Goal: Transaction & Acquisition: Obtain resource

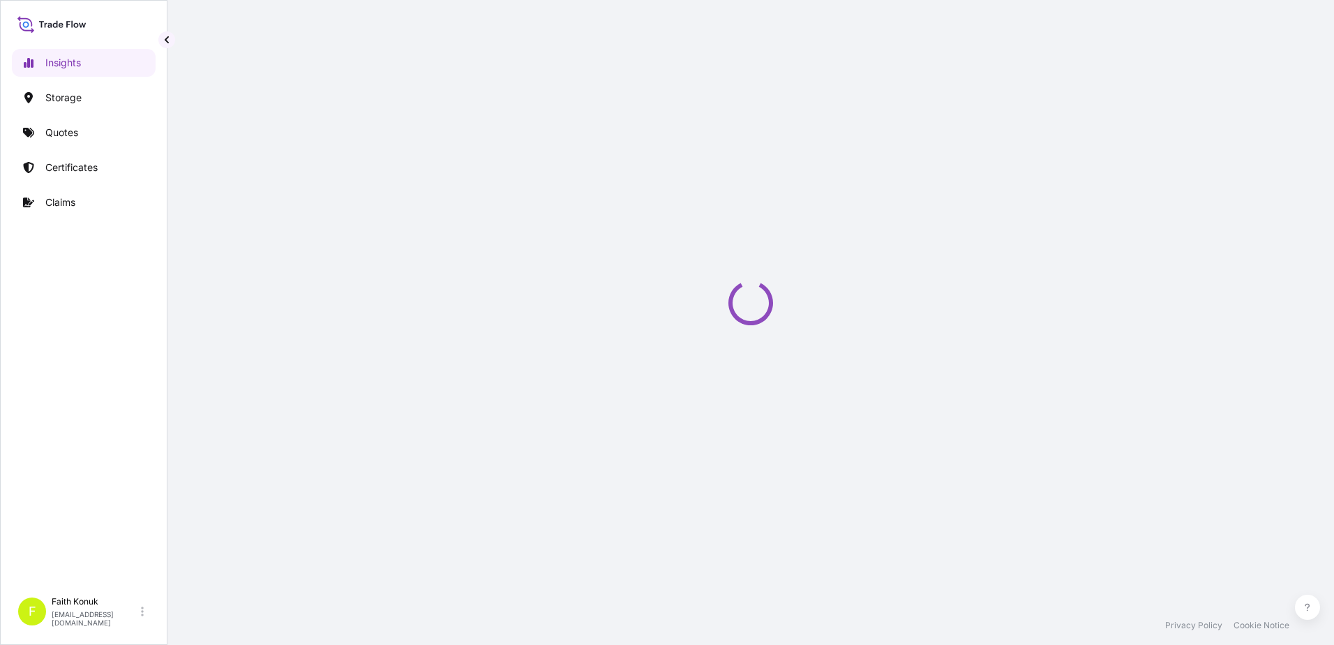
select select "2025"
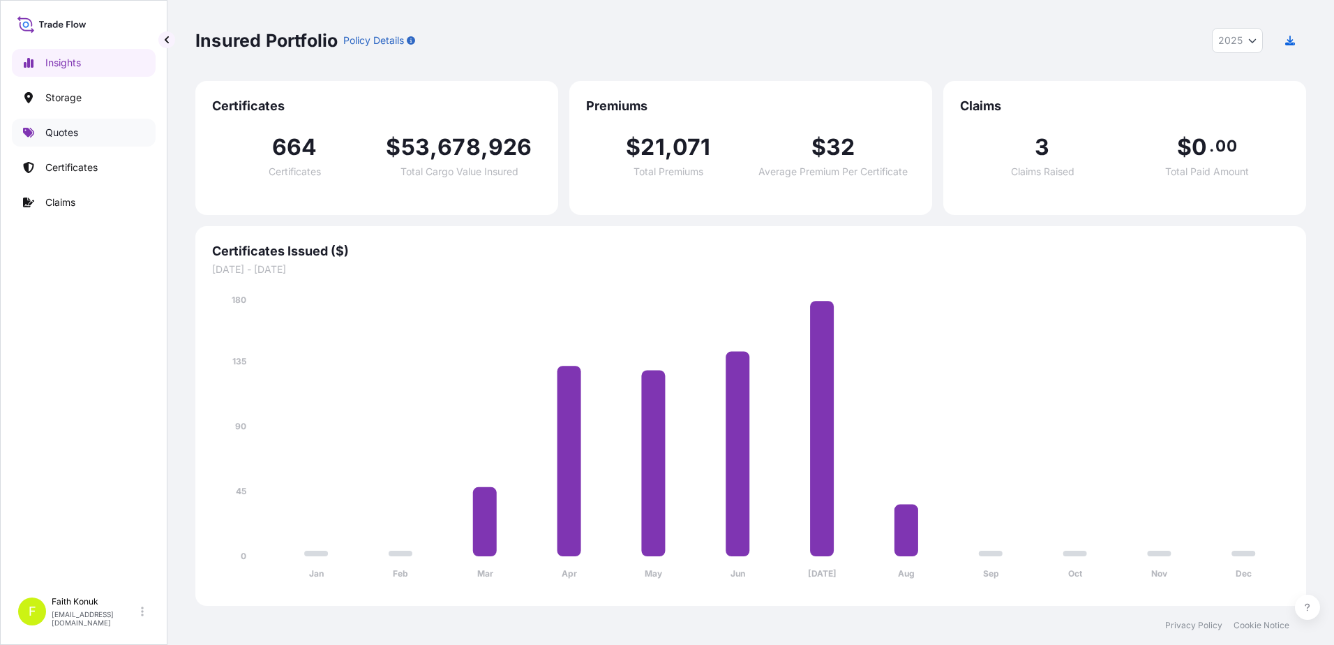
click at [68, 140] on link "Quotes" at bounding box center [84, 133] width 144 height 28
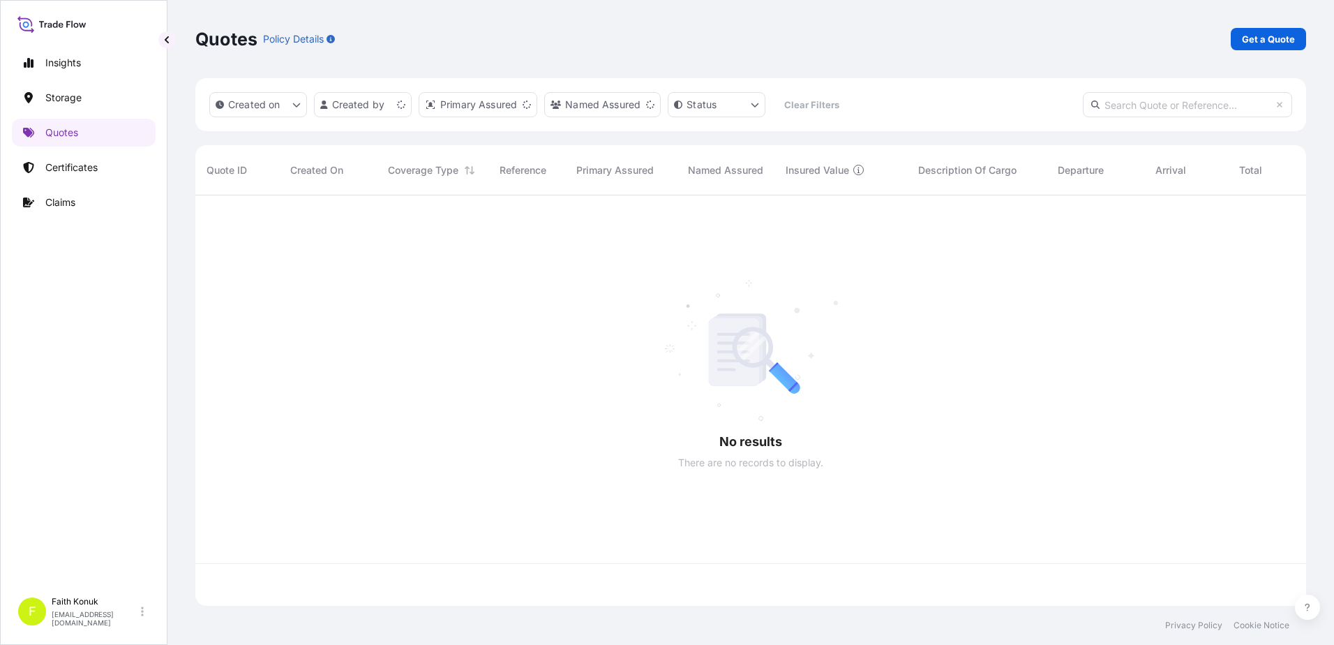
scroll to position [407, 1100]
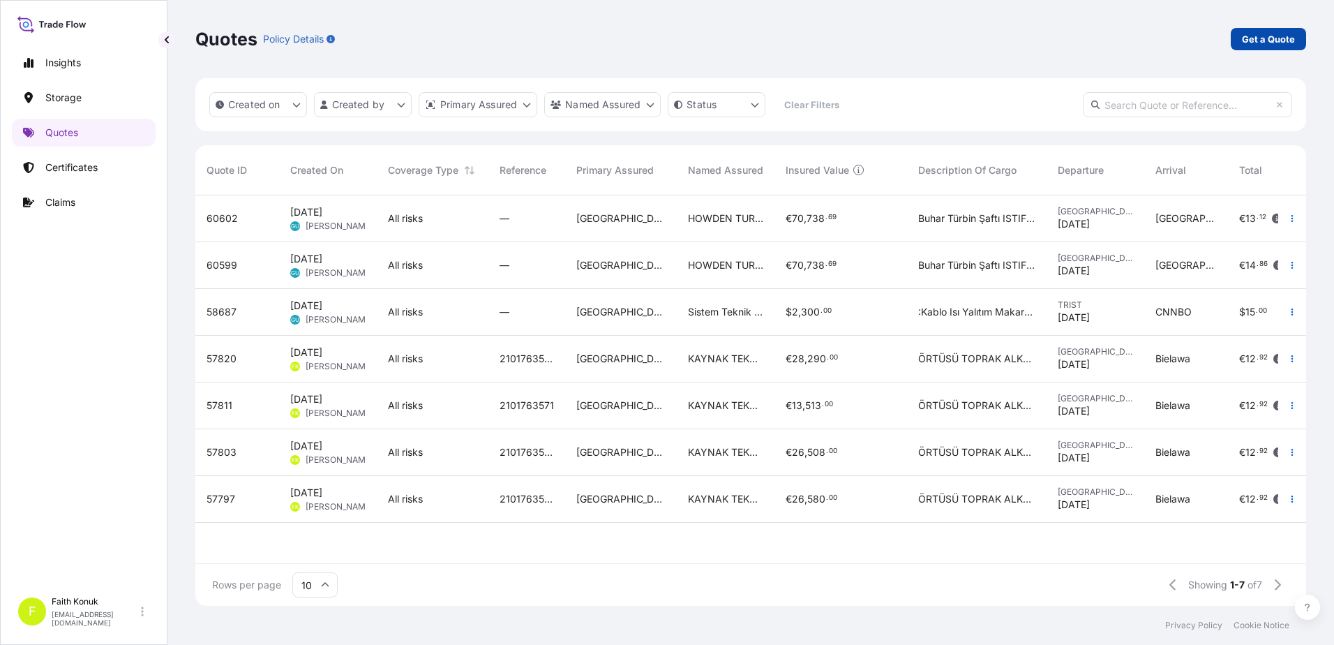
click at [1249, 45] on p "Get a Quote" at bounding box center [1268, 39] width 53 height 14
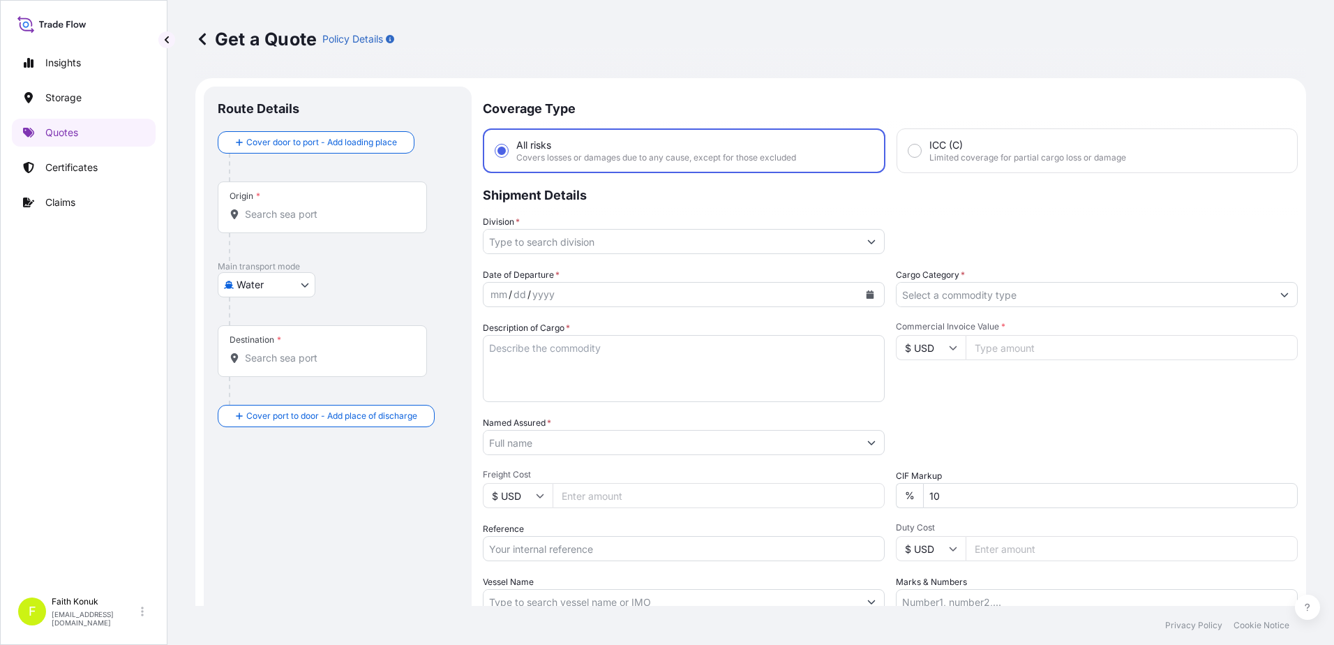
scroll to position [22, 0]
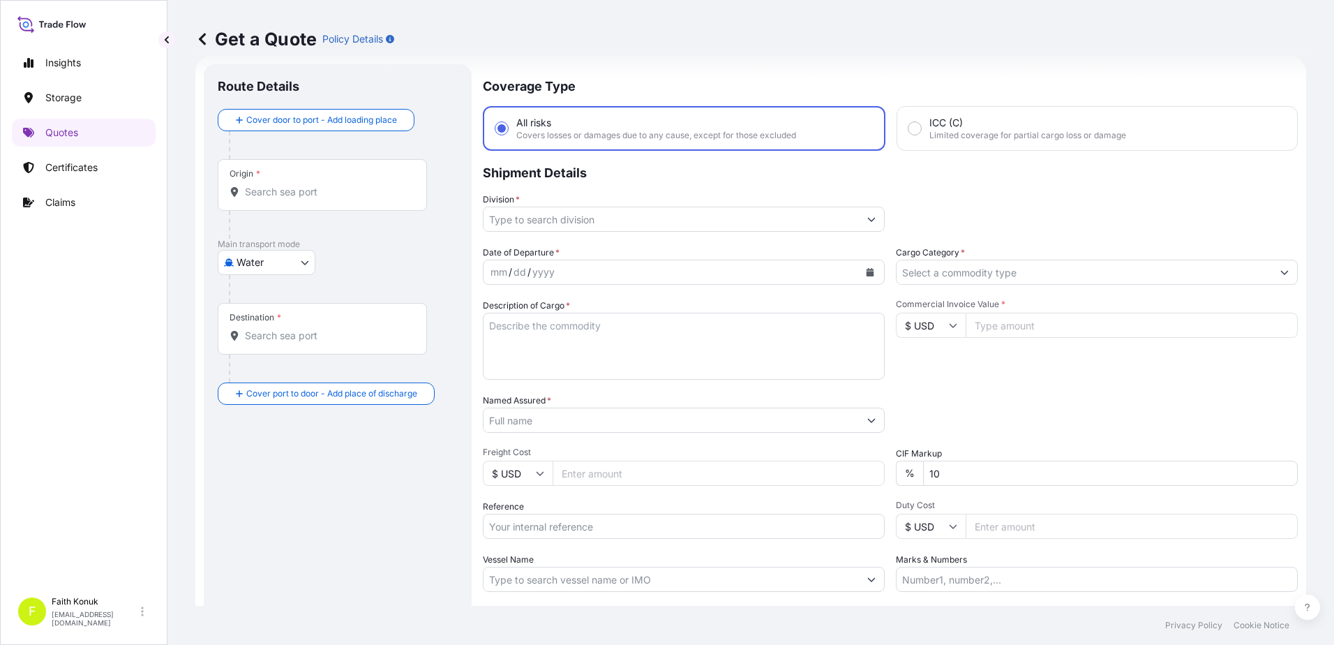
click at [286, 257] on body "Insights Storage Quotes Certificates Claims F Faith Konuk fatih.konuk@psabdp.co…" at bounding box center [667, 322] width 1334 height 645
click at [272, 347] on span "Inland" at bounding box center [258, 349] width 28 height 14
select select "Inland"
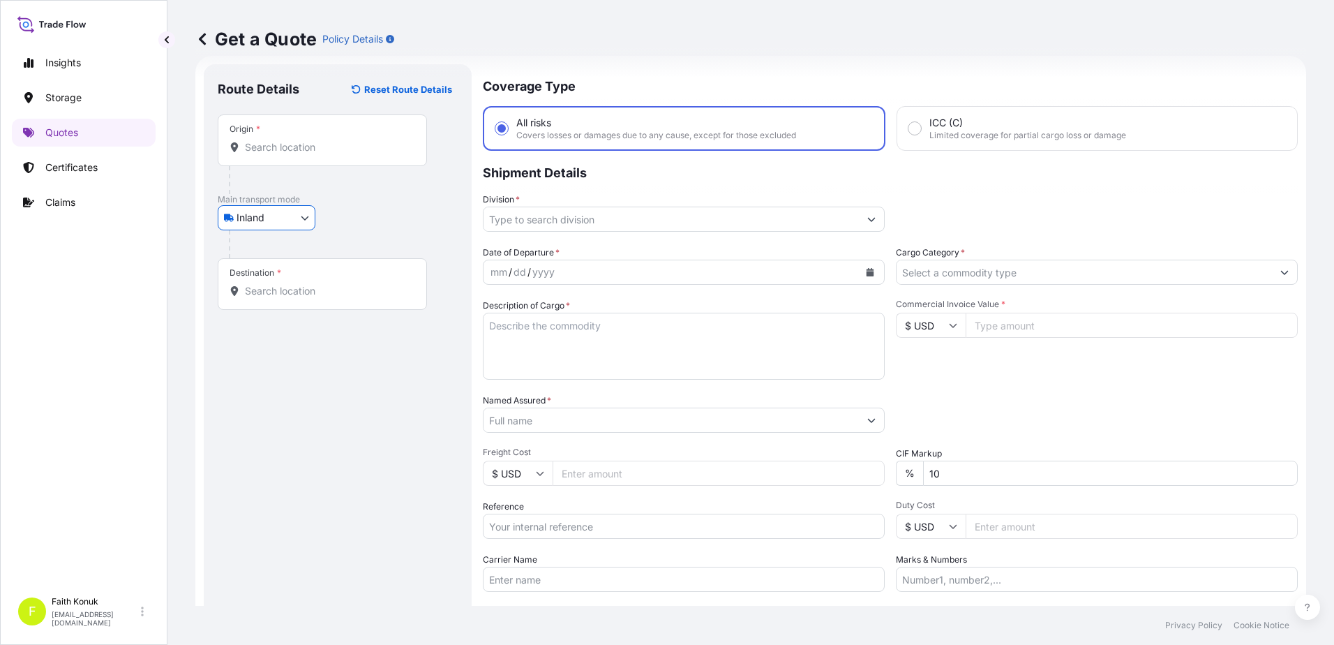
click at [370, 210] on div "Inland Air Water Inland" at bounding box center [338, 217] width 240 height 25
click at [267, 140] on input "Origin *" at bounding box center [327, 147] width 165 height 14
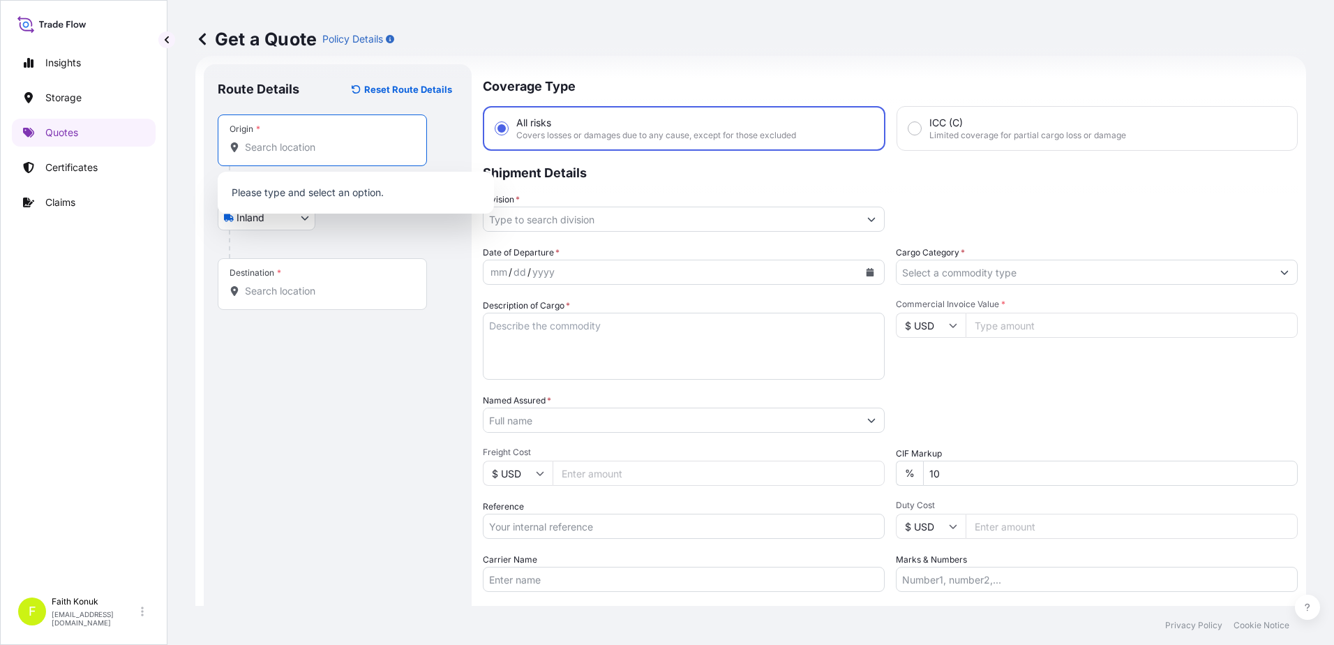
paste input "GERMANY"
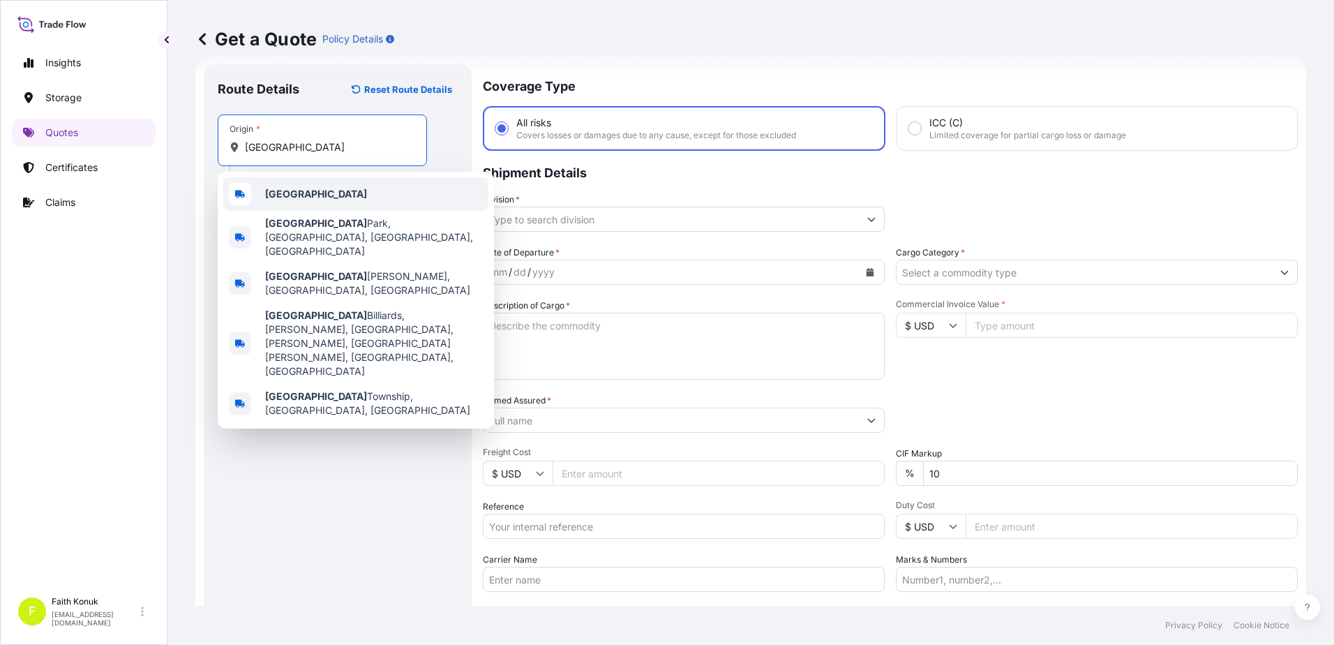
click at [303, 185] on div "Germany" at bounding box center [355, 193] width 265 height 33
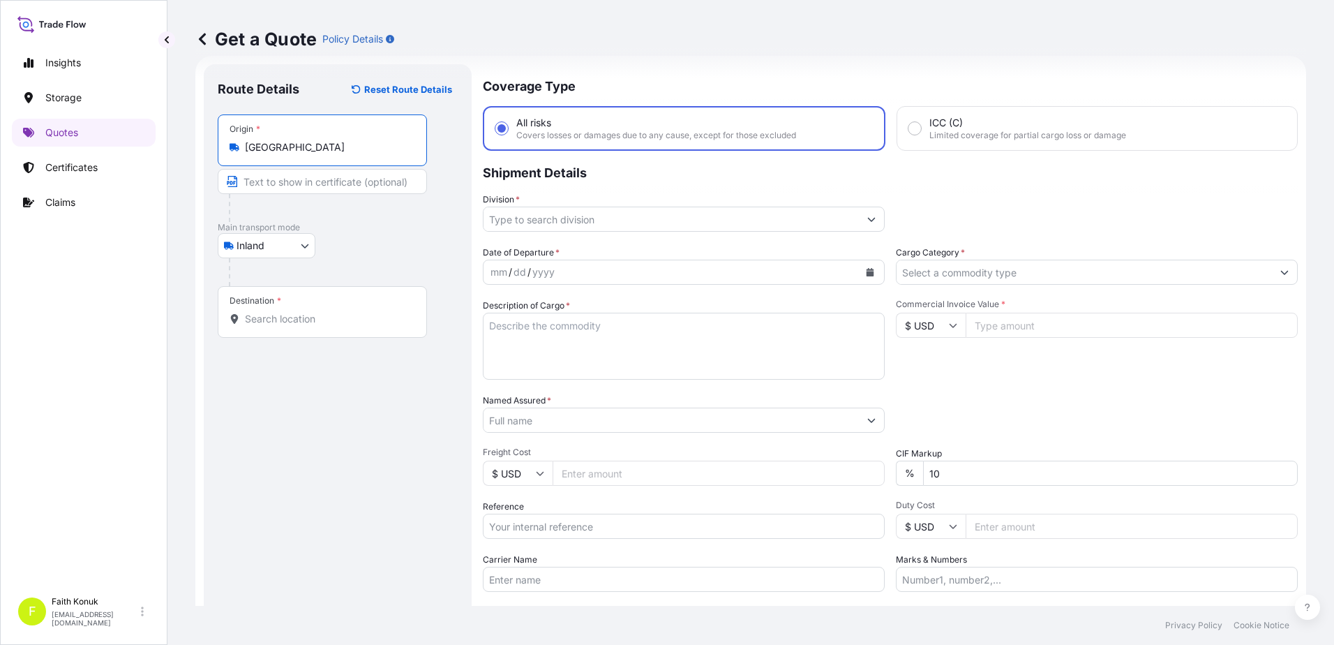
type input "Germany"
click at [388, 248] on div "Inland Air Water Inland" at bounding box center [338, 245] width 240 height 25
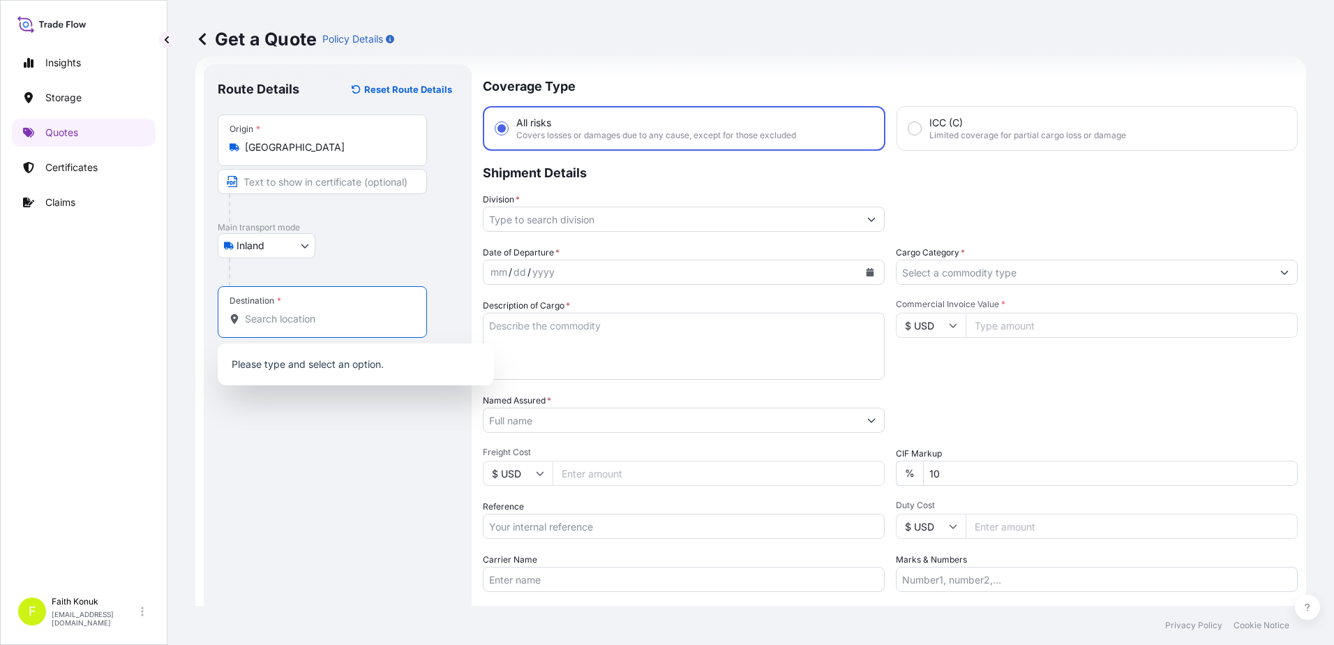
click at [284, 320] on input "Destination *" at bounding box center [327, 319] width 165 height 14
paste input "TÜRKİYE"
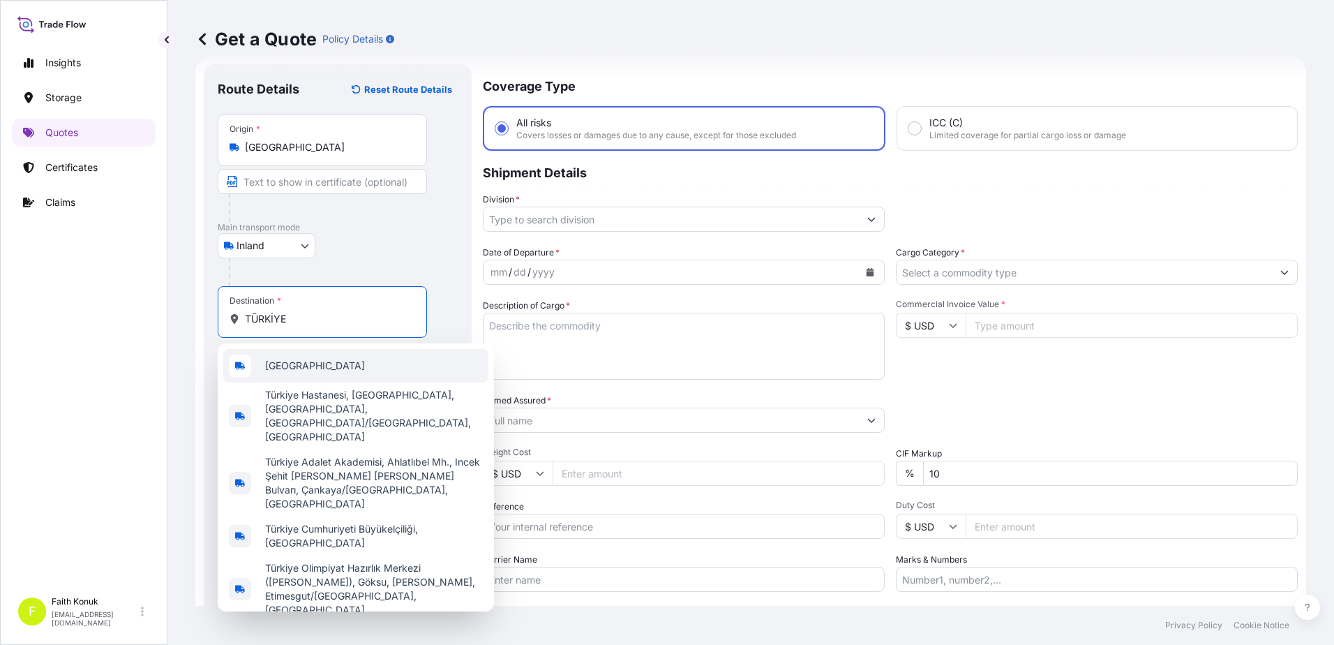
click at [299, 370] on span "Türkiye" at bounding box center [315, 366] width 100 height 14
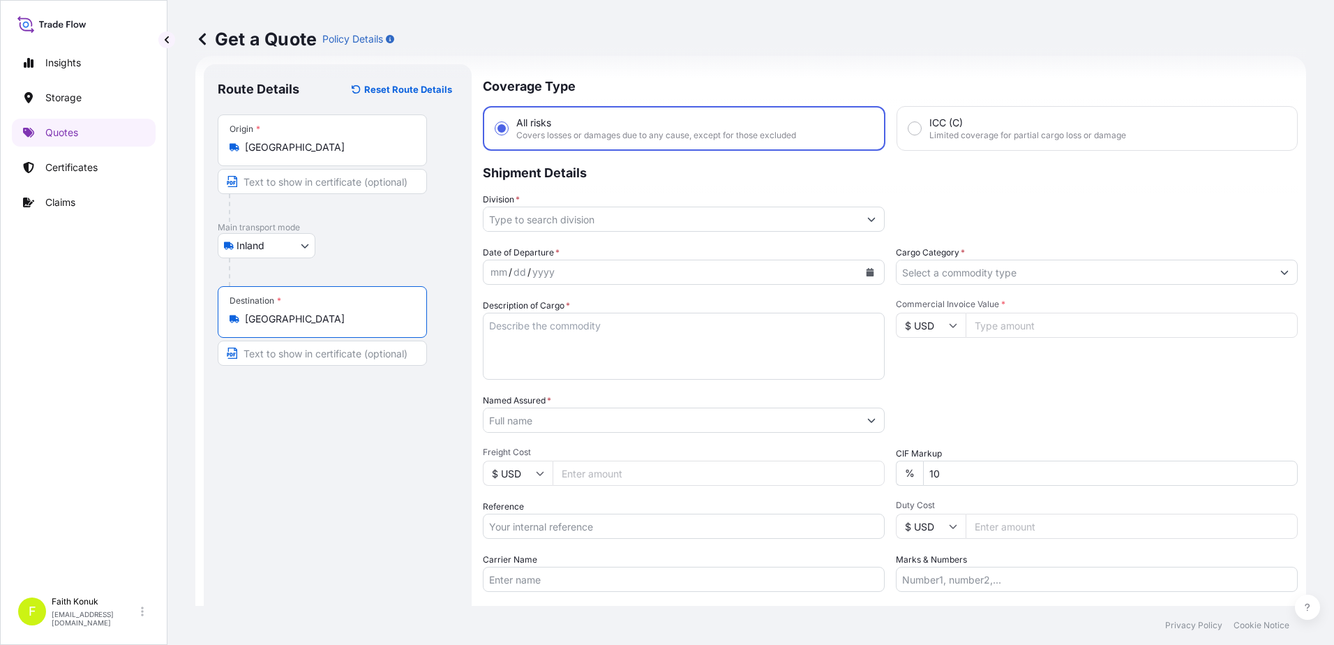
type input "Türkiye"
click at [377, 241] on div "Inland Air Water Inland" at bounding box center [338, 245] width 240 height 25
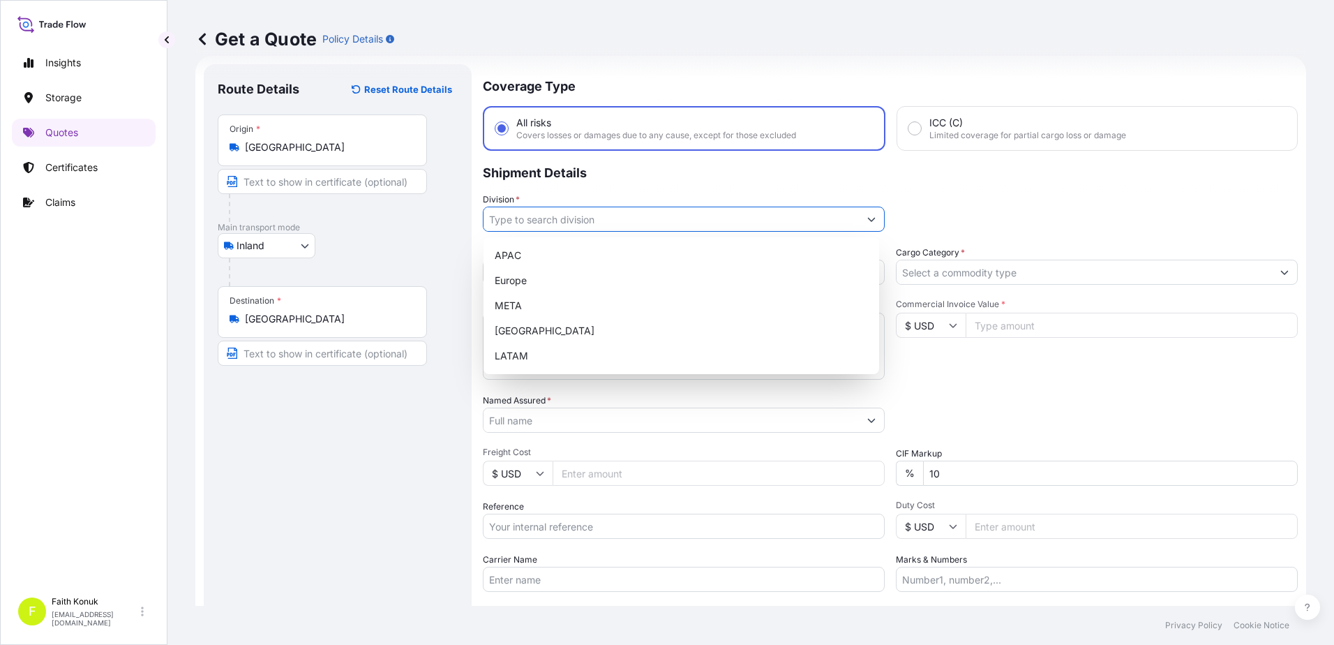
click at [870, 222] on icon "Show suggestions" at bounding box center [871, 219] width 8 height 8
click at [526, 299] on div "META" at bounding box center [681, 305] width 384 height 25
type input "META"
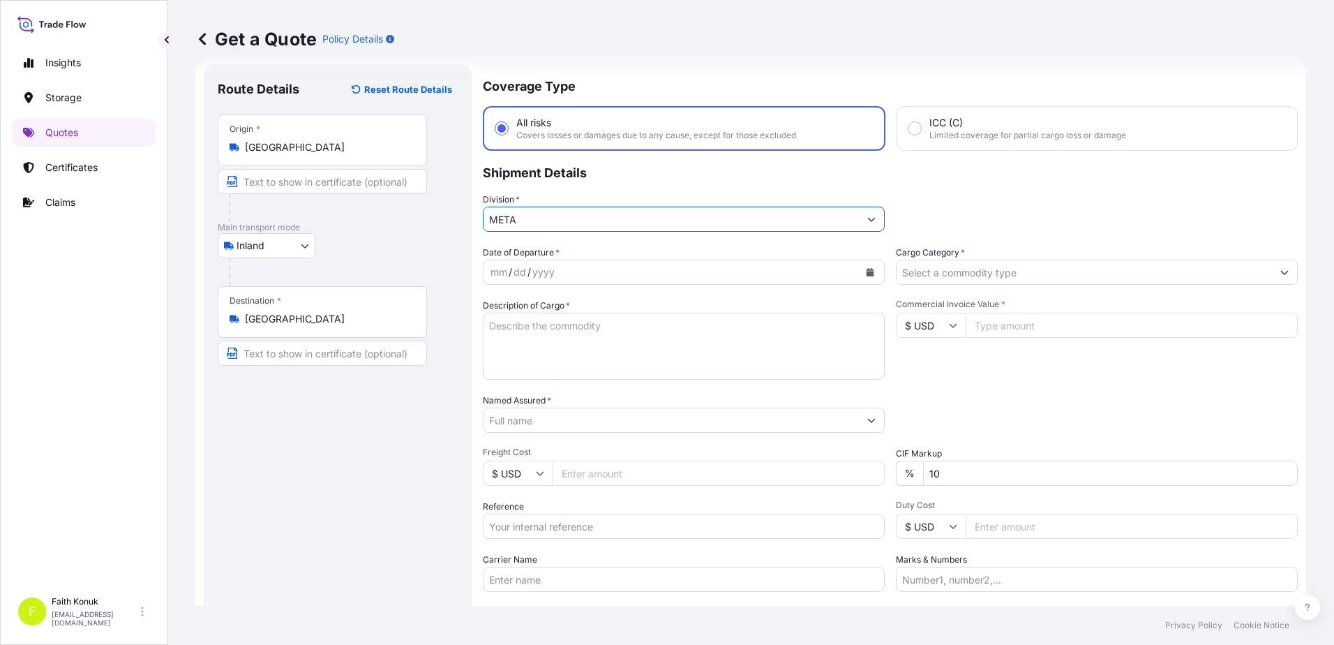
click at [682, 177] on p "Shipment Details" at bounding box center [890, 172] width 815 height 42
click at [869, 277] on button "Calendar" at bounding box center [870, 272] width 22 height 22
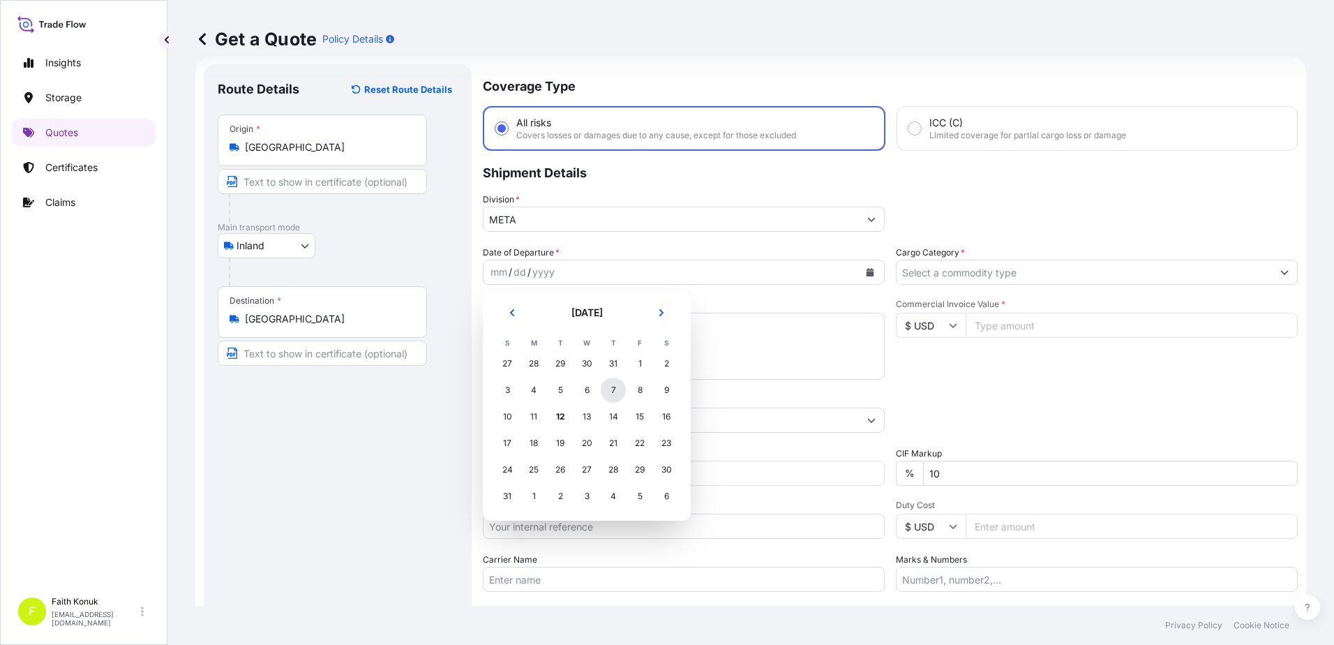
click at [615, 388] on div "7" at bounding box center [613, 389] width 25 height 25
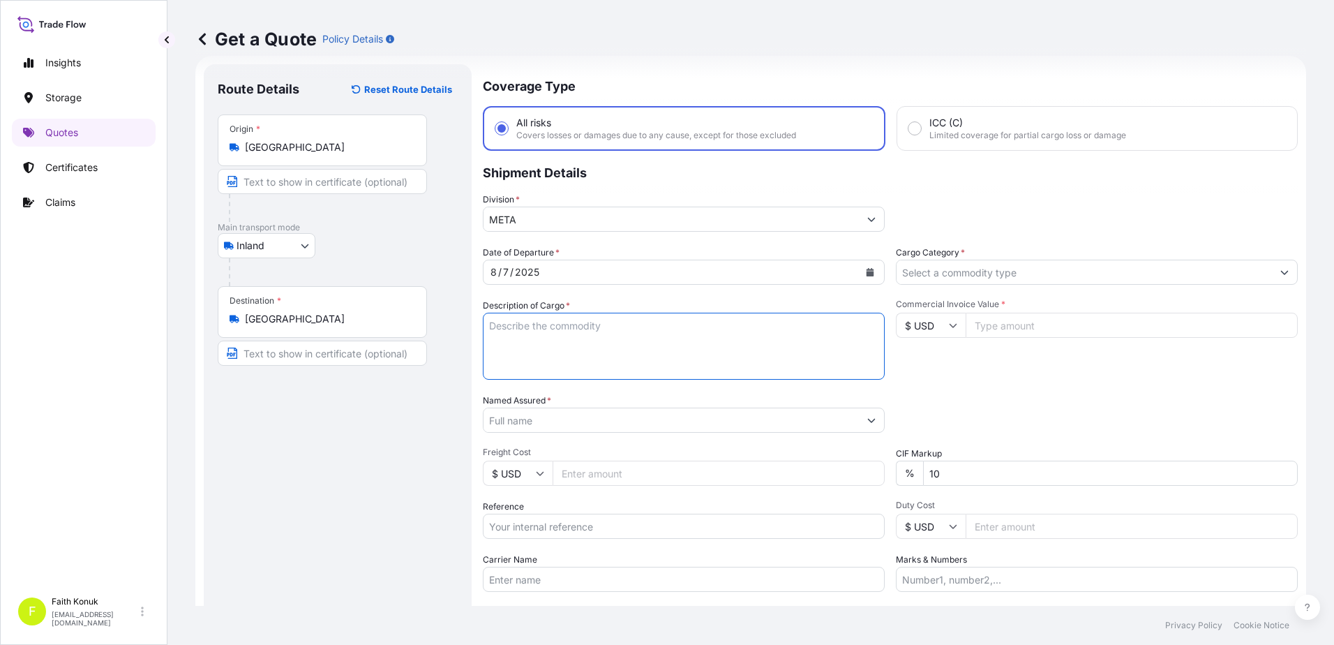
click at [523, 334] on textarea "Description of Cargo *" at bounding box center [684, 346] width 402 height 67
click at [533, 322] on textarea "Description of Cargo *" at bounding box center [684, 346] width 402 height 67
paste textarea "PLASTIC PLT 18 KAP - 2166"
click at [529, 347] on textarea "PLASTIC PLT 18 KAP - 2166" at bounding box center [684, 346] width 402 height 67
paste textarea "20 AFA 371"
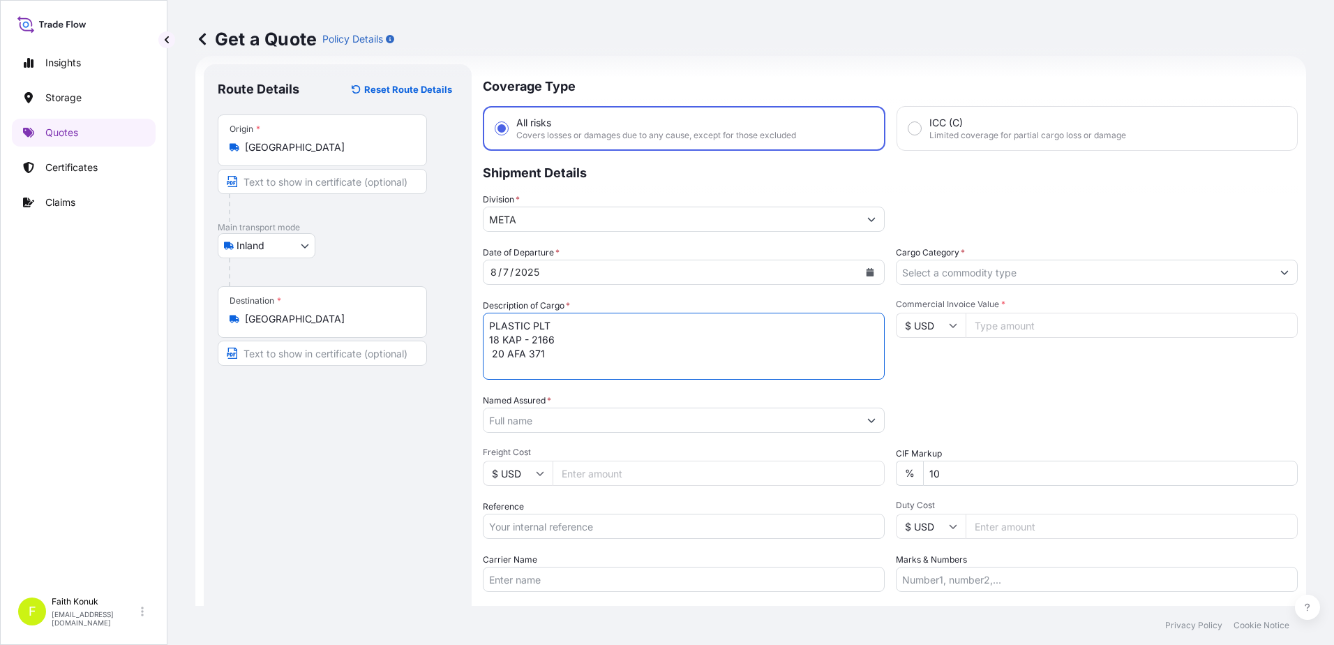
scroll to position [8, 0]
type textarea "PLASTIC PLT 18 KAP - 2166 20 AFA 371 INSURANCE PREMIUM USD 35 (TAX INCLUDED)"
click at [529, 412] on input "Named Assured *" at bounding box center [670, 419] width 375 height 25
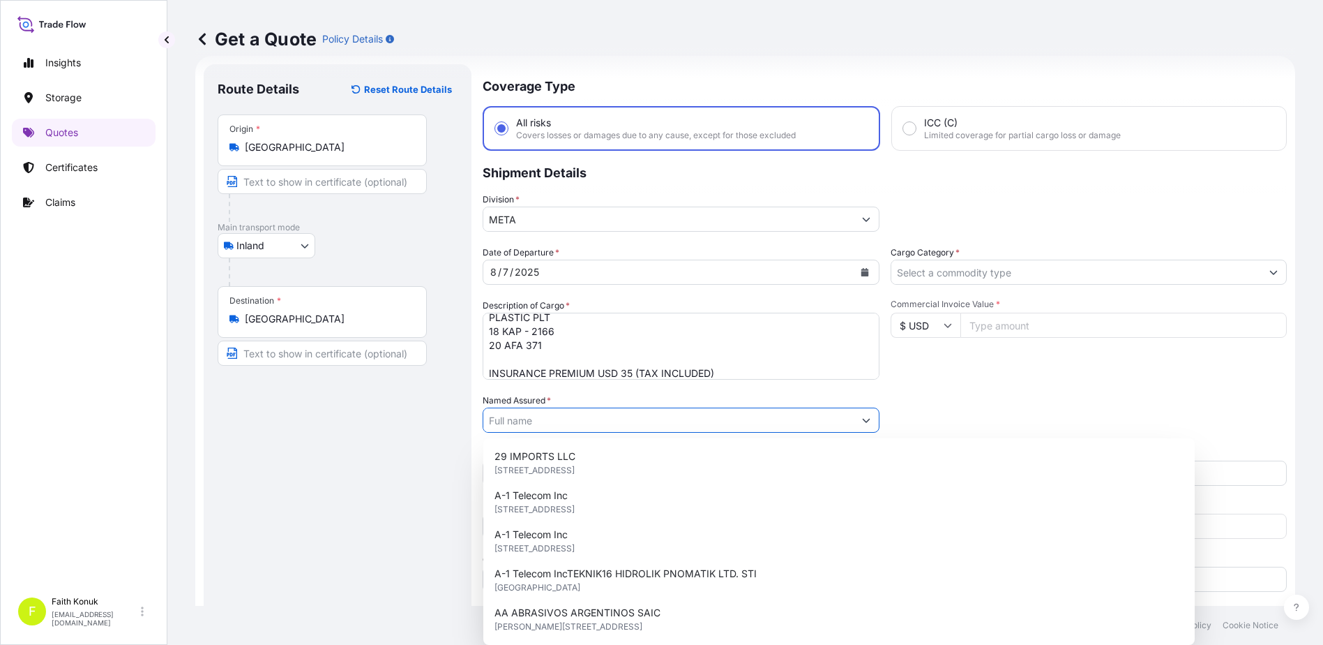
paste input "BALL TRADING GERMANY"
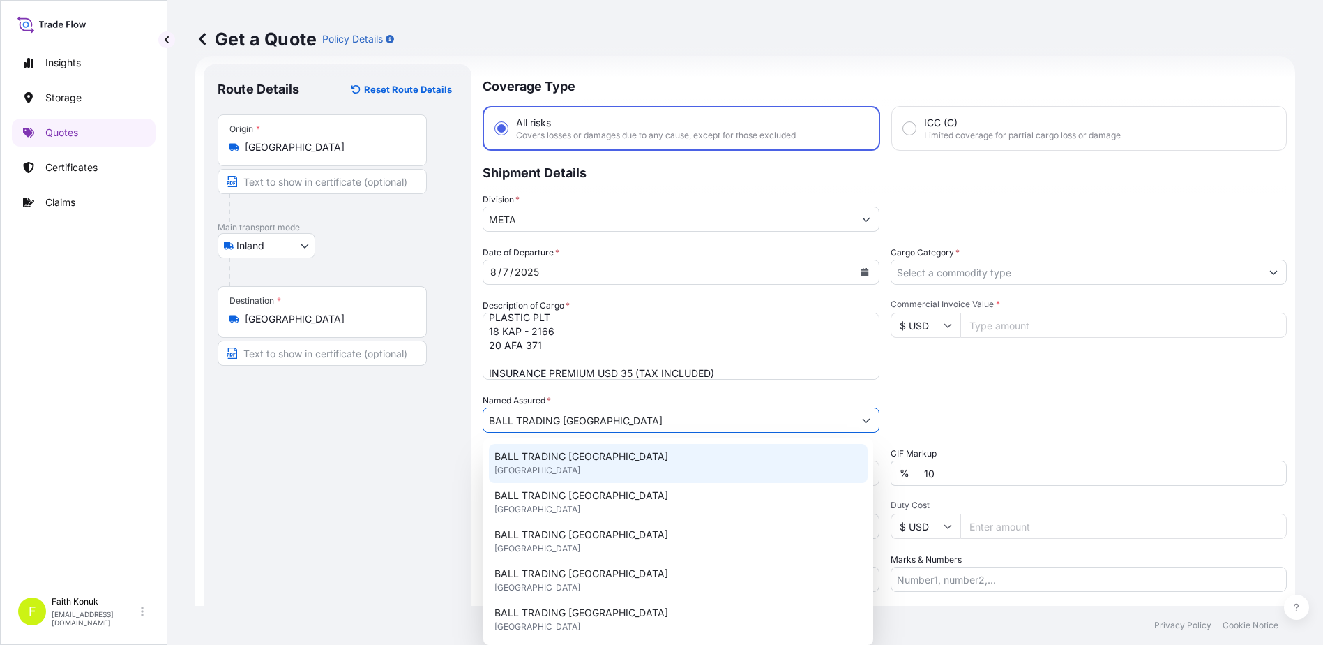
click at [542, 464] on span "United Kingdom" at bounding box center [538, 470] width 86 height 14
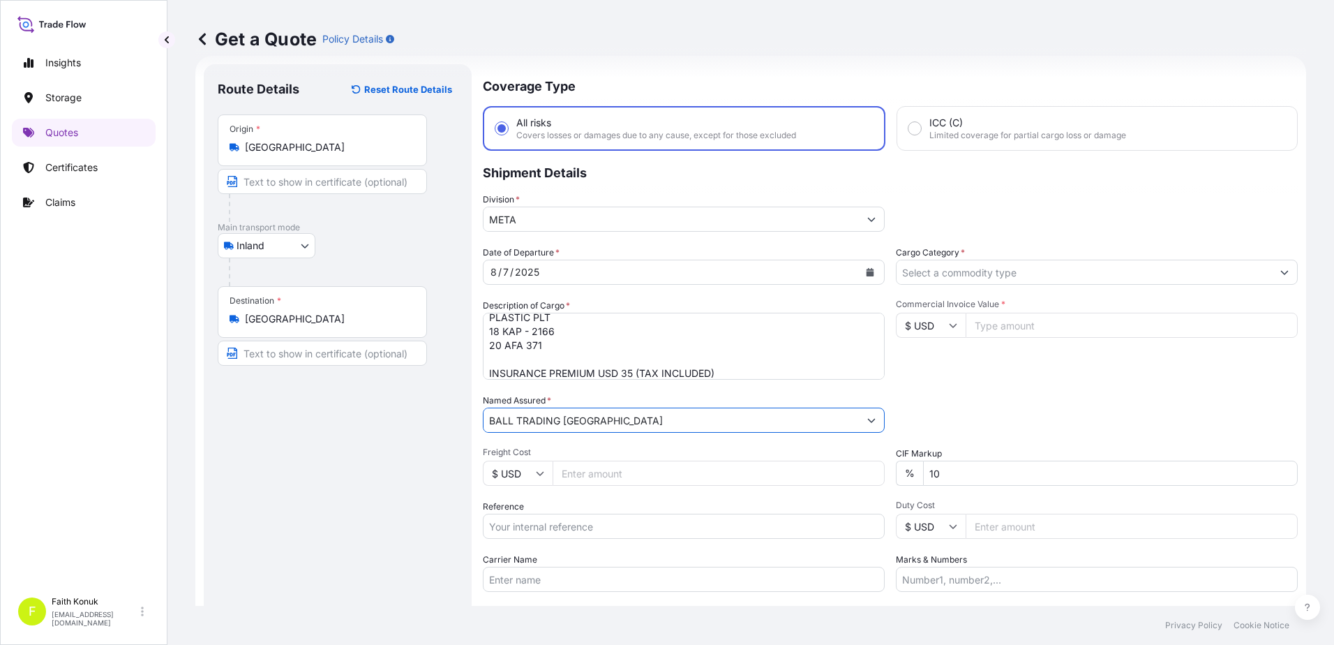
type input "BALL TRADING GERMANY"
click at [571, 443] on div "Date of Departure * 8 / 7 / 2025 Cargo Category * Description of Cargo * PLASTI…" at bounding box center [890, 419] width 815 height 346
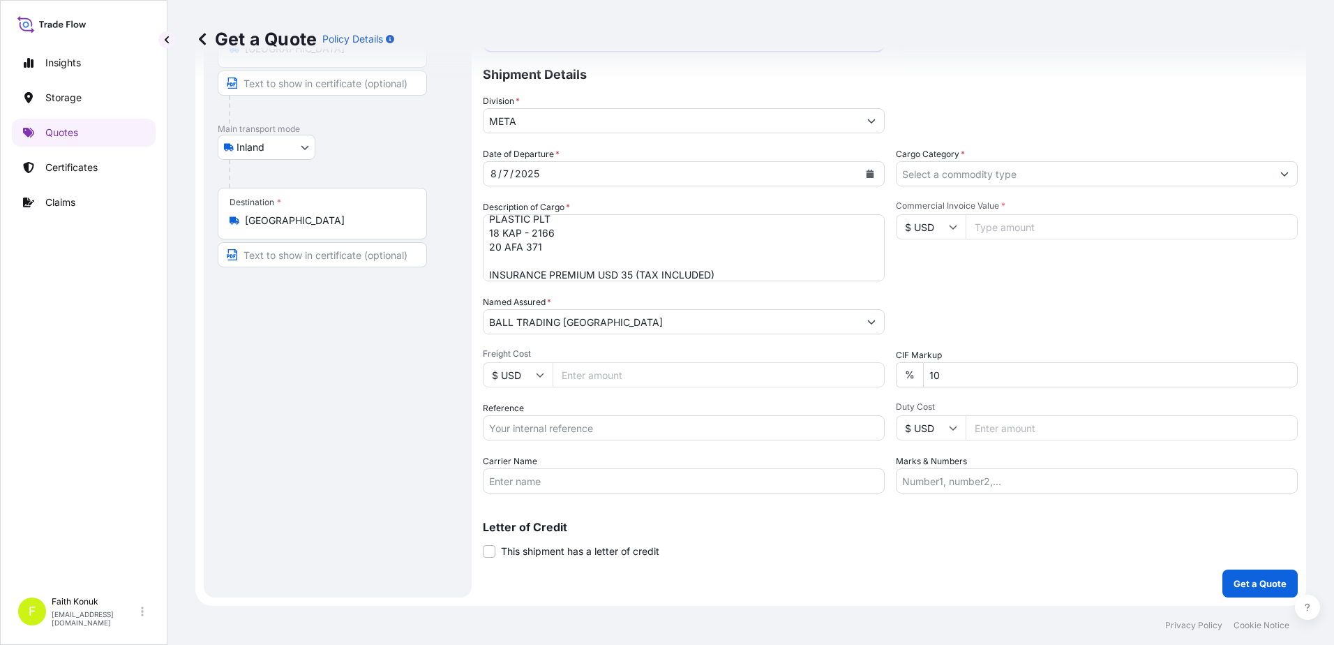
click at [552, 431] on input "Reference" at bounding box center [684, 427] width 402 height 25
click at [549, 432] on input "Reference" at bounding box center [684, 427] width 402 height 25
paste input "2211769924"
type input "2211769924"
click at [534, 478] on input "Carrier Name" at bounding box center [684, 480] width 402 height 25
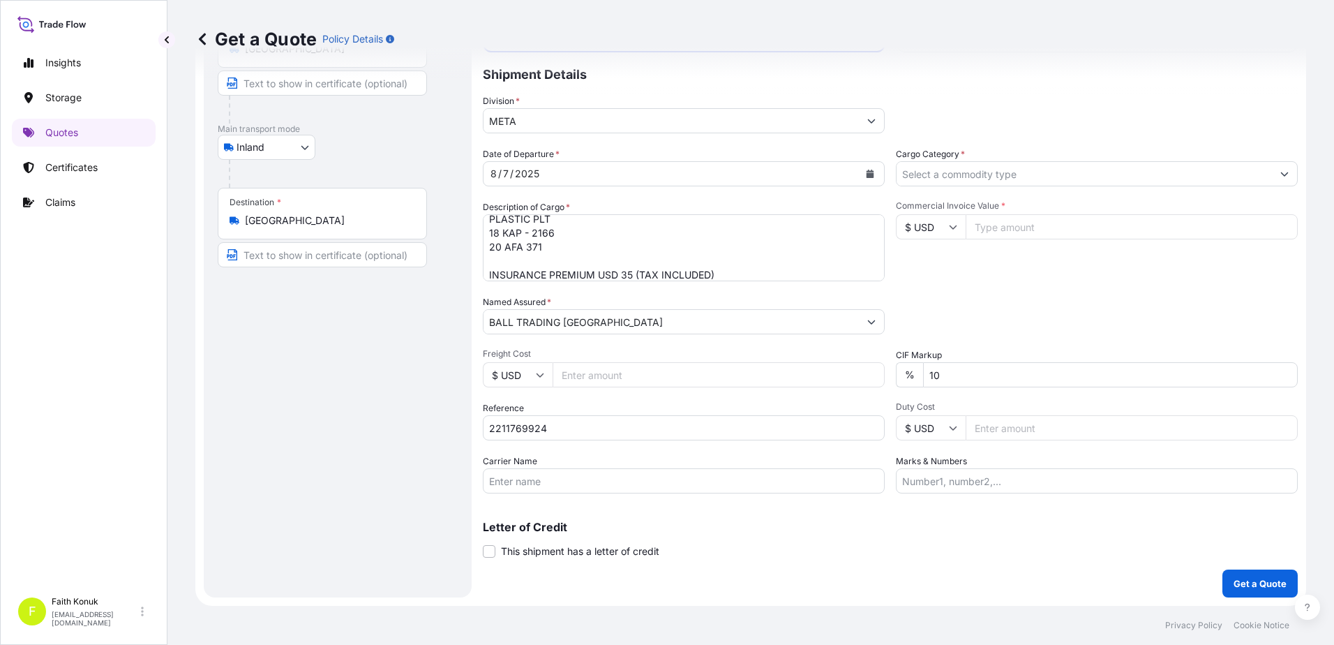
click at [509, 475] on input "Carrier Name" at bounding box center [684, 480] width 402 height 25
paste input "20 AFA 371"
type input "20 AFA 371"
click at [939, 174] on input "Cargo Category *" at bounding box center [1083, 173] width 375 height 25
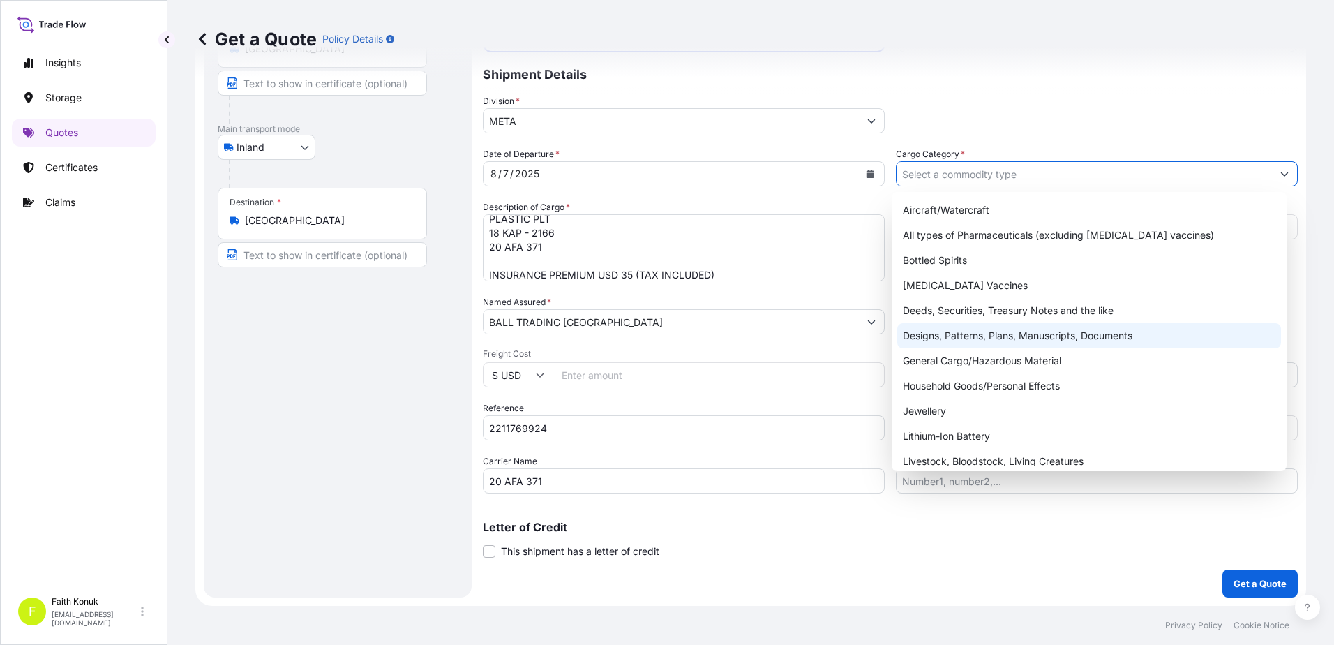
click at [939, 338] on div "Designs, Patterns, Plans, Manuscripts, Documents" at bounding box center [1089, 335] width 384 height 25
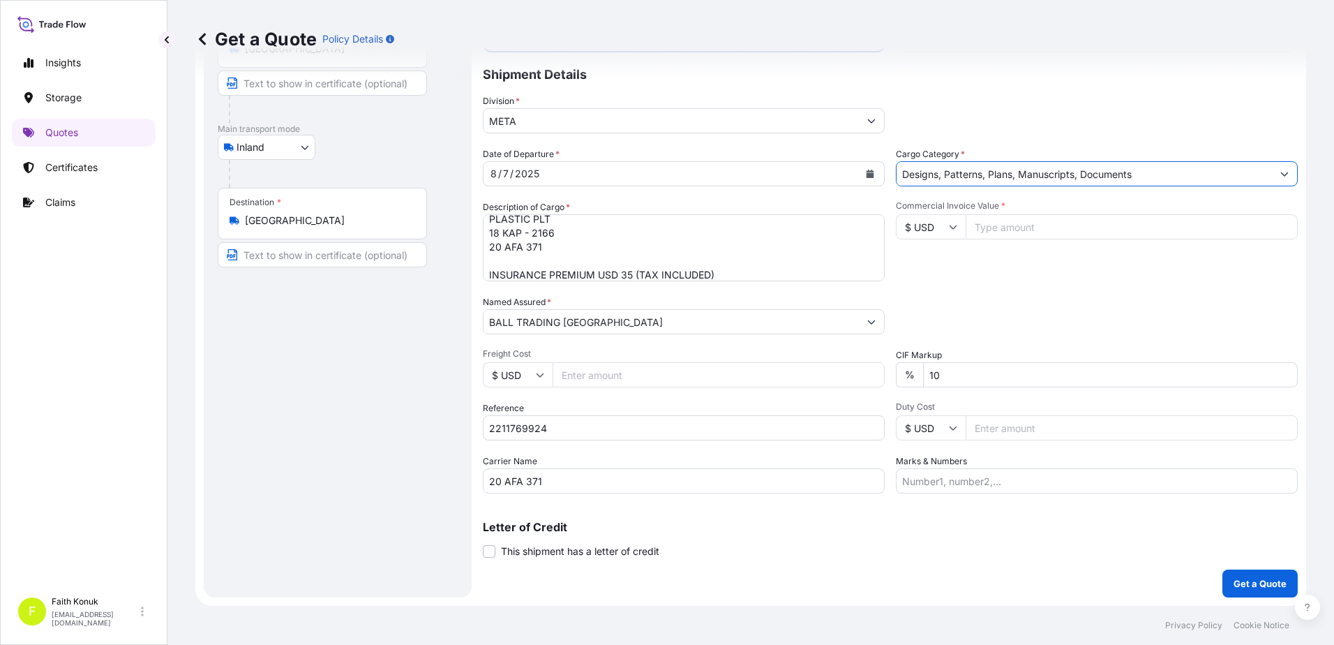
click at [942, 169] on input "Designs, Patterns, Plans, Manuscripts, Documents" at bounding box center [1083, 173] width 375 height 25
click at [1280, 172] on icon "Show suggestions" at bounding box center [1284, 174] width 8 height 8
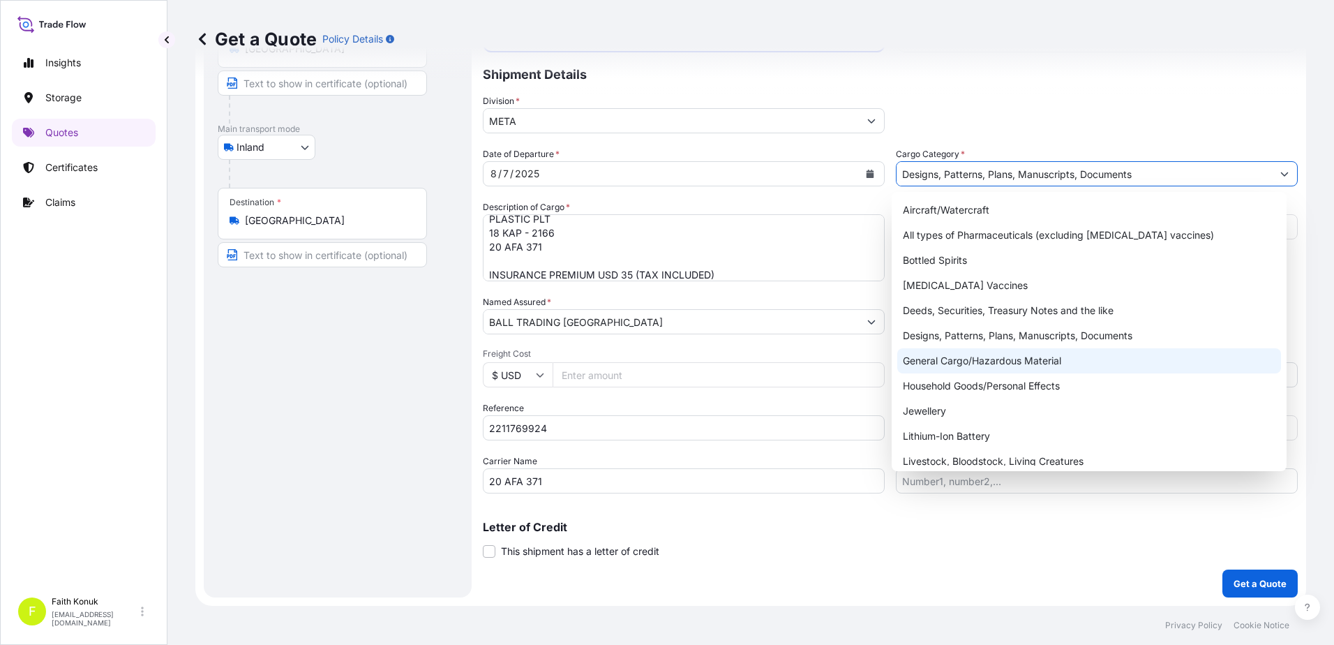
click at [1011, 360] on div "General Cargo/Hazardous Material" at bounding box center [1089, 360] width 384 height 25
type input "General Cargo/Hazardous Material"
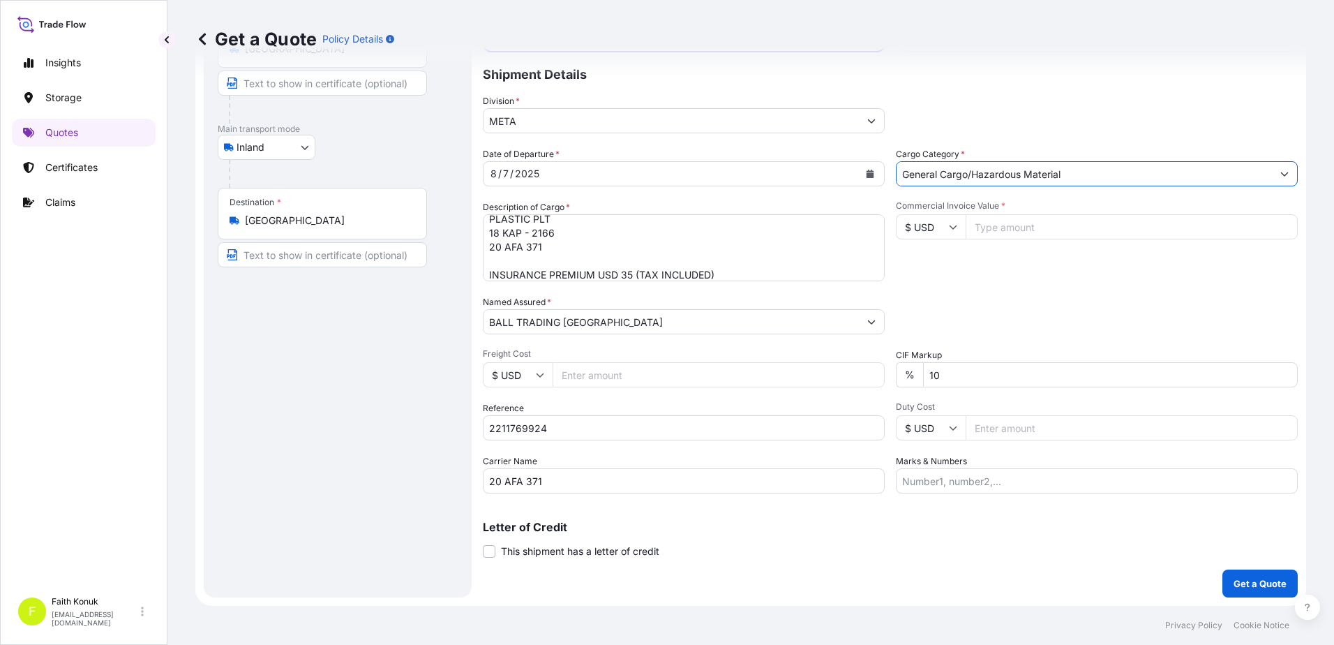
click at [1029, 283] on div "Date of Departure * 8 / 7 / 2025 Cargo Category * General Cargo/Hazardous Mater…" at bounding box center [890, 320] width 815 height 346
click at [949, 230] on icon at bounding box center [953, 227] width 8 height 8
click at [930, 218] on div "TL TRY" at bounding box center [925, 205] width 59 height 27
type input "TL TRY"
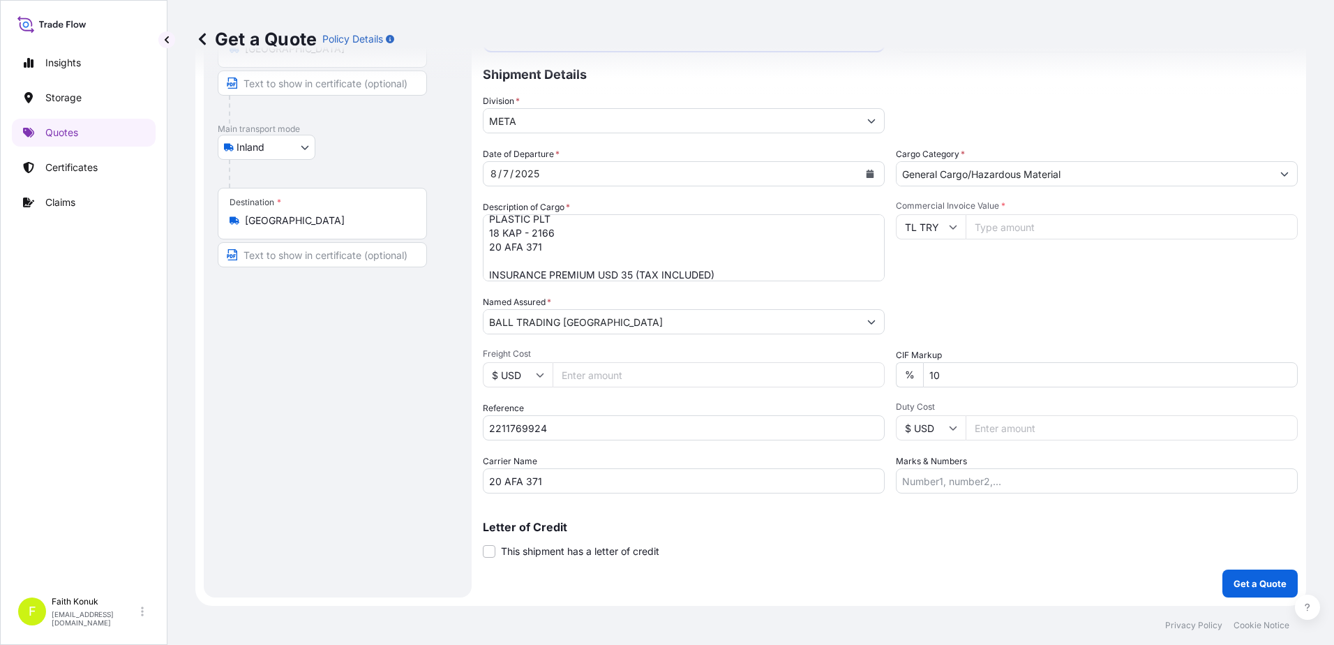
click at [1004, 226] on input "Commercial Invoice Value *" at bounding box center [1131, 226] width 332 height 25
type input "540982.22"
click at [1045, 302] on div "Packing Category Type to search a container mode Please select a primary mode o…" at bounding box center [1097, 314] width 402 height 39
drag, startPoint x: 988, startPoint y: 373, endPoint x: 832, endPoint y: 363, distance: 157.3
click at [832, 363] on div "Date of Departure * 8 / 7 / 2025 Cargo Category * General Cargo/Hazardous Mater…" at bounding box center [890, 320] width 815 height 346
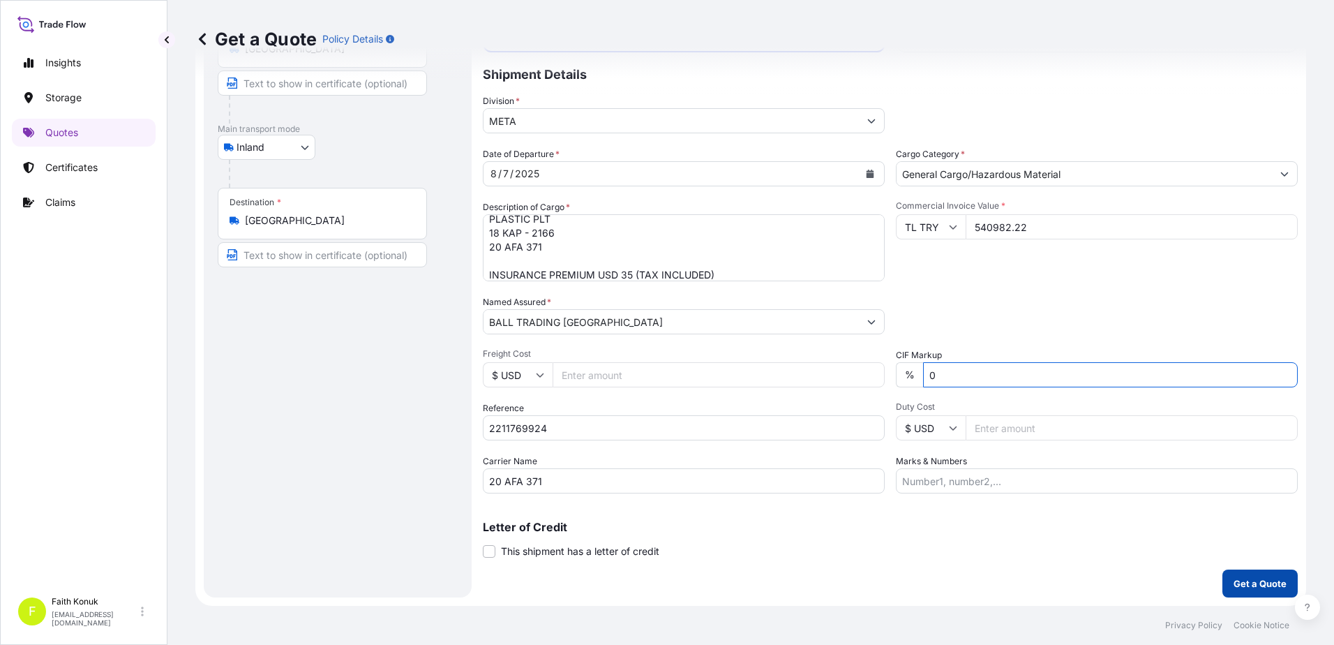
type input "0"
click at [1233, 586] on p "Get a Quote" at bounding box center [1259, 583] width 53 height 14
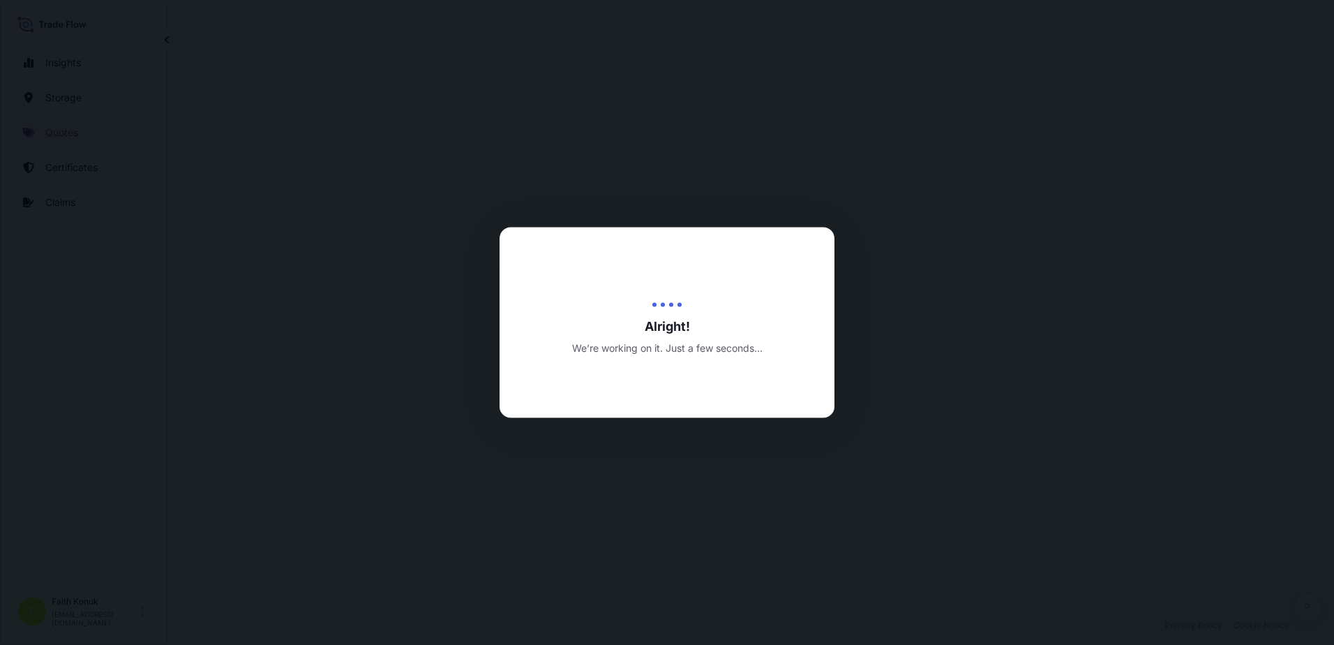
select select "Inland"
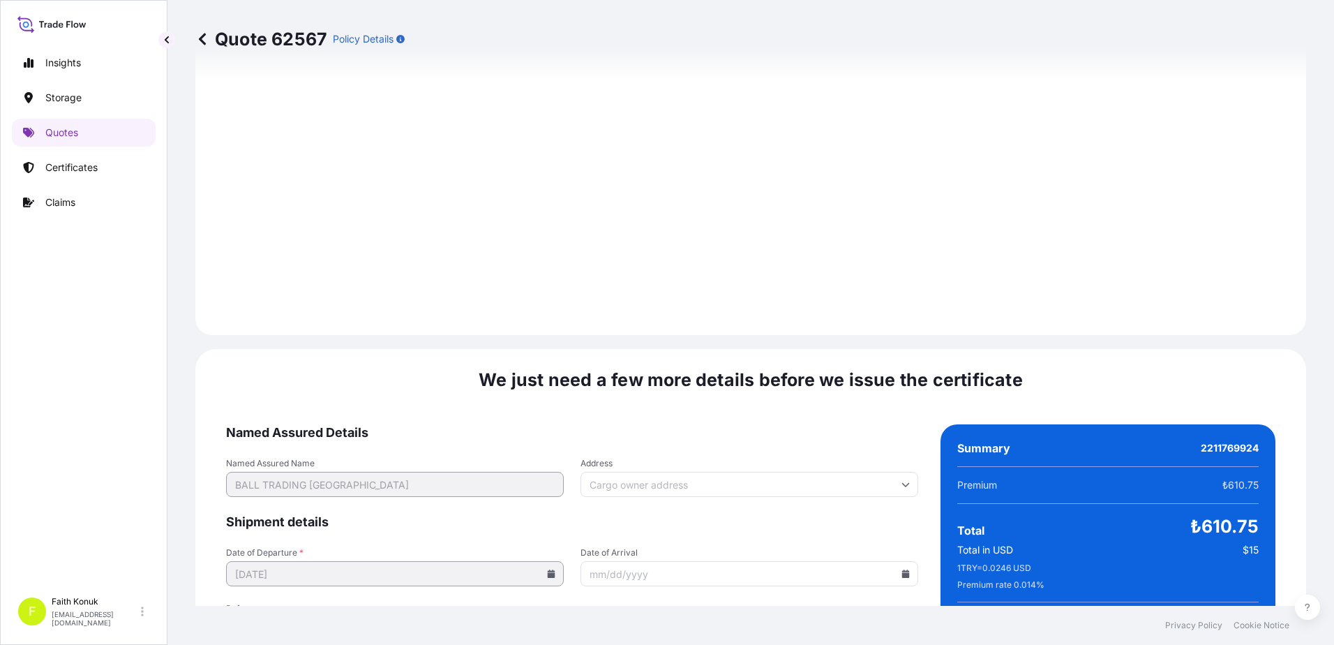
scroll to position [2058, 0]
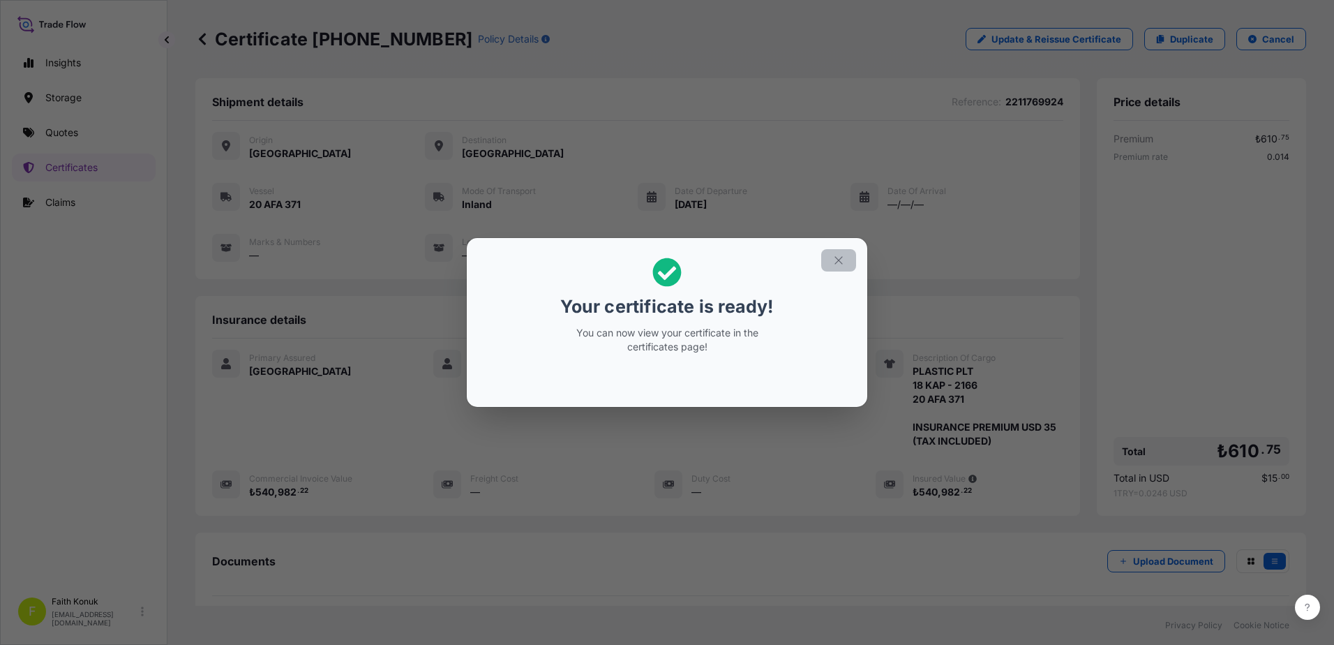
click at [845, 263] on button "button" at bounding box center [838, 260] width 35 height 22
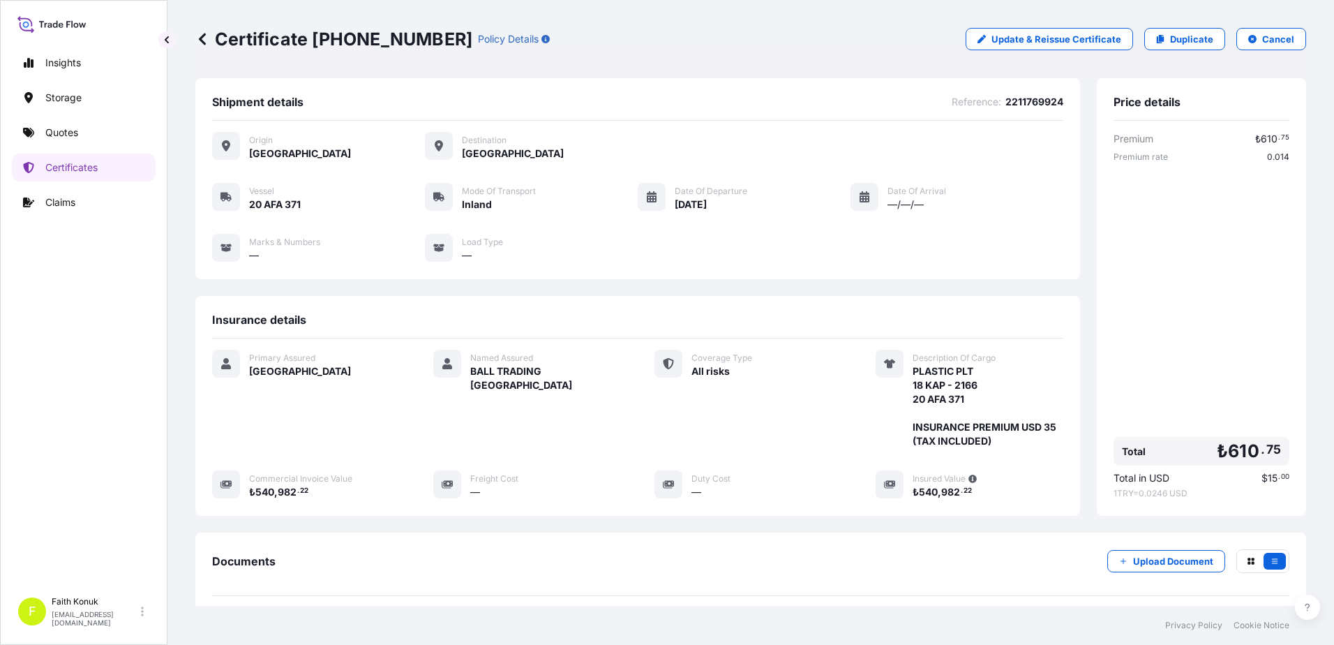
scroll to position [144, 0]
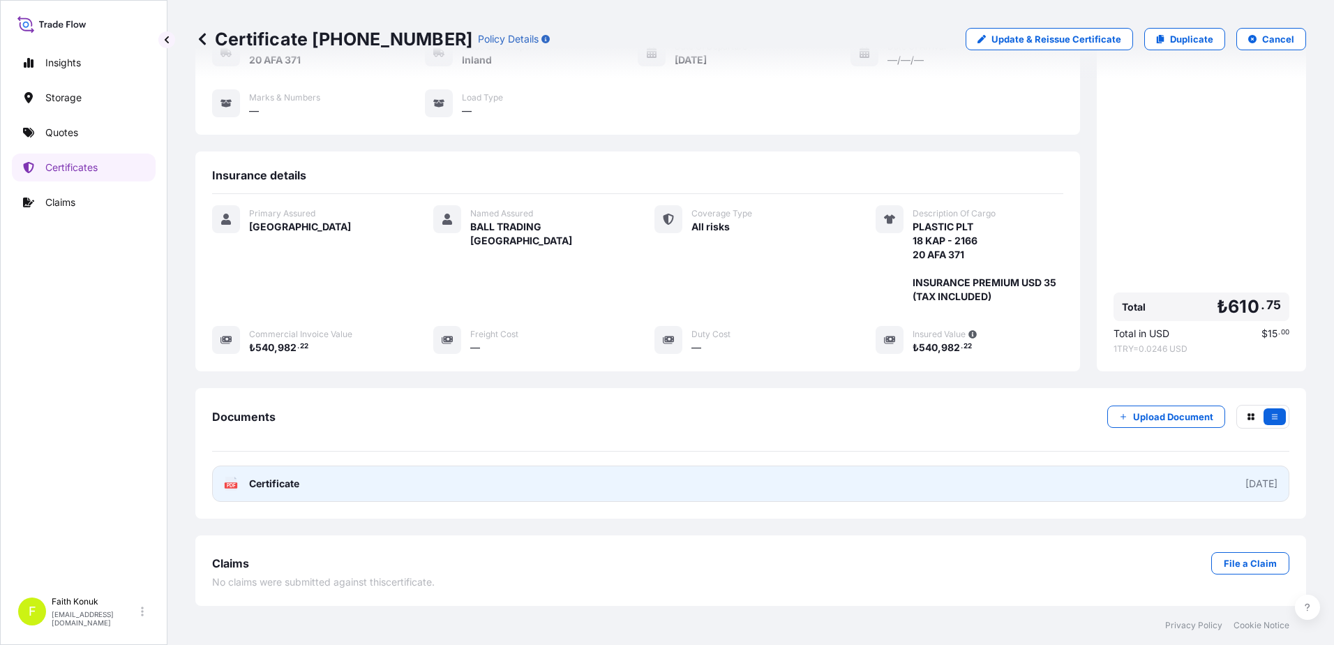
click at [229, 480] on icon at bounding box center [231, 483] width 12 height 14
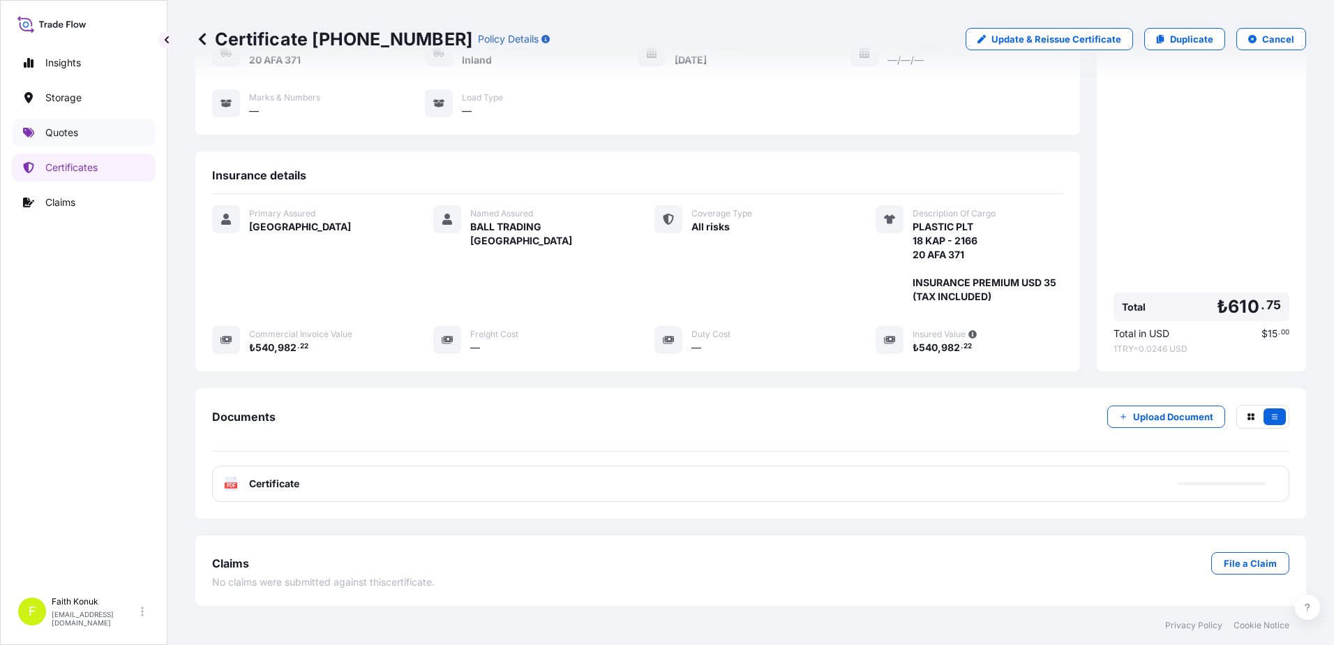
click at [104, 133] on link "Quotes" at bounding box center [84, 133] width 144 height 28
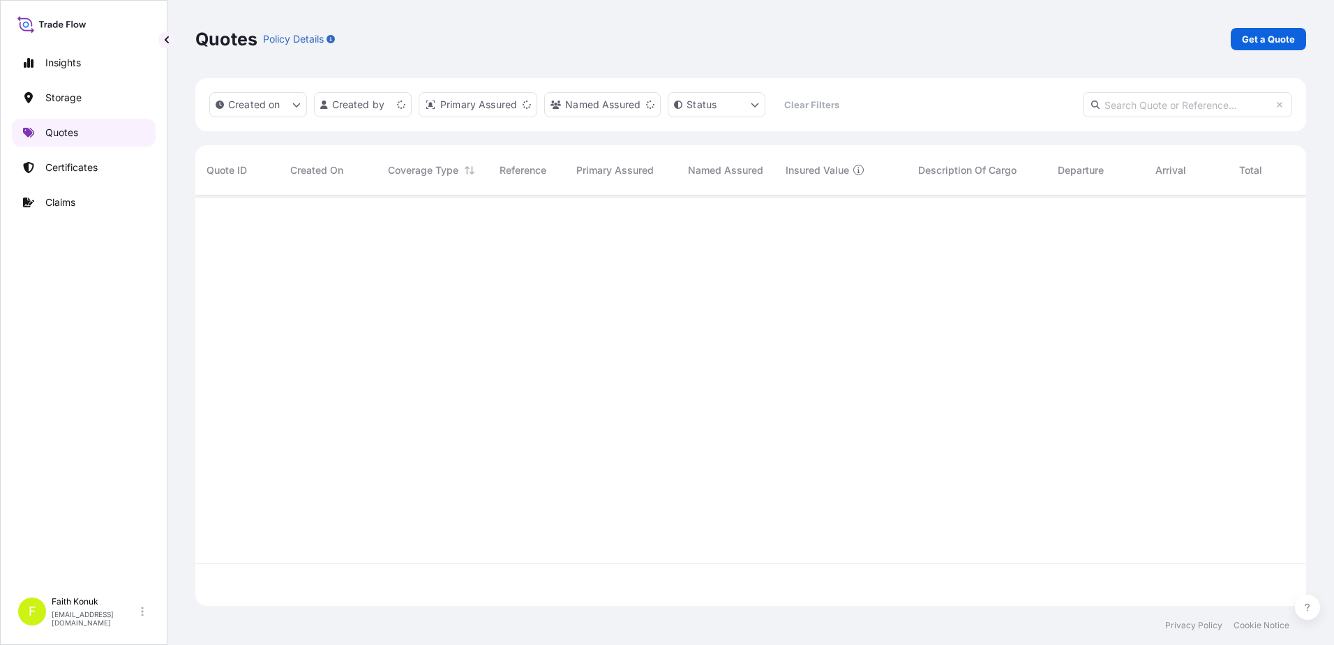
scroll to position [407, 1100]
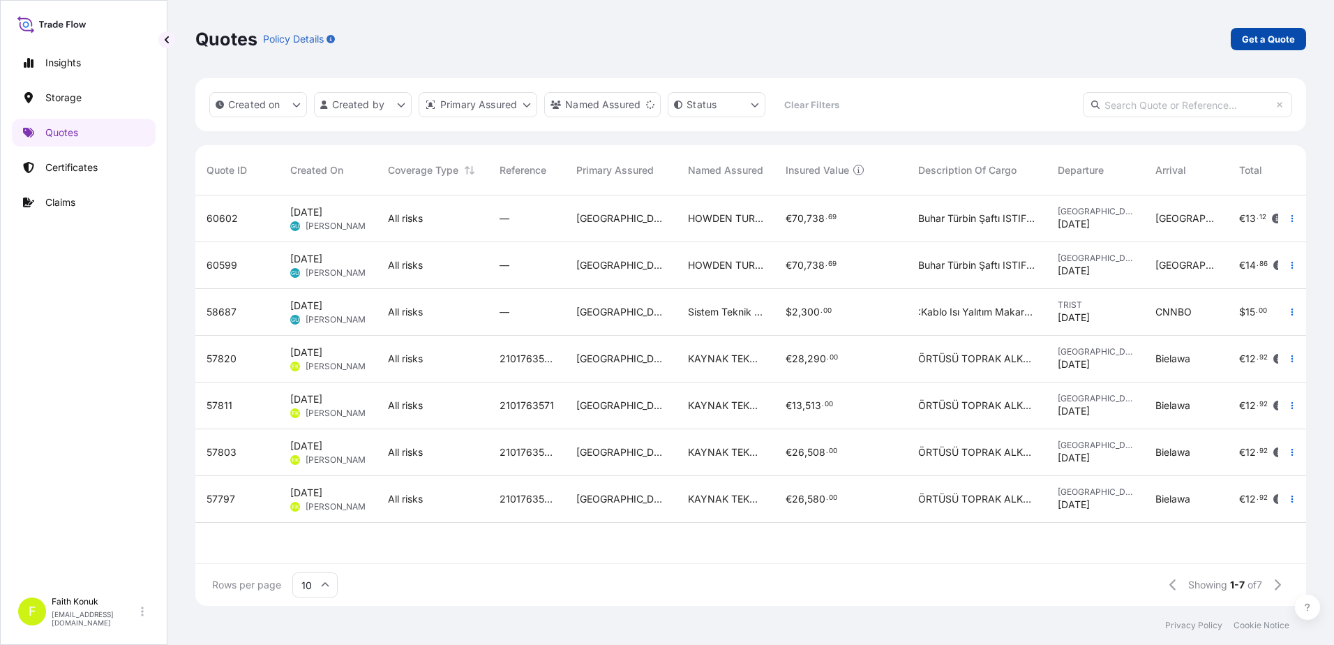
click at [1274, 40] on p "Get a Quote" at bounding box center [1268, 39] width 53 height 14
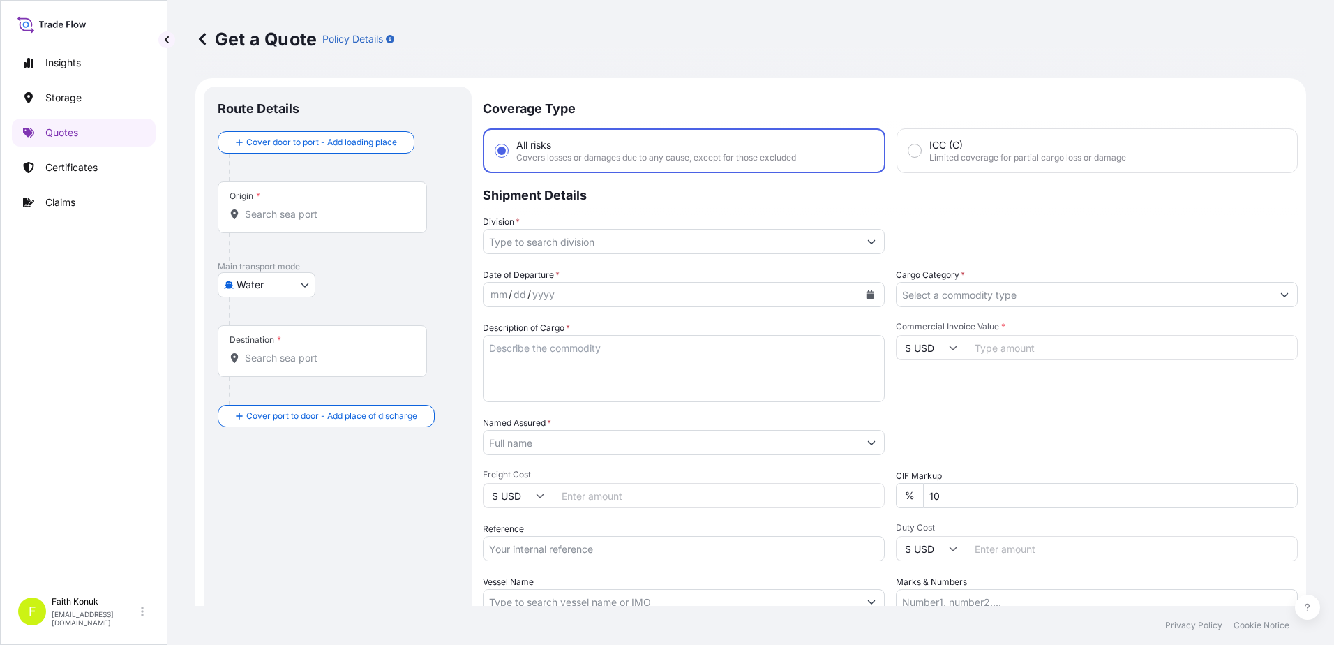
scroll to position [22, 0]
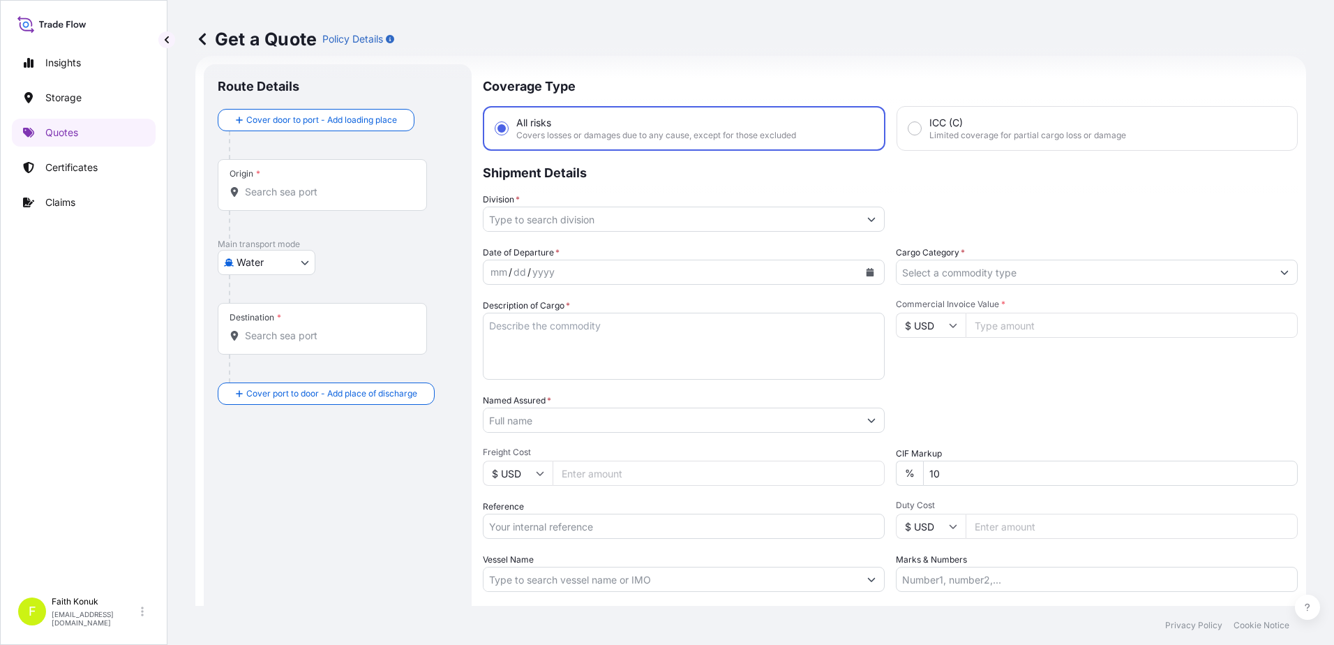
click at [277, 264] on body "Insights Storage Quotes Certificates Claims F Faith Konuk fatih.konuk@psabdp.co…" at bounding box center [667, 322] width 1334 height 645
click at [264, 351] on span "Inland" at bounding box center [258, 349] width 28 height 14
select select "Inland"
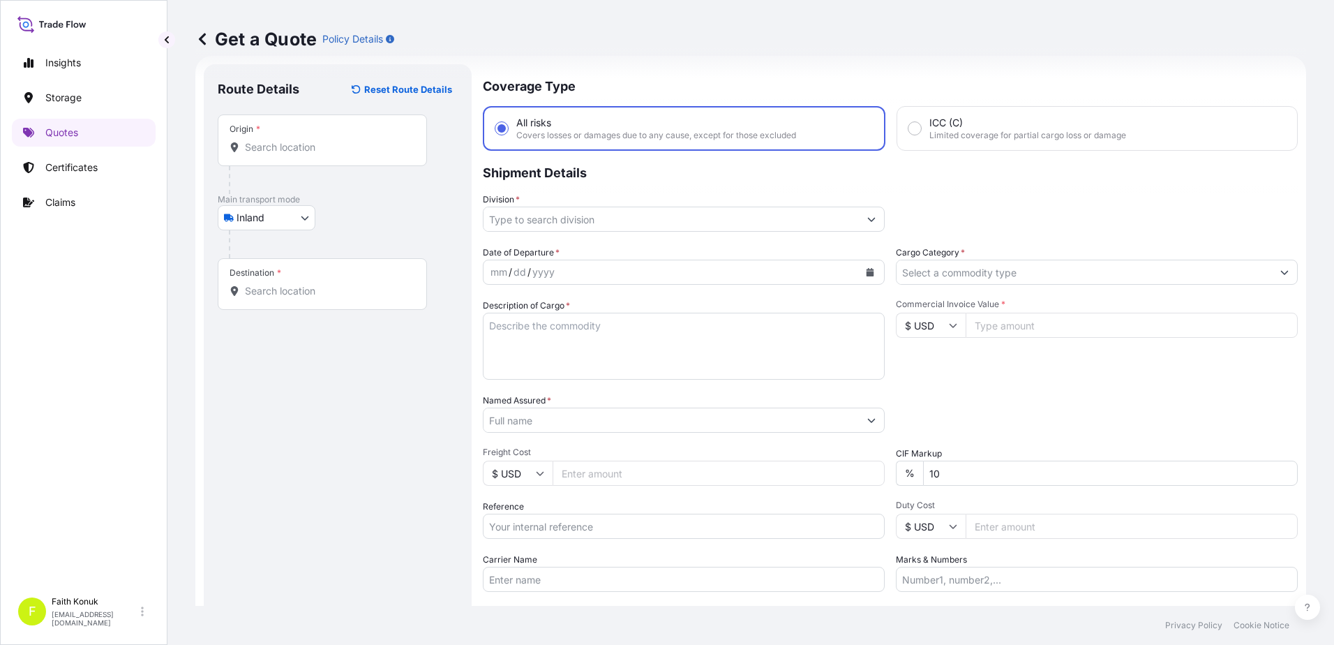
click at [342, 227] on div "Inland Air Water Inland" at bounding box center [338, 217] width 240 height 25
click at [331, 130] on div "Origin *" at bounding box center [322, 140] width 209 height 52
click at [331, 140] on input "Origin *" at bounding box center [327, 147] width 165 height 14
paste input "GERMANY"
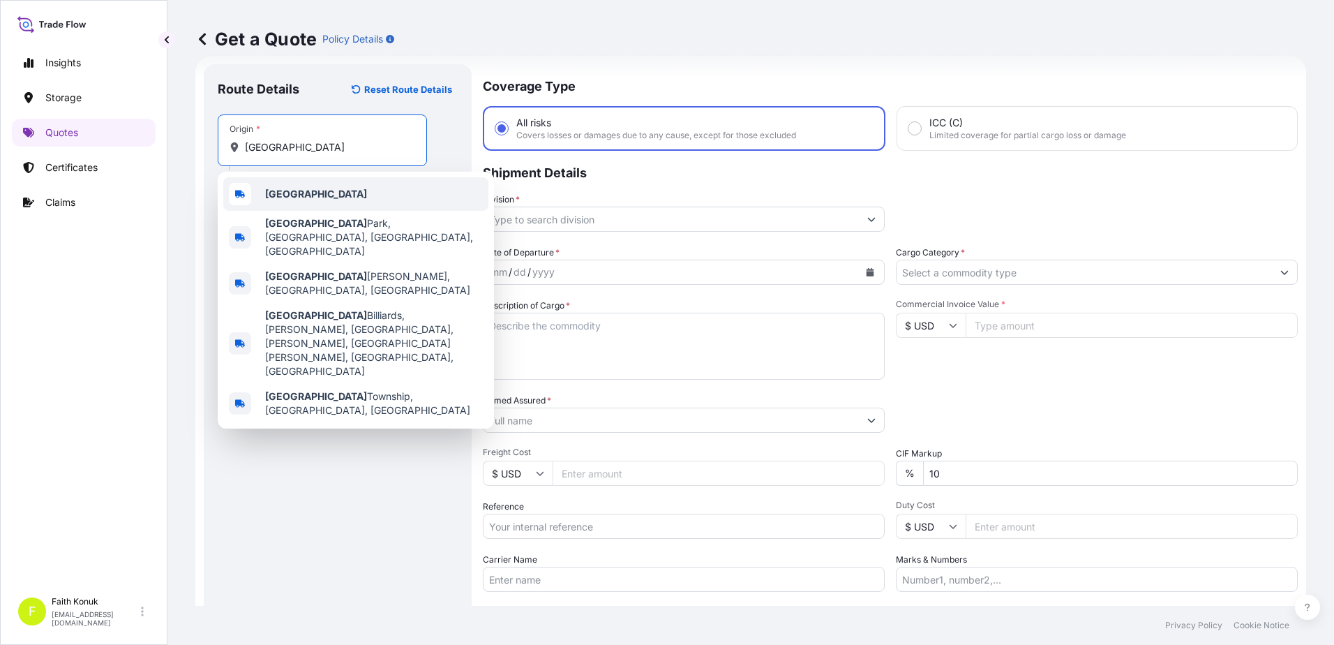
click at [303, 195] on b "Germany" at bounding box center [316, 194] width 102 height 12
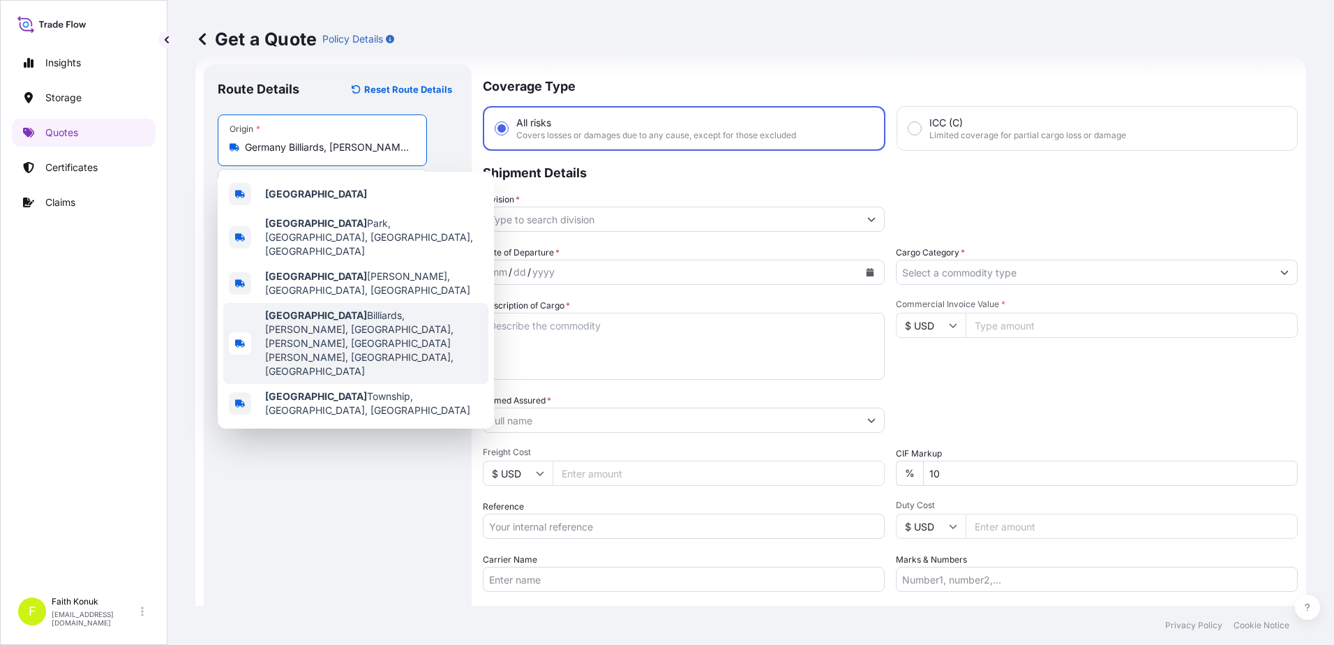
paste input "TÜRKİYE"
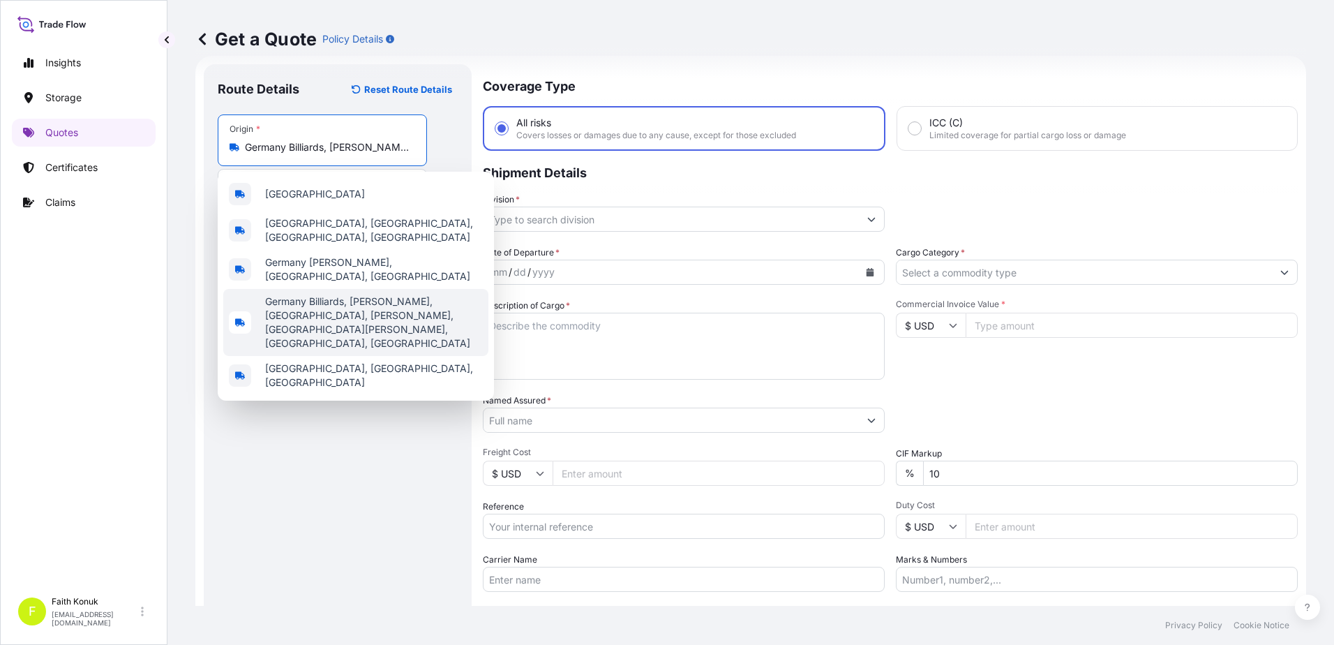
scroll to position [0, 313]
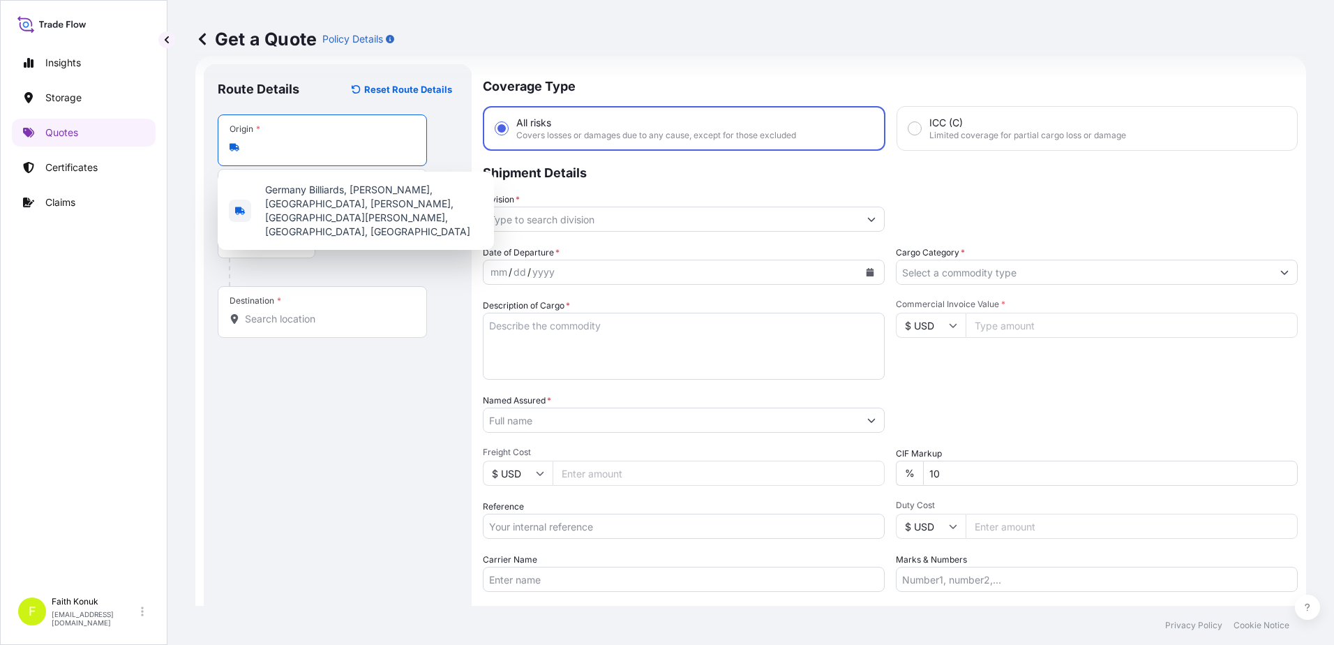
type input "Germany Billiards, Đường Hồ Tùng Mậu, Goldmark City, Phú Diễn, Bac Tu Liem, Han…"
click at [301, 312] on input "Destination *" at bounding box center [327, 319] width 165 height 14
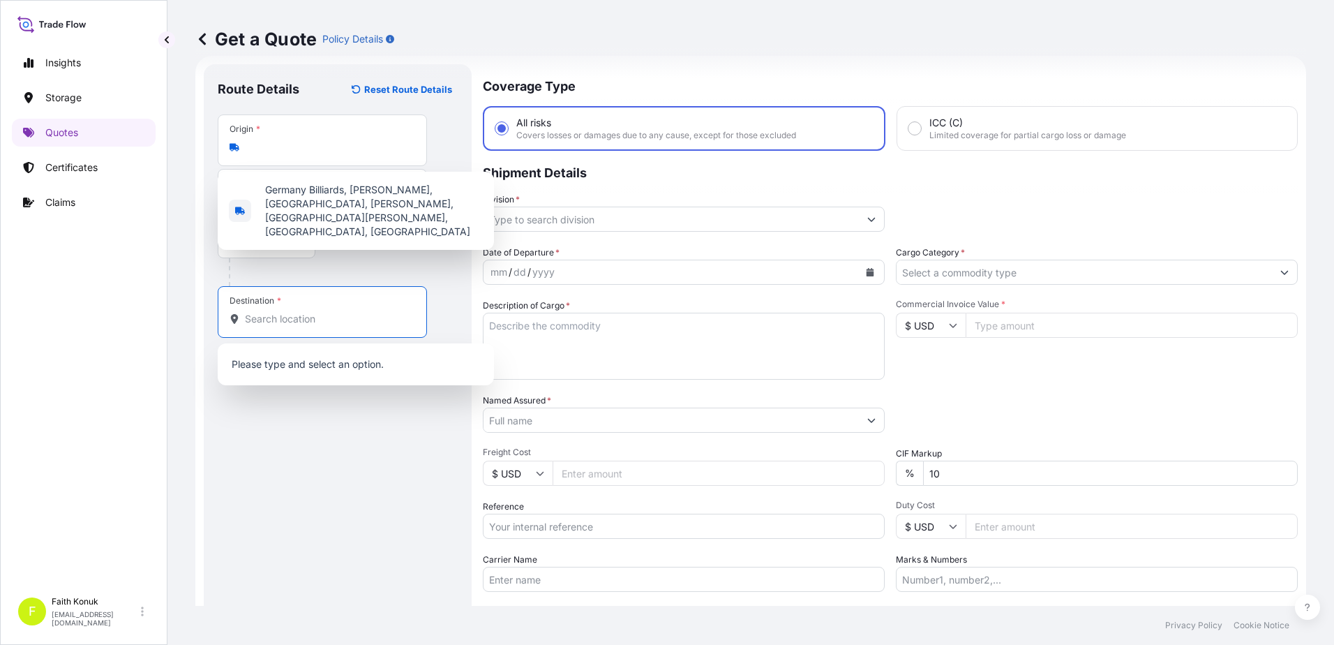
scroll to position [0, 0]
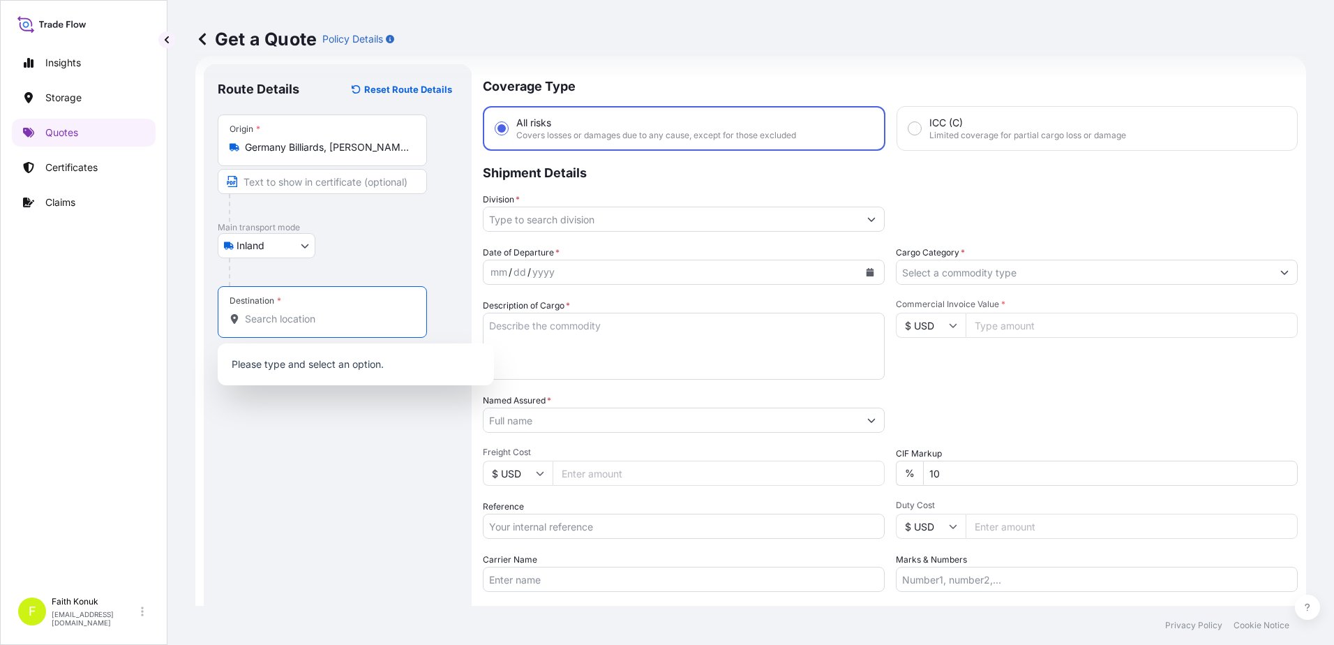
paste input "TÜRKİYE"
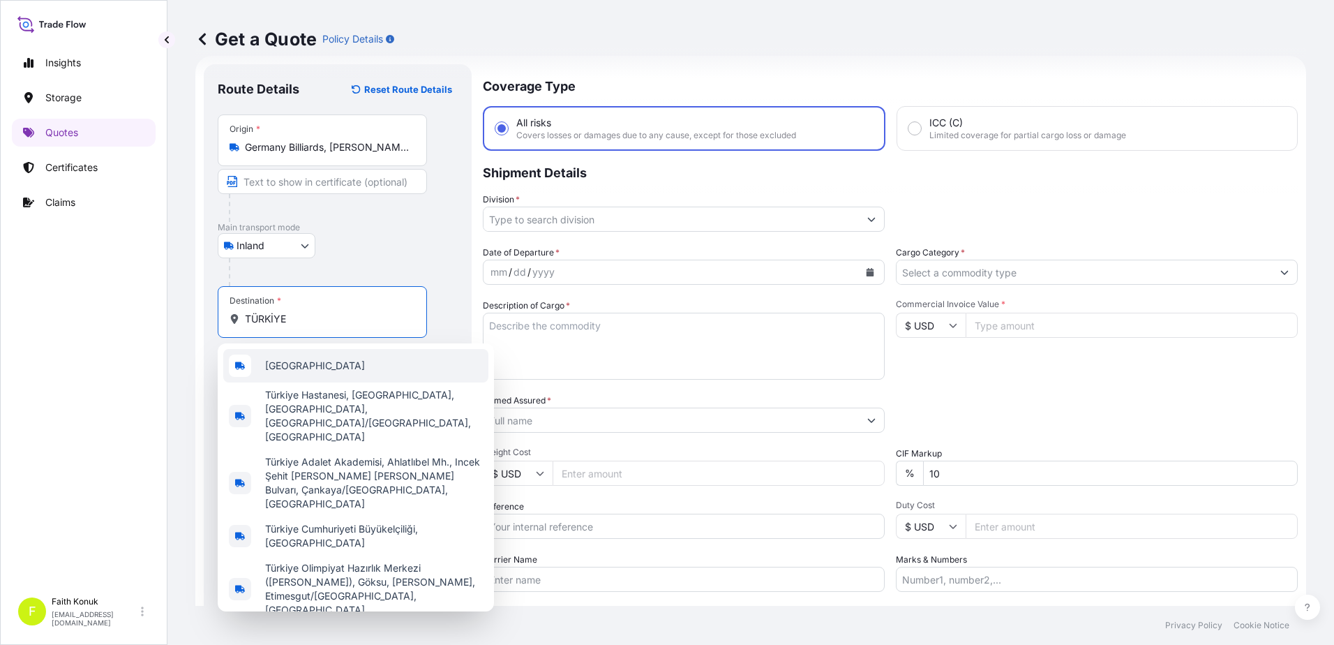
click at [299, 361] on span "Türkiye" at bounding box center [315, 366] width 100 height 14
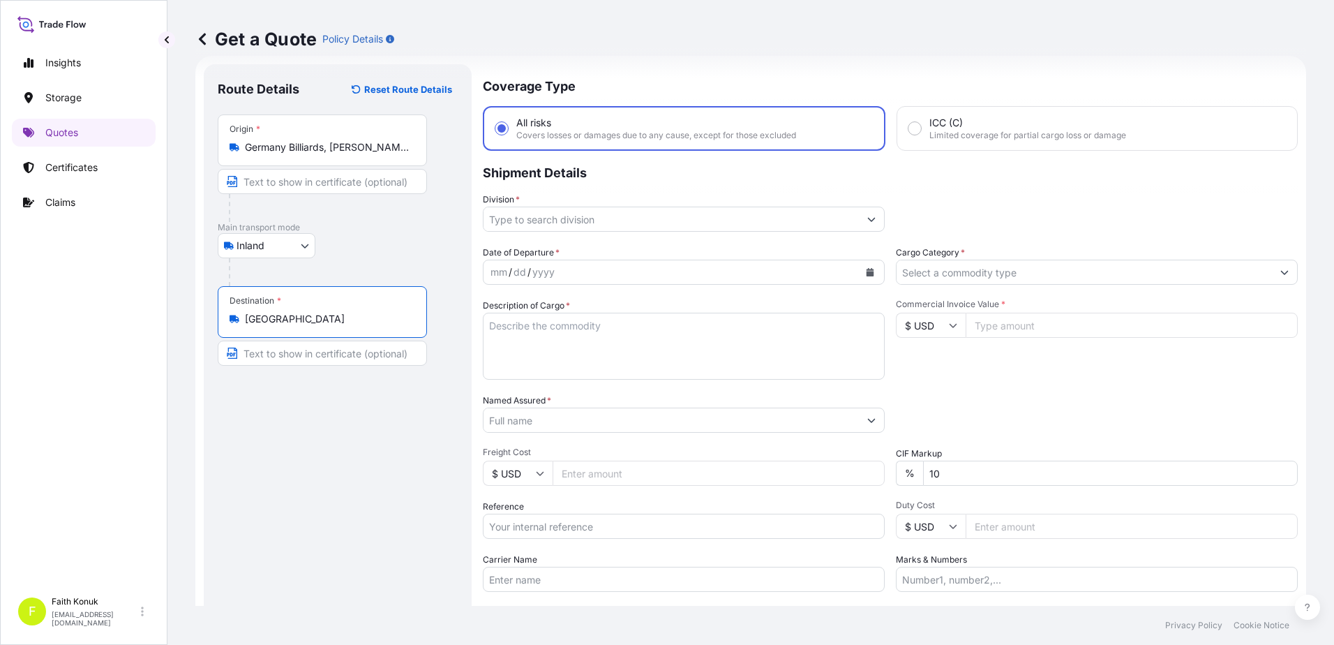
type input "Türkiye"
click at [363, 234] on div "Inland Air Water Inland" at bounding box center [338, 245] width 240 height 25
click at [287, 144] on input "Germany Billiards, Đường Hồ Tùng Mậu, Goldmark City, Phú Diễn, Bac Tu Liem, Han…" at bounding box center [327, 147] width 165 height 14
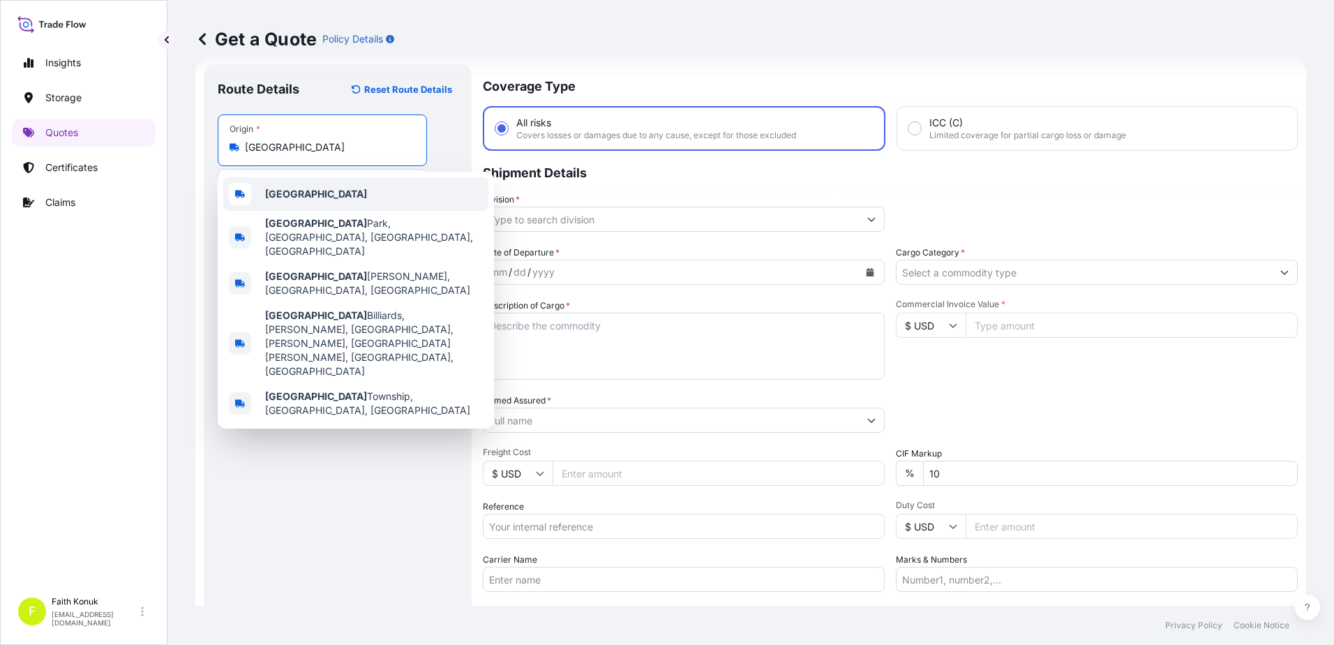
click at [354, 190] on div "Germany" at bounding box center [355, 193] width 265 height 33
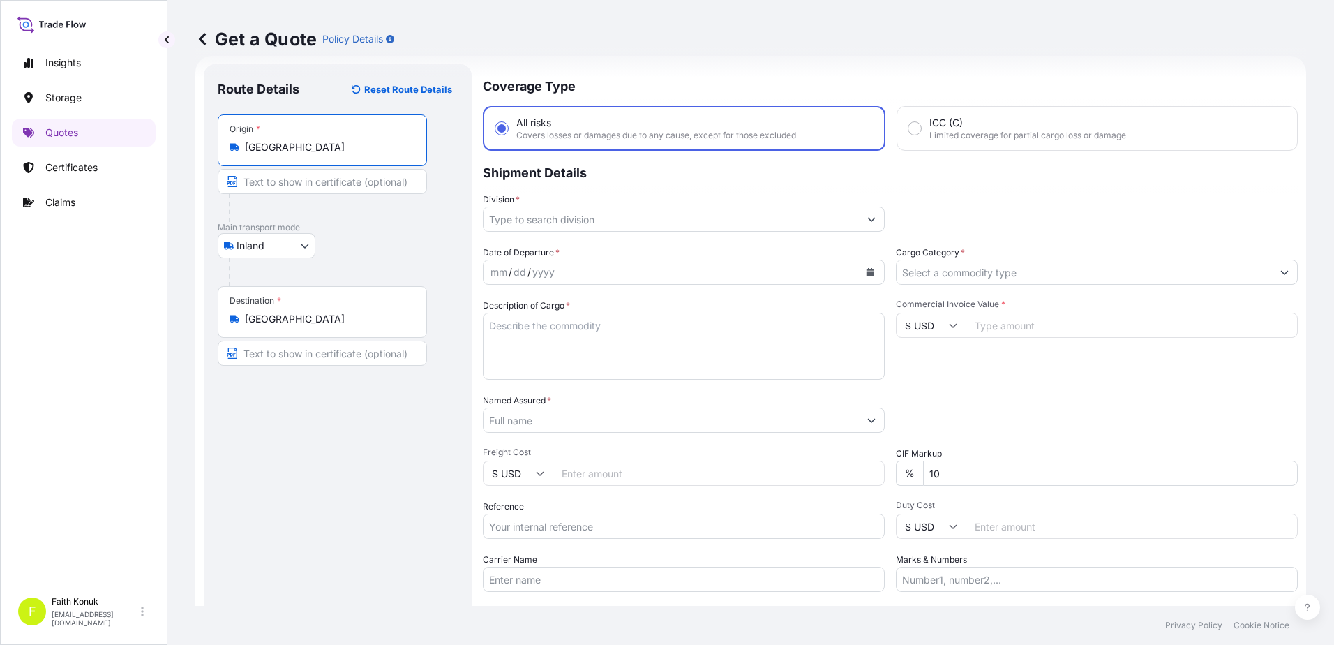
type input "Germany"
click at [373, 258] on div at bounding box center [343, 272] width 229 height 28
click at [560, 219] on input "Division *" at bounding box center [670, 218] width 375 height 25
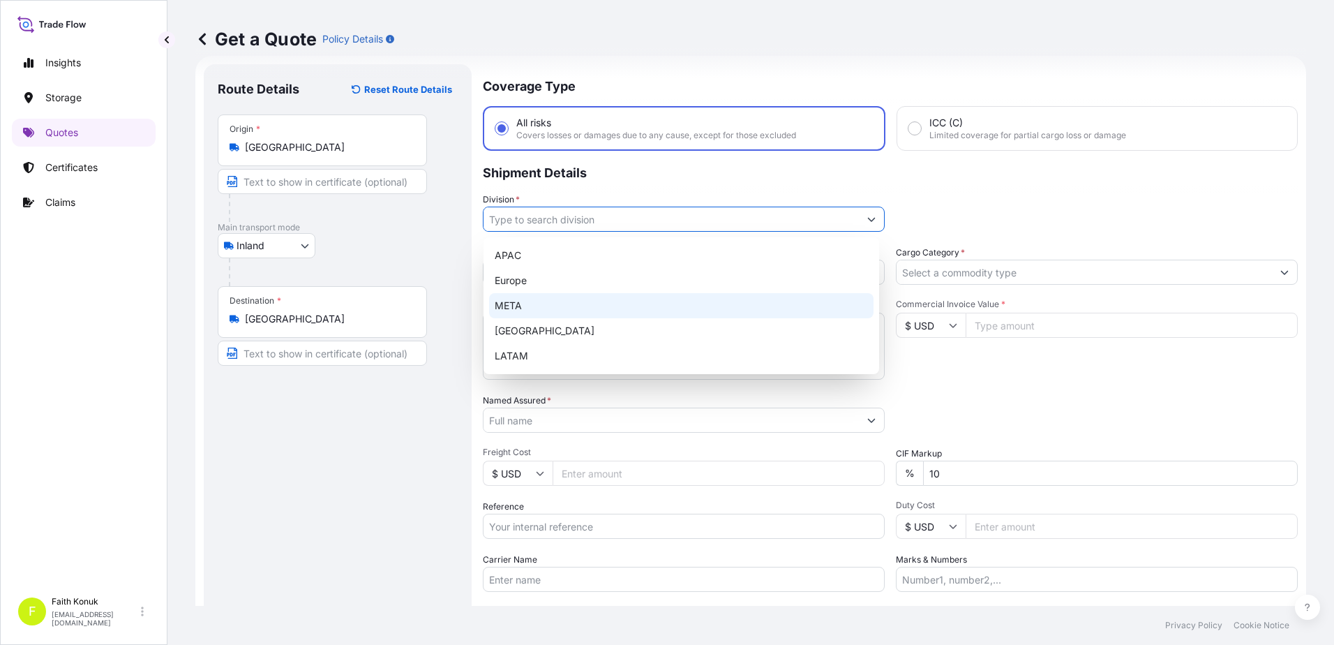
click at [511, 306] on div "META" at bounding box center [681, 305] width 384 height 25
type input "META"
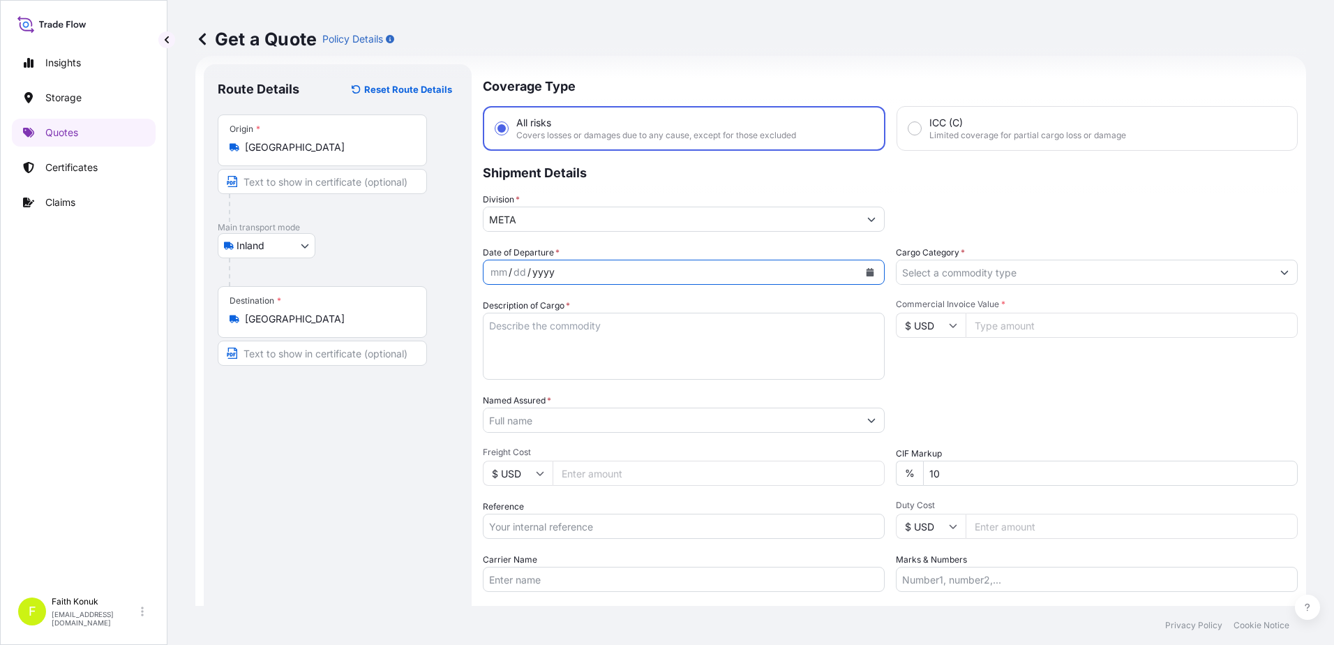
click at [645, 242] on div "Coverage Type All risks Covers losses or damages due to any cause, except for t…" at bounding box center [890, 379] width 815 height 631
click at [871, 276] on button "Calendar" at bounding box center [870, 272] width 22 height 22
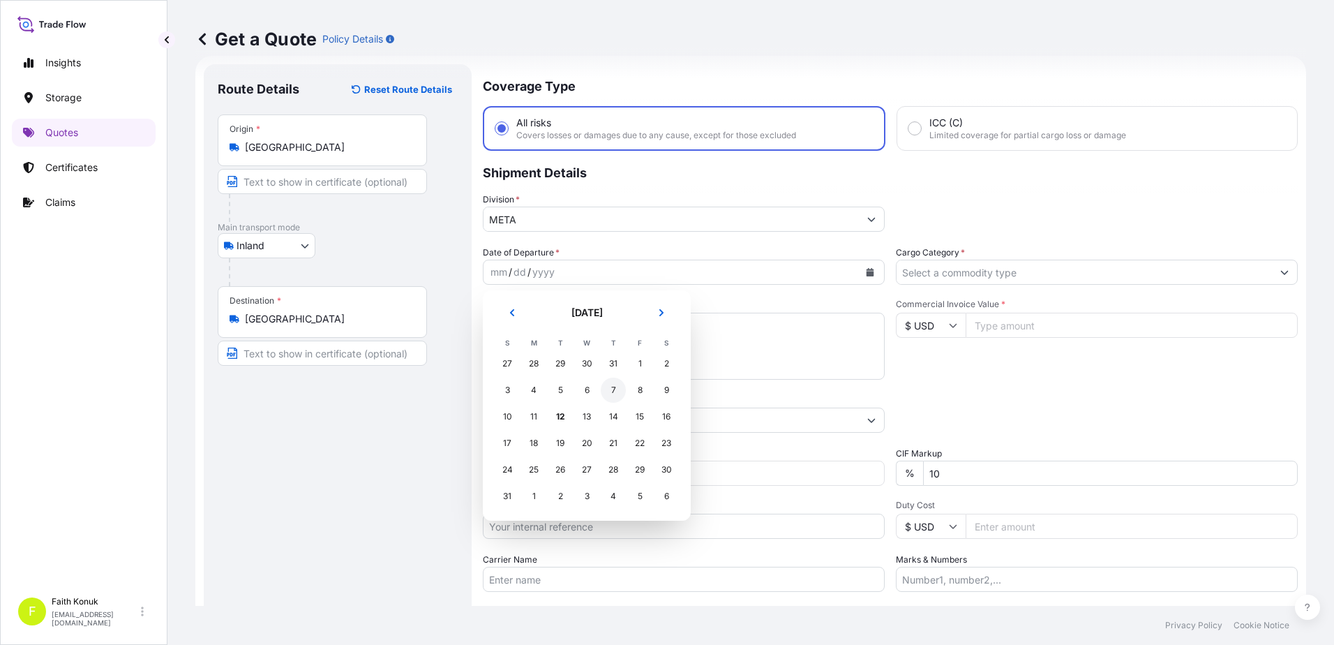
click at [609, 384] on div "7" at bounding box center [613, 389] width 25 height 25
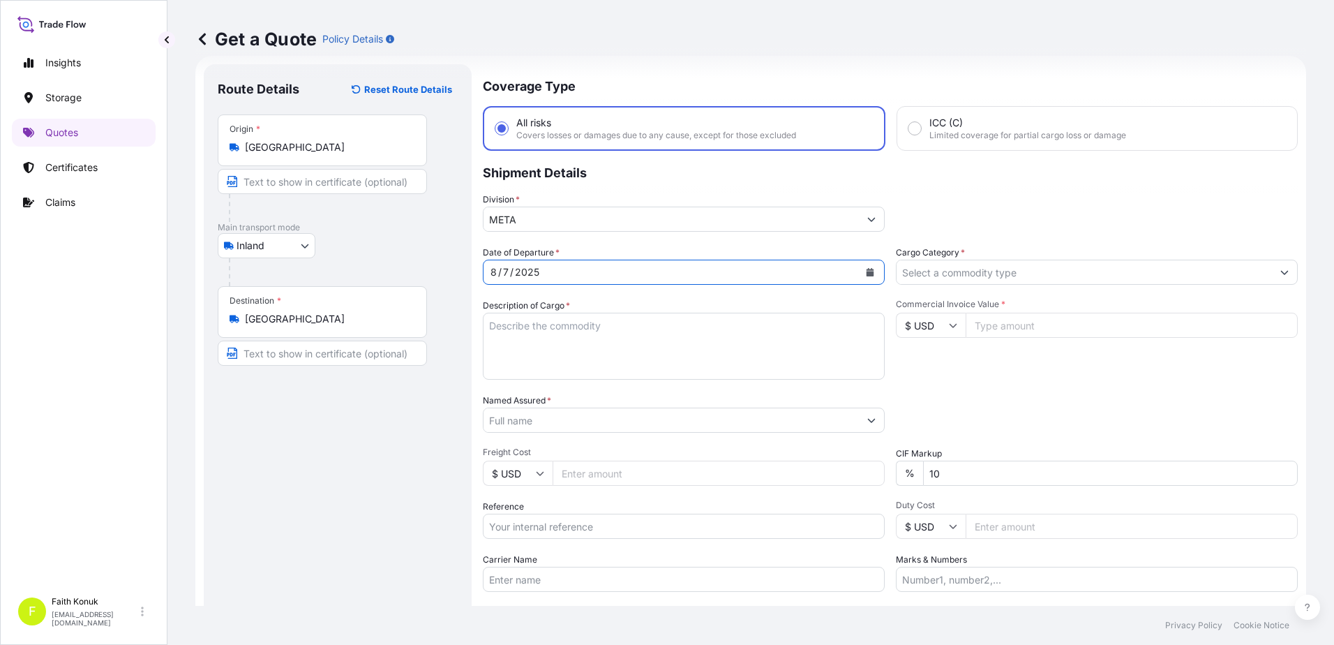
click at [528, 328] on textarea "Description of Cargo *" at bounding box center [684, 346] width 402 height 67
click at [532, 322] on textarea "Description of Cargo *" at bounding box center [684, 346] width 402 height 67
paste textarea "PLASTIC PLT 18 KAP - 2166"
click at [496, 352] on textarea "PLASTIC PLT 18 KAP - 2166" at bounding box center [684, 346] width 402 height 67
paste textarea "20 APK 451"
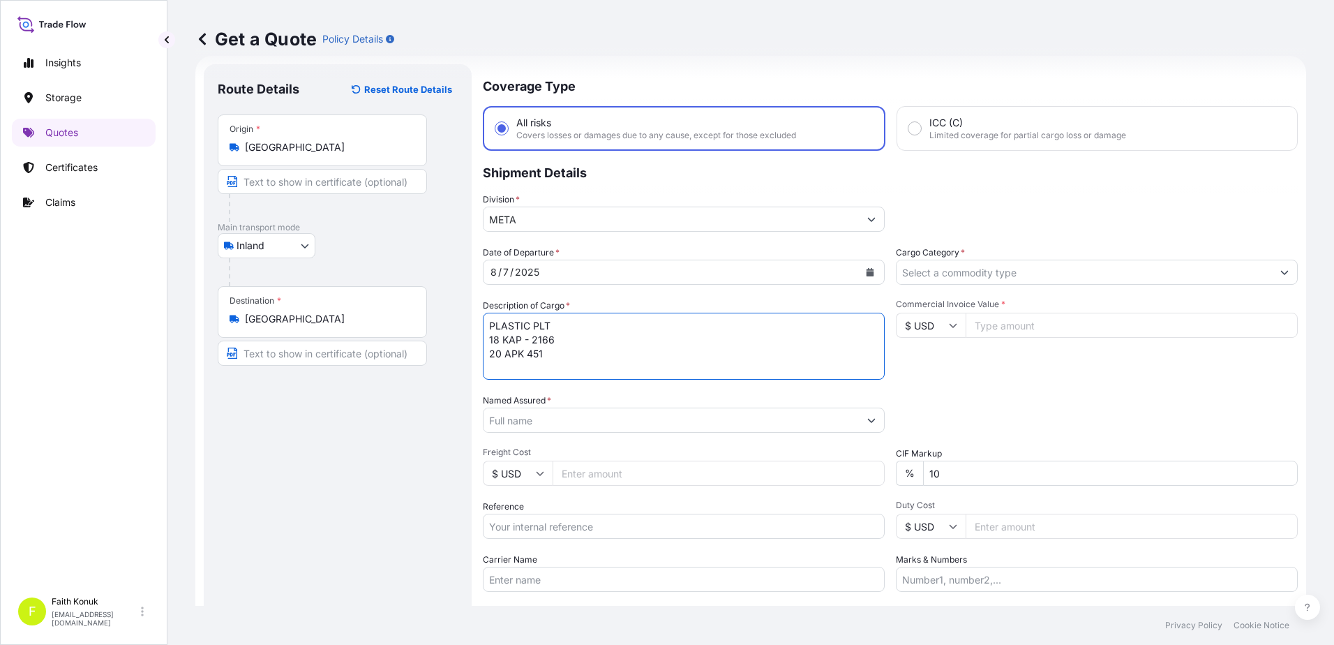
scroll to position [8, 0]
type textarea "PLASTIC PLT 18 KAP - 2166 20 APK 451 INSURANCE PREMIUM USD 35 (TAX INCLUDED)"
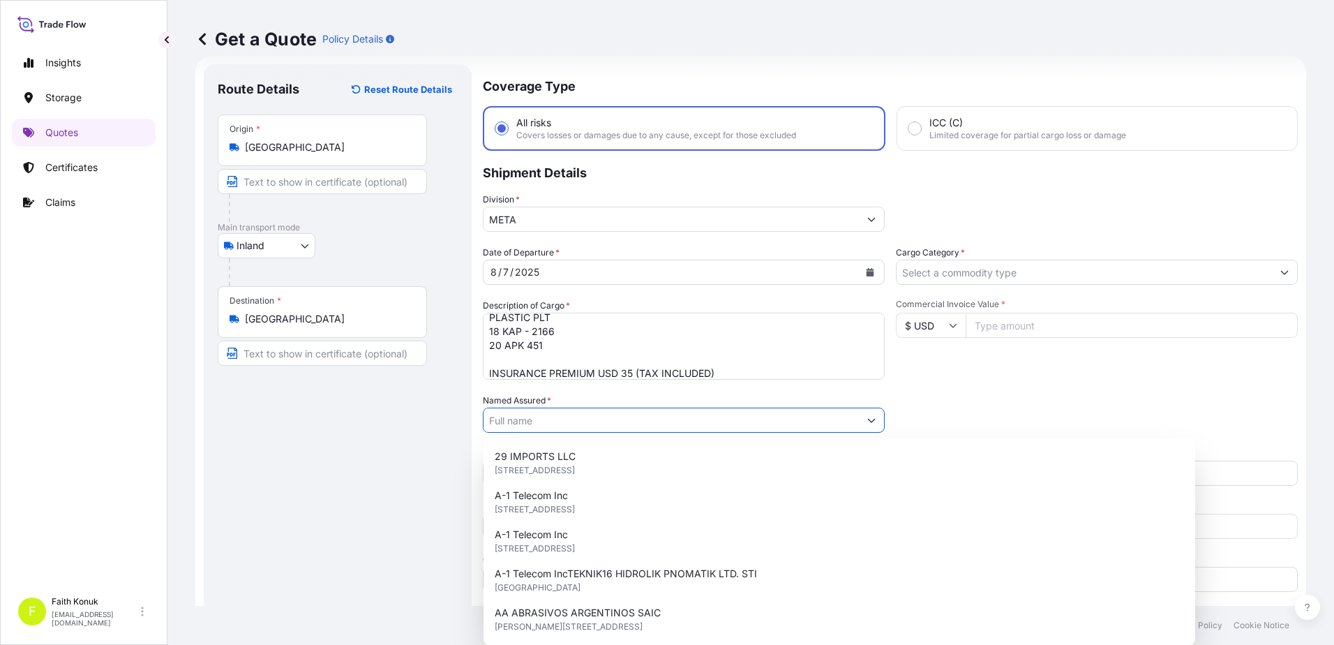
click at [497, 421] on input "Named Assured *" at bounding box center [670, 419] width 375 height 25
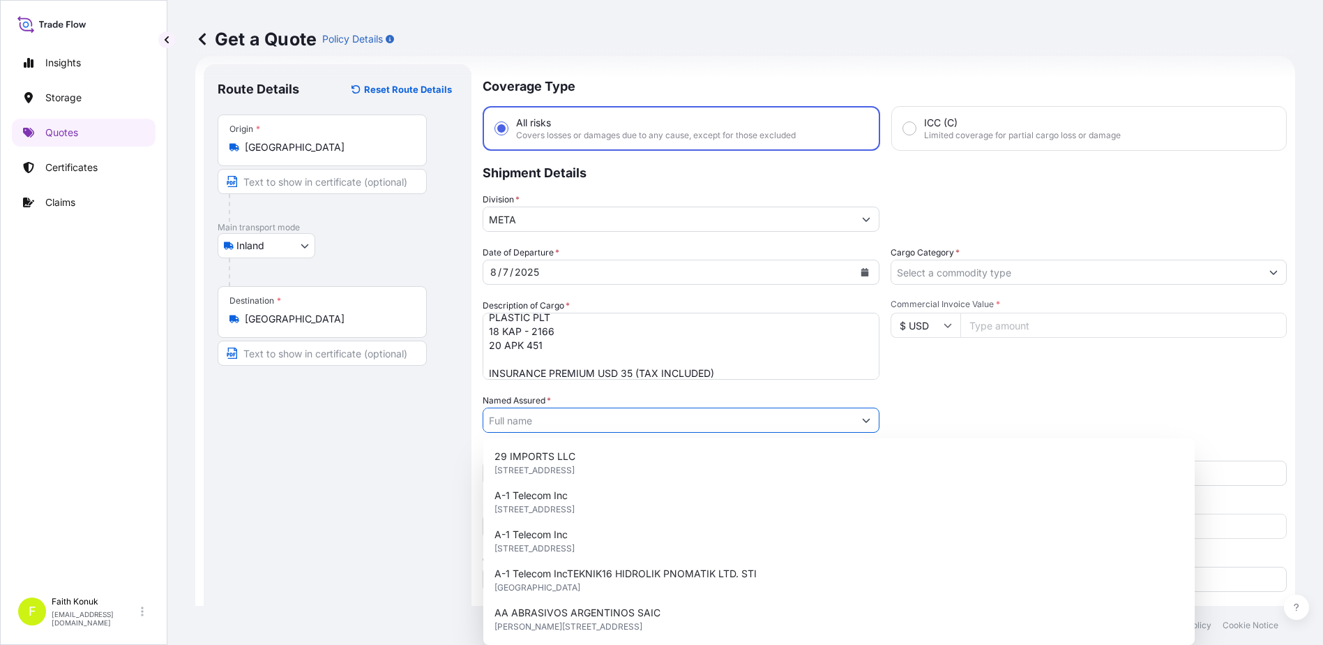
paste input "BALL TRADING GERMANY"
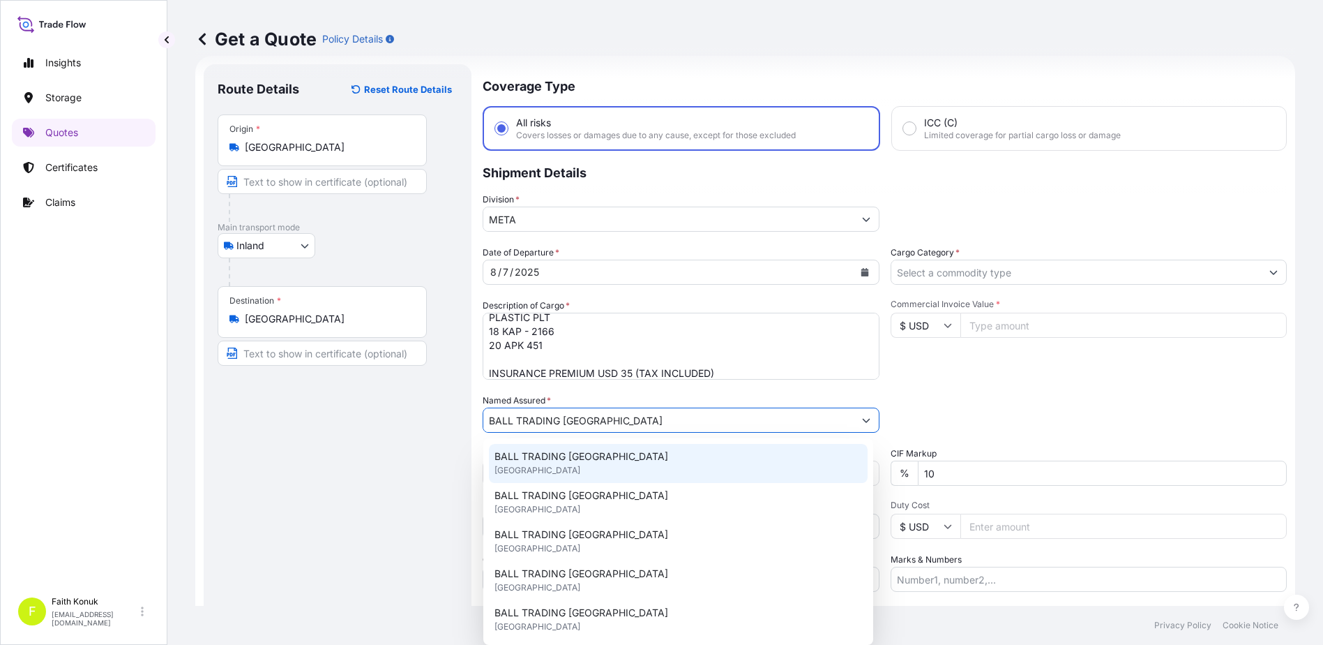
click at [564, 461] on span "BALL TRADING GERMANY" at bounding box center [582, 456] width 174 height 14
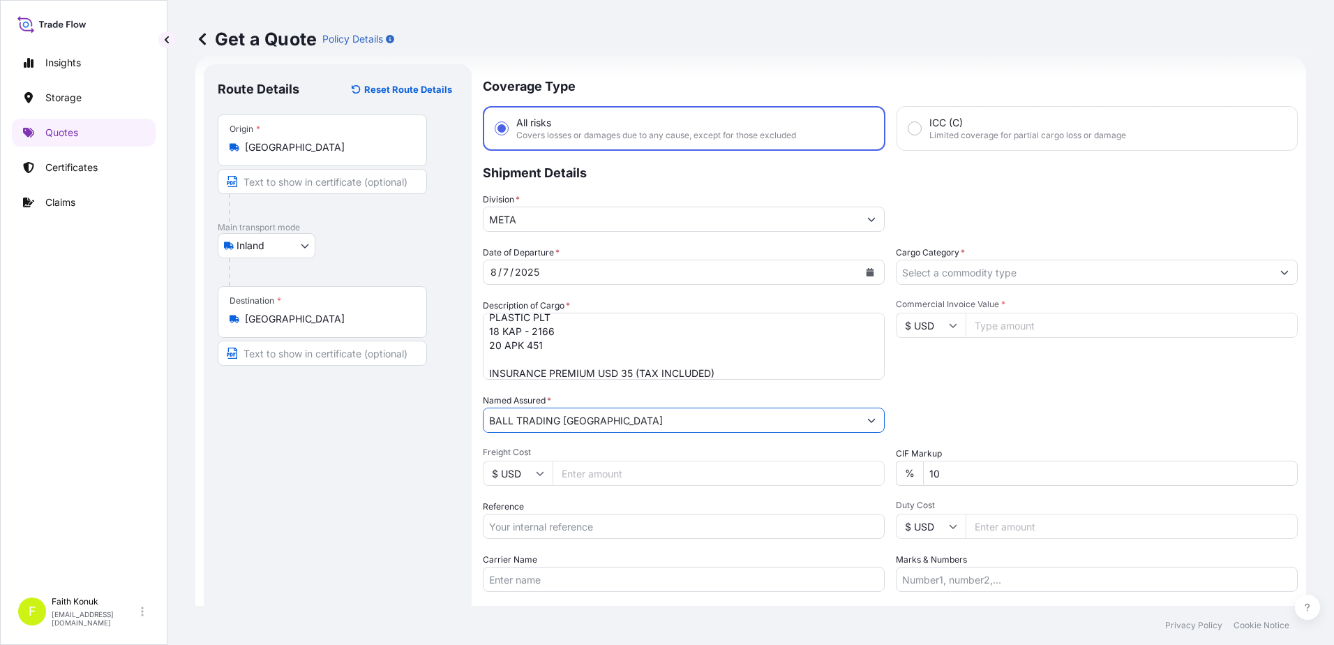
type input "BALL TRADING GERMANY"
click at [458, 455] on div "Route Details Reset Route Details Place of loading Road / Inland Road / Inland …" at bounding box center [338, 379] width 268 height 631
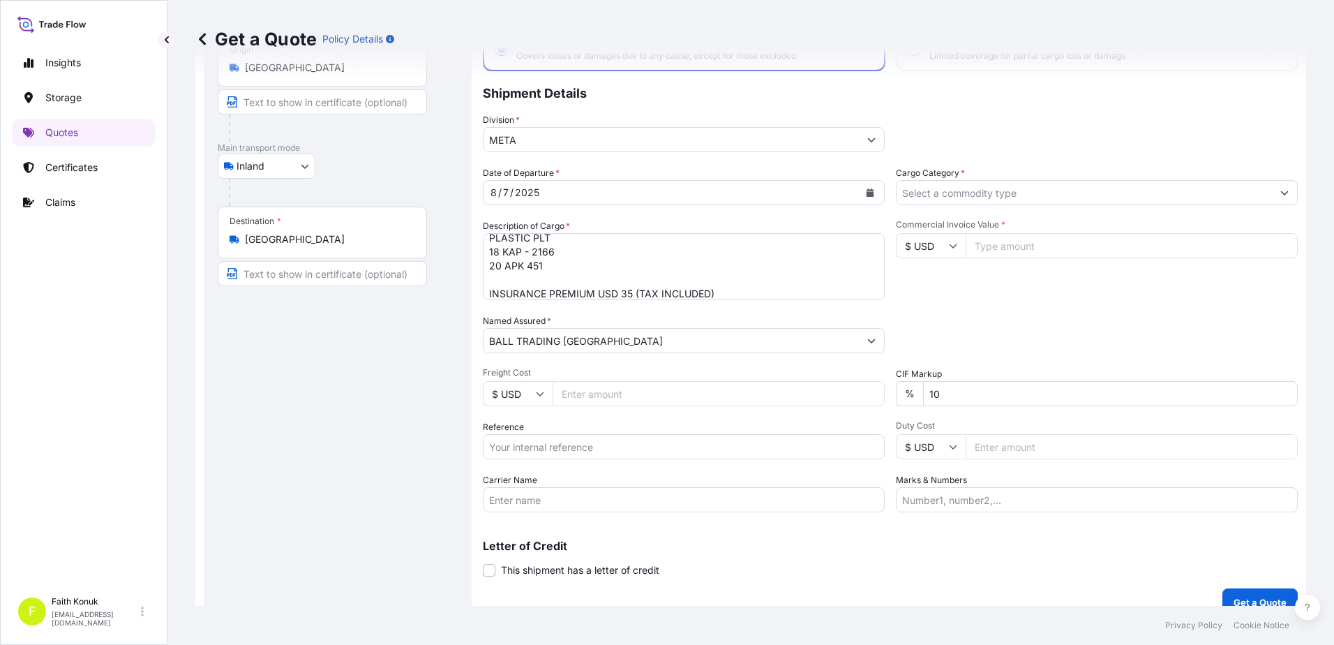
scroll to position [121, 0]
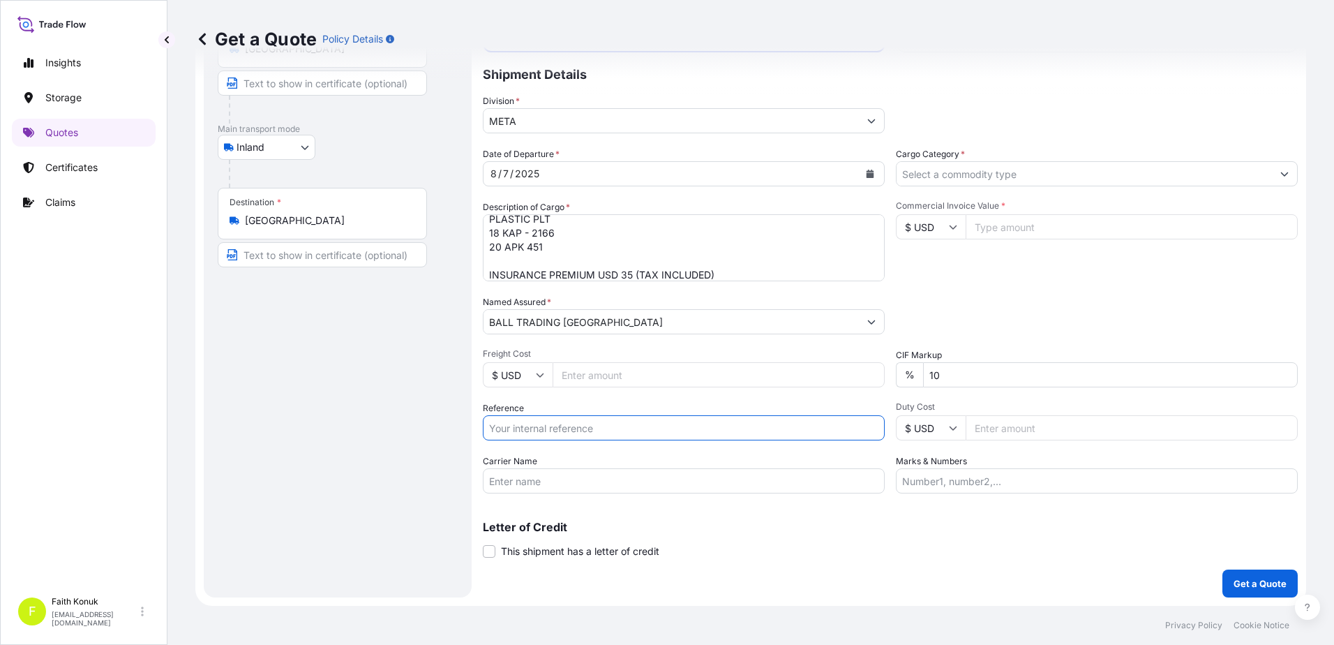
click at [536, 432] on input "Reference" at bounding box center [684, 427] width 402 height 25
paste input "2211769925"
type input "2211769925"
click at [438, 433] on div "Route Details Reset Route Details Place of loading Road / Inland Road / Inland …" at bounding box center [338, 281] width 240 height 603
click at [529, 476] on input "Carrier Name" at bounding box center [684, 480] width 402 height 25
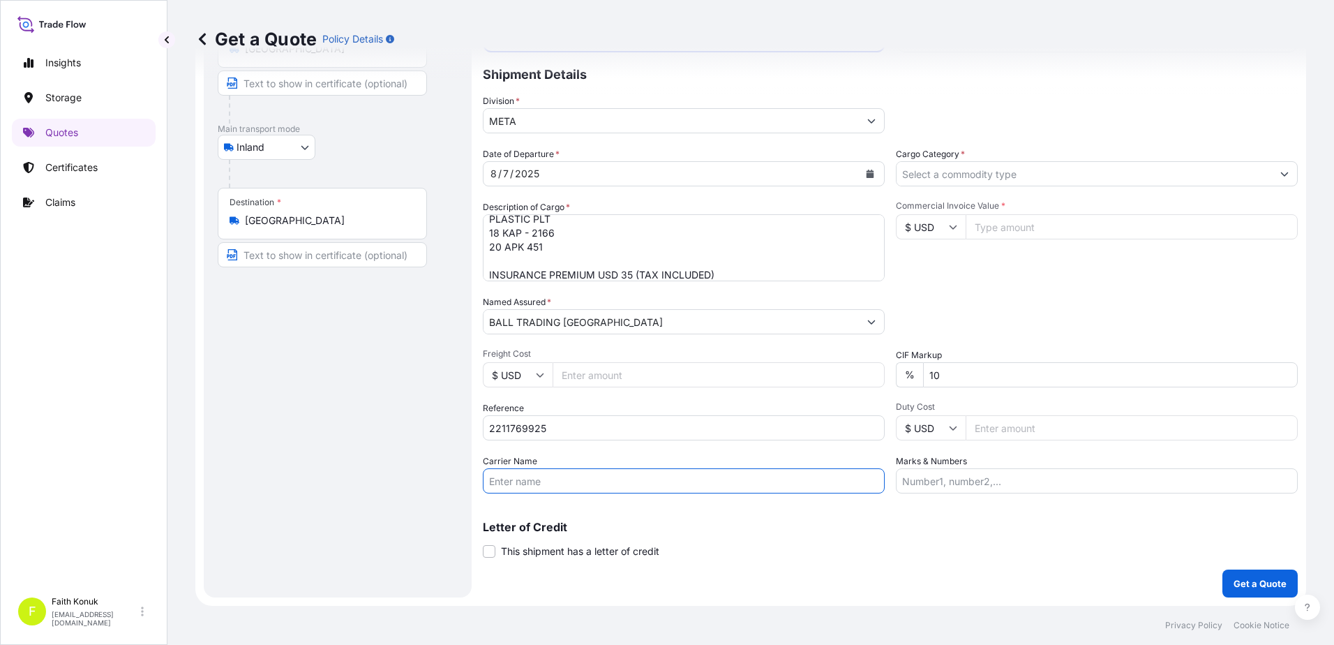
paste input "20 APK 451"
type input "20 APK 451"
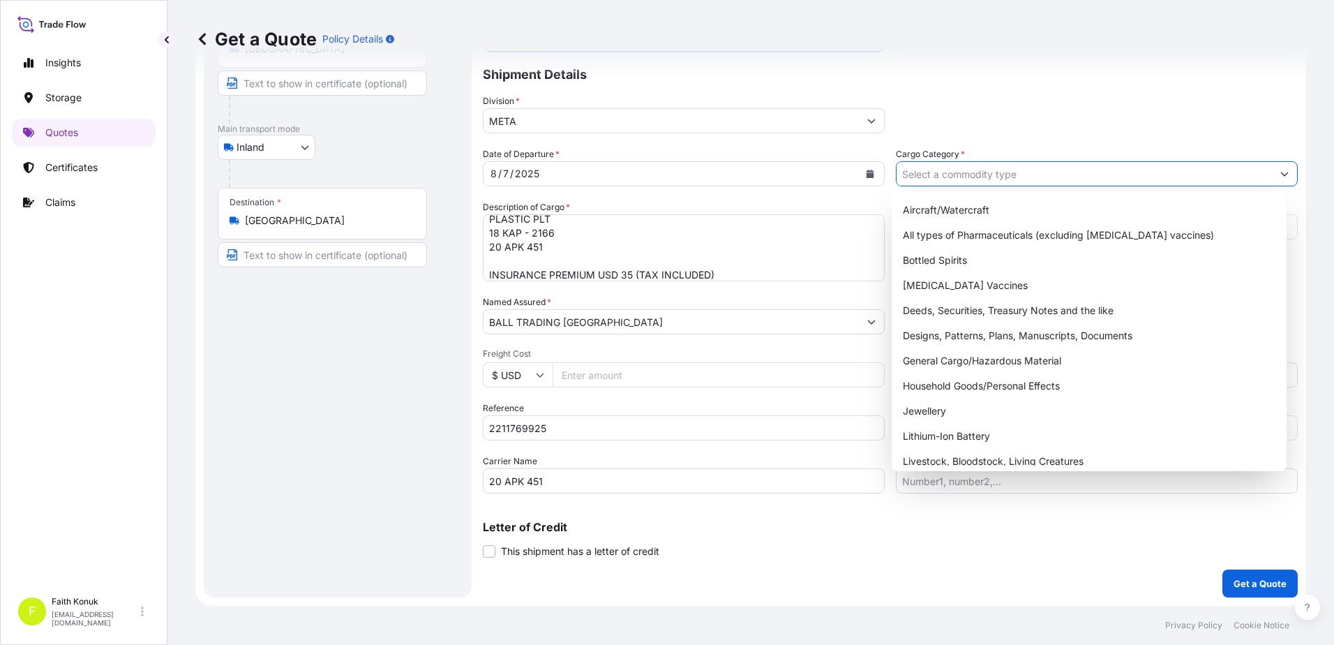
click at [939, 168] on input "Cargo Category *" at bounding box center [1083, 173] width 375 height 25
click at [949, 360] on div "General Cargo/Hazardous Material" at bounding box center [1089, 360] width 384 height 25
type input "General Cargo/Hazardous Material"
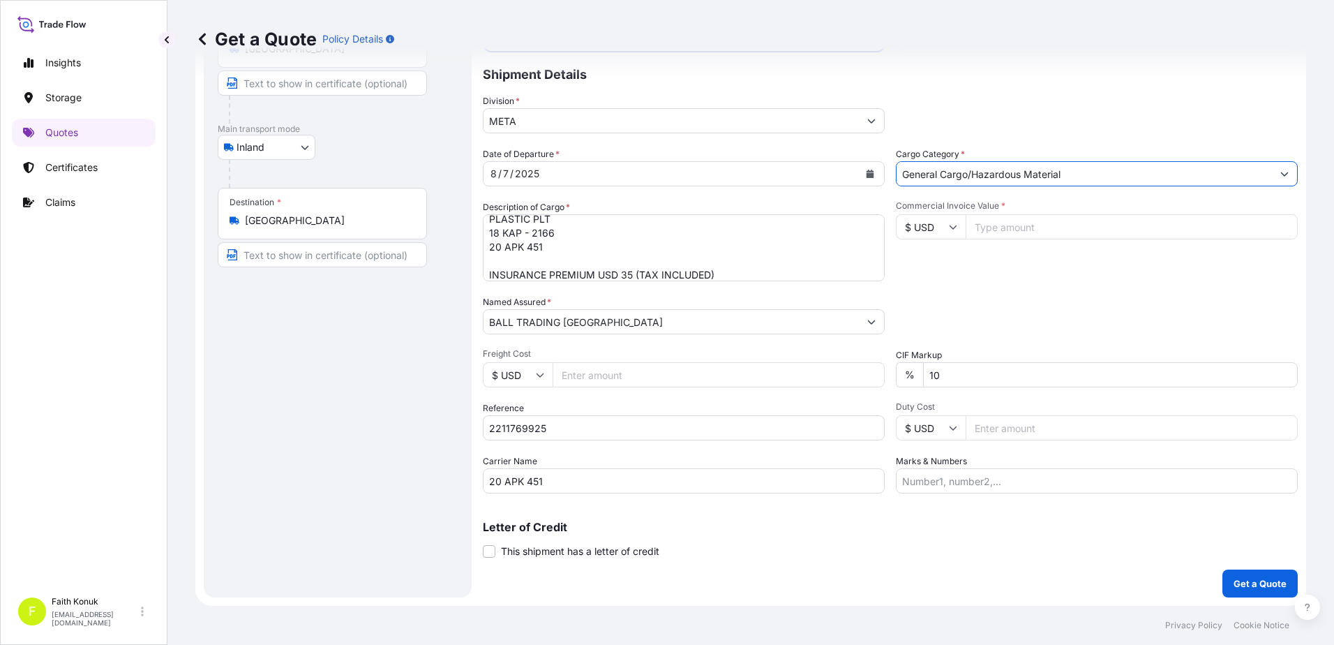
click at [951, 230] on icon at bounding box center [953, 227] width 8 height 8
click at [922, 218] on div "TL TRY" at bounding box center [925, 205] width 59 height 27
type input "TL TRY"
click at [1000, 231] on input "Commercial Invoice Value *" at bounding box center [1131, 226] width 332 height 25
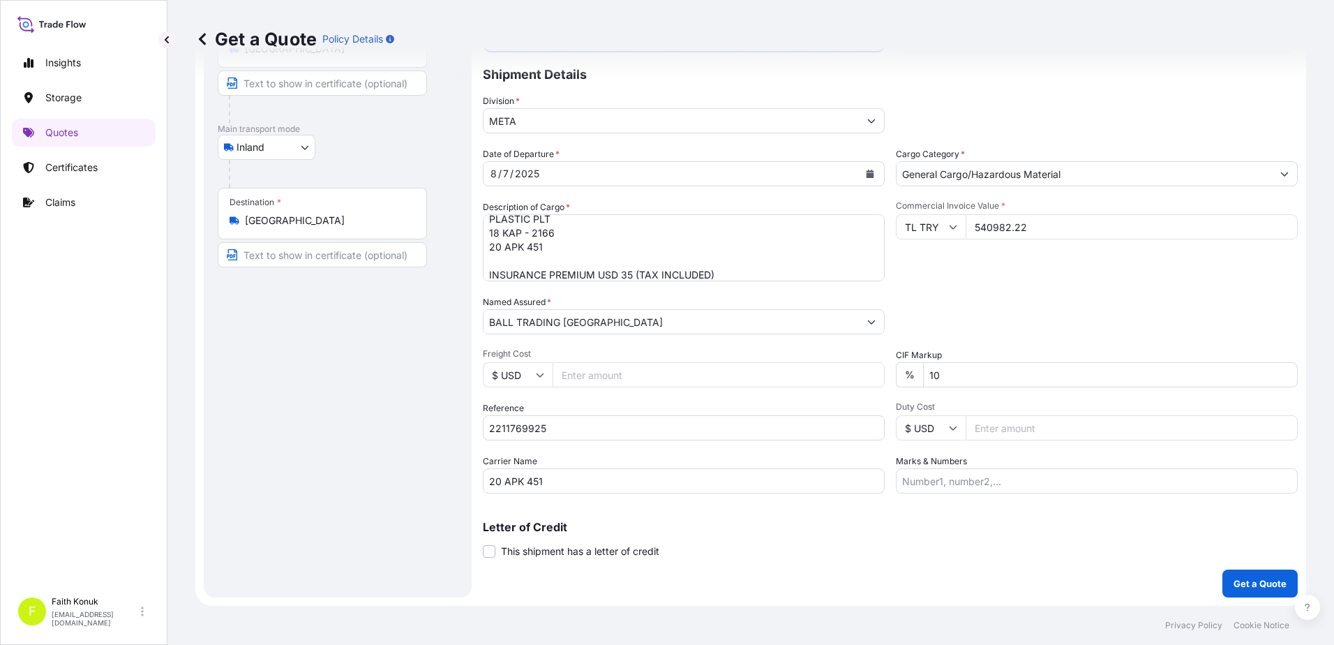
type input "540982.22"
drag, startPoint x: 958, startPoint y: 373, endPoint x: 841, endPoint y: 369, distance: 117.9
click at [841, 369] on div "Date of Departure * 8 / 7 / 2025 Cargo Category * General Cargo/Hazardous Mater…" at bounding box center [890, 320] width 815 height 346
type input "0"
click at [1246, 588] on p "Get a Quote" at bounding box center [1259, 583] width 53 height 14
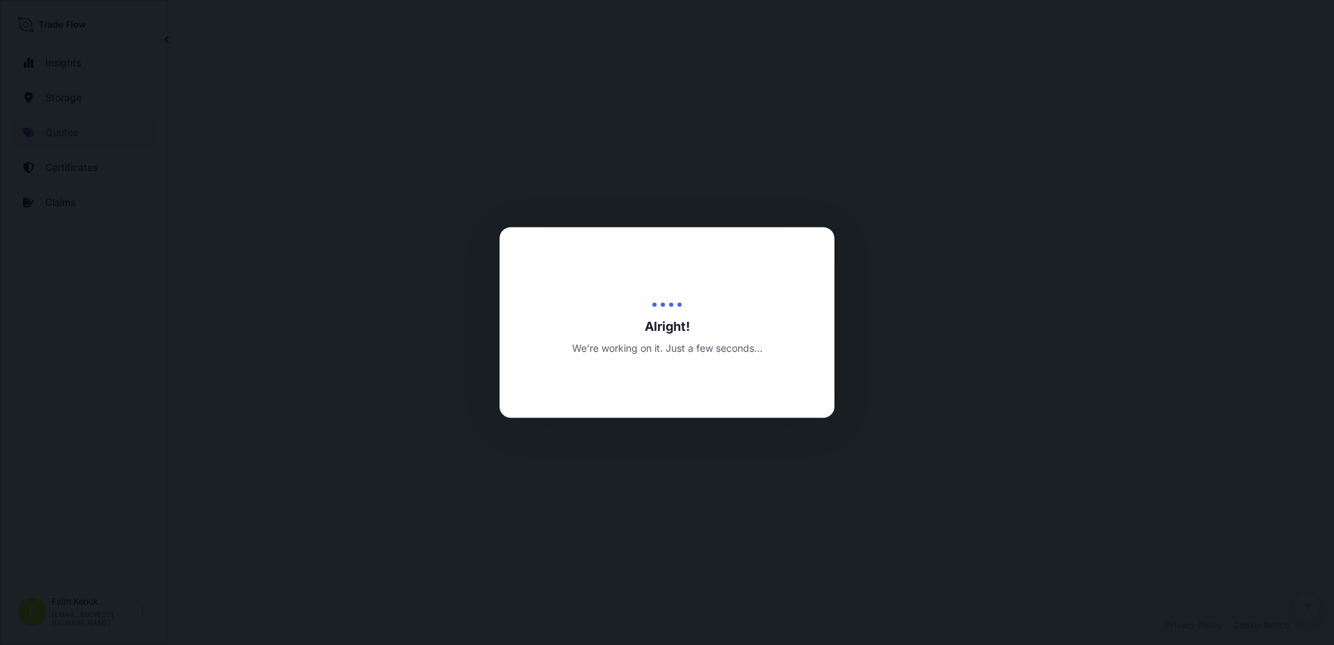
select select "Inland"
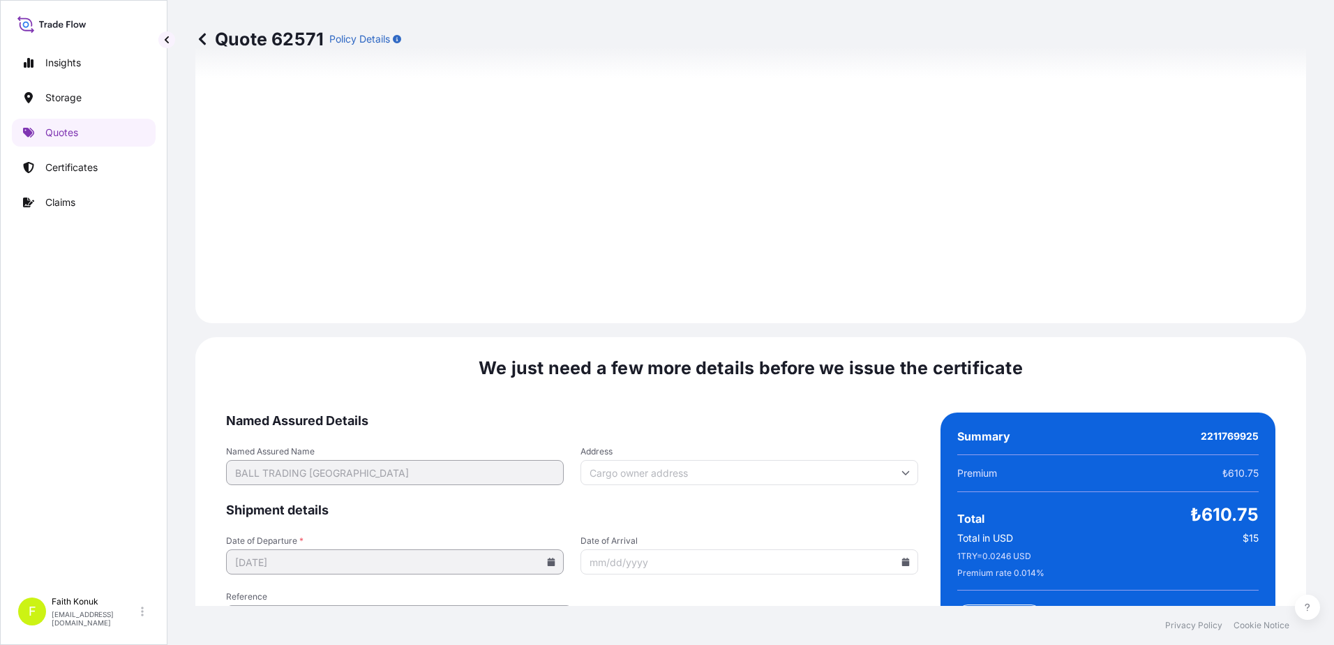
scroll to position [2058, 0]
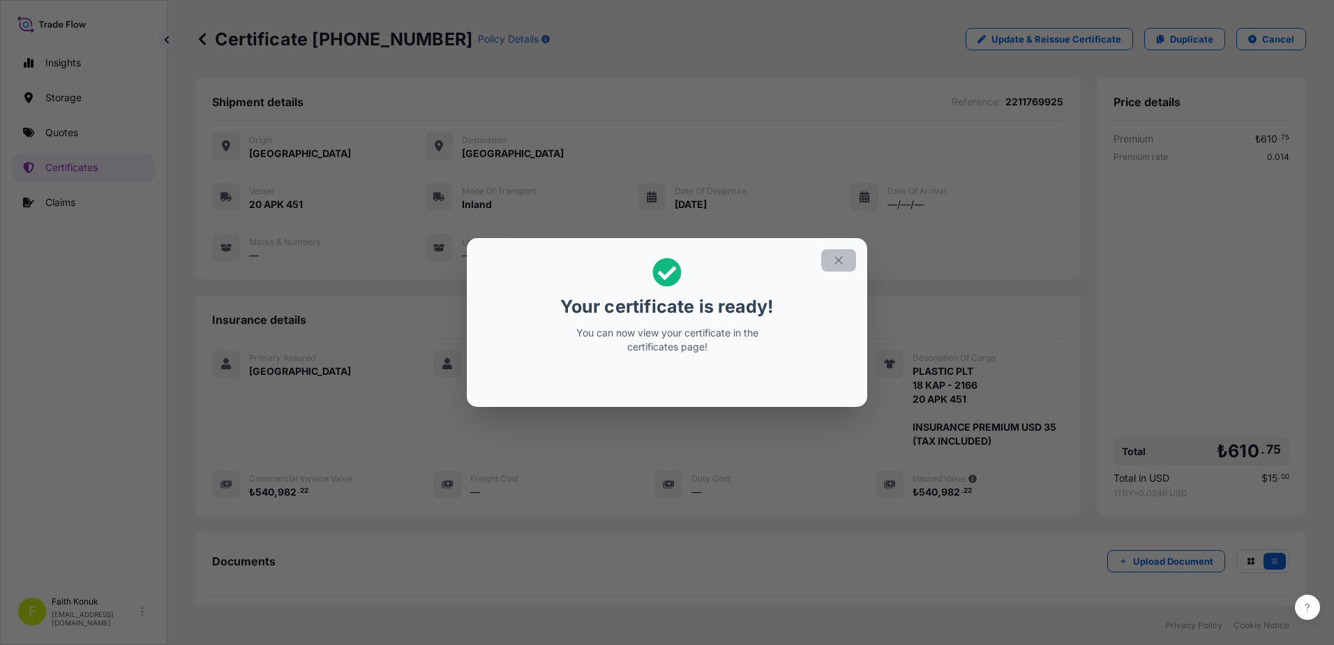
click at [842, 265] on icon "button" at bounding box center [838, 260] width 13 height 13
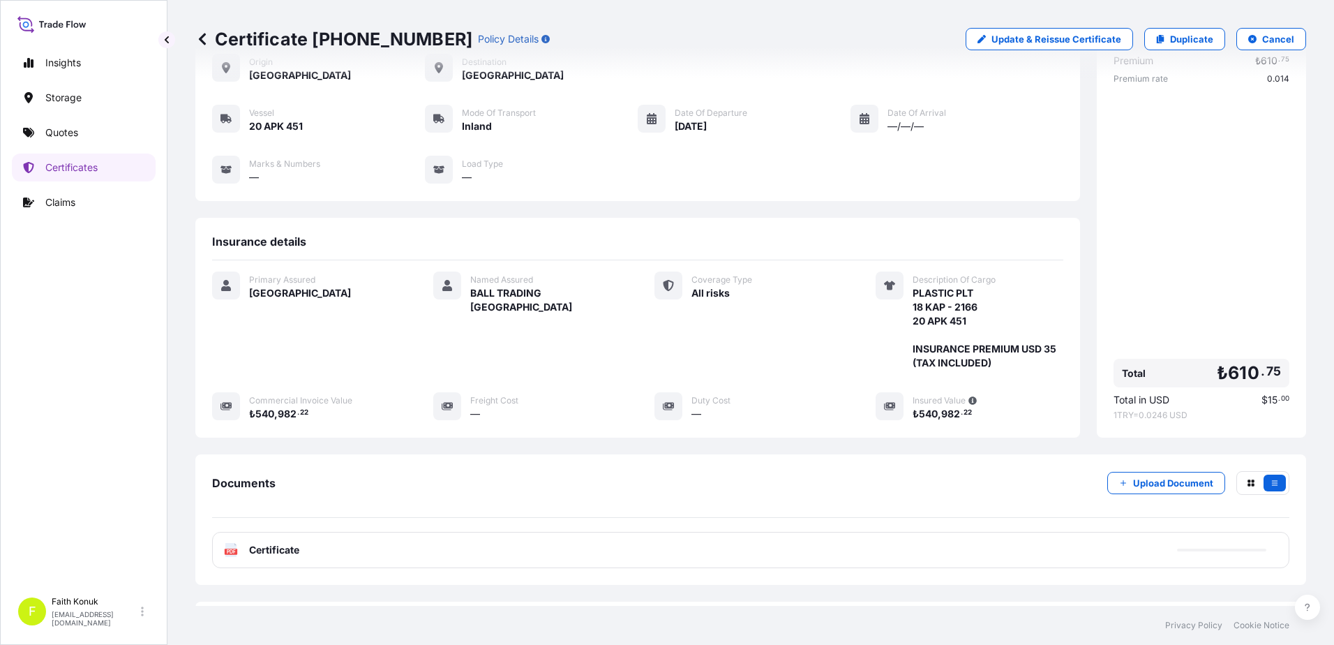
scroll to position [144, 0]
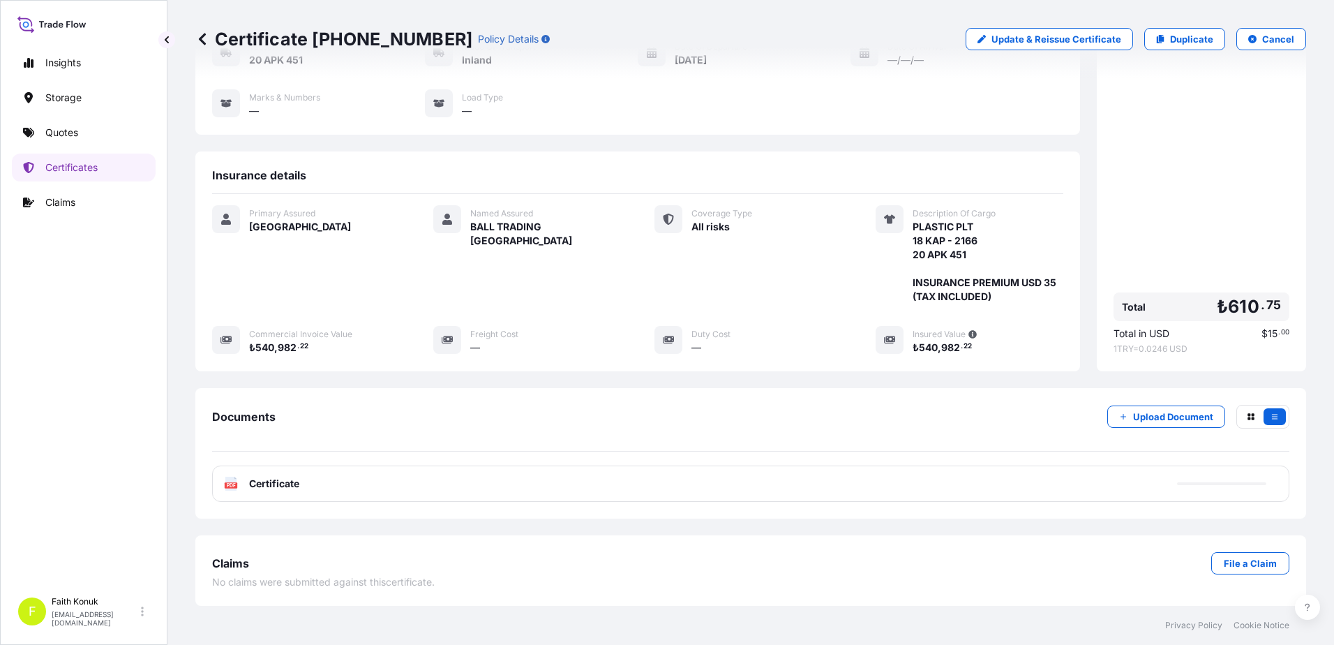
click at [258, 486] on span "Certificate" at bounding box center [274, 483] width 50 height 14
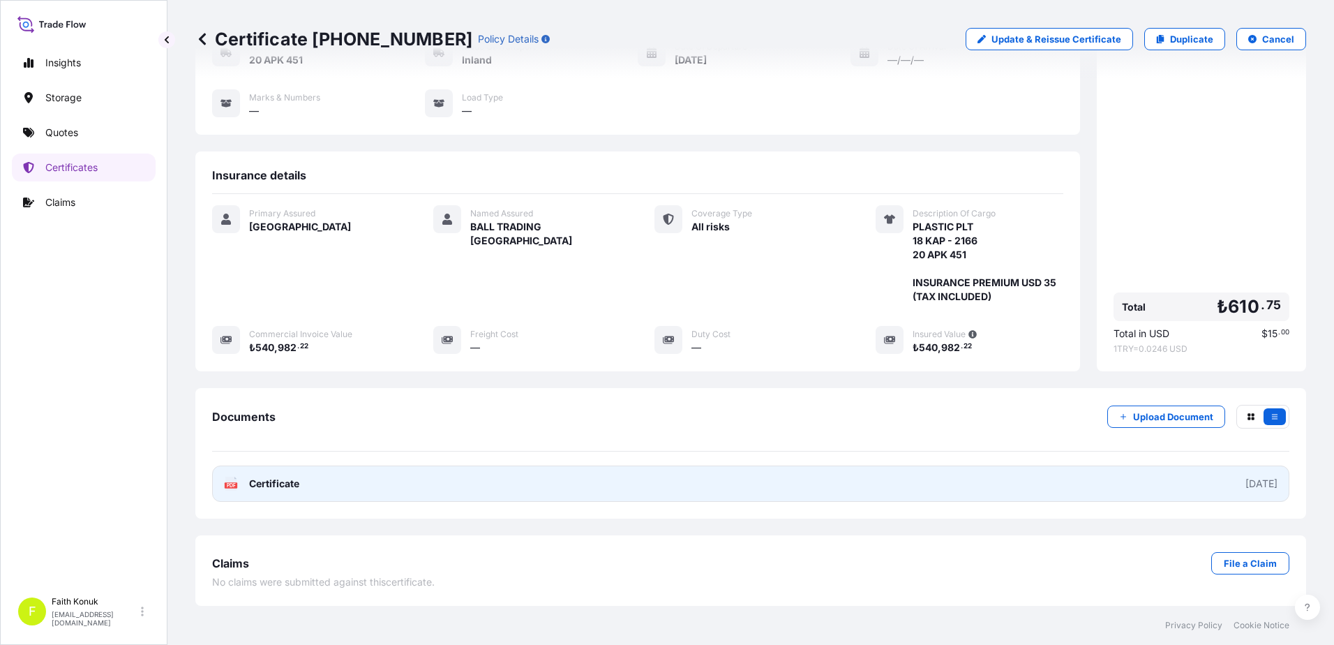
click at [259, 486] on span "Certificate" at bounding box center [274, 483] width 50 height 14
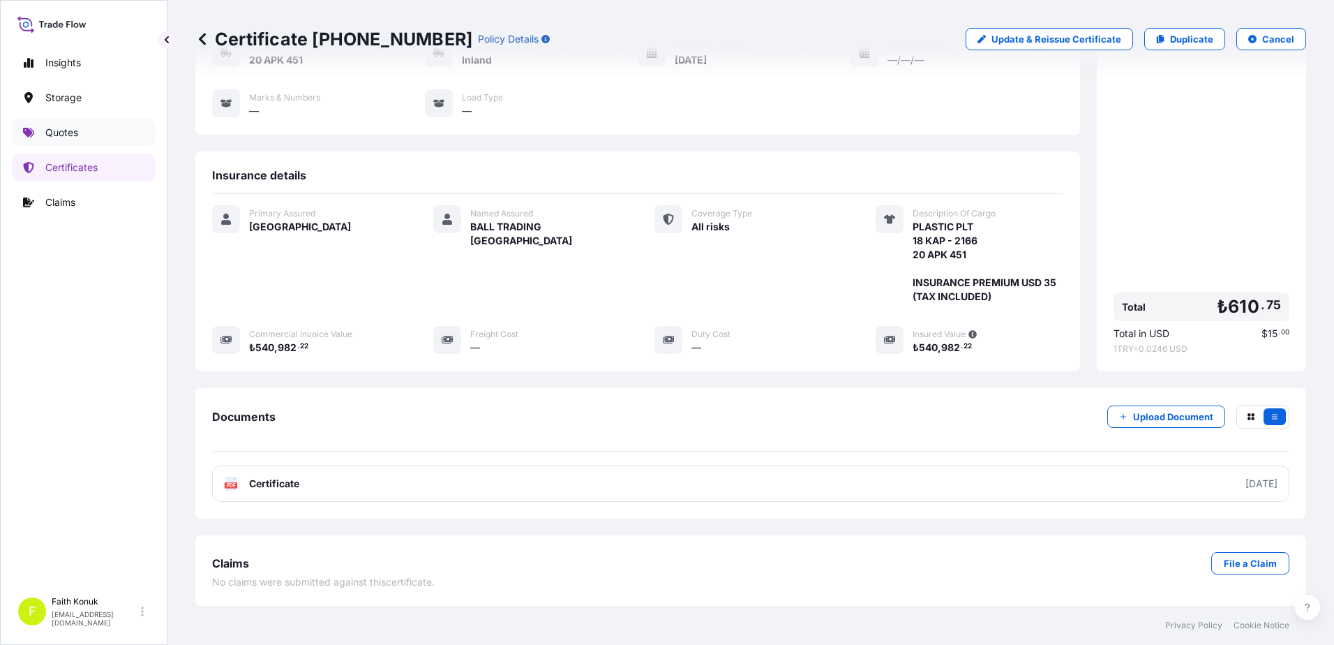
click at [73, 135] on p "Quotes" at bounding box center [61, 133] width 33 height 14
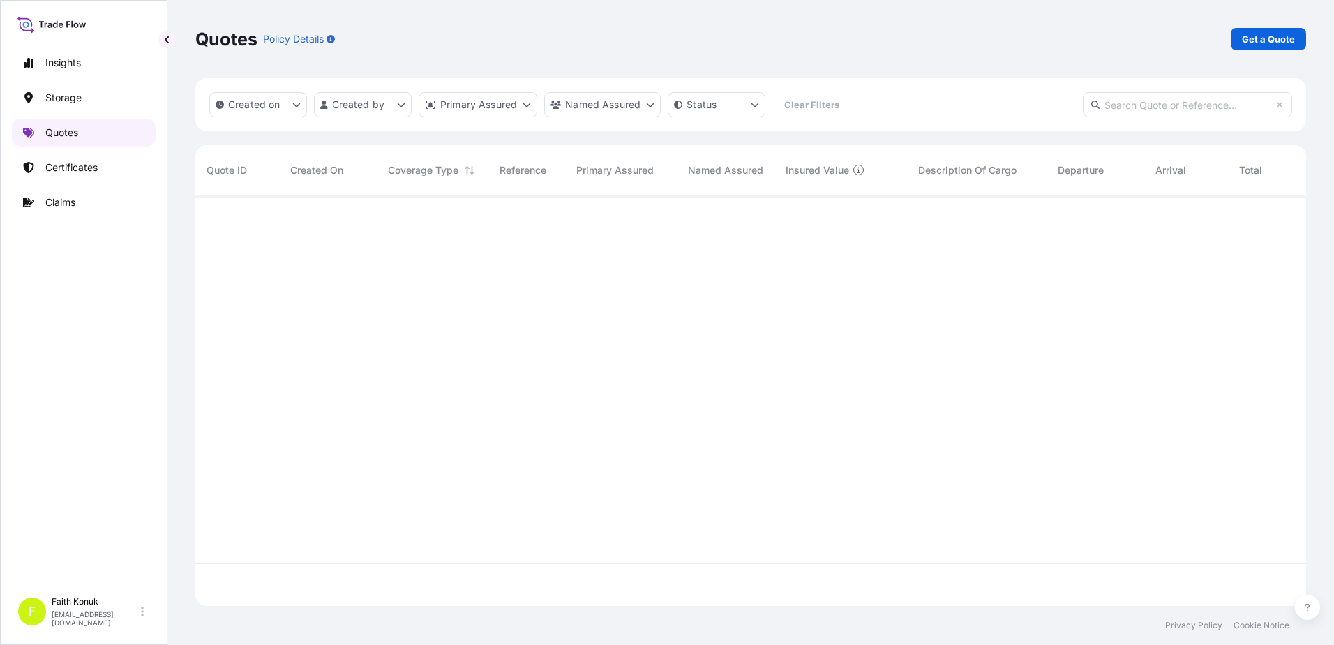
scroll to position [407, 1100]
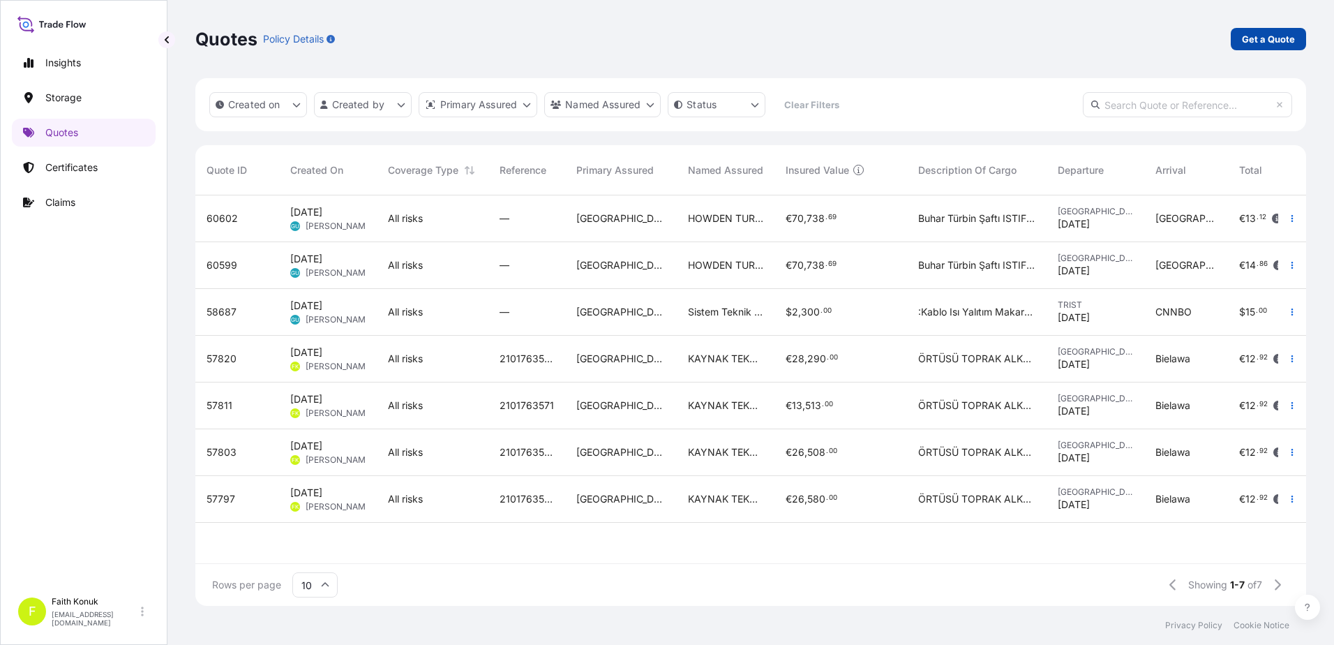
click at [1263, 36] on p "Get a Quote" at bounding box center [1268, 39] width 53 height 14
select select "Water"
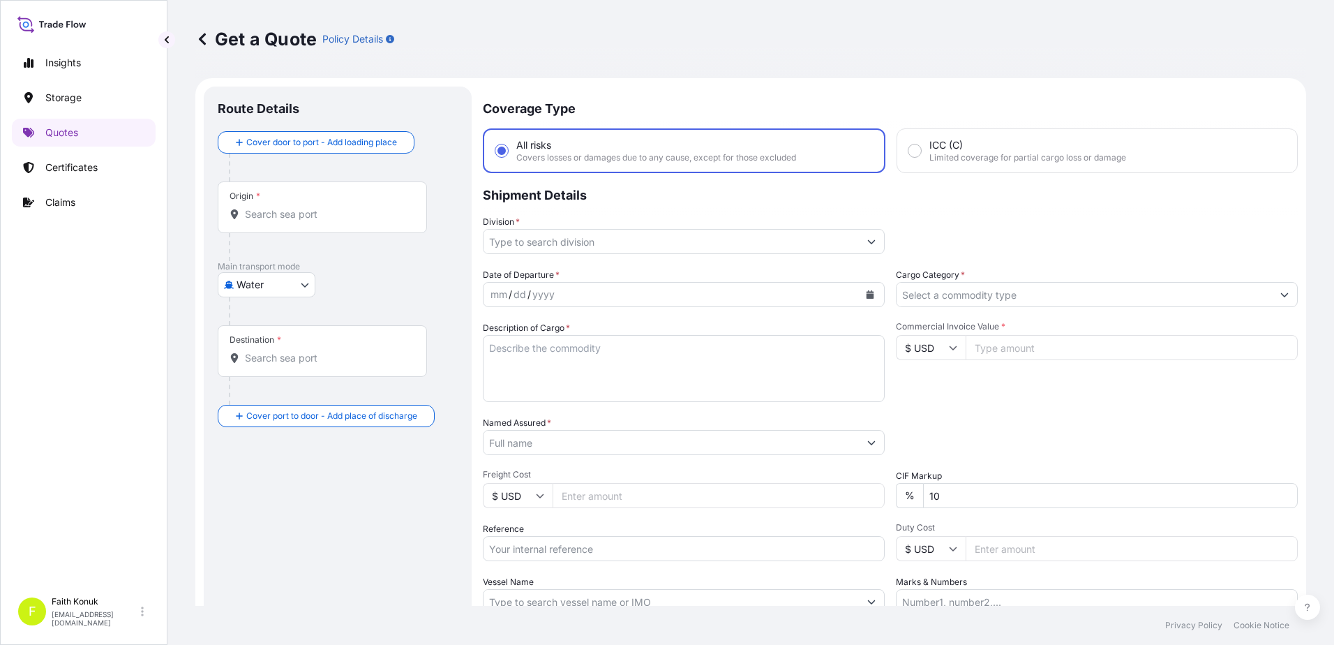
scroll to position [22, 0]
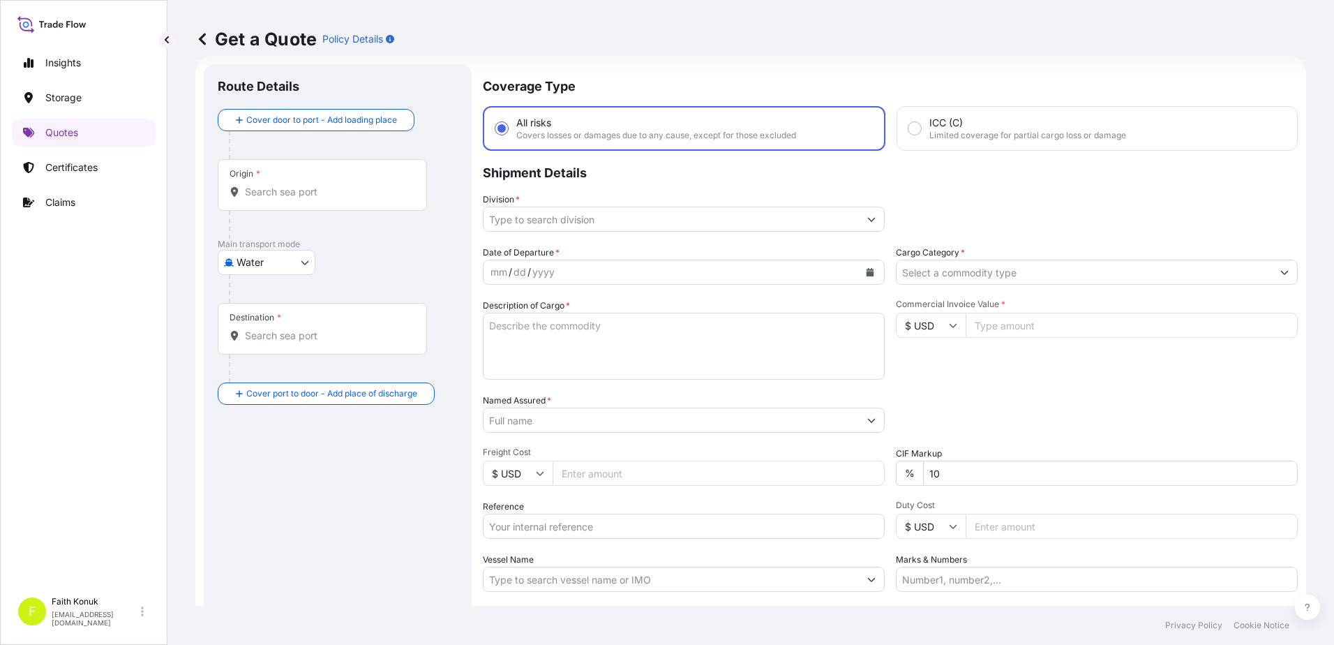
click at [327, 197] on input "Origin *" at bounding box center [327, 192] width 165 height 14
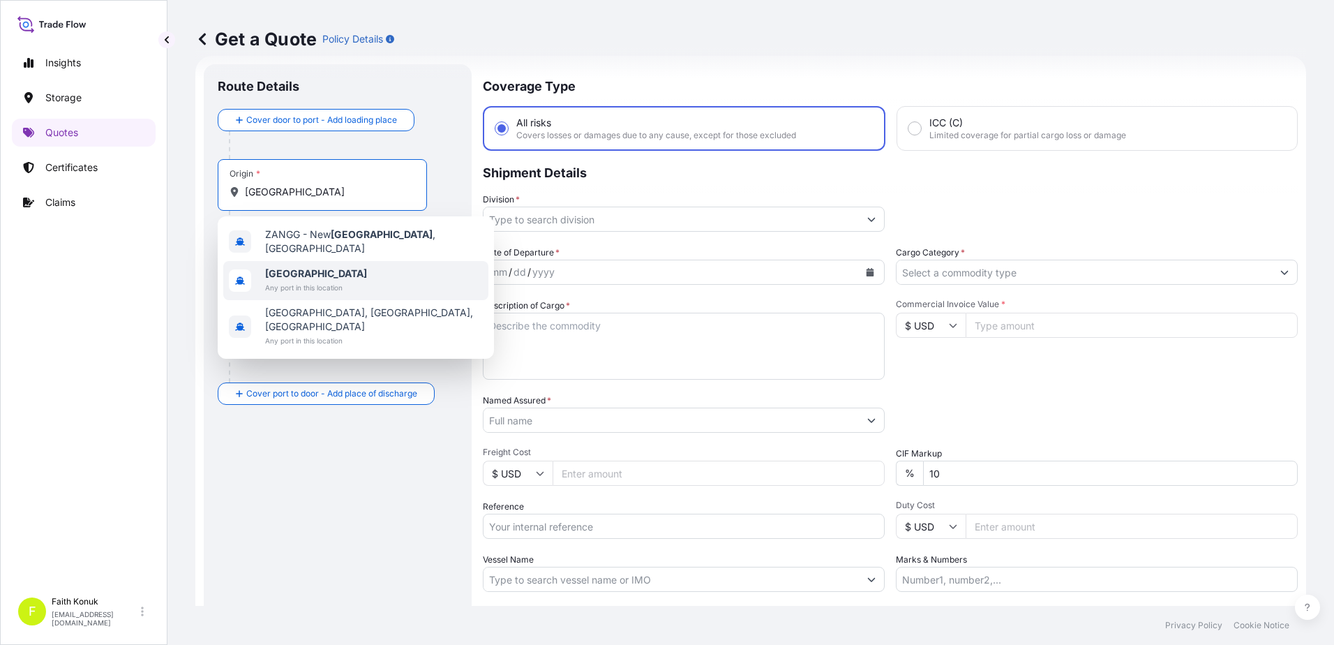
click at [308, 280] on span "Any port in this location" at bounding box center [316, 287] width 102 height 14
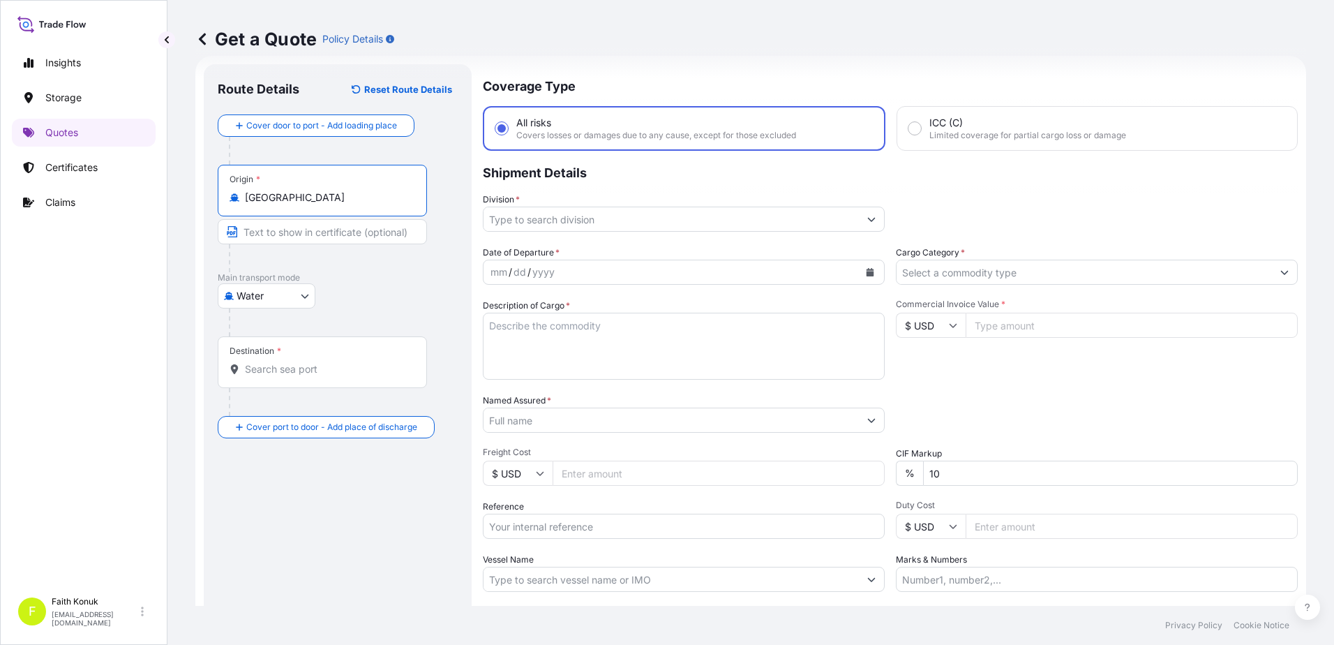
type input "Germany"
click at [299, 296] on body "3 options available. Insights Storage Quotes Certificates Claims F Faith Konuk …" at bounding box center [667, 322] width 1334 height 645
click at [266, 379] on span "Inland" at bounding box center [258, 382] width 28 height 14
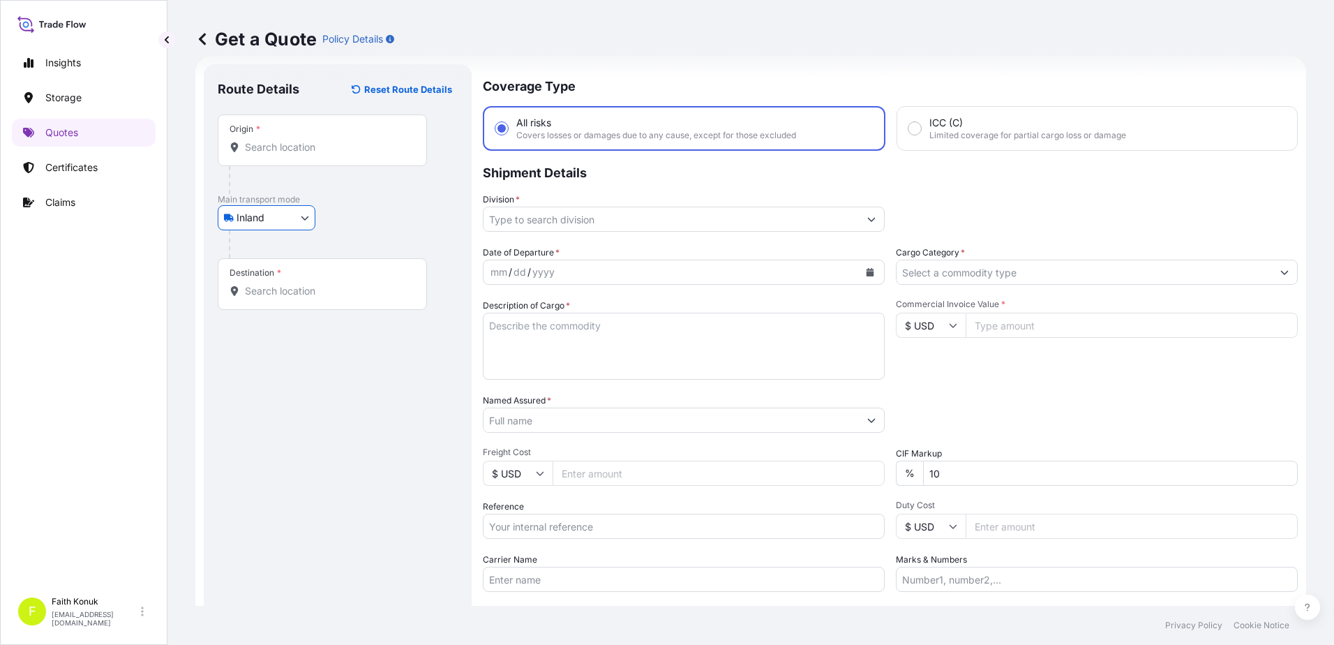
click at [284, 150] on input "Origin *" at bounding box center [327, 147] width 165 height 14
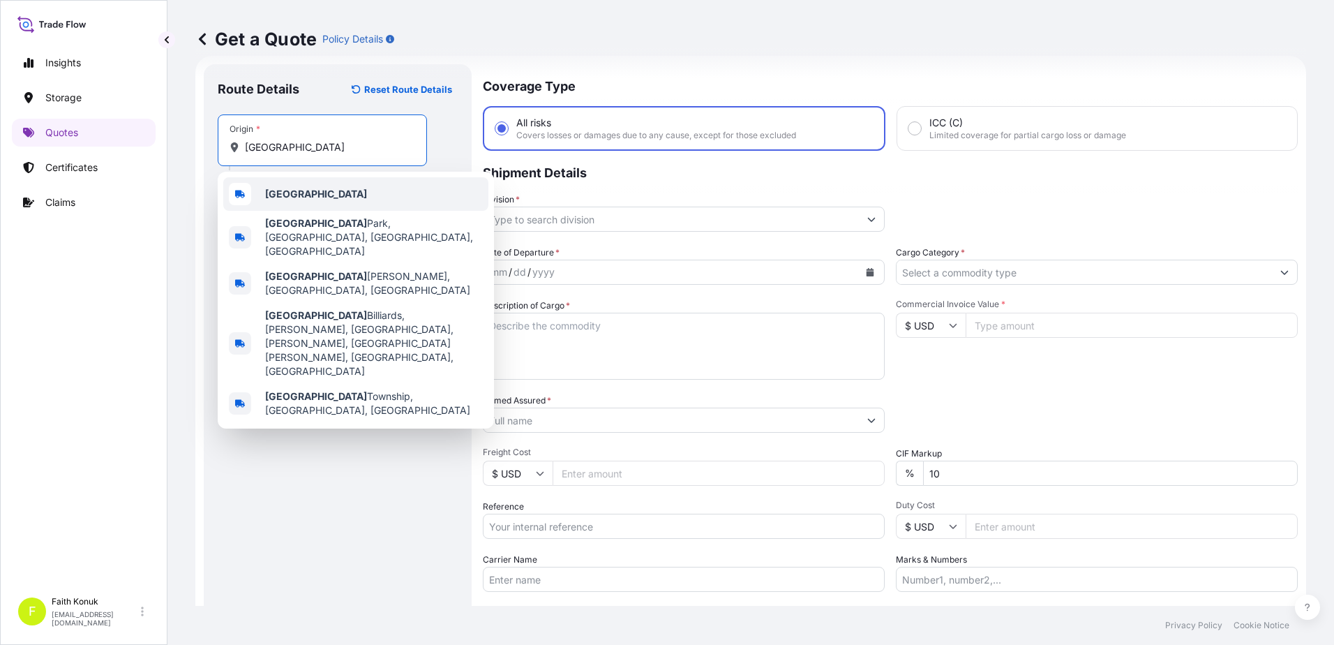
click at [308, 204] on div "Germany" at bounding box center [355, 193] width 265 height 33
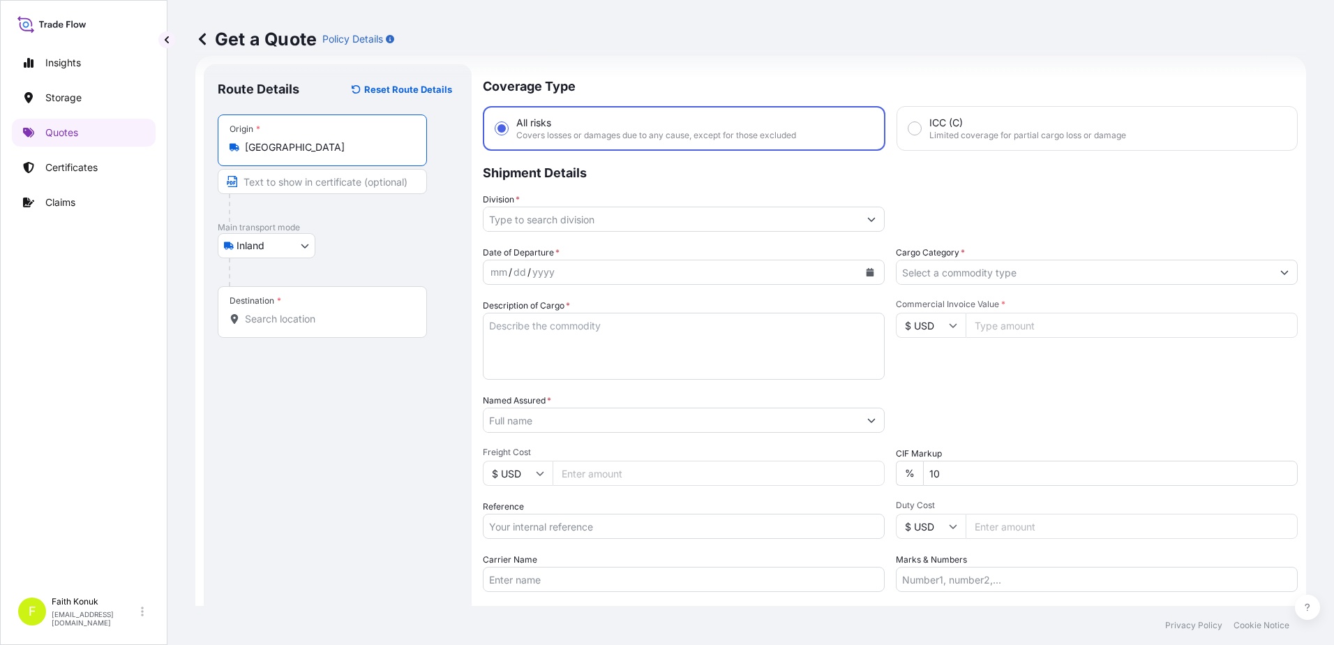
type input "Germany"
click at [363, 242] on div "Inland Air Water Inland" at bounding box center [338, 245] width 240 height 25
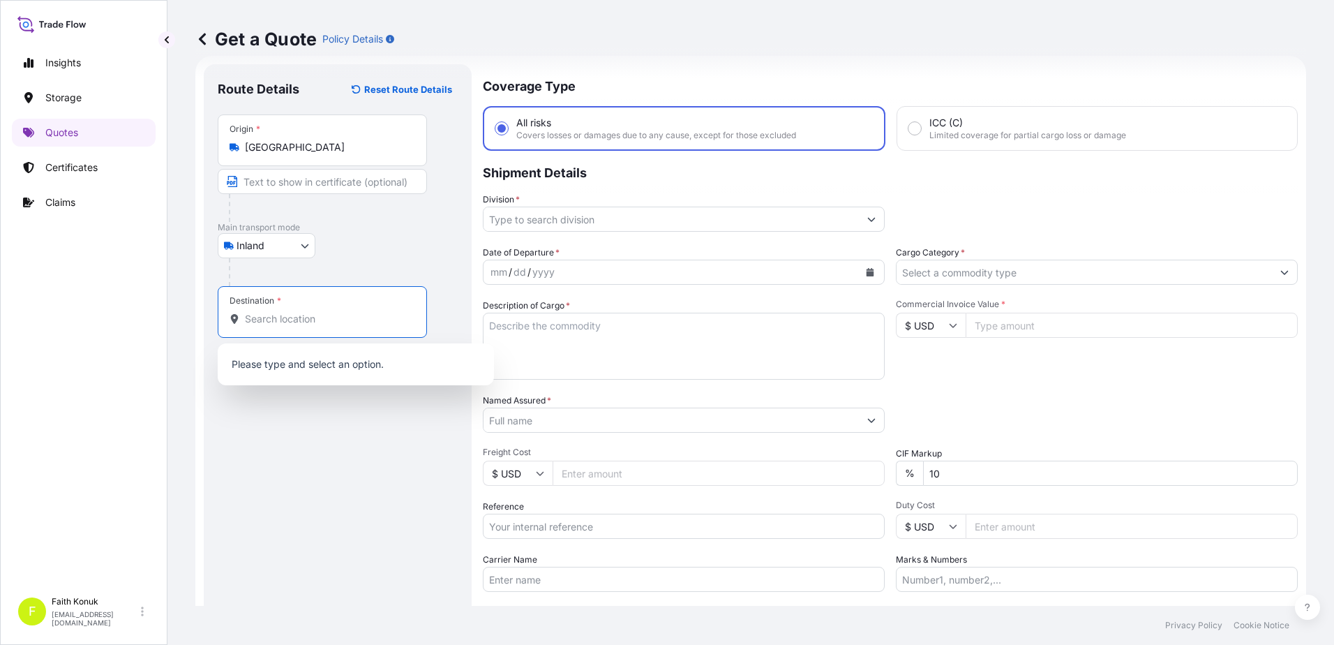
click at [293, 323] on input "Destination *" at bounding box center [327, 319] width 165 height 14
paste input "TÜRKİYE"
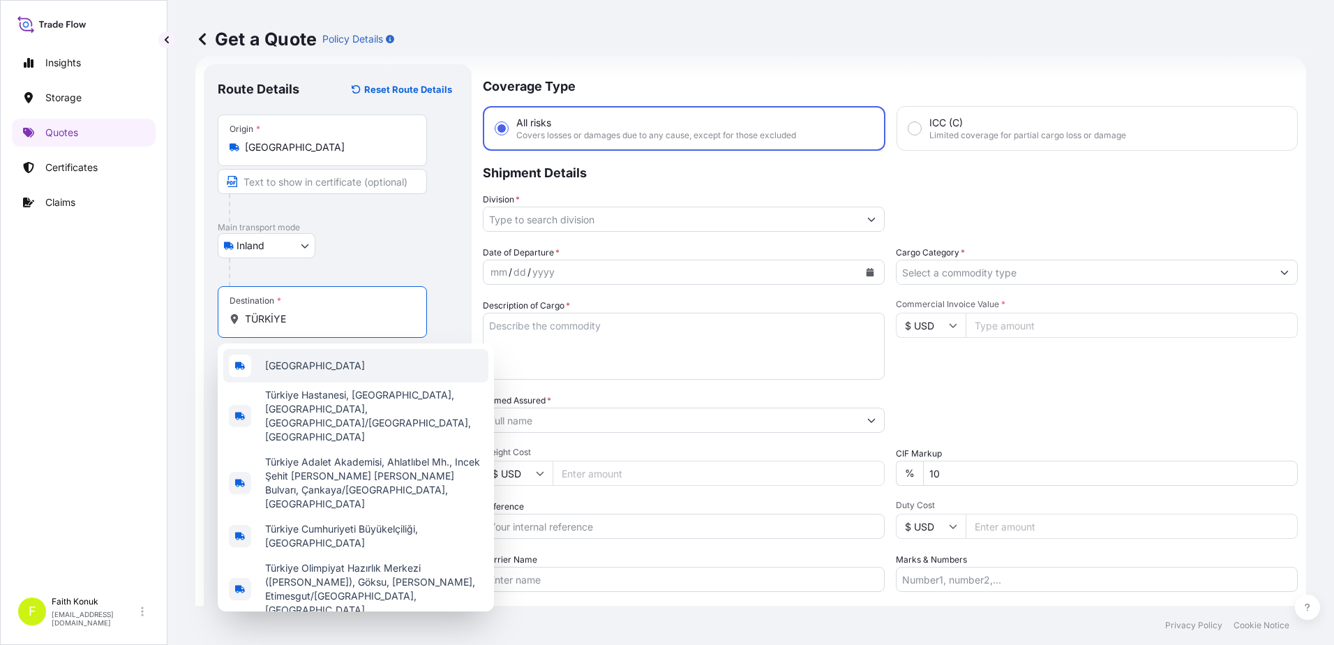
click at [296, 365] on span "Türkiye" at bounding box center [315, 366] width 100 height 14
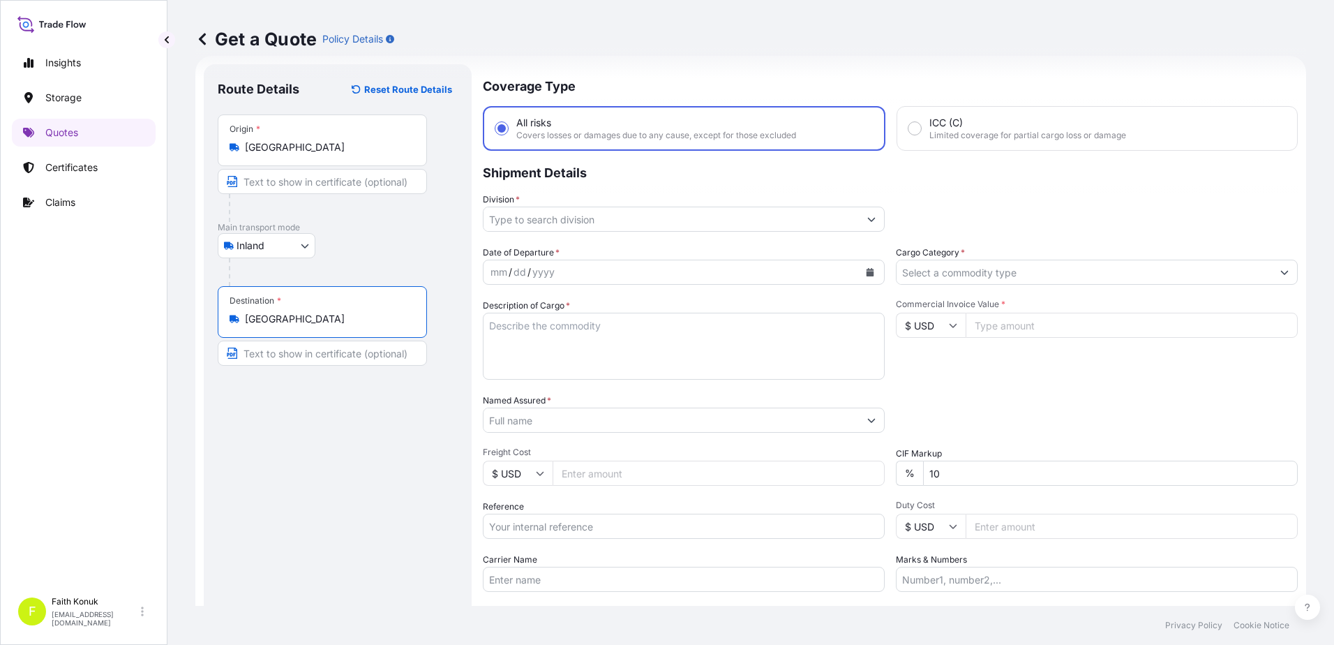
type input "Türkiye"
click at [363, 230] on p "Main transport mode" at bounding box center [338, 227] width 240 height 11
click at [540, 217] on input "Division *" at bounding box center [670, 218] width 375 height 25
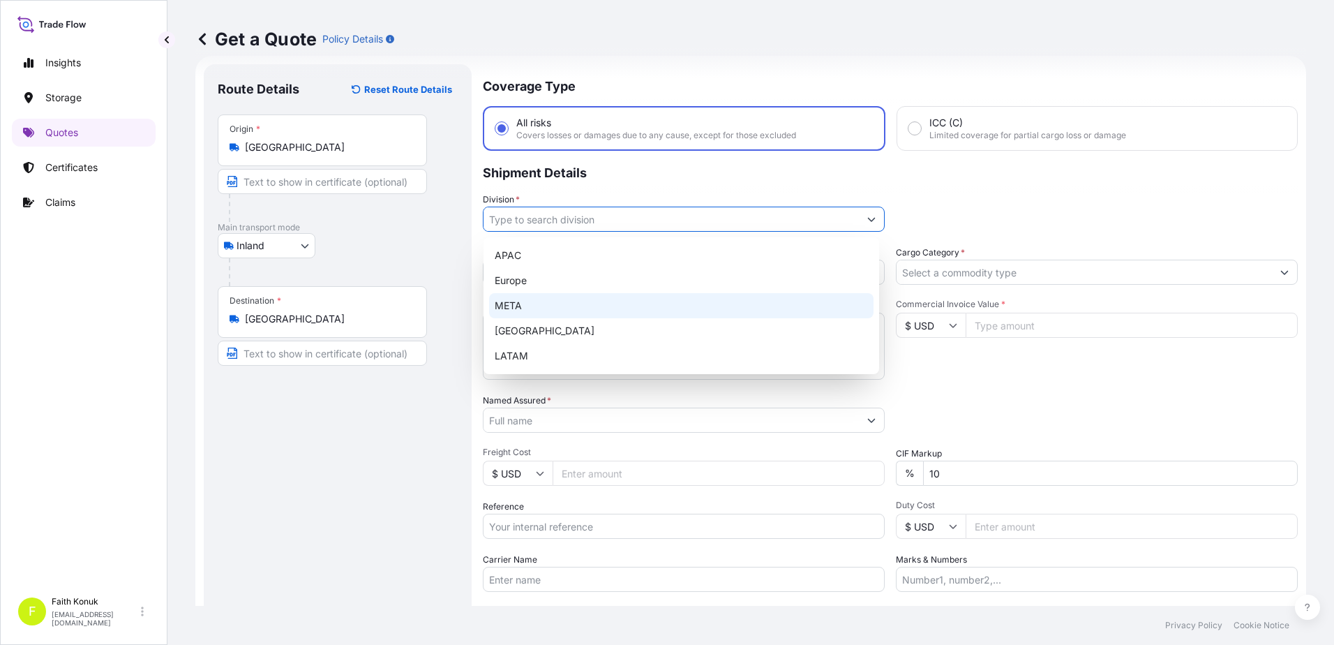
click at [518, 299] on div "META" at bounding box center [681, 305] width 384 height 25
type input "META"
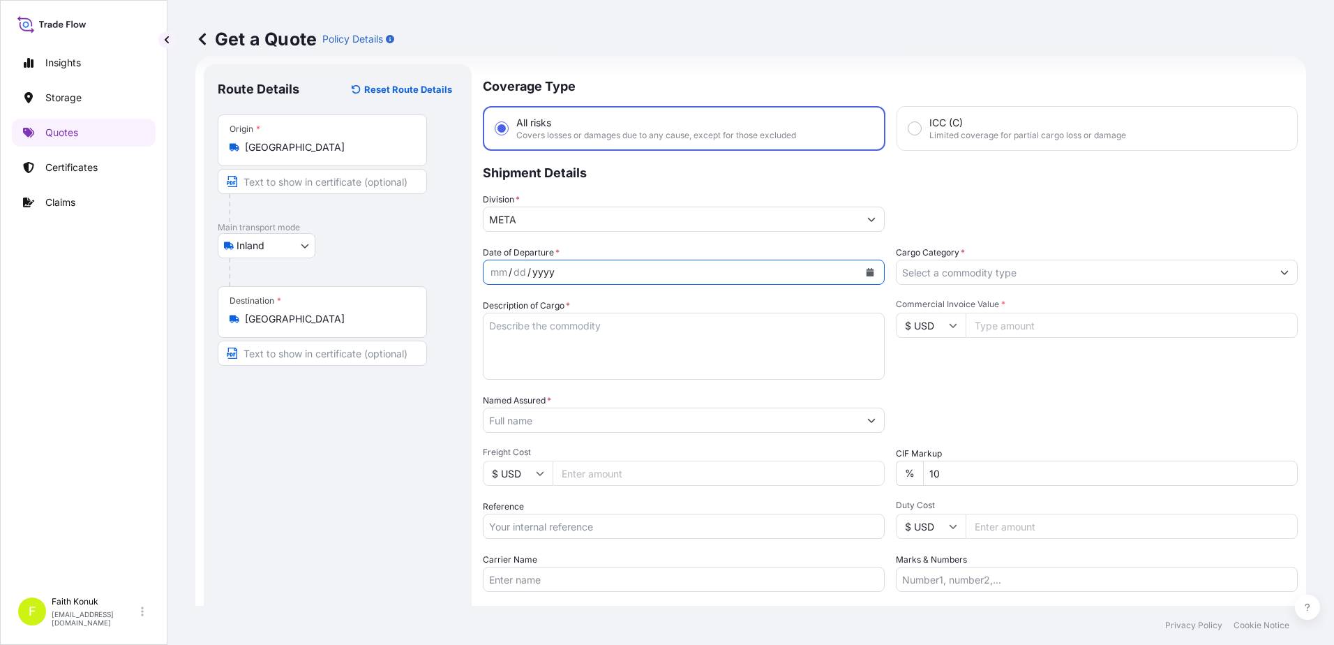
click at [717, 248] on div "Date of Departure * mm / dd / yyyy" at bounding box center [684, 265] width 402 height 39
click at [866, 272] on icon "Calendar" at bounding box center [870, 272] width 8 height 8
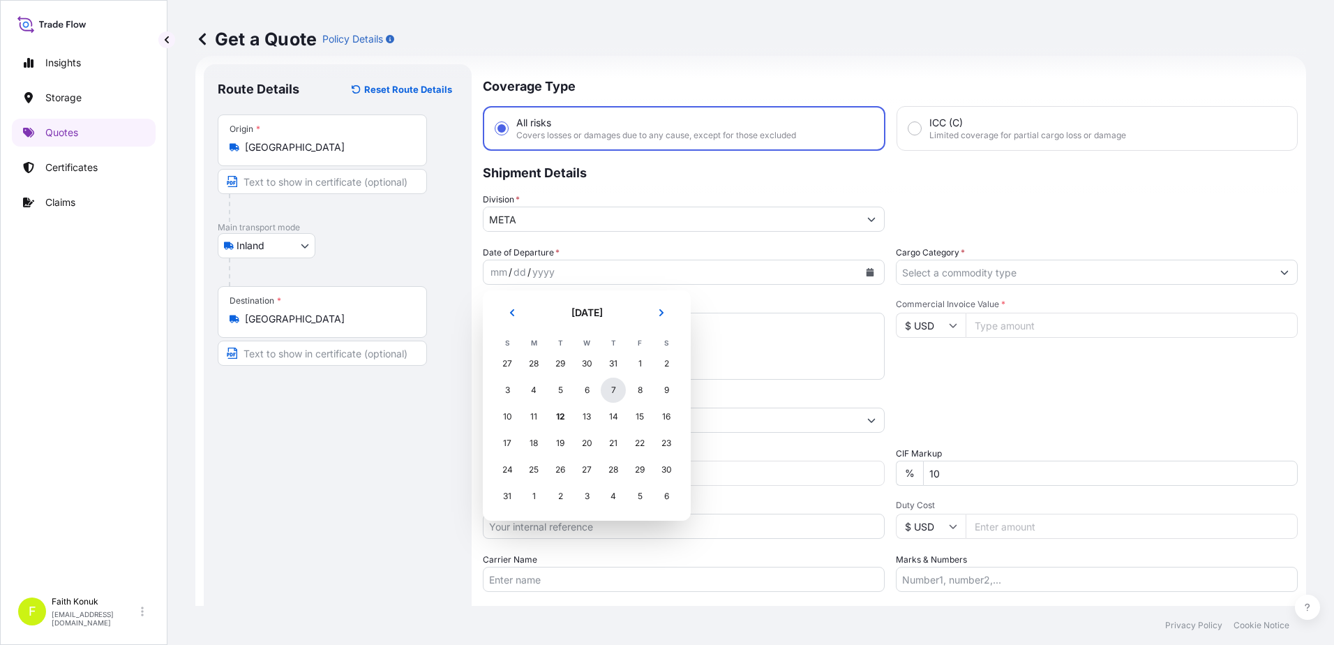
click at [613, 388] on div "7" at bounding box center [613, 389] width 25 height 25
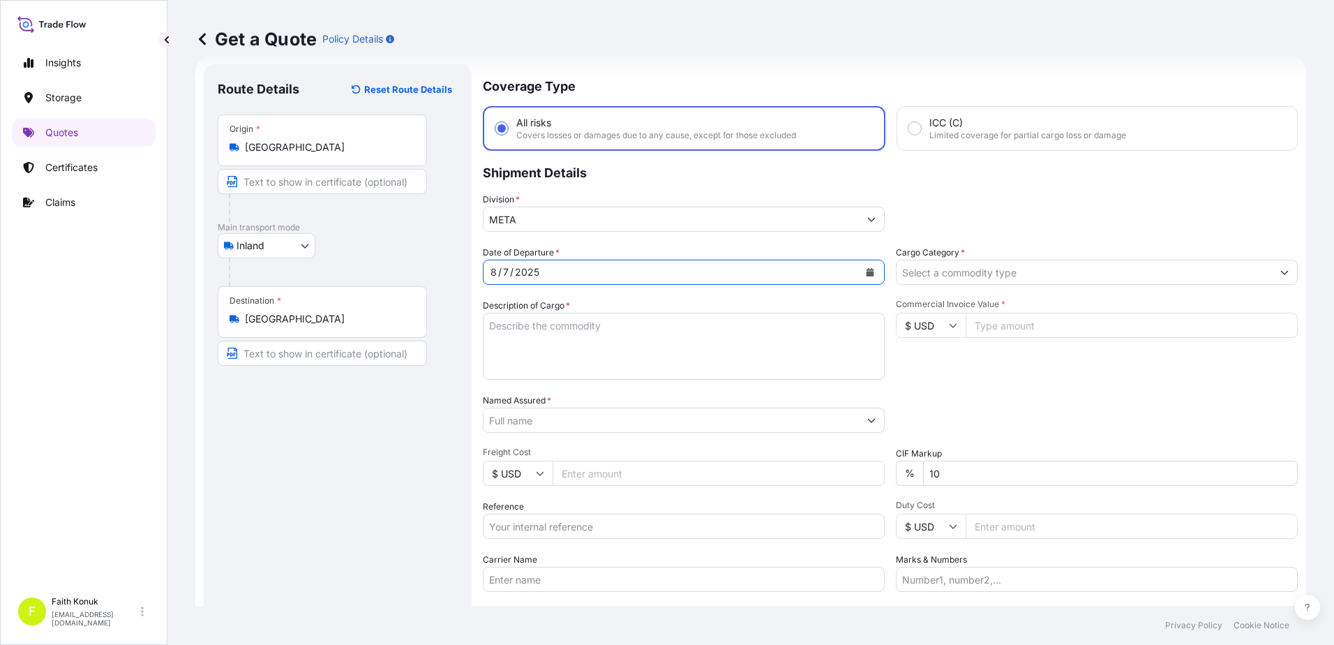
click at [656, 301] on div "Description of Cargo *" at bounding box center [684, 339] width 402 height 81
click at [585, 330] on textarea "Description of Cargo *" at bounding box center [684, 346] width 402 height 67
paste textarea "PLASTIC PLT 18 KAP - 2166"
click at [550, 349] on textarea "PLASTIC PLT 18 KAP - 2166" at bounding box center [684, 346] width 402 height 67
paste textarea "20 AFT 913"
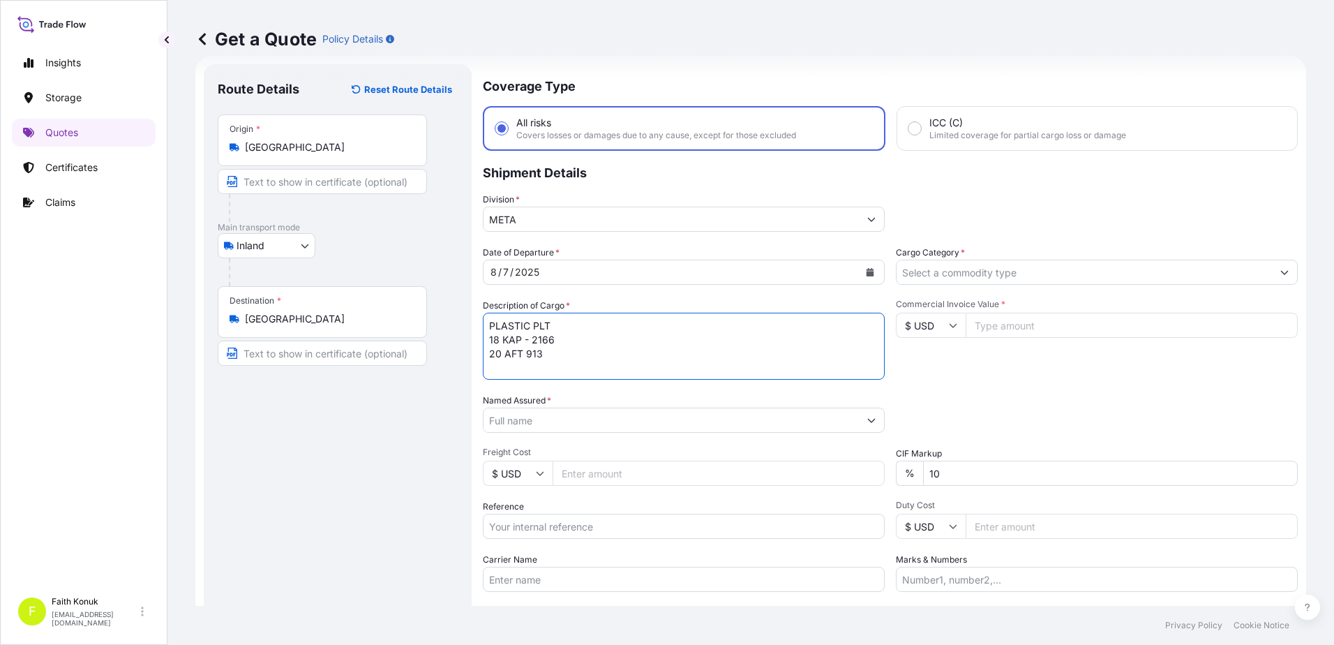
type textarea "PLASTIC PLT 18 KAP - 2166 20 AFT 913"
click at [522, 578] on input "Carrier Name" at bounding box center [684, 578] width 402 height 25
paste input "20 AFT 913"
type input "20 AFT 913"
click at [513, 365] on textarea "PLASTIC PLT 18 KAP - 2166 20 AFT 913" at bounding box center [684, 346] width 402 height 67
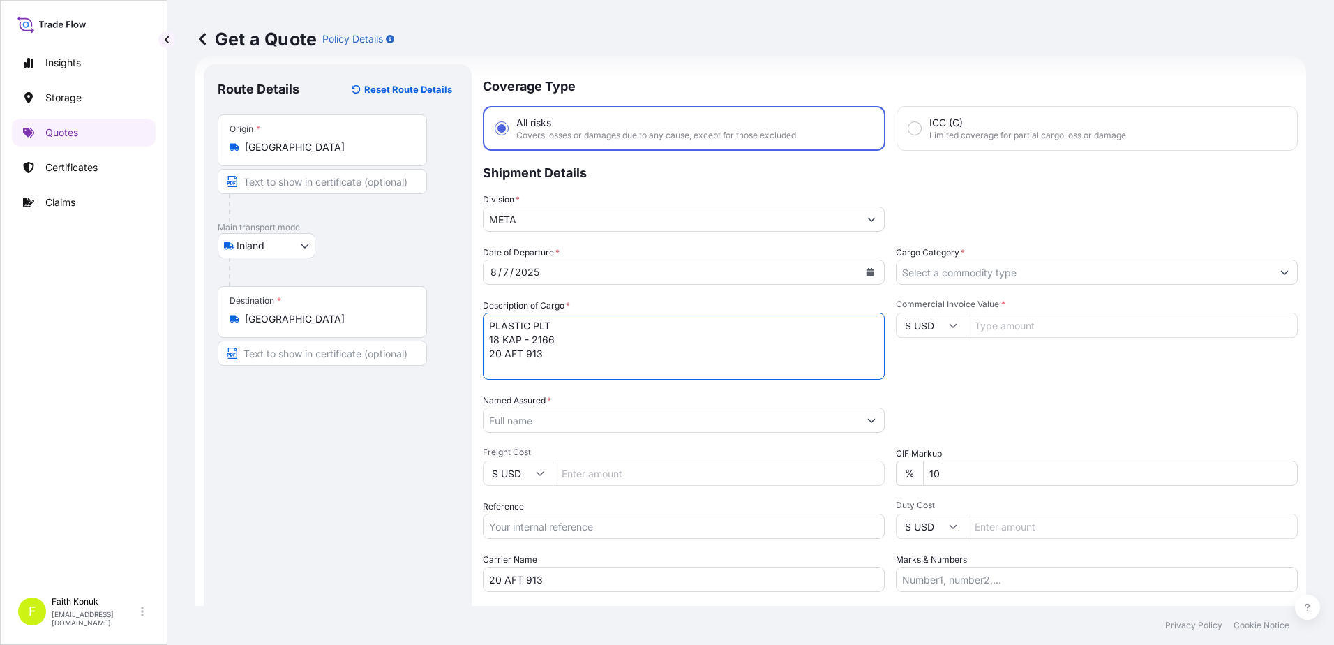
scroll to position [8, 0]
type textarea "PLASTIC PLT 18 KAP - 2166 20 AFT 913 INSURANCE PREMIUM USD 35 (TAX INCLUDED)"
click at [520, 416] on input "Named Assured *" at bounding box center [670, 419] width 375 height 25
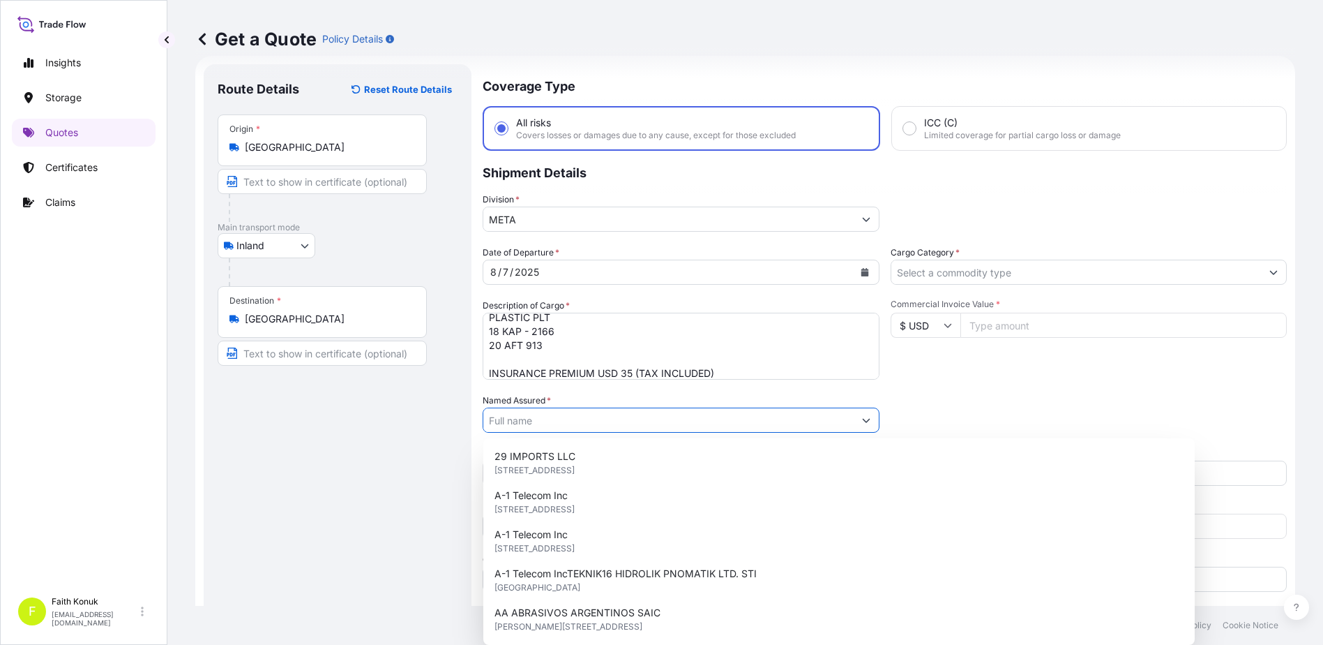
paste input "BALL TRADING GERMANY"
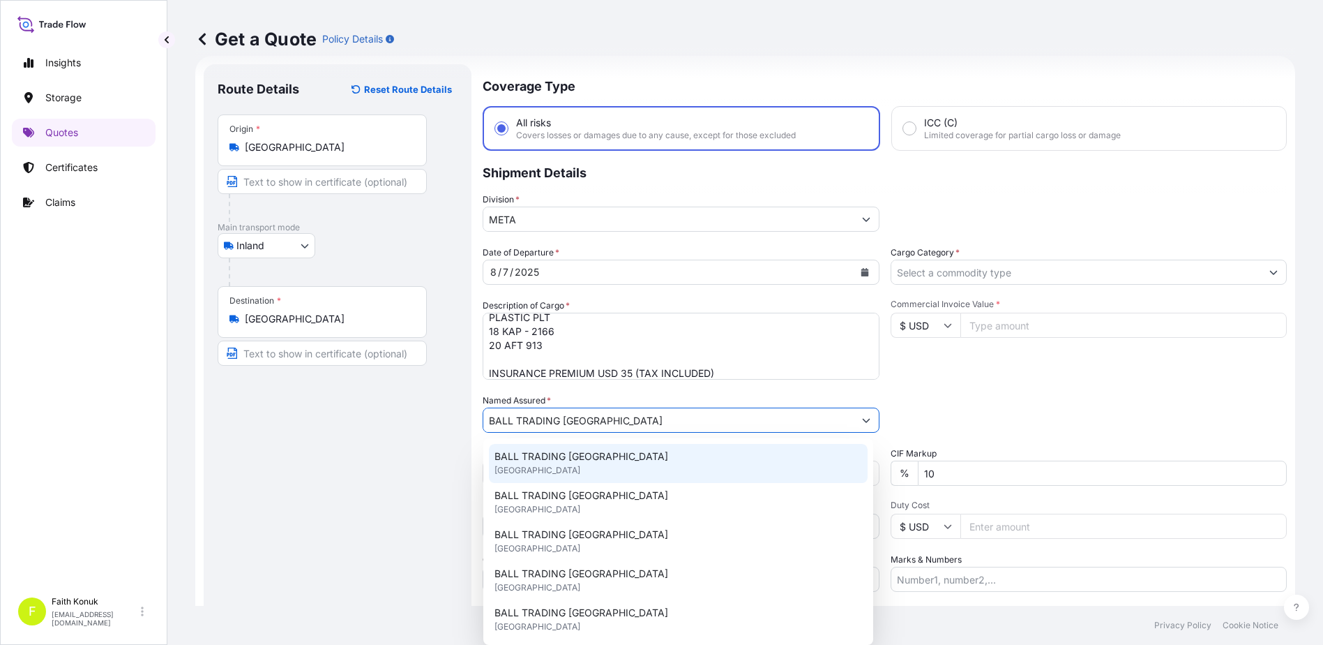
click at [557, 453] on span "BALL TRADING GERMANY" at bounding box center [582, 456] width 174 height 14
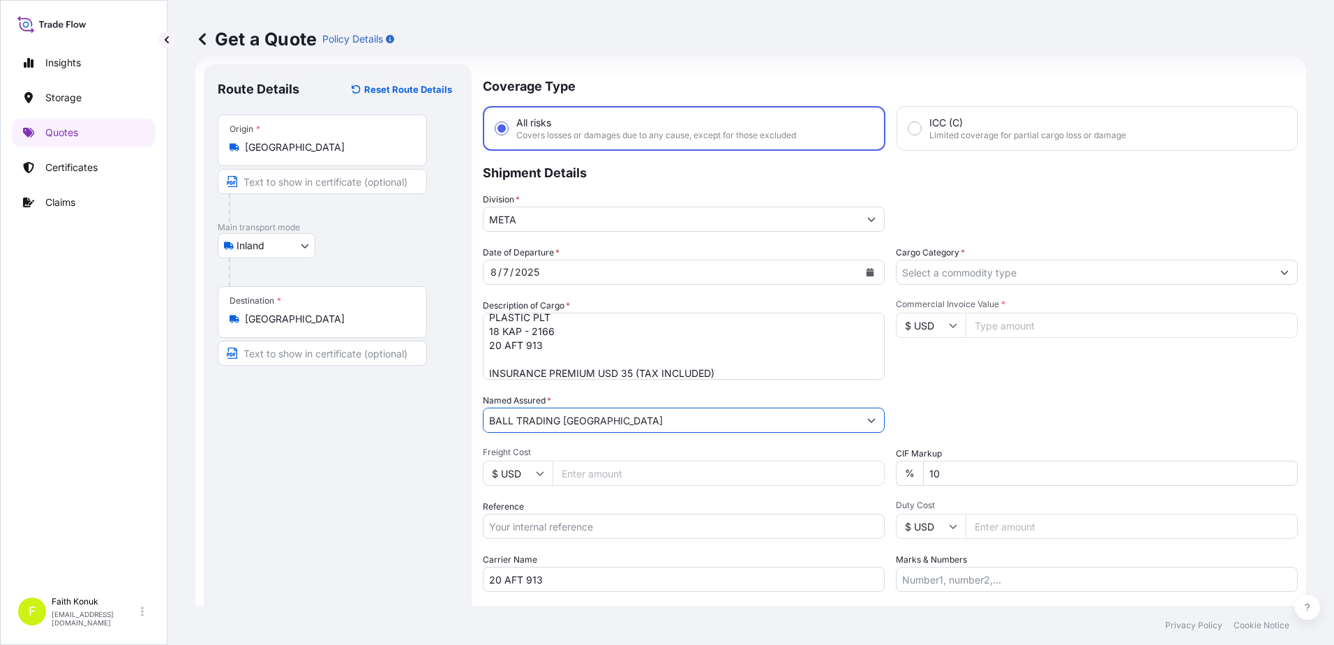
type input "BALL TRADING GERMANY"
click at [539, 522] on input "Reference" at bounding box center [684, 525] width 402 height 25
click at [522, 526] on input "Reference" at bounding box center [684, 525] width 402 height 25
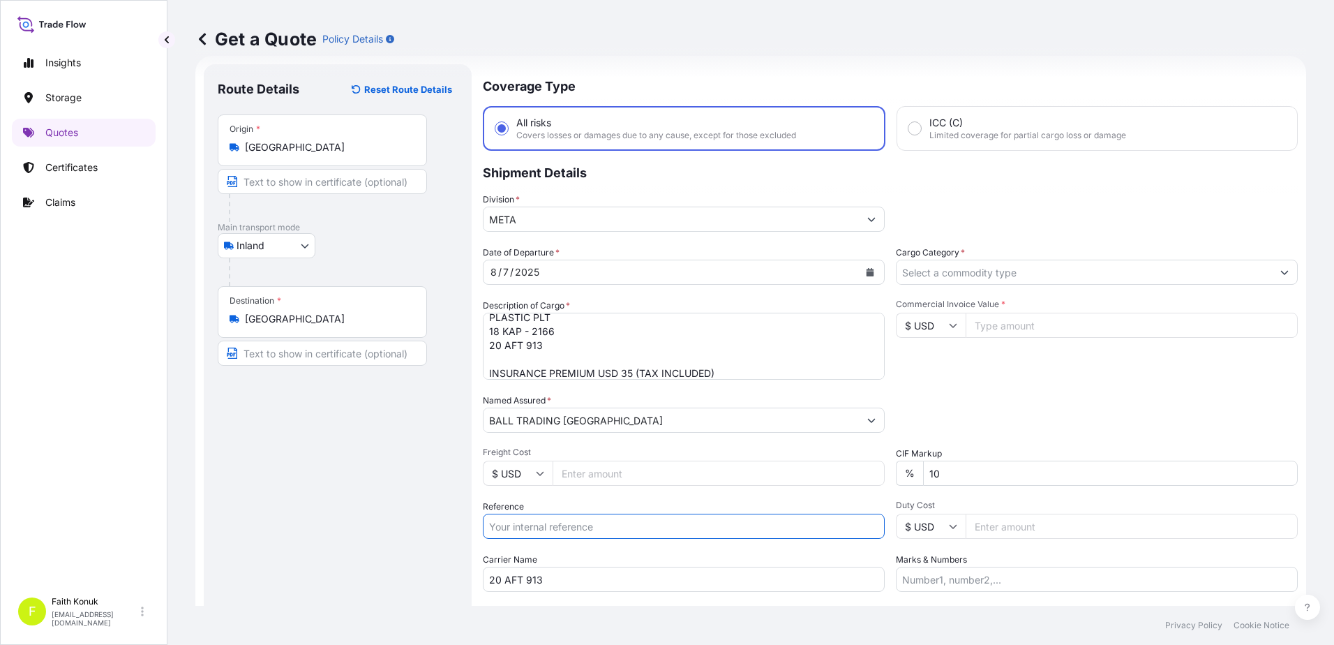
paste input "2211769929"
type input "2211769929"
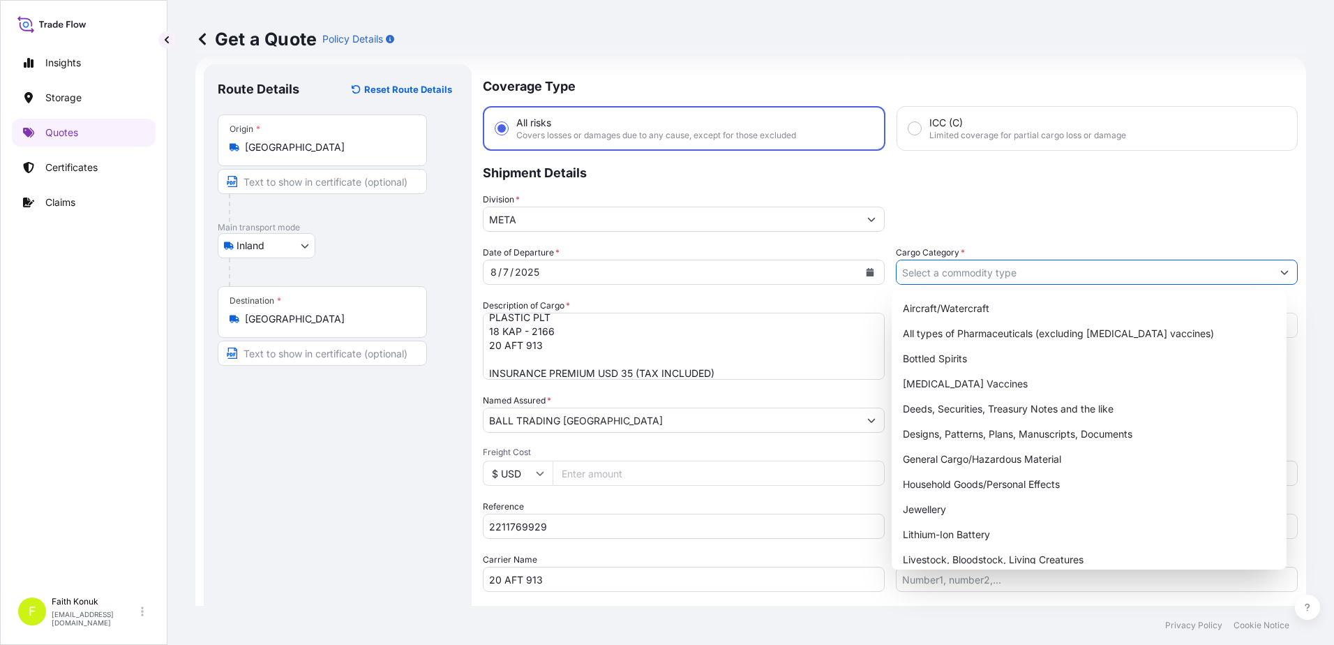
click at [926, 275] on input "Cargo Category *" at bounding box center [1083, 272] width 375 height 25
click at [940, 461] on div "General Cargo/Hazardous Material" at bounding box center [1089, 458] width 384 height 25
type input "General Cargo/Hazardous Material"
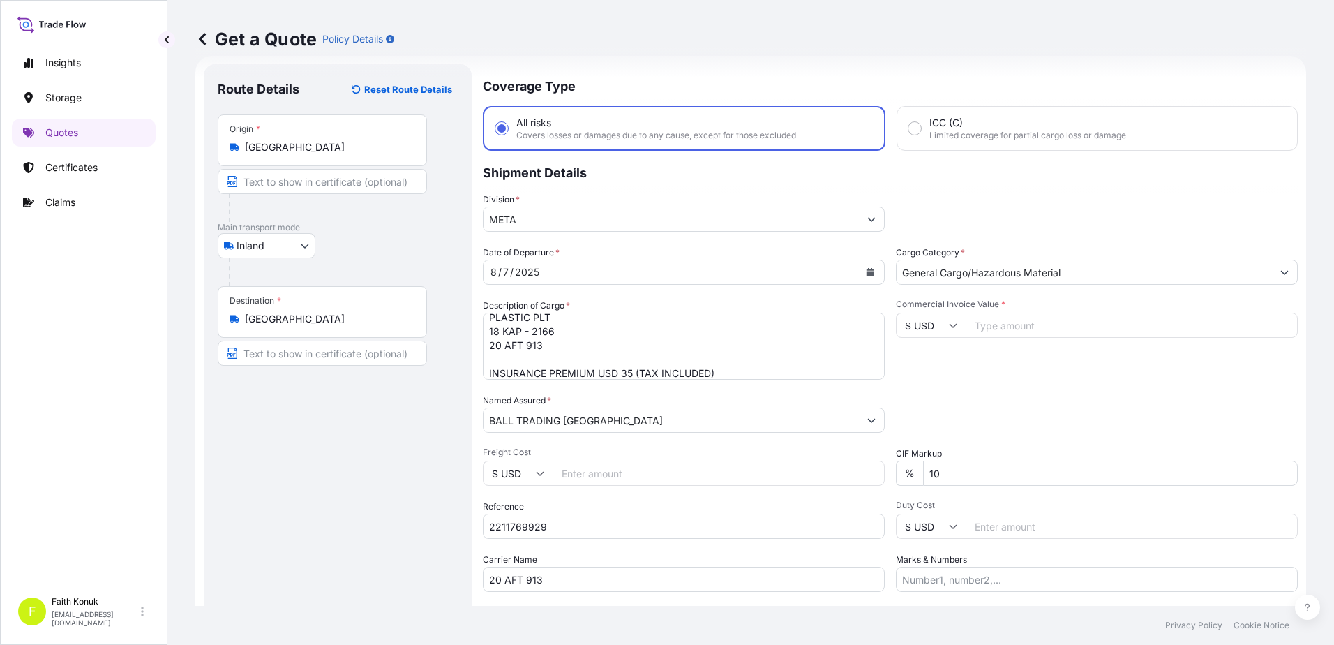
click at [977, 216] on div "Division * META" at bounding box center [890, 212] width 815 height 39
click at [952, 326] on input "$ USD" at bounding box center [931, 325] width 70 height 25
click at [928, 386] on div "TL TRY" at bounding box center [925, 373] width 59 height 27
type input "TL TRY"
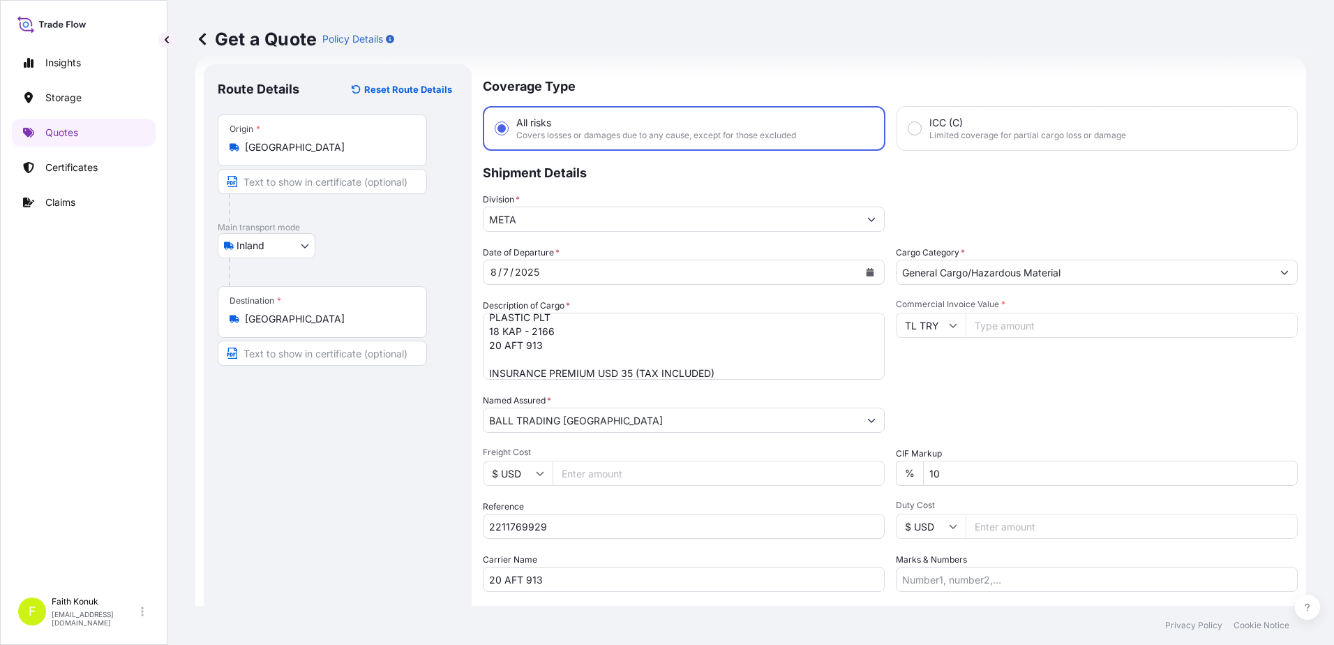
click at [990, 327] on input "Commercial Invoice Value *" at bounding box center [1131, 325] width 332 height 25
type input "540982.22"
click at [987, 366] on div "Commercial Invoice Value * TL TRY 540982.22" at bounding box center [1097, 339] width 402 height 81
drag, startPoint x: 939, startPoint y: 472, endPoint x: 870, endPoint y: 469, distance: 69.1
click at [870, 469] on div "Date of Departure * 8 / 7 / 2025 Cargo Category * General Cargo/Hazardous Mater…" at bounding box center [890, 419] width 815 height 346
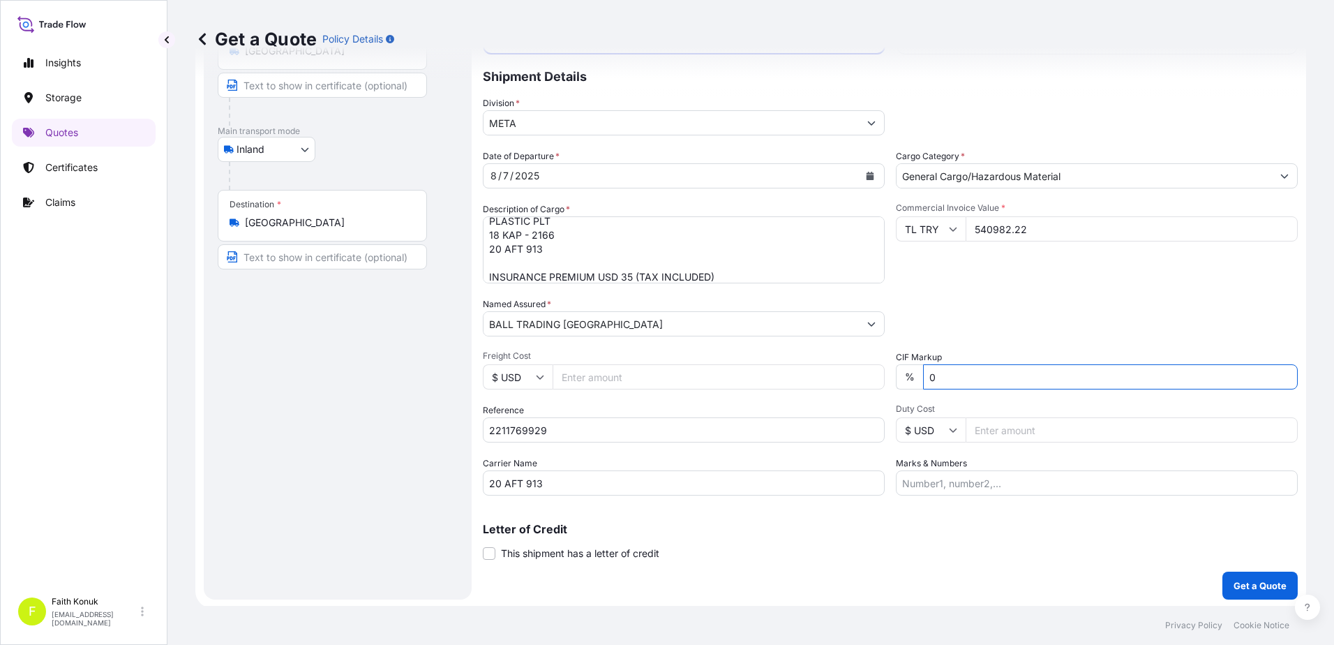
scroll to position [121, 0]
type input "0"
click at [1235, 578] on p "Get a Quote" at bounding box center [1259, 583] width 53 height 14
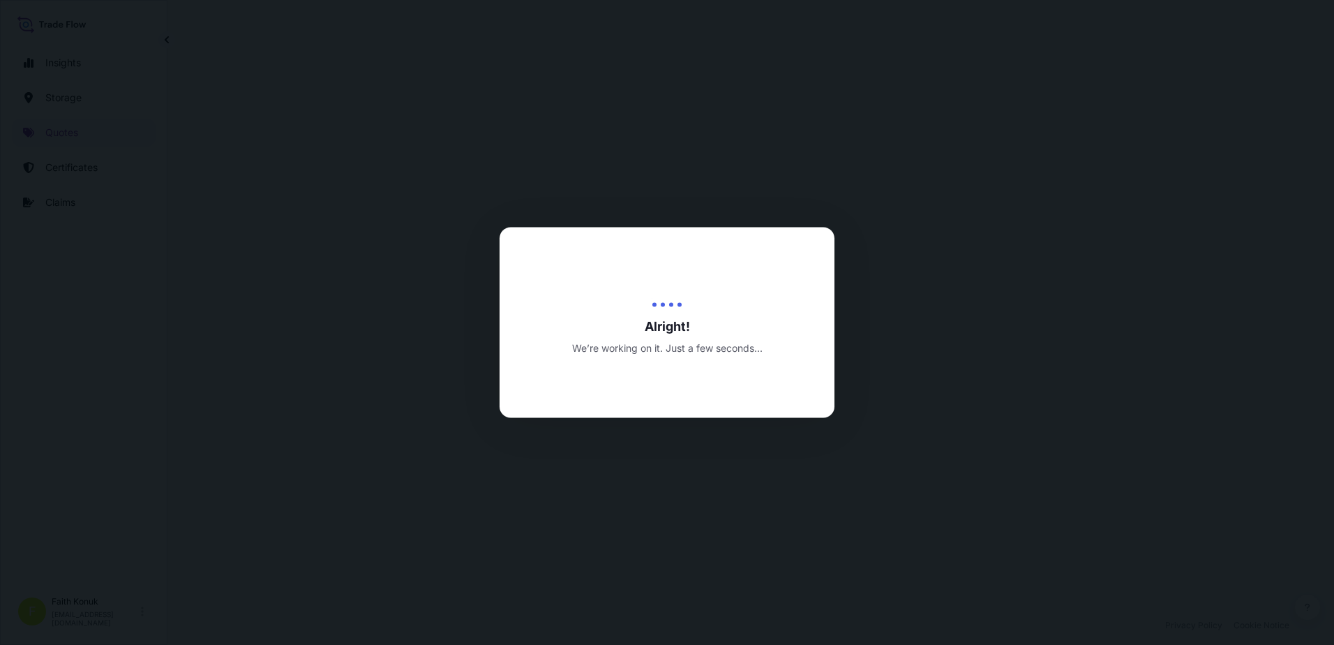
select select "Inland"
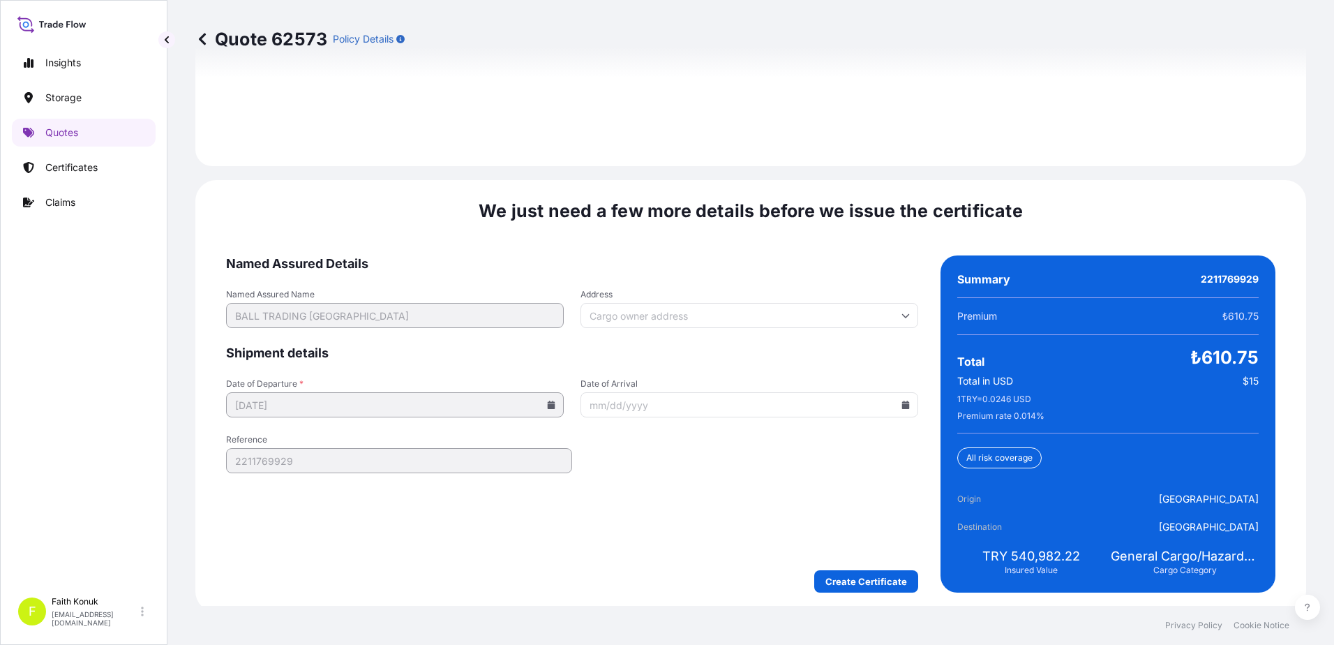
scroll to position [2058, 0]
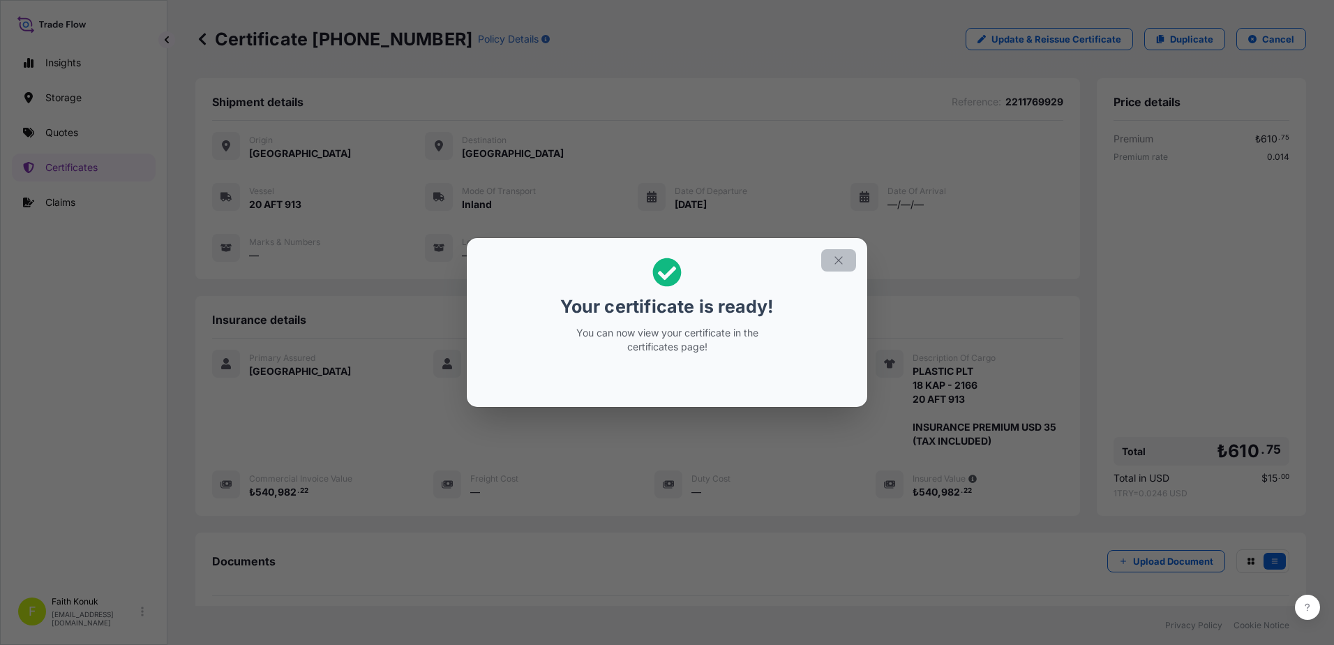
click at [836, 262] on icon "button" at bounding box center [838, 260] width 13 height 13
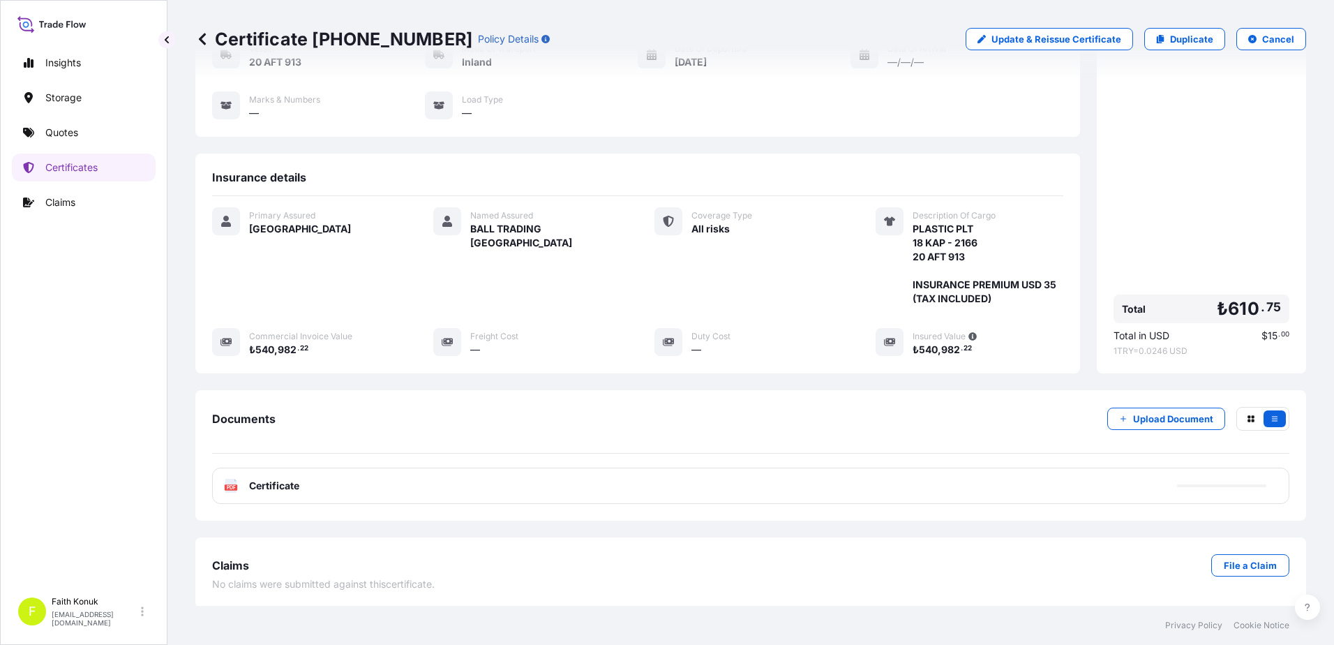
scroll to position [144, 0]
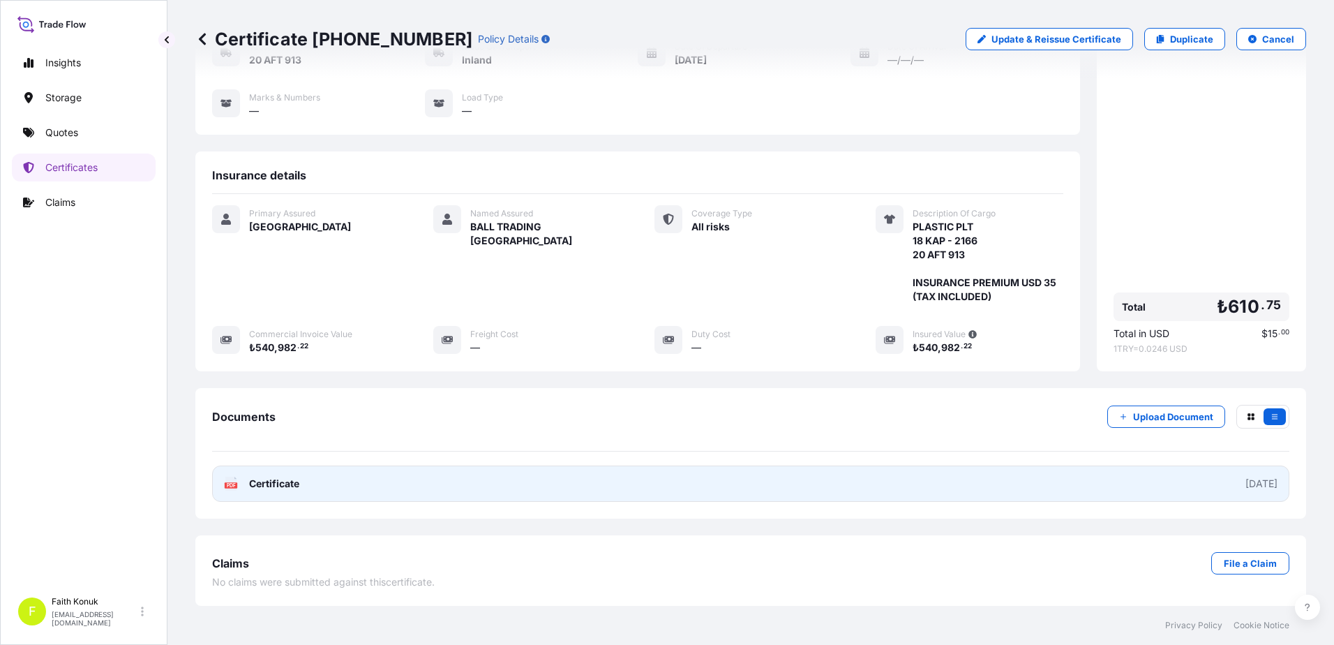
click at [229, 485] on text "PDF" at bounding box center [231, 485] width 9 height 5
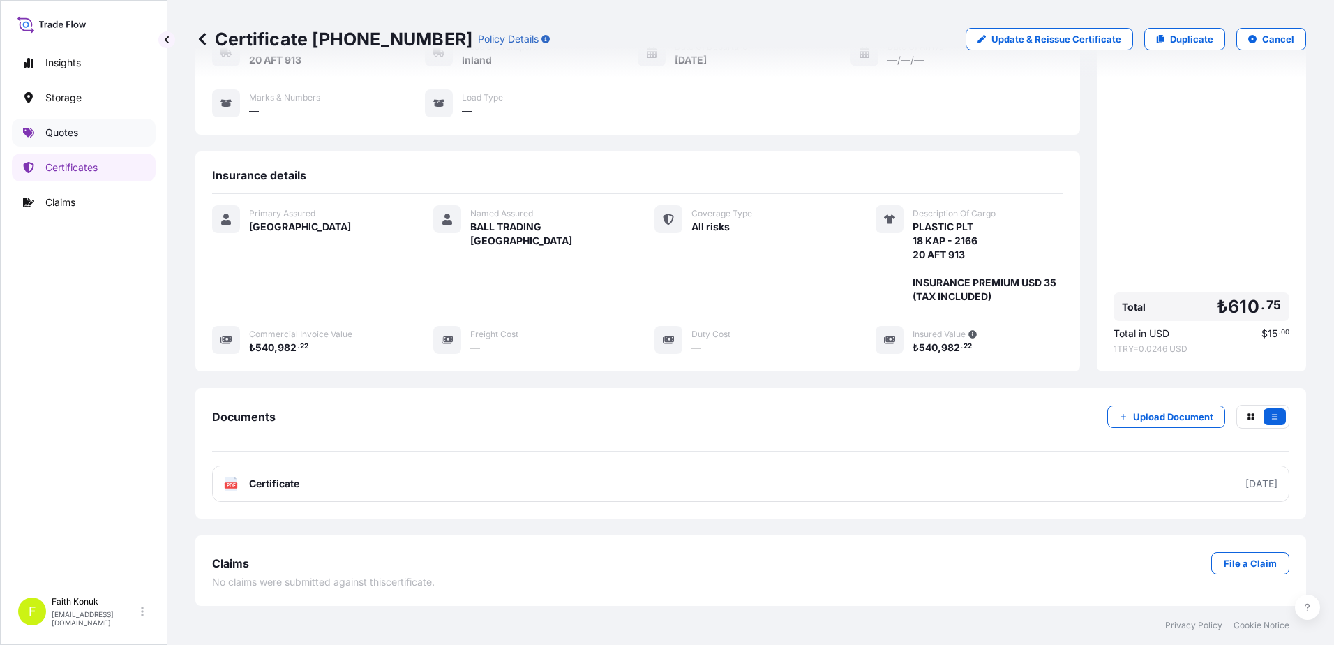
click at [94, 131] on link "Quotes" at bounding box center [84, 133] width 144 height 28
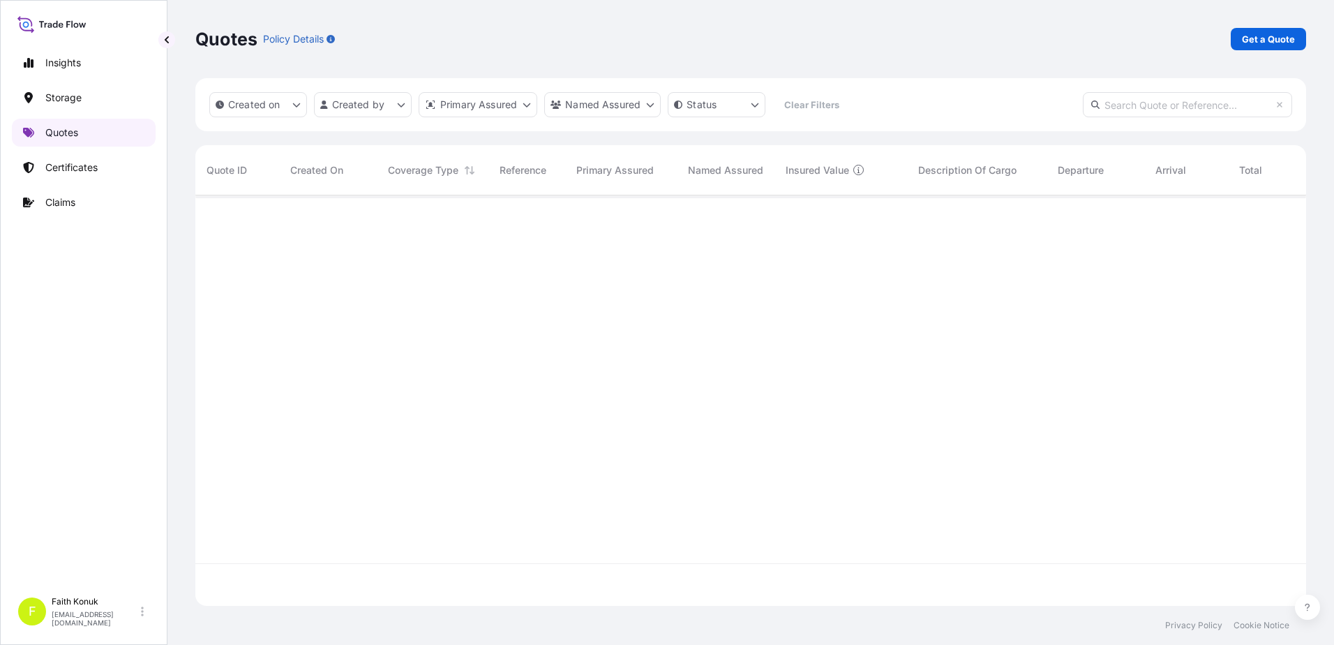
scroll to position [407, 1100]
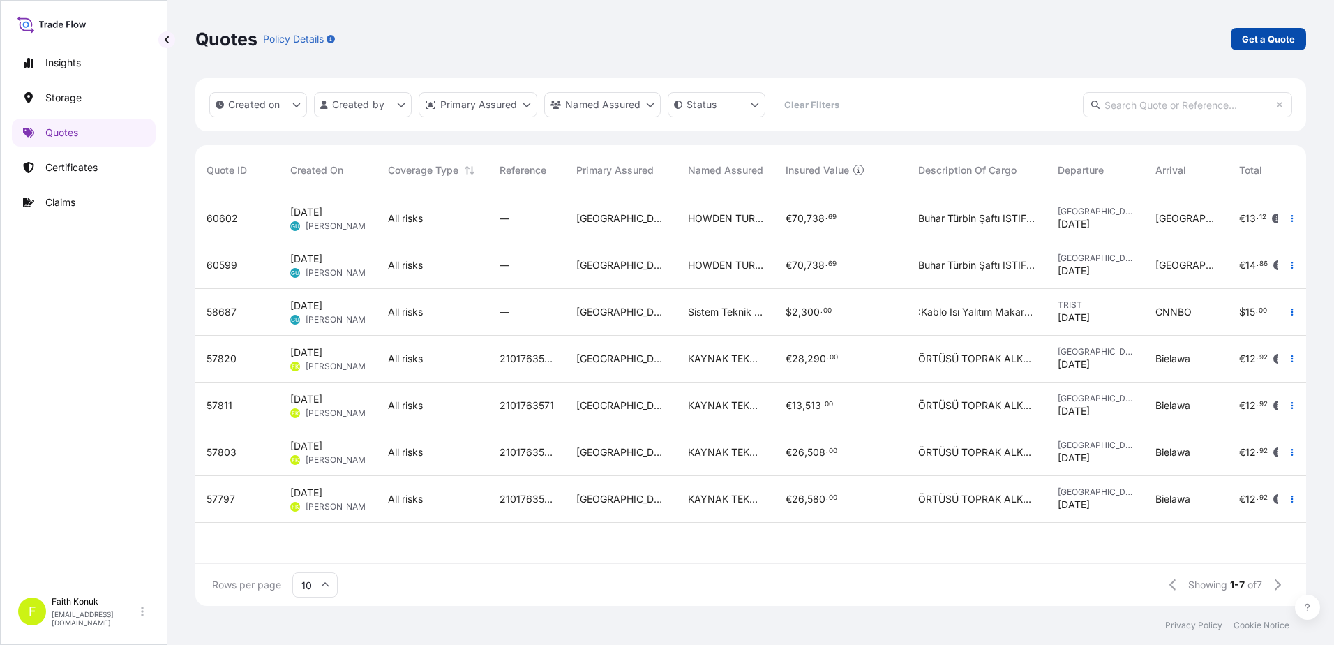
click at [1265, 38] on p "Get a Quote" at bounding box center [1268, 39] width 53 height 14
select select "Water"
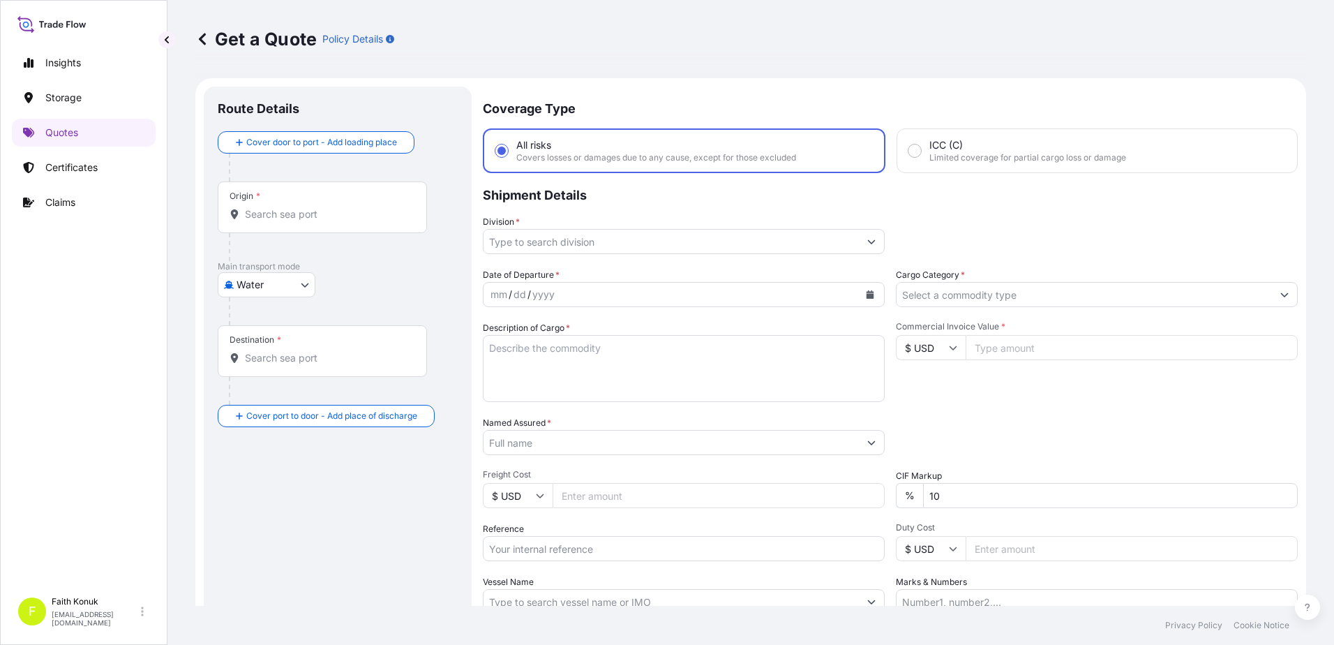
scroll to position [22, 0]
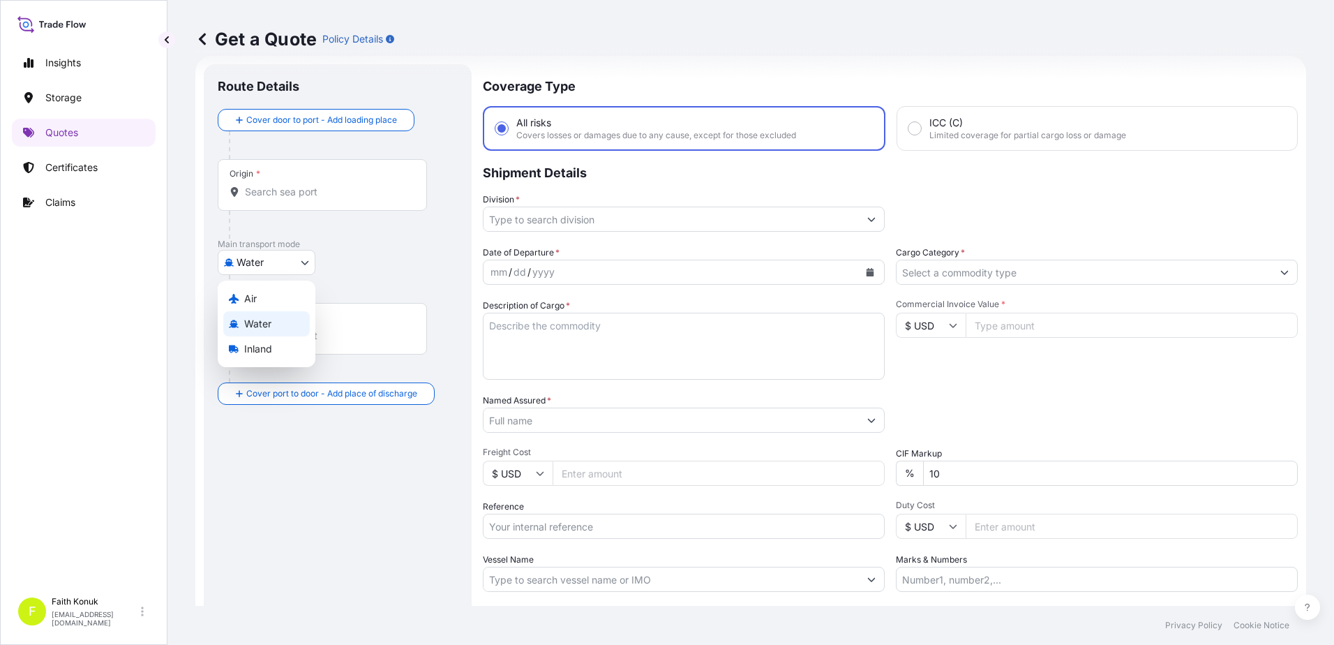
click at [303, 263] on body "Insights Storage Quotes Certificates Claims F Faith Konuk fatih.konuk@psabdp.co…" at bounding box center [667, 322] width 1334 height 645
click at [265, 351] on span "Inland" at bounding box center [258, 349] width 28 height 14
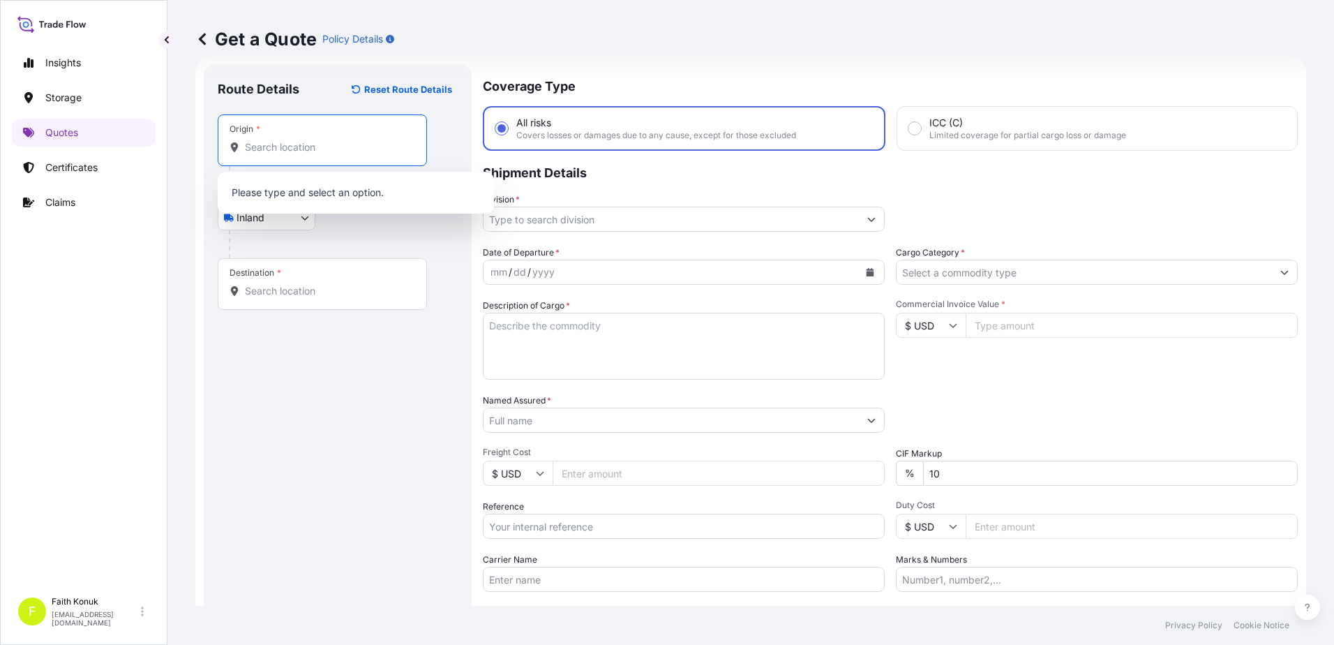
click at [285, 149] on input "Origin *" at bounding box center [327, 147] width 165 height 14
paste input "GERMANY"
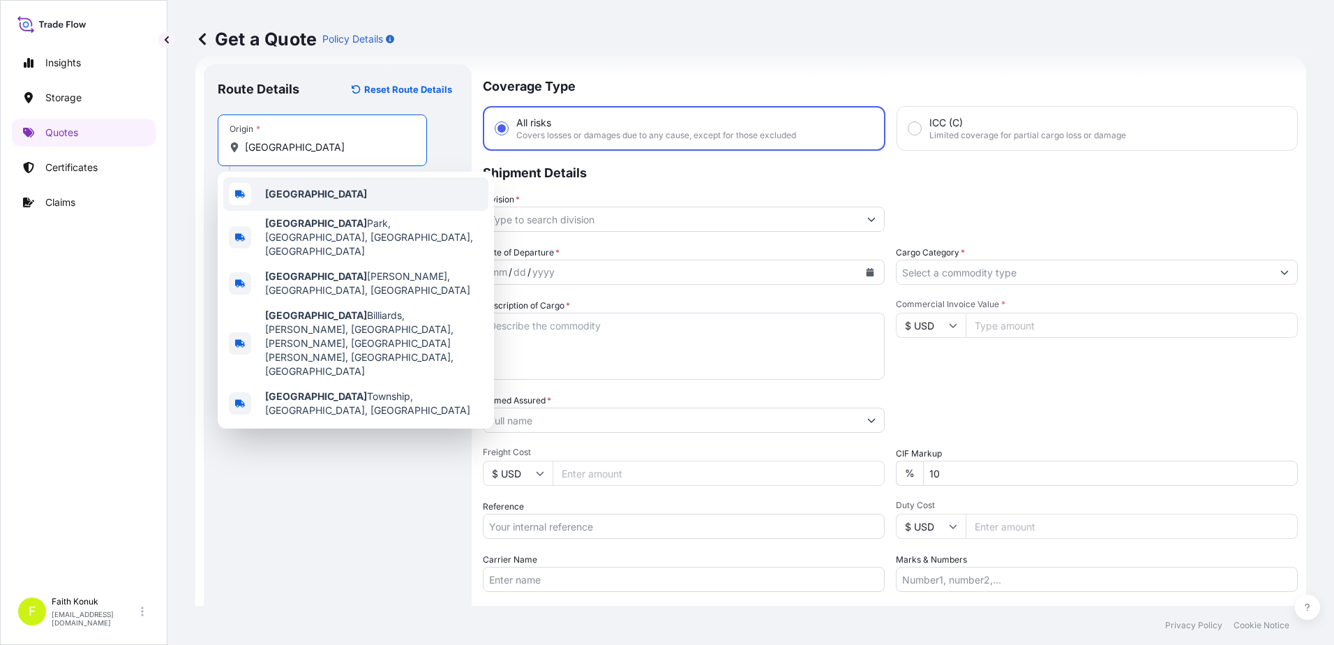
click at [303, 193] on b "Germany" at bounding box center [316, 194] width 102 height 12
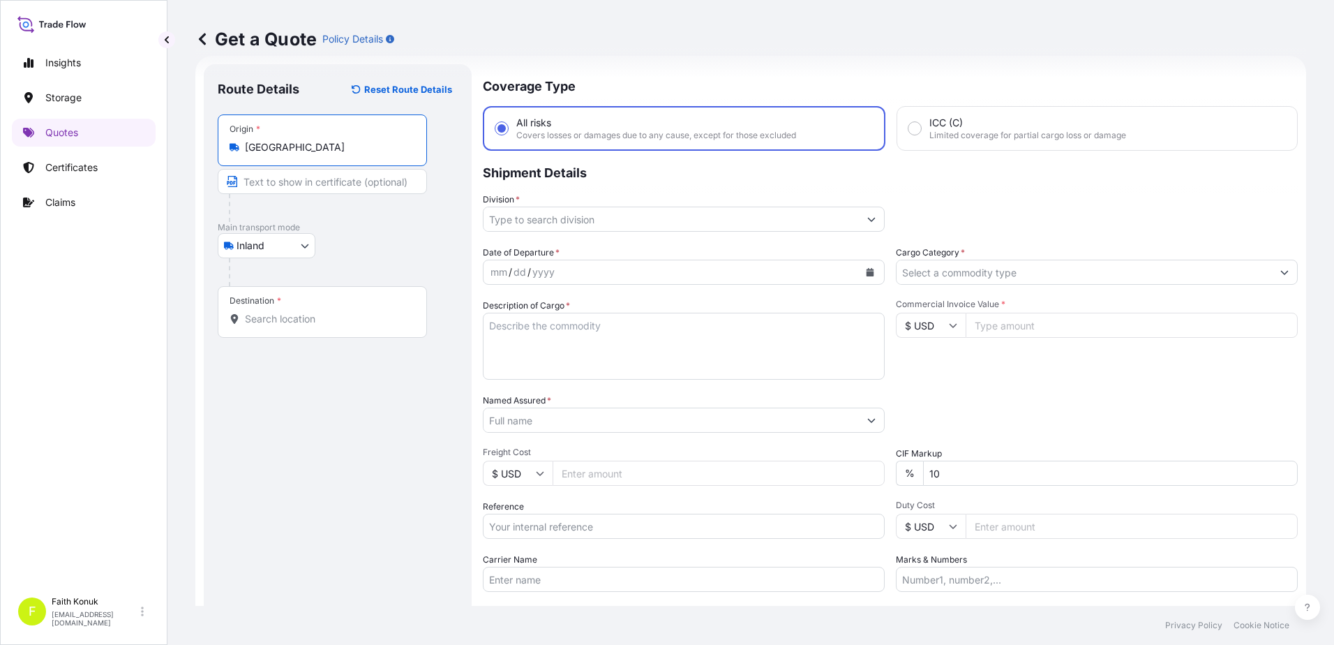
type input "Germany"
click at [365, 229] on p "Main transport mode" at bounding box center [338, 227] width 240 height 11
click at [285, 328] on div "Destination *" at bounding box center [322, 312] width 209 height 52
click at [285, 326] on input "Destination *" at bounding box center [327, 319] width 165 height 14
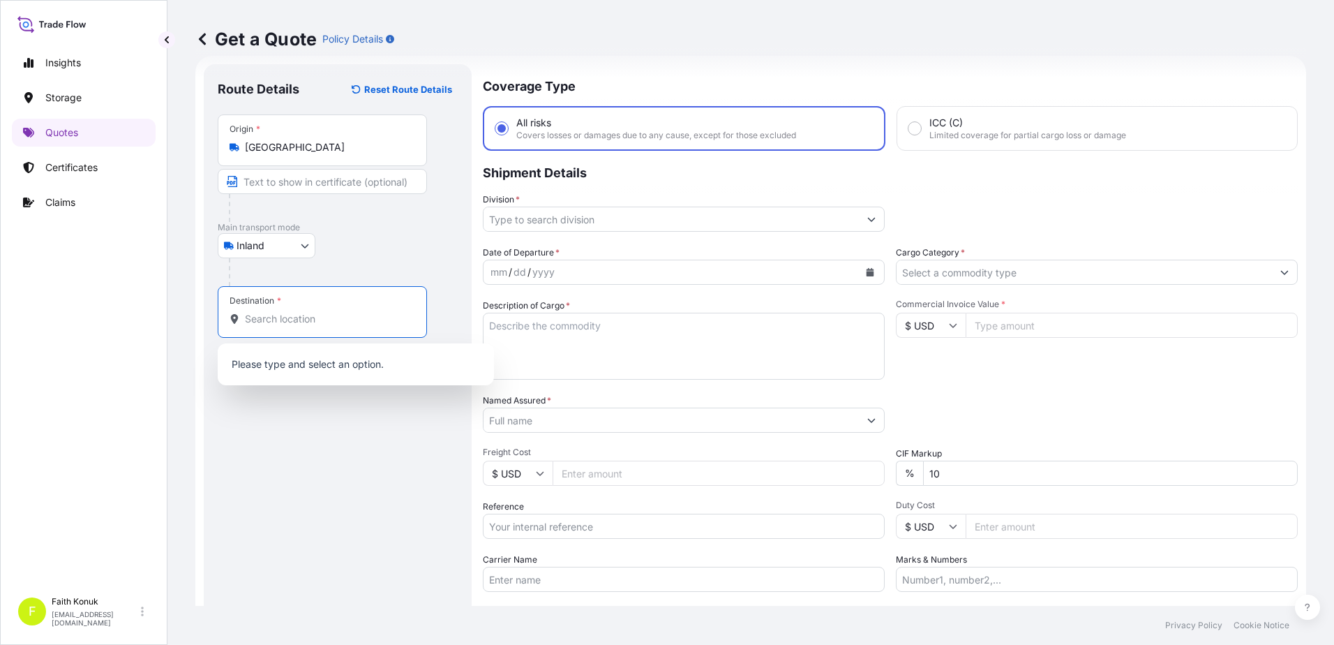
paste input "TÜRKİYE"
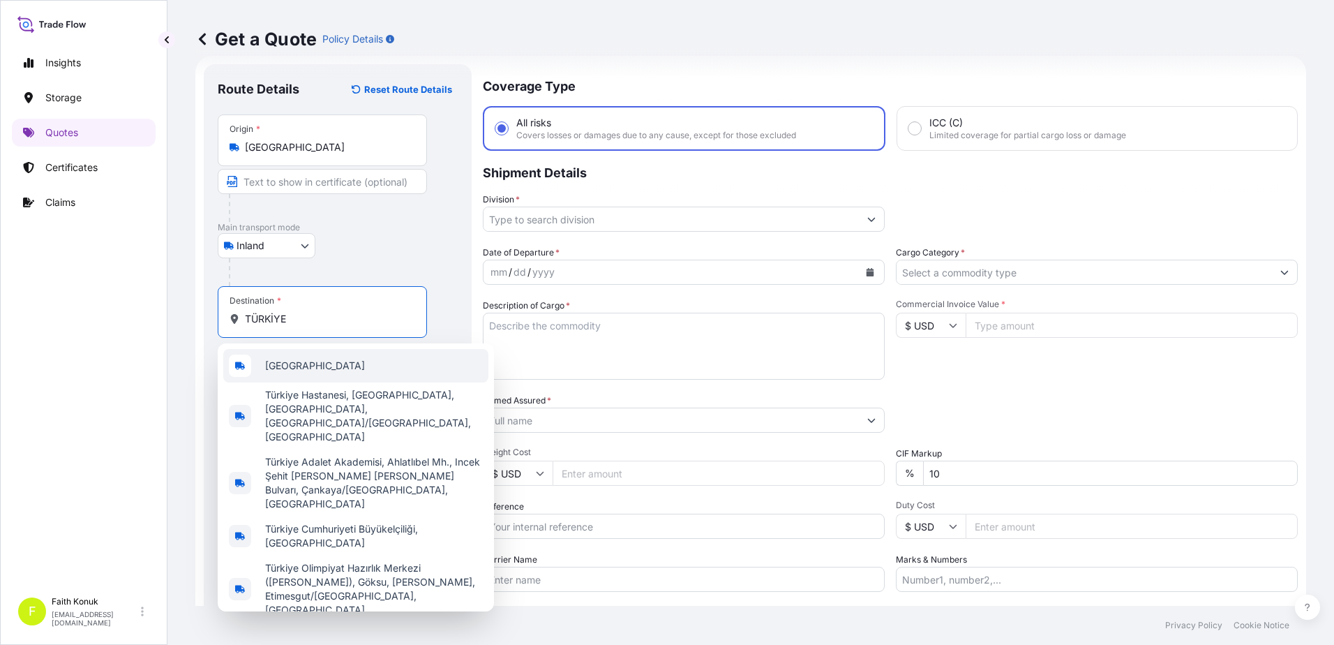
click at [295, 365] on span "Türkiye" at bounding box center [315, 366] width 100 height 14
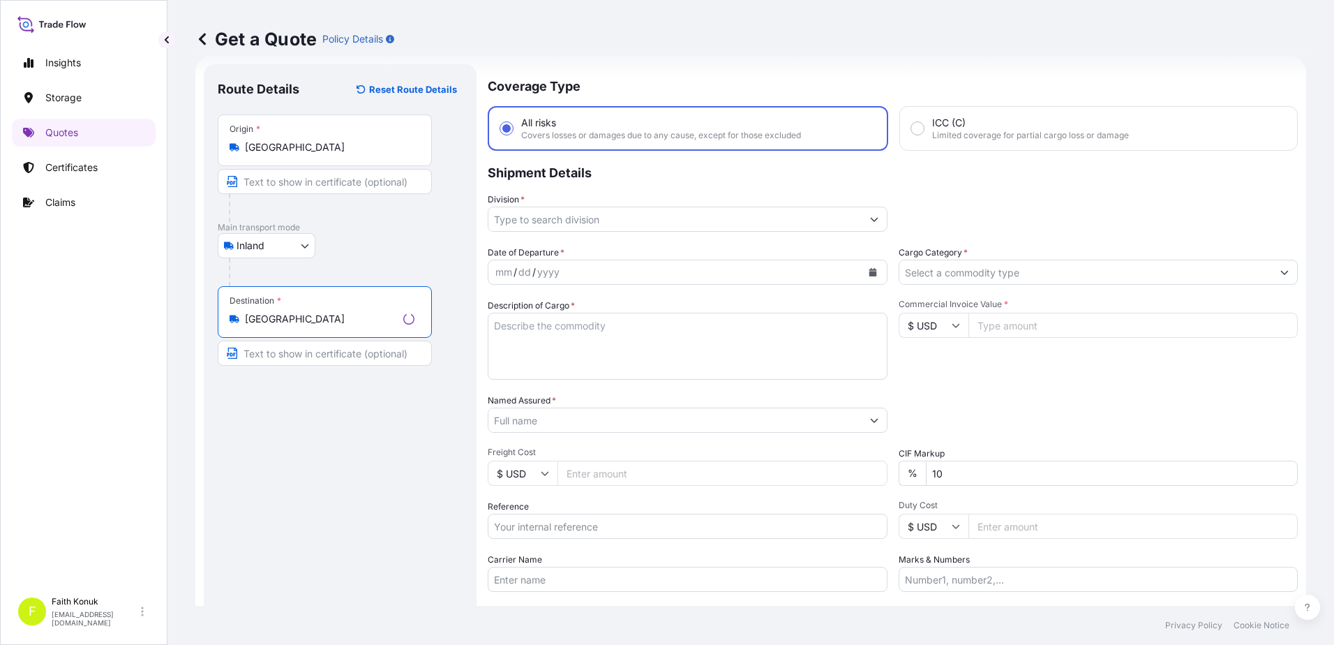
type input "Türkiye"
click at [353, 251] on div "Inland Air Water Inland" at bounding box center [338, 245] width 240 height 25
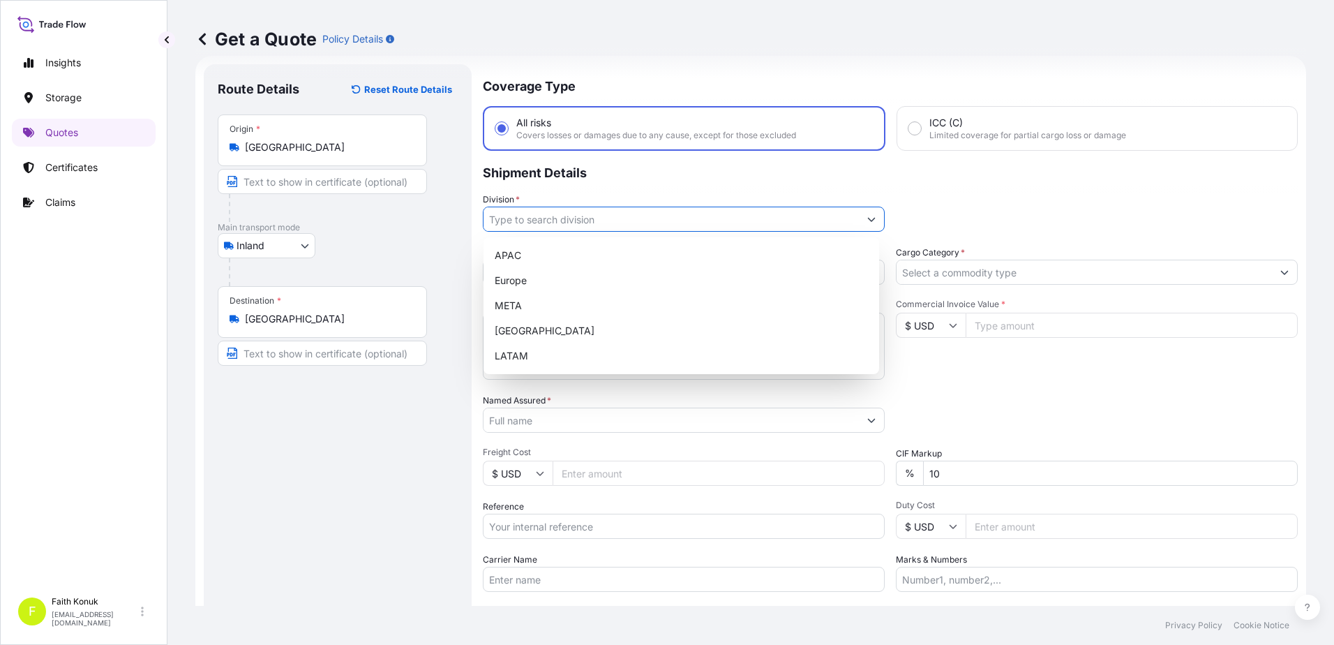
click at [513, 224] on input "Division *" at bounding box center [670, 218] width 375 height 25
click at [526, 303] on div "META" at bounding box center [681, 305] width 384 height 25
type input "META"
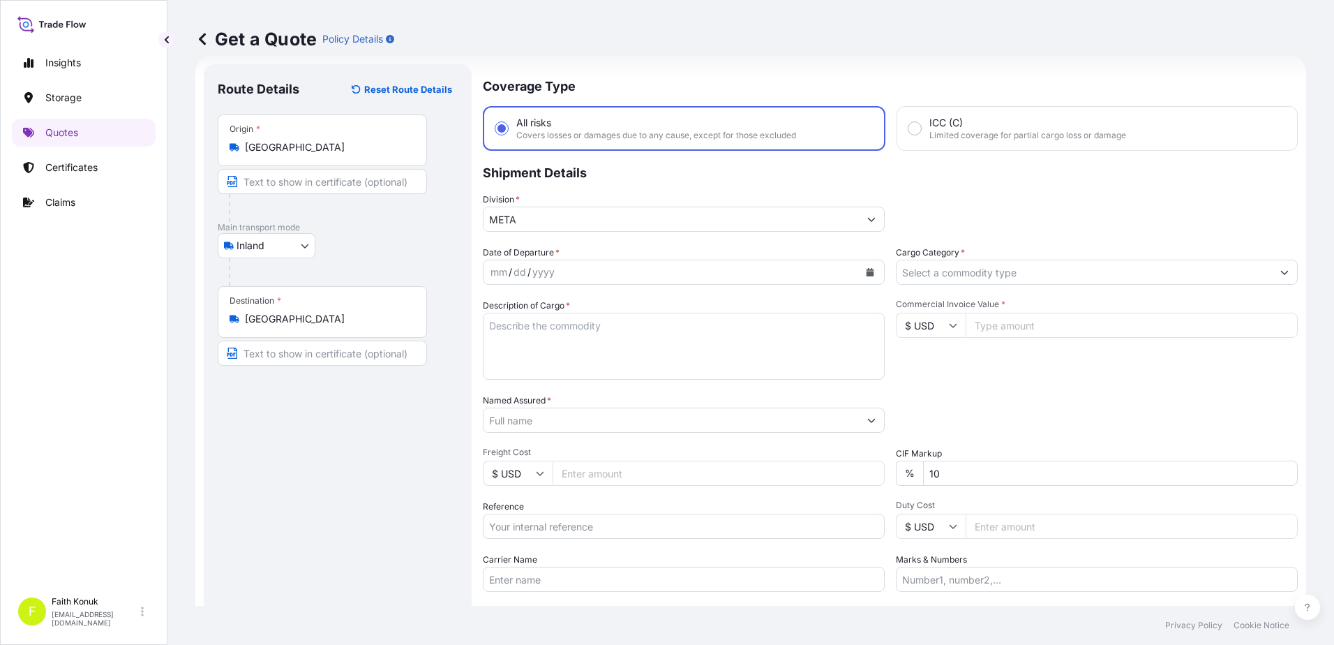
click at [602, 191] on p "Shipment Details" at bounding box center [890, 172] width 815 height 42
click at [866, 273] on icon "Calendar" at bounding box center [870, 272] width 8 height 8
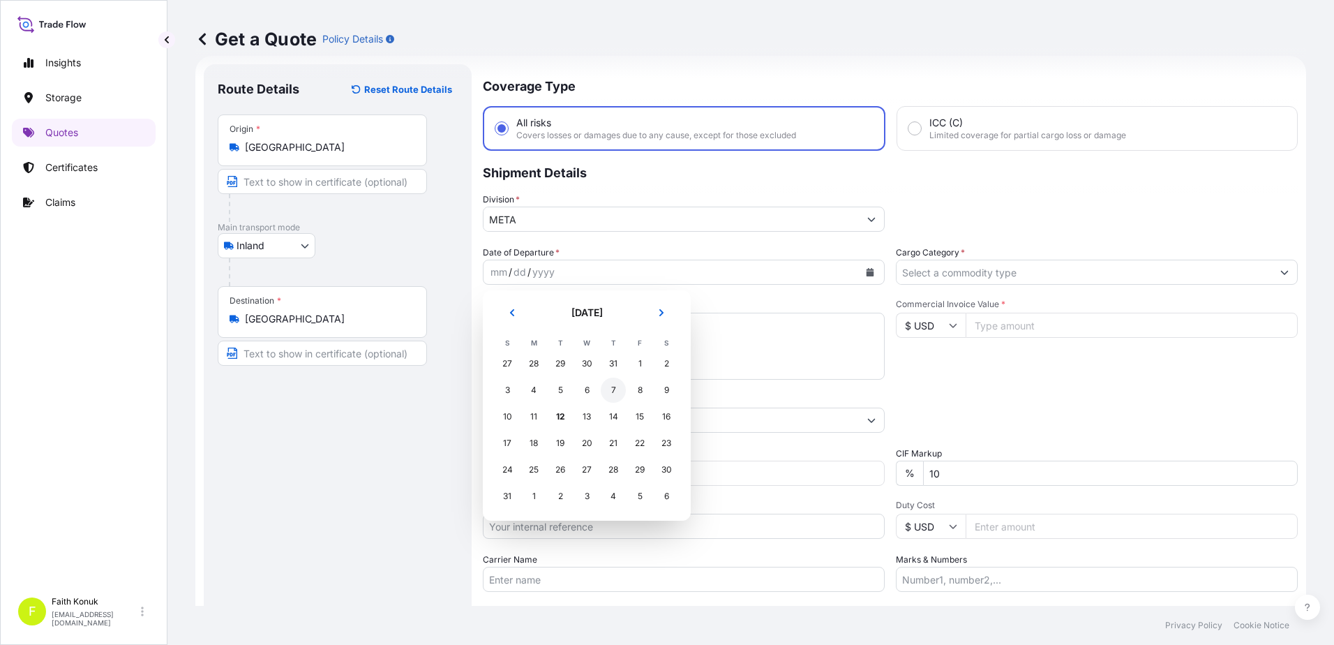
click at [615, 388] on div "7" at bounding box center [613, 389] width 25 height 25
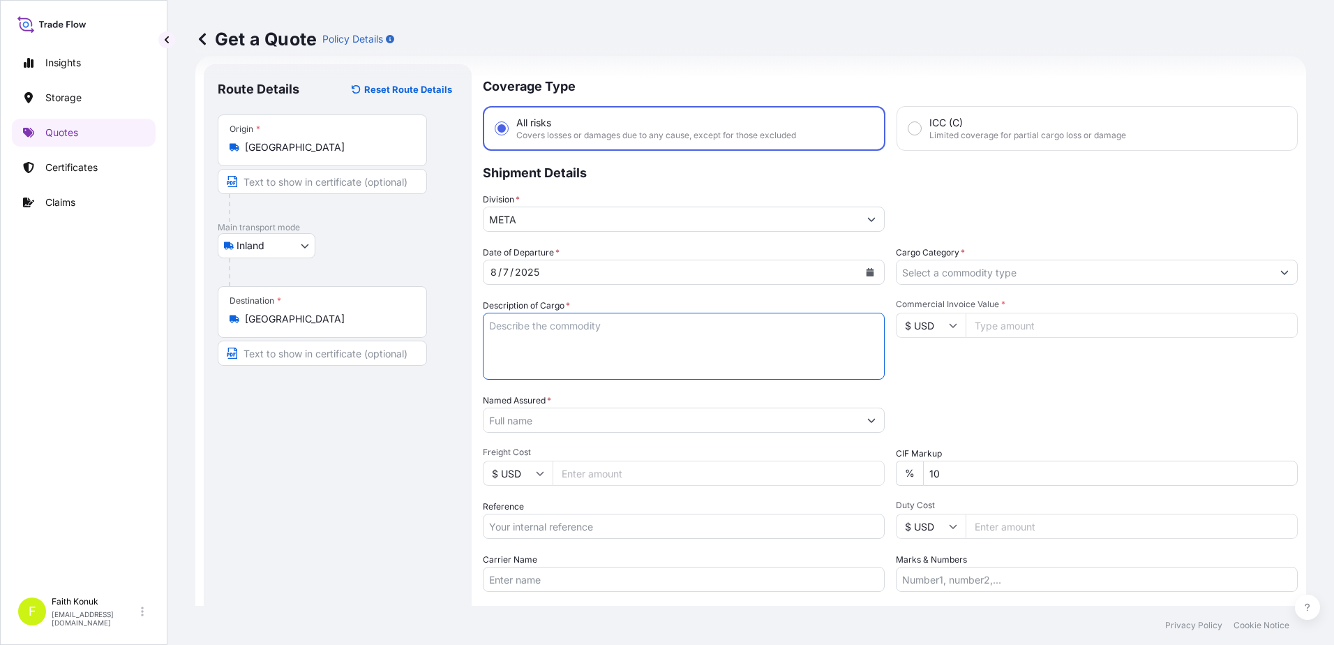
click at [535, 328] on textarea "Description of Cargo *" at bounding box center [684, 346] width 402 height 67
click at [534, 333] on textarea "Description of Cargo *" at bounding box center [684, 346] width 402 height 67
paste textarea "PLASTIC PLT 18 KAP - 2166"
click at [559, 357] on textarea "PLASTIC PLT 18 KAP - 2166" at bounding box center [684, 346] width 402 height 67
paste textarea "35 ANP 249"
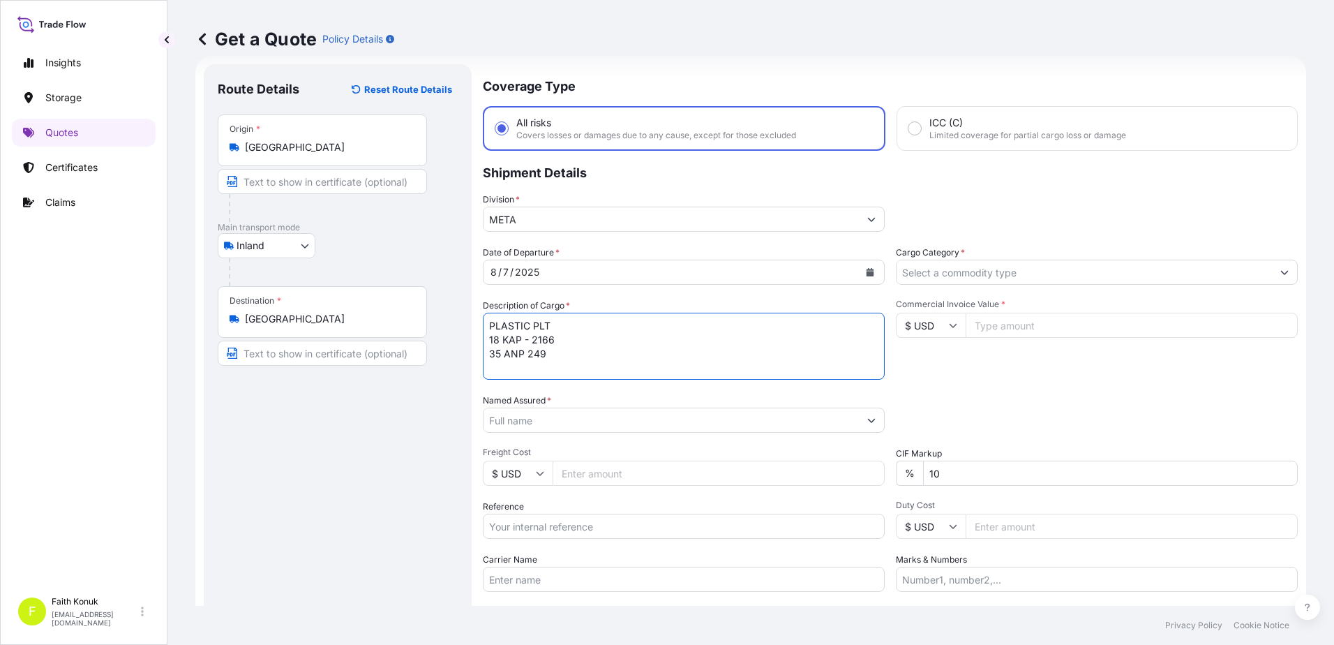
type textarea "PLASTIC PLT 18 KAP - 2166 35 ANP 249"
click at [528, 577] on input "Carrier Name" at bounding box center [684, 578] width 402 height 25
paste input "35 ANP 249"
type input "35 ANP 249"
click at [496, 365] on textarea "PLASTIC PLT 18 KAP - 2166 35 ANP 249" at bounding box center [684, 346] width 402 height 67
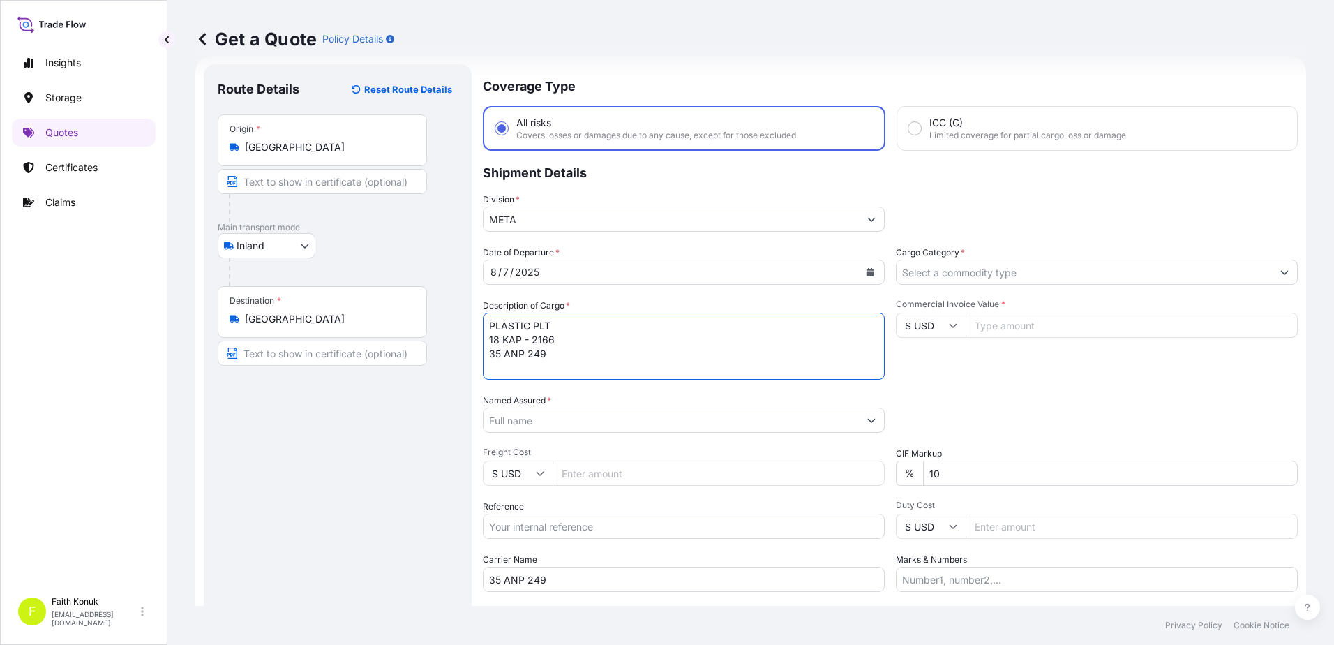
scroll to position [8, 0]
type textarea "PLASTIC PLT 18 KAP - 2166 35 ANP 249 INSURANCE PREMIUM USD 35 (TAX INCLUDED)"
click at [527, 423] on input "Named Assured *" at bounding box center [670, 419] width 375 height 25
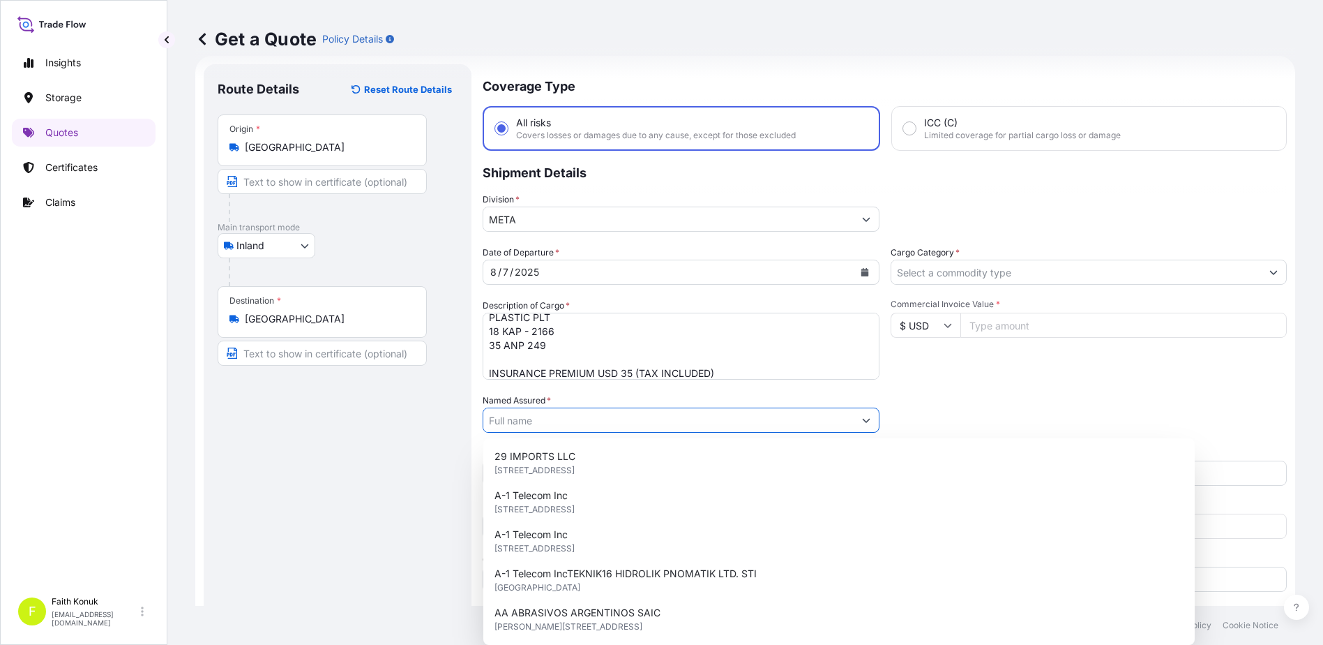
paste input "BALL TRADING GERMANY"
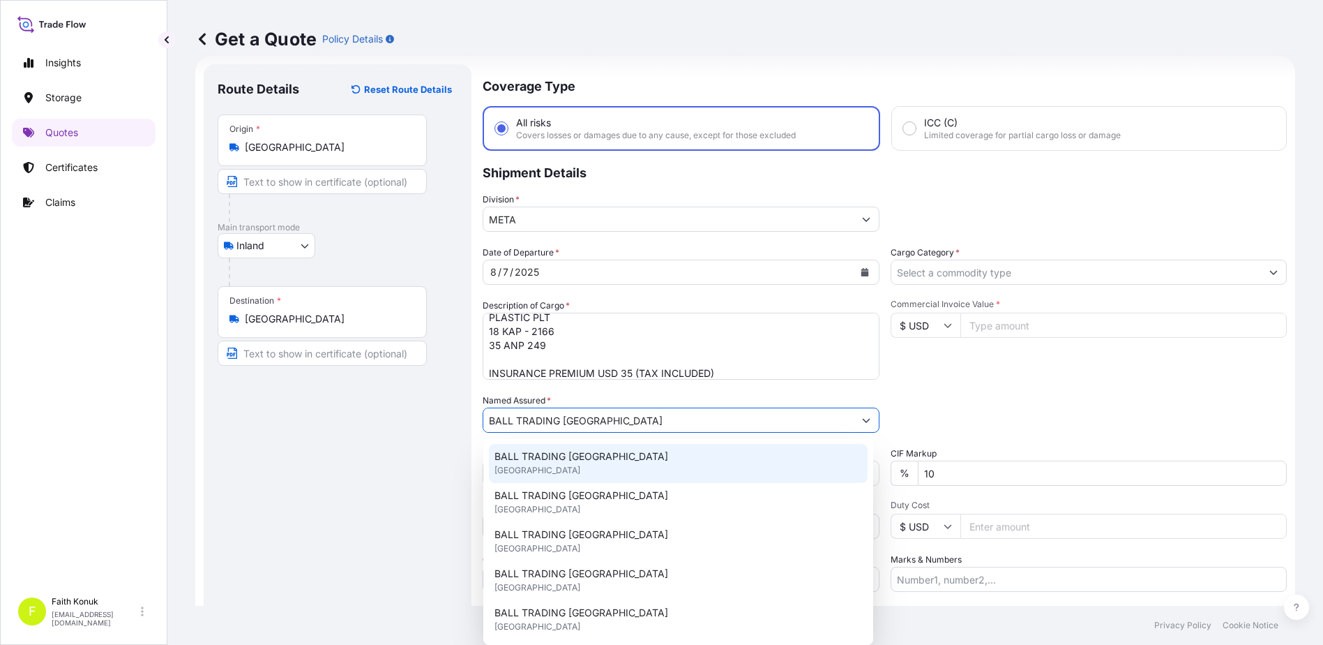
click at [532, 451] on span "BALL TRADING GERMANY" at bounding box center [582, 456] width 174 height 14
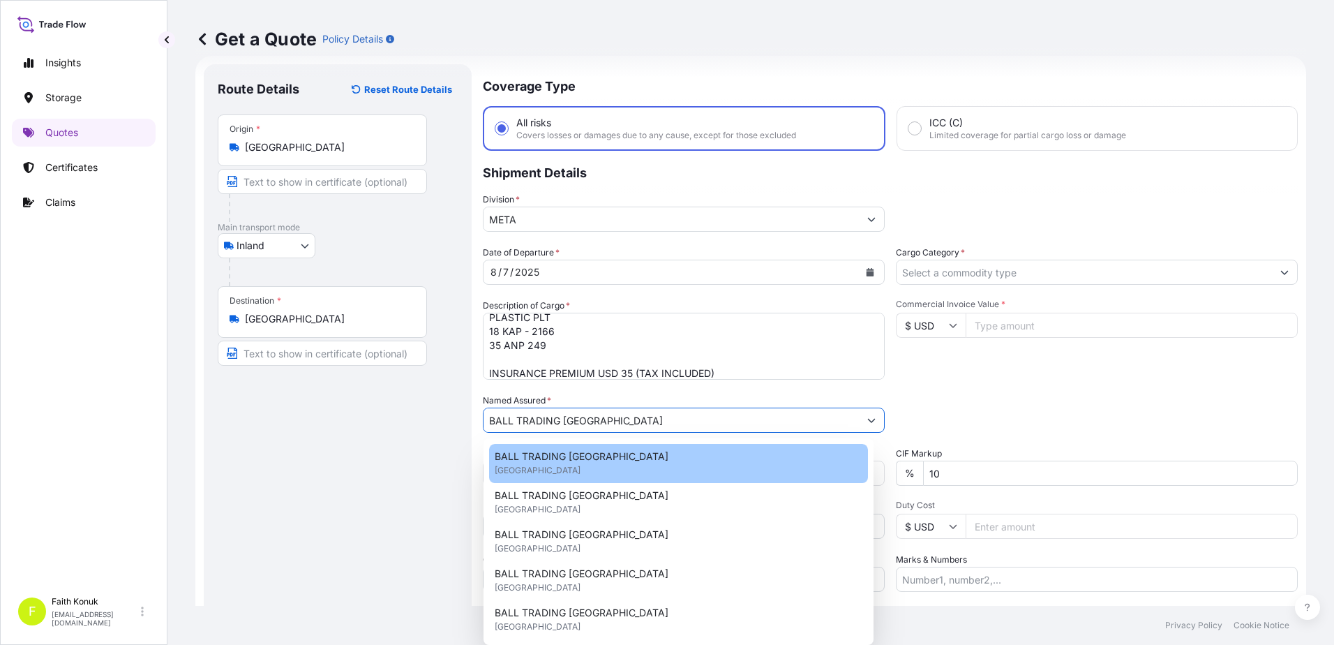
type input "BALL TRADING GERMANY"
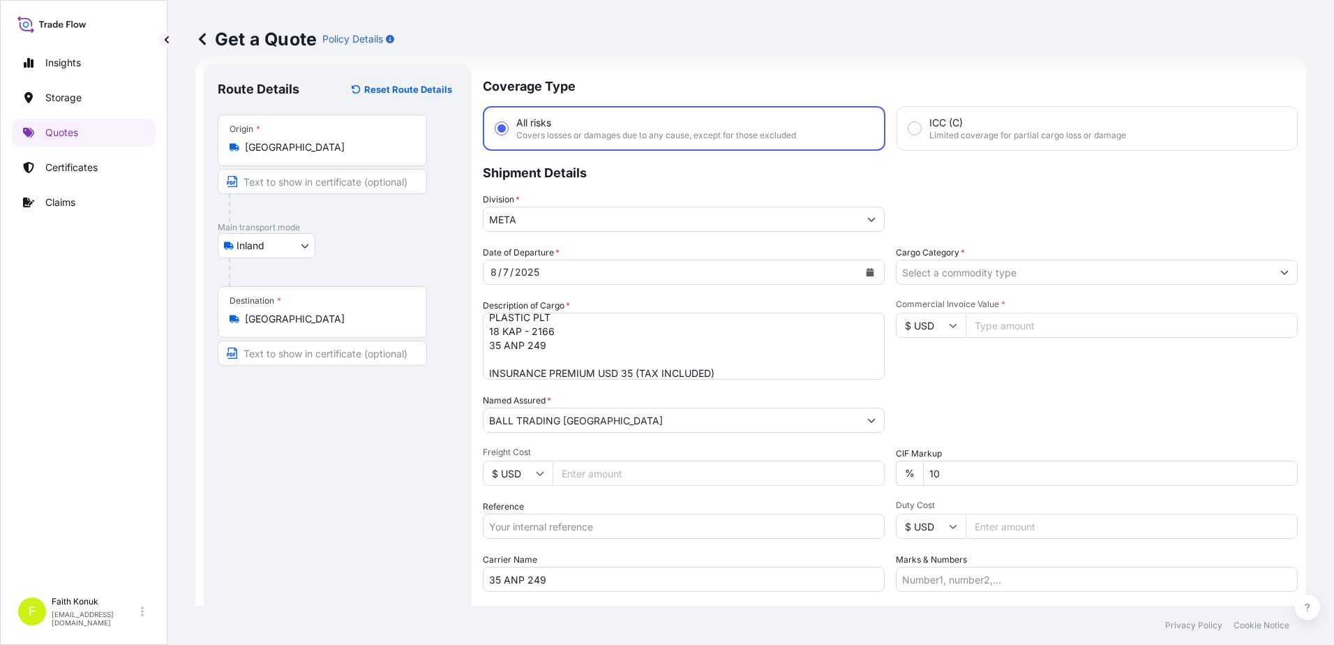
click at [435, 435] on div "Route Details Reset Route Details Place of loading Road / Inland Road / Inland …" at bounding box center [338, 379] width 240 height 603
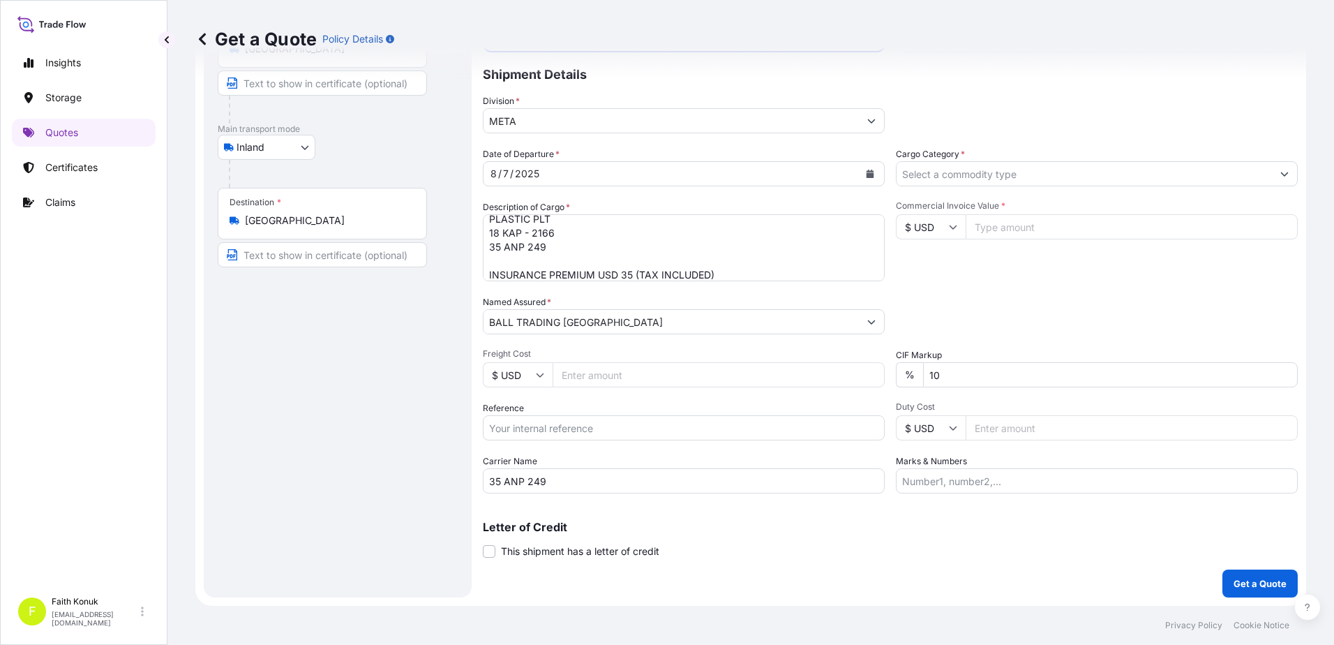
click at [550, 423] on input "Reference" at bounding box center [684, 427] width 402 height 25
paste input "2211769955"
type input "2211769955"
click at [933, 169] on input "Cargo Category *" at bounding box center [1083, 173] width 375 height 25
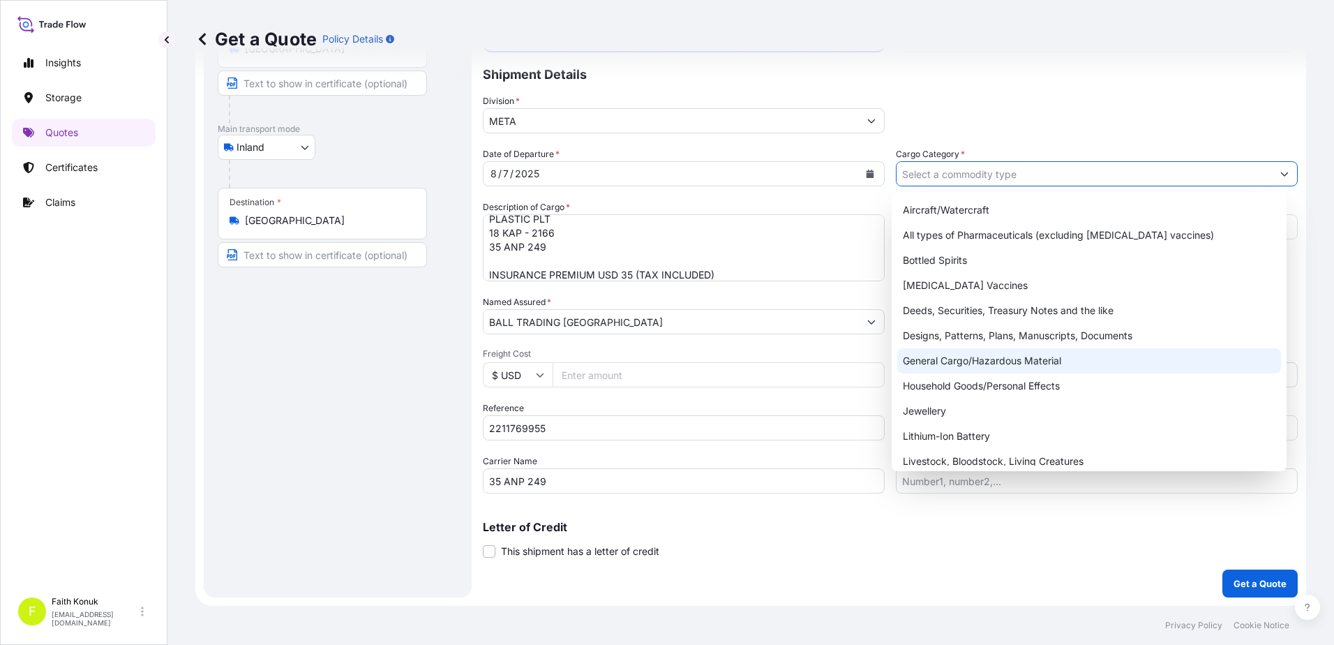
click at [954, 363] on div "General Cargo/Hazardous Material" at bounding box center [1089, 360] width 384 height 25
type input "General Cargo/Hazardous Material"
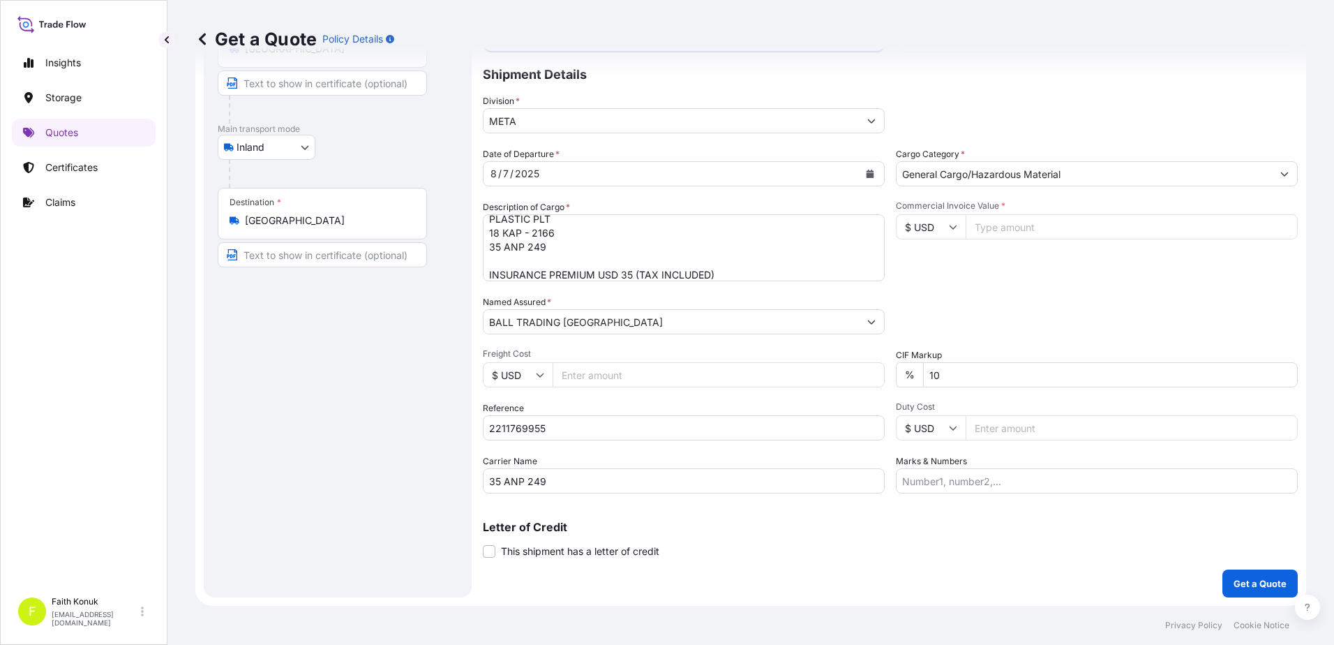
click at [951, 230] on icon at bounding box center [953, 227] width 8 height 8
click at [933, 288] on div "TL TRY" at bounding box center [925, 275] width 59 height 27
type input "TL TRY"
click at [996, 229] on input "Commercial Invoice Value *" at bounding box center [1131, 226] width 332 height 25
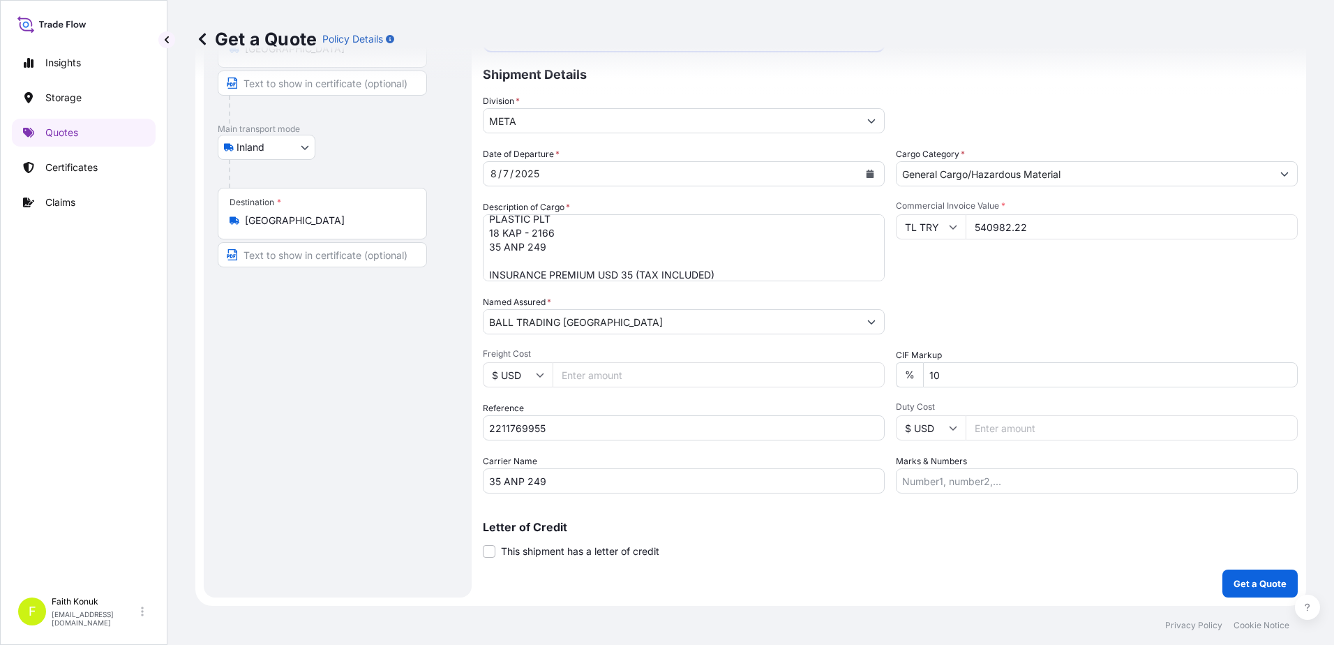
type input "540982.22"
drag, startPoint x: 939, startPoint y: 373, endPoint x: 872, endPoint y: 373, distance: 67.0
click at [872, 373] on div "Date of Departure * 8 / 7 / 2025 Cargo Category * General Cargo/Hazardous Mater…" at bounding box center [890, 320] width 815 height 346
type input "0"
click at [1238, 580] on p "Get a Quote" at bounding box center [1259, 583] width 53 height 14
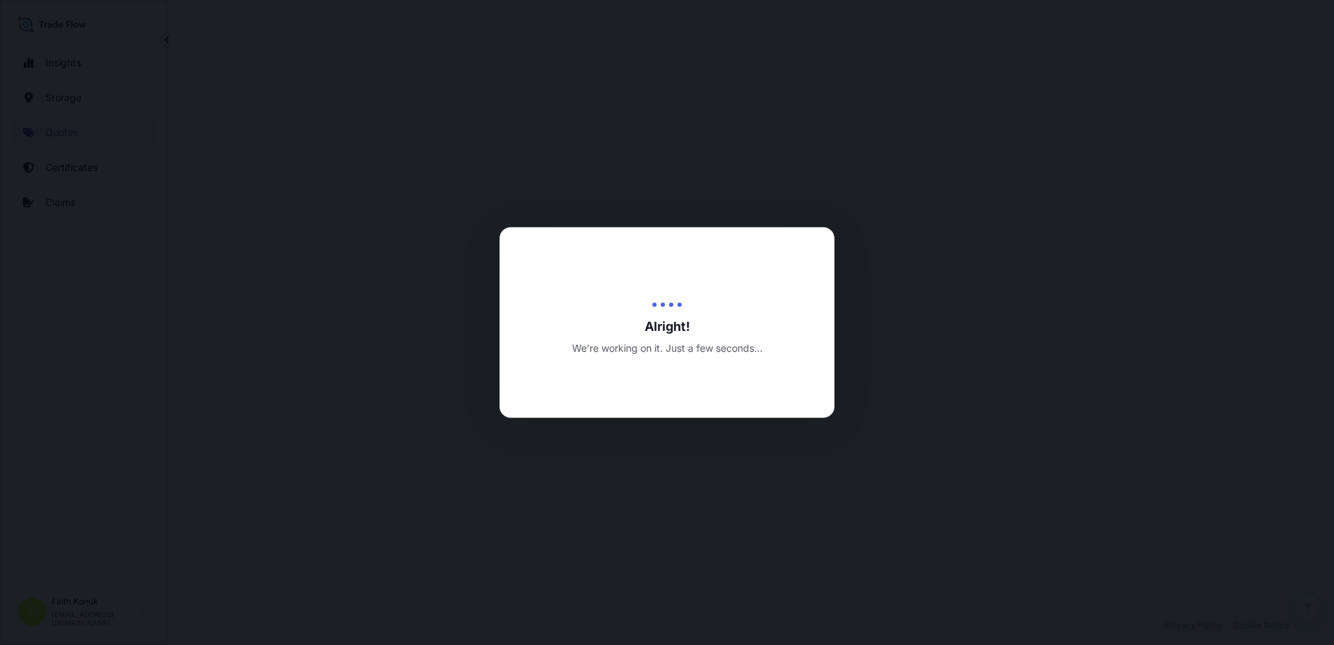
select select "Inland"
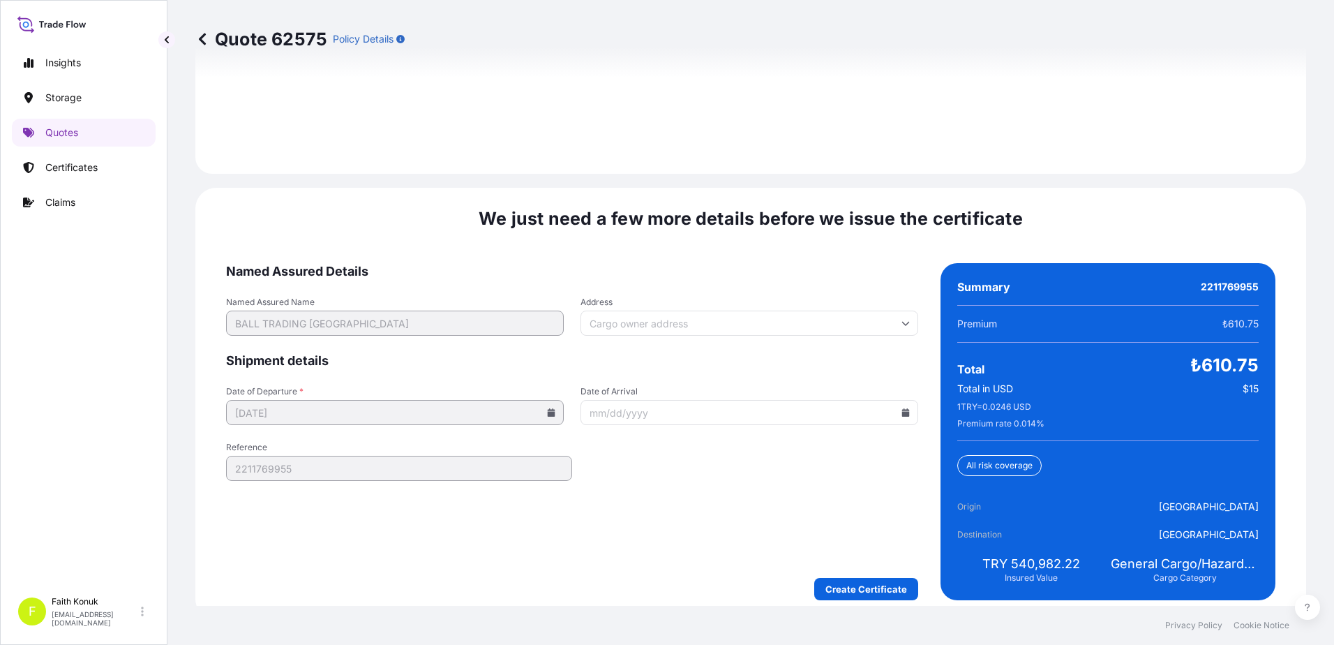
scroll to position [2058, 0]
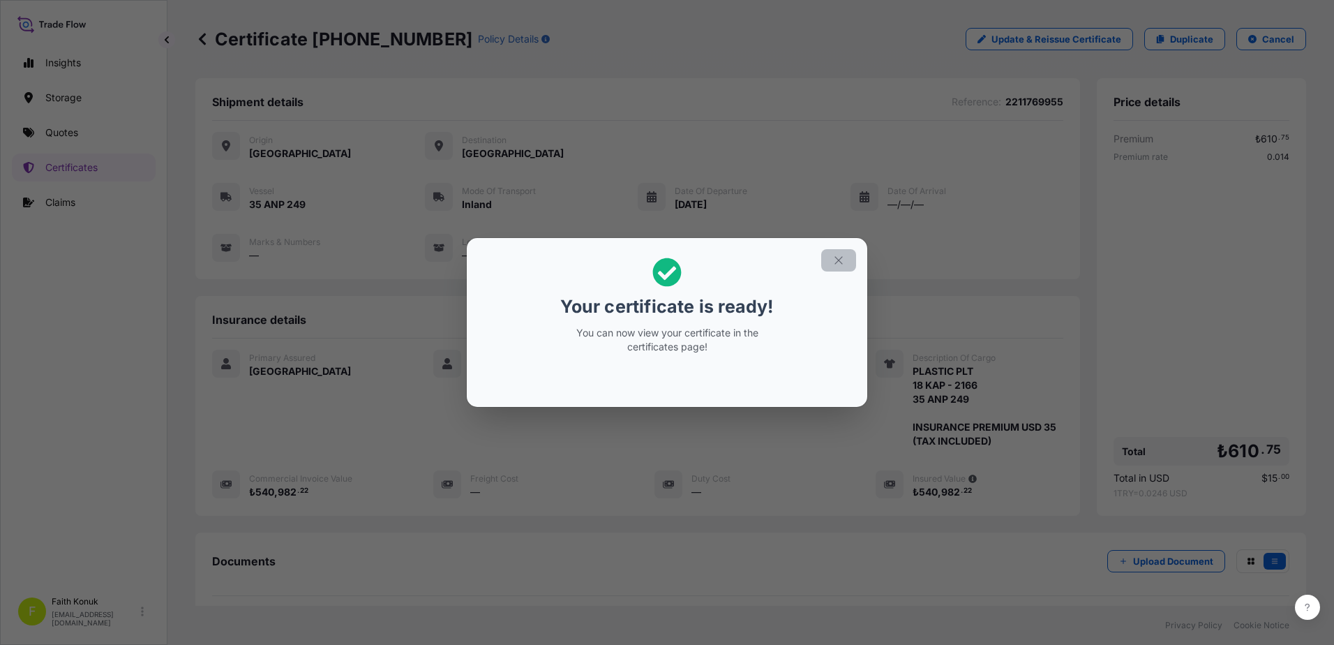
click at [836, 257] on icon "button" at bounding box center [838, 260] width 13 height 13
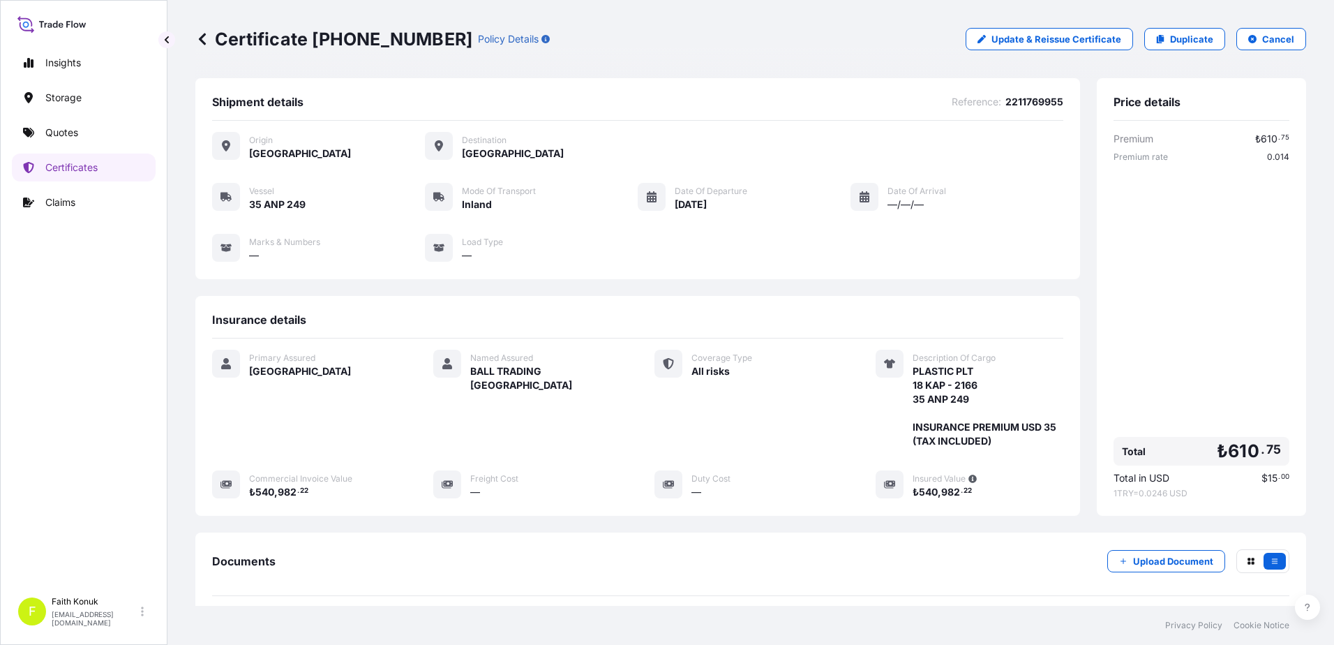
scroll to position [144, 0]
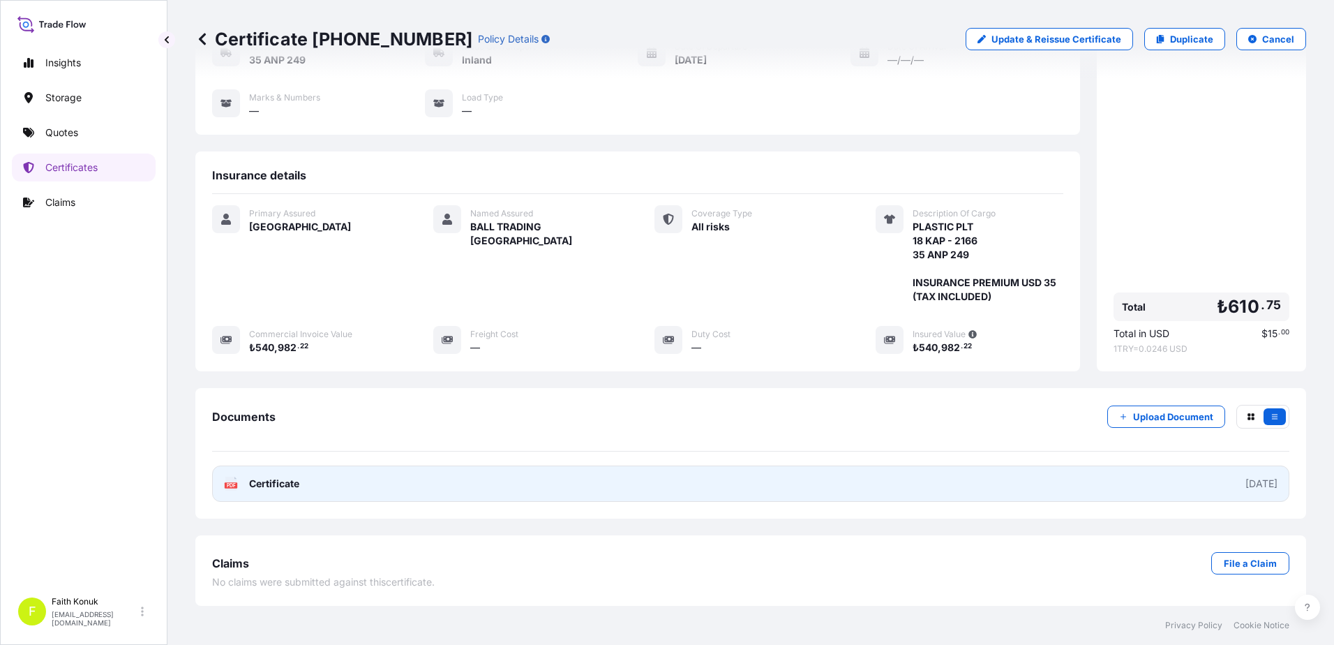
click at [228, 486] on text "PDF" at bounding box center [231, 485] width 9 height 5
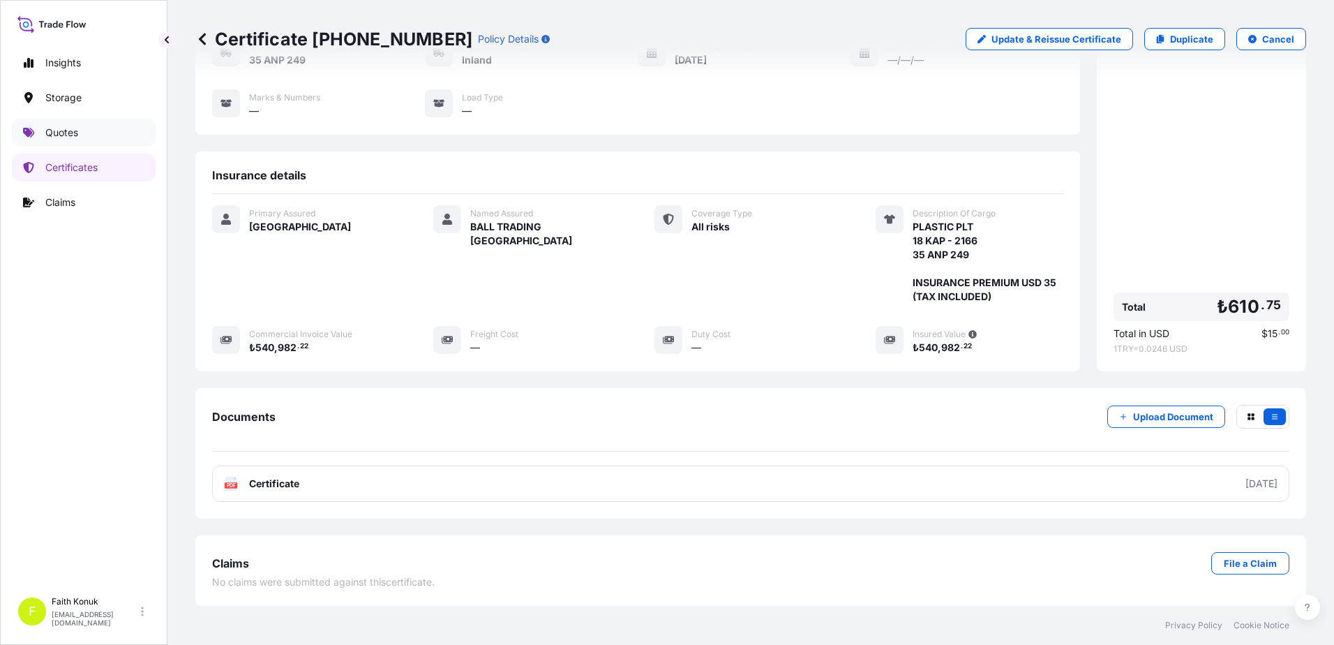
click at [102, 132] on link "Quotes" at bounding box center [84, 133] width 144 height 28
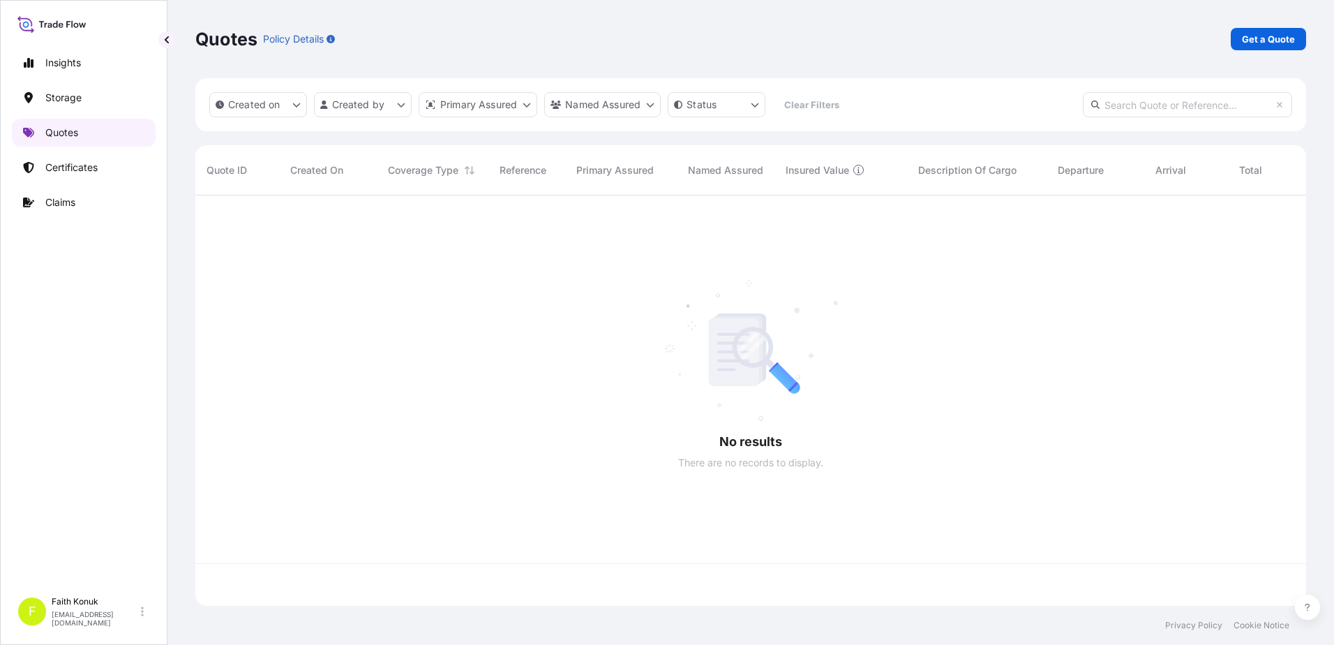
scroll to position [407, 1100]
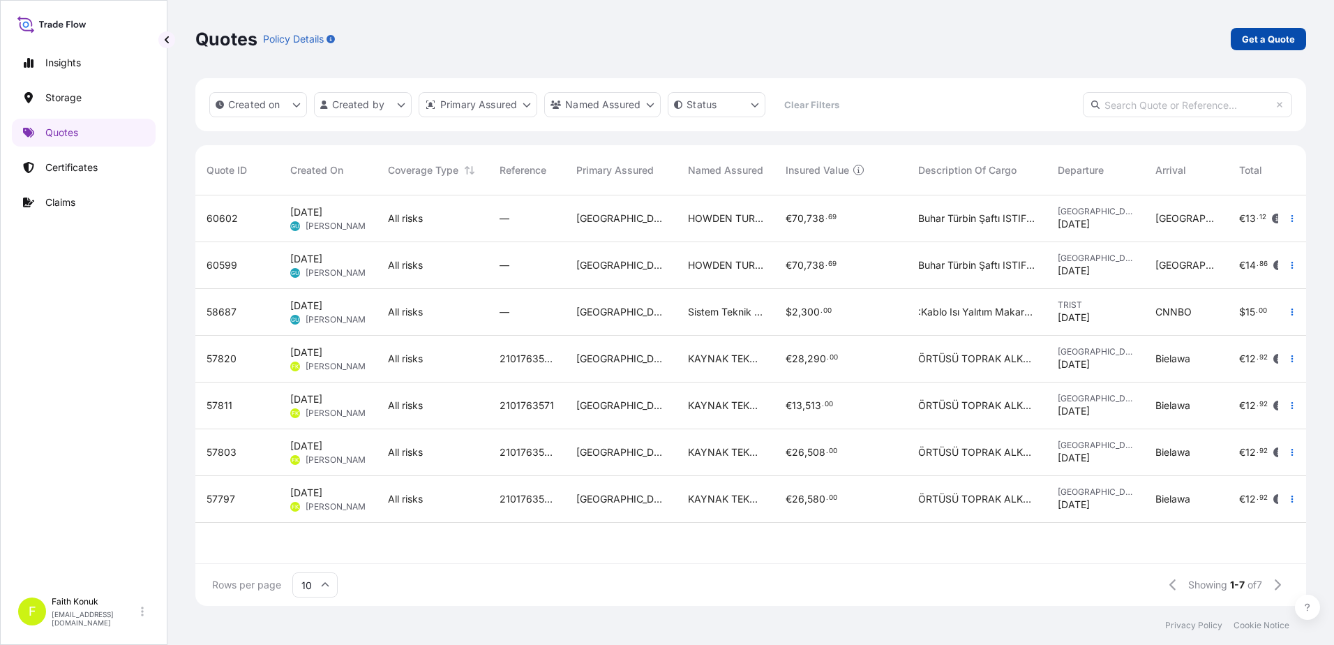
click at [1247, 42] on p "Get a Quote" at bounding box center [1268, 39] width 53 height 14
select select "Water"
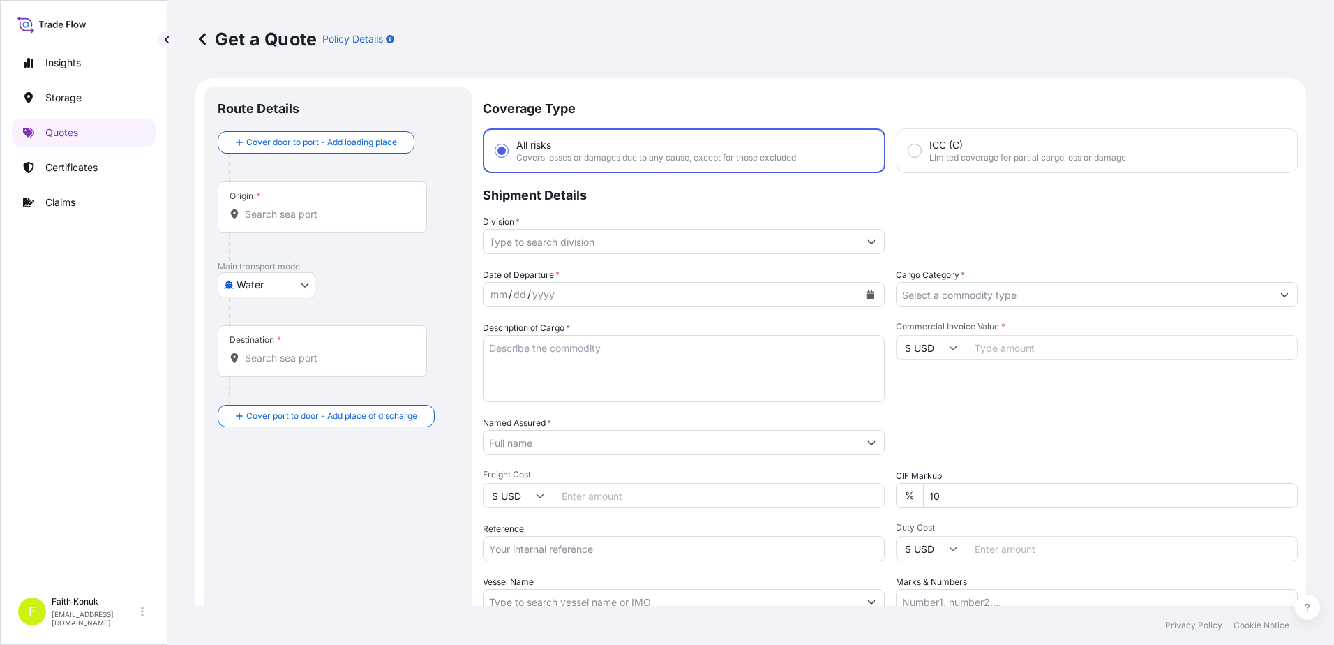
scroll to position [22, 0]
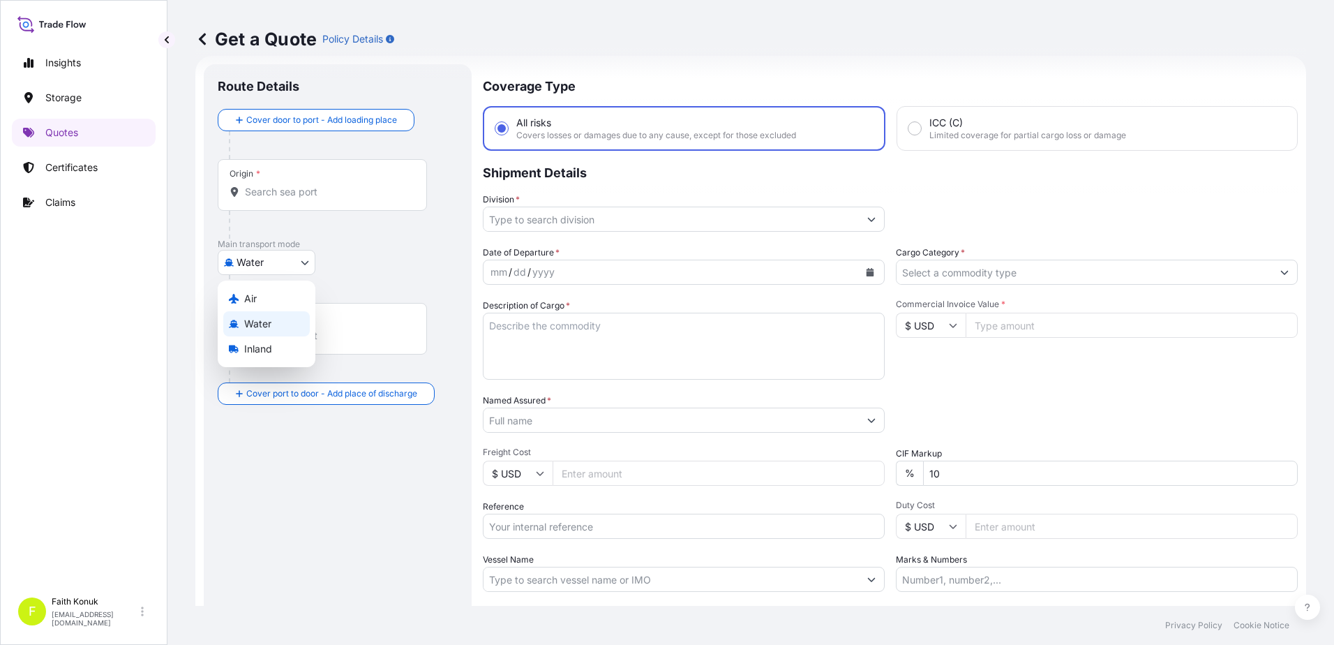
click at [280, 267] on body "Insights Storage Quotes Certificates Claims F Faith Konuk fatih.konuk@psabdp.co…" at bounding box center [667, 322] width 1334 height 645
click at [262, 348] on span "Inland" at bounding box center [258, 349] width 28 height 14
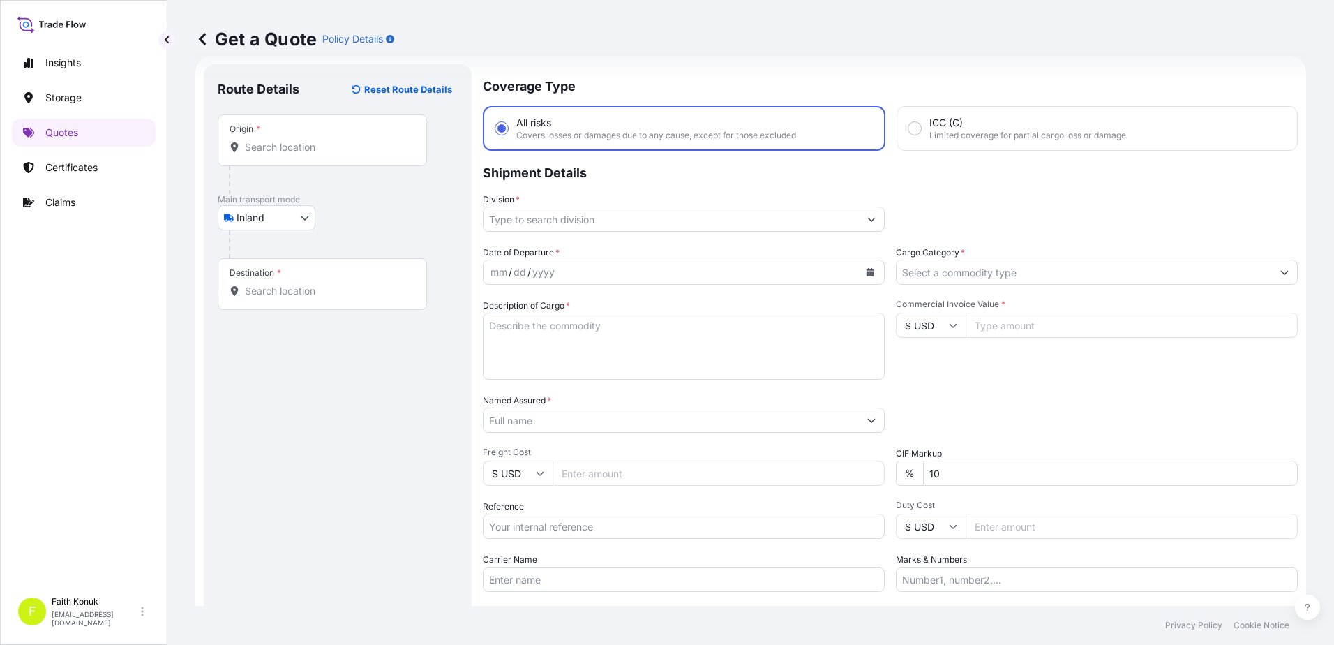
click at [359, 227] on div "Inland Air Water Inland" at bounding box center [338, 217] width 240 height 25
click at [310, 140] on div "Origin *" at bounding box center [322, 140] width 209 height 52
click at [310, 140] on input "Origin *" at bounding box center [327, 147] width 165 height 14
paste input "GERMANY"
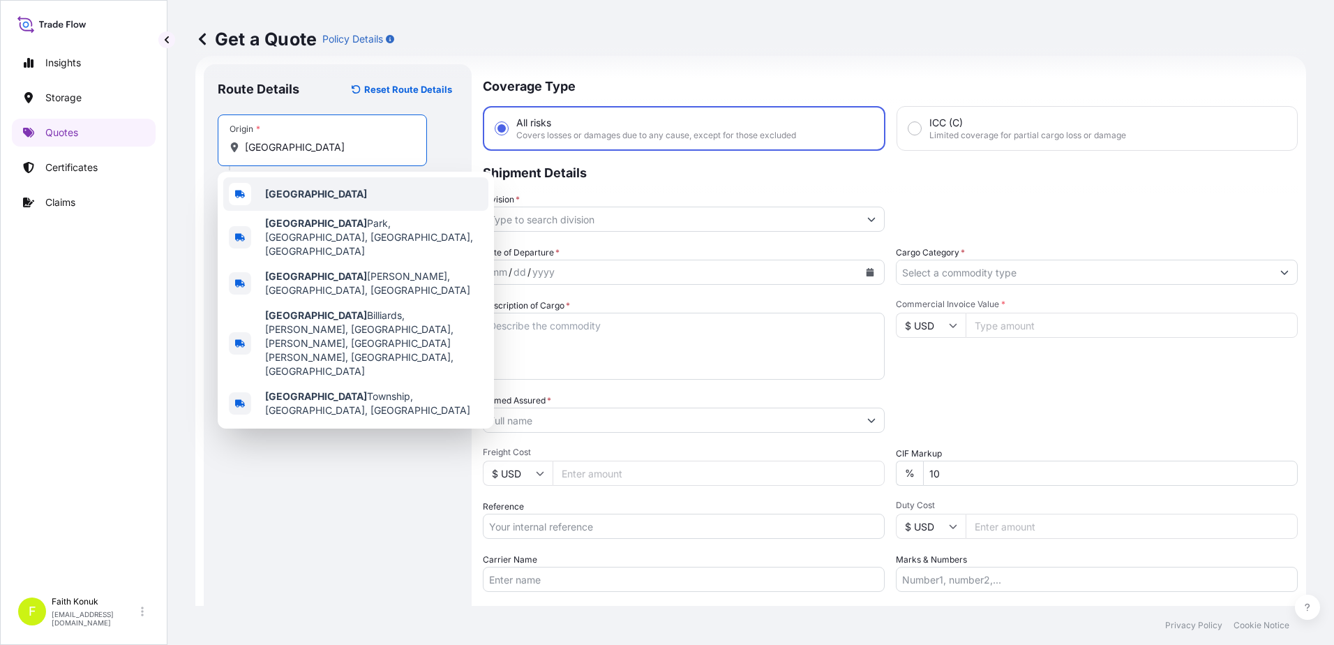
click at [301, 186] on div "Germany" at bounding box center [355, 193] width 265 height 33
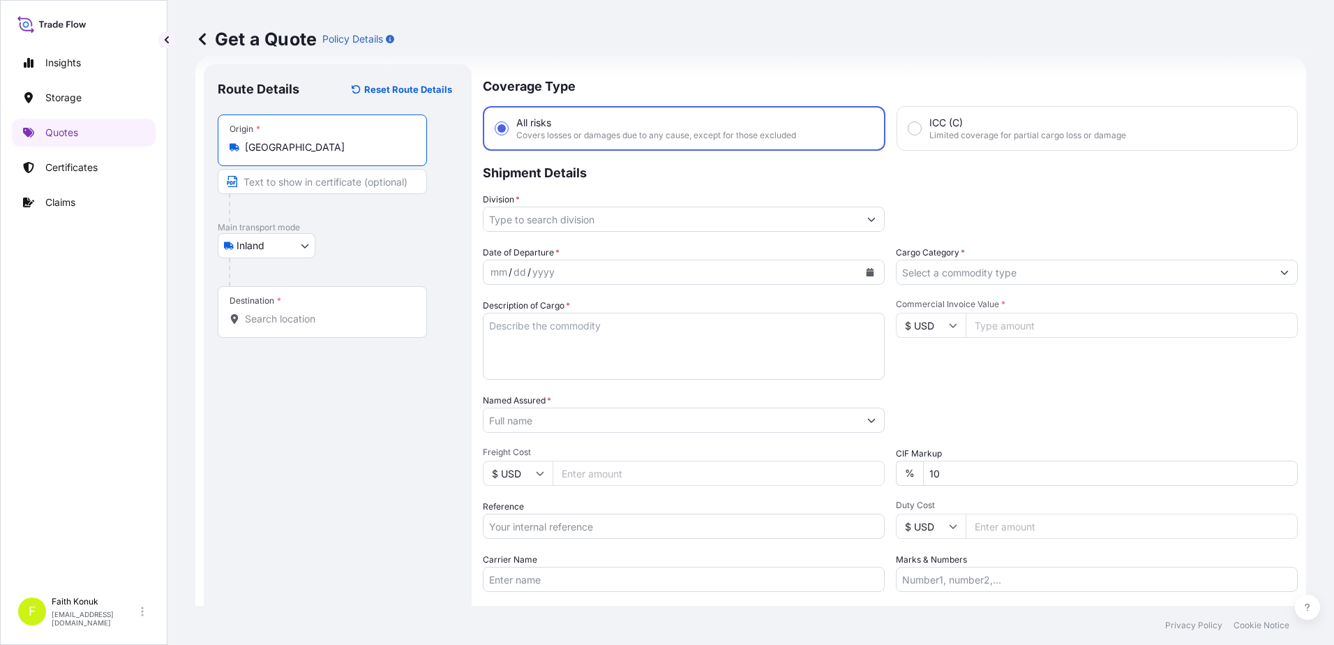
type input "Germany"
click at [386, 228] on p "Main transport mode" at bounding box center [338, 227] width 240 height 11
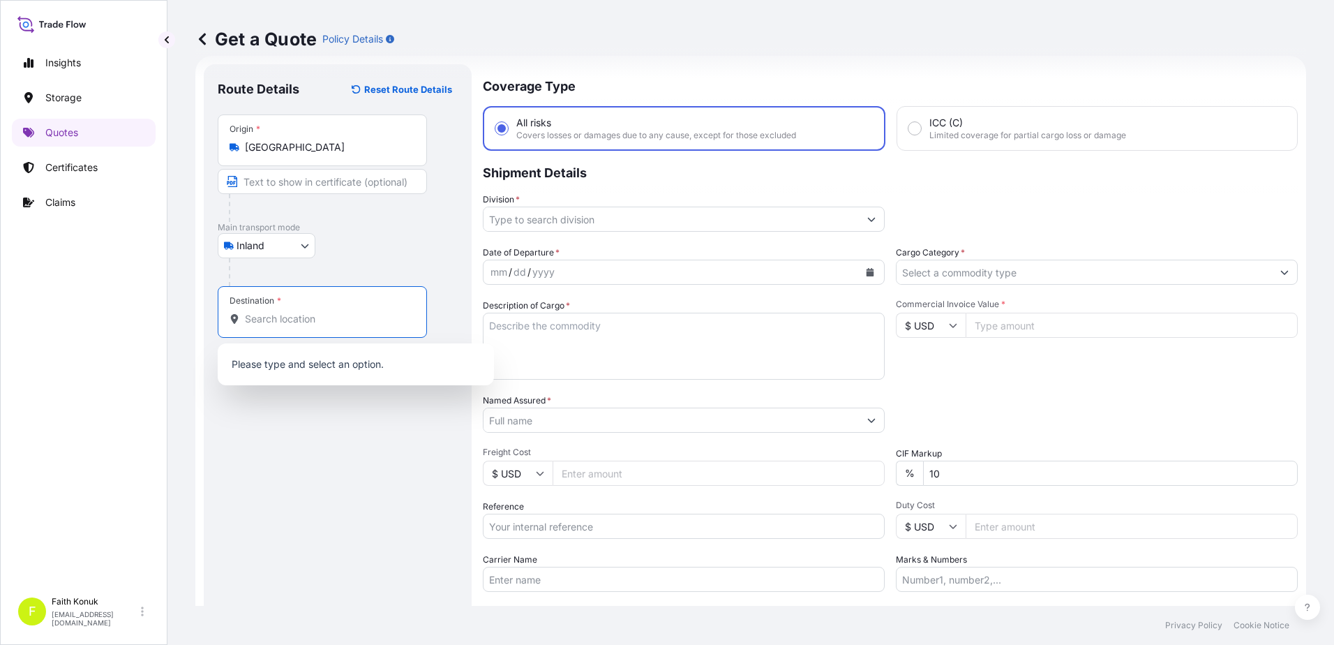
click at [301, 320] on input "Destination *" at bounding box center [327, 319] width 165 height 14
paste input "TÜRKİYE"
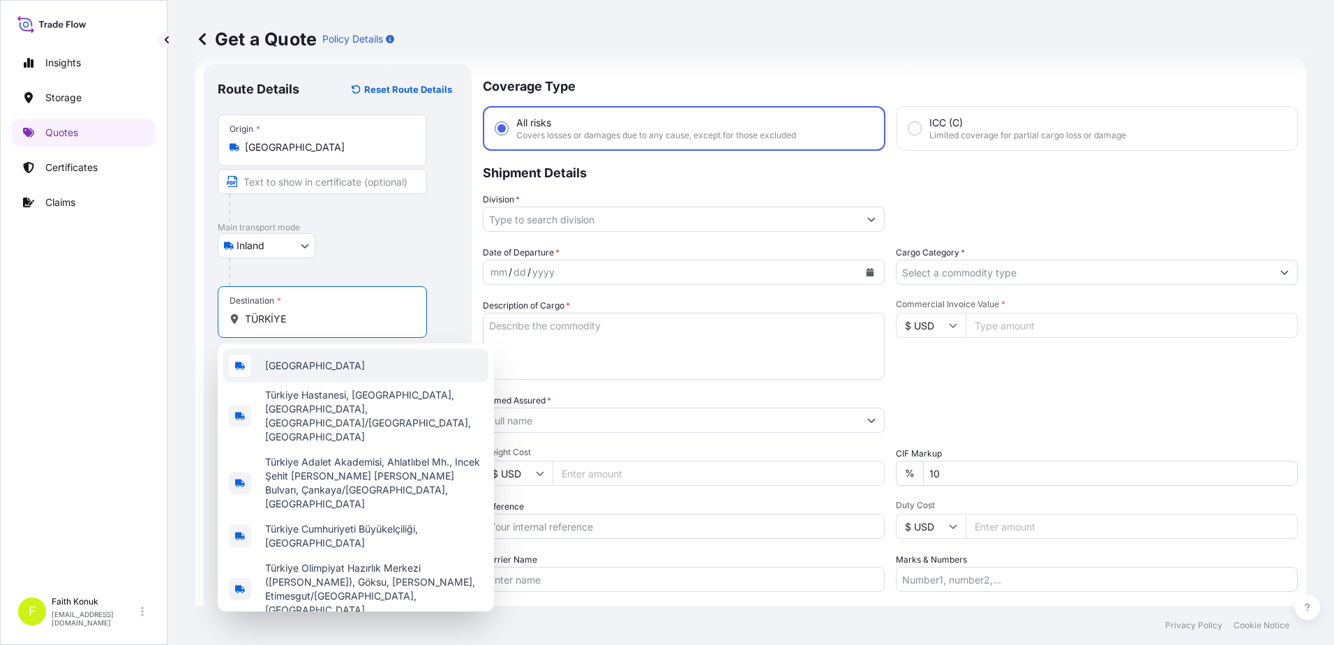
click at [301, 359] on div "Türkiye" at bounding box center [355, 365] width 265 height 33
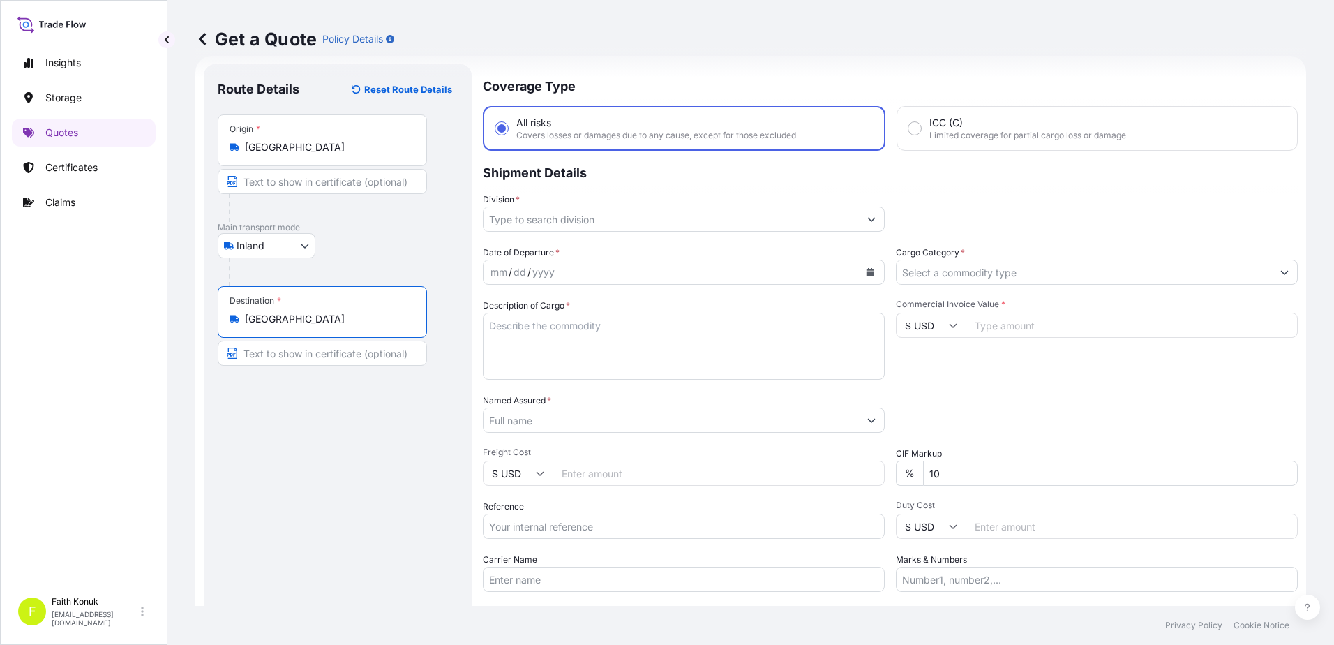
type input "Türkiye"
click at [365, 400] on div "Route Details Reset Route Details Place of loading Road / Inland Road / Inland …" at bounding box center [338, 379] width 240 height 603
click at [558, 225] on input "Division *" at bounding box center [670, 218] width 375 height 25
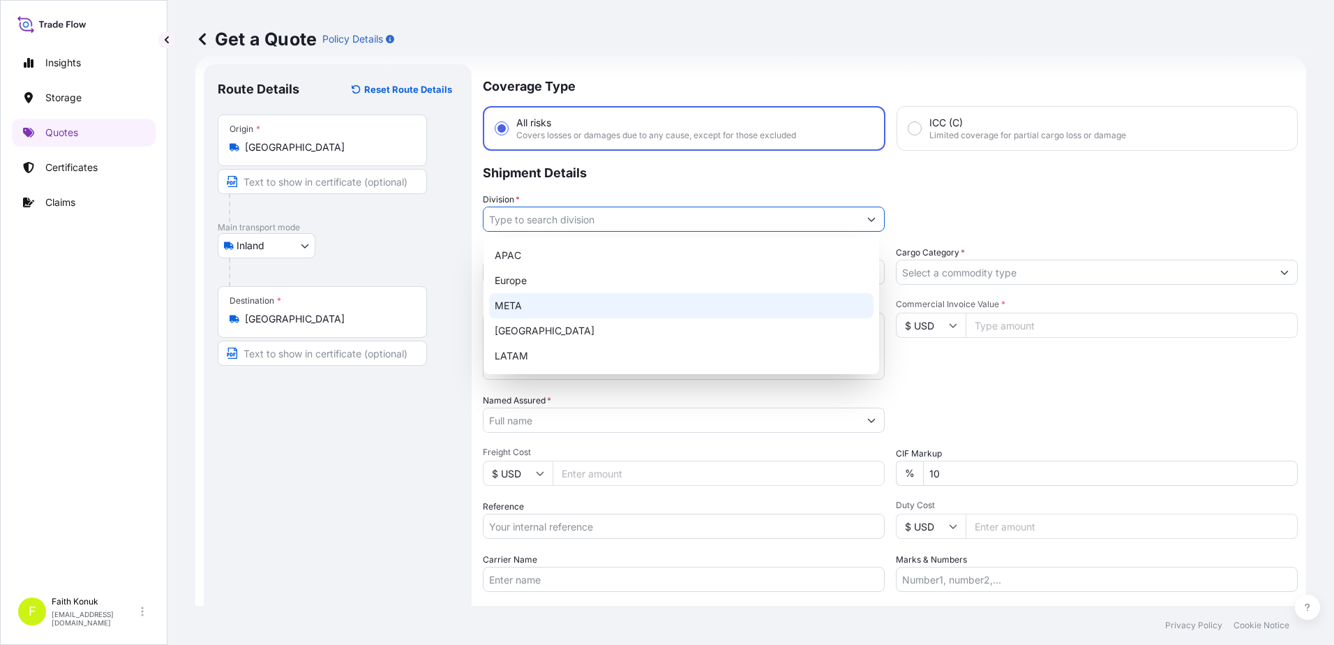
click at [539, 303] on div "META" at bounding box center [681, 305] width 384 height 25
type input "META"
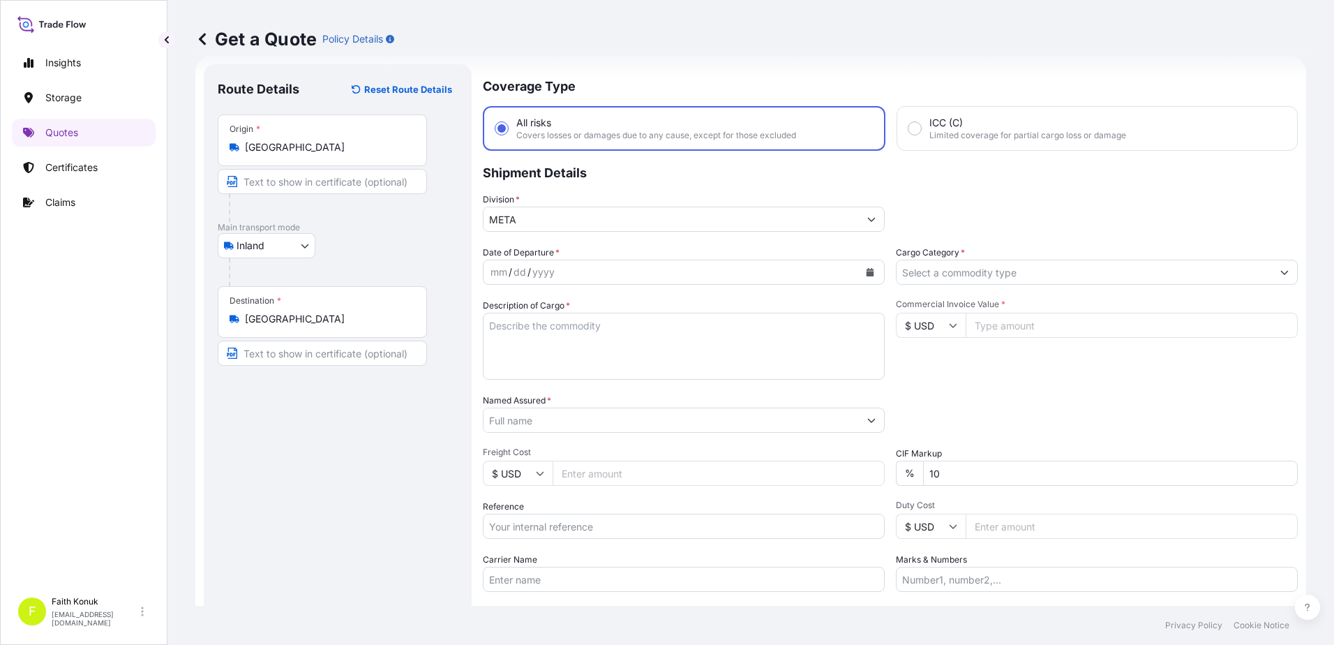
click at [612, 180] on p "Shipment Details" at bounding box center [890, 172] width 815 height 42
click at [868, 274] on icon "Calendar" at bounding box center [870, 272] width 8 height 8
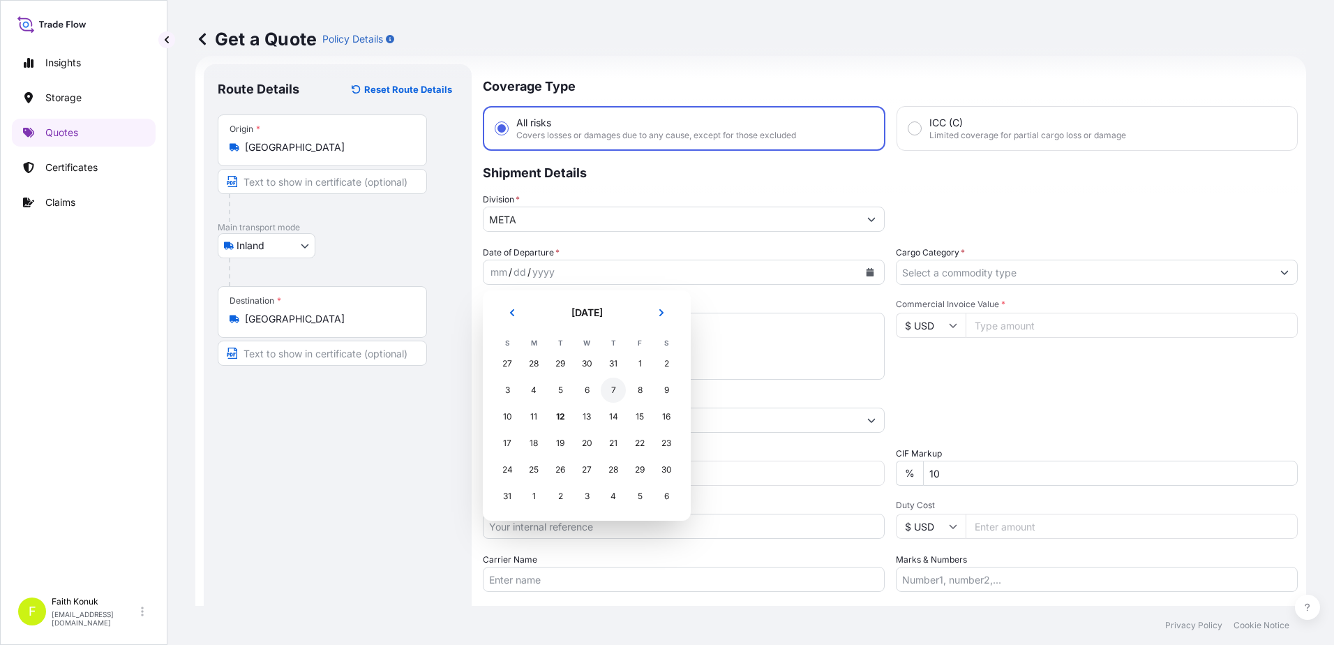
click at [608, 388] on div "7" at bounding box center [613, 389] width 25 height 25
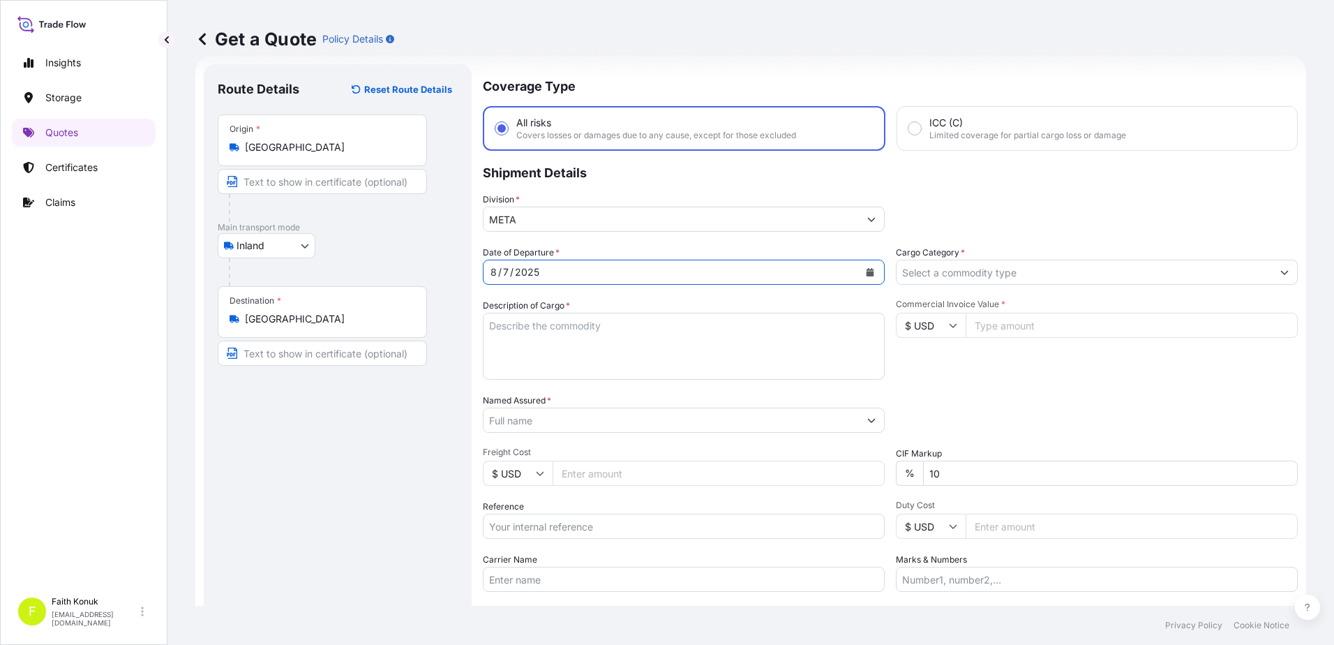
click at [523, 326] on textarea "Description of Cargo *" at bounding box center [684, 346] width 402 height 67
click at [534, 340] on textarea "Description of Cargo *" at bounding box center [684, 346] width 402 height 67
paste textarea "PLASTIC PLT 18 KAP - 2166"
click at [577, 359] on textarea "PLASTIC PLT 18 KAP - 2166" at bounding box center [684, 346] width 402 height 67
paste textarea "35 AH 9424"
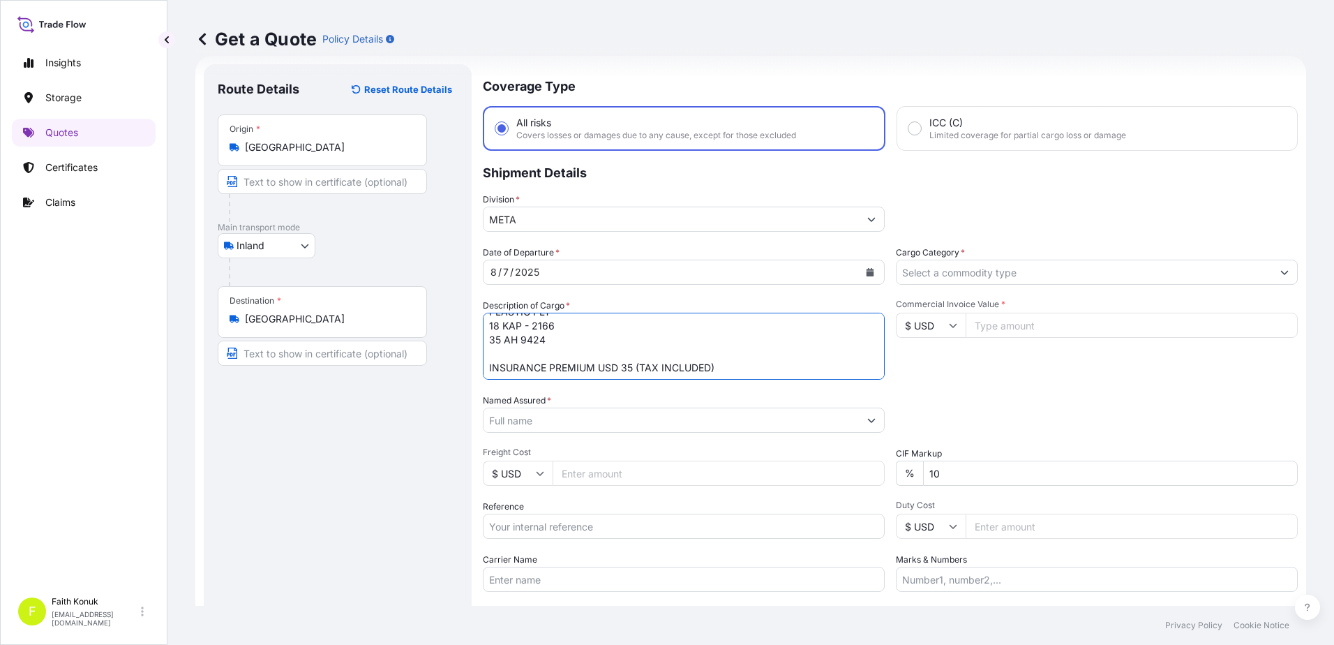
scroll to position [15, 0]
type textarea "PLASTIC PLT 18 KAP - 2166 35 AH 9424 INSURANCE PREMIUM USD 35 (TAX INCLUDED)"
click at [591, 418] on input "Named Assured *" at bounding box center [670, 419] width 375 height 25
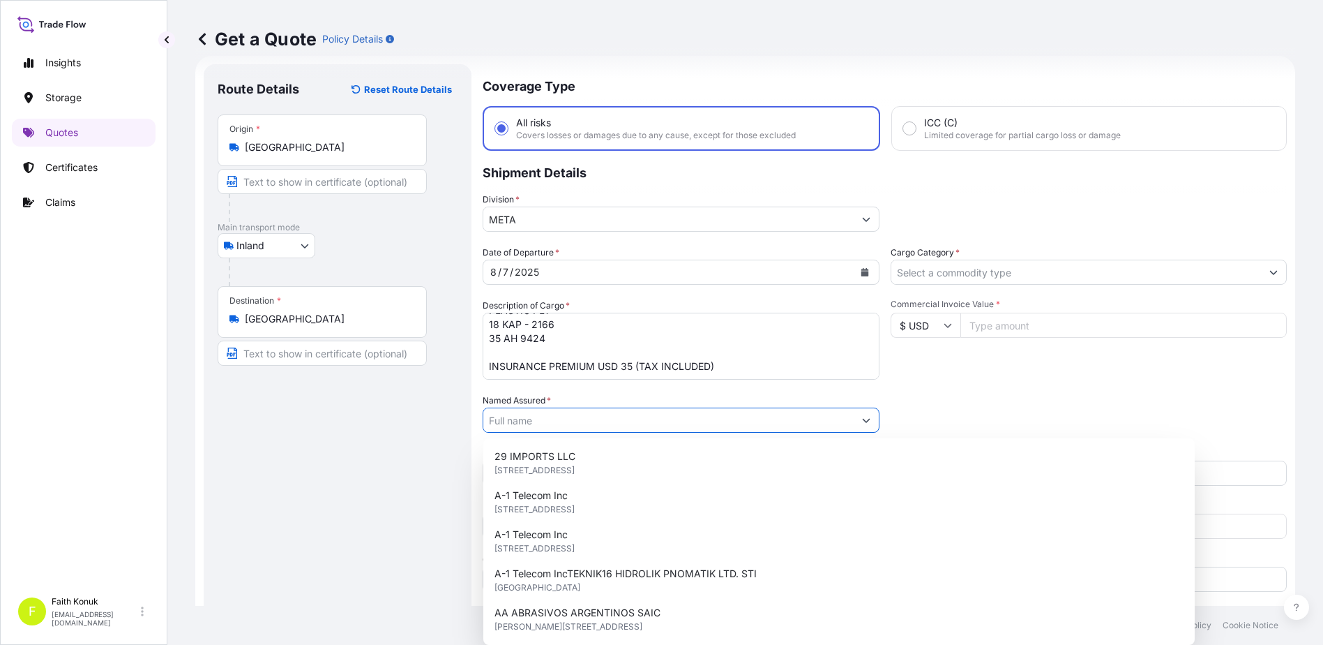
paste input "BALL TRADING GERMANY"
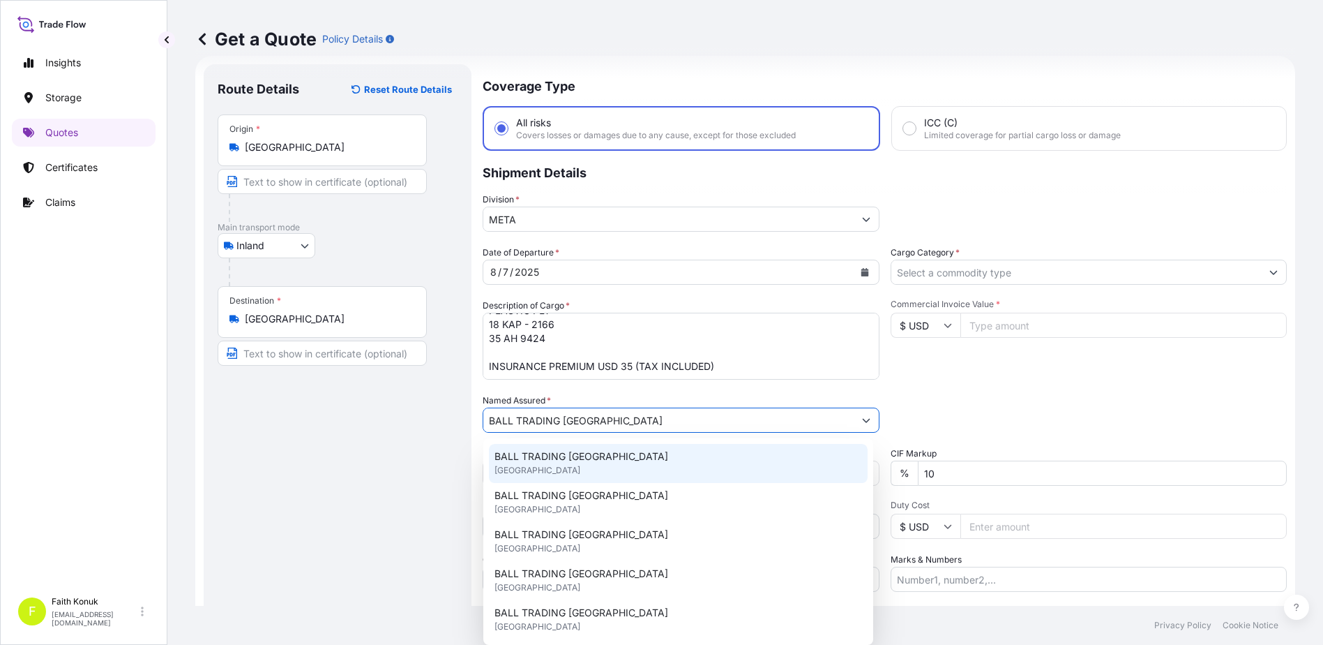
click at [555, 453] on span "BALL TRADING GERMANY" at bounding box center [582, 456] width 174 height 14
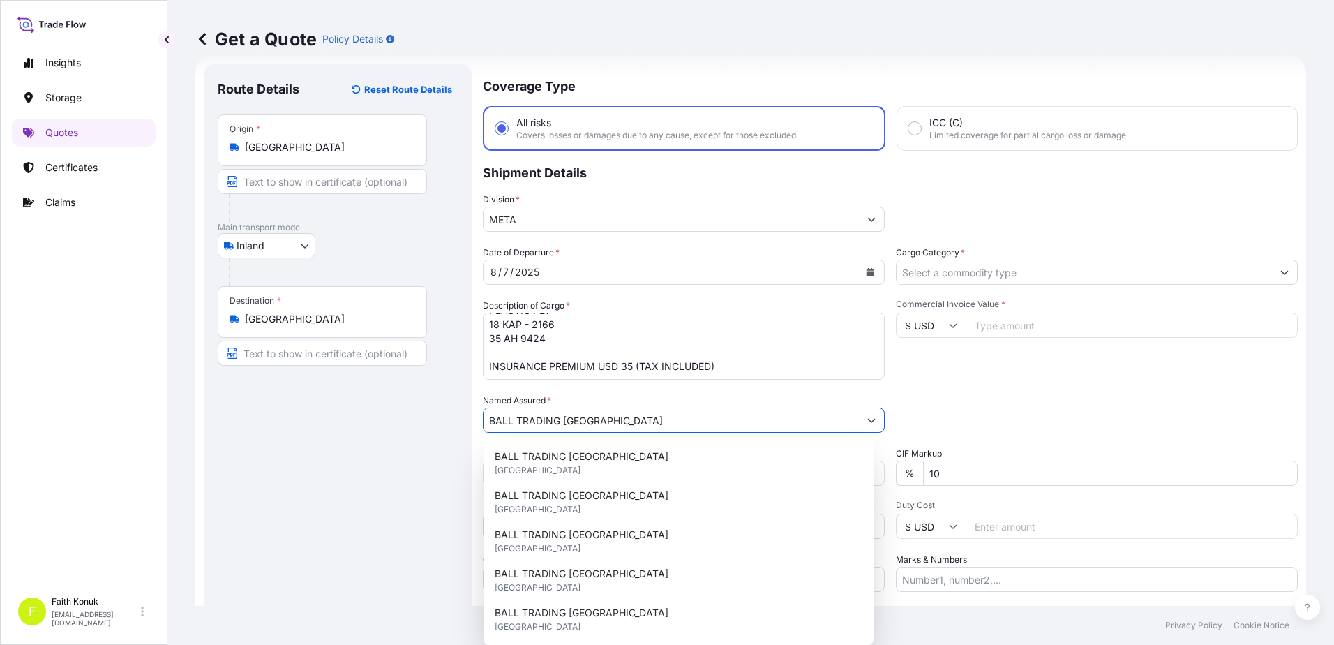
type input "BALL TRADING GERMANY"
click at [445, 449] on div "Route Details Reset Route Details Place of loading Road / Inland Road / Inland …" at bounding box center [338, 379] width 240 height 603
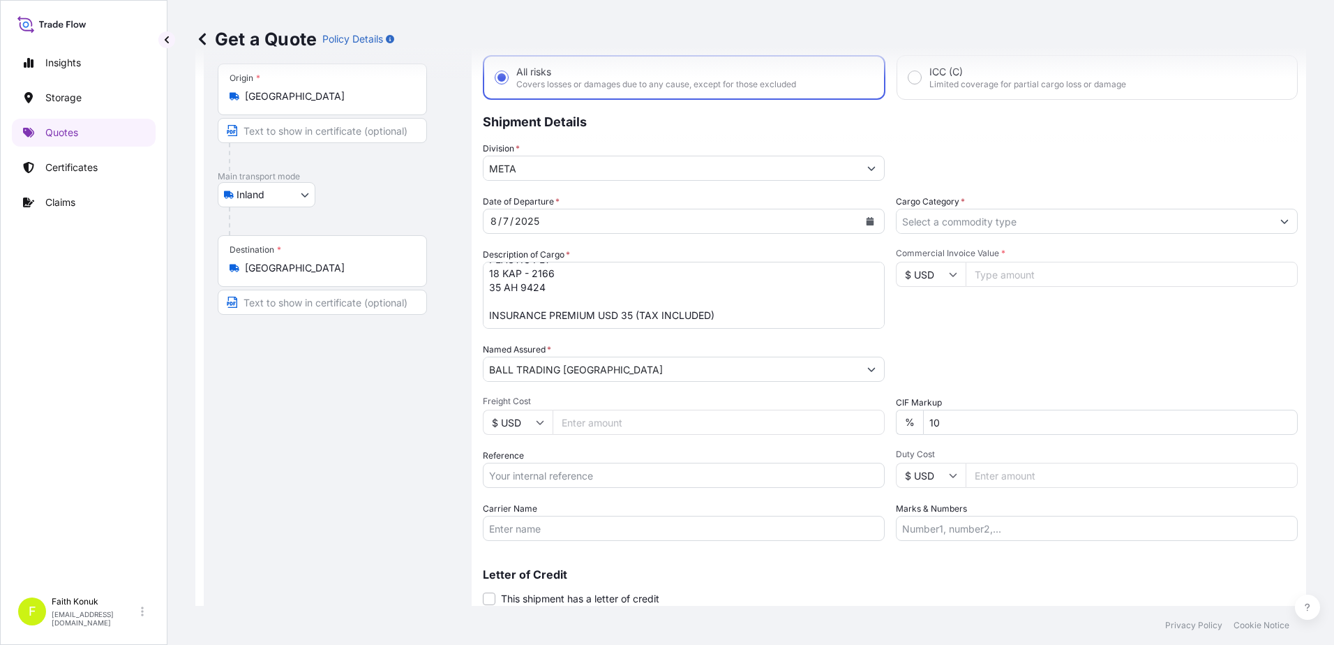
scroll to position [121, 0]
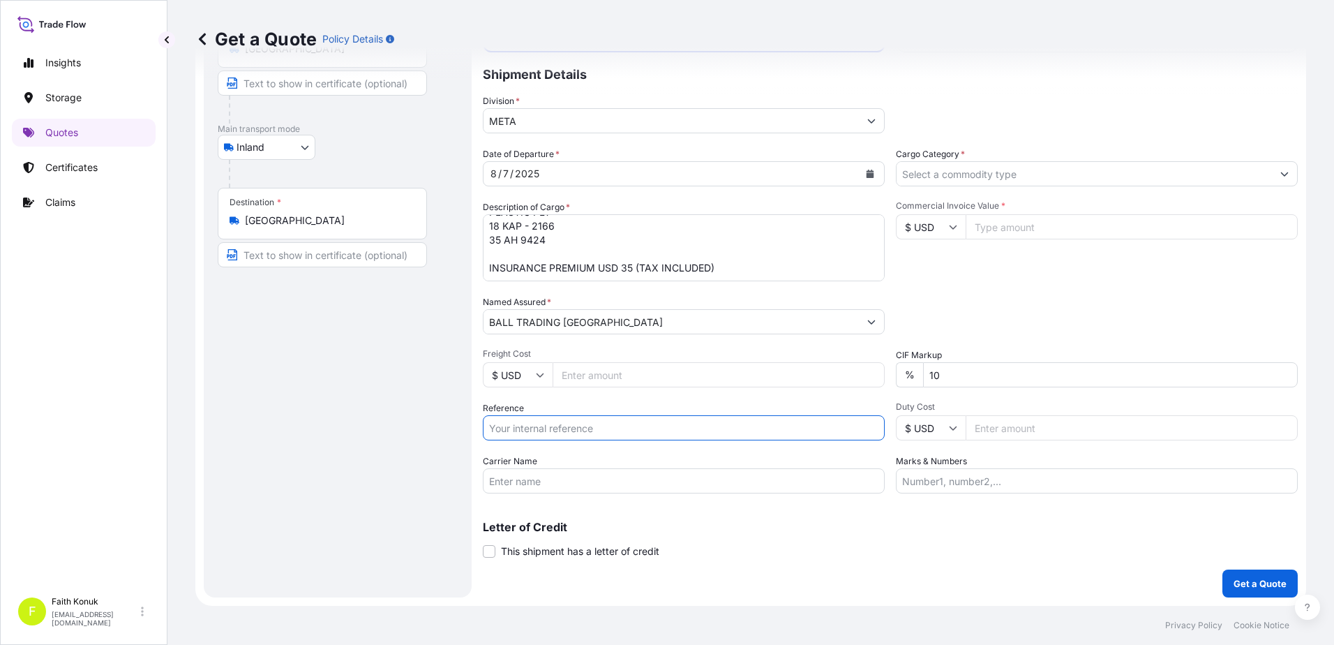
click at [508, 431] on input "Reference" at bounding box center [684, 427] width 402 height 25
click at [545, 423] on input "Reference" at bounding box center [684, 427] width 402 height 25
paste input "2211769958"
type input "2211769958"
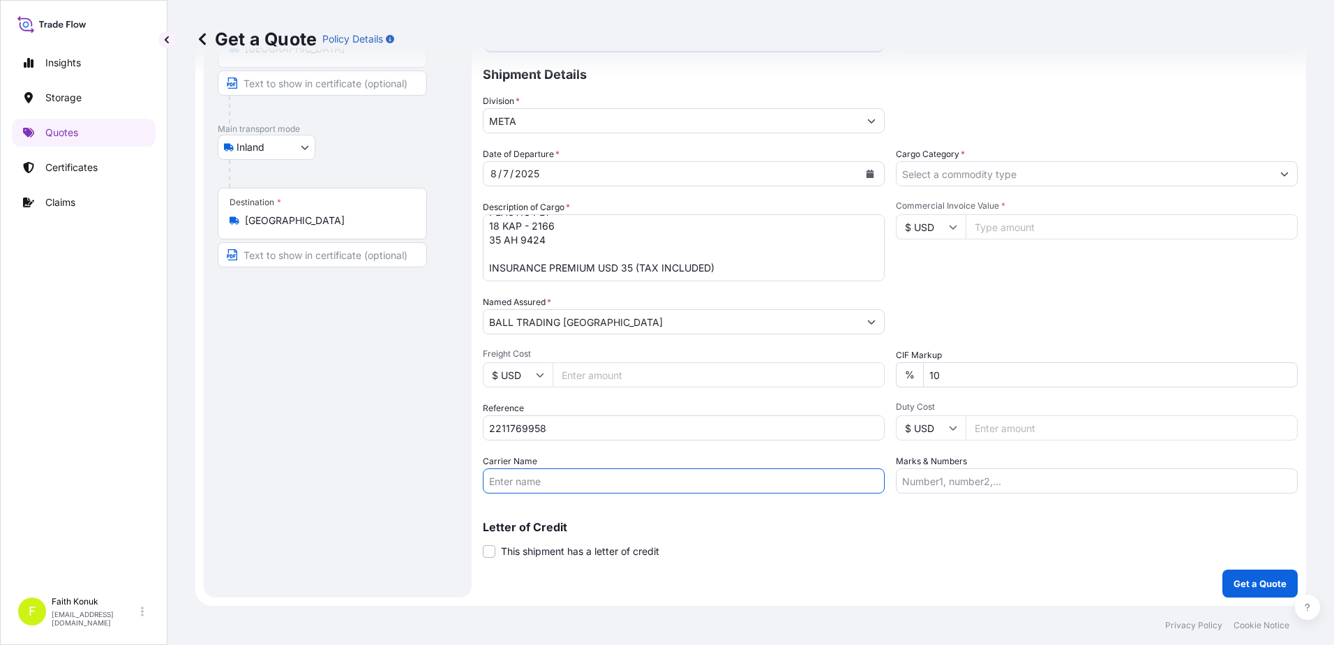
click at [541, 481] on input "Carrier Name" at bounding box center [684, 480] width 402 height 25
paste input "35 AH 9424"
type input "35 AH 9424"
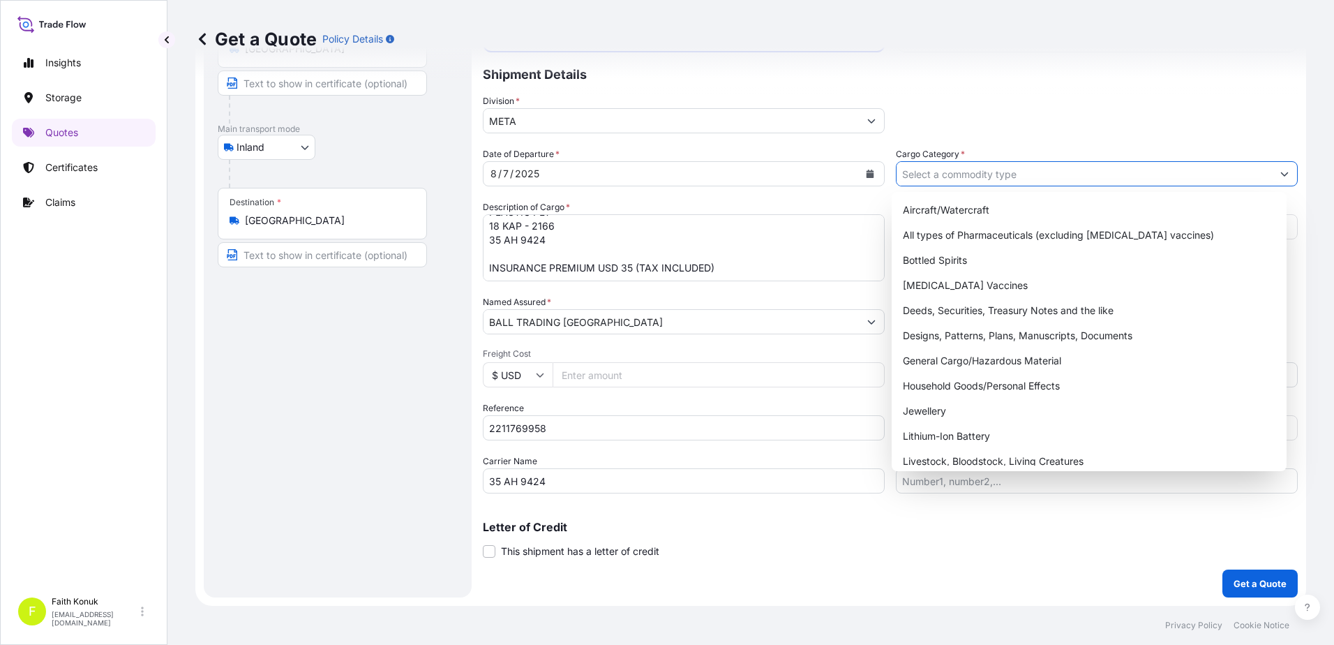
click at [975, 177] on input "Cargo Category *" at bounding box center [1083, 173] width 375 height 25
click at [962, 359] on div "General Cargo/Hazardous Material" at bounding box center [1089, 360] width 384 height 25
type input "General Cargo/Hazardous Material"
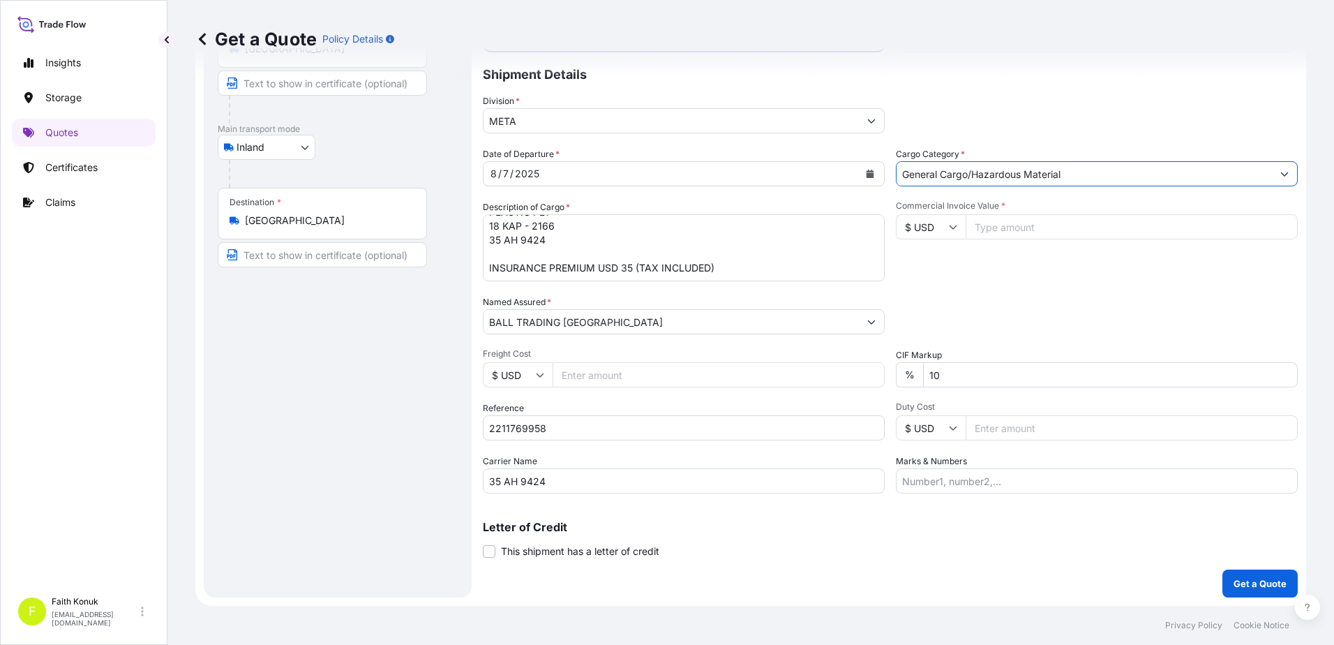
click at [1013, 253] on div "Commercial Invoice Value * $ USD" at bounding box center [1097, 240] width 402 height 81
click at [949, 229] on icon at bounding box center [953, 227] width 8 height 8
click at [919, 218] on div "TL TRY" at bounding box center [925, 205] width 59 height 27
type input "TL TRY"
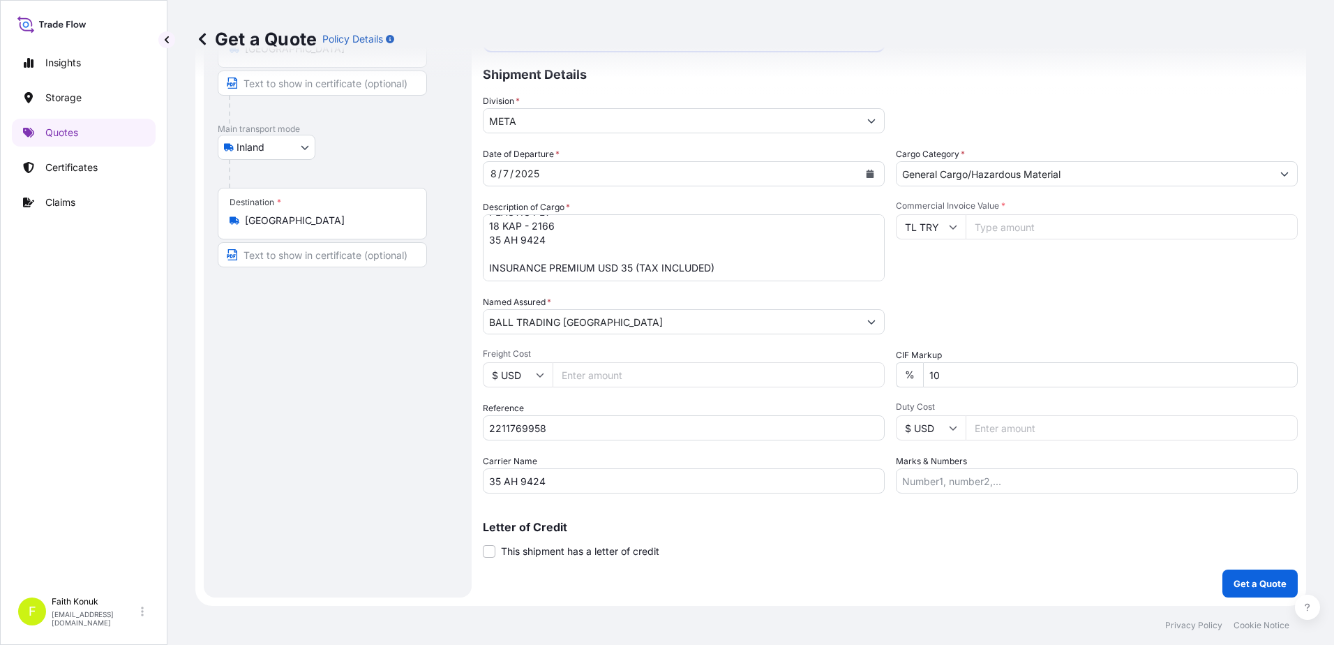
click at [983, 232] on input "Commercial Invoice Value *" at bounding box center [1131, 226] width 332 height 25
type input "540982.22"
drag, startPoint x: 965, startPoint y: 379, endPoint x: 845, endPoint y: 379, distance: 120.7
click at [845, 379] on div "Date of Departure * 8 / 7 / 2025 Cargo Category * General Cargo/Hazardous Mater…" at bounding box center [890, 320] width 815 height 346
type input "0"
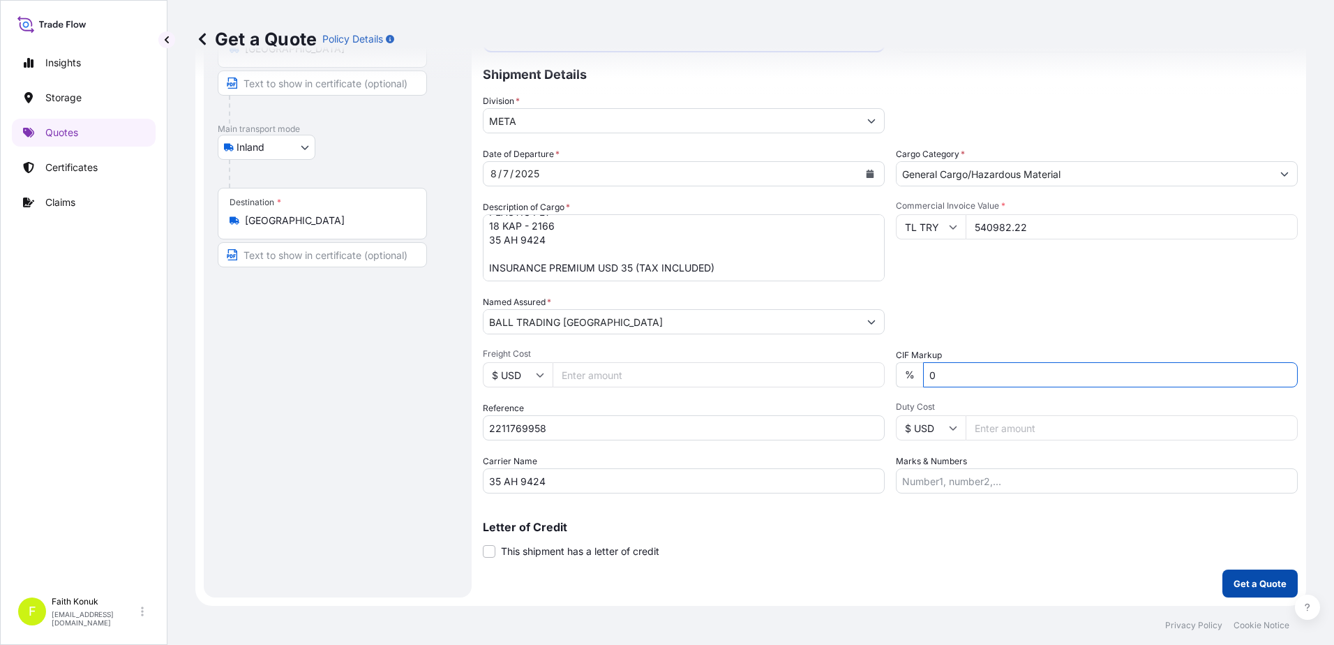
click at [1248, 578] on p "Get a Quote" at bounding box center [1259, 583] width 53 height 14
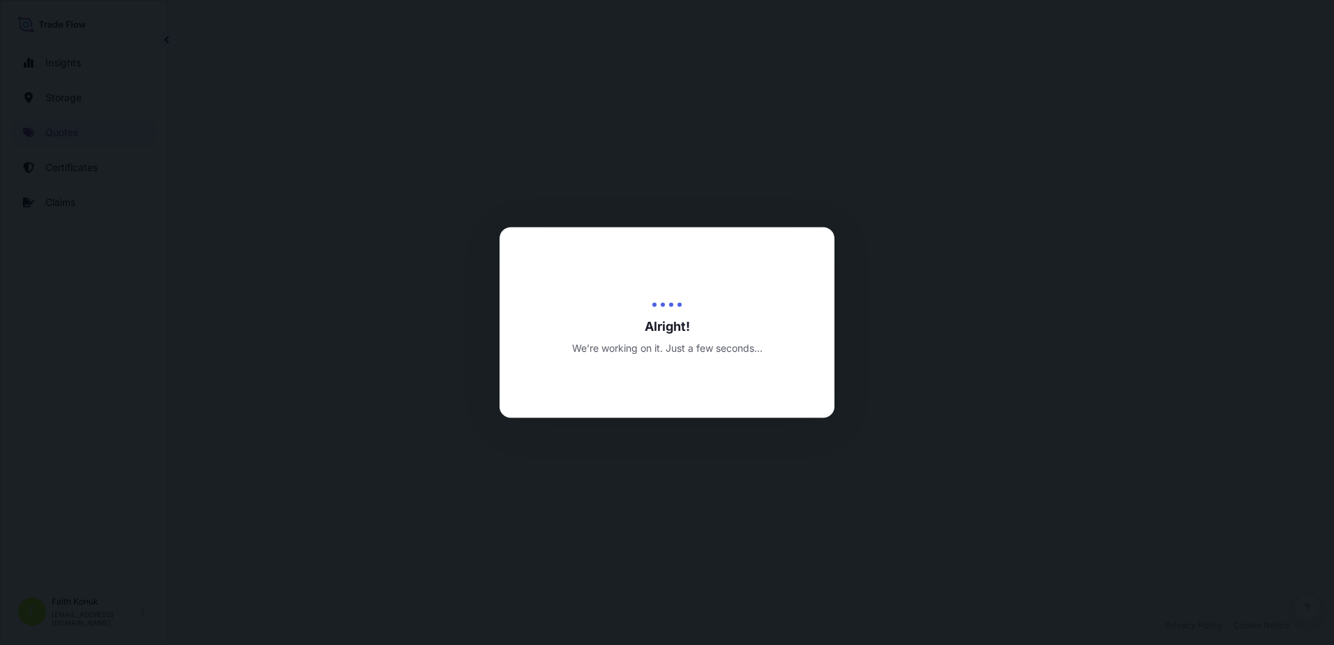
select select "Inland"
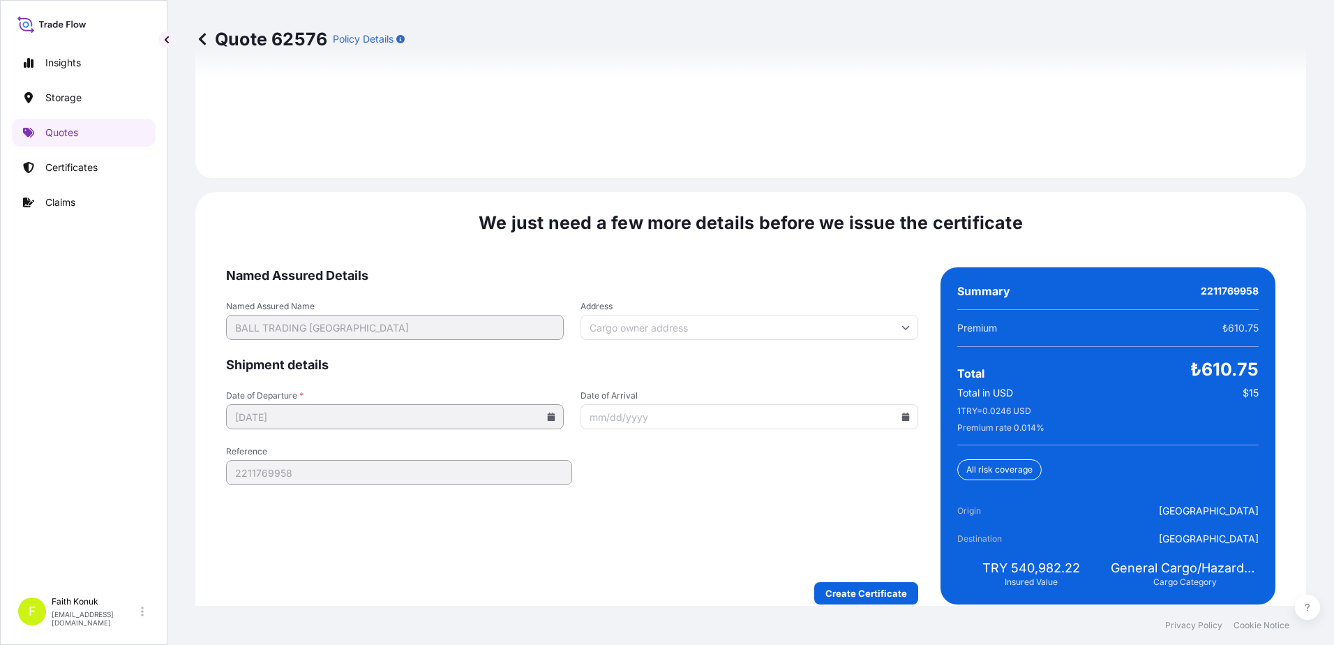
scroll to position [2058, 0]
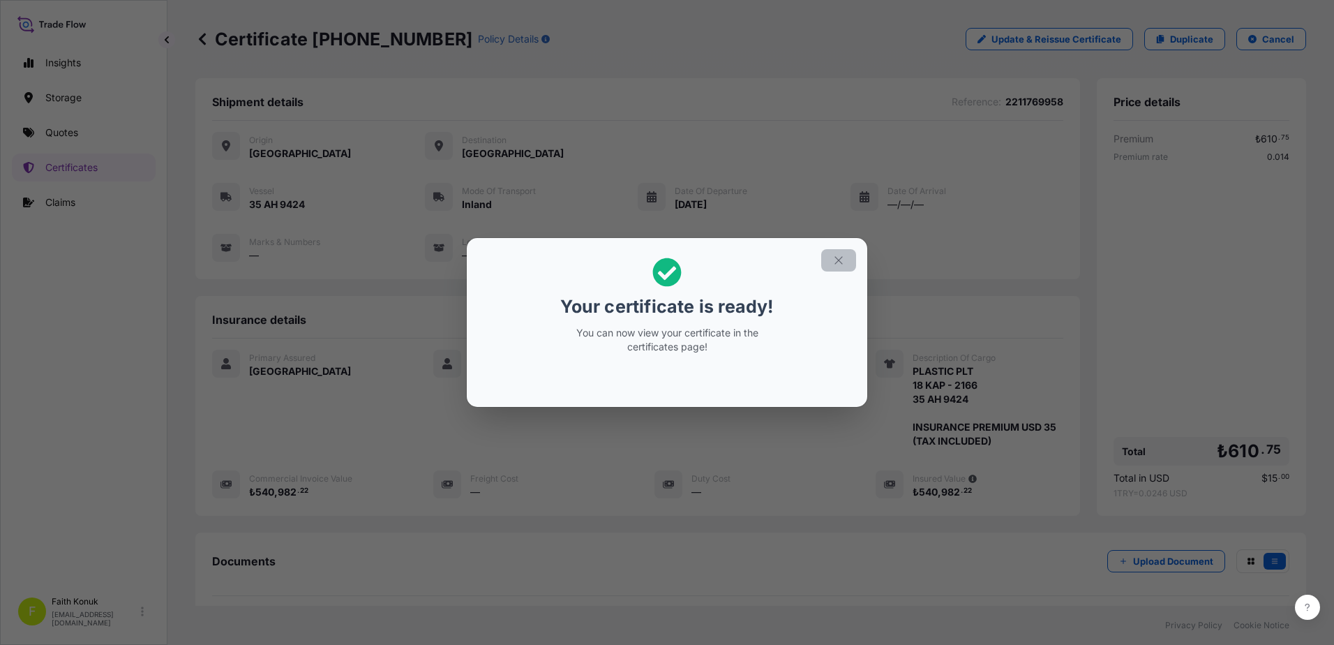
click at [836, 262] on icon "button" at bounding box center [838, 260] width 13 height 13
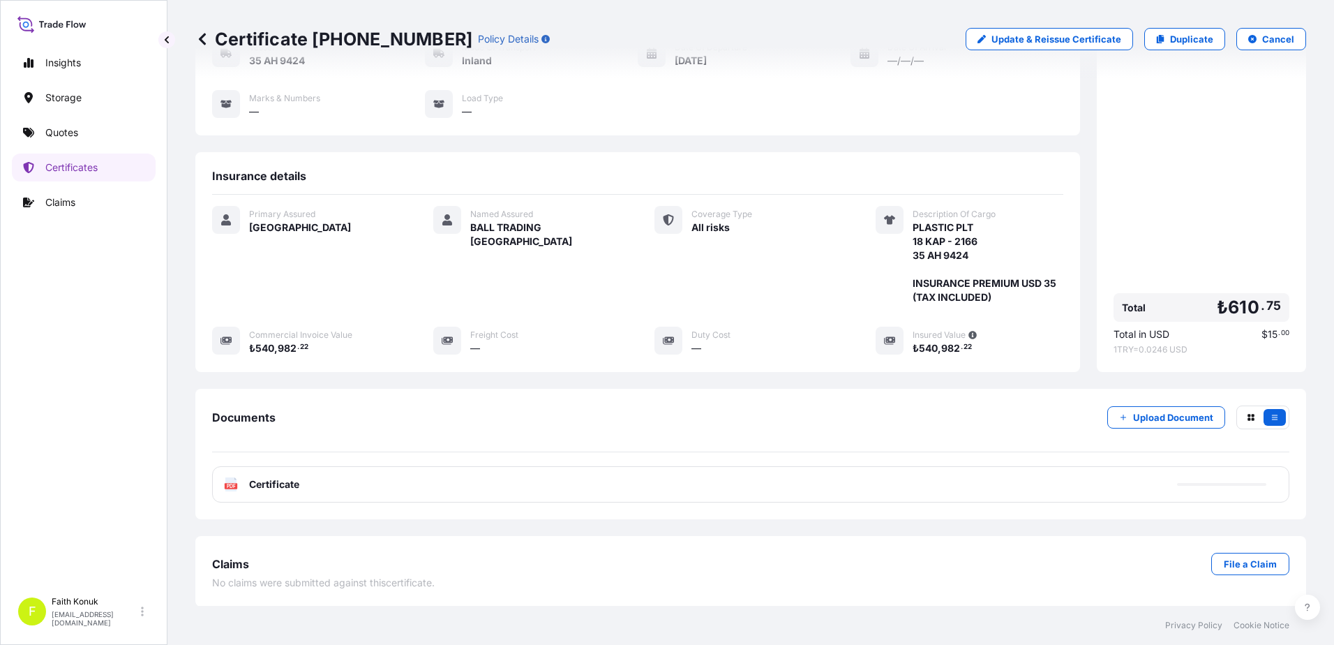
scroll to position [144, 0]
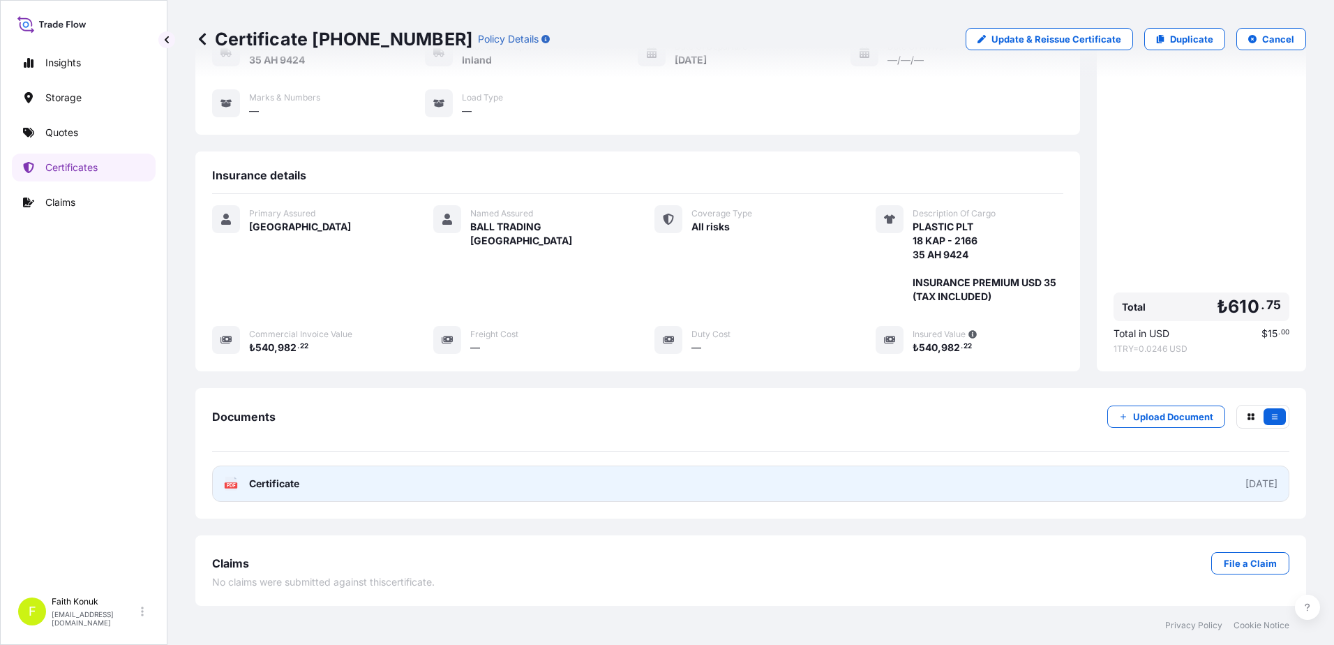
click at [260, 488] on span "Certificate" at bounding box center [274, 483] width 50 height 14
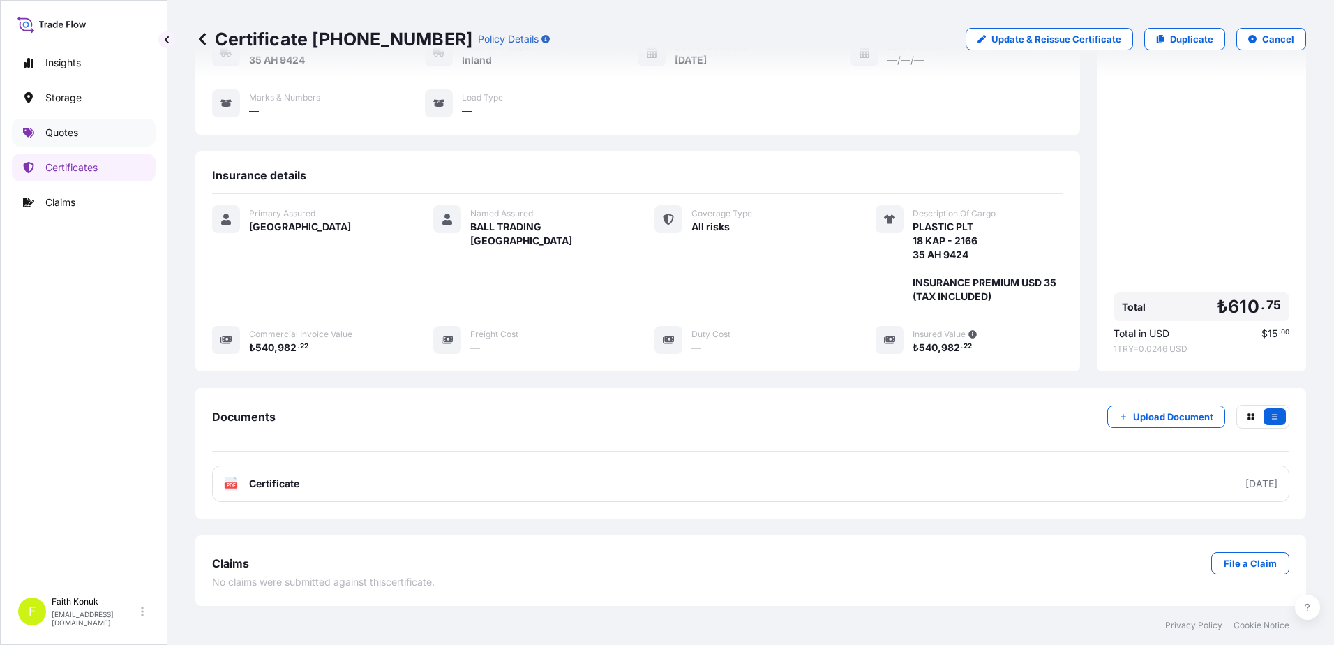
click at [107, 134] on link "Quotes" at bounding box center [84, 133] width 144 height 28
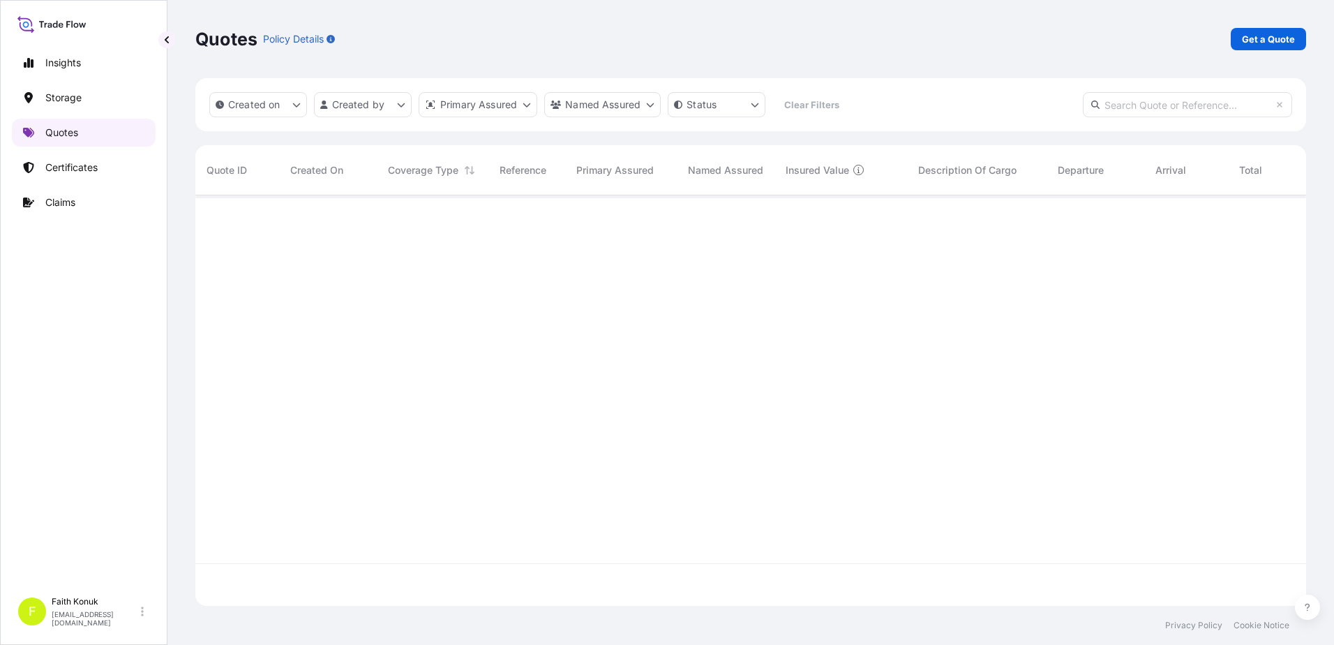
scroll to position [407, 1100]
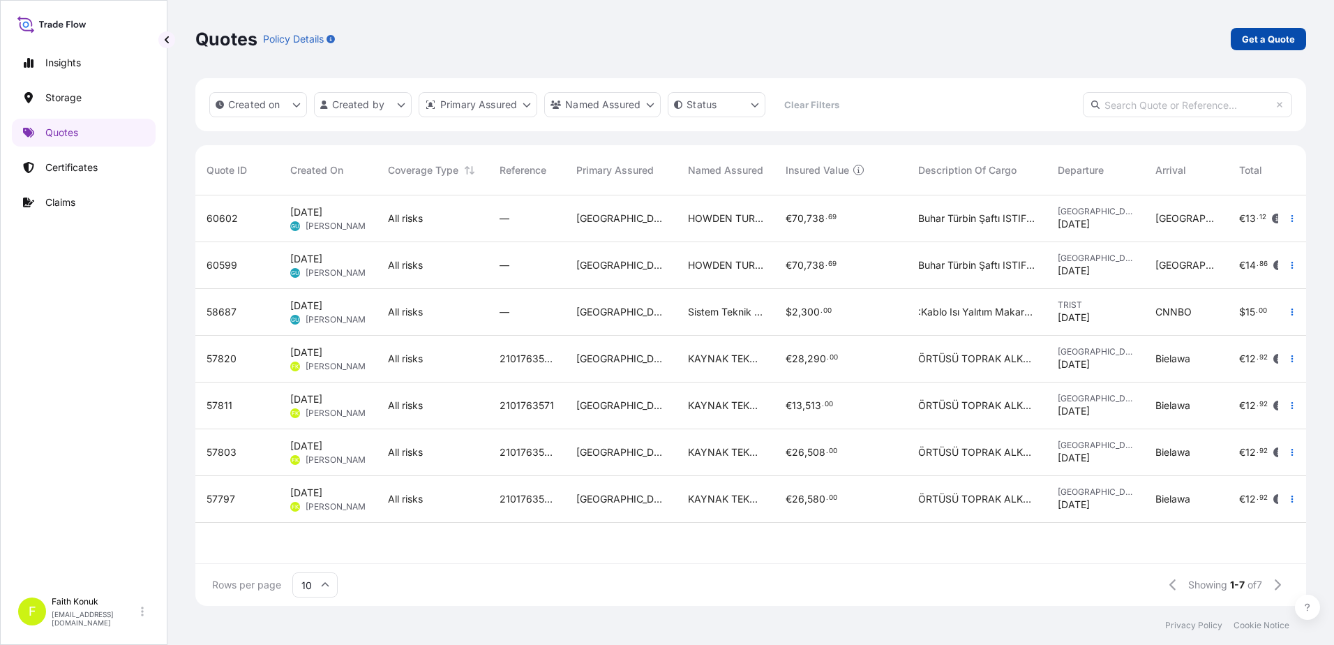
click at [1258, 37] on p "Get a Quote" at bounding box center [1268, 39] width 53 height 14
select select "Water"
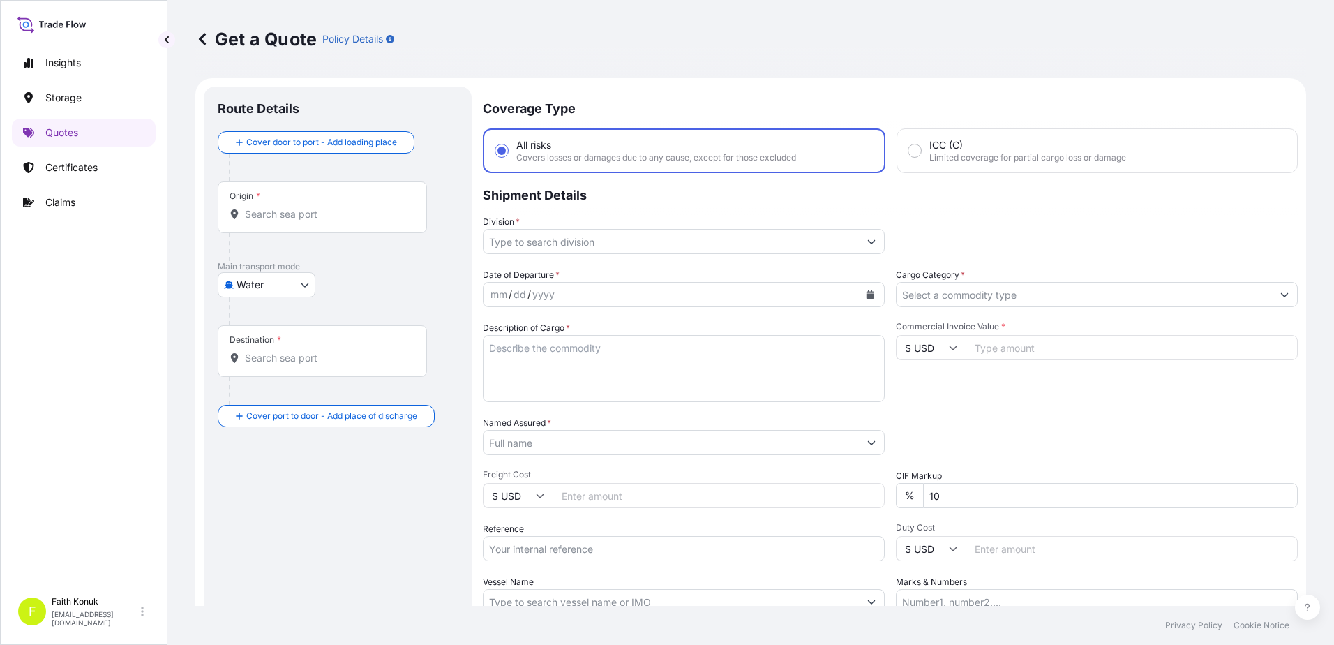
scroll to position [22, 0]
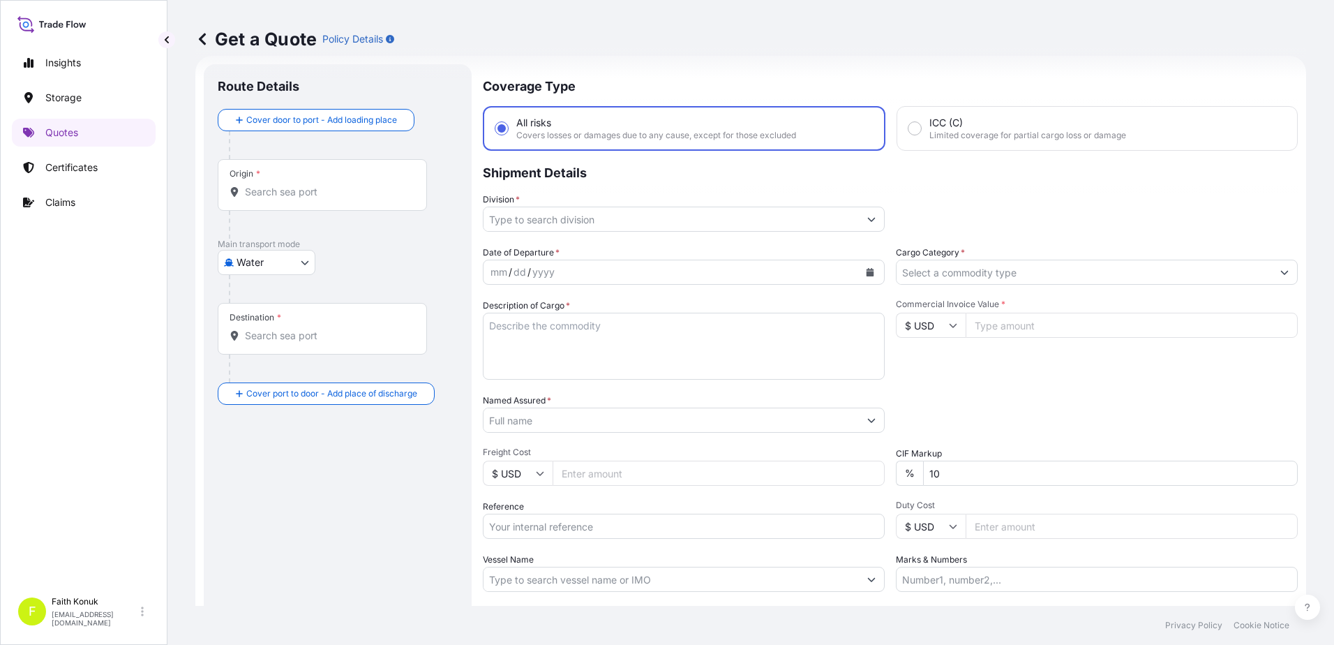
click at [280, 260] on body "Insights Storage Quotes Certificates Claims F Faith Konuk fatih.konuk@psabdp.co…" at bounding box center [667, 322] width 1334 height 645
click at [264, 346] on span "Inland" at bounding box center [258, 349] width 28 height 14
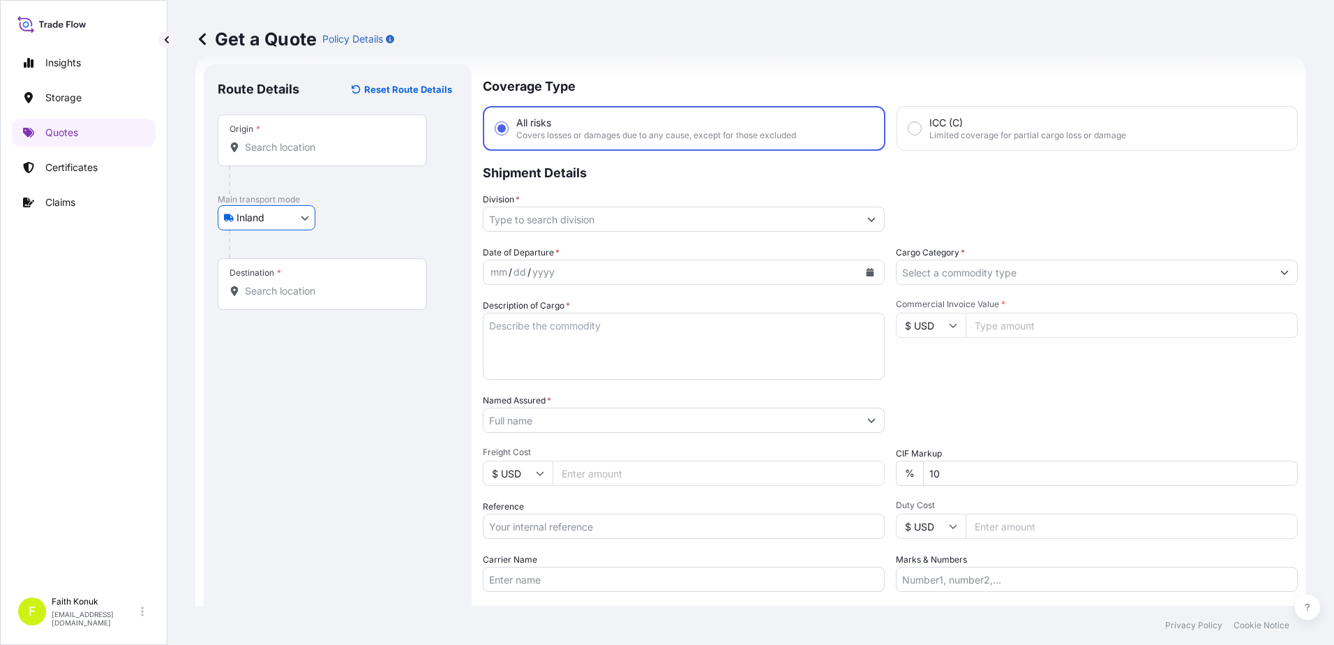
click at [283, 133] on div "Origin *" at bounding box center [322, 140] width 209 height 52
click at [283, 140] on input "Origin *" at bounding box center [327, 147] width 165 height 14
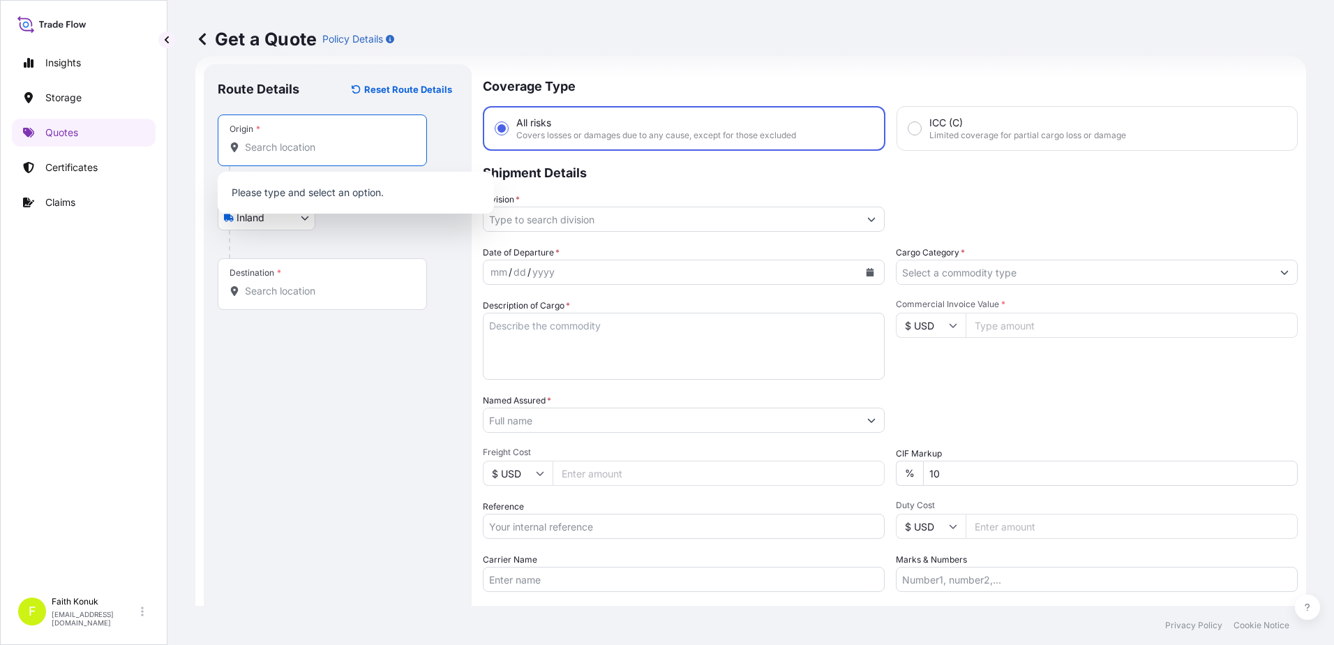
paste input "GERMANY"
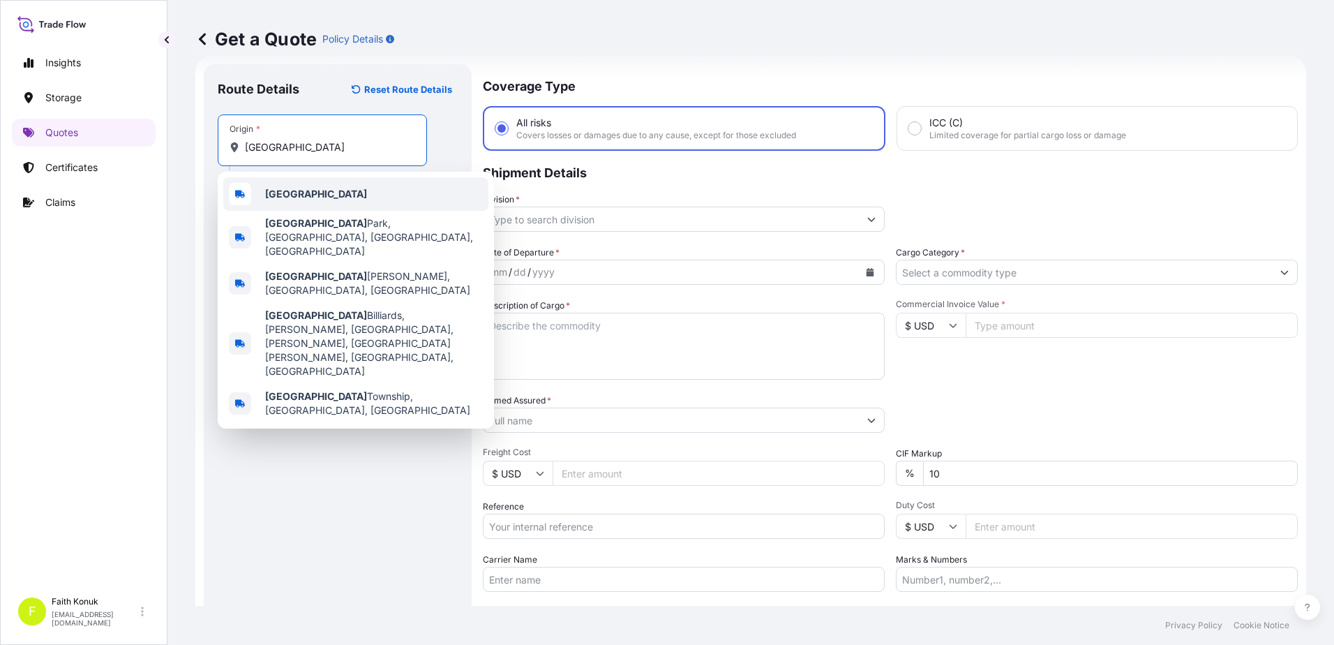
click at [303, 188] on b "Germany" at bounding box center [316, 194] width 102 height 12
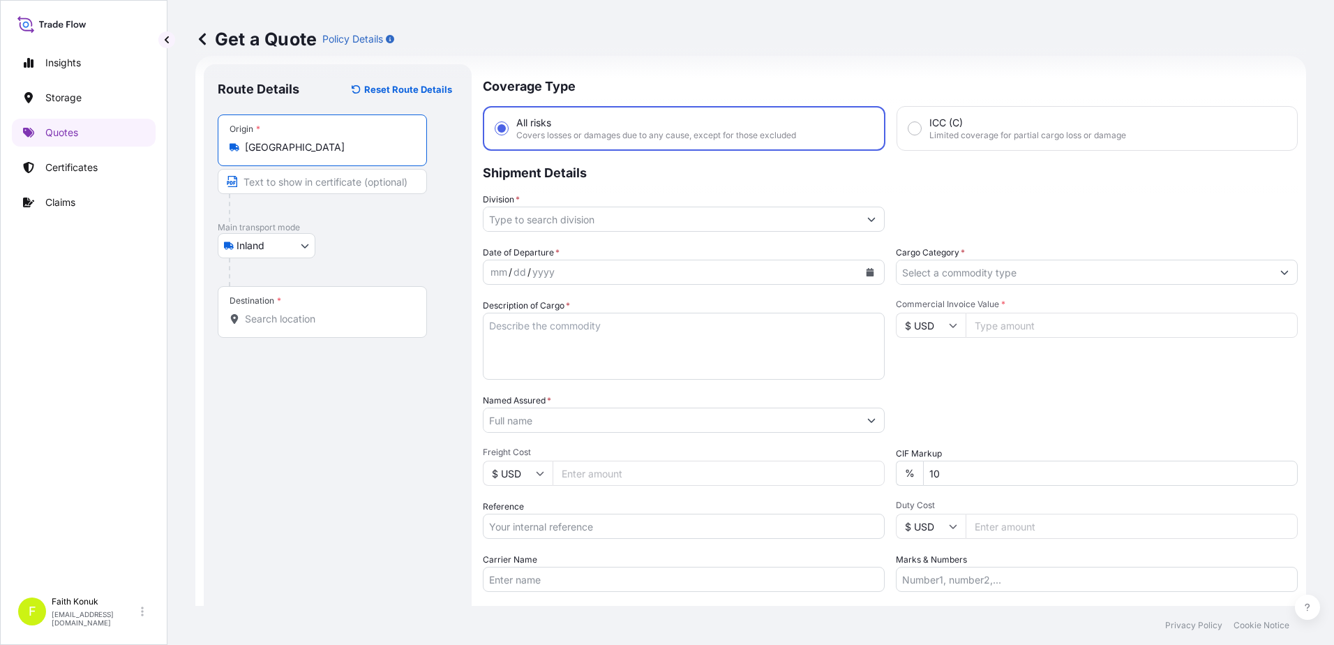
type input "Germany"
click at [393, 263] on div at bounding box center [343, 272] width 229 height 28
click at [303, 322] on input "Destination *" at bounding box center [327, 319] width 165 height 14
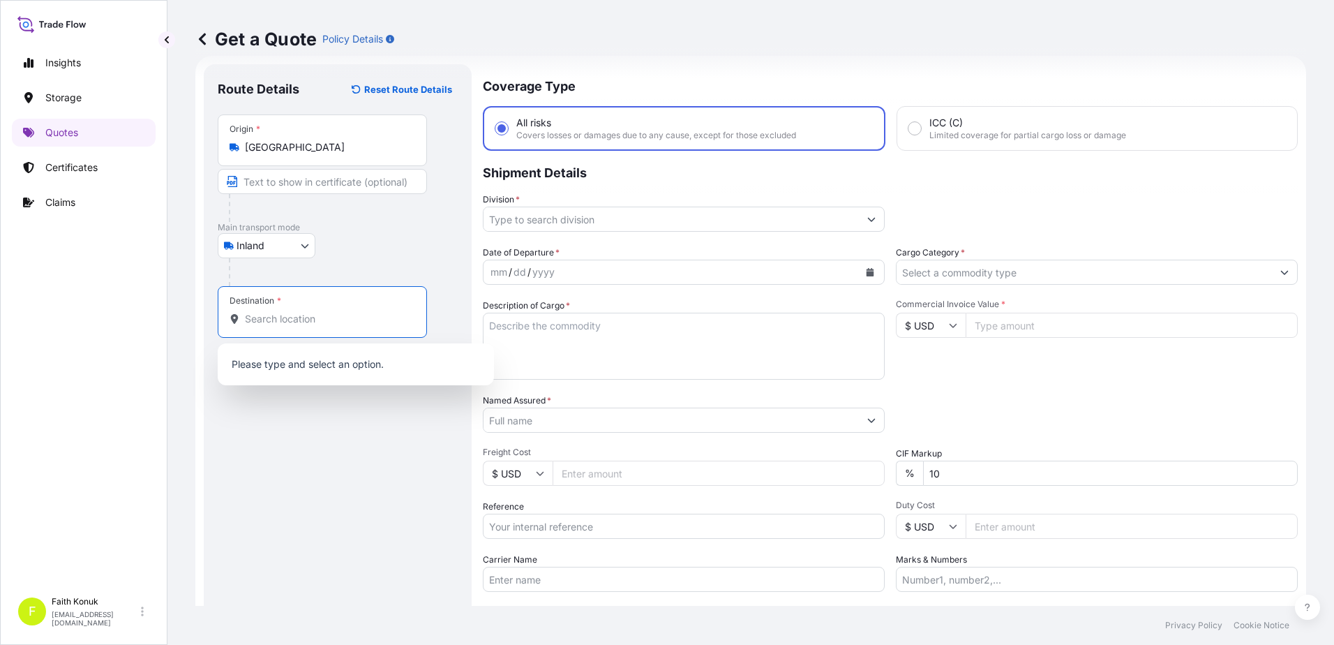
paste input "TÜRKİYE"
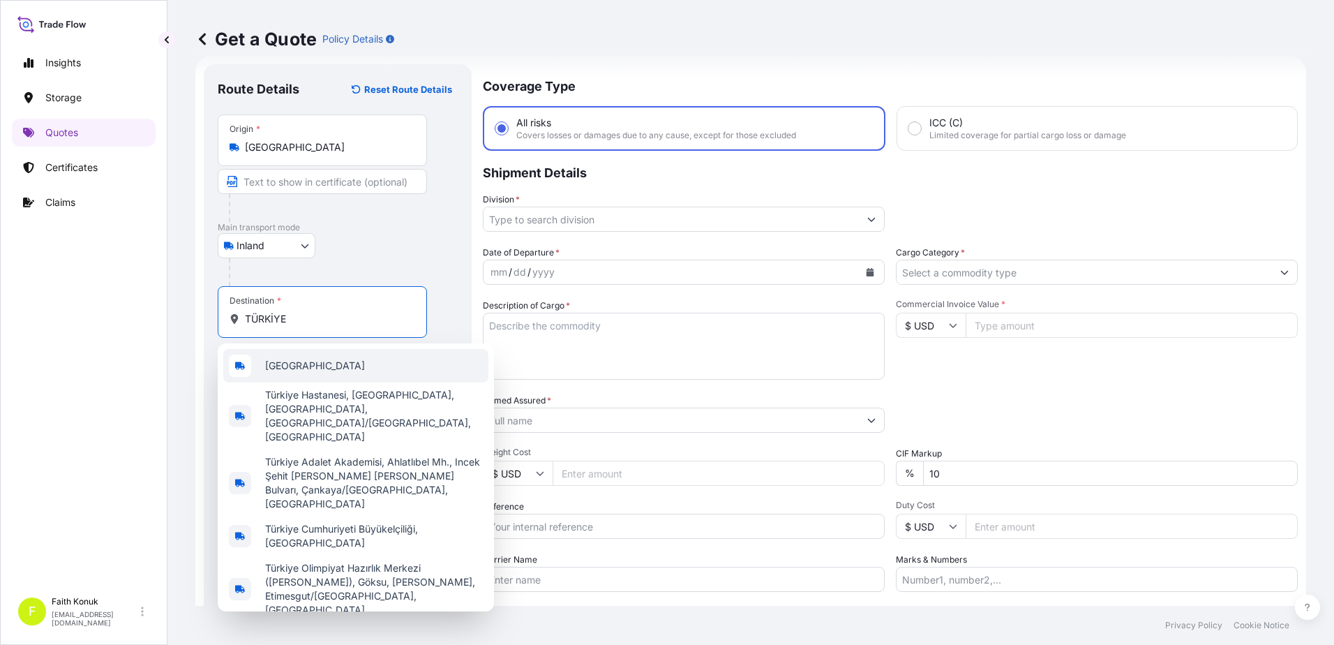
click at [308, 356] on div "Türkiye" at bounding box center [355, 365] width 265 height 33
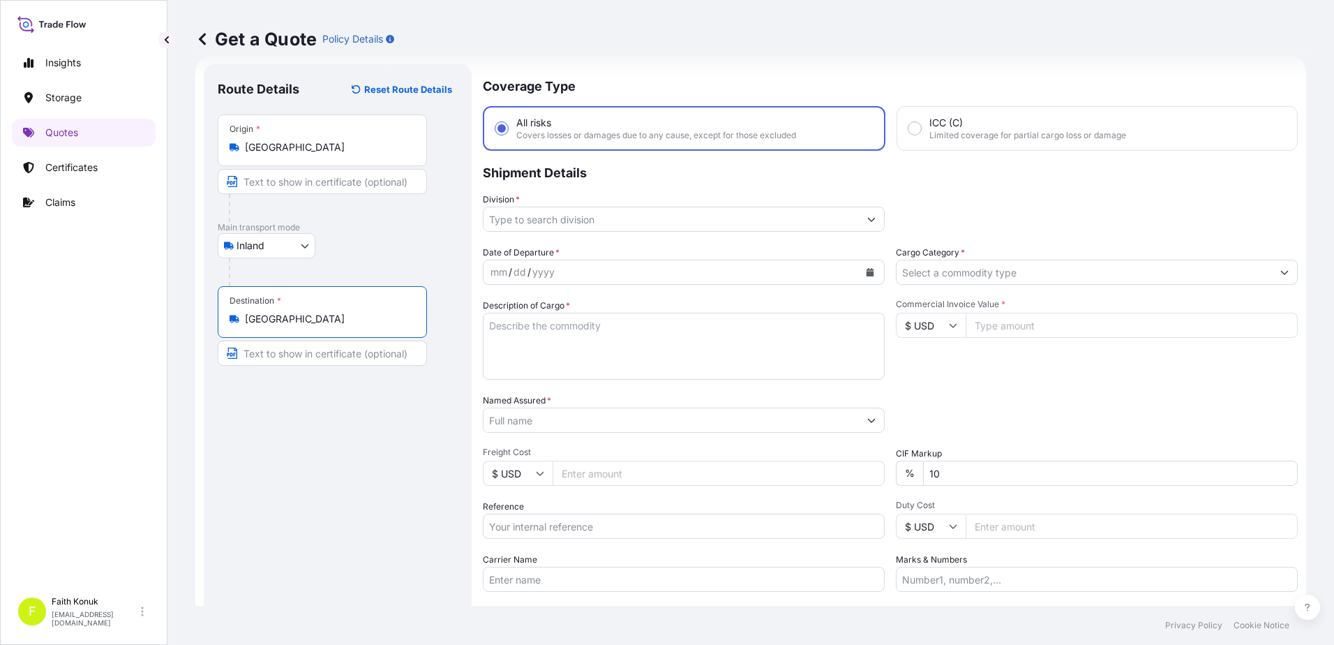
type input "Türkiye"
click at [366, 223] on p "Main transport mode" at bounding box center [338, 227] width 240 height 11
click at [556, 221] on input "Division *" at bounding box center [670, 218] width 375 height 25
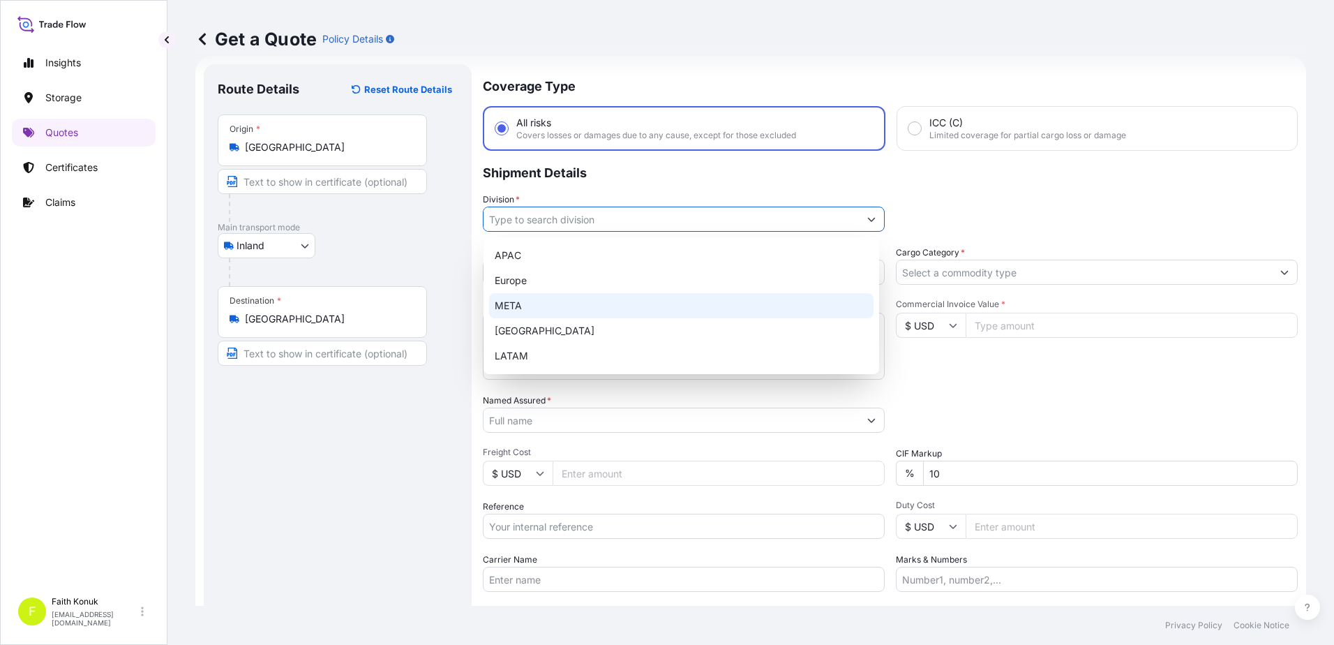
click at [518, 309] on div "META" at bounding box center [681, 305] width 384 height 25
type input "META"
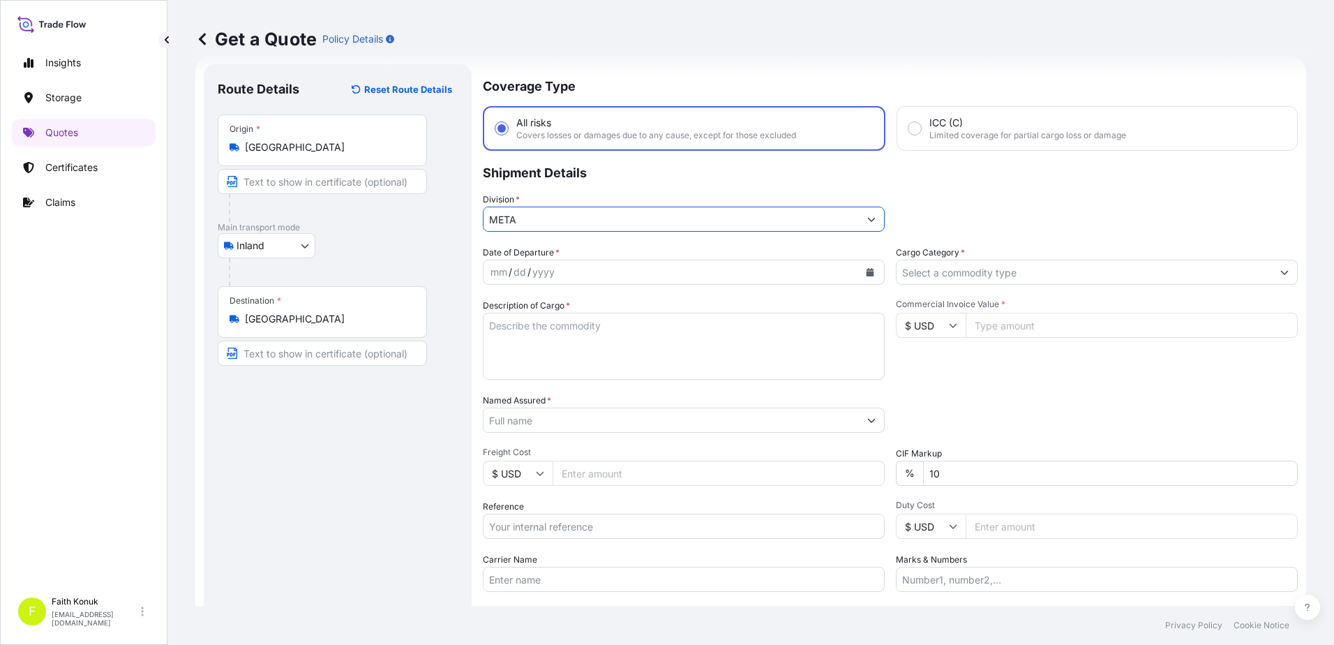
click at [601, 190] on p "Shipment Details" at bounding box center [890, 172] width 815 height 42
click at [868, 271] on button "Calendar" at bounding box center [870, 272] width 22 height 22
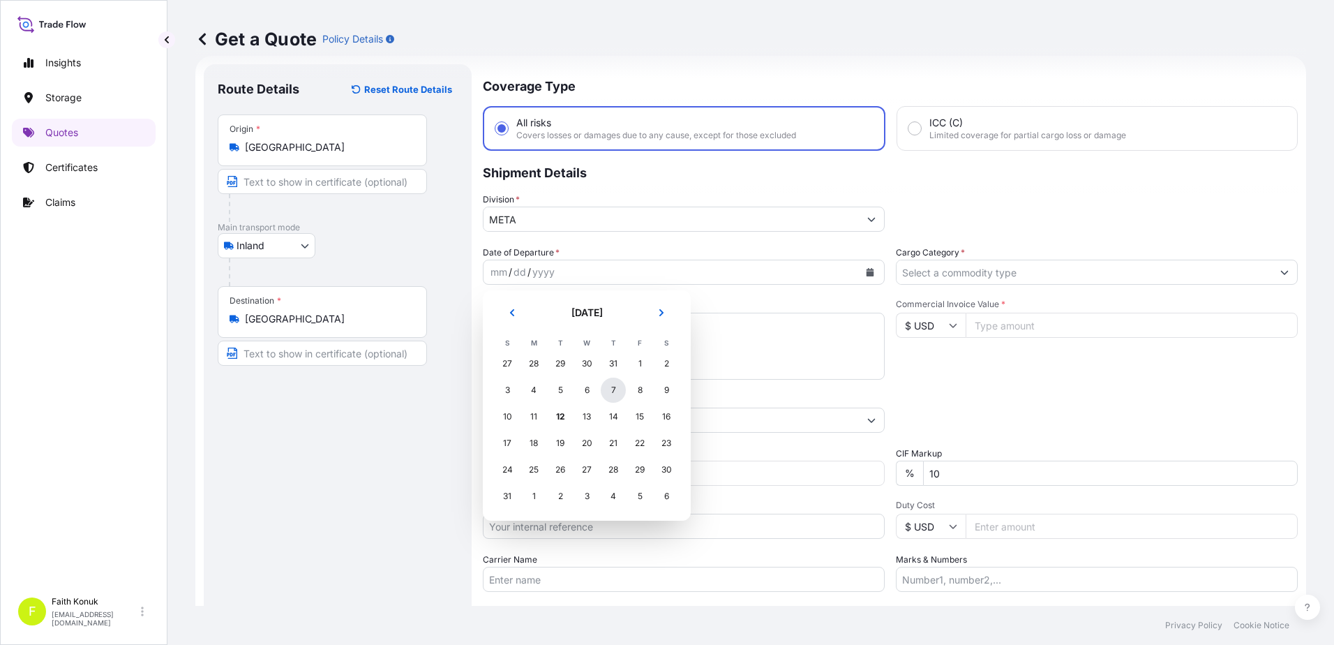
click at [608, 389] on div "7" at bounding box center [613, 389] width 25 height 25
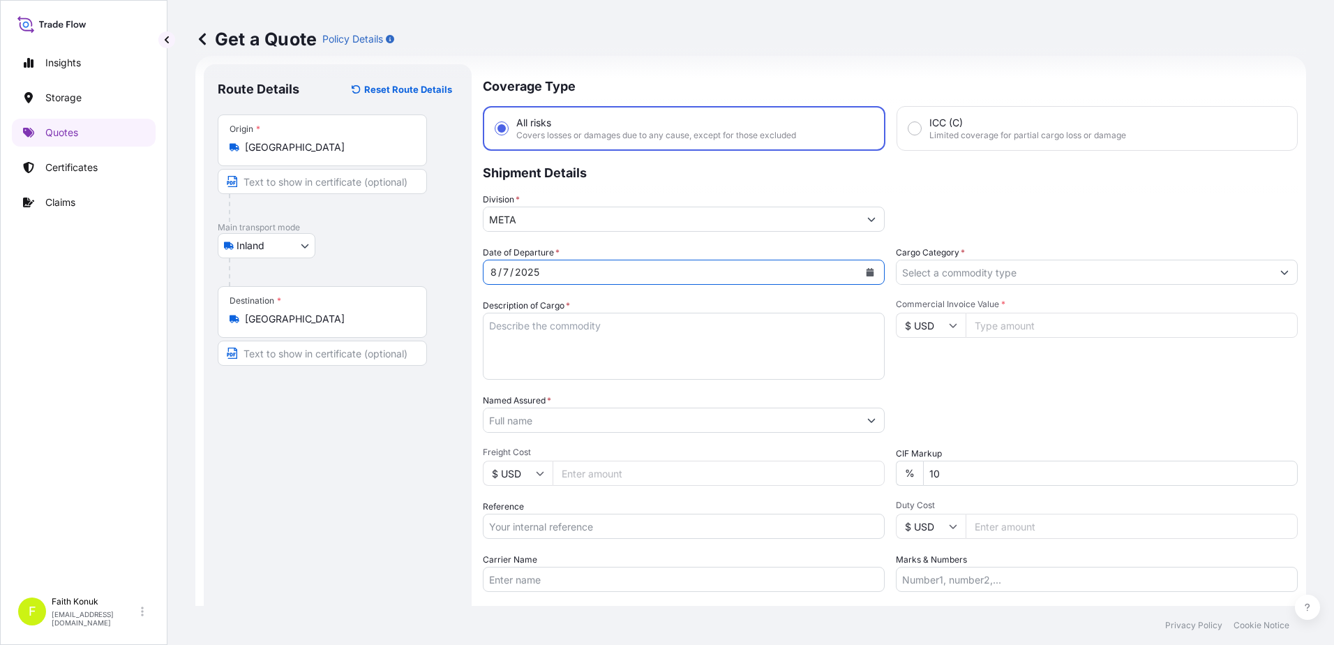
click at [543, 331] on textarea "Description of Cargo *" at bounding box center [684, 346] width 402 height 67
click at [521, 331] on textarea "Description of Cargo *" at bounding box center [684, 346] width 402 height 67
paste textarea "PLASTIC PLT 18 KAP - 2166"
click at [532, 347] on textarea "PLASTIC PLT 18 KAP - 2166" at bounding box center [684, 346] width 402 height 67
paste textarea "35 HCJ 93"
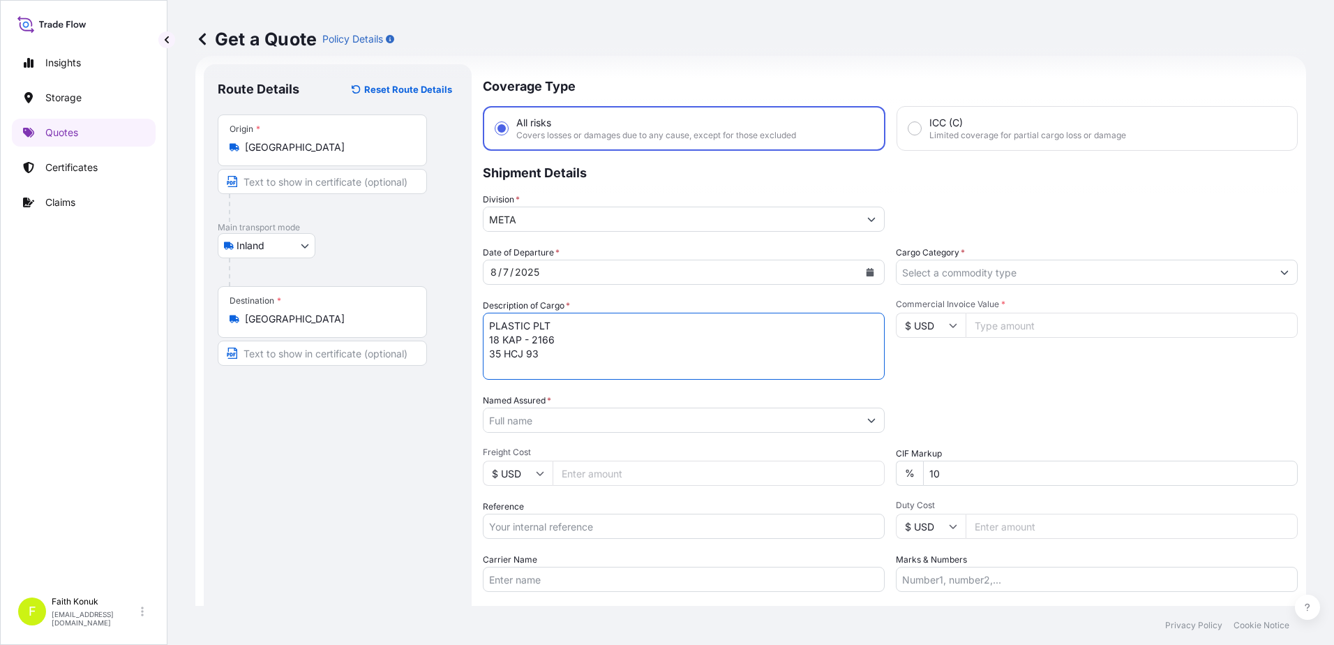
scroll to position [8, 0]
type textarea "PLASTIC PLT 18 KAP - 2166 35 HCJ 93 INSURANCE PREMIUM USD 35 (TAX INCLUDED)"
click at [560, 419] on input "Named Assured *" at bounding box center [670, 419] width 375 height 25
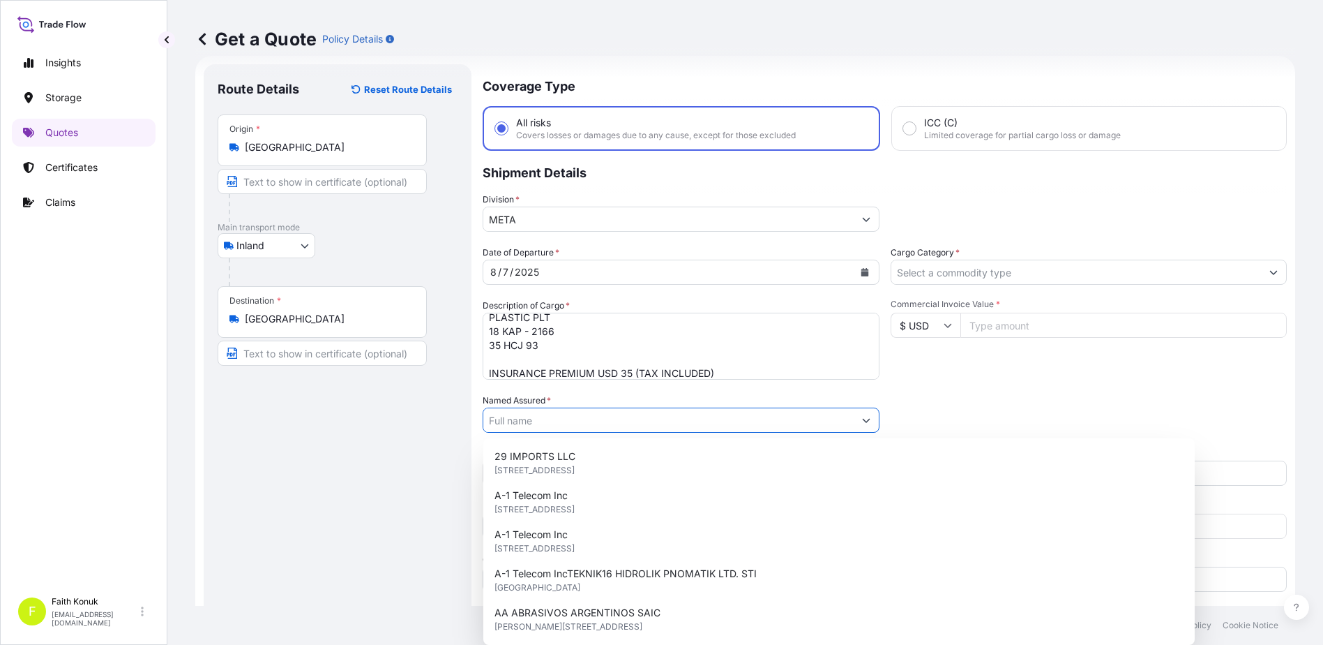
paste input "BALL TRADING GERMANY"
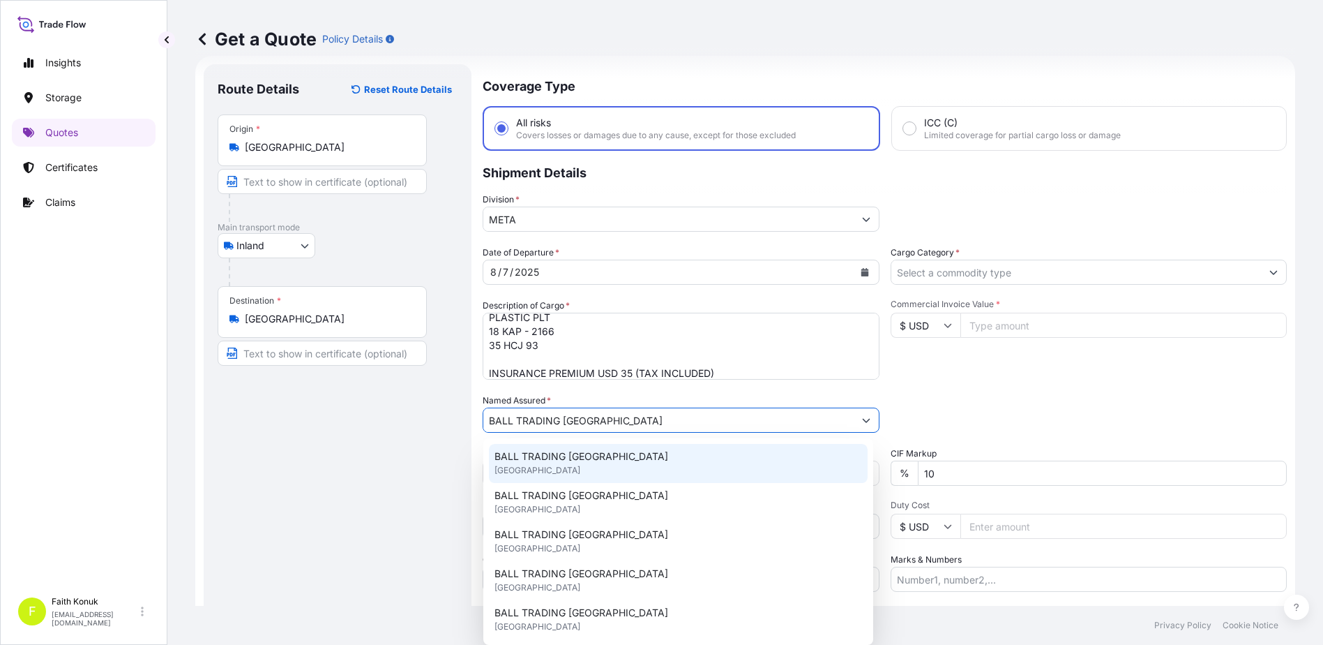
click at [560, 458] on span "BALL TRADING GERMANY" at bounding box center [582, 456] width 174 height 14
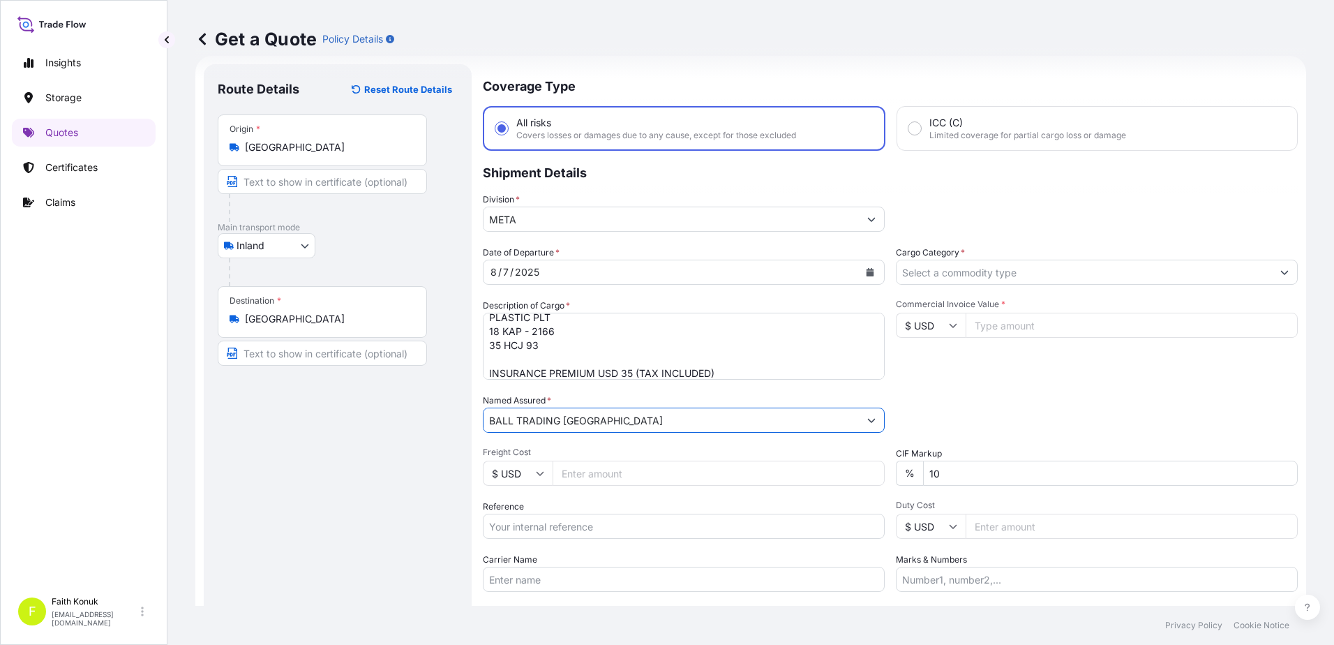
type input "BALL TRADING GERMANY"
click at [411, 458] on div "Route Details Reset Route Details Place of loading Road / Inland Road / Inland …" at bounding box center [338, 379] width 240 height 603
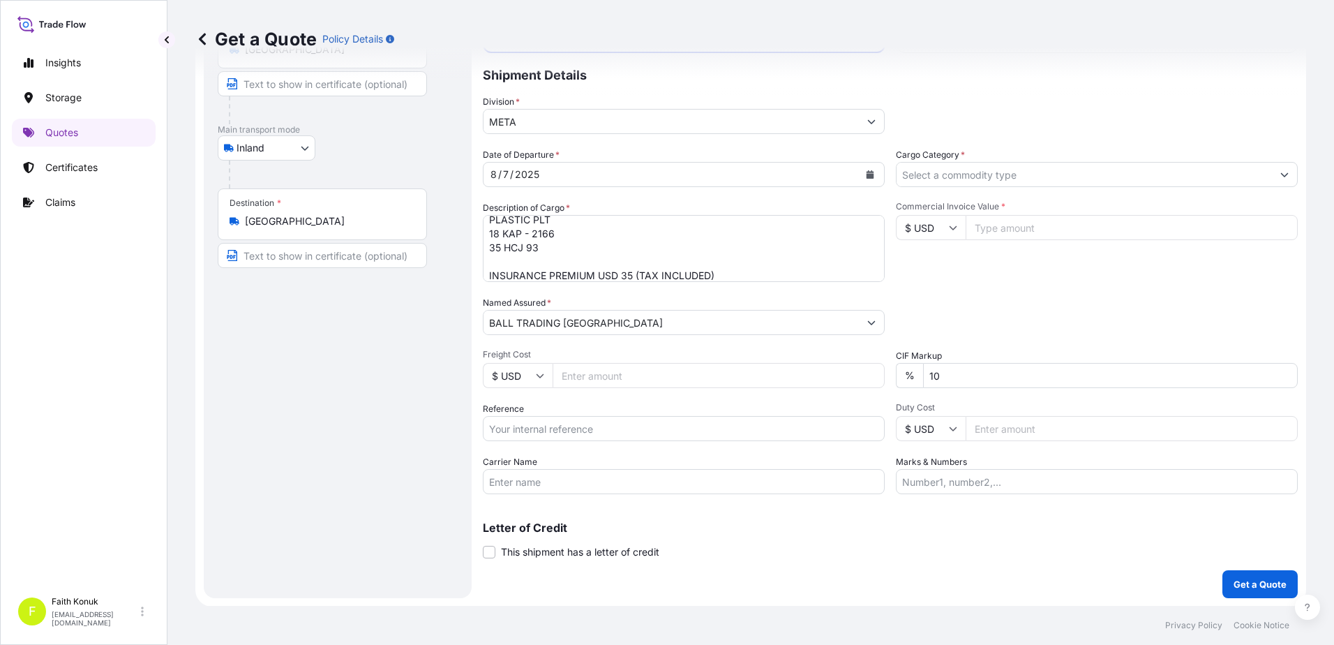
scroll to position [121, 0]
click at [544, 427] on input "Reference" at bounding box center [684, 427] width 402 height 25
paste input "2211769970"
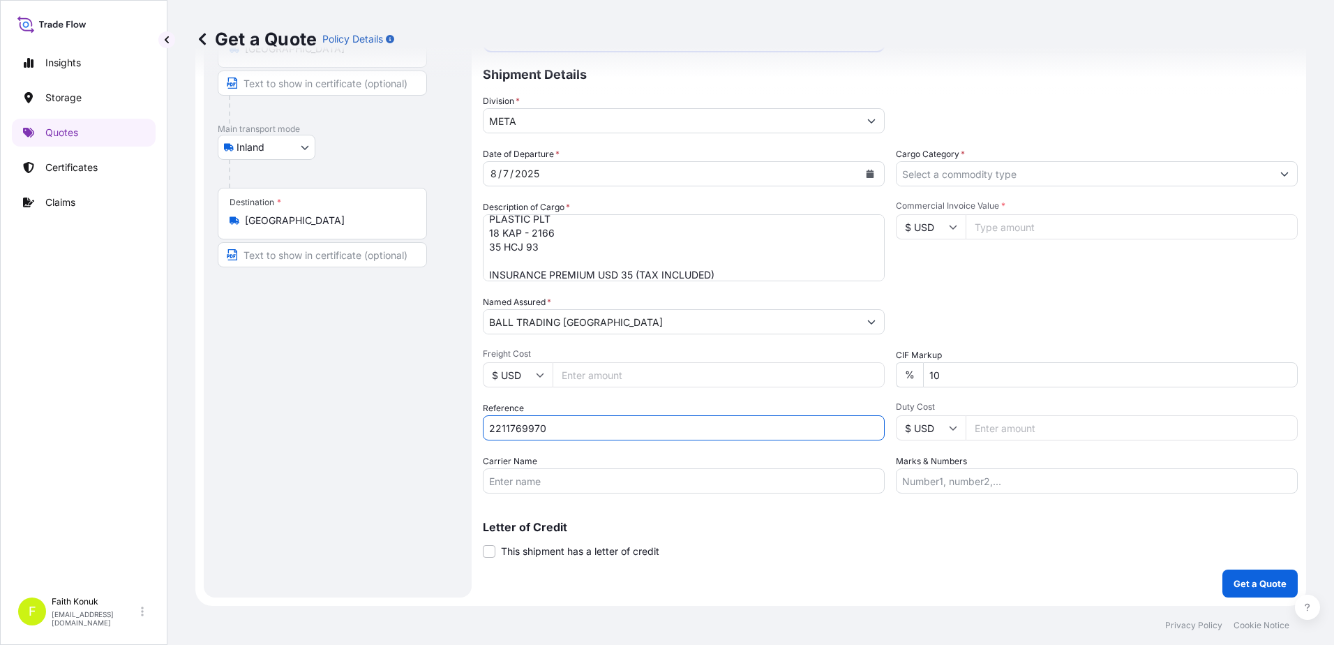
type input "2211769970"
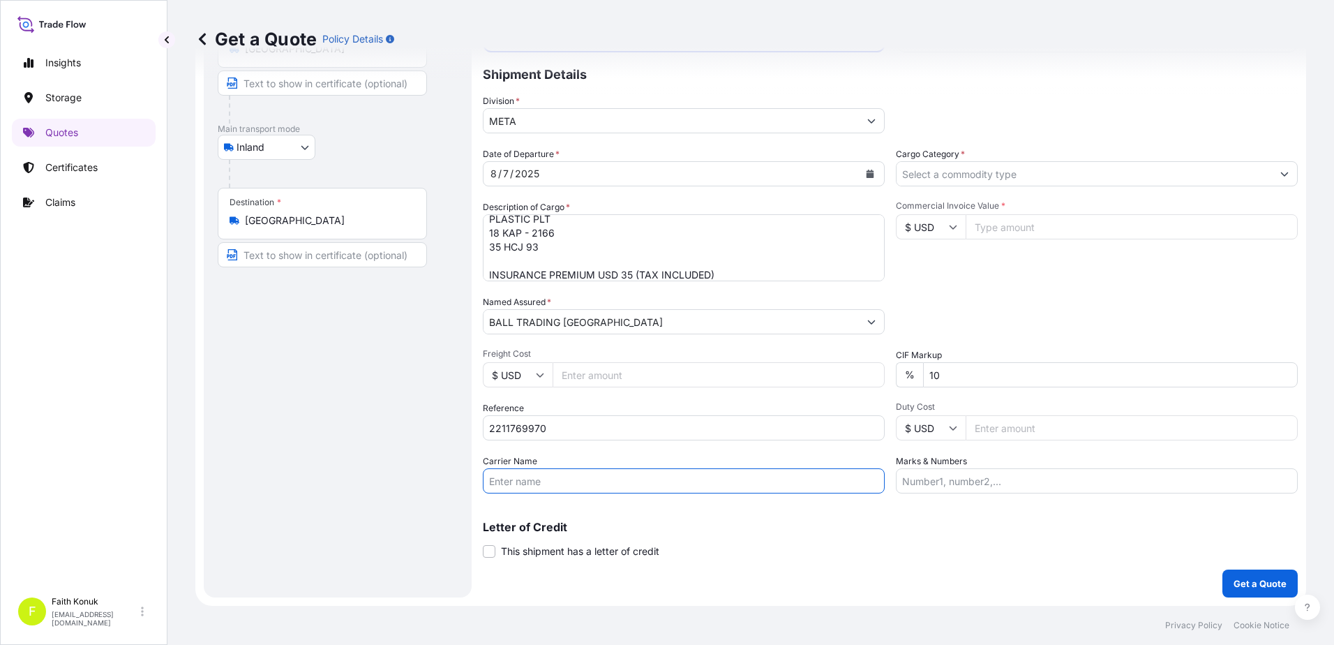
click at [520, 481] on input "Carrier Name" at bounding box center [684, 480] width 402 height 25
click at [536, 484] on input "Carrier Name" at bounding box center [684, 480] width 402 height 25
paste input "35 HCJ 93"
type input "35 HCJ 93"
click at [779, 543] on div "Letter of Credit This shipment has a letter of credit Letter of credit * Letter…" at bounding box center [890, 539] width 815 height 37
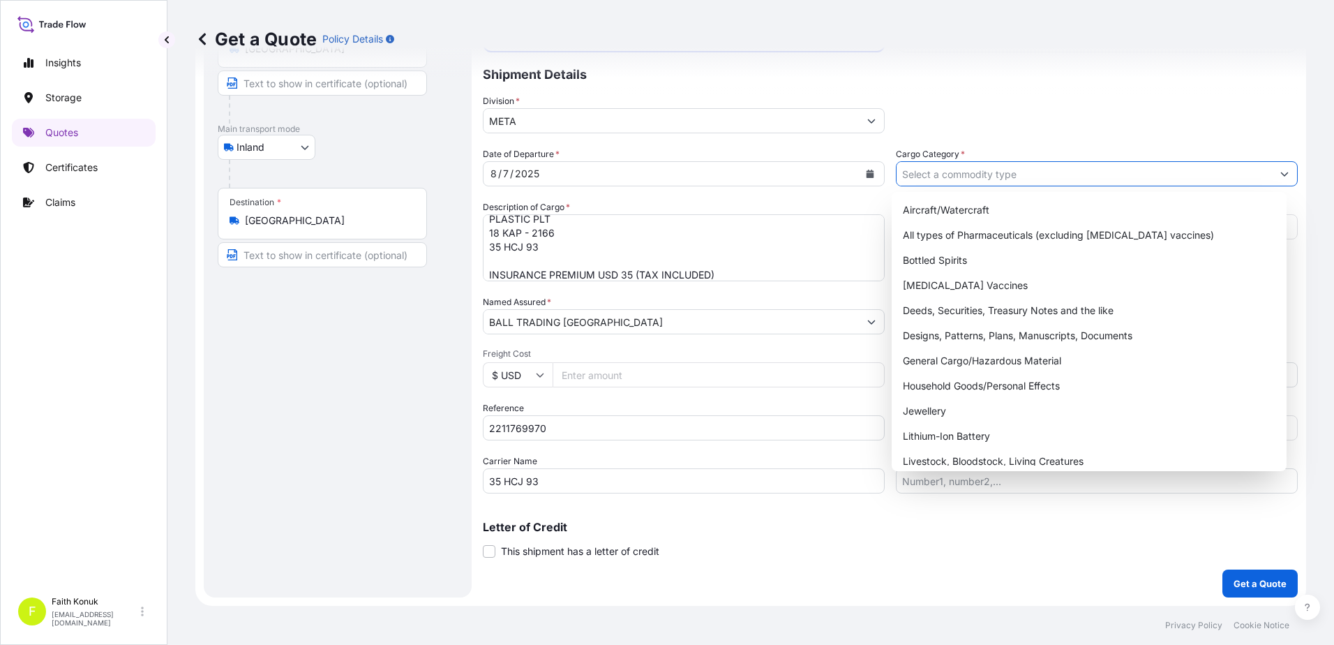
click at [940, 172] on input "Cargo Category *" at bounding box center [1083, 173] width 375 height 25
click at [956, 361] on div "General Cargo/Hazardous Material" at bounding box center [1089, 360] width 384 height 25
type input "General Cargo/Hazardous Material"
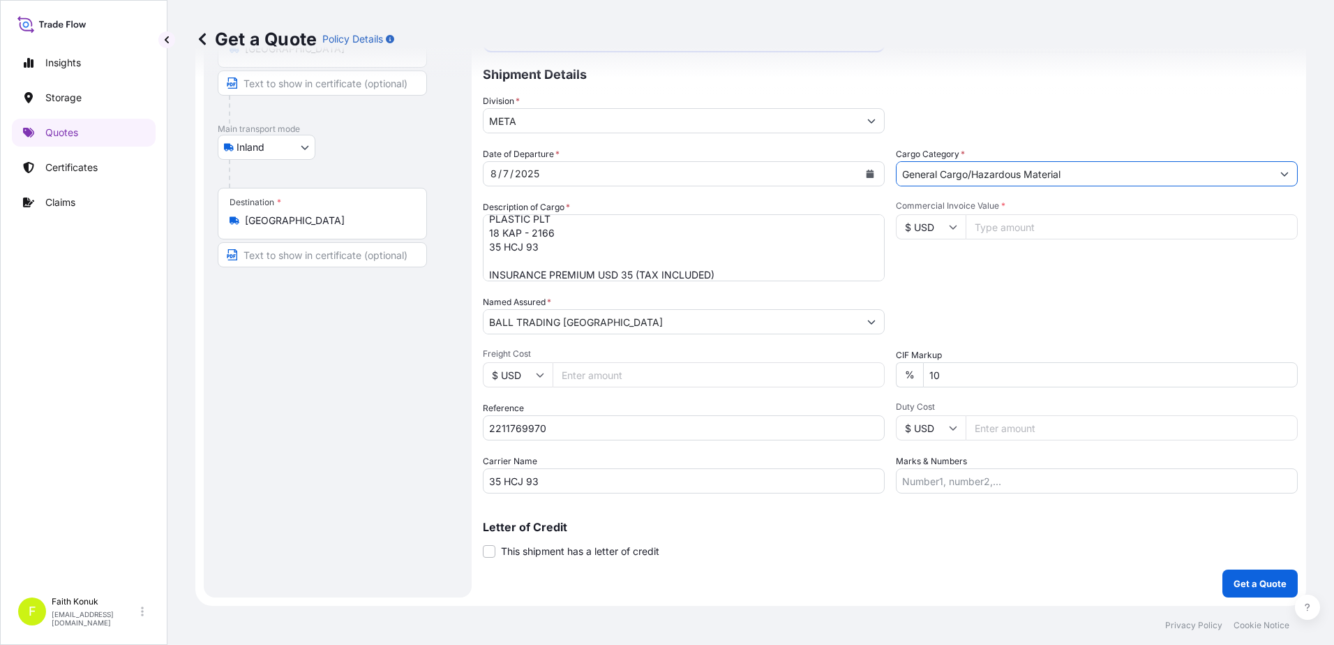
click at [982, 257] on div "Commercial Invoice Value * $ USD" at bounding box center [1097, 240] width 402 height 81
click at [949, 229] on icon at bounding box center [953, 227] width 8 height 4
click at [925, 218] on div "TL TRY" at bounding box center [925, 205] width 59 height 27
type input "TL TRY"
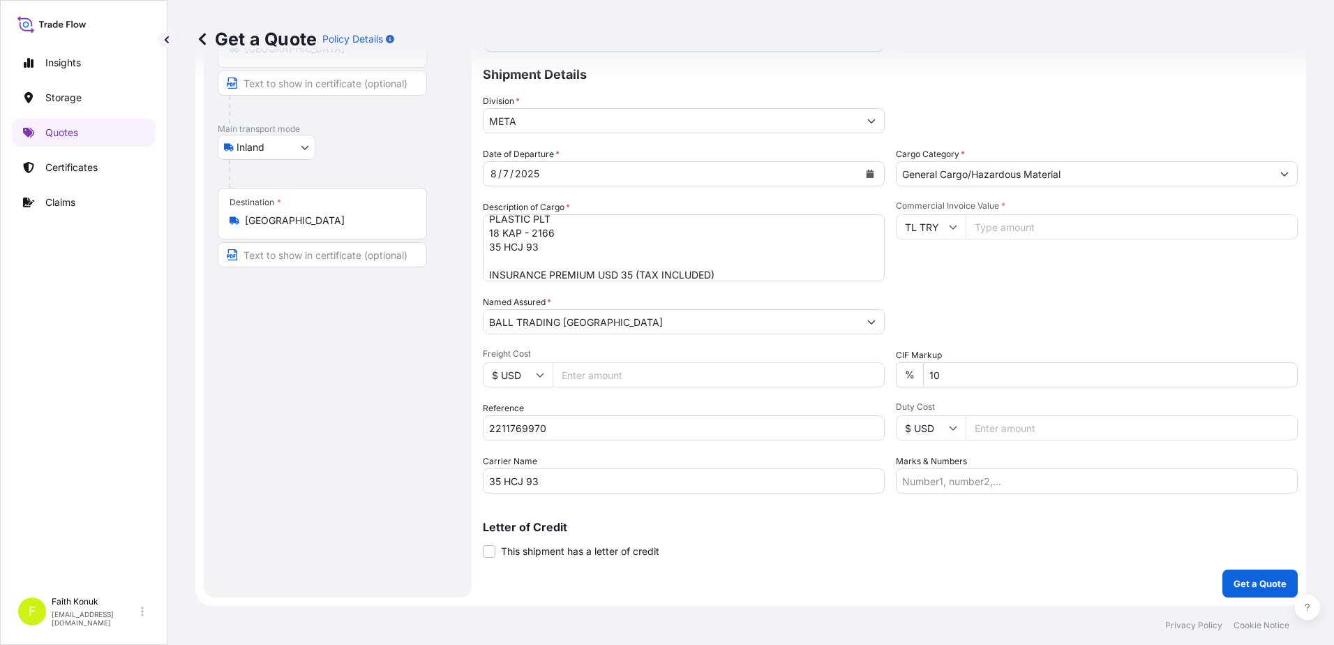
click at [995, 230] on input "Commercial Invoice Value *" at bounding box center [1131, 226] width 332 height 25
type input "540982.22"
drag, startPoint x: 971, startPoint y: 368, endPoint x: 889, endPoint y: 372, distance: 82.4
click at [889, 372] on div "Date of Departure * 8 / 7 / 2025 Cargo Category * General Cargo/Hazardous Mater…" at bounding box center [890, 320] width 815 height 346
type input "0"
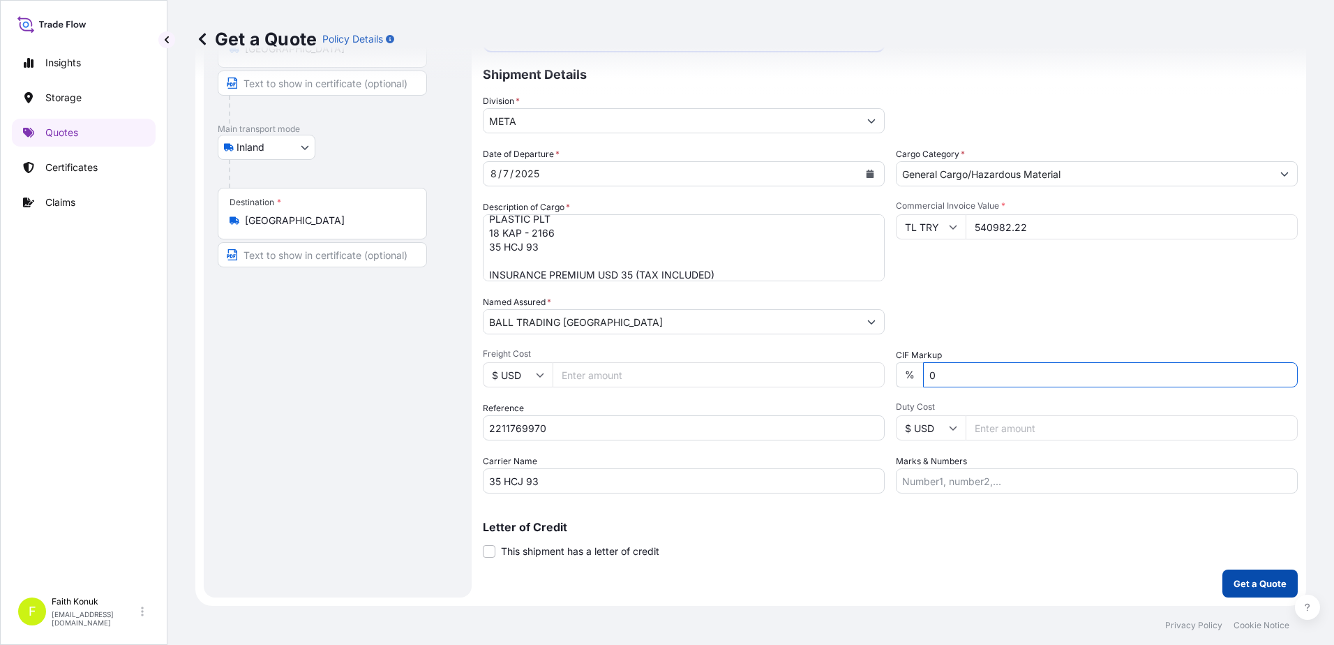
click at [1253, 574] on button "Get a Quote" at bounding box center [1259, 583] width 75 height 28
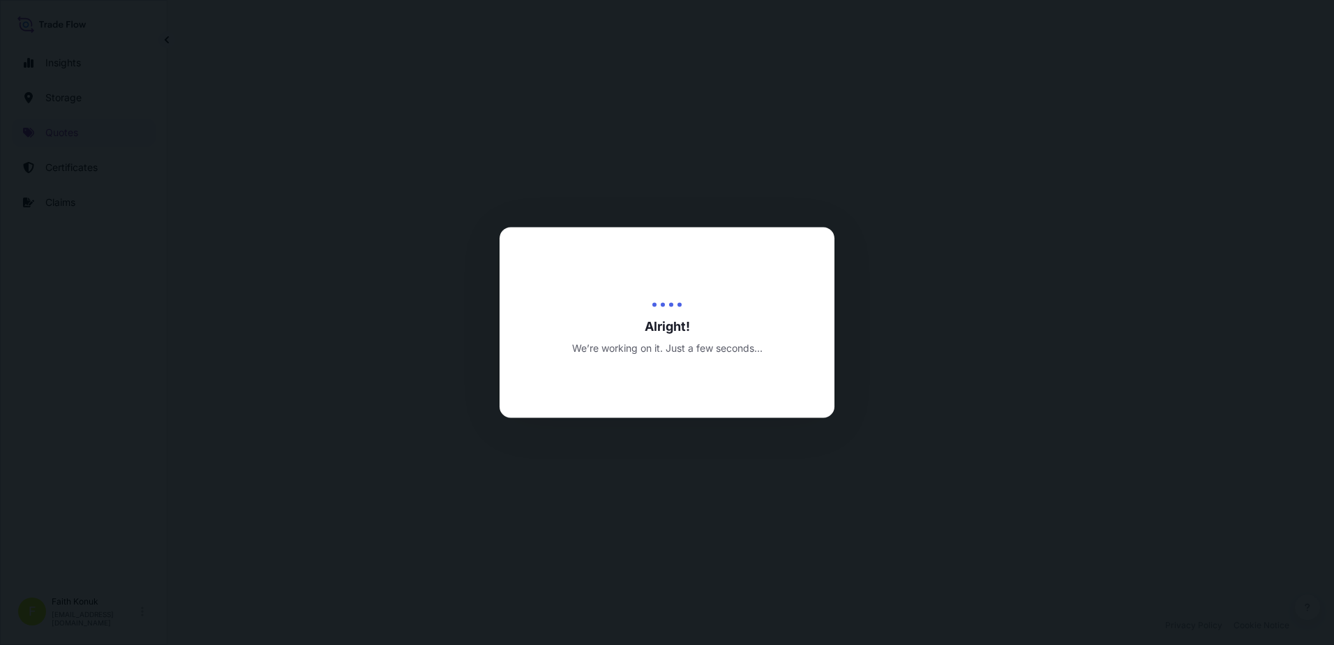
select select "Inland"
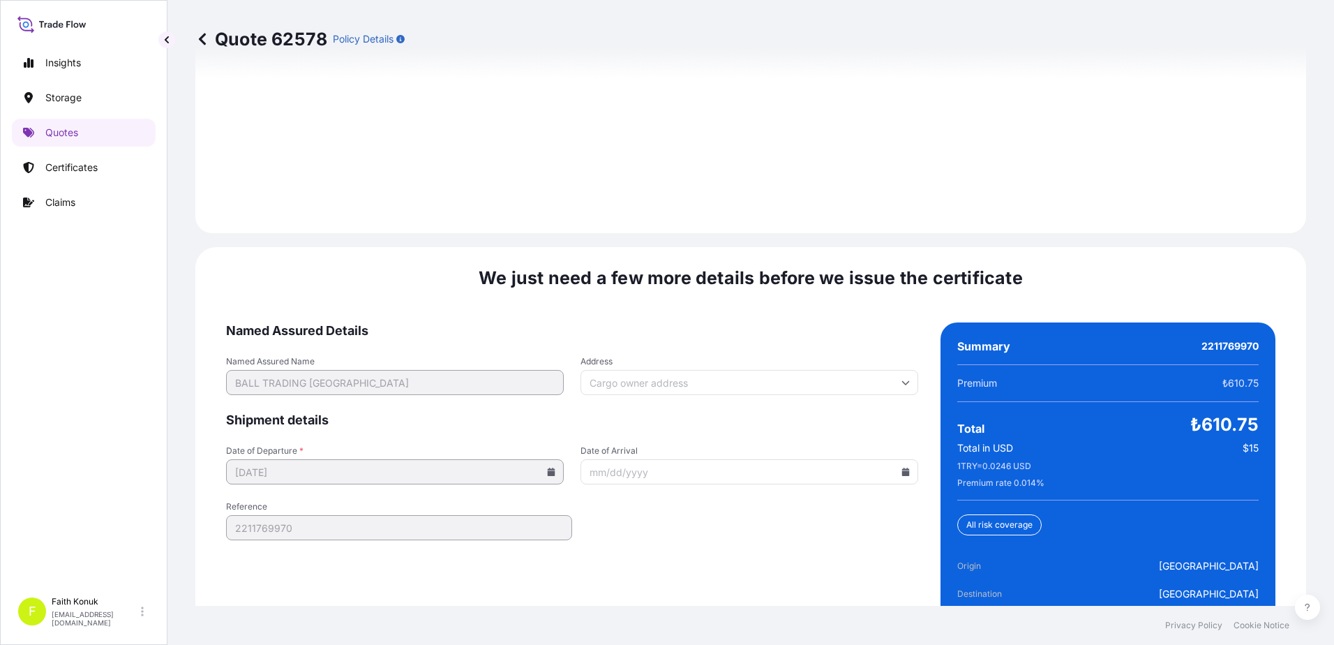
scroll to position [2058, 0]
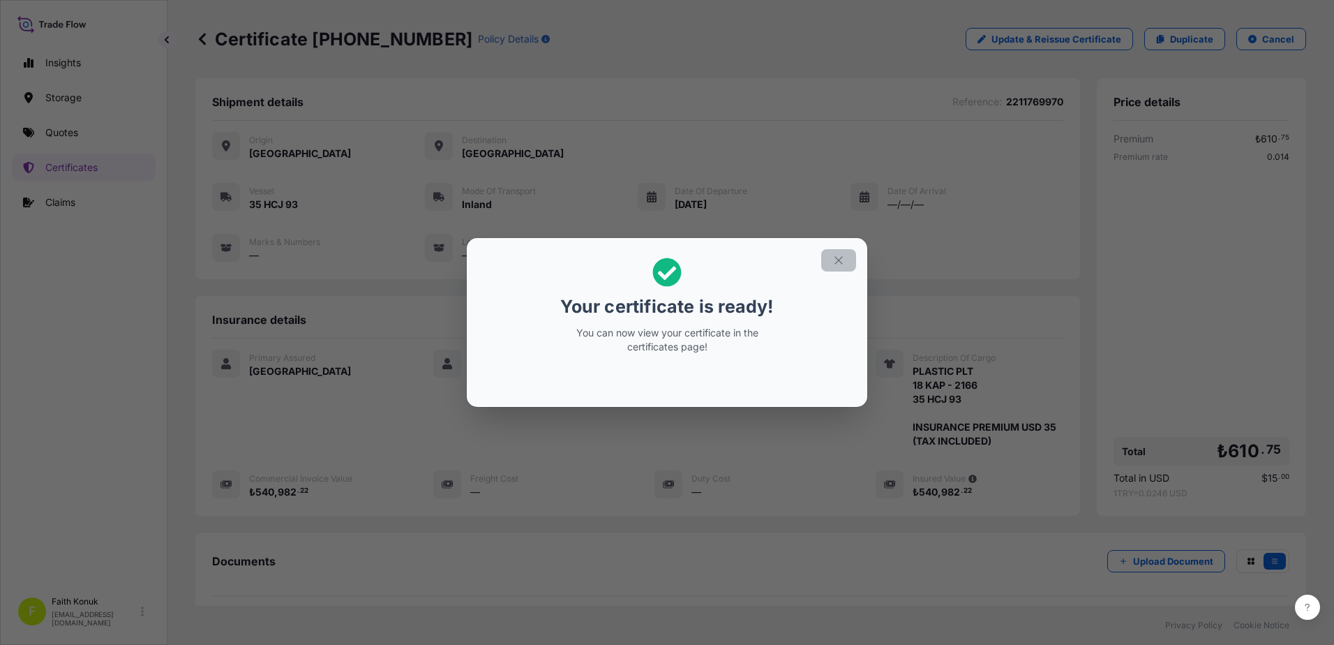
click at [837, 265] on icon "button" at bounding box center [838, 260] width 13 height 13
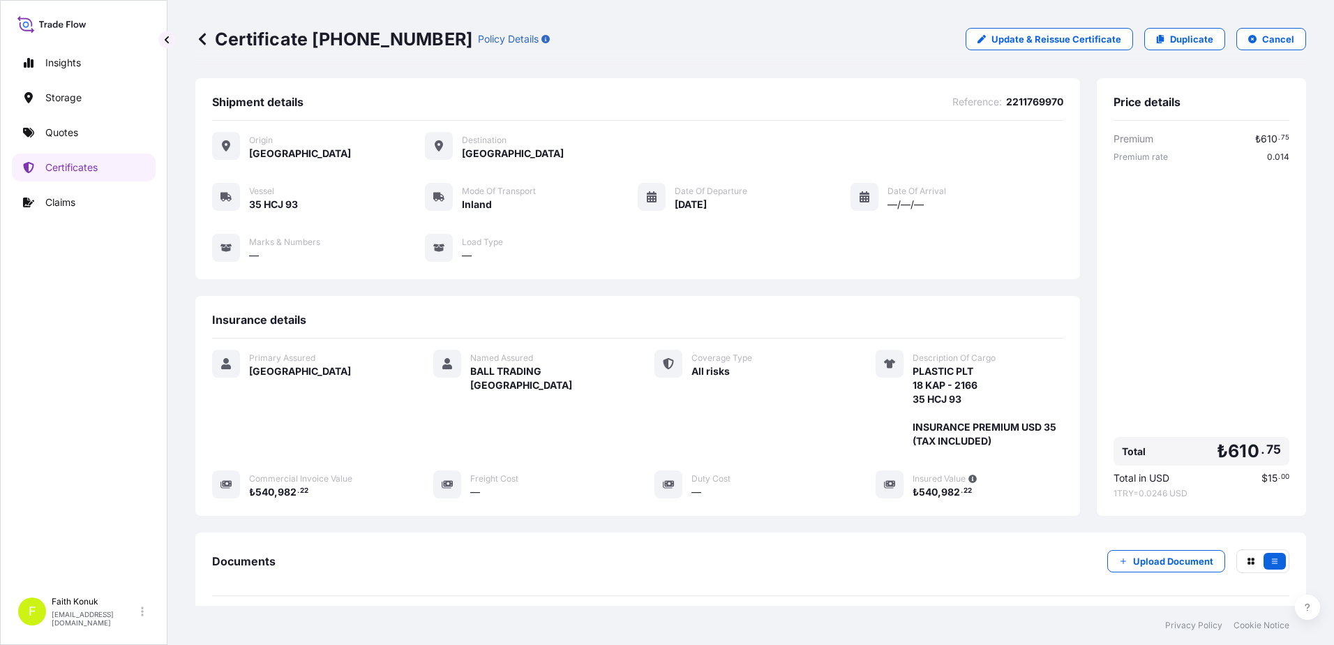
scroll to position [144, 0]
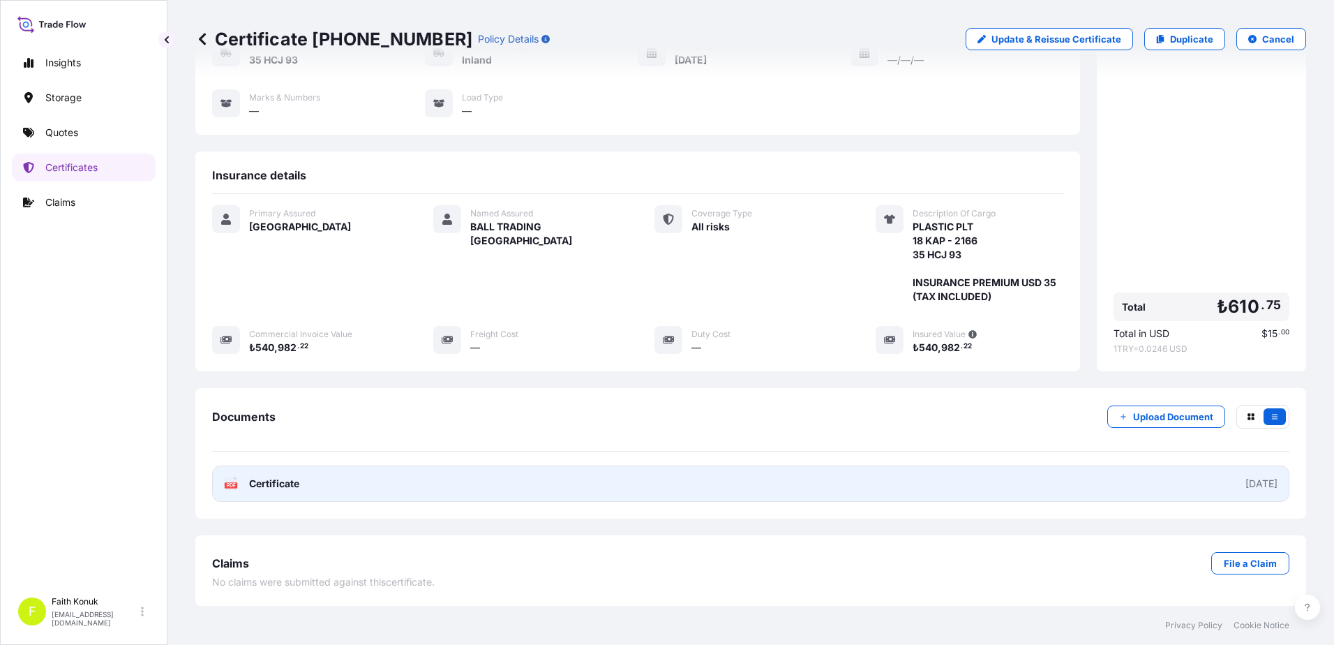
click at [242, 484] on div "PDF Certificate" at bounding box center [261, 483] width 75 height 14
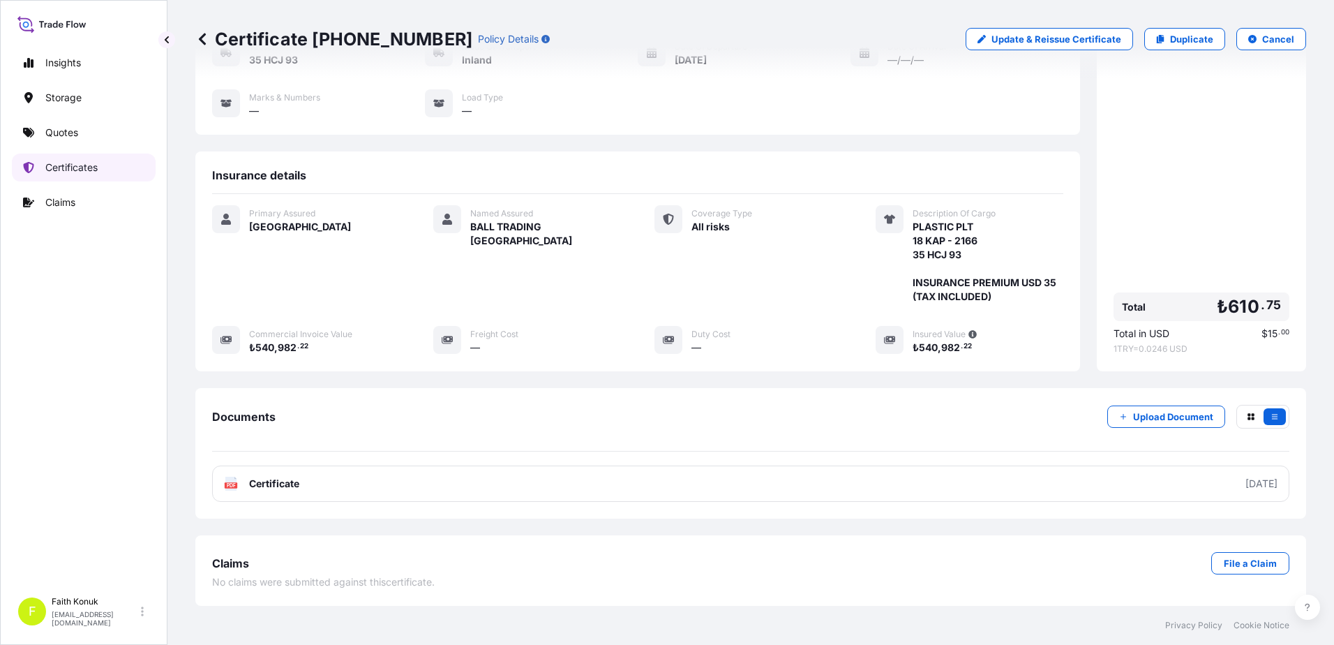
click at [84, 171] on p "Certificates" at bounding box center [71, 167] width 52 height 14
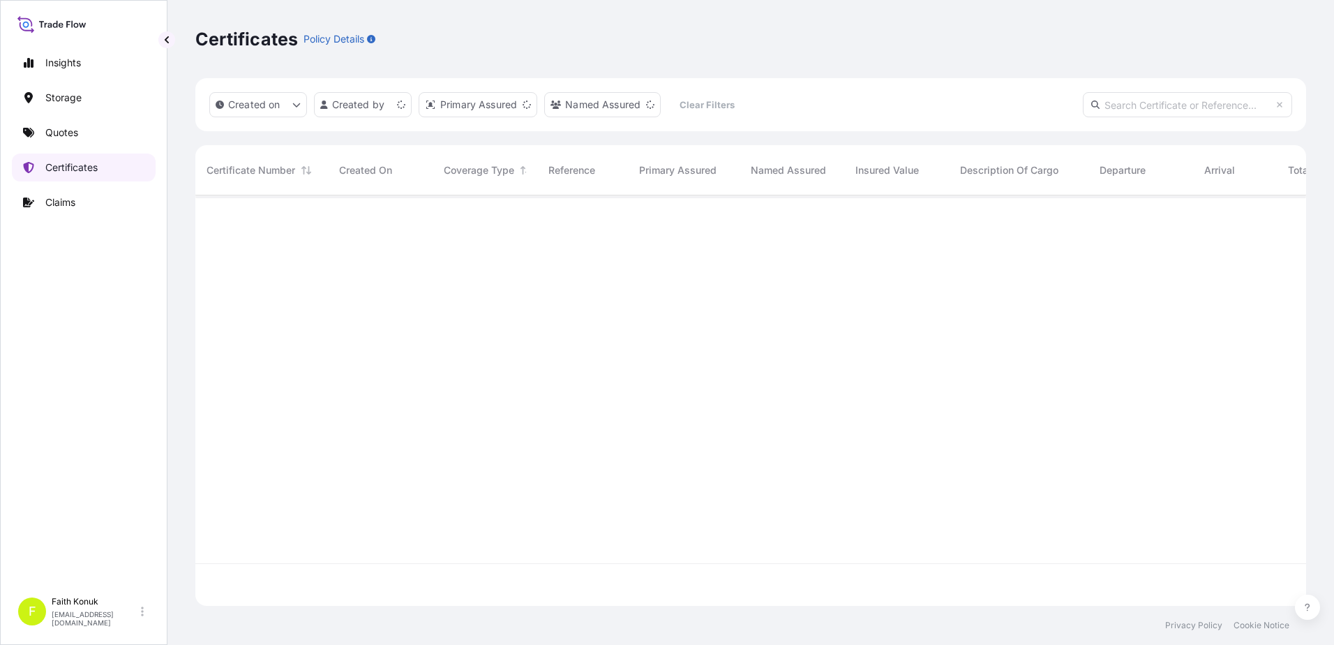
scroll to position [407, 1100]
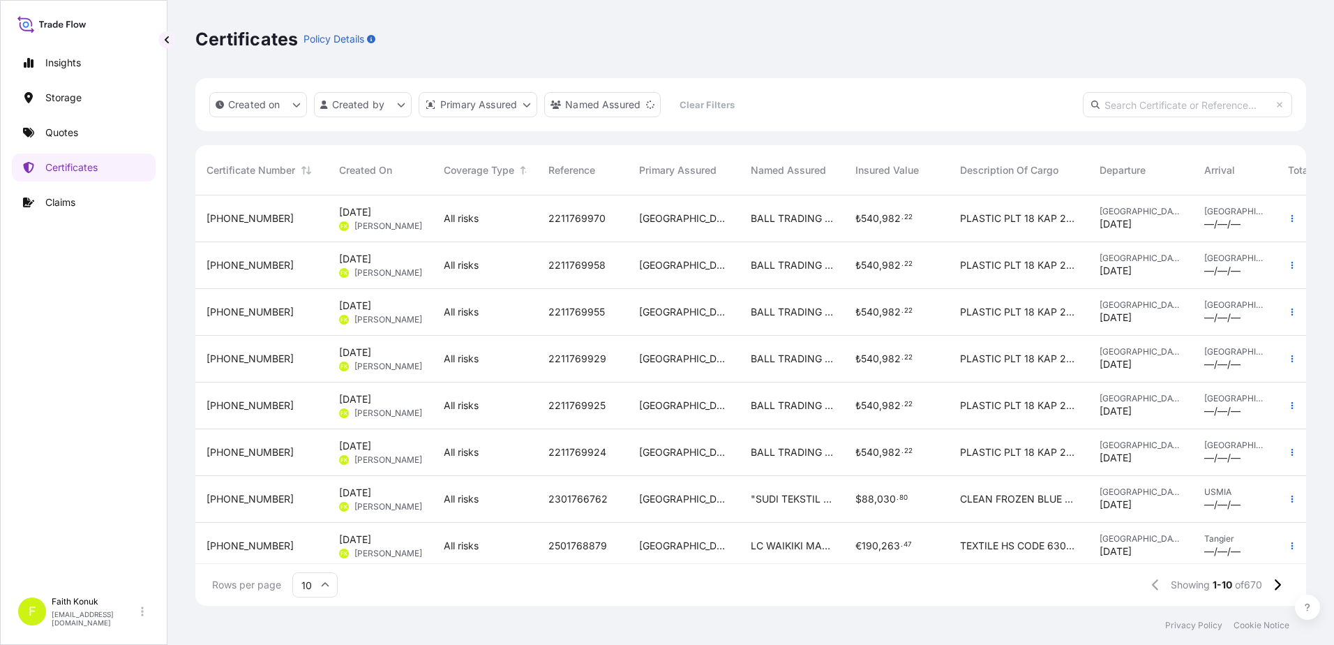
click at [1141, 100] on input "text" at bounding box center [1187, 104] width 209 height 25
paste input "31600-654-2"
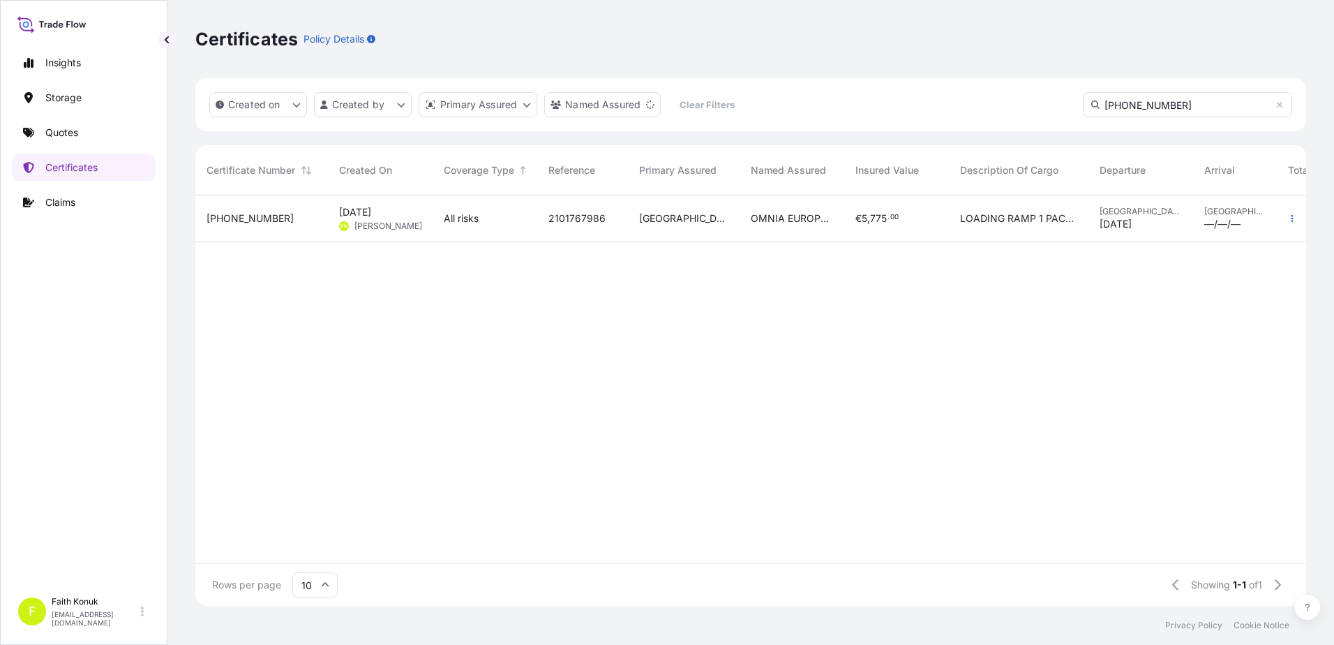
type input "31600-654-2"
click at [372, 220] on span "Aug 4, 2025 FK Faith Konuk" at bounding box center [380, 218] width 82 height 27
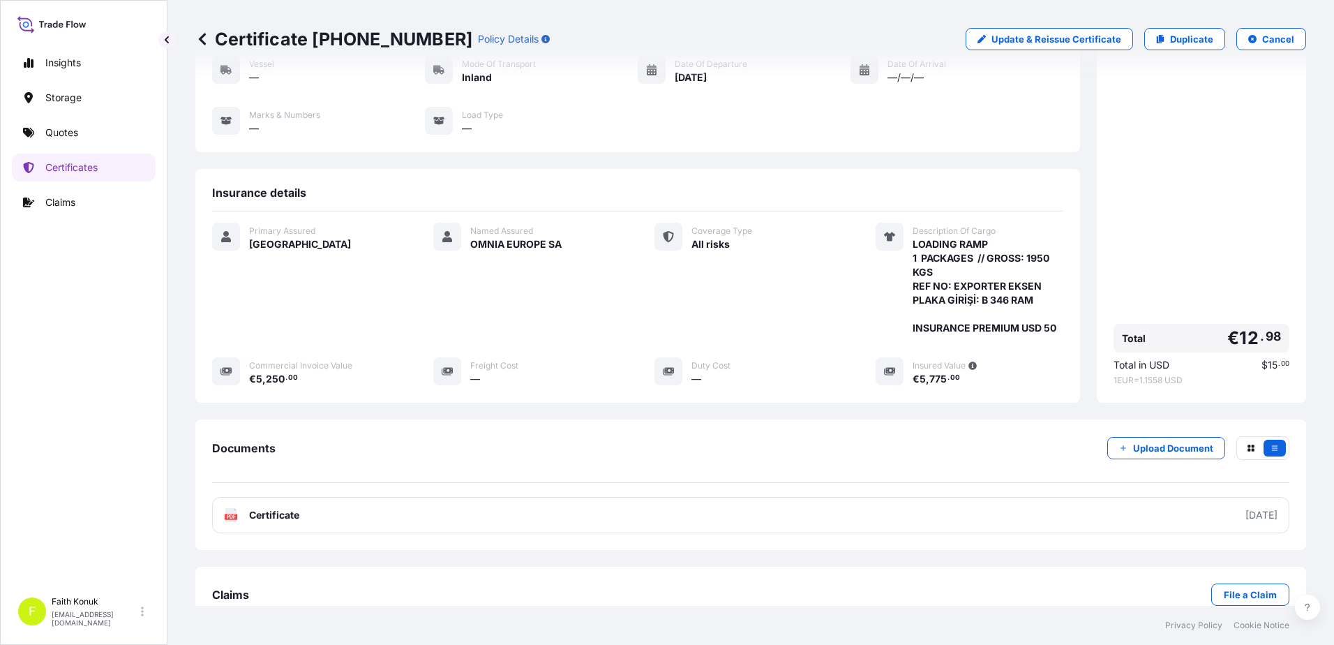
scroll to position [158, 0]
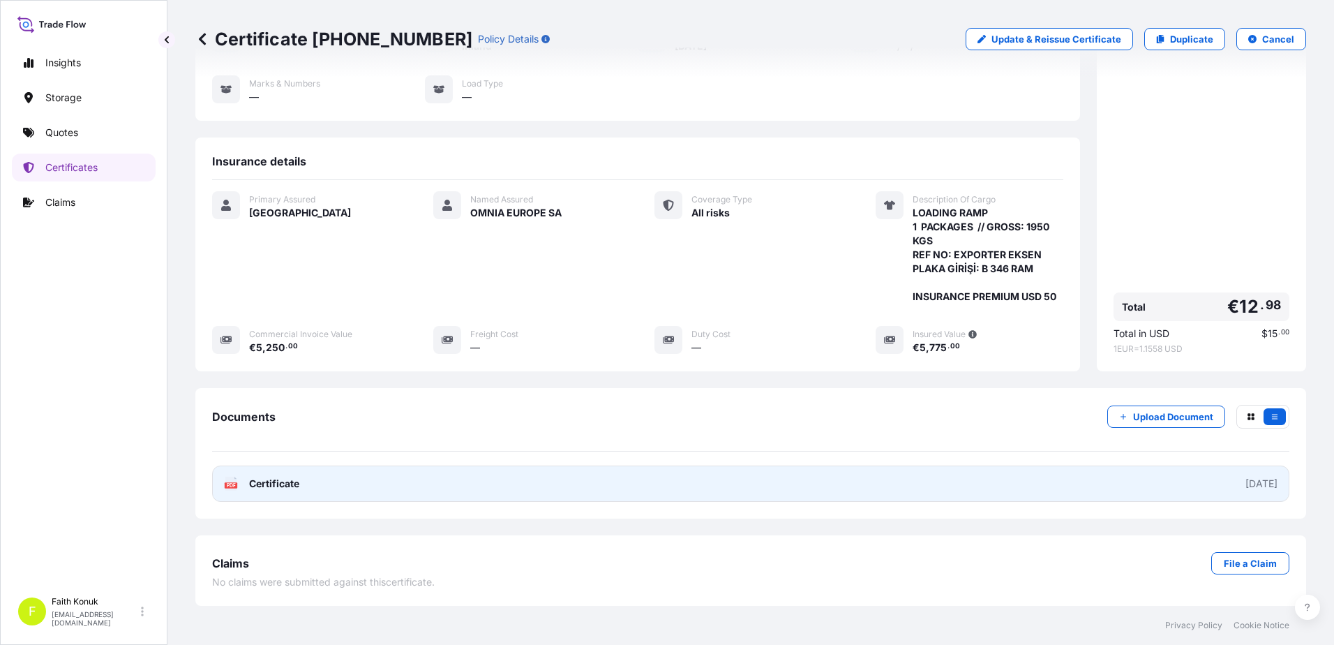
click at [275, 483] on span "Certificate" at bounding box center [274, 483] width 50 height 14
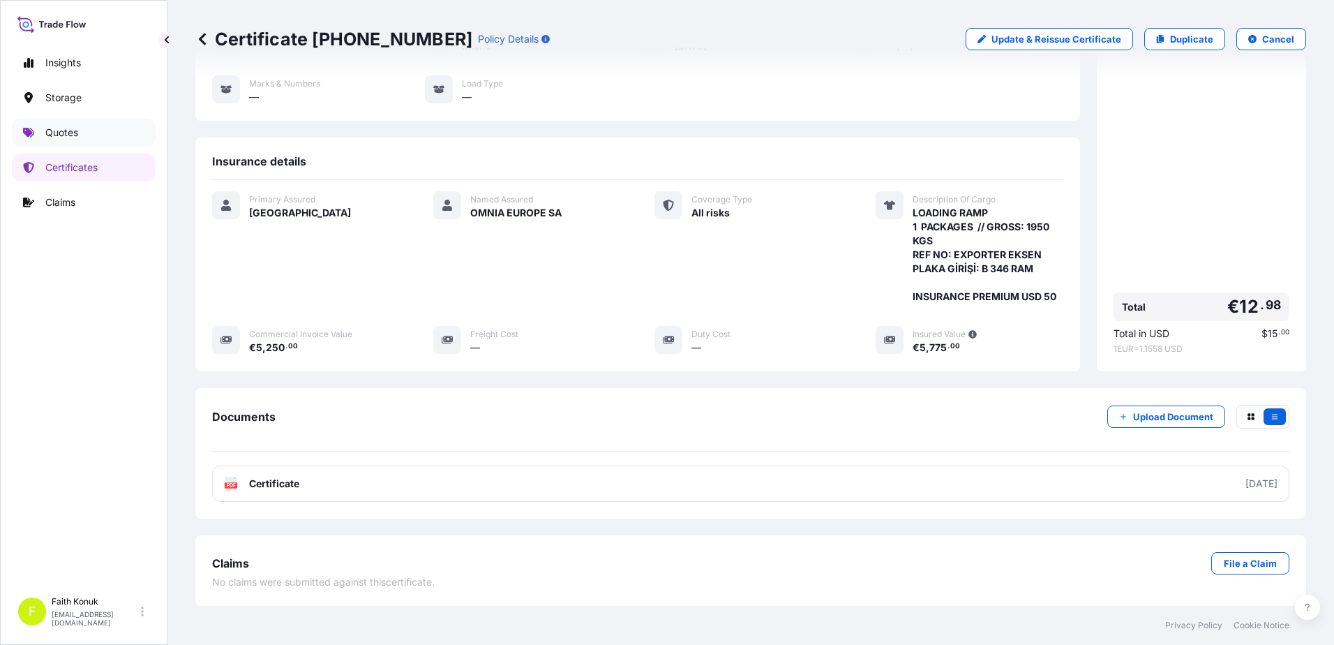
click at [68, 132] on p "Quotes" at bounding box center [61, 133] width 33 height 14
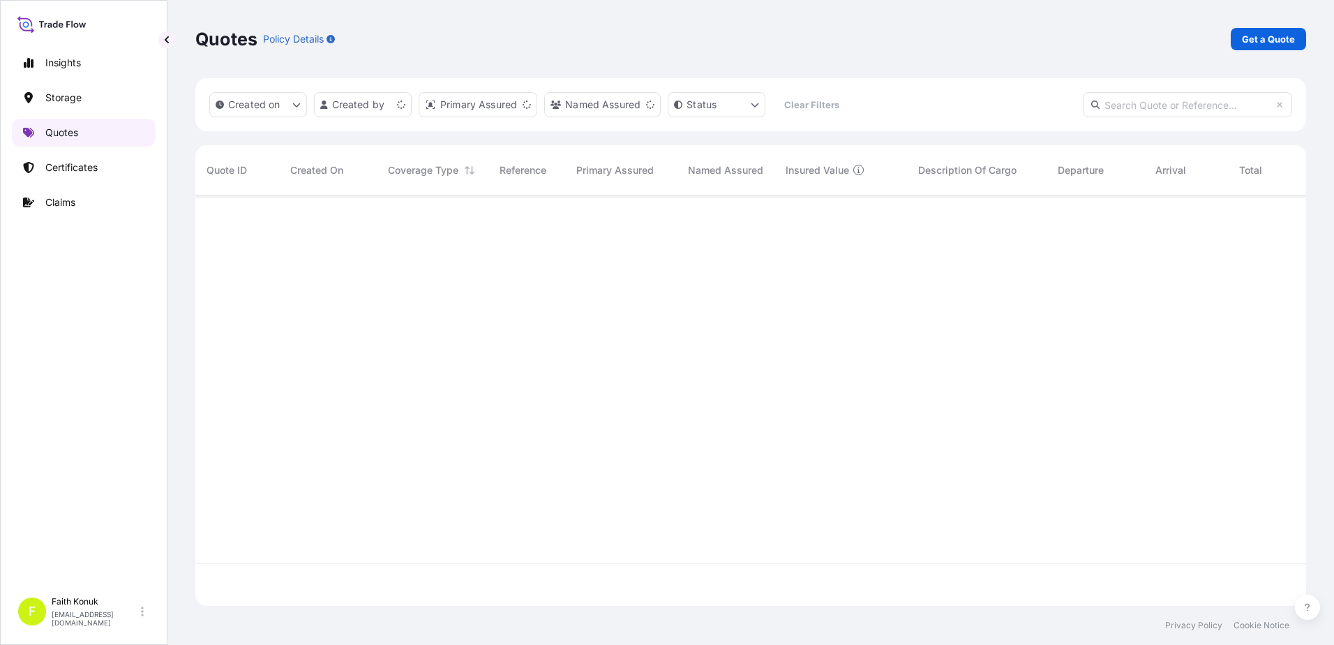
scroll to position [407, 1100]
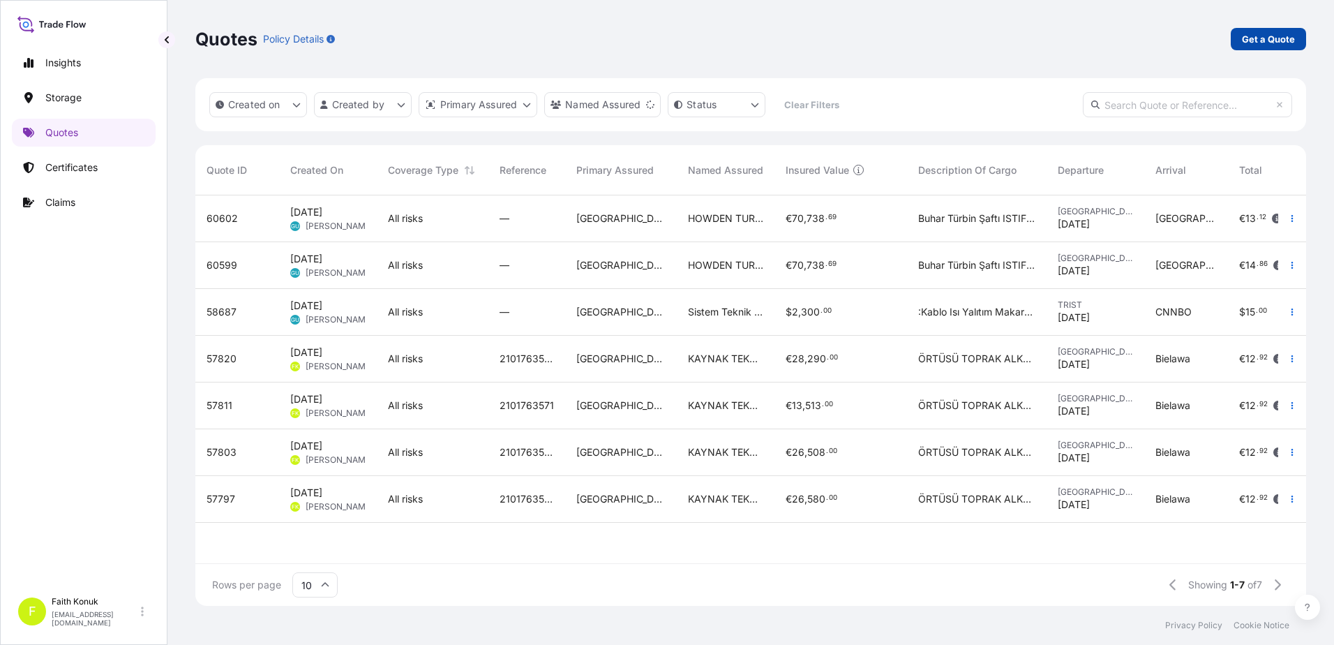
click at [1235, 41] on link "Get a Quote" at bounding box center [1268, 39] width 75 height 22
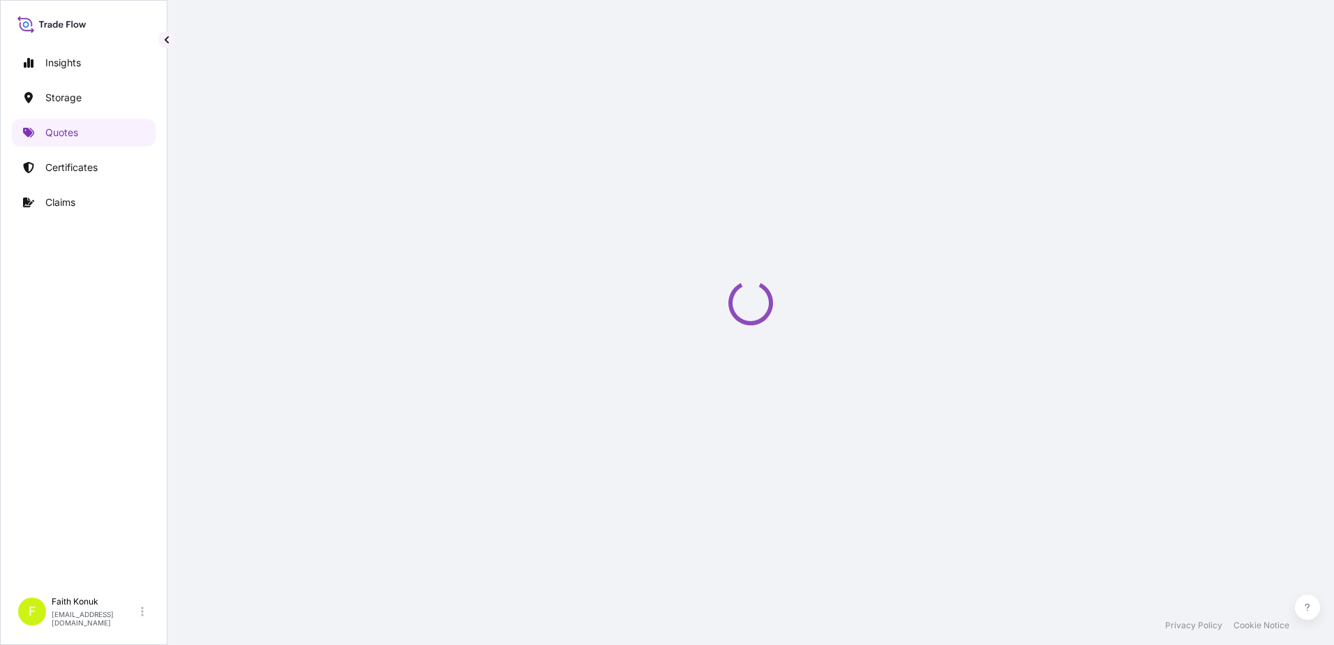
select select "Water"
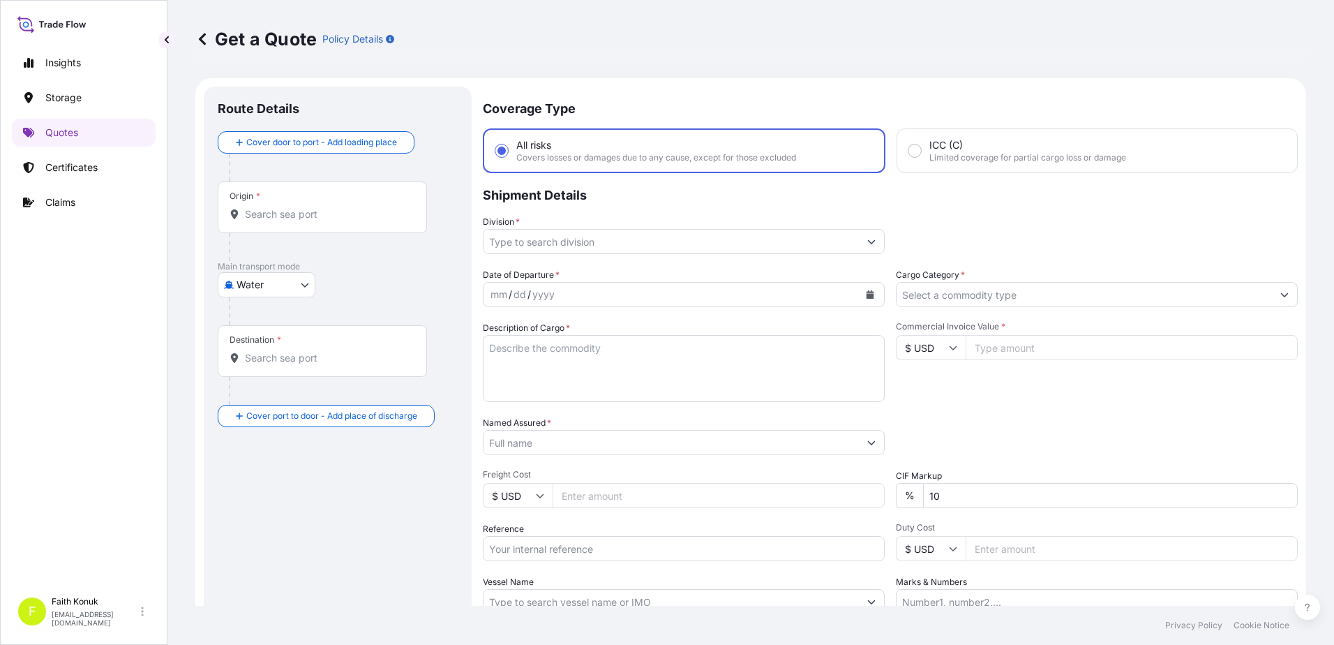
scroll to position [22, 0]
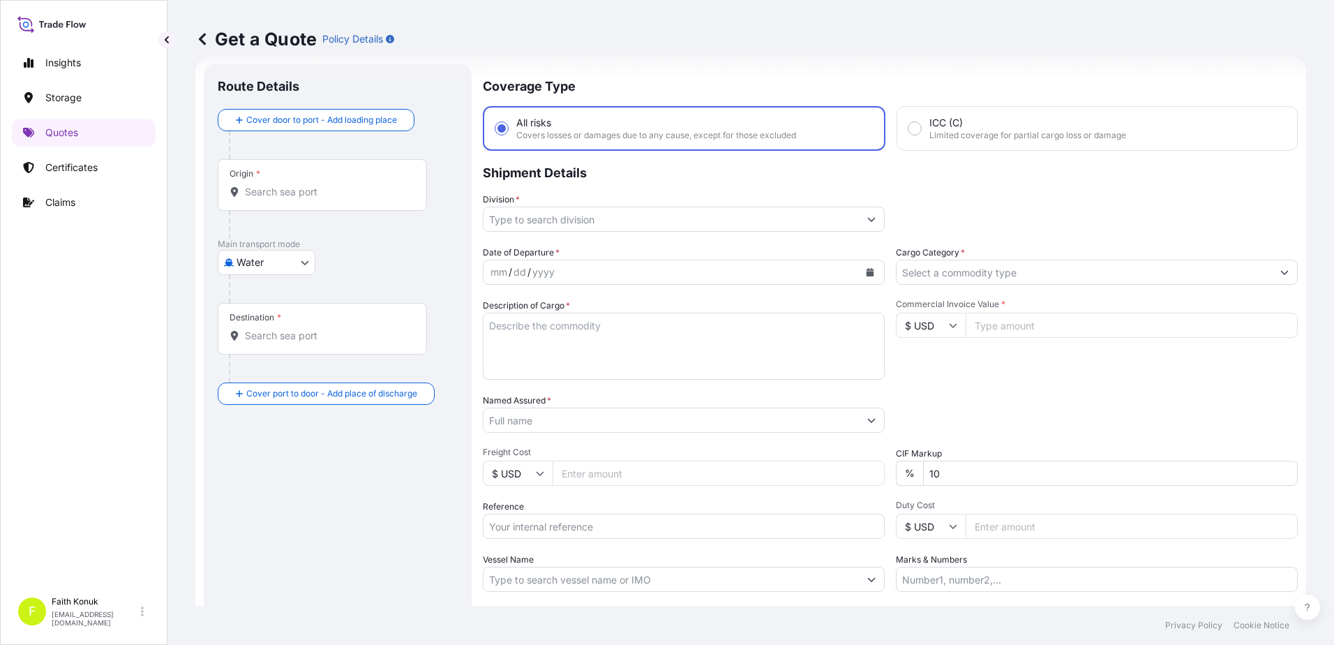
click at [287, 270] on body "Insights Storage Quotes Certificates Claims F Faith Konuk fatih.konuk@psabdp.co…" at bounding box center [667, 322] width 1334 height 645
click at [271, 352] on span "Inland" at bounding box center [258, 349] width 28 height 14
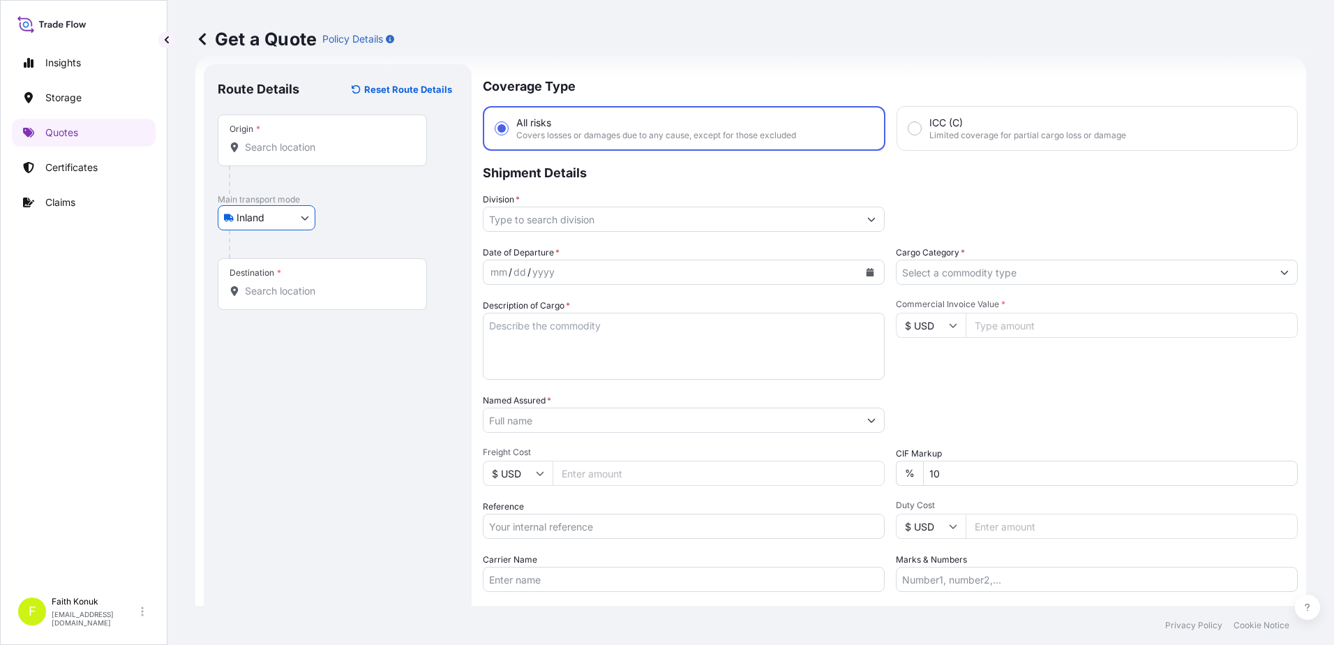
click at [382, 220] on div "Inland Air Water Inland" at bounding box center [338, 217] width 240 height 25
click at [280, 144] on input "Origin *" at bounding box center [327, 147] width 165 height 14
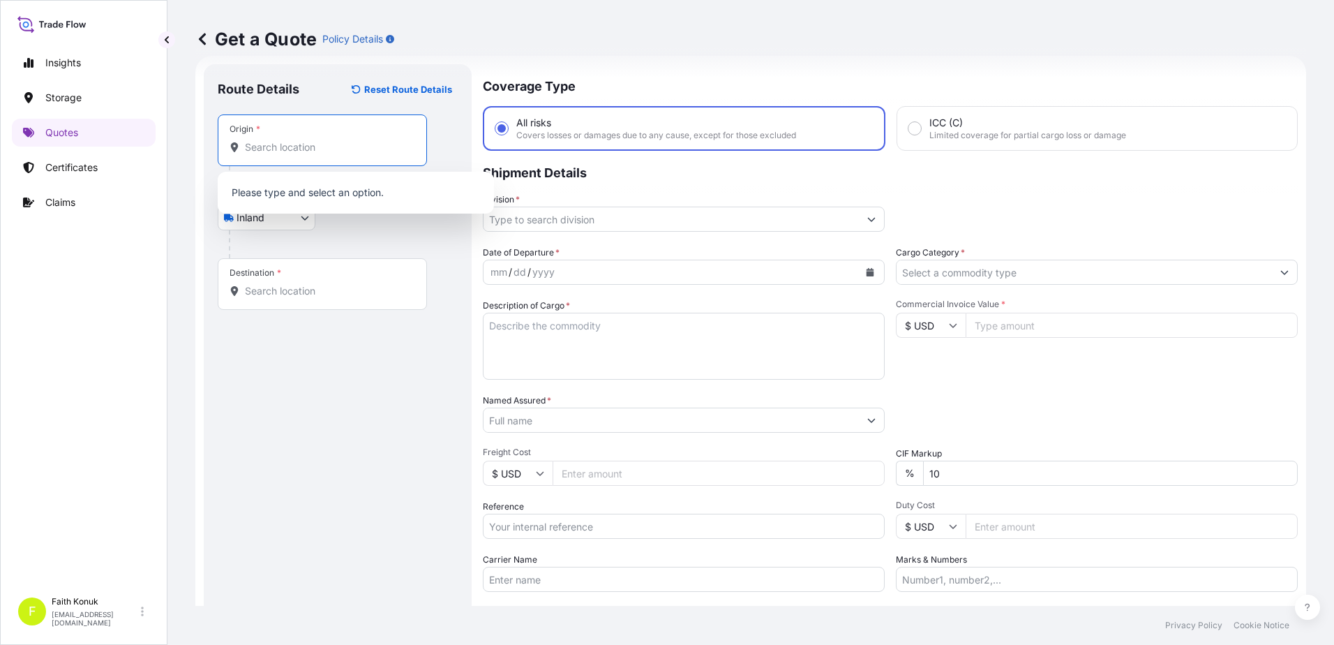
paste input "TURKIYE"
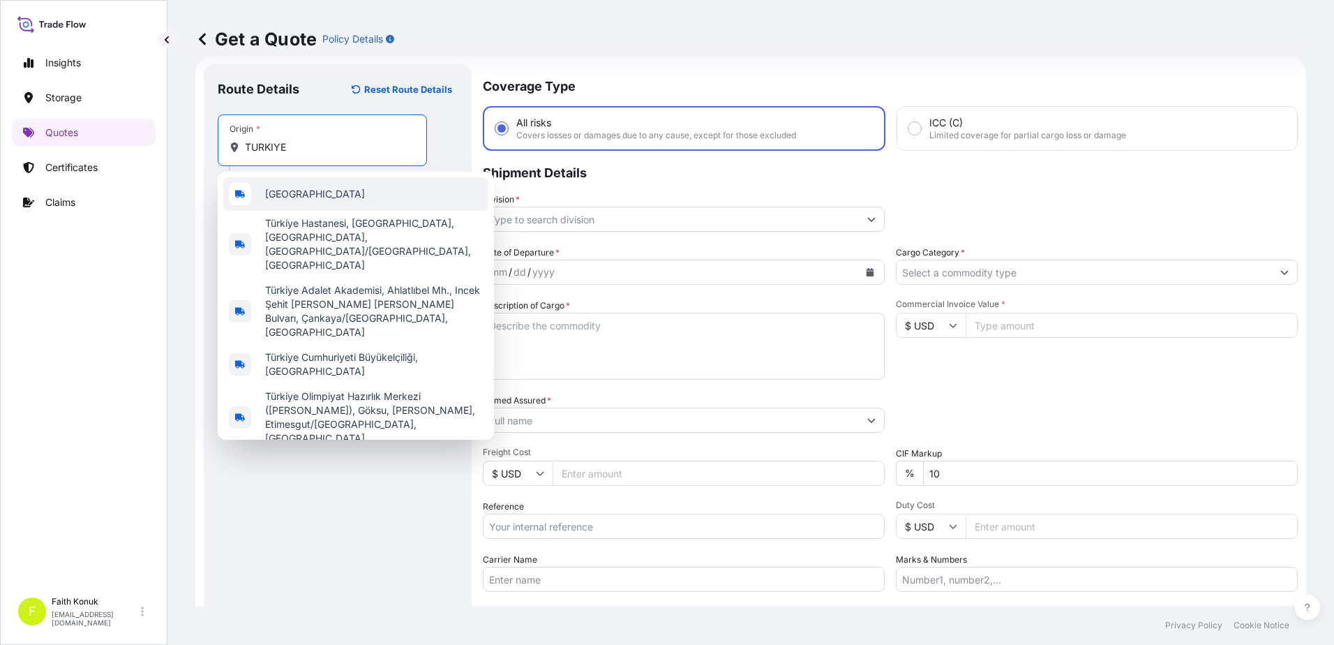
click at [295, 191] on span "Türkiye" at bounding box center [315, 194] width 100 height 14
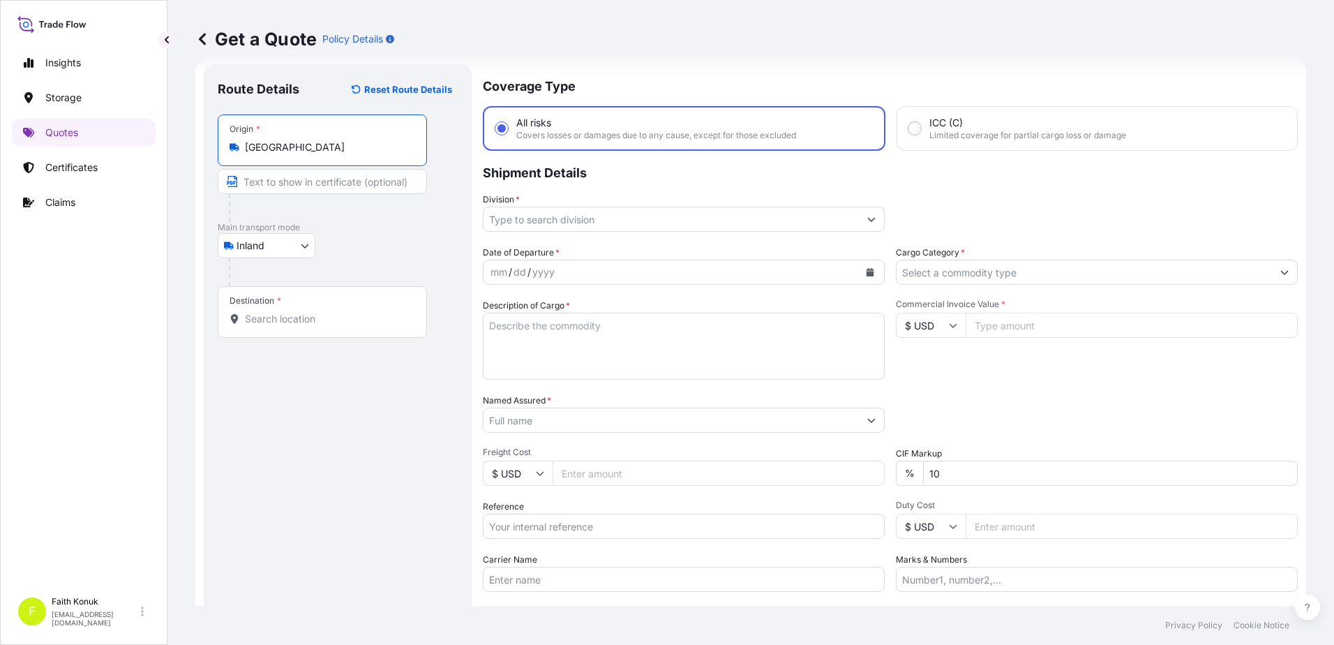
type input "Türkiye"
click at [396, 232] on p "Main transport mode" at bounding box center [338, 227] width 240 height 11
click at [330, 319] on input "Destination *" at bounding box center [327, 319] width 165 height 14
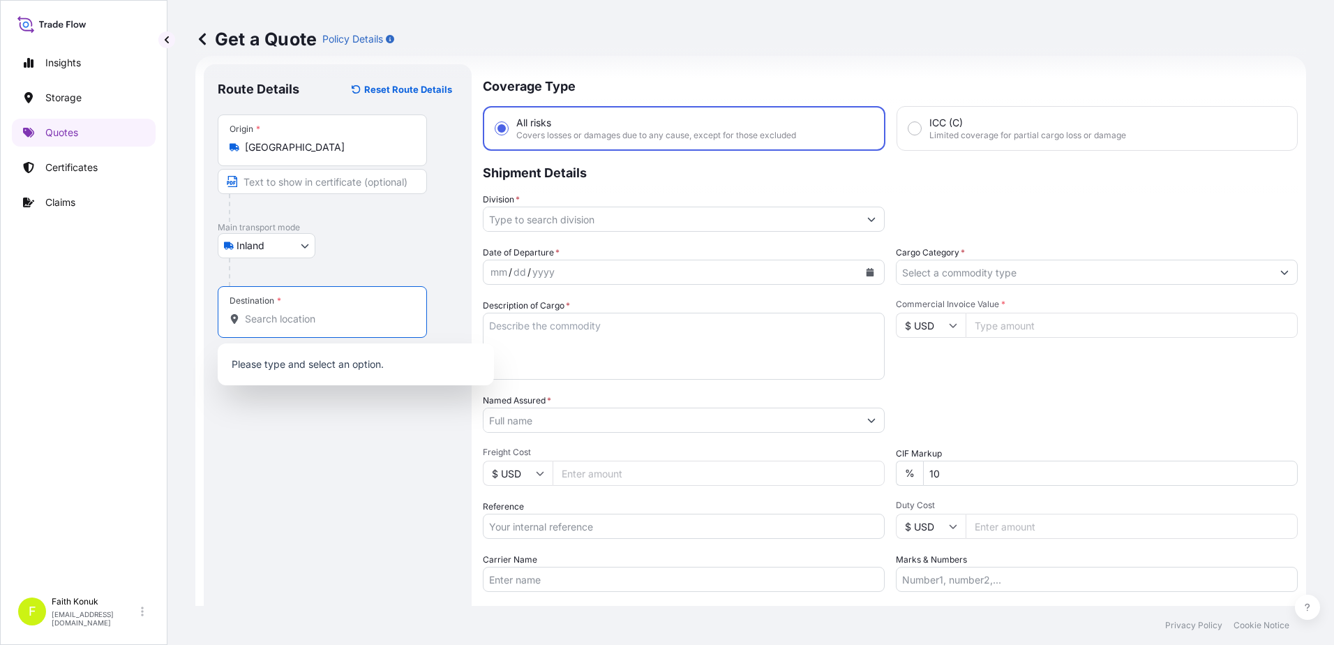
paste input "ROMANIA"
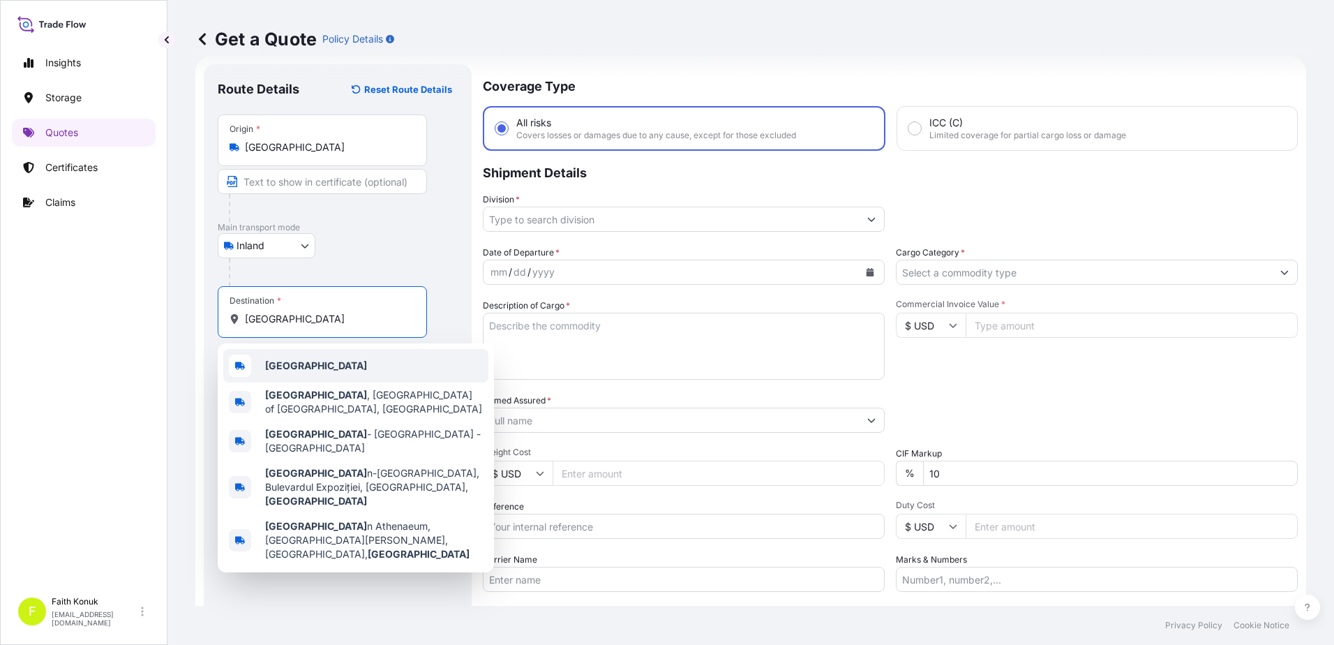
click at [329, 357] on div "Romania" at bounding box center [355, 365] width 265 height 33
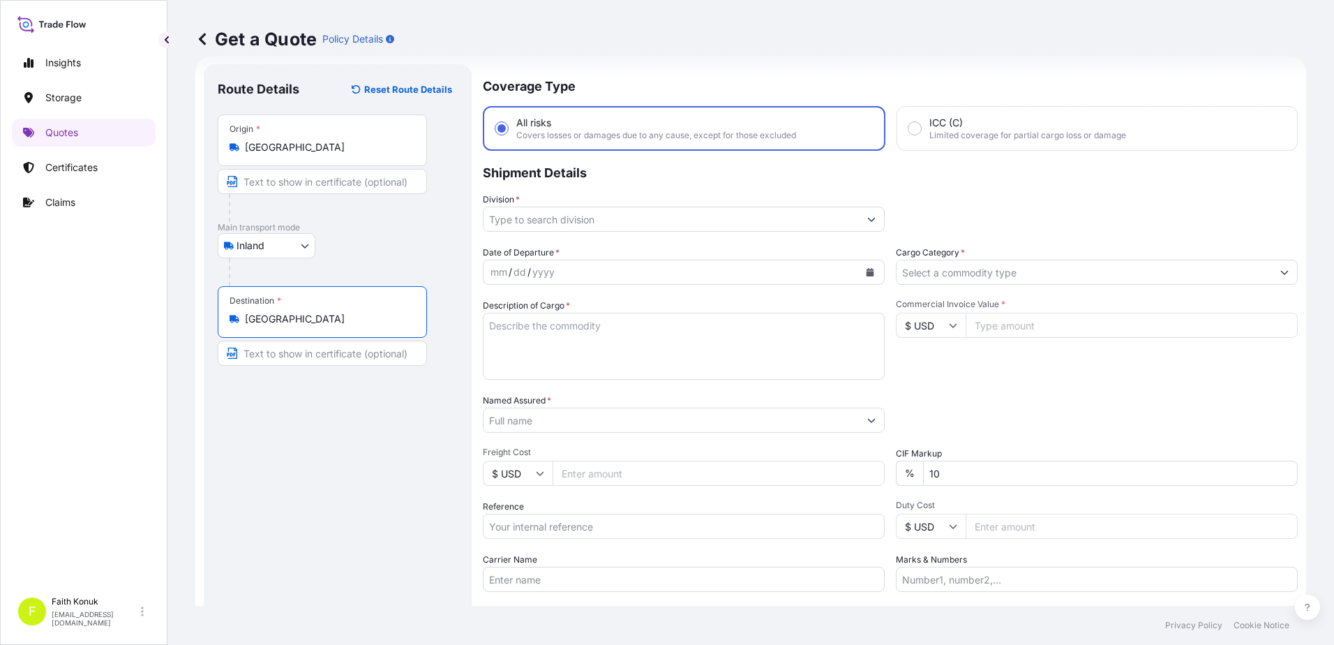
type input "Romania"
click at [380, 227] on p "Main transport mode" at bounding box center [338, 227] width 240 height 11
click at [587, 213] on input "Division *" at bounding box center [670, 218] width 375 height 25
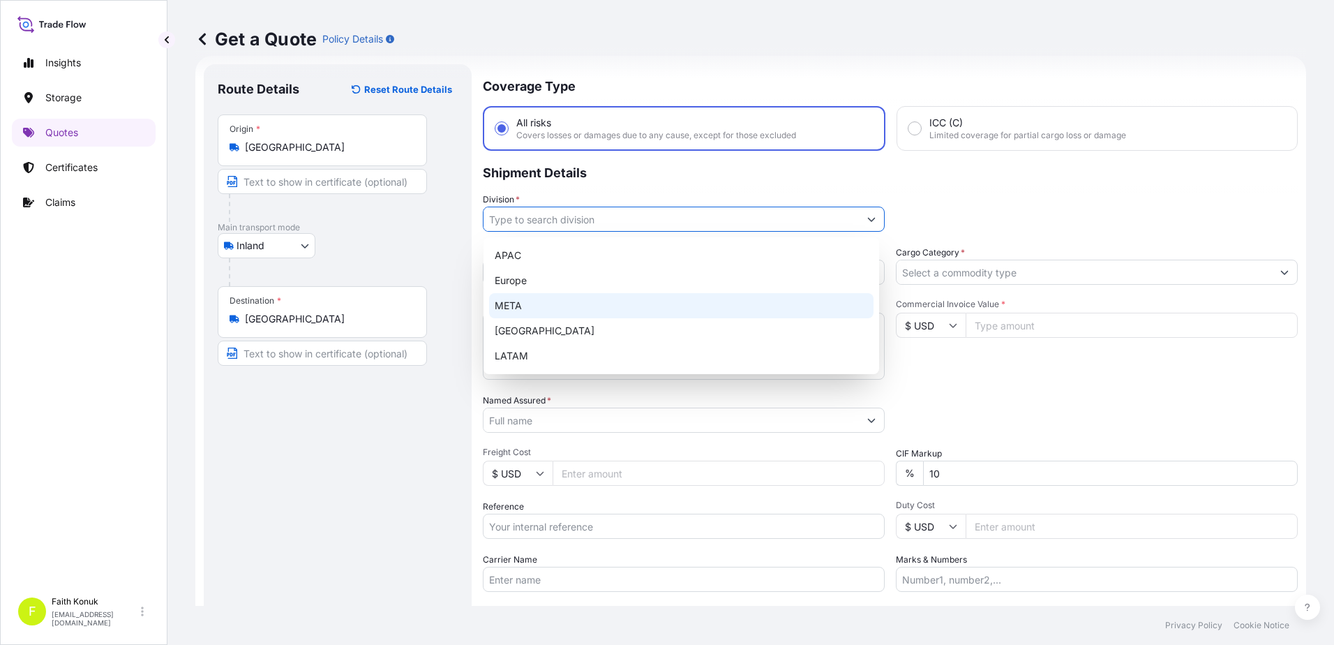
click at [601, 305] on div "META" at bounding box center [681, 305] width 384 height 25
type input "META"
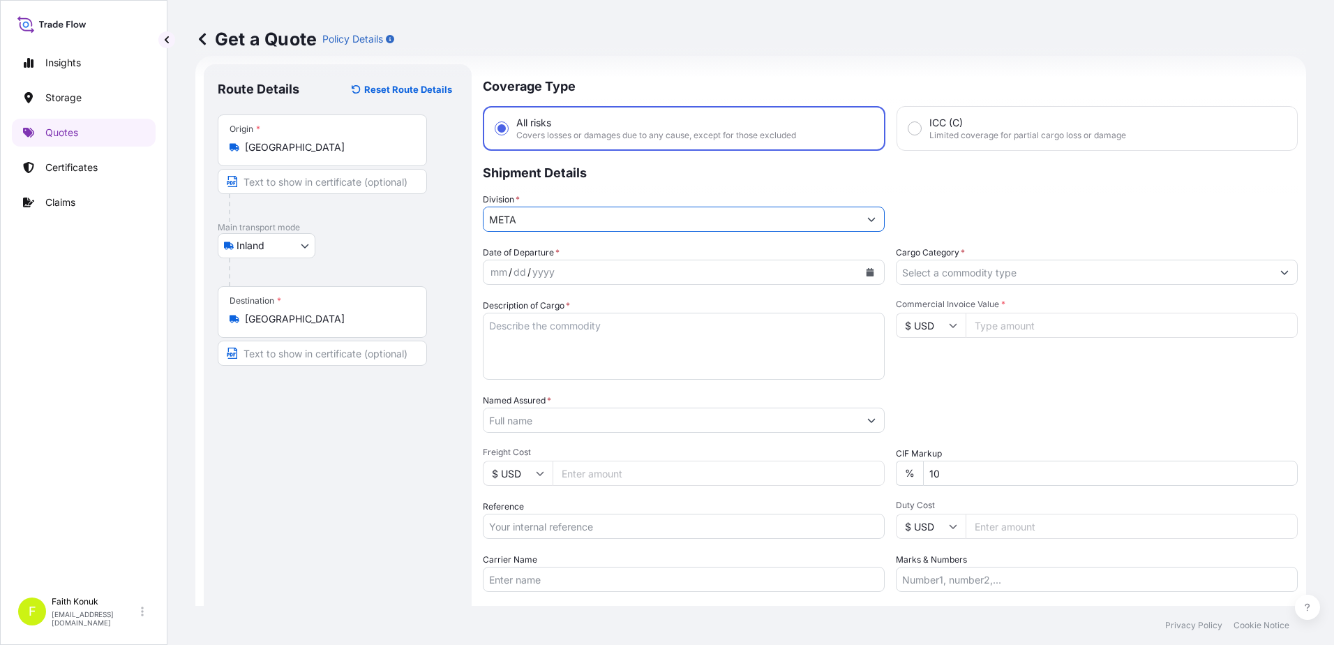
click at [654, 247] on div "Date of Departure * mm / dd / yyyy" at bounding box center [684, 265] width 402 height 39
click at [866, 274] on icon "Calendar" at bounding box center [870, 272] width 8 height 8
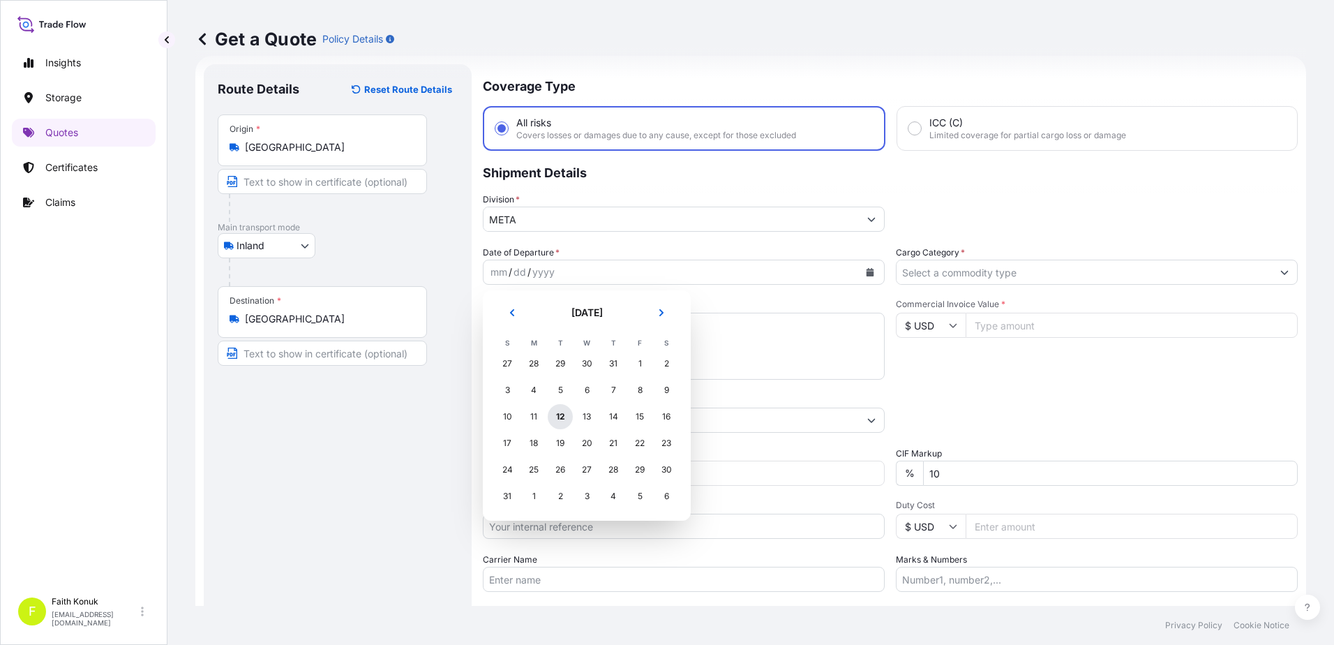
click at [555, 414] on div "12" at bounding box center [560, 416] width 25 height 25
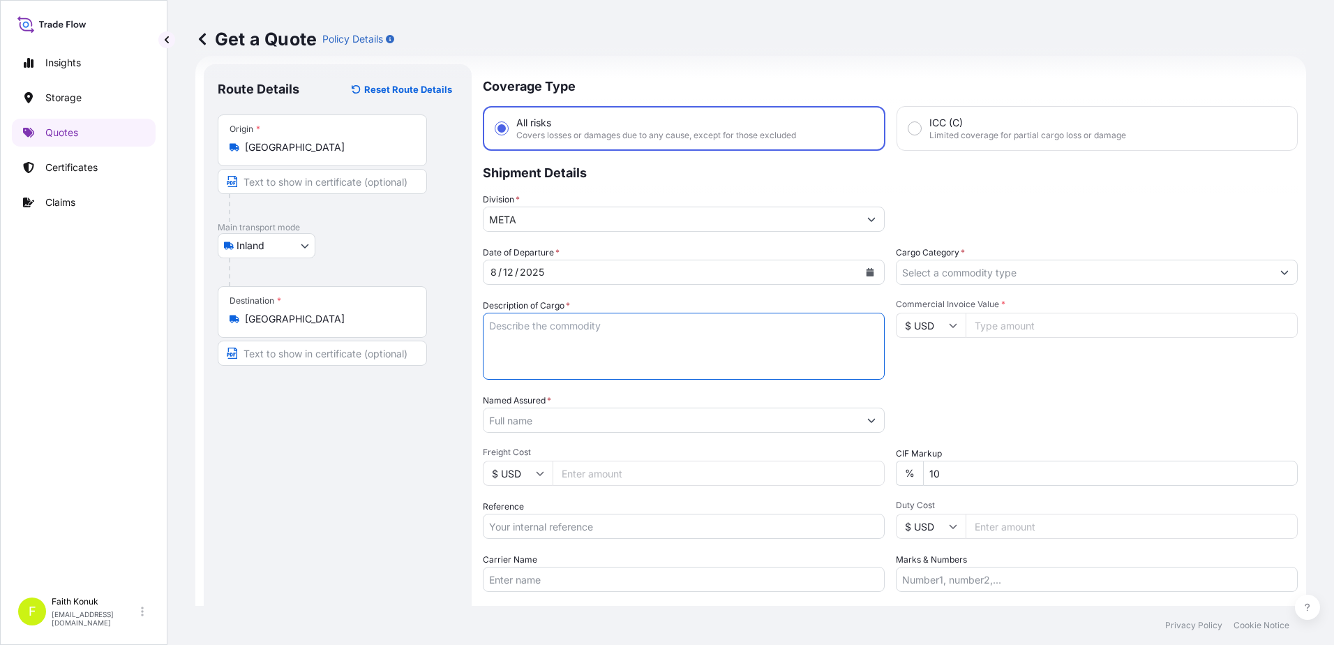
click at [550, 330] on textarea "Description of Cargo *" at bounding box center [684, 346] width 402 height 67
click at [504, 327] on textarea "Description of Cargo *" at bounding box center [684, 346] width 402 height 67
paste textarea "LOADING RAMP 78 PACKAGES // GROSS: 5440 KGS"
paste textarea "REF NO:OZTIRYAKILER"
click at [509, 373] on textarea "LOADING RAMP 78 PACKAGES // GROSS: 5440 KGS REF NO:OZTIRYAKILER" at bounding box center [684, 346] width 402 height 67
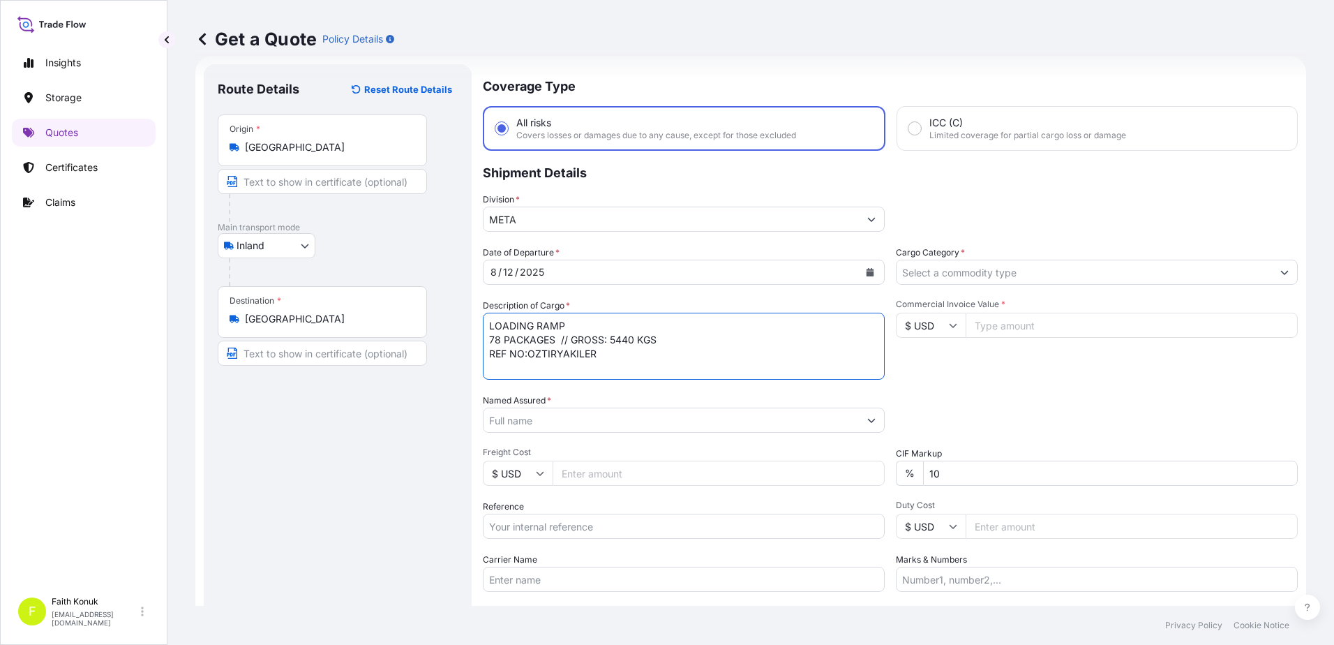
click at [564, 364] on textarea "LOADING RAMP 78 PACKAGES // GROSS: 5440 KGS REF NO:OZTIRYAKILER" at bounding box center [684, 346] width 402 height 67
click at [616, 358] on textarea "LOADING RAMP 78 PACKAGES // GROSS: 5440 KGS REF NO:OZTIRYAKILER" at bounding box center [684, 346] width 402 height 67
type textarea "LOADING RAMP 78 PACKAGES // GROSS: 5440 KGS REF NO:OZTIRYAKILER INSURANCE PREMI…"
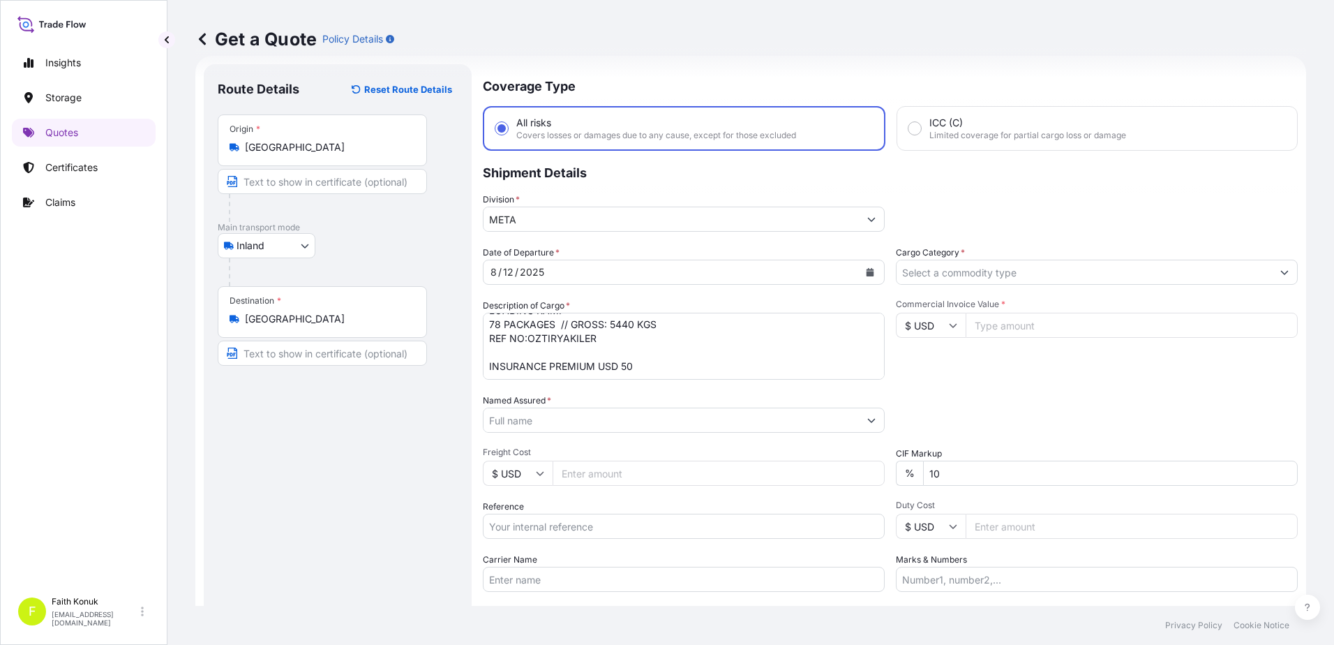
click at [538, 419] on input "Named Assured *" at bounding box center [670, 419] width 375 height 25
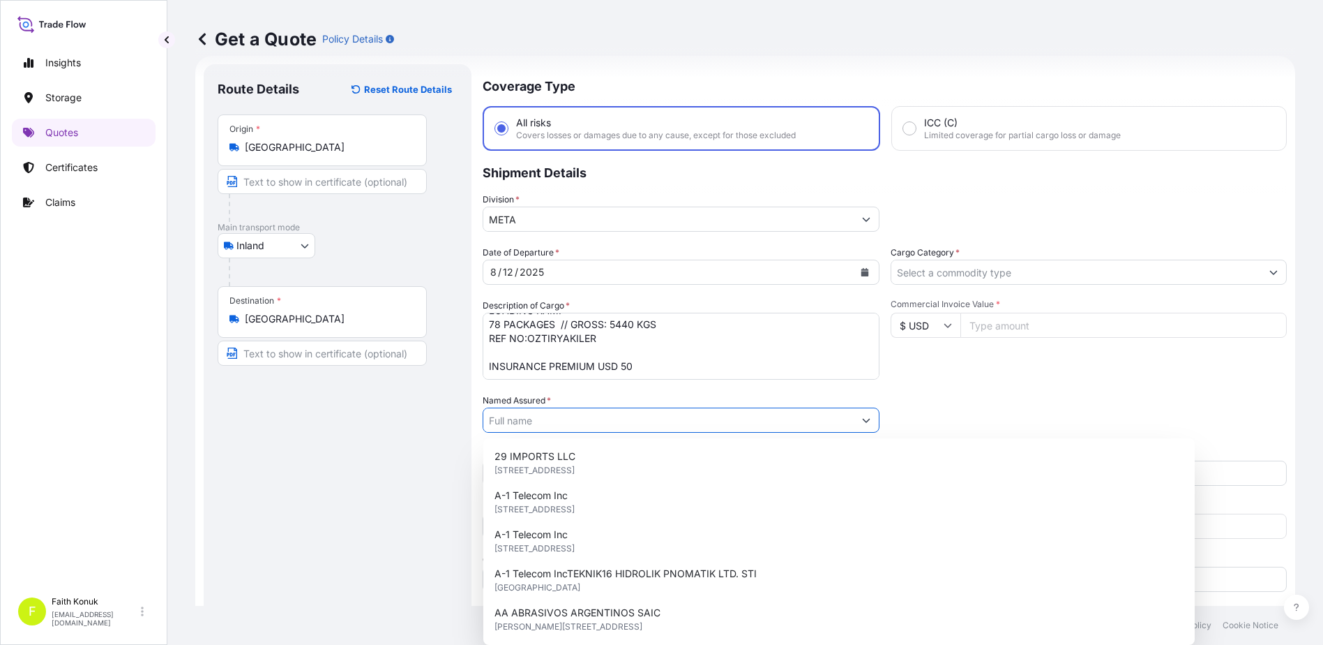
paste input "OMNIA EUROPE SA"
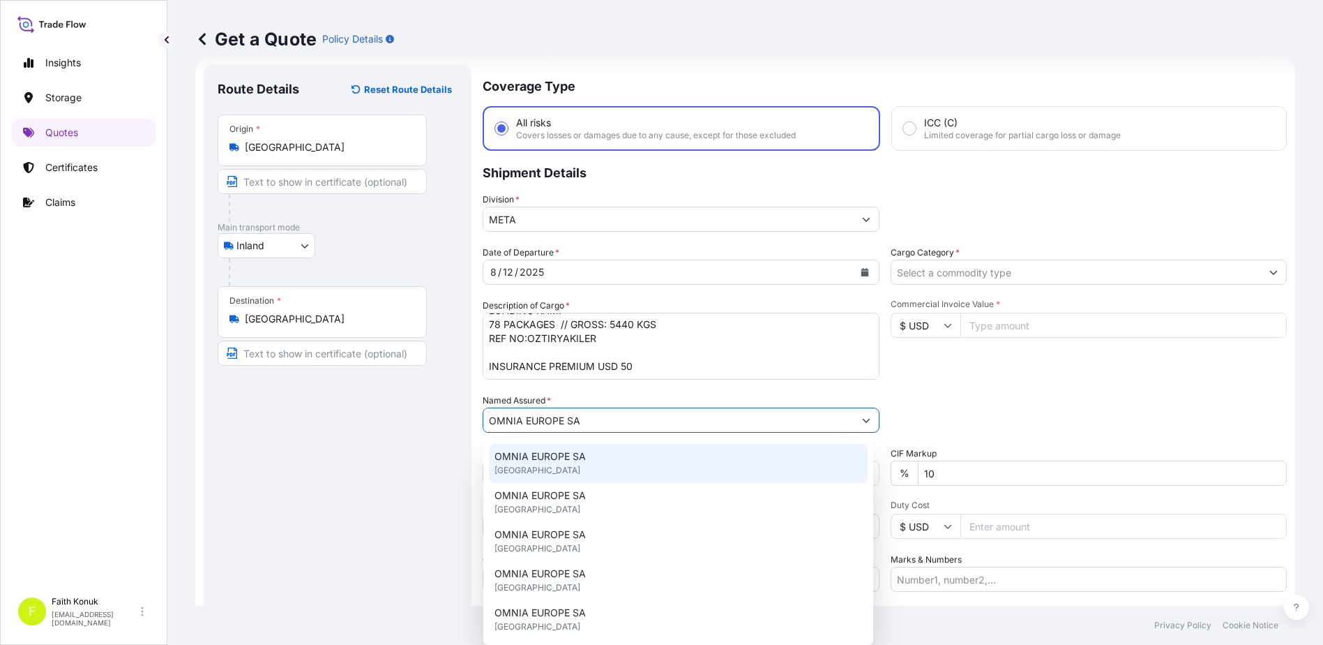
click at [595, 460] on div "OMNIA EUROPE SA United Kingdom" at bounding box center [678, 463] width 379 height 39
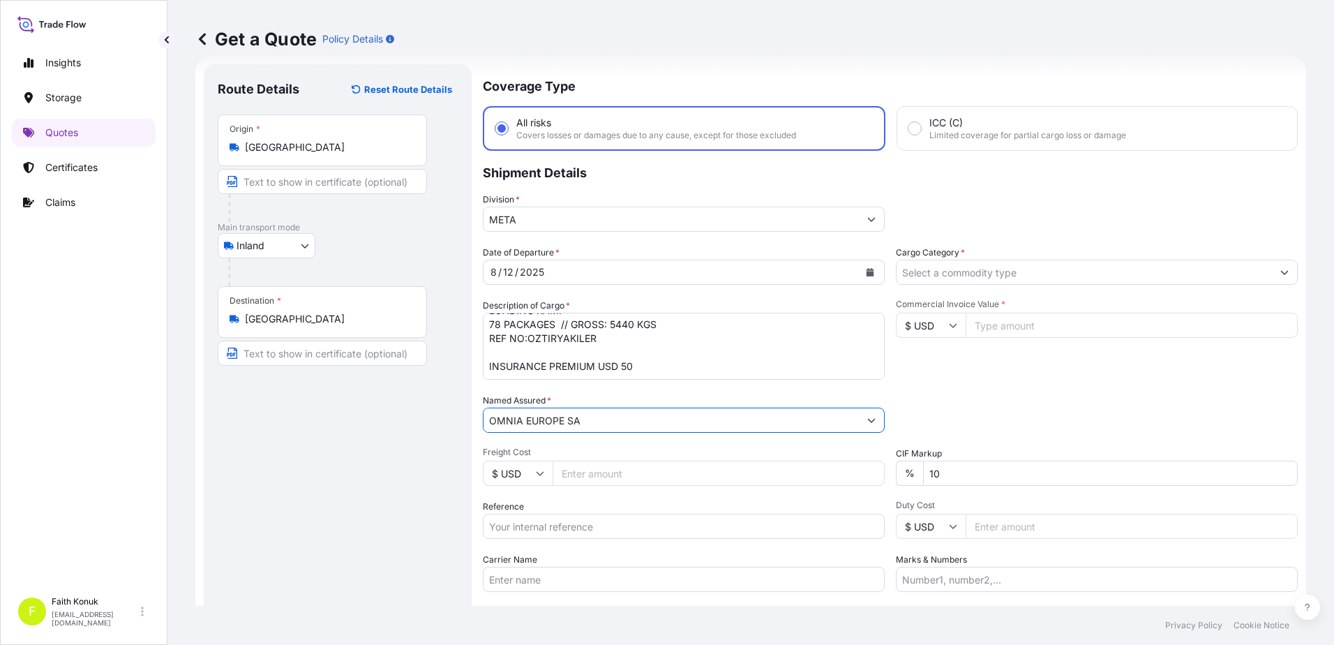
type input "OMNIA EUROPE SA"
click at [631, 390] on div "Date of Departure * 8 / 12 / 2025 Cargo Category * Description of Cargo * LOADI…" at bounding box center [890, 419] width 815 height 346
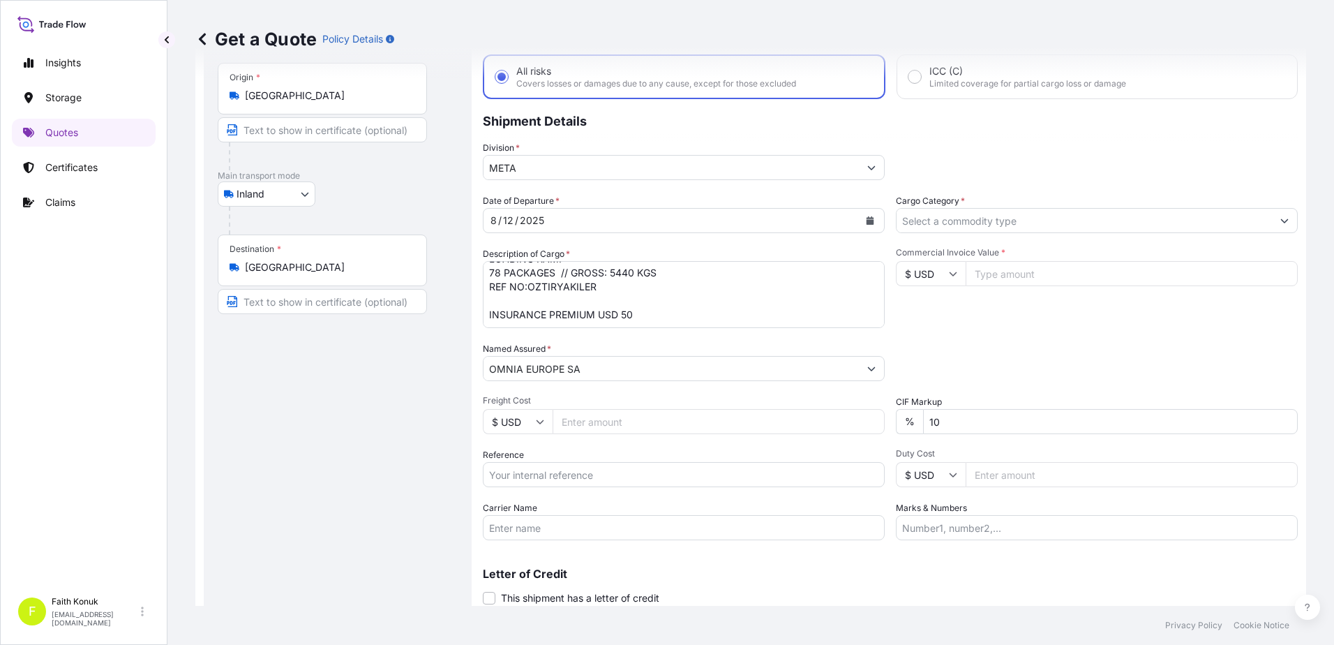
scroll to position [121, 0]
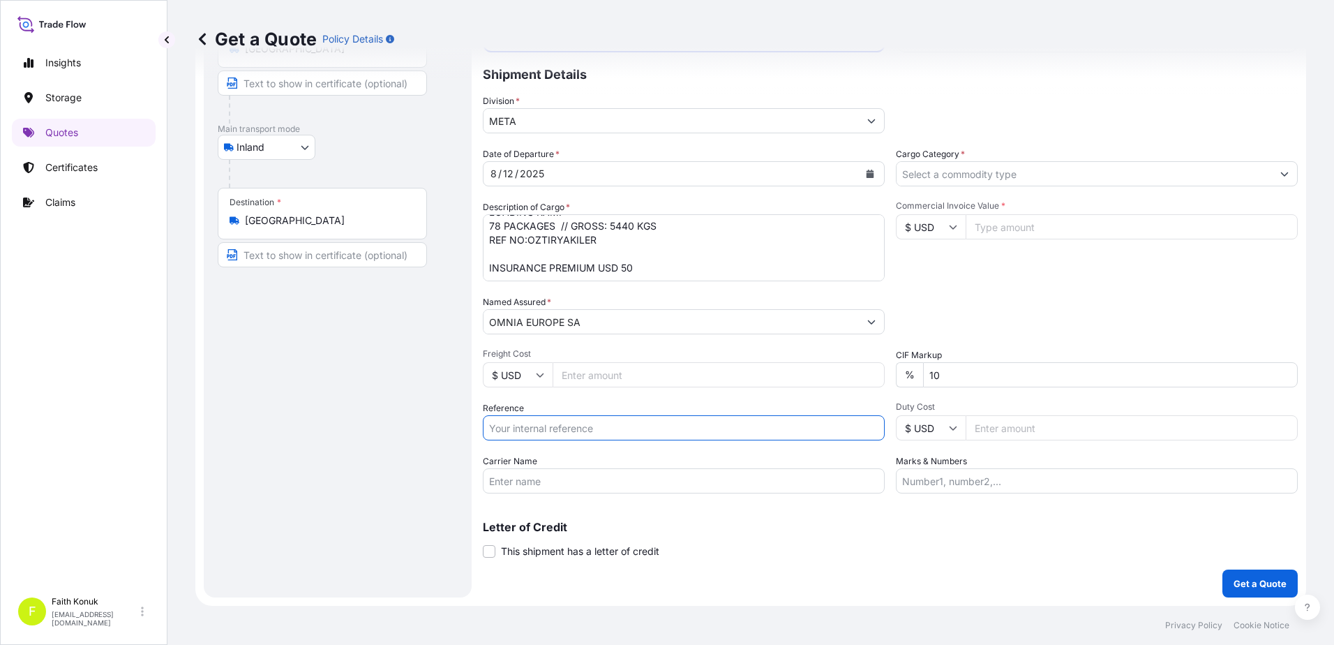
click at [516, 430] on input "Reference" at bounding box center [684, 427] width 402 height 25
paste input "2101768690"
type input "2101768690"
click at [940, 168] on input "Cargo Category *" at bounding box center [1083, 173] width 375 height 25
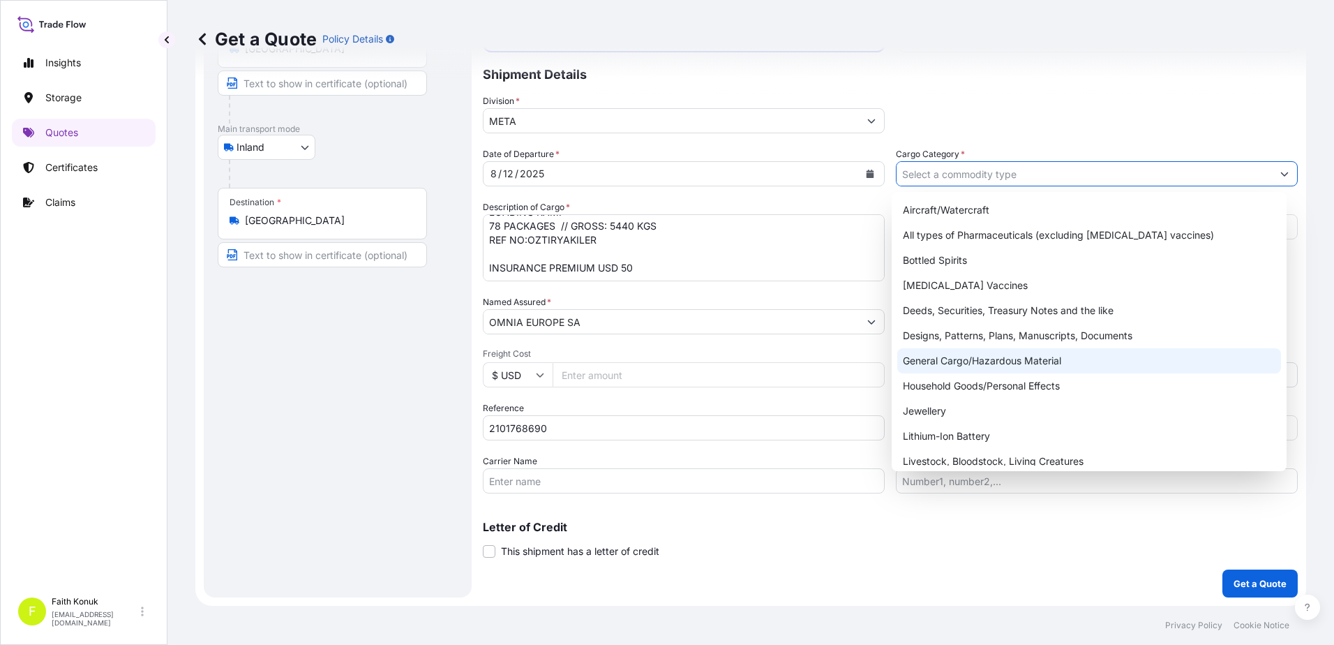
click at [931, 354] on div "General Cargo/Hazardous Material" at bounding box center [1089, 360] width 384 height 25
type input "General Cargo/Hazardous Material"
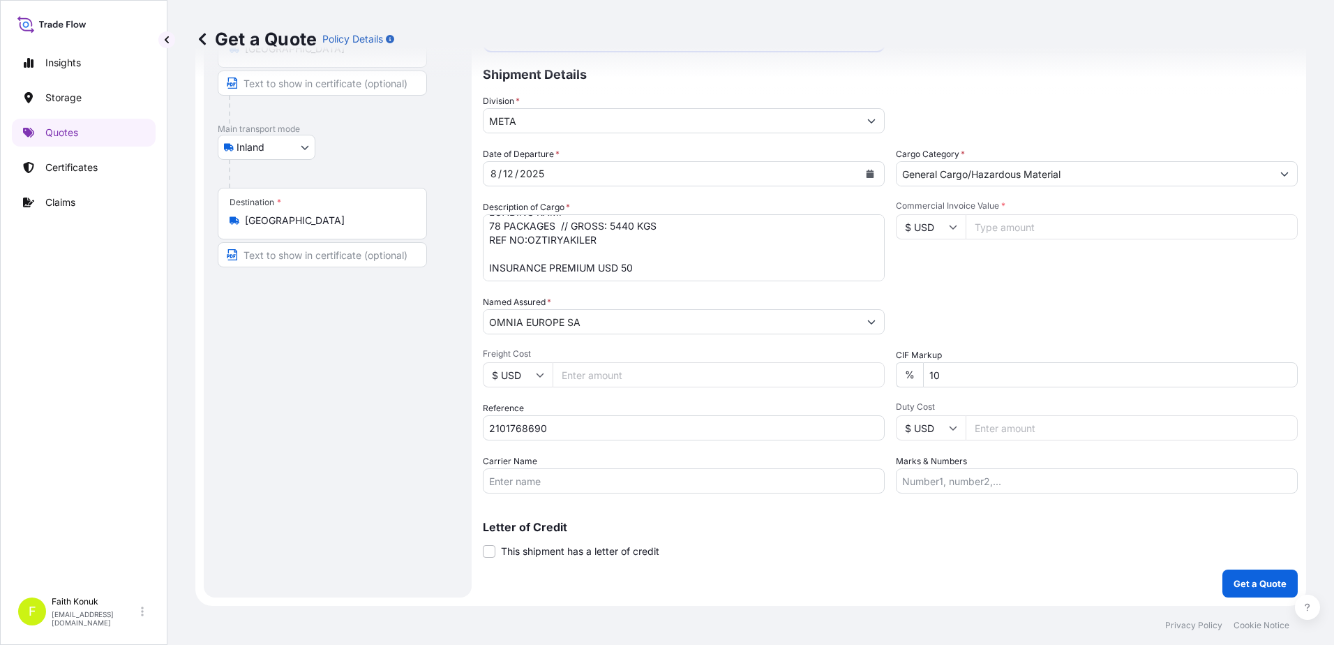
click at [963, 266] on div "Commercial Invoice Value * $ USD" at bounding box center [1097, 240] width 402 height 81
click at [958, 236] on input "$ USD" at bounding box center [931, 226] width 70 height 25
click at [940, 260] on div "€ EUR" at bounding box center [925, 265] width 59 height 27
type input "€ EUR"
click at [994, 230] on input "Commercial Invoice Value *" at bounding box center [1131, 226] width 332 height 25
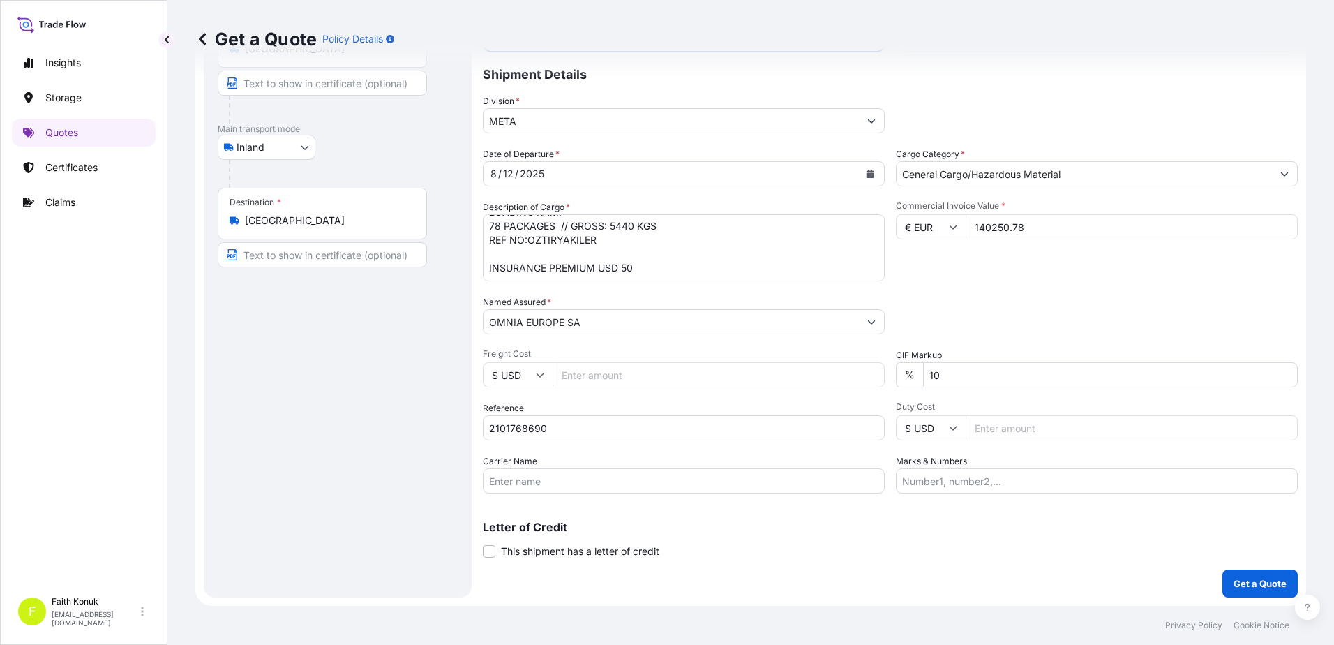
type input "140250.78"
click at [1242, 583] on p "Get a Quote" at bounding box center [1259, 583] width 53 height 14
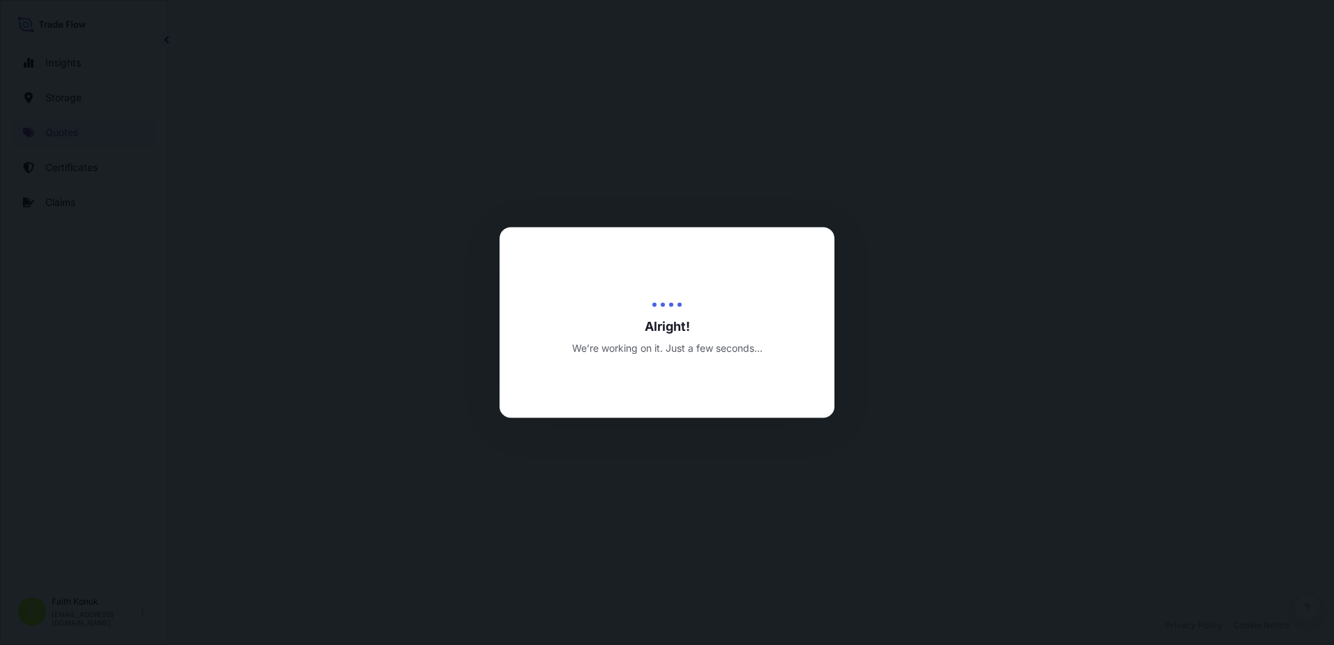
select select "Inland"
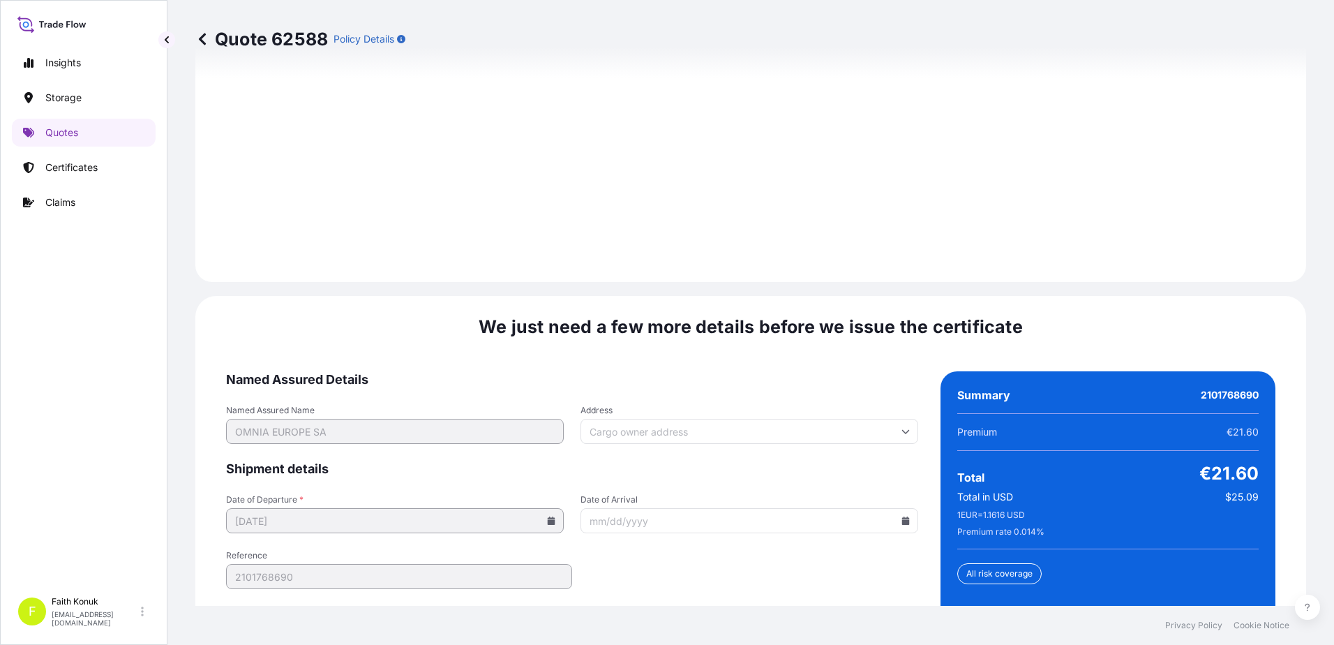
scroll to position [2058, 0]
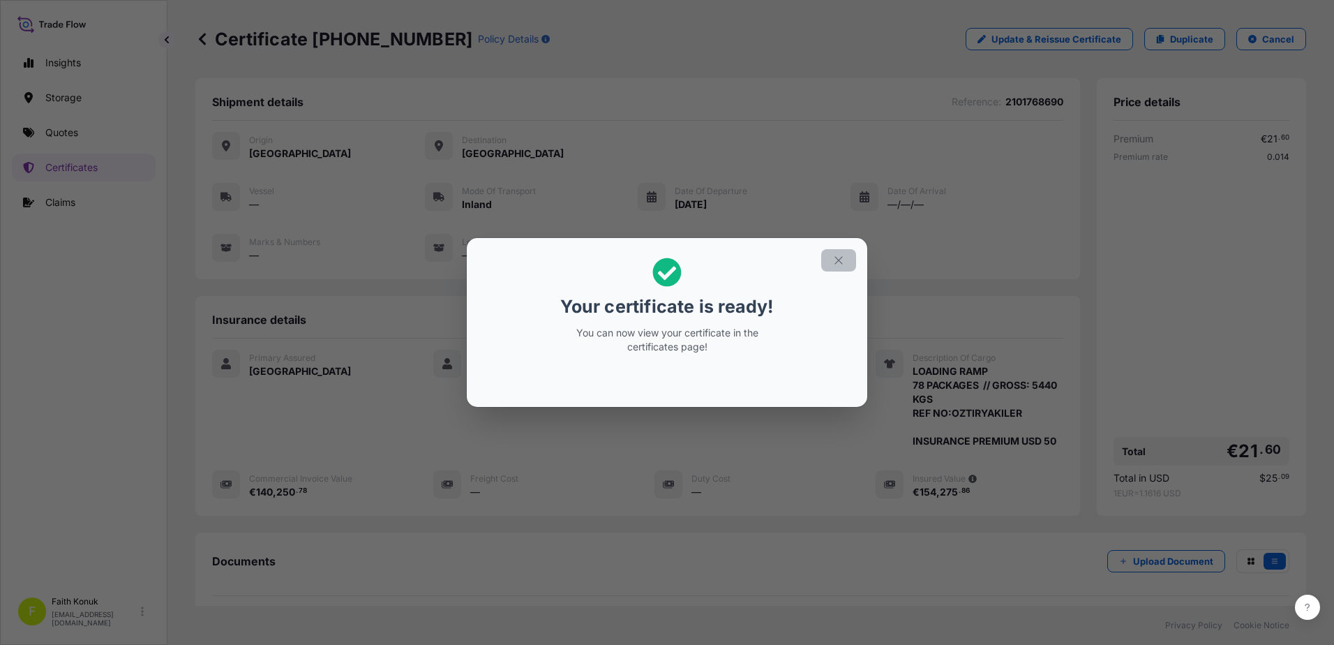
click at [839, 266] on button "button" at bounding box center [838, 260] width 35 height 22
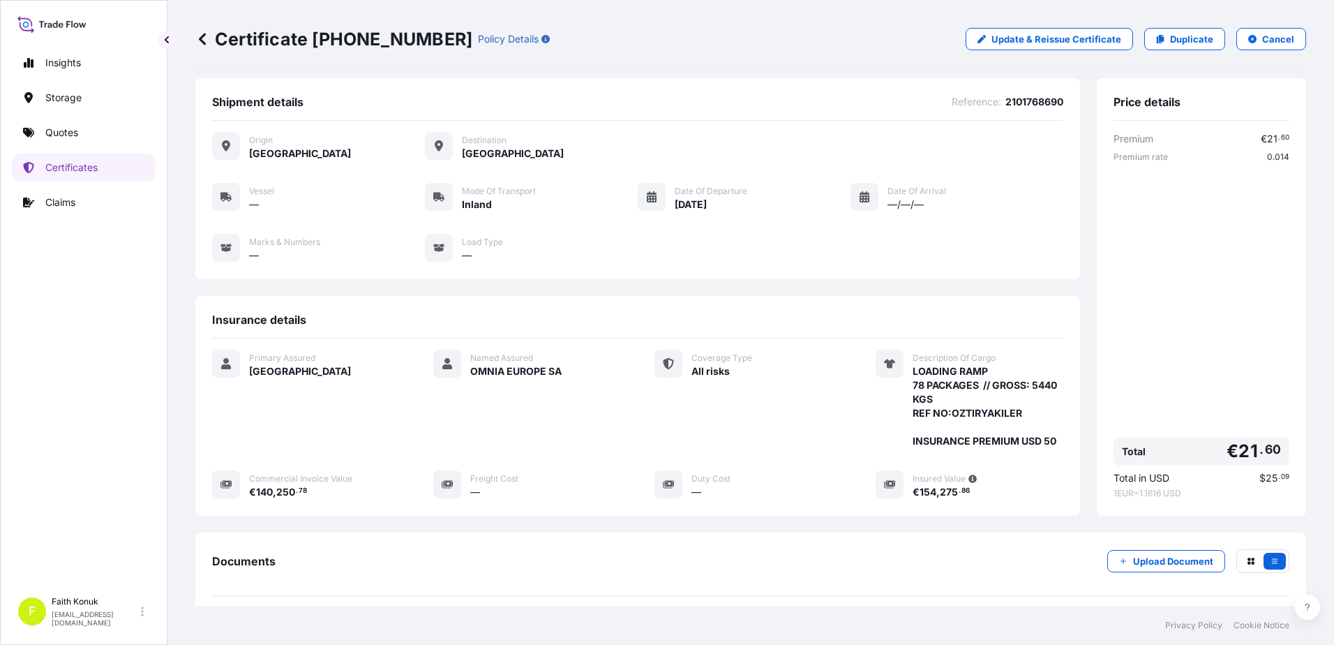
scroll to position [144, 0]
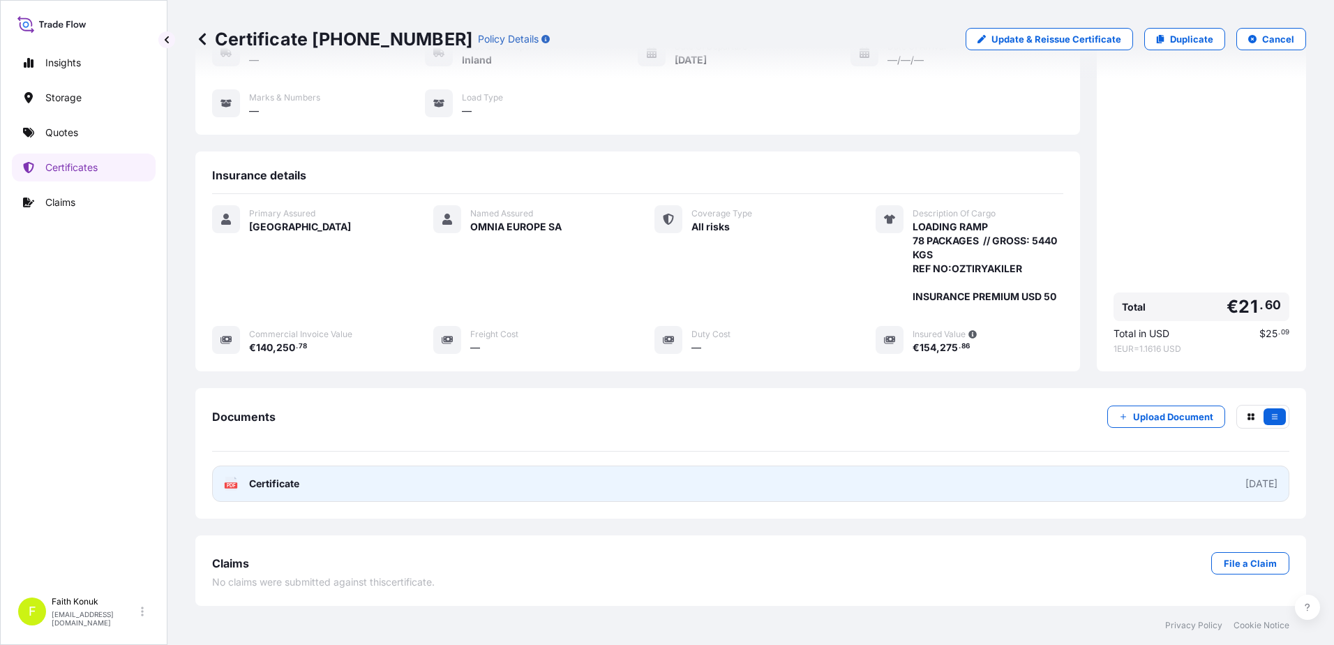
click at [234, 486] on text "PDF" at bounding box center [231, 485] width 9 height 5
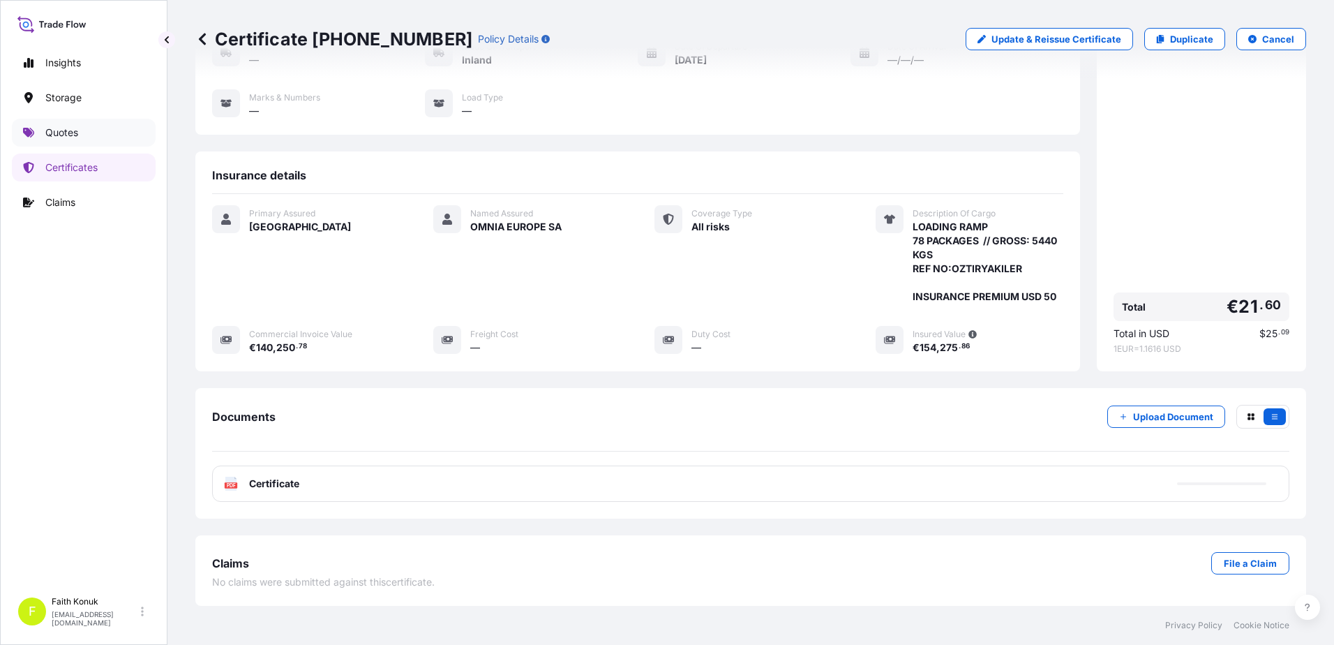
click at [82, 124] on link "Quotes" at bounding box center [84, 133] width 144 height 28
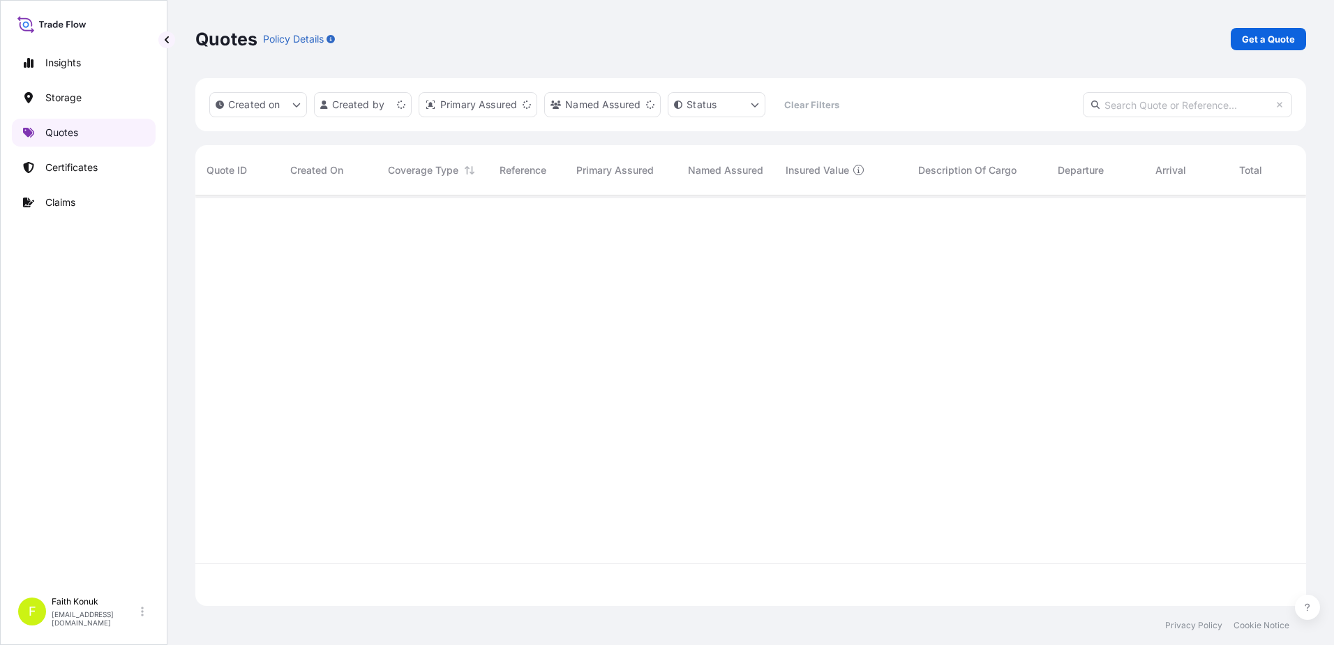
scroll to position [407, 1100]
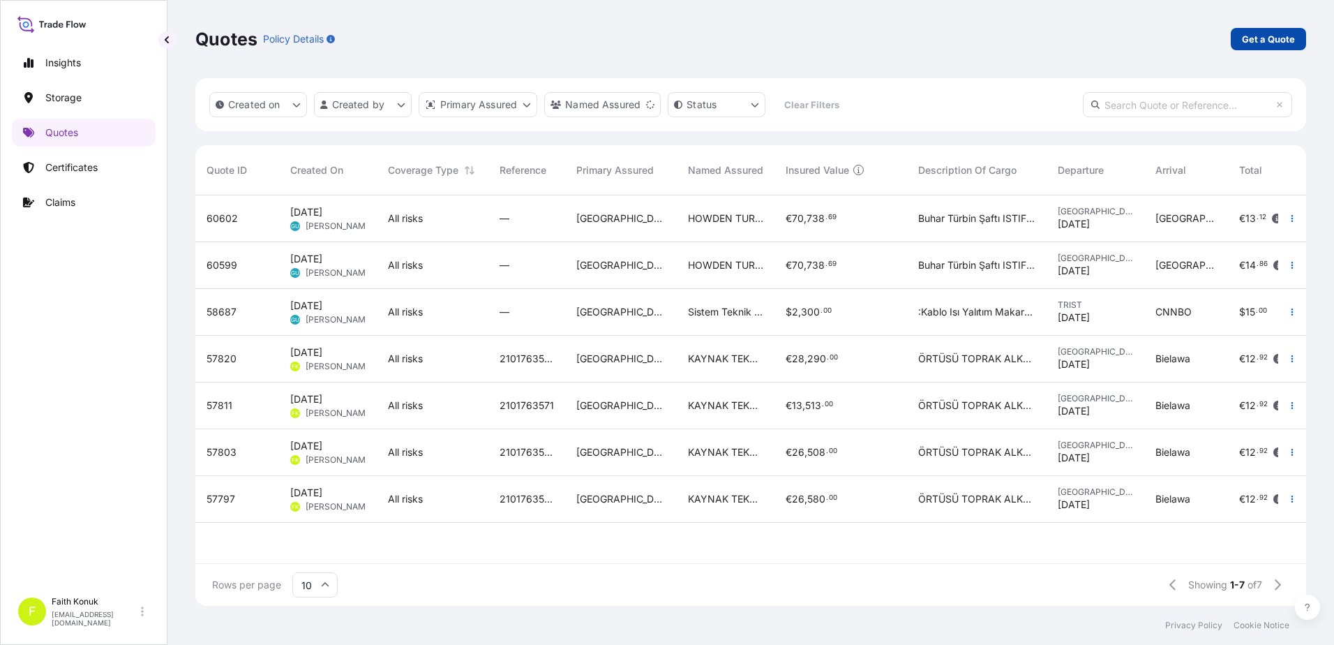
click at [1251, 33] on p "Get a Quote" at bounding box center [1268, 39] width 53 height 14
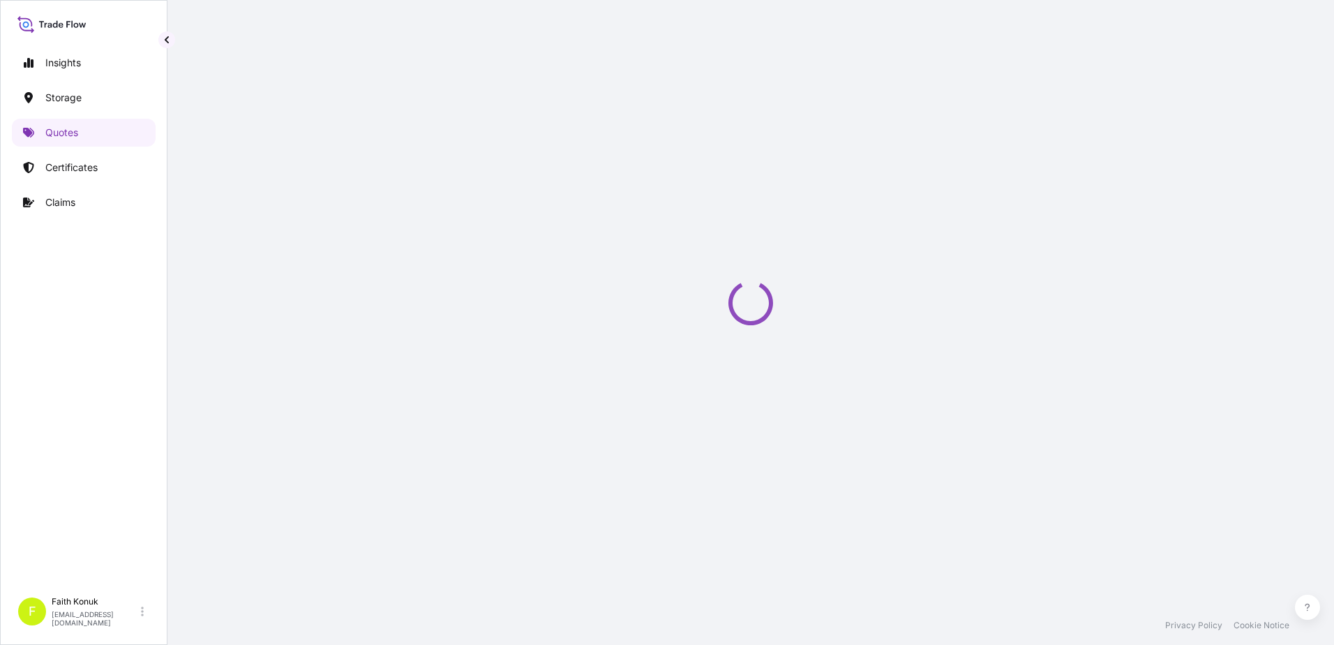
select select "Water"
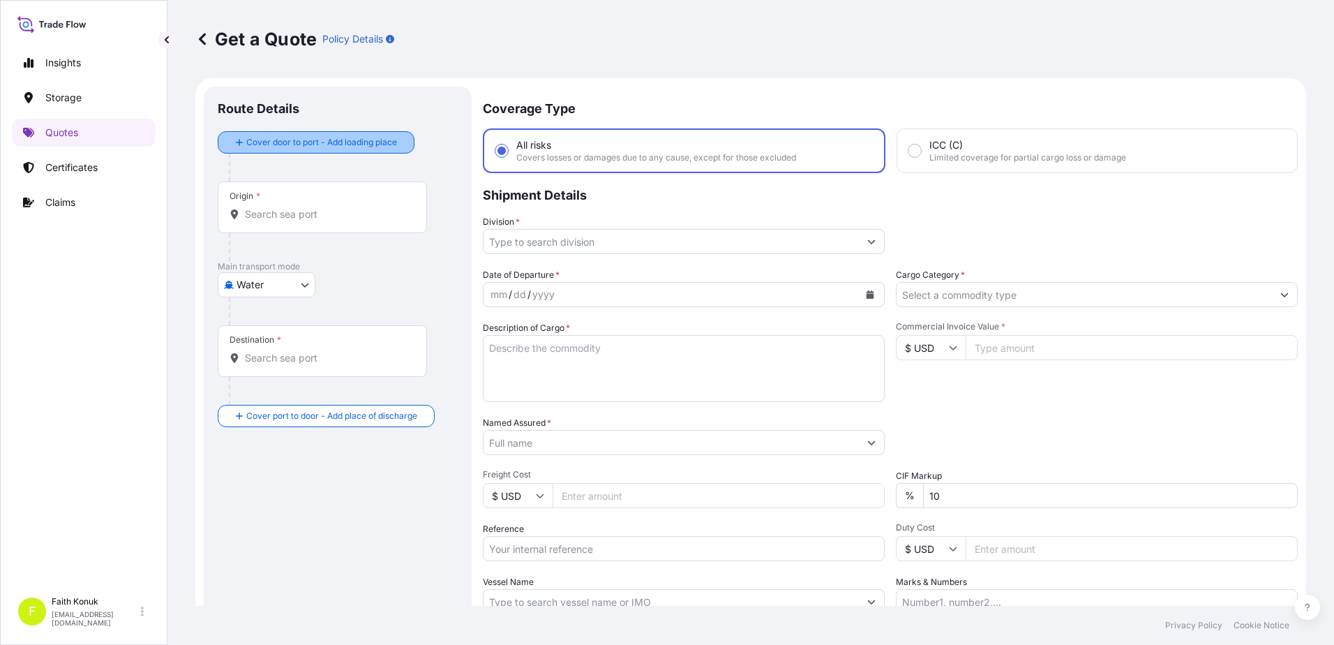
scroll to position [22, 0]
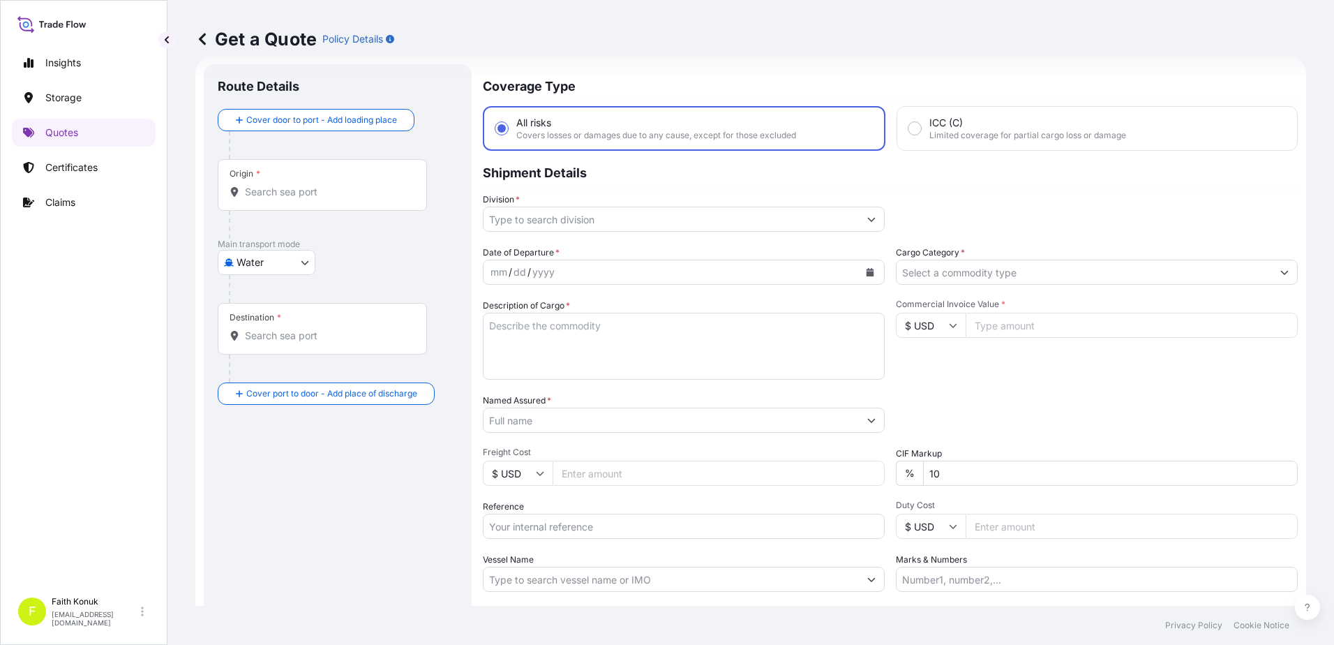
click at [287, 262] on body "Insights Storage Quotes Certificates Claims F Faith Konuk fatih.konuk@psabdp.co…" at bounding box center [667, 322] width 1334 height 645
click at [267, 349] on span "Inland" at bounding box center [258, 349] width 28 height 14
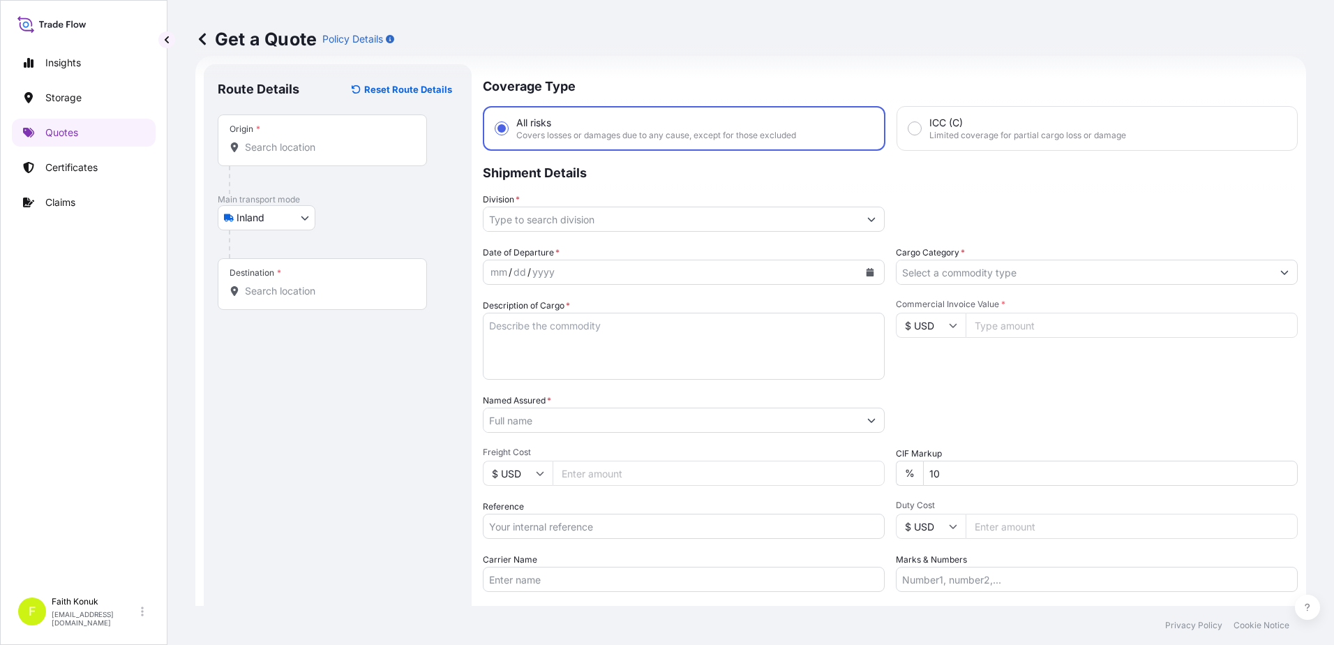
click at [334, 152] on input "Origin *" at bounding box center [327, 147] width 165 height 14
paste input "TURKIYE"
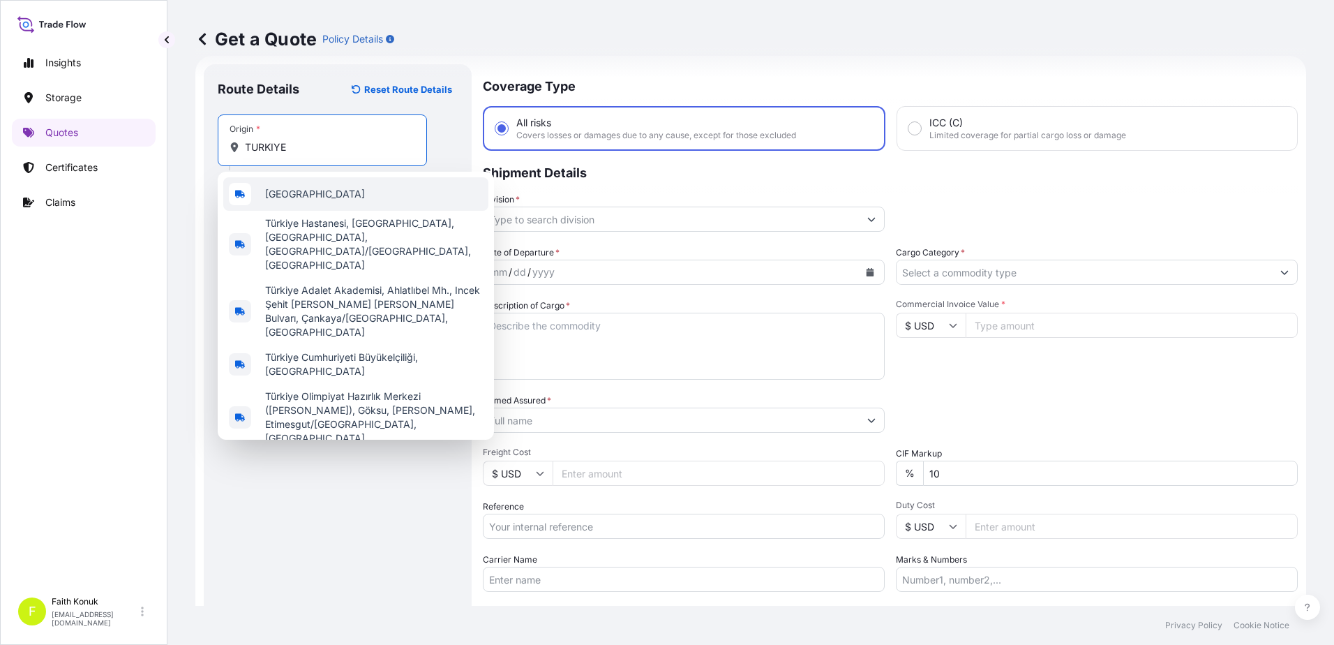
click at [324, 198] on div "Türkiye" at bounding box center [355, 193] width 265 height 33
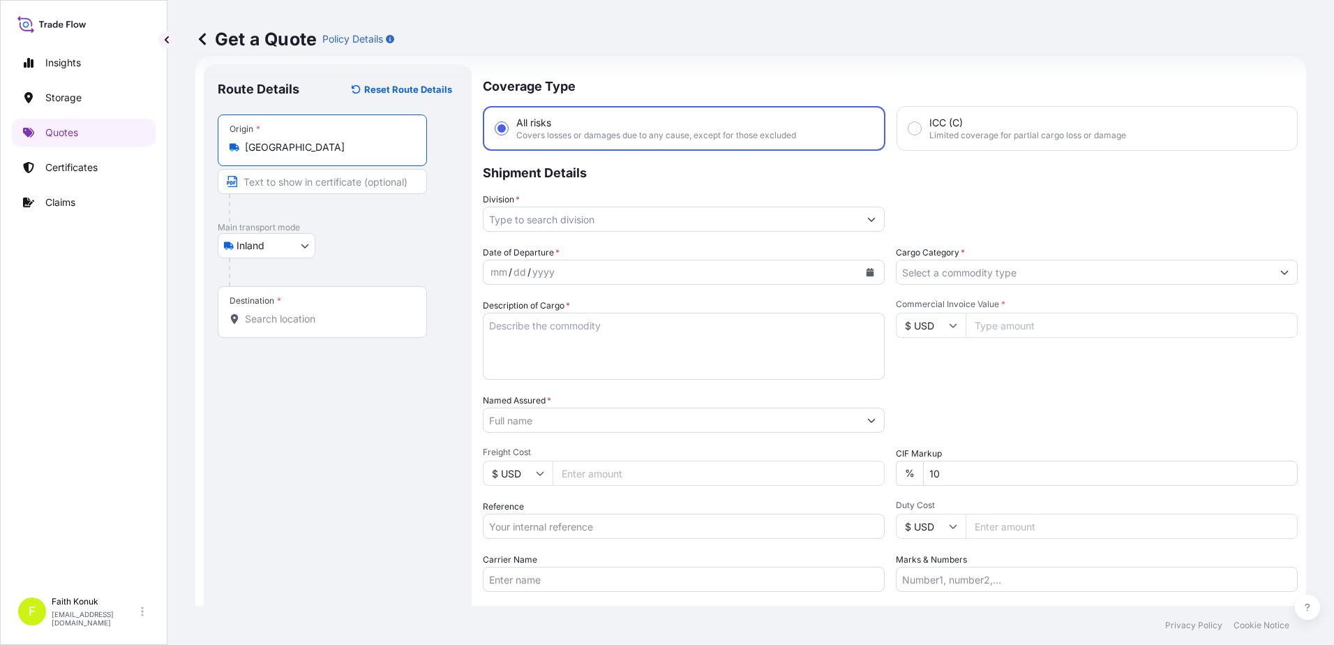
type input "Türkiye"
click at [393, 249] on div "Inland Air Water Inland" at bounding box center [338, 245] width 240 height 25
click at [292, 309] on div "Destination *" at bounding box center [322, 312] width 209 height 52
click at [292, 312] on input "Destination *" at bounding box center [327, 319] width 165 height 14
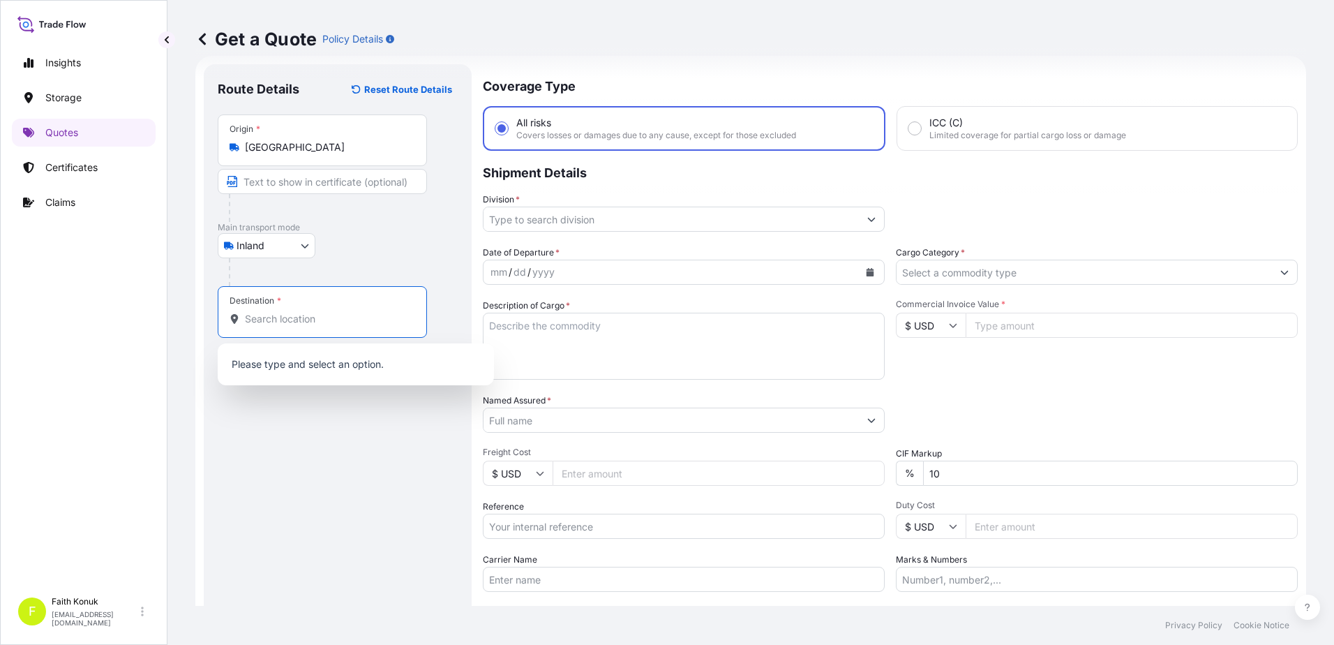
paste input "ROMANIA"
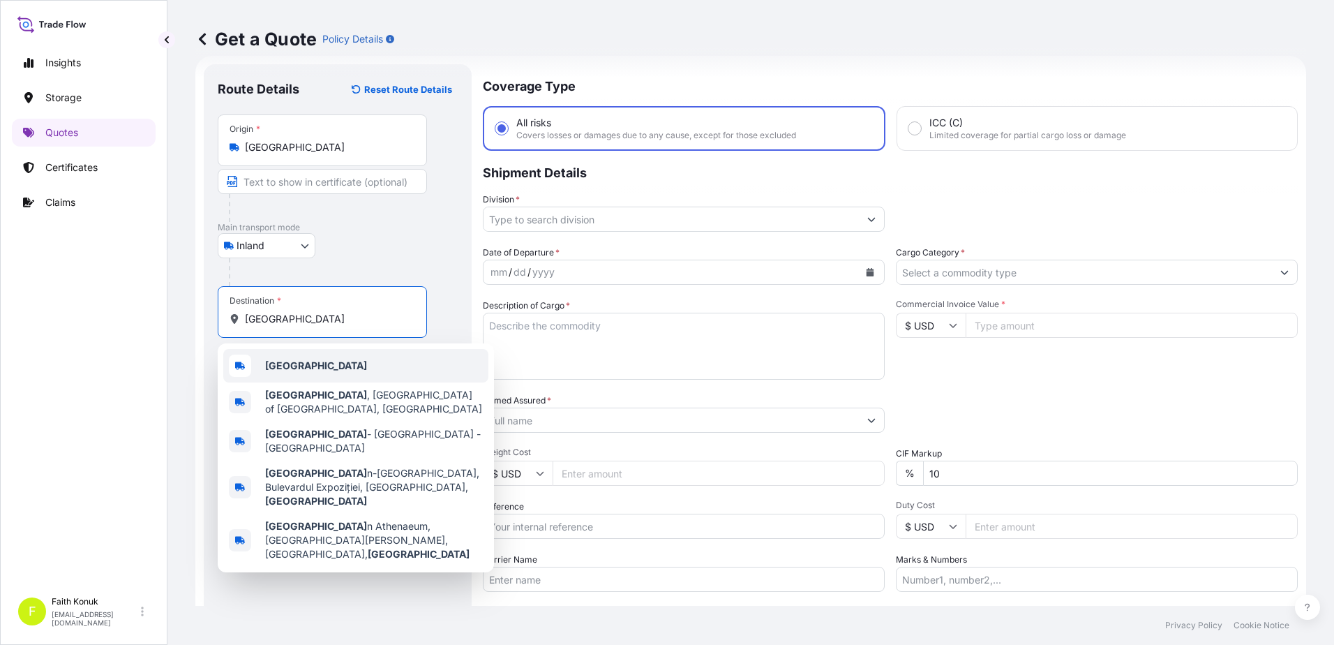
click at [296, 357] on div "Romania" at bounding box center [355, 365] width 265 height 33
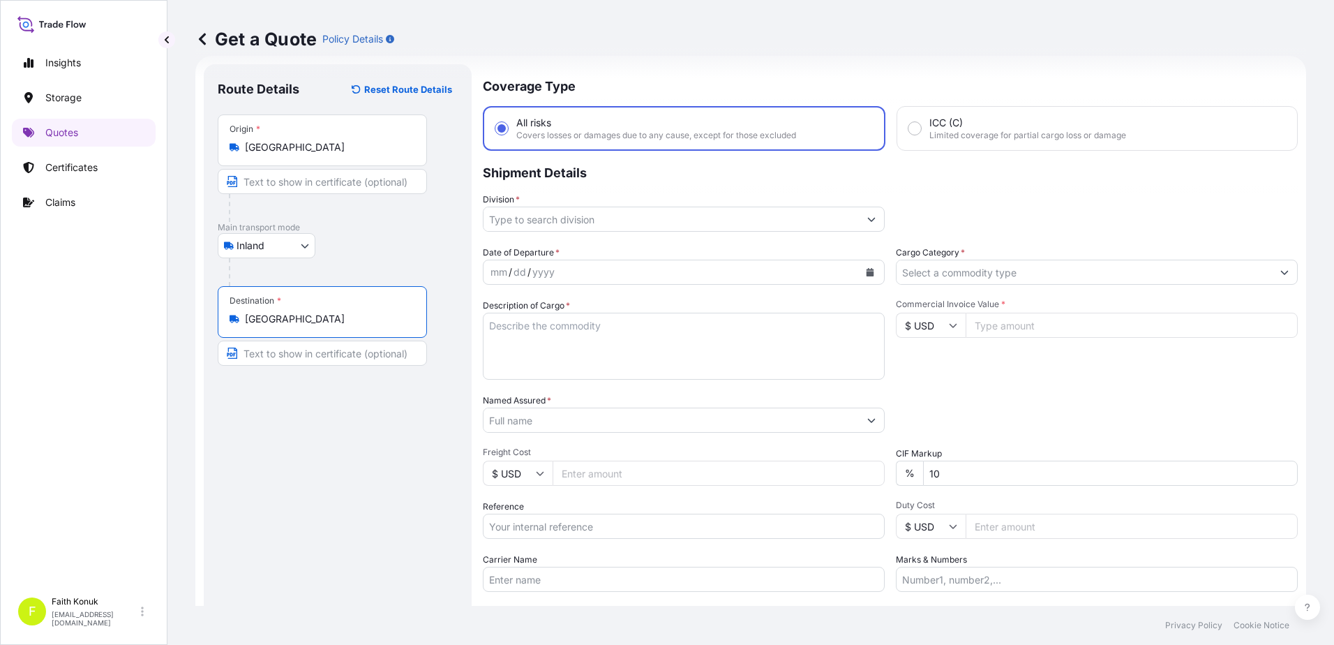
type input "Romania"
click at [354, 231] on p "Main transport mode" at bounding box center [338, 227] width 240 height 11
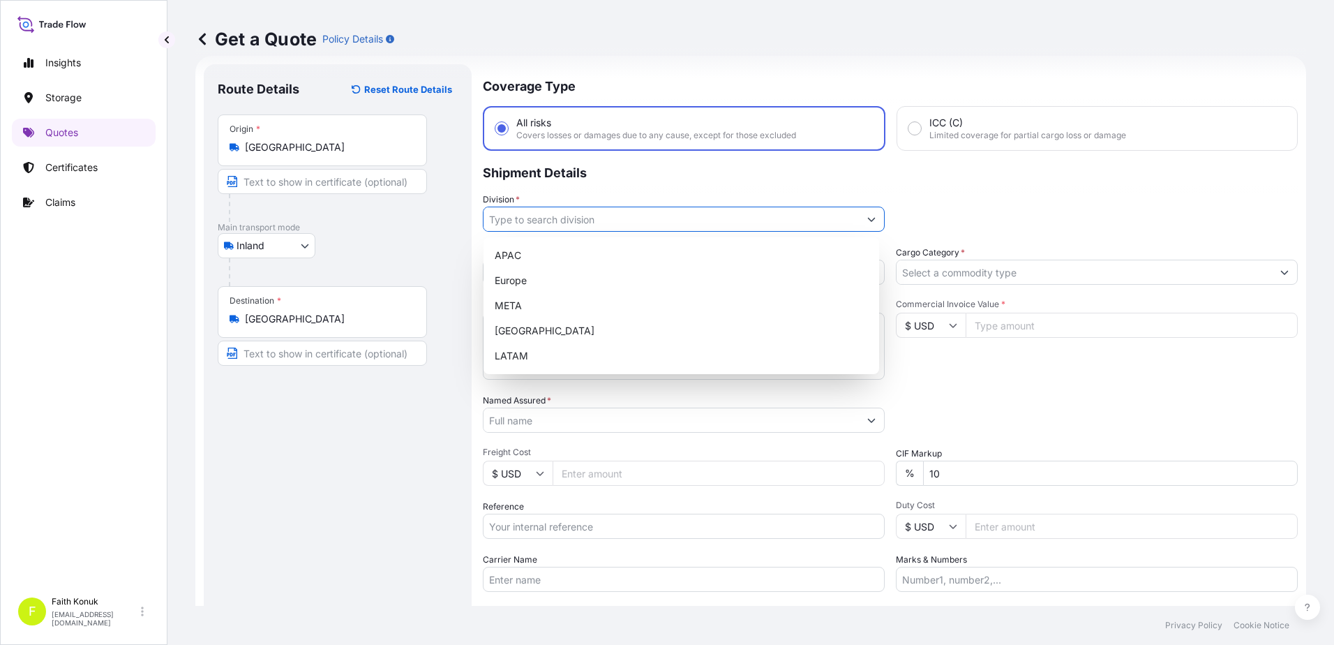
click at [564, 219] on input "Division *" at bounding box center [670, 218] width 375 height 25
click at [532, 300] on div "META" at bounding box center [681, 305] width 384 height 25
type input "META"
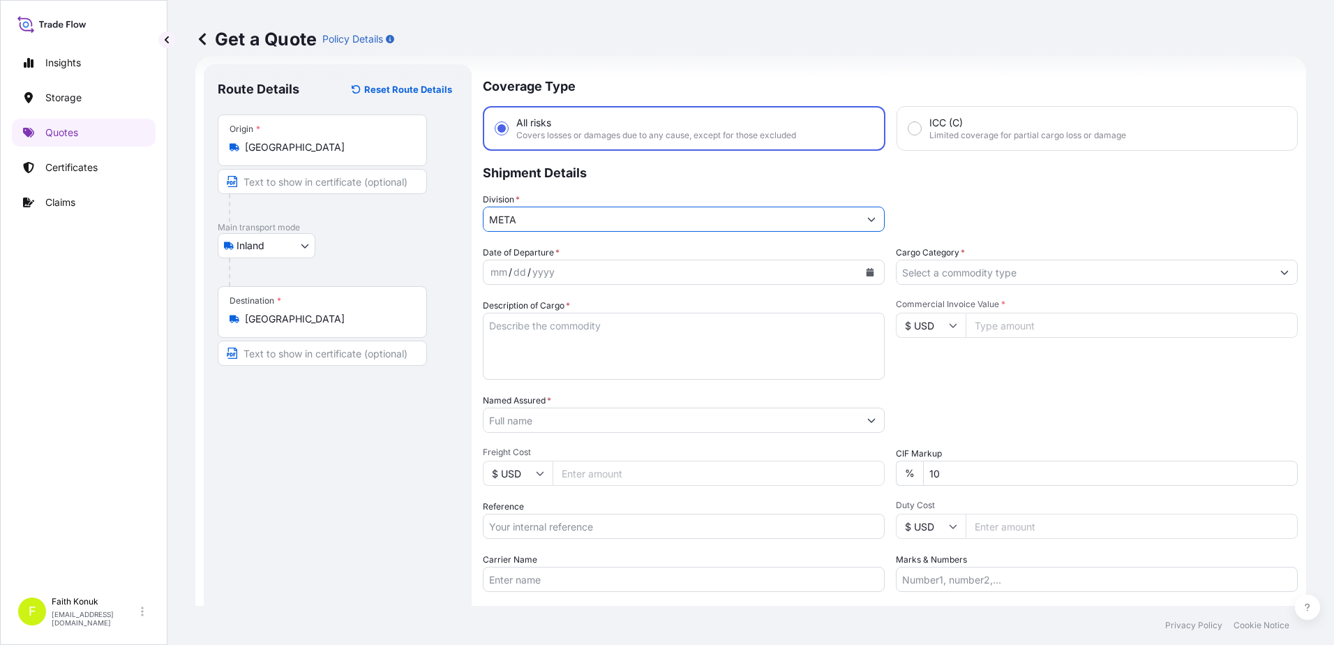
click at [615, 182] on p "Shipment Details" at bounding box center [890, 172] width 815 height 42
click at [866, 275] on icon "Calendar" at bounding box center [870, 272] width 8 height 8
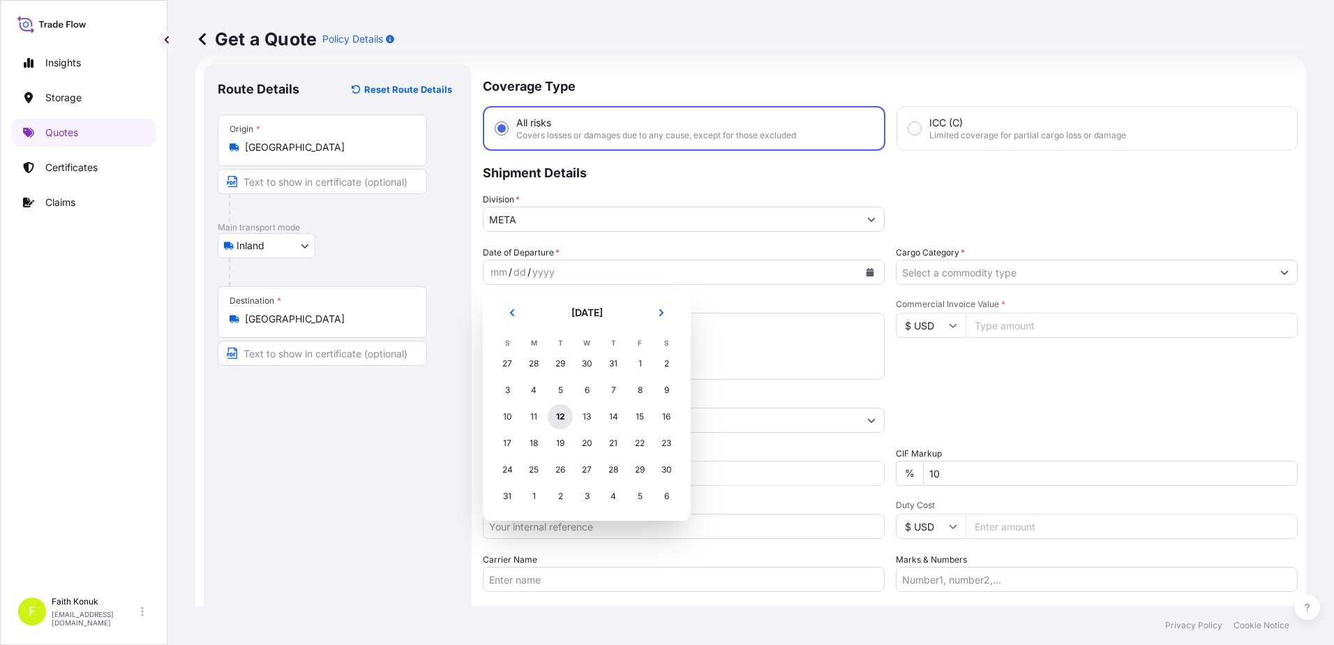
click at [557, 414] on div "12" at bounding box center [560, 416] width 25 height 25
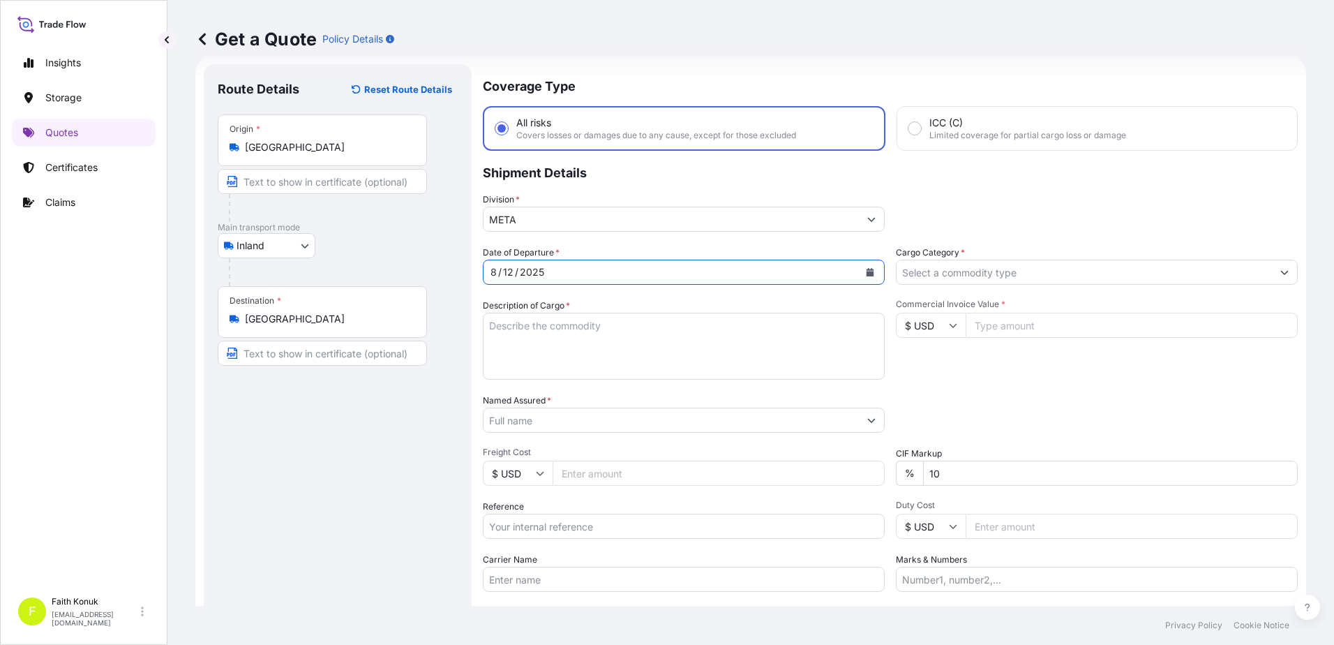
click at [584, 306] on div "Description of Cargo *" at bounding box center [684, 339] width 402 height 81
click at [507, 329] on textarea "Description of Cargo *" at bounding box center [684, 346] width 402 height 67
paste textarea "LOADING RAMP 10 PACKAGES // GROSS: 1080 KGS"
type textarea "LOADING RAMP 10 PACKAGES // GROSS: 1080 KGS"
click at [511, 578] on input "Carrier Name" at bounding box center [684, 578] width 402 height 25
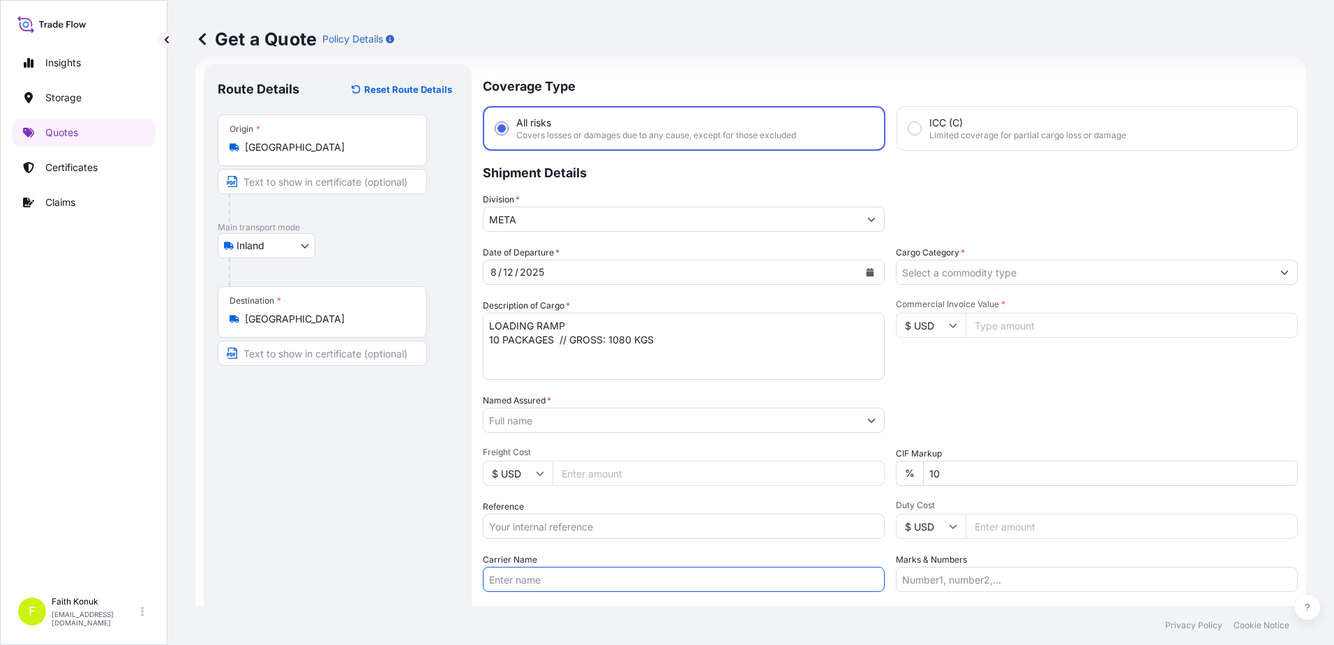
paste input "CT 62 ATI"
type input "CT 62 ATI"
click at [516, 352] on textarea "LOADING RAMP 10 PACKAGES // GROSS: 1080 KGS" at bounding box center [684, 346] width 402 height 67
paste textarea "PLAKA : CT 62 ATI"
click at [504, 360] on textarea "LOADING RAMP 10 PACKAGES // GROSS: 1080 KGS PLAKA : CT 62 ATI" at bounding box center [684, 346] width 402 height 67
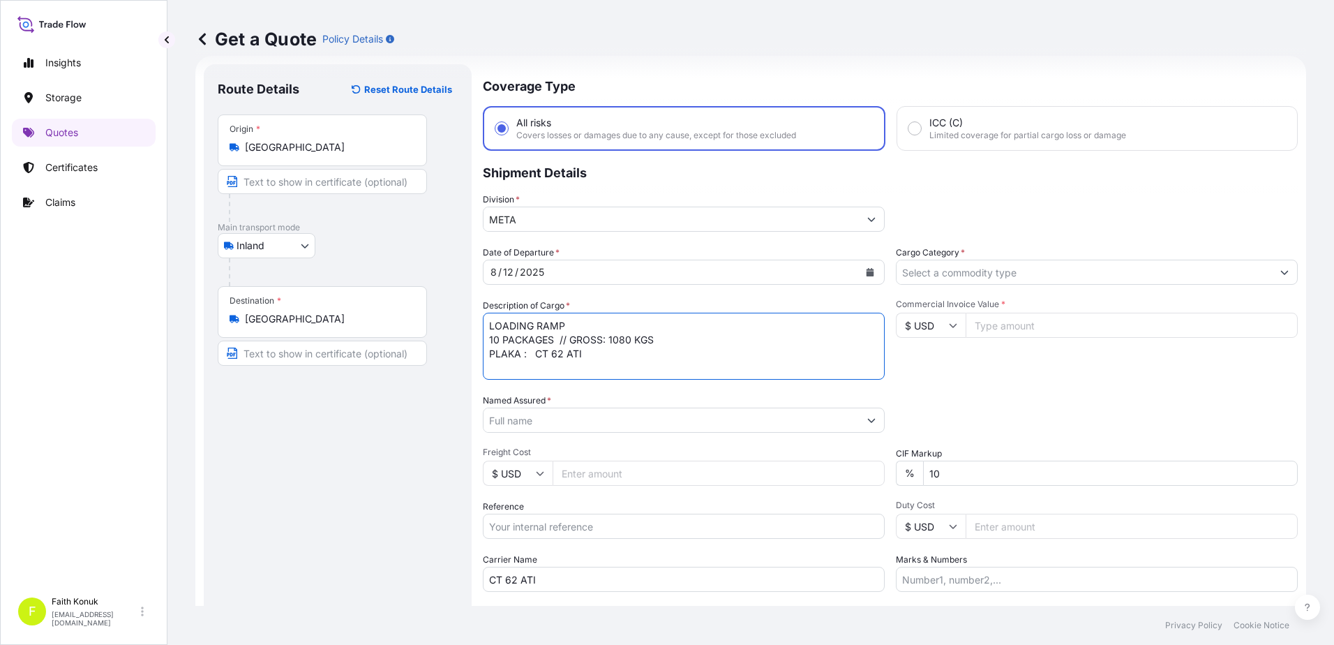
click at [499, 369] on textarea "LOADING RAMP 10 PACKAGES // GROSS: 1080 KGS PLAKA : CT 62 ATI" at bounding box center [684, 346] width 402 height 67
click at [603, 349] on textarea "LOADING RAMP 10 PACKAGES // GROSS: 1080 KGS PLAKA : CT 62 ATI" at bounding box center [684, 346] width 402 height 67
paste textarea "REF NO:OZTIRYAKILER"
type textarea "LOADING RAMP 10 PACKAGES // GROSS: 1080 KGS PLAKA : CT 62 ATI REF NO:OZTIRYAKIL…"
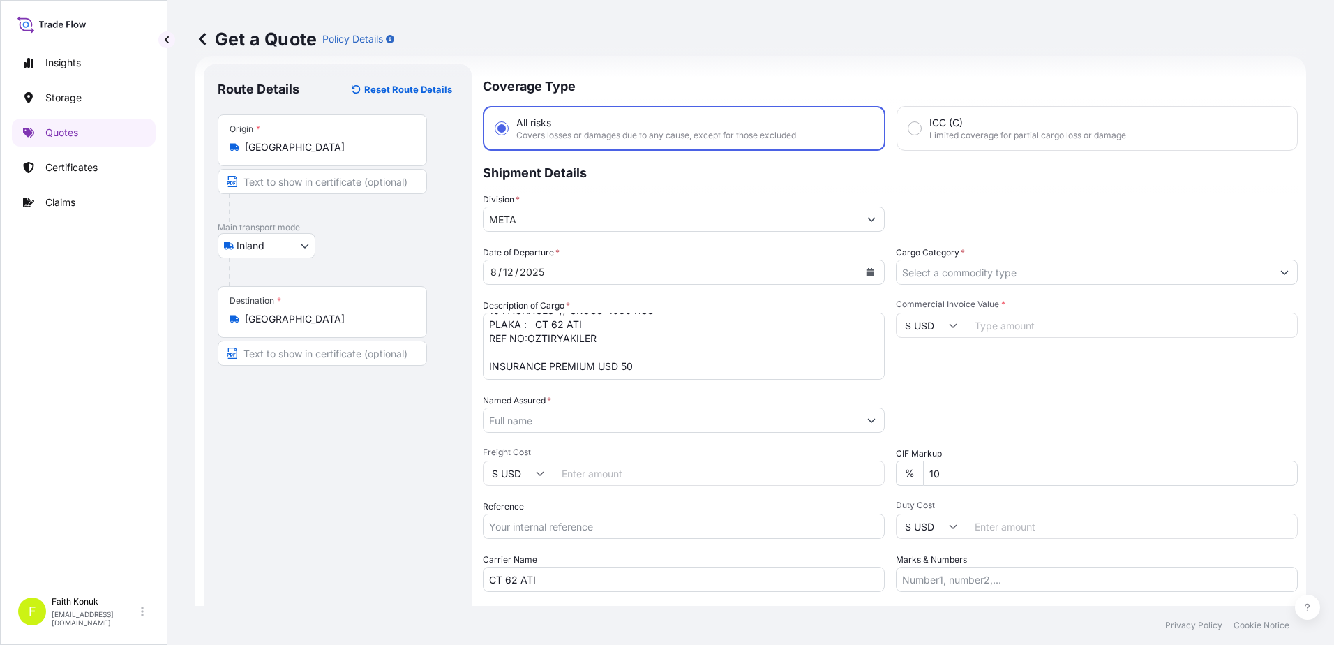
click at [519, 419] on input "Named Assured *" at bounding box center [670, 419] width 375 height 25
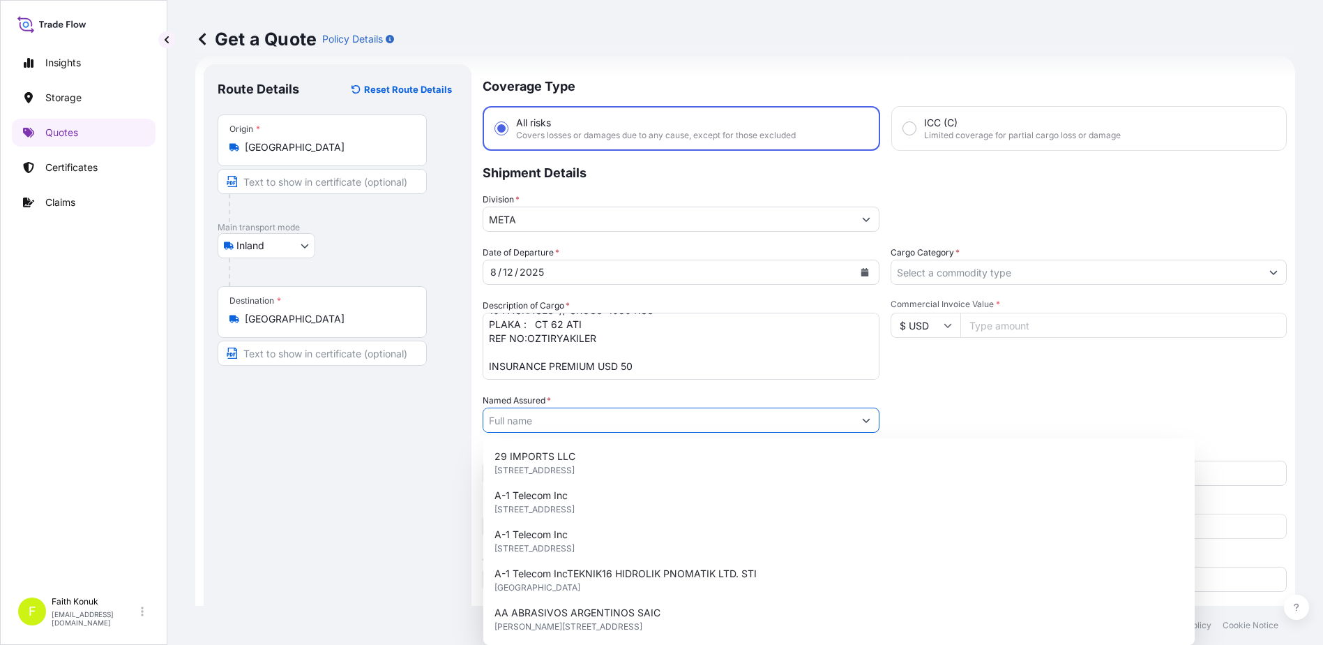
paste input "OMNIA EUROPE SA"
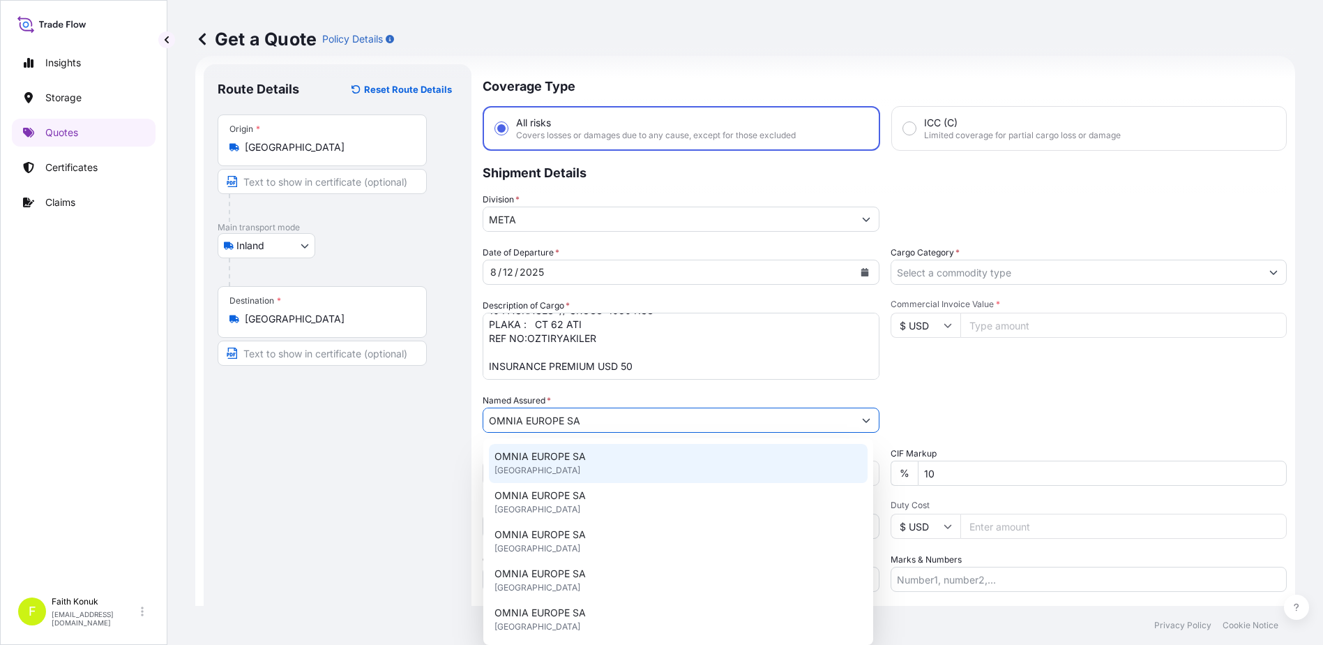
click at [579, 453] on span "OMNIA EUROPE SA" at bounding box center [540, 456] width 91 height 14
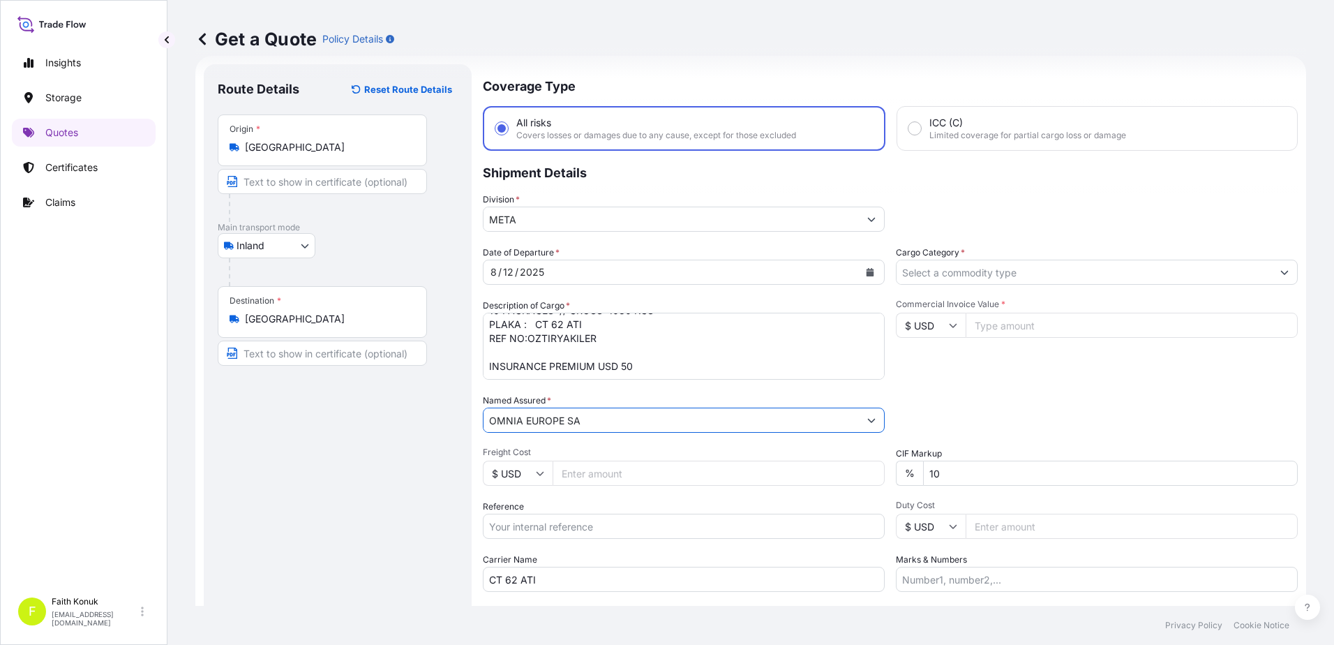
type input "OMNIA EUROPE SA"
click at [631, 394] on div "Named Assured * OMNIA EUROPE SA" at bounding box center [684, 412] width 402 height 39
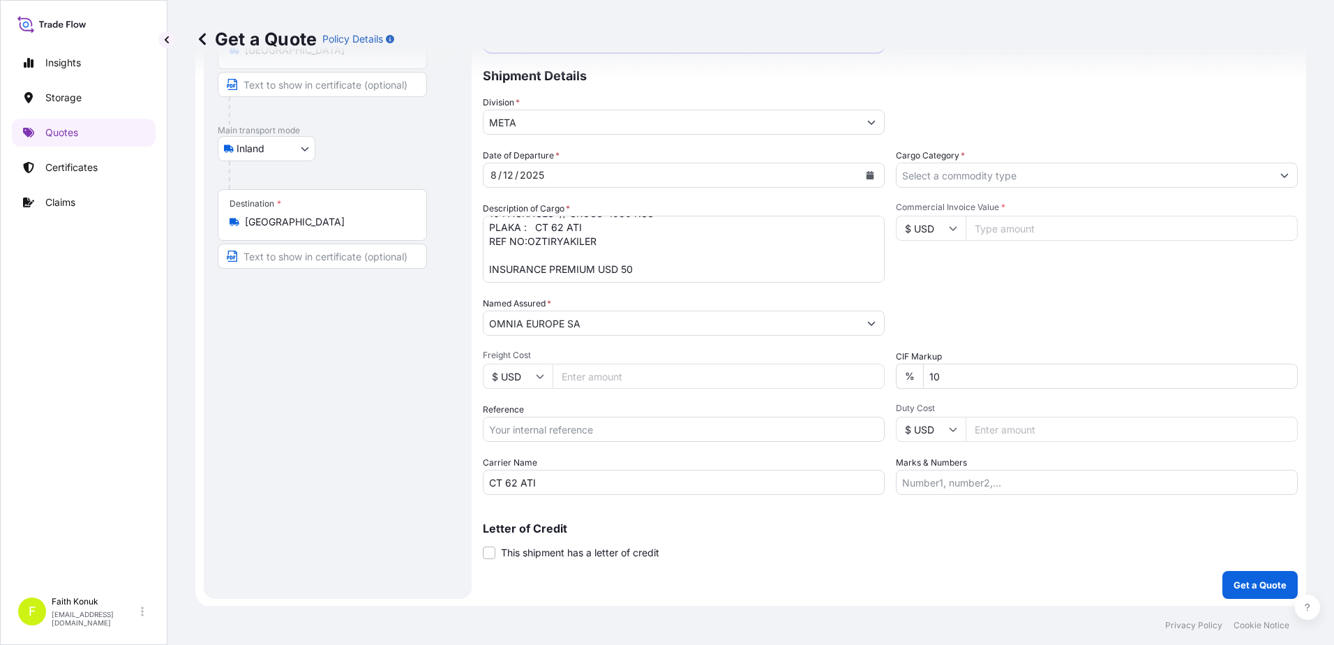
scroll to position [121, 0]
click at [559, 430] on input "Reference" at bounding box center [684, 427] width 402 height 25
click at [557, 430] on input "Reference" at bounding box center [684, 427] width 402 height 25
paste input "2101768690"
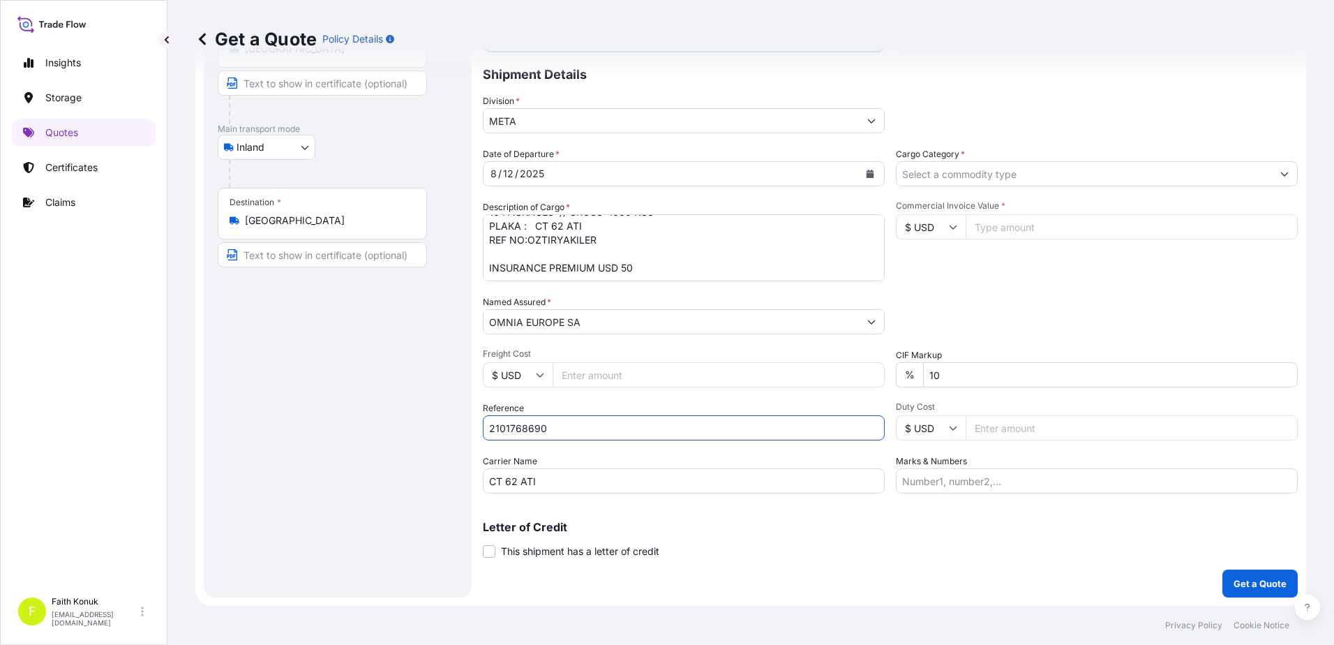
type input "2101768690"
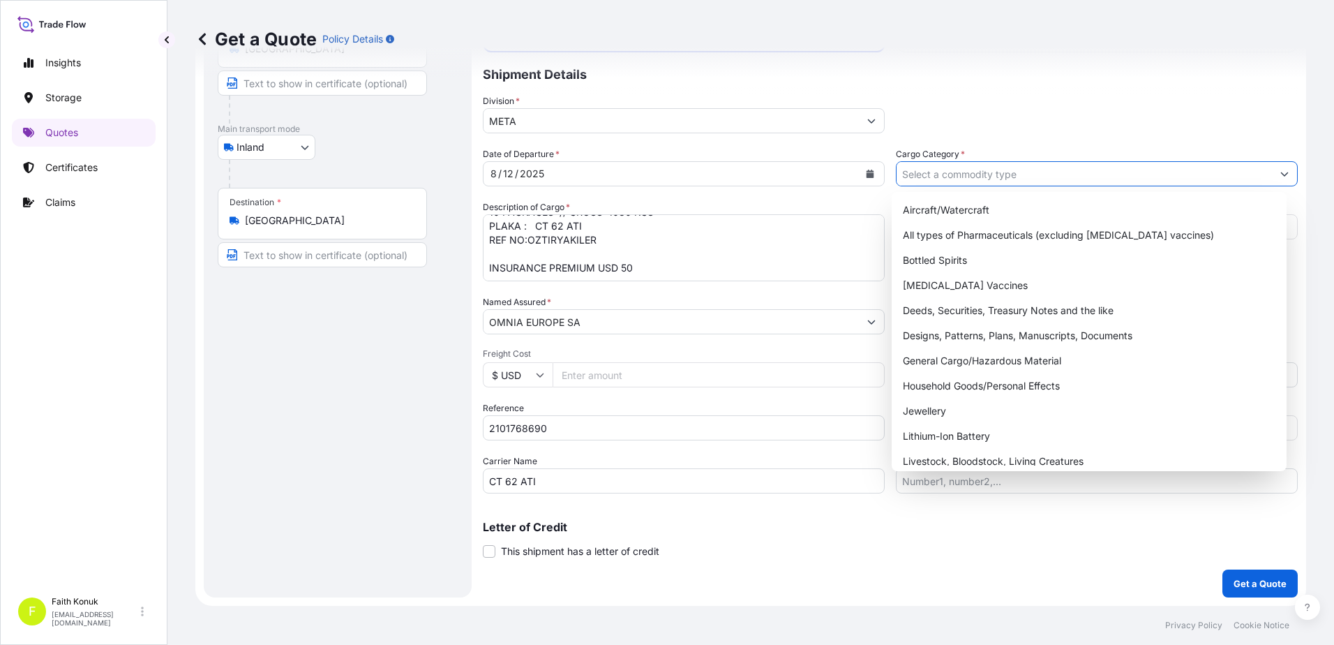
click at [953, 174] on input "Cargo Category *" at bounding box center [1083, 173] width 375 height 25
click at [945, 365] on div "General Cargo/Hazardous Material" at bounding box center [1089, 360] width 384 height 25
type input "General Cargo/Hazardous Material"
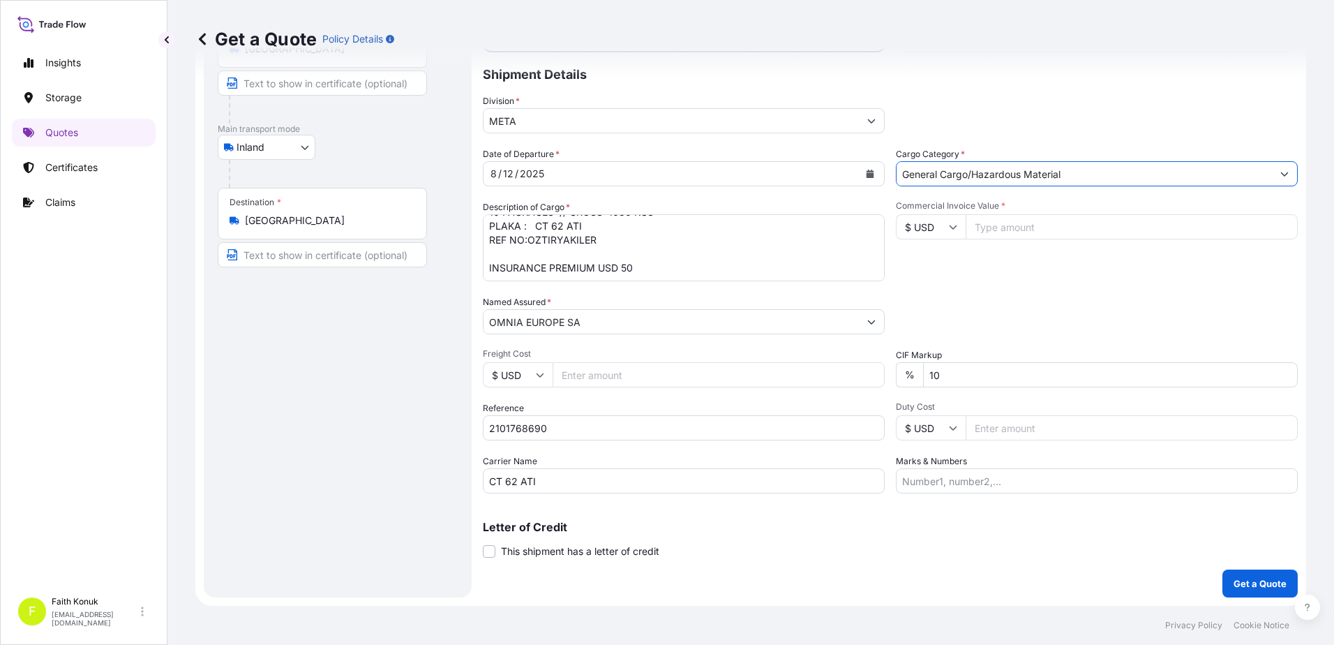
click at [1037, 276] on div "Commercial Invoice Value * $ USD" at bounding box center [1097, 240] width 402 height 81
click at [940, 230] on input "$ USD" at bounding box center [931, 226] width 70 height 25
click at [935, 262] on div "€ EUR" at bounding box center [925, 265] width 59 height 27
type input "€ EUR"
click at [1000, 221] on input "Commercial Invoice Value *" at bounding box center [1131, 226] width 332 height 25
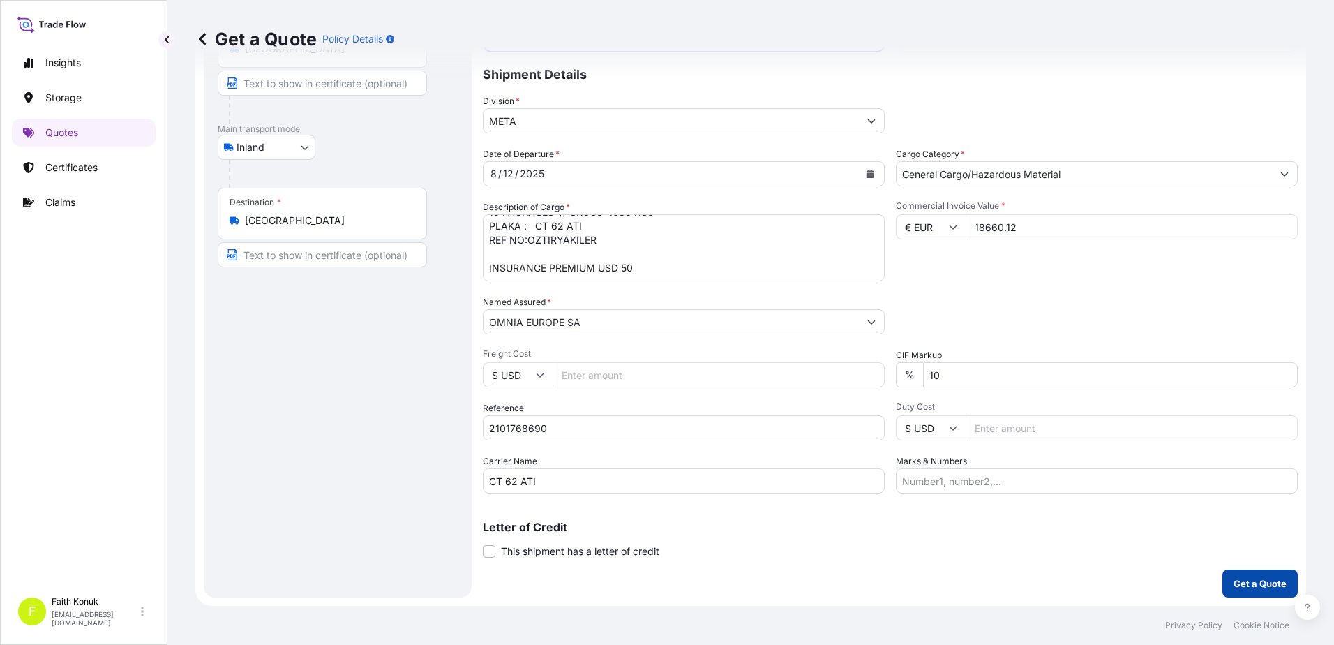
type input "18660.12"
click at [1248, 581] on p "Get a Quote" at bounding box center [1259, 583] width 53 height 14
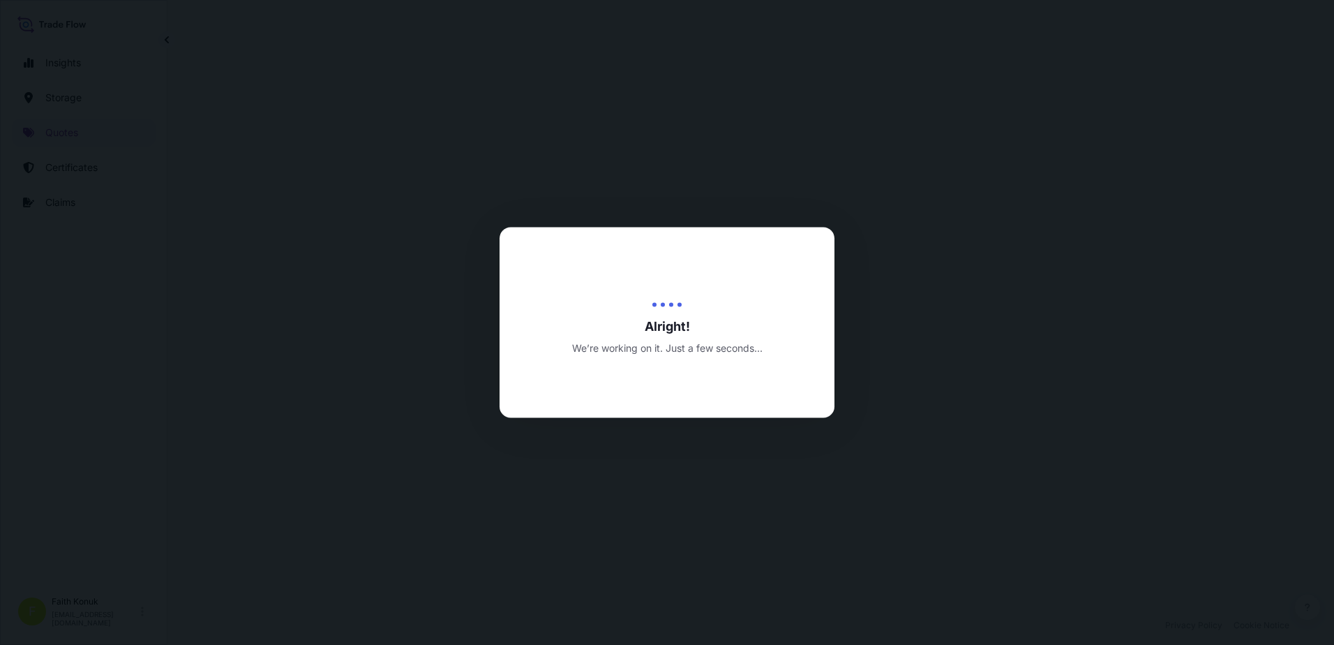
select select "Inland"
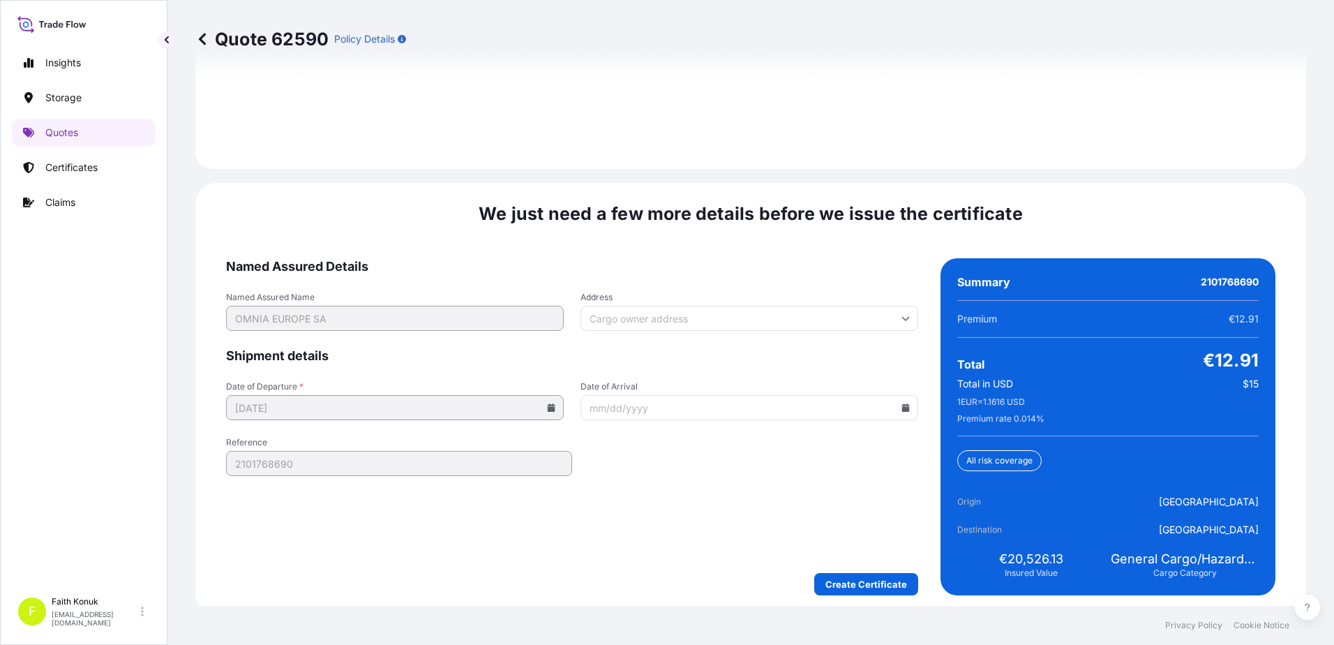
scroll to position [2058, 0]
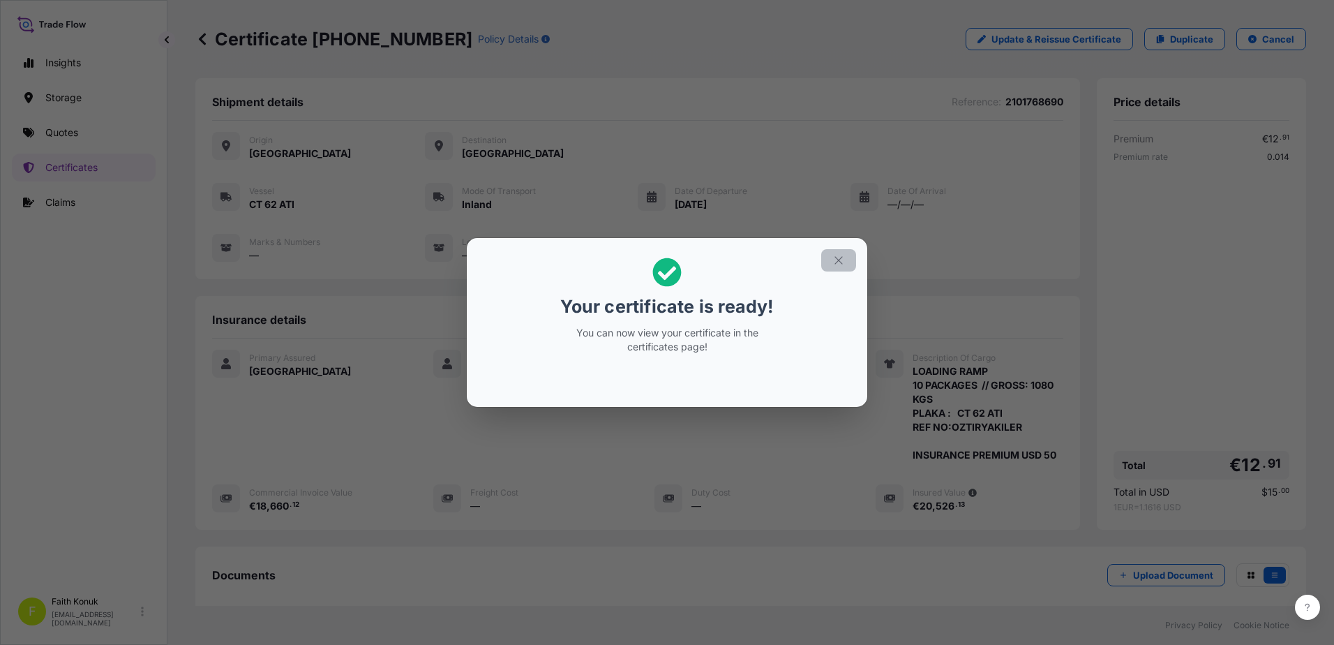
click at [837, 257] on icon "button" at bounding box center [838, 260] width 13 height 13
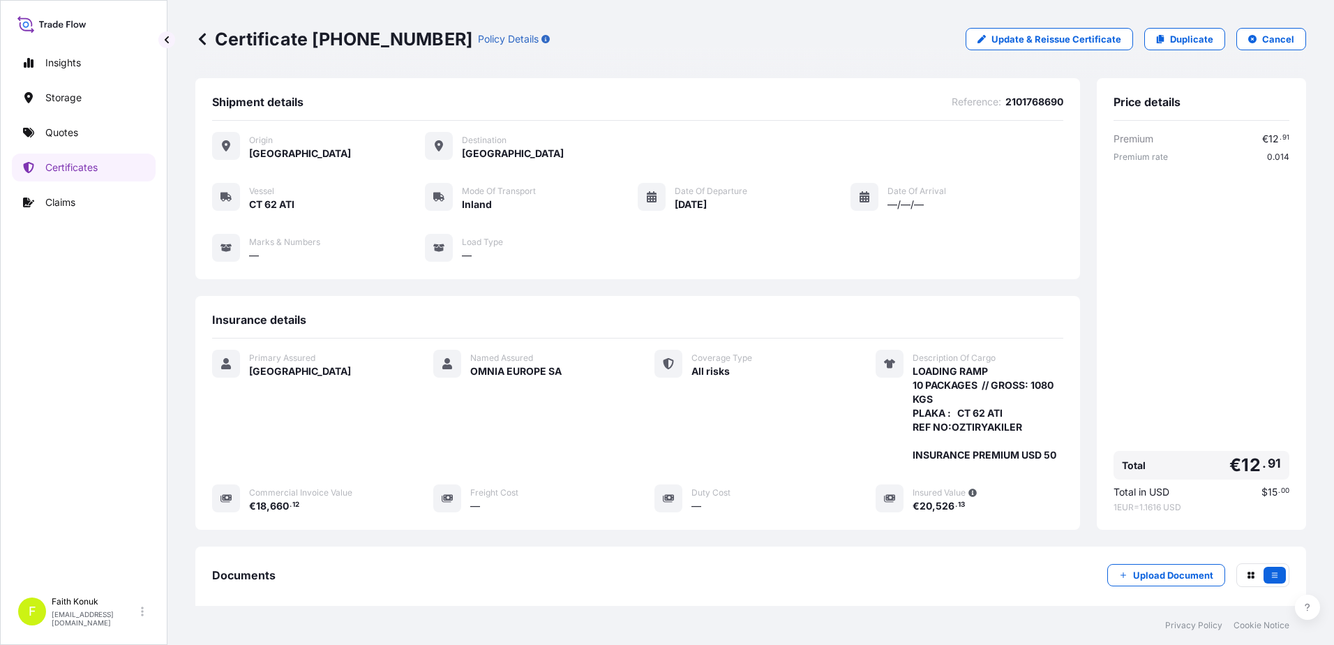
click at [525, 442] on div "Named Assured OMNIA EUROPE SA" at bounding box center [527, 405] width 188 height 112
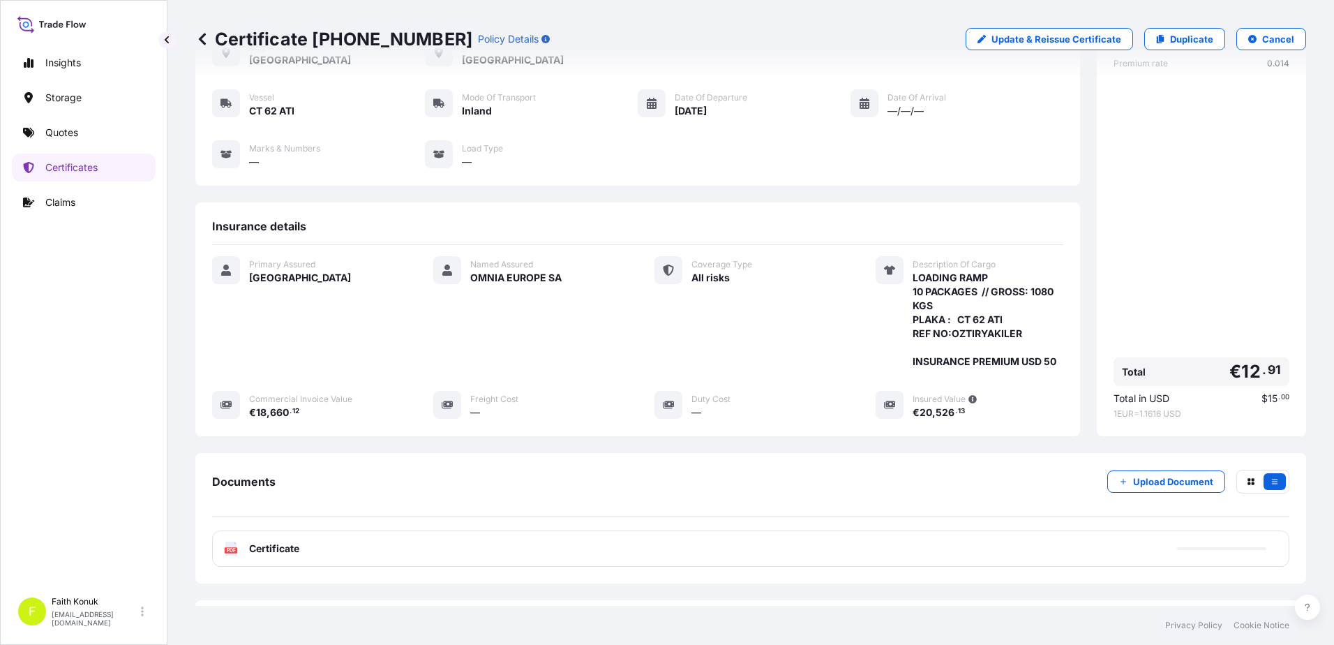
scroll to position [158, 0]
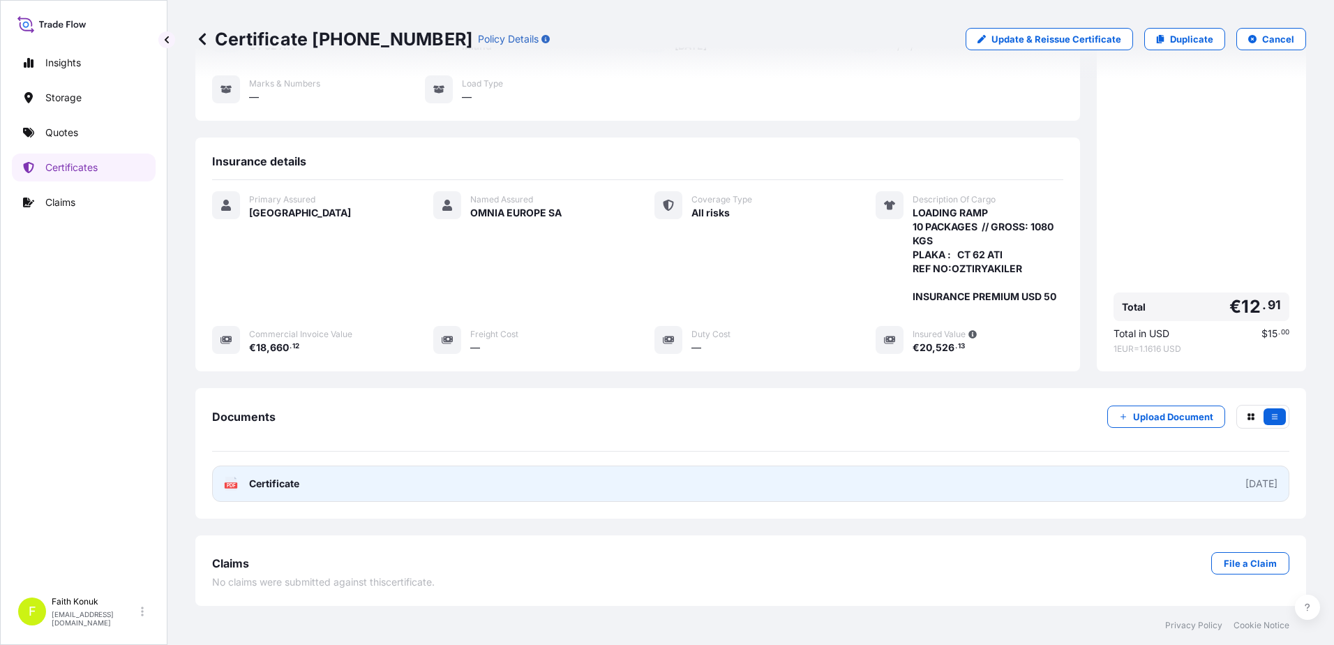
click at [228, 484] on text "PDF" at bounding box center [231, 485] width 9 height 5
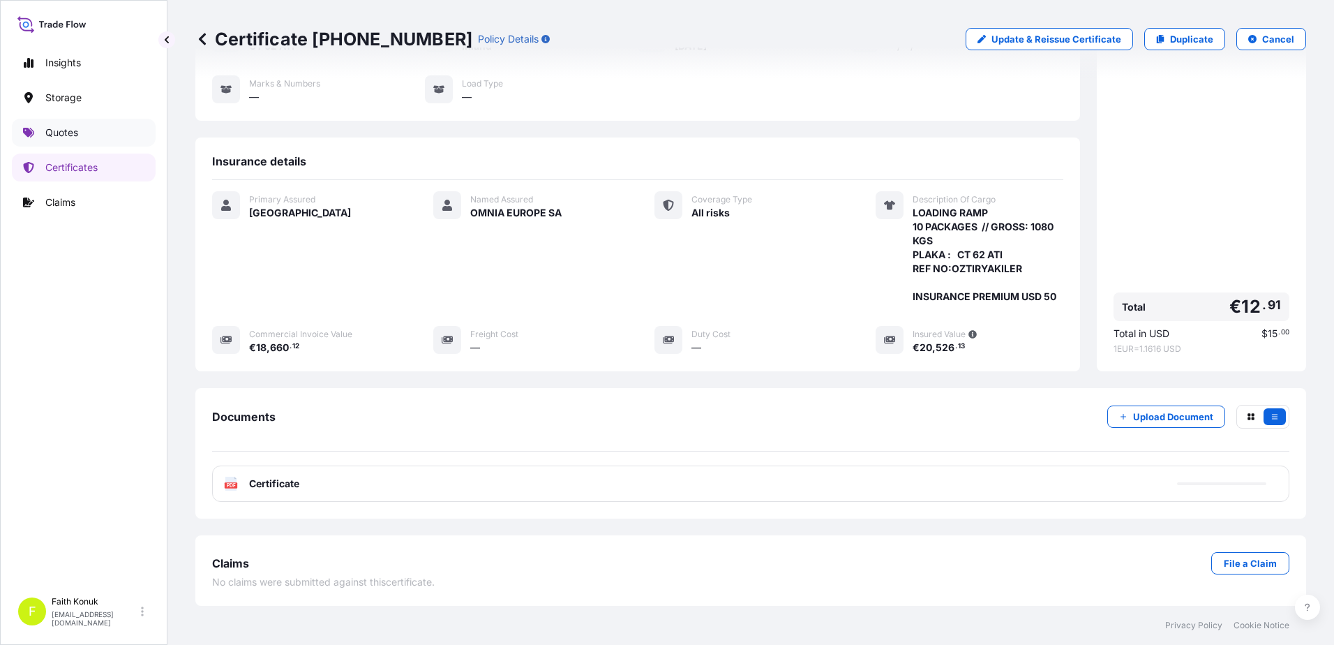
click at [88, 135] on link "Quotes" at bounding box center [84, 133] width 144 height 28
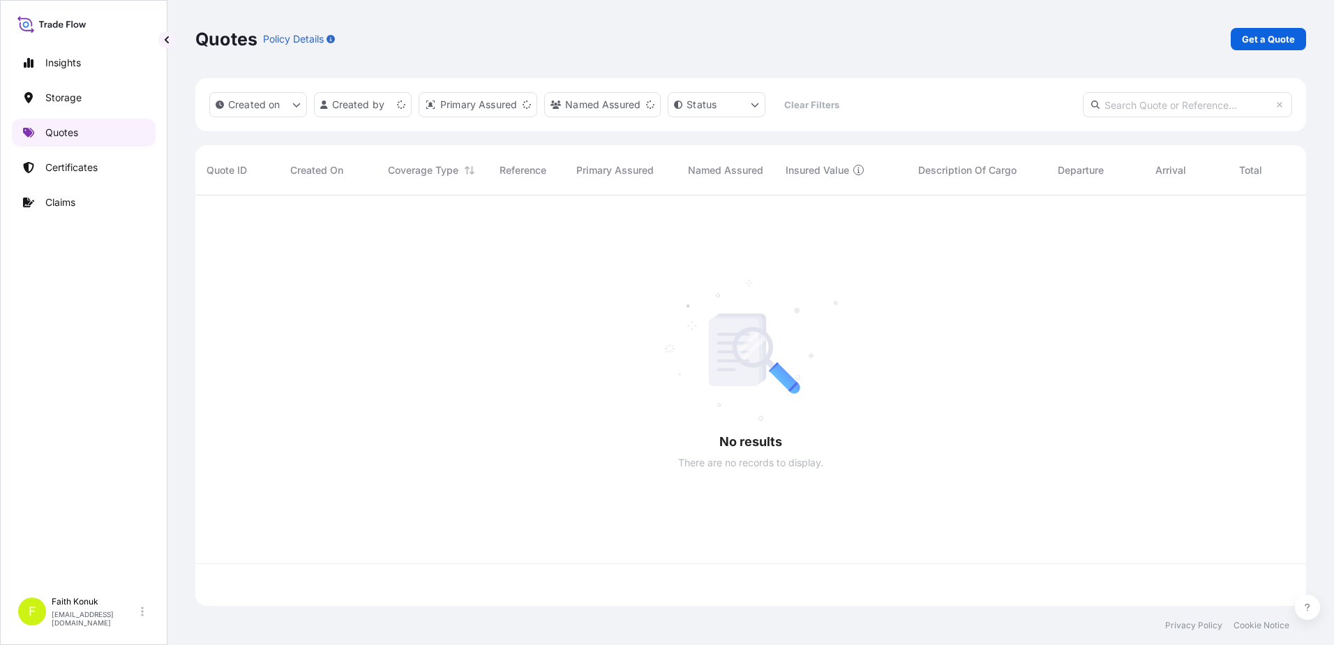
scroll to position [407, 1100]
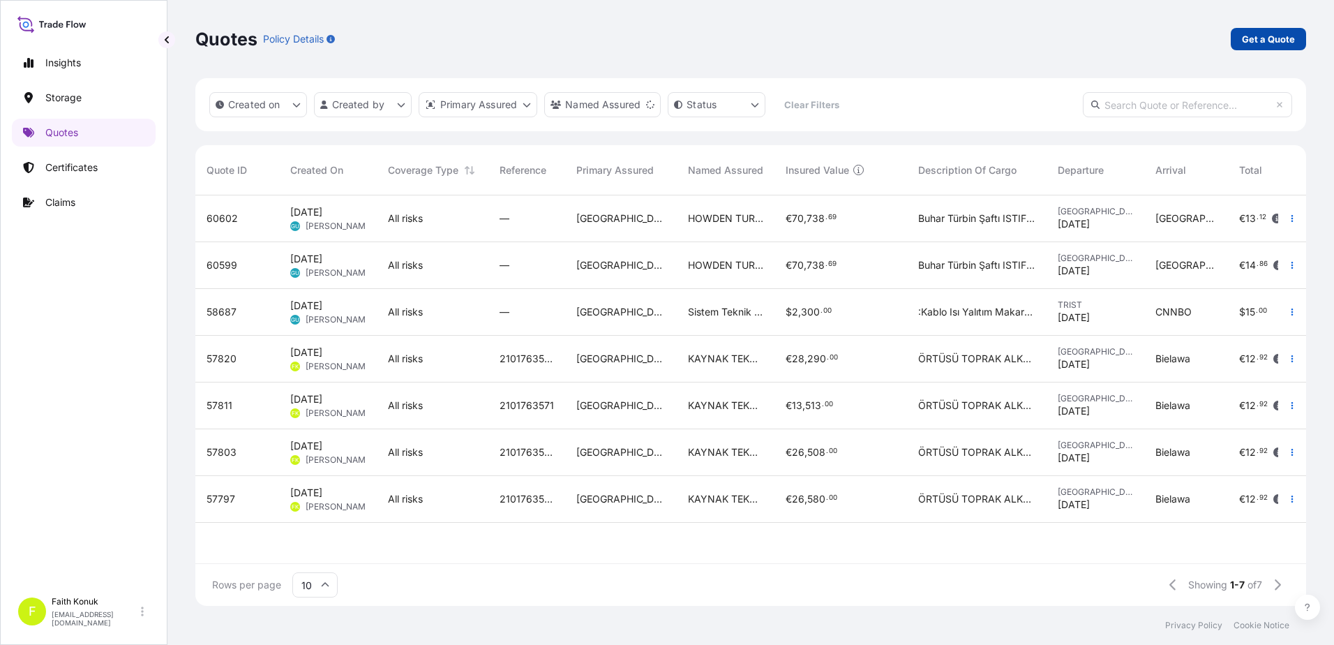
click at [1259, 37] on p "Get a Quote" at bounding box center [1268, 39] width 53 height 14
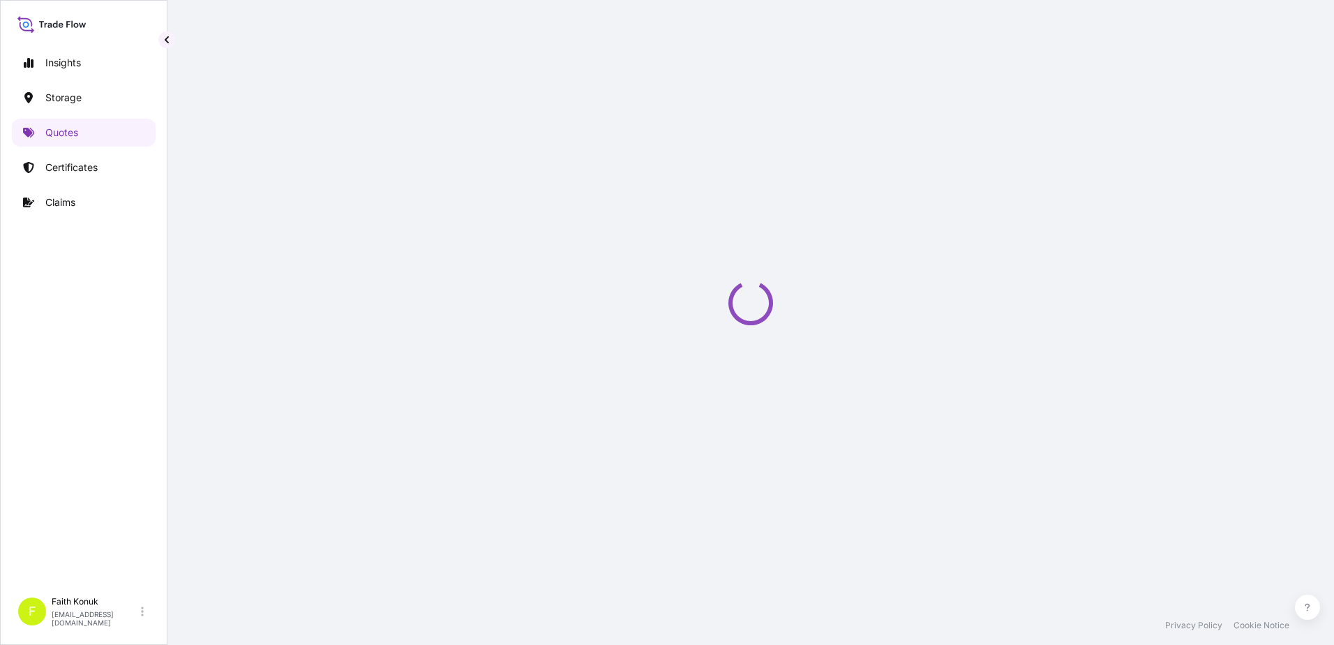
select select "Water"
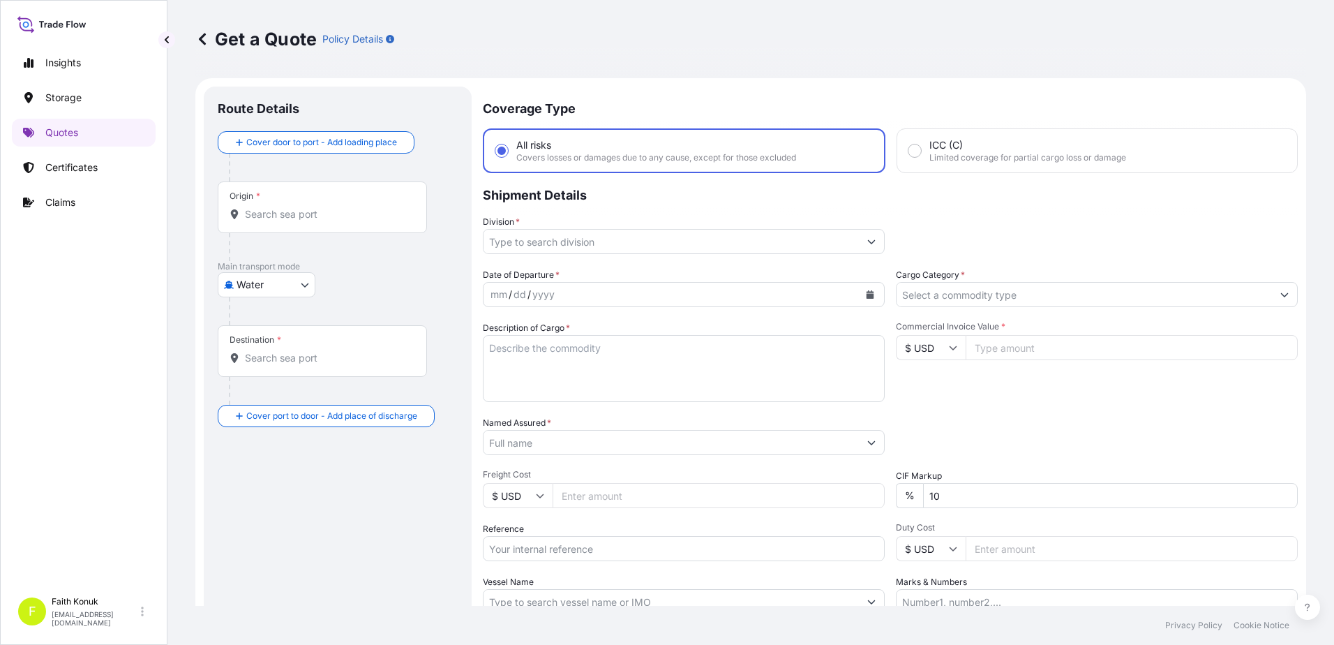
scroll to position [22, 0]
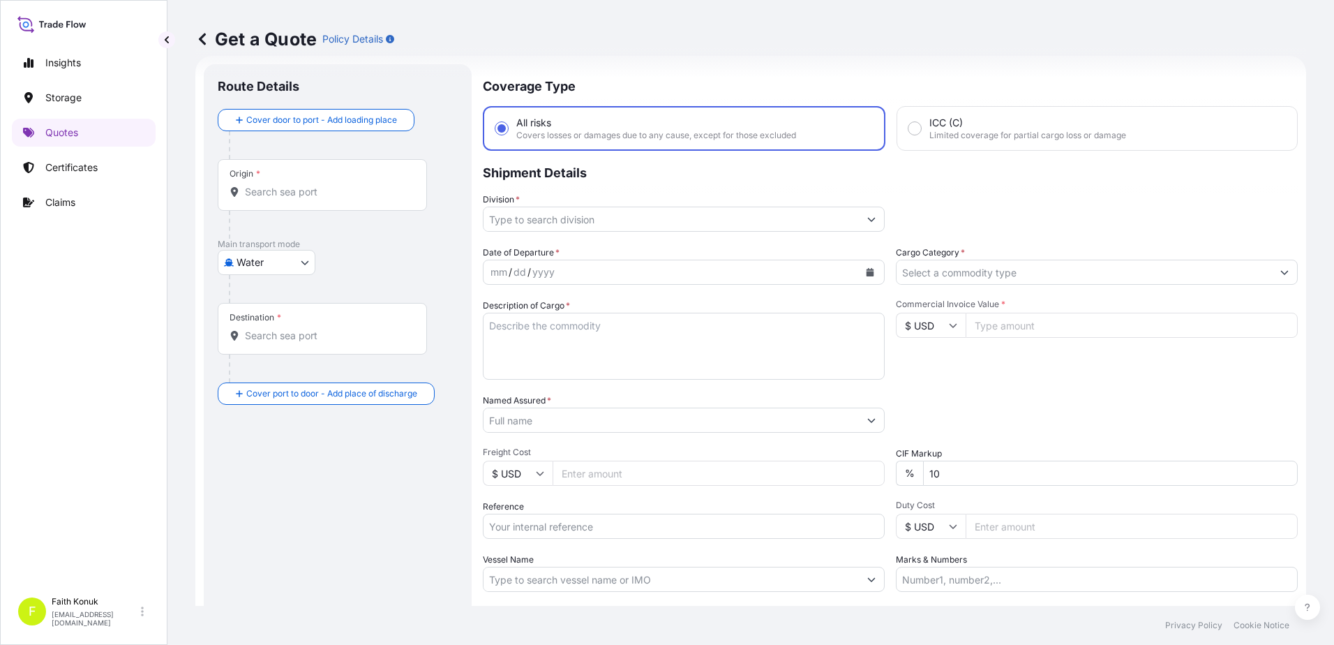
click at [283, 199] on div "Origin *" at bounding box center [322, 185] width 209 height 52
click at [283, 199] on input "Origin *" at bounding box center [327, 192] width 165 height 14
click at [308, 189] on input "Origin * Please select an origin" at bounding box center [327, 192] width 165 height 14
paste input "JIANGMEN"
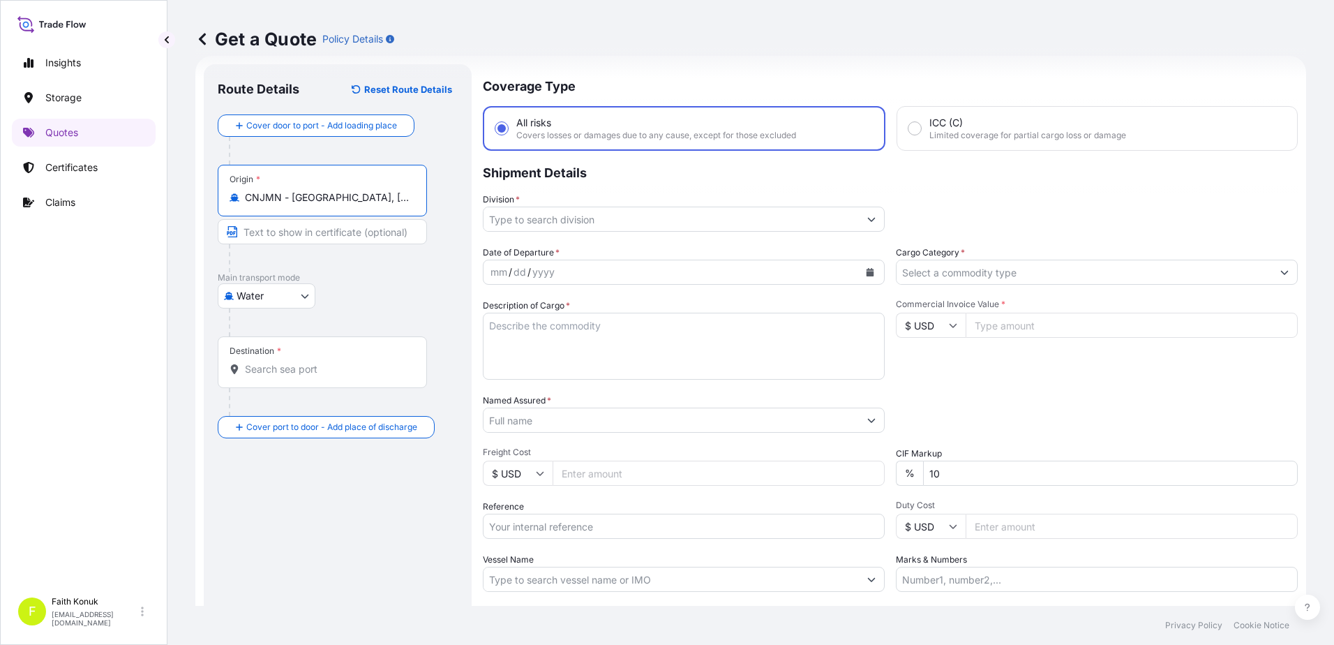
type input "CNJMN - Jiangmen, China"
click at [358, 293] on div "Water Air Water Inland" at bounding box center [338, 295] width 240 height 25
click at [281, 368] on input "Destination *" at bounding box center [327, 369] width 165 height 14
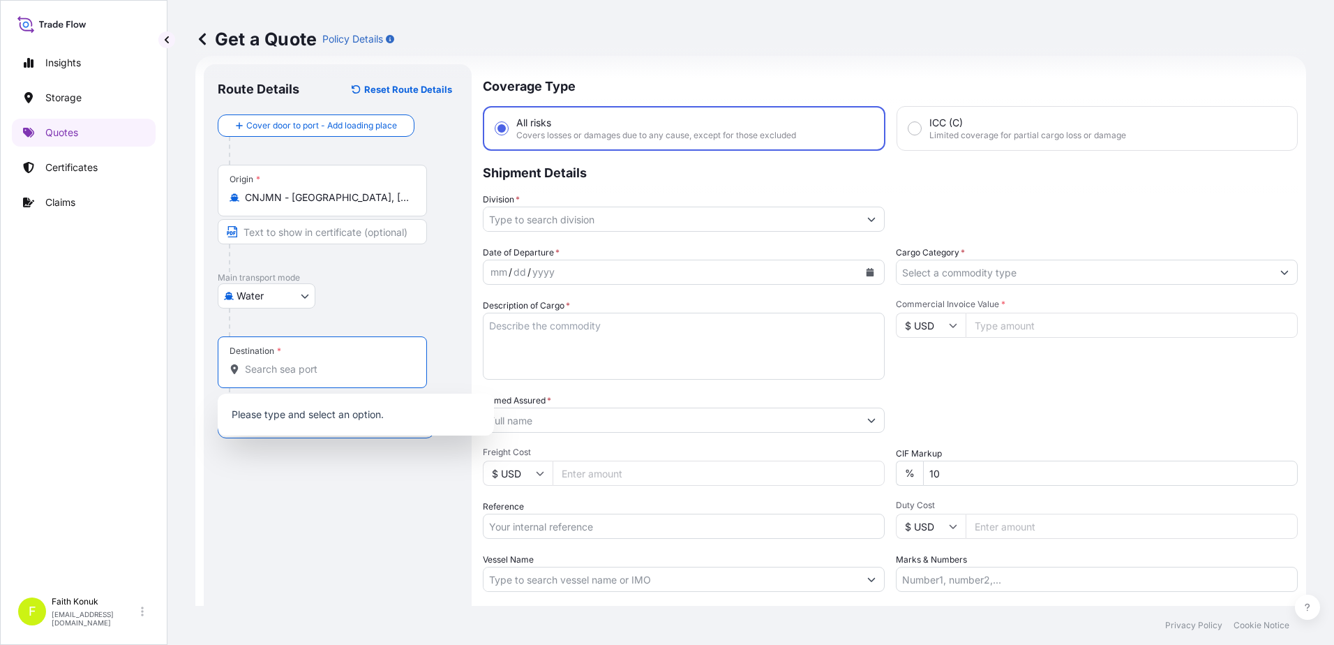
paste input "İSTANBUL"
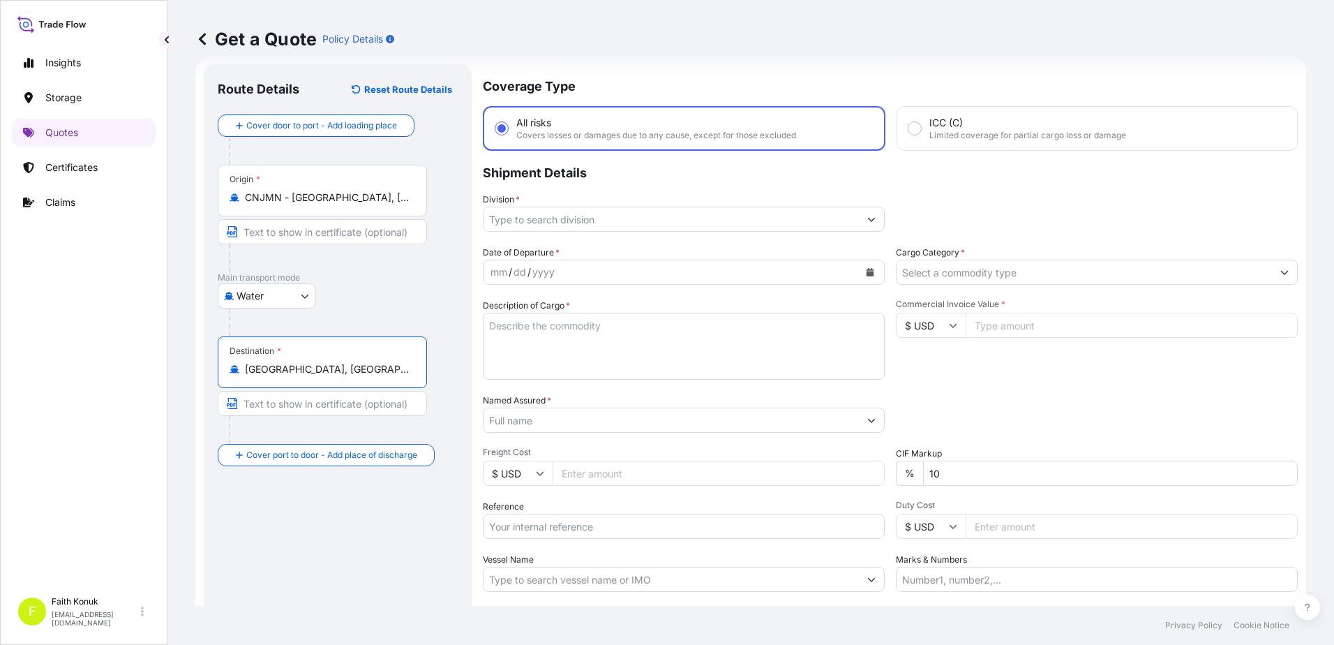
type input "Istanbul, İstanbul, Türkiye"
click at [356, 312] on div at bounding box center [343, 322] width 229 height 28
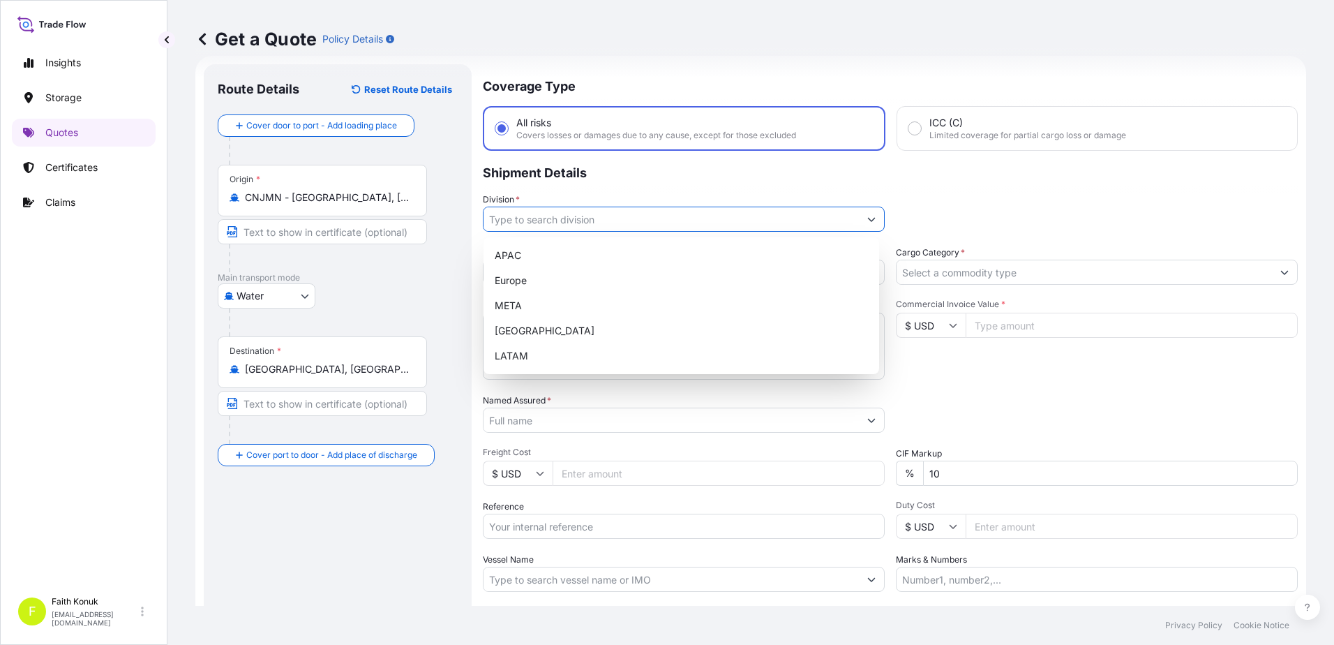
click at [515, 222] on input "Division *" at bounding box center [670, 218] width 375 height 25
click at [531, 314] on div "META" at bounding box center [681, 305] width 384 height 25
type input "META"
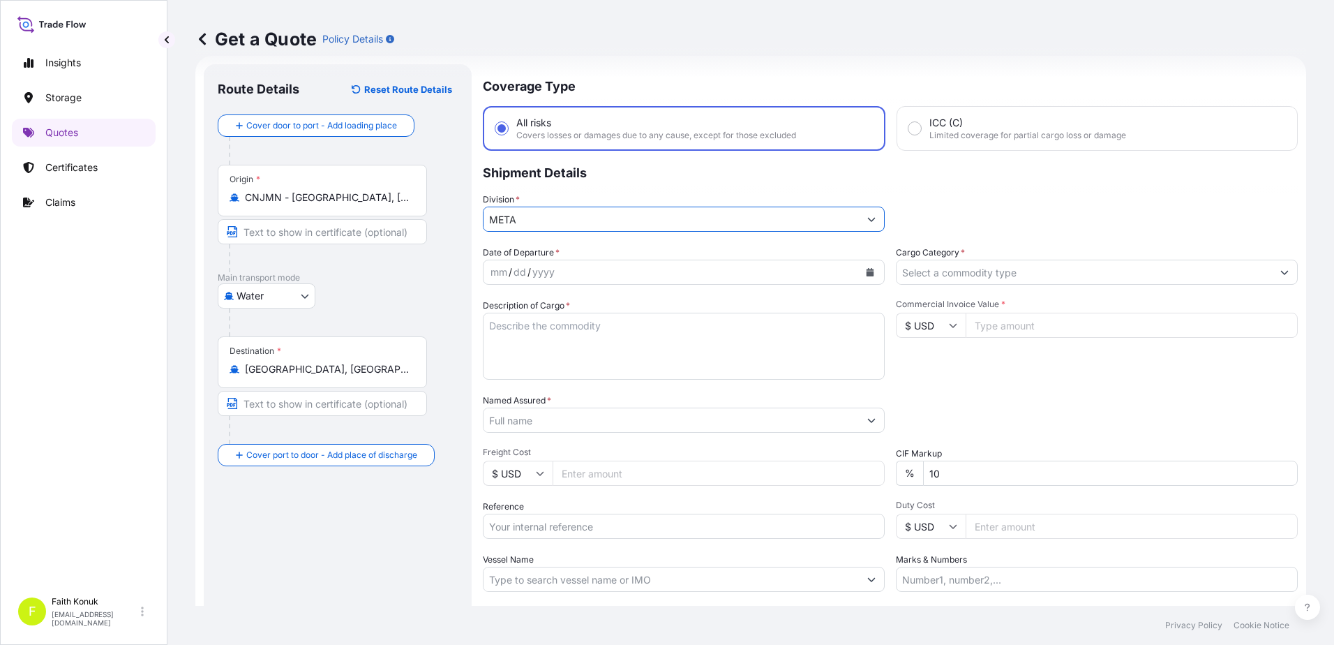
click at [637, 245] on div "Coverage Type All risks Covers losses or damages due to any cause, except for t…" at bounding box center [890, 379] width 815 height 631
click at [872, 268] on button "Calendar" at bounding box center [870, 272] width 22 height 22
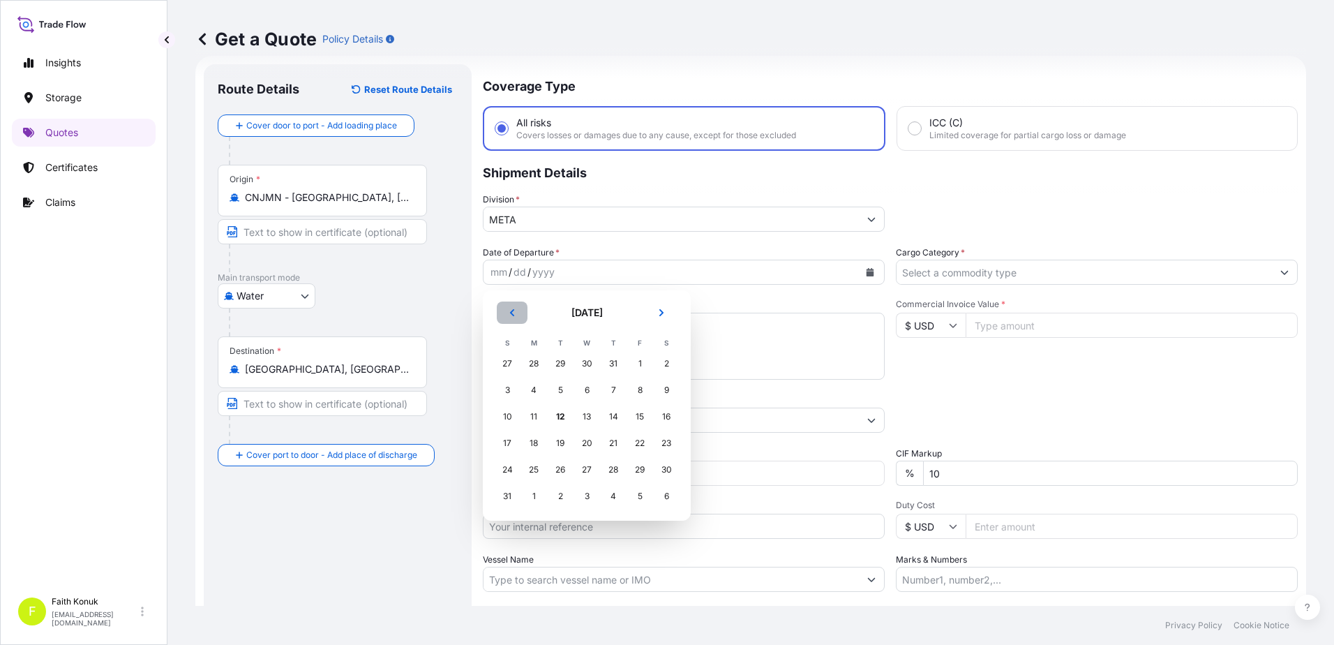
click at [516, 316] on icon "Previous" at bounding box center [512, 312] width 8 height 8
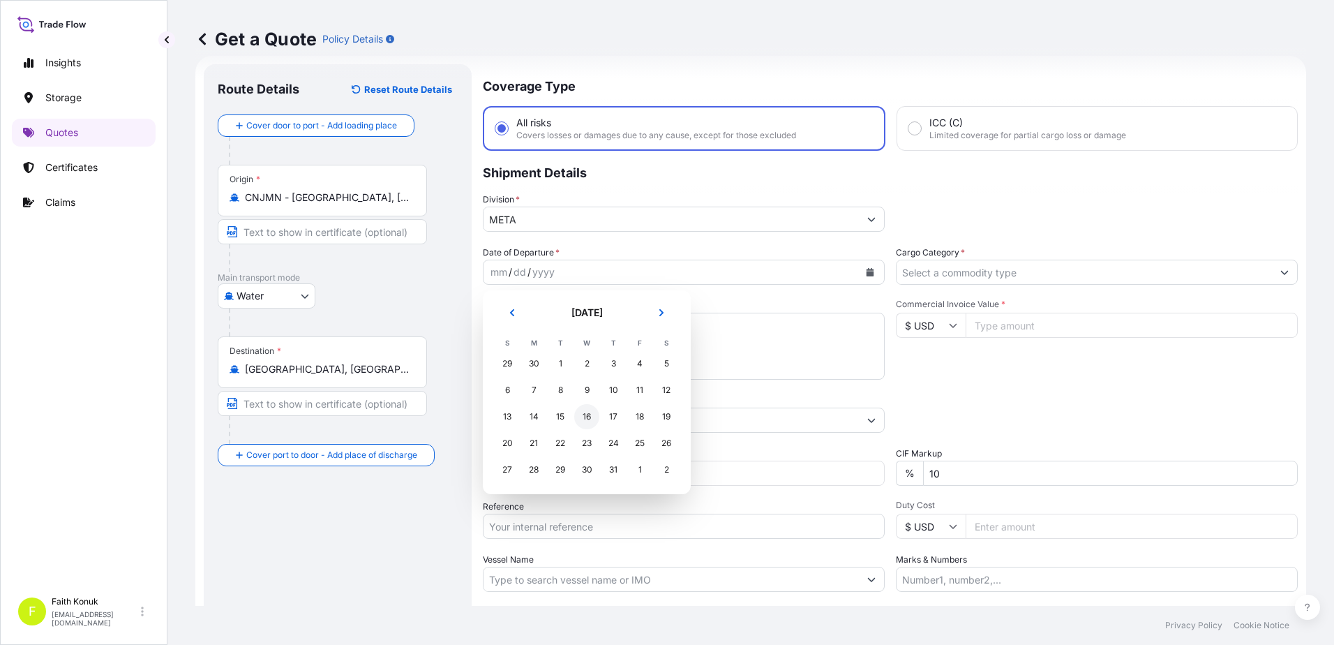
click at [589, 416] on div "16" at bounding box center [586, 416] width 25 height 25
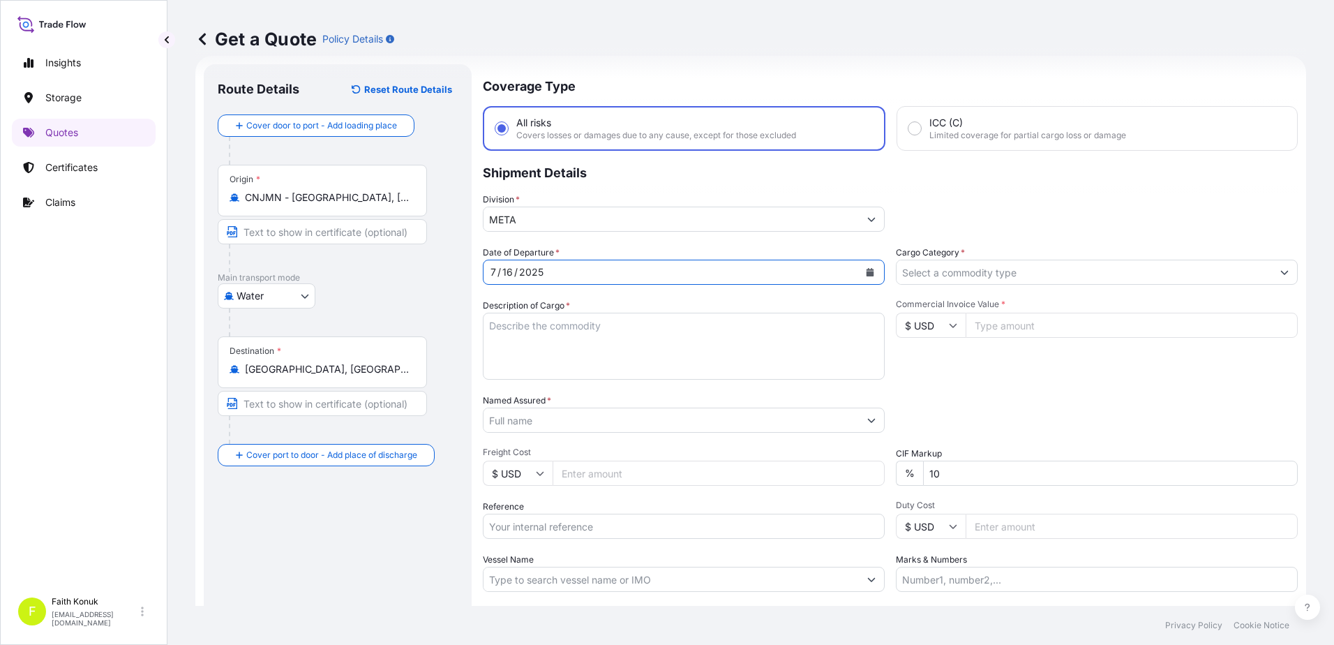
click at [524, 325] on textarea "Description of Cargo *" at bounding box center [684, 346] width 402 height 67
click at [536, 332] on textarea "Description of Cargo *" at bounding box center [684, 346] width 402 height 67
paste textarea "CONNECTOR, AUDIO VIDEO CABLE, SOLDERING IRON, MICROPHONE STAND LCL // 109 Carto…"
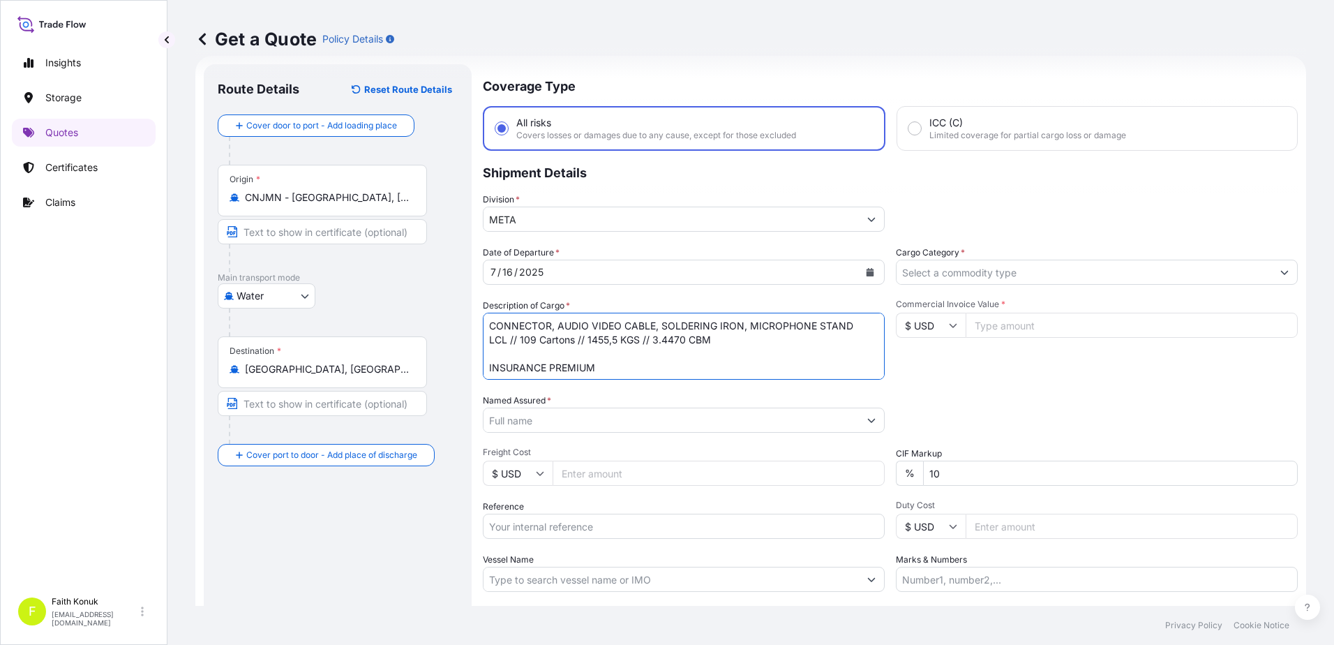
click at [624, 369] on textarea "CONNECTOR, AUDIO VIDEO CABLE, SOLDERING IRON, MICROPHONE STAND LCL // 109 Carto…" at bounding box center [684, 346] width 402 height 67
type textarea "CONNECTOR, AUDIO VIDEO CABLE, SOLDERING IRON, MICROPHONE STAND LCL // 109 Carto…"
click at [551, 420] on input "Named Assured *" at bounding box center [670, 419] width 375 height 25
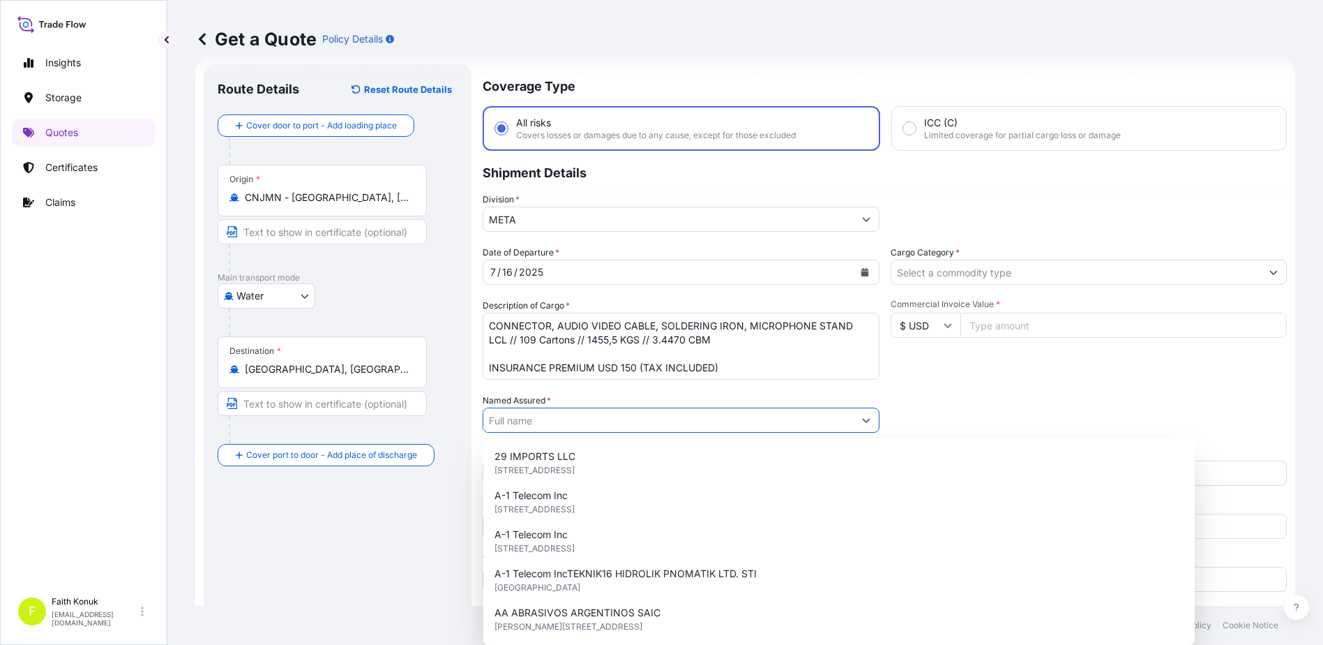
paste input "NUMEKO Bilişim Teknoloji San. Tic. A.Ş."
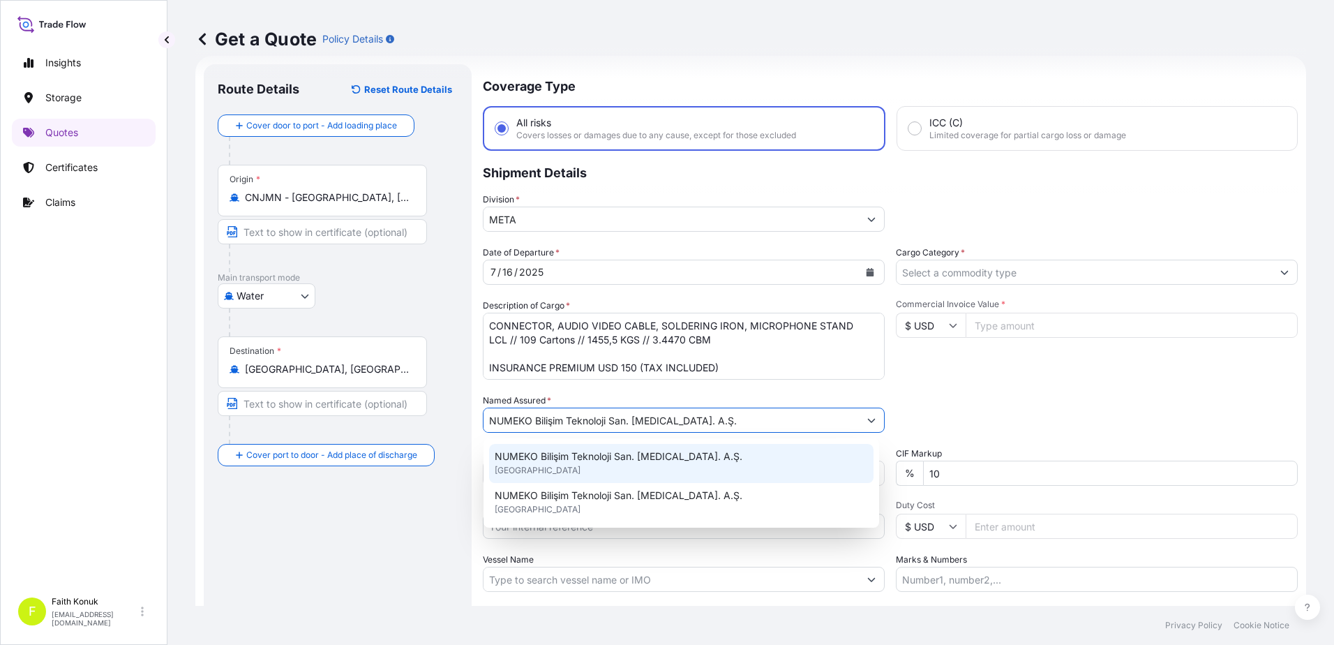
click at [574, 452] on span "NUMEKO Bilişim Teknoloji San. Tic. A.Ş." at bounding box center [619, 456] width 248 height 14
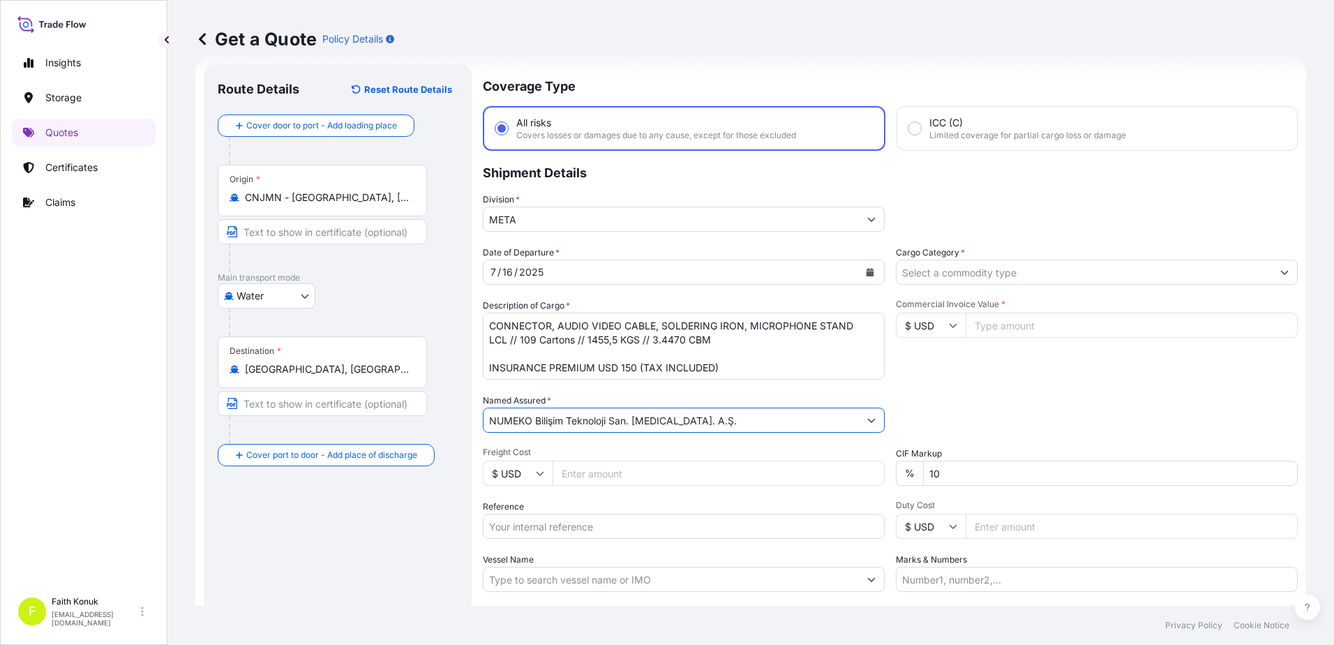
type input "NUMEKO Bilişim Teknoloji San. Tic. A.Ş."
click at [608, 399] on div "Named Assured * NUMEKO Bilişim Teknoloji San. Tic. A.Ş." at bounding box center [684, 412] width 402 height 39
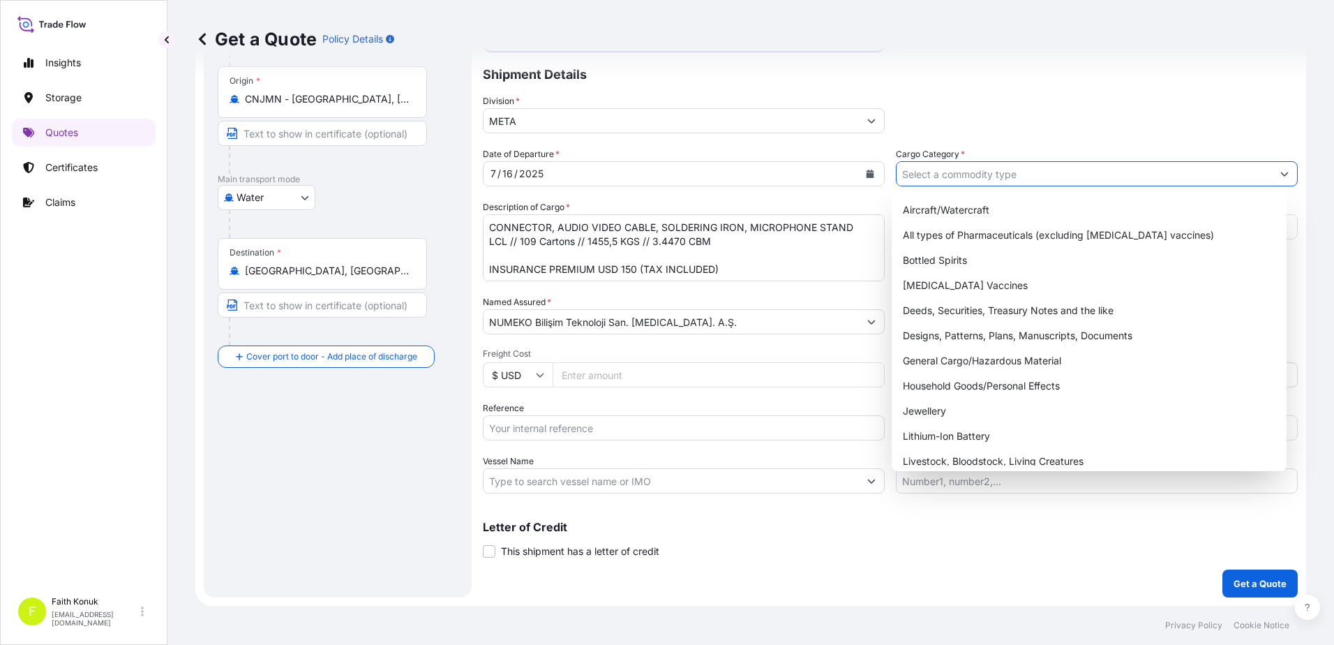
click at [926, 174] on input "Cargo Category *" at bounding box center [1083, 173] width 375 height 25
click at [942, 361] on div "General Cargo/Hazardous Material" at bounding box center [1089, 360] width 384 height 25
type input "General Cargo/Hazardous Material"
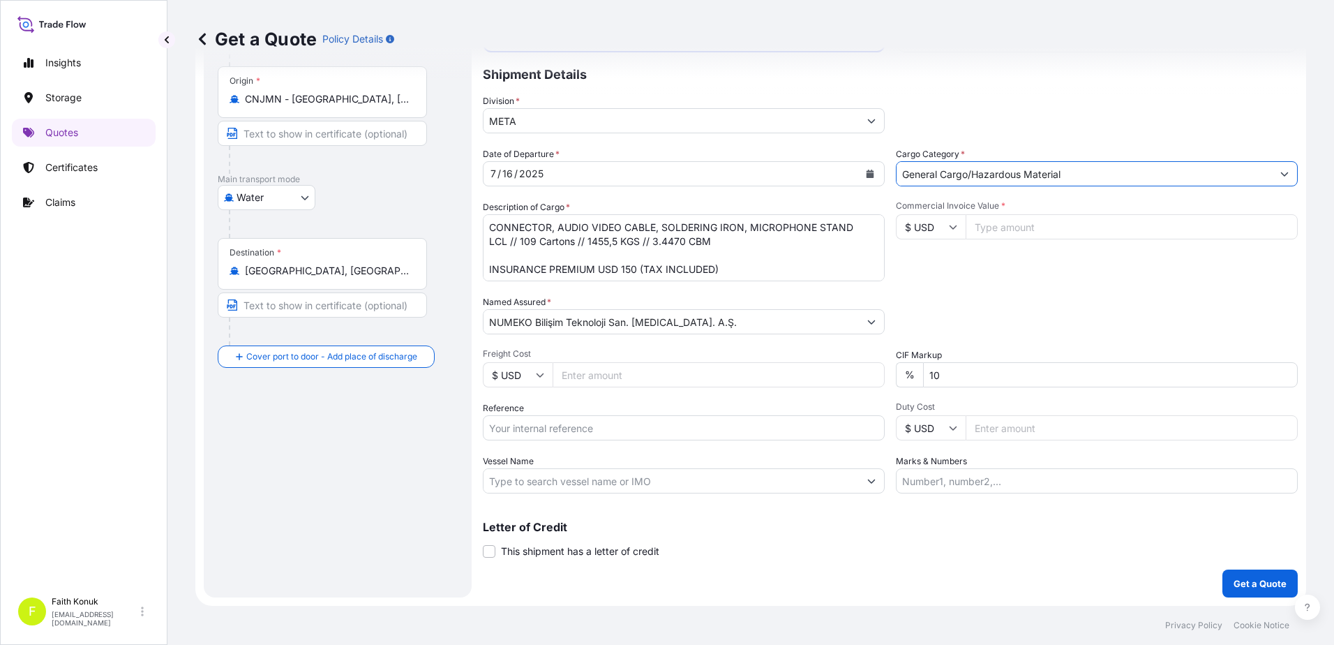
click at [994, 221] on input "Commercial Invoice Value *" at bounding box center [1131, 226] width 332 height 25
type input "16944"
drag, startPoint x: 969, startPoint y: 379, endPoint x: 874, endPoint y: 371, distance: 95.2
click at [874, 371] on div "Date of Departure * 7 / 16 / 2025 Cargo Category * General Cargo/Hazardous Mate…" at bounding box center [890, 320] width 815 height 346
type input "0"
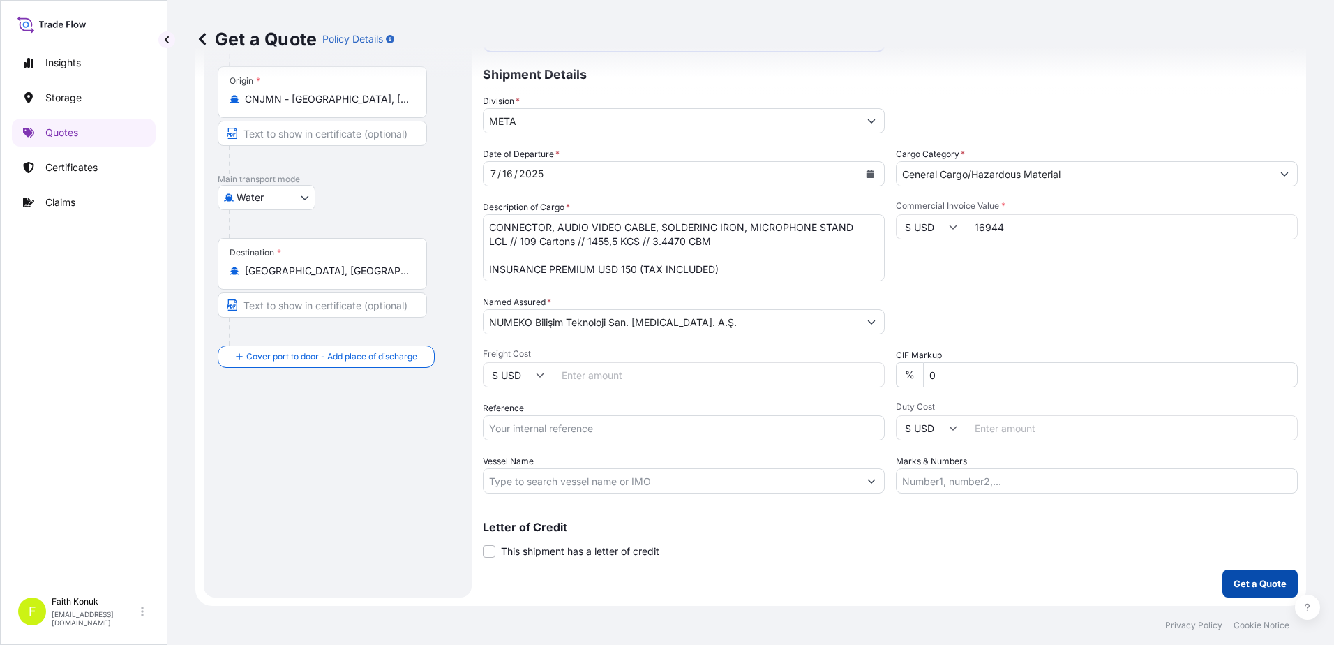
click at [1232, 576] on button "Get a Quote" at bounding box center [1259, 583] width 75 height 28
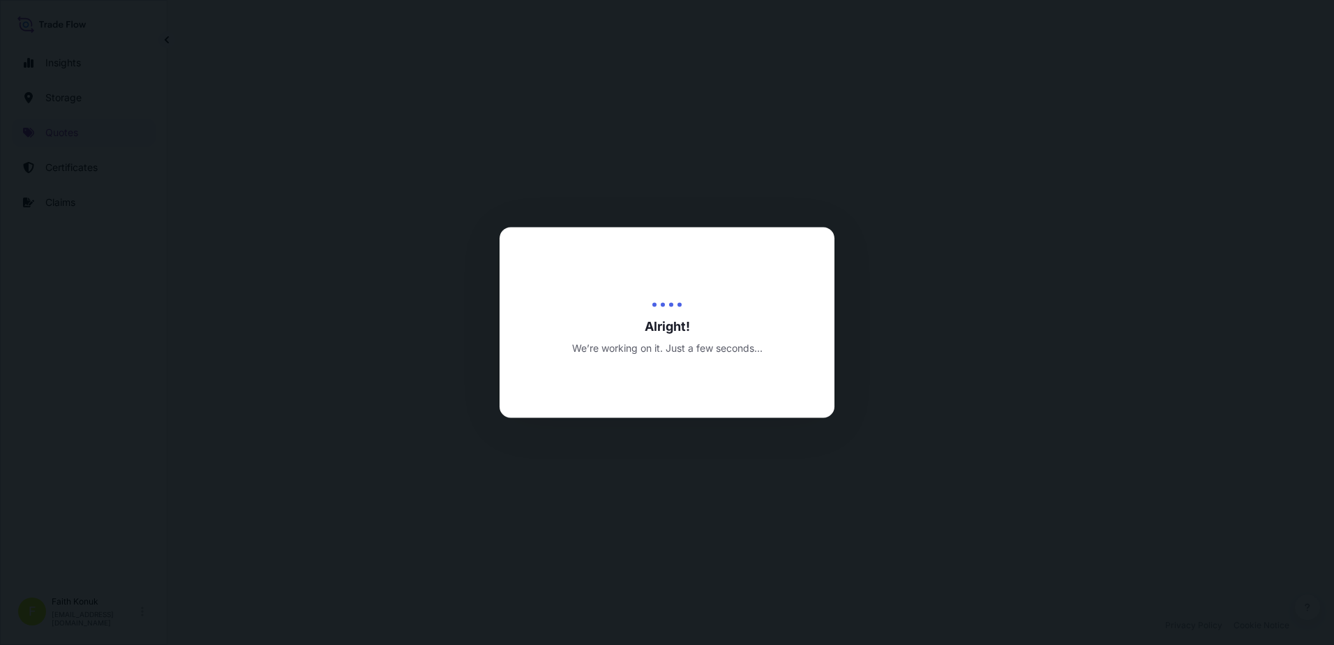
select select "Water"
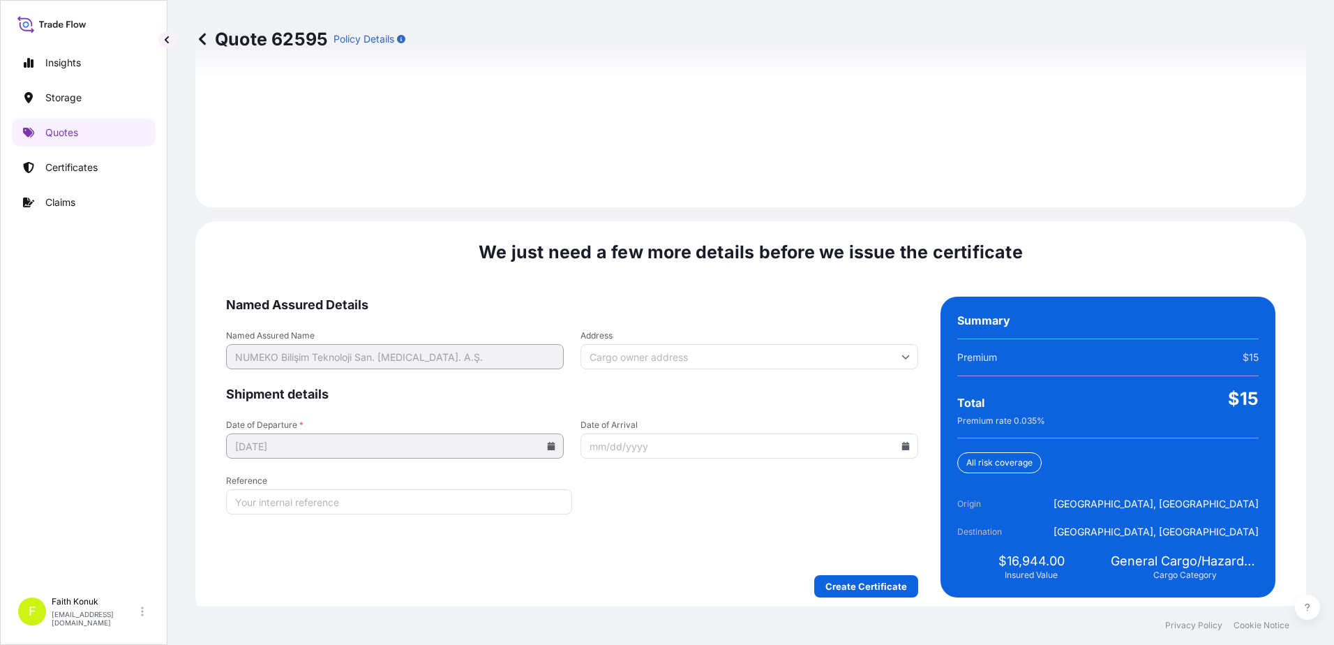
scroll to position [1985, 0]
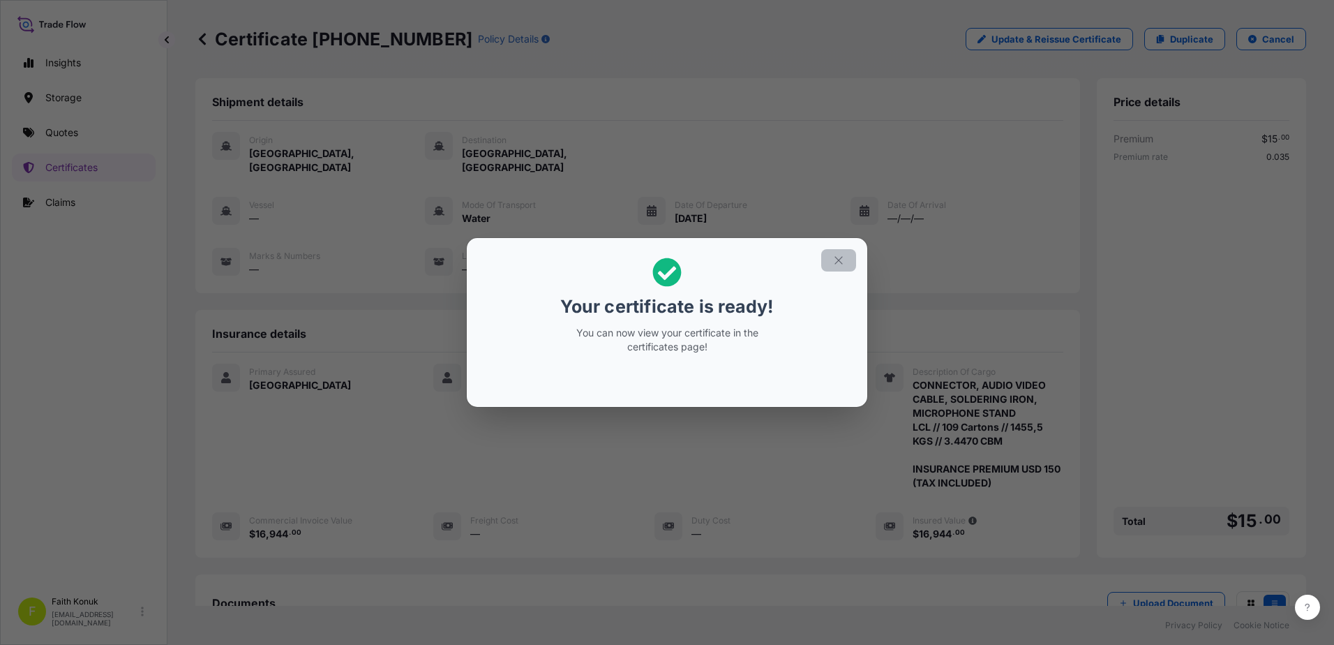
click at [836, 263] on icon "button" at bounding box center [838, 260] width 13 height 13
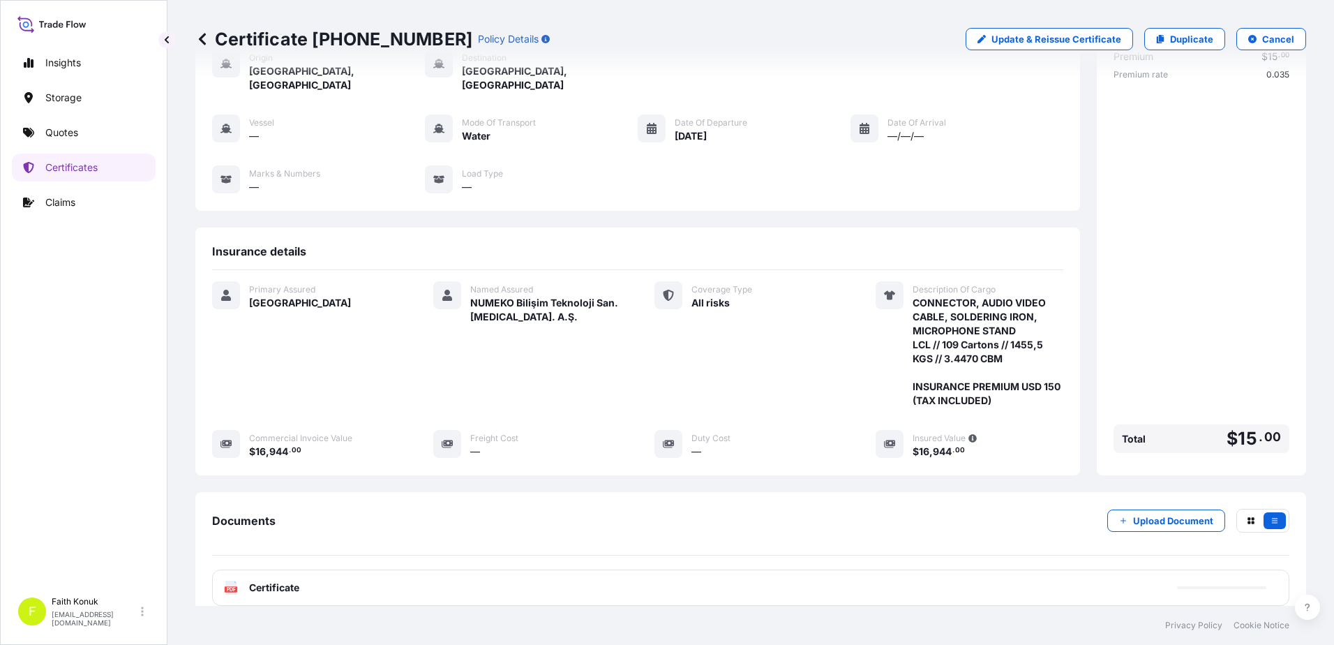
scroll to position [172, 0]
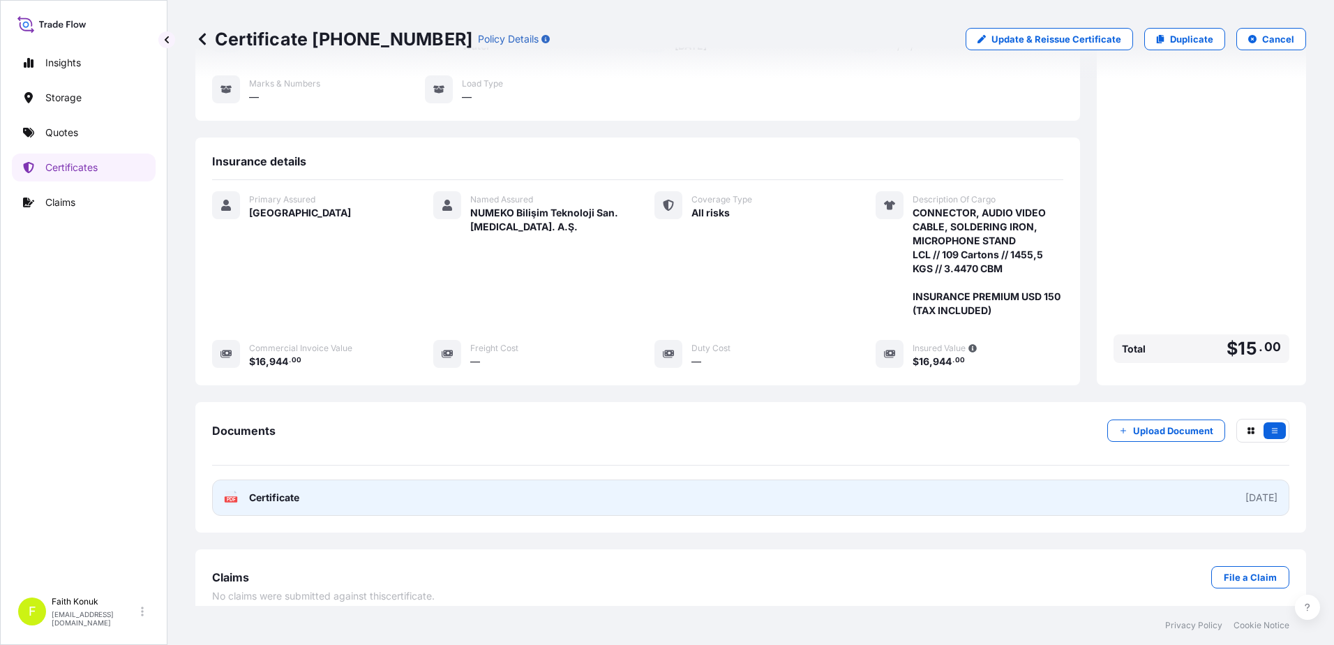
click at [236, 496] on rect at bounding box center [231, 499] width 13 height 6
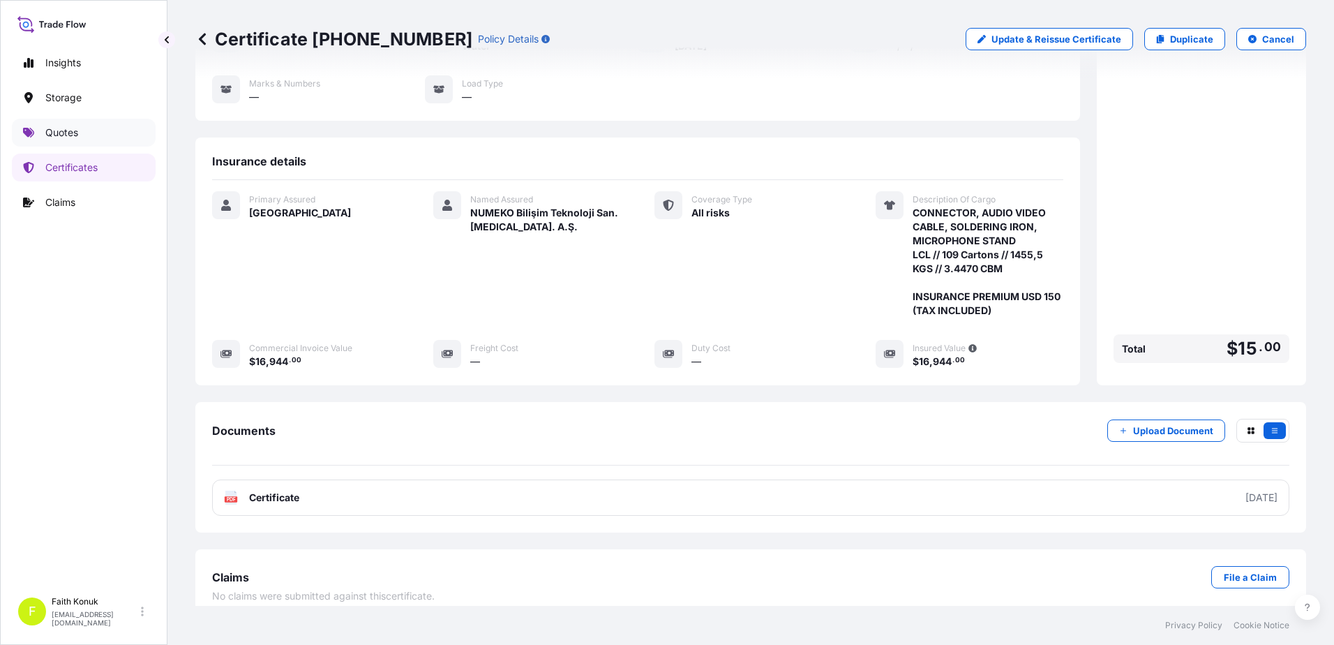
click at [105, 132] on link "Quotes" at bounding box center [84, 133] width 144 height 28
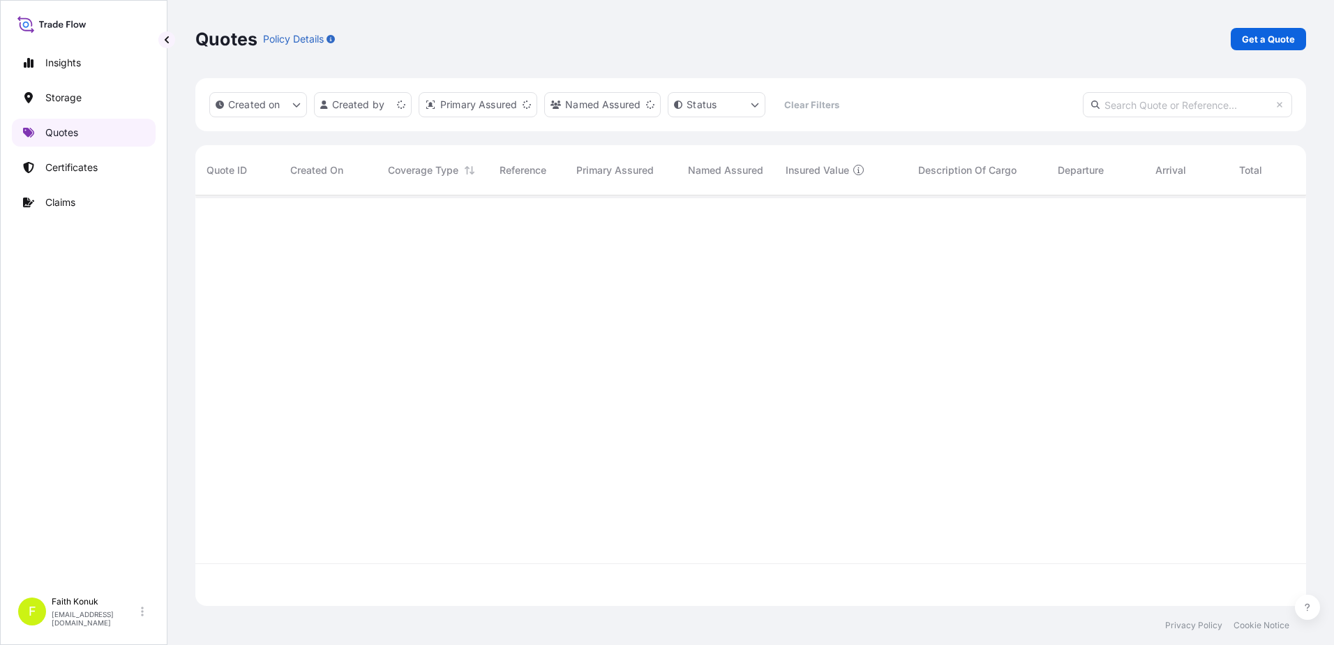
scroll to position [407, 1100]
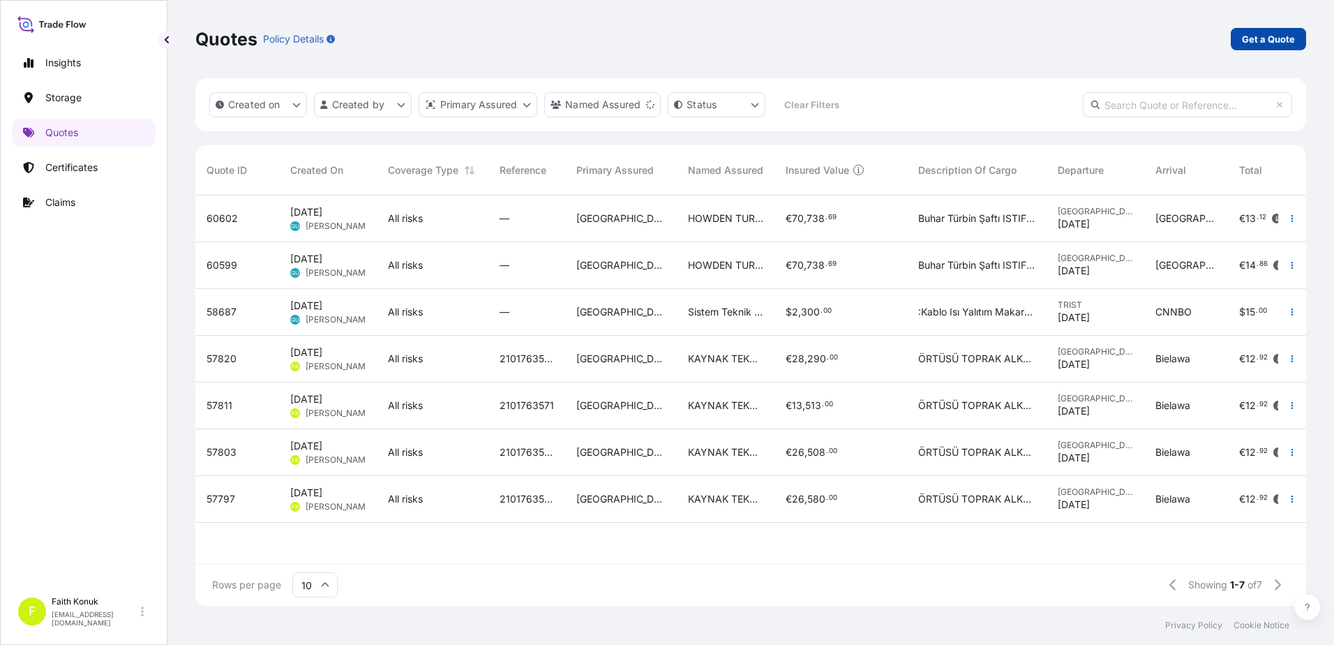
click at [1244, 41] on p "Get a Quote" at bounding box center [1268, 39] width 53 height 14
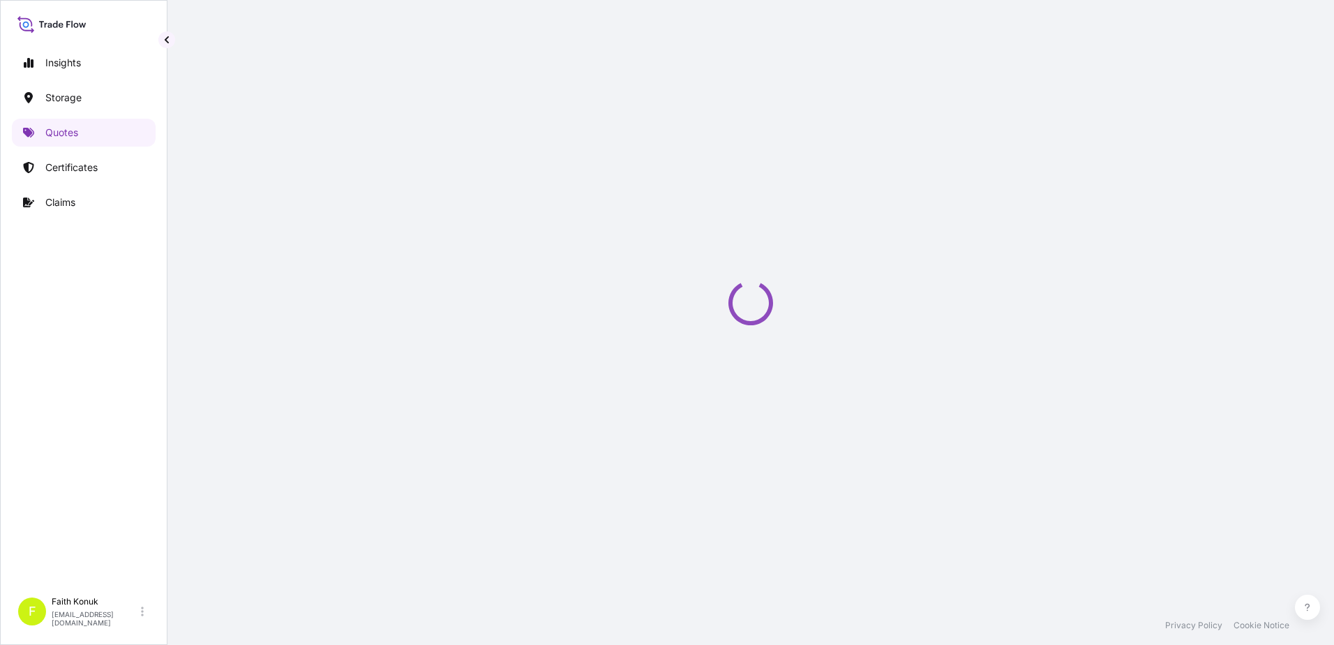
scroll to position [22, 0]
select select "Water"
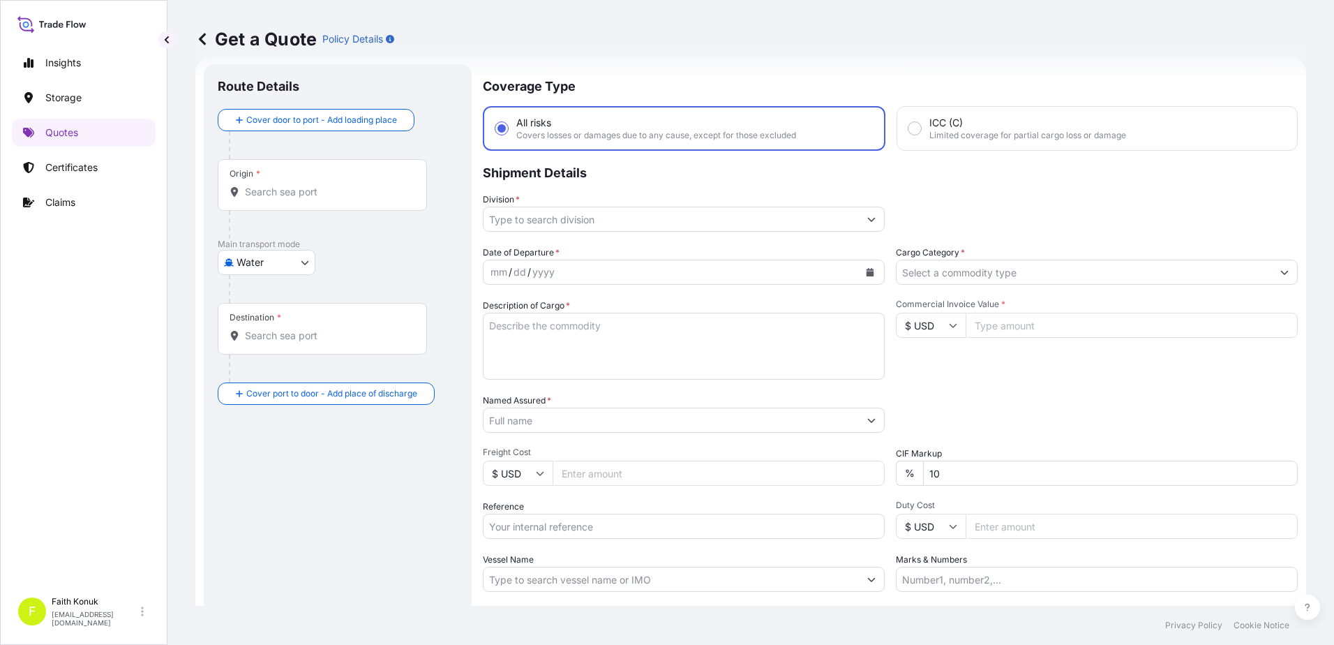
click at [298, 195] on input "Origin *" at bounding box center [327, 192] width 165 height 14
paste input "JIANGMEN"
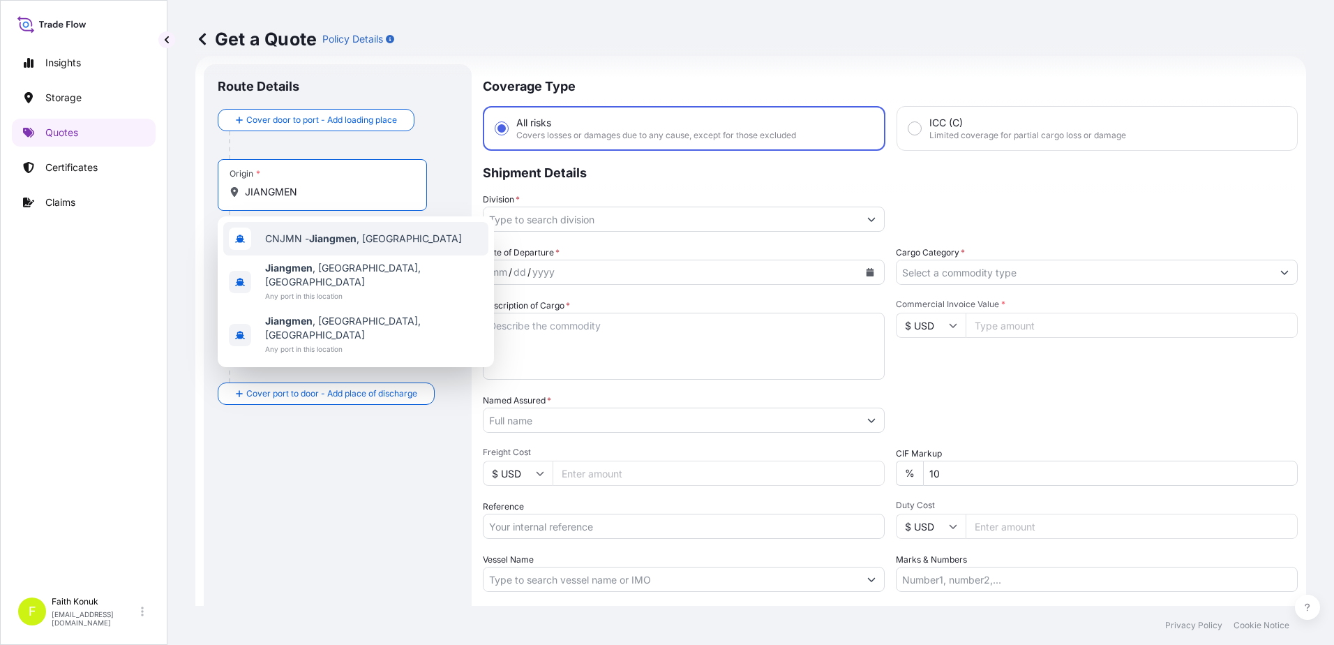
click at [402, 232] on div "CNJMN - Jiangmen , China" at bounding box center [355, 238] width 265 height 33
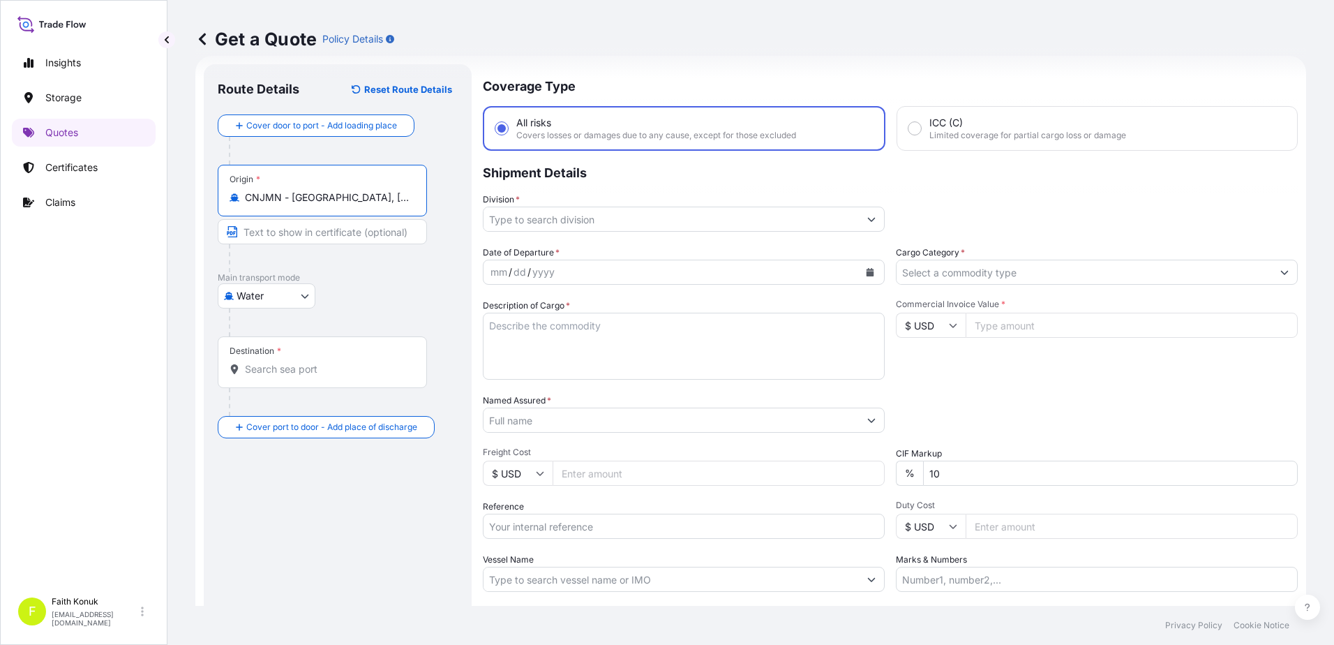
type input "CNJMN - Jiangmen, China"
click at [289, 368] on input "Destination *" at bounding box center [327, 369] width 165 height 14
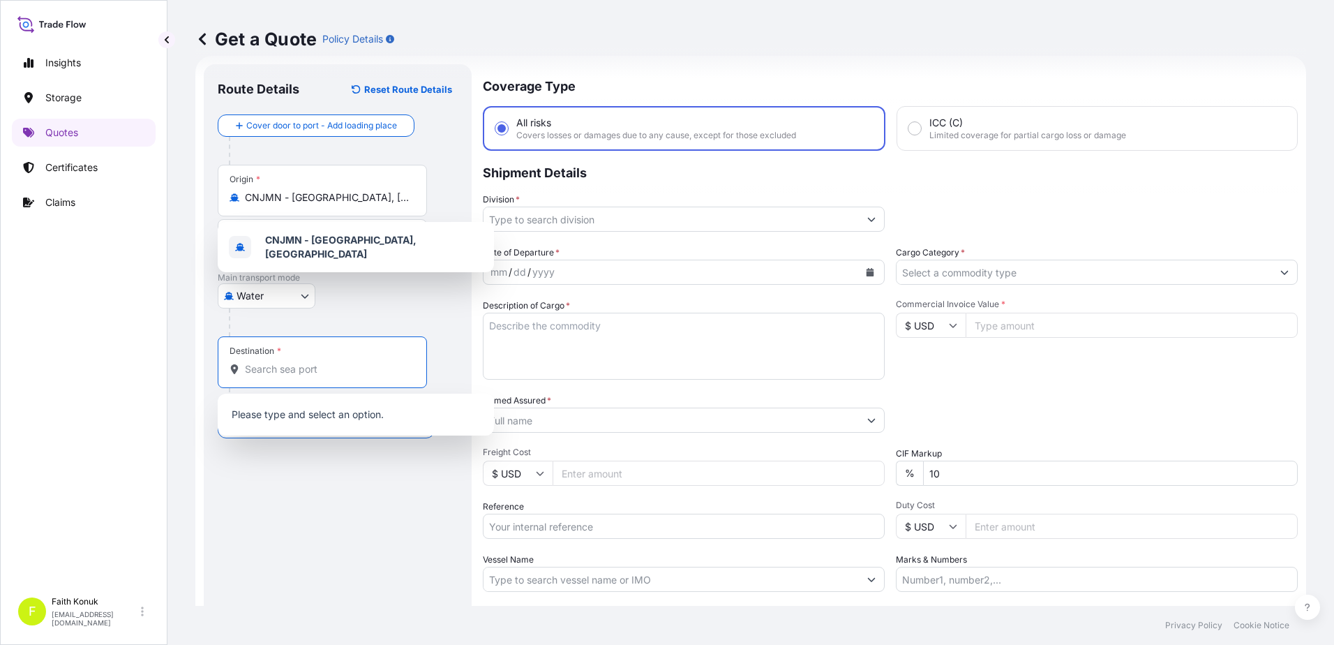
paste input "İSTANBUL"
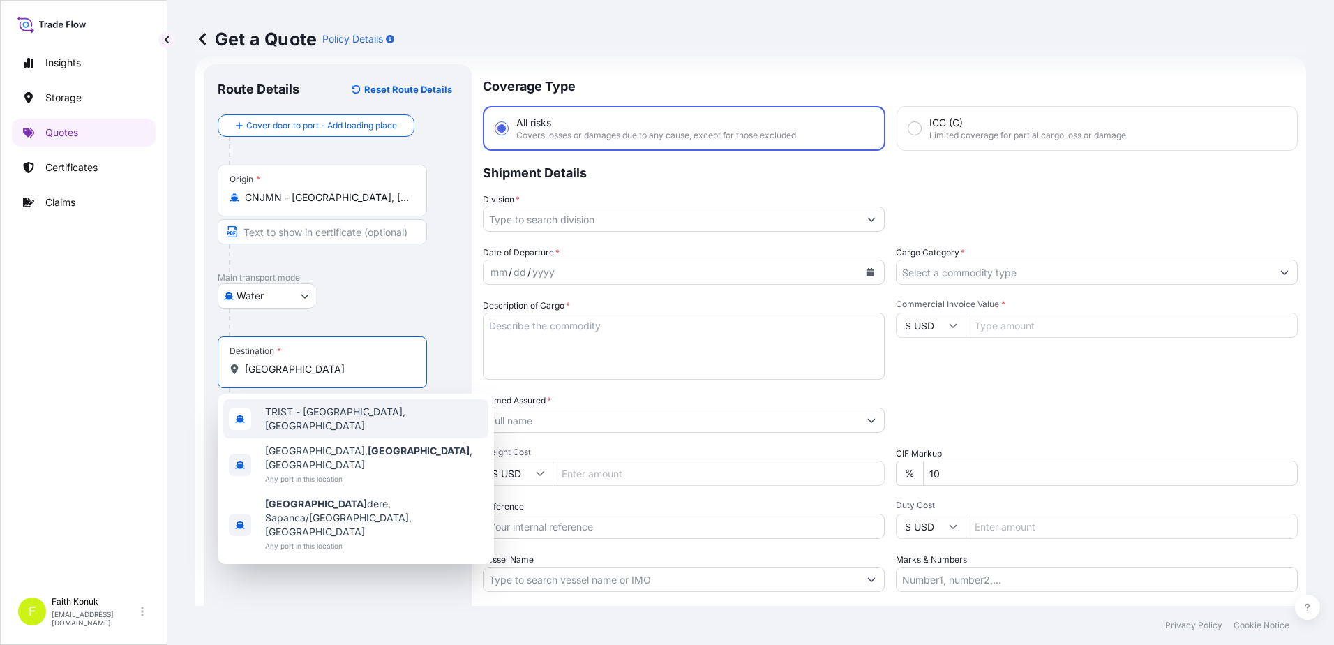
click at [310, 414] on span "TRIST - Istanbul, Turkey" at bounding box center [374, 419] width 218 height 28
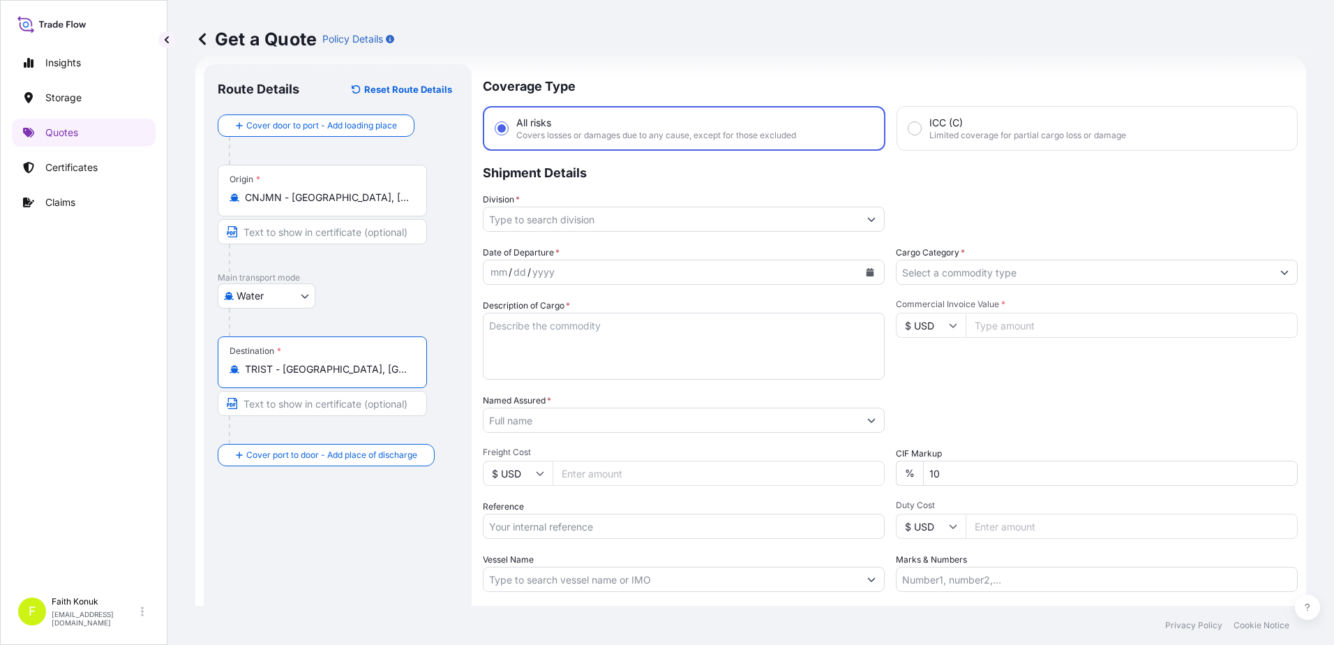
type input "TRIST - Istanbul, Turkey"
click at [400, 289] on div "Water Air Water Inland" at bounding box center [338, 295] width 240 height 25
click at [564, 216] on input "Division *" at bounding box center [670, 218] width 375 height 25
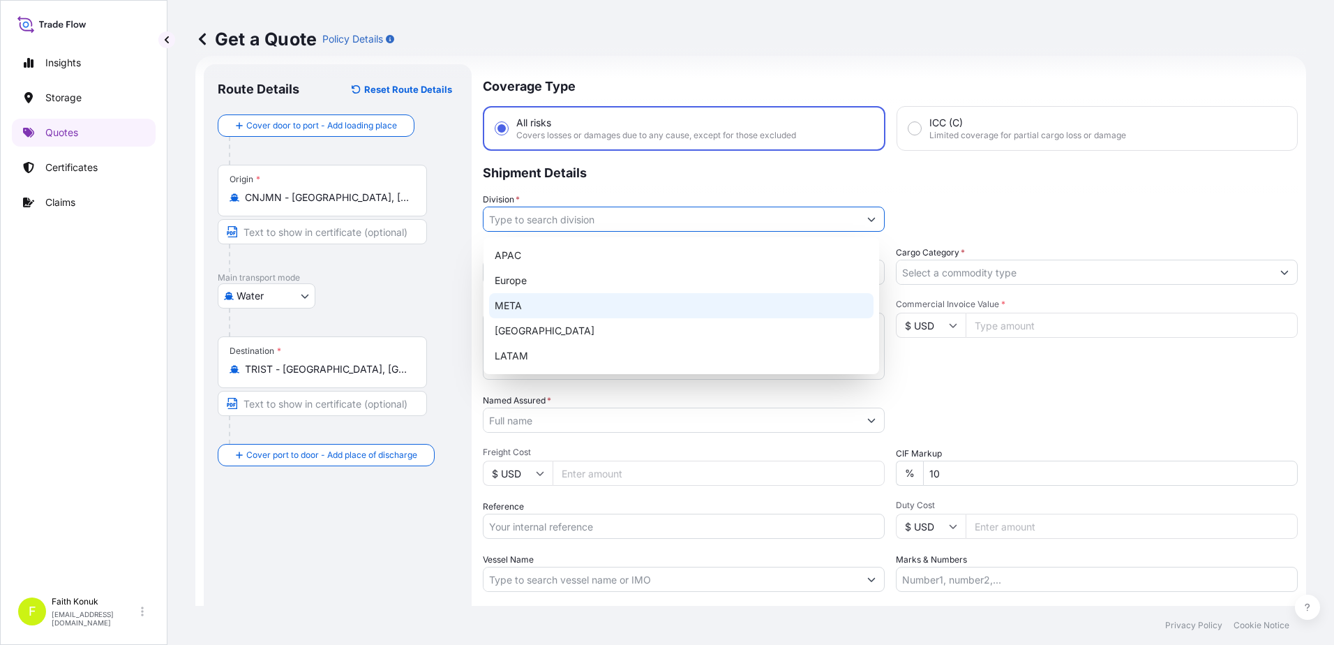
click at [534, 303] on div "META" at bounding box center [681, 305] width 384 height 25
type input "META"
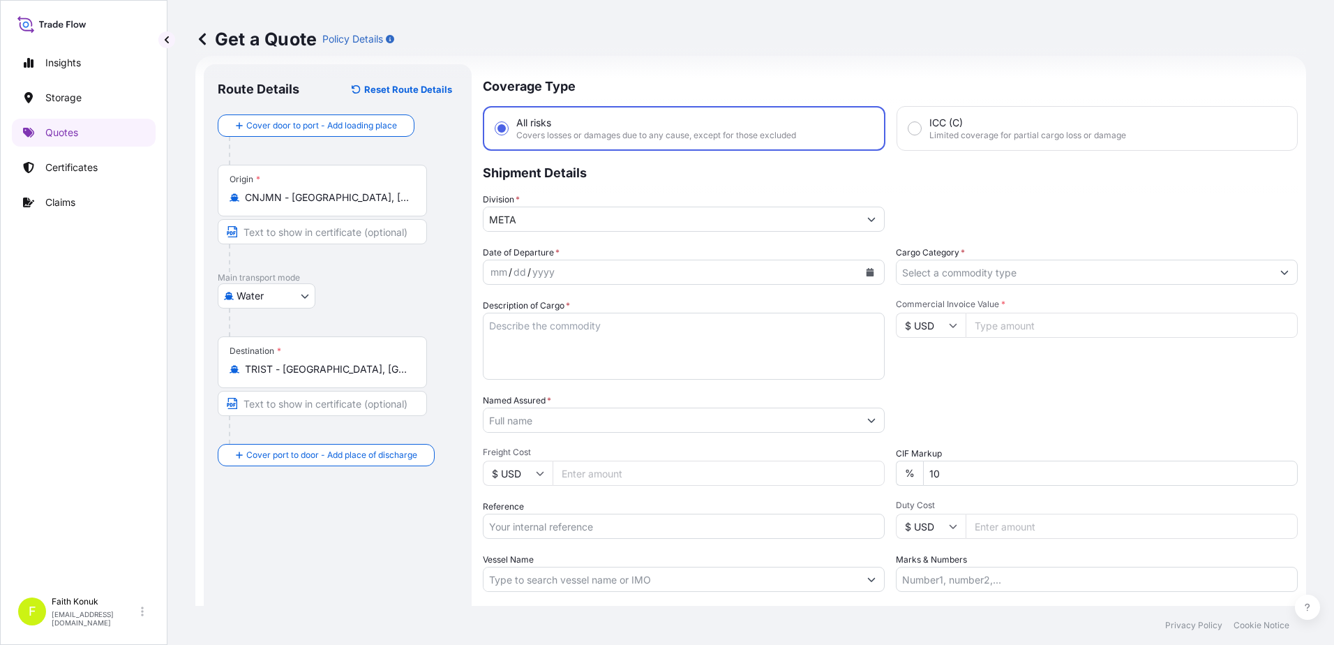
click at [601, 188] on p "Shipment Details" at bounding box center [890, 172] width 815 height 42
click at [866, 273] on icon "Calendar" at bounding box center [870, 272] width 8 height 8
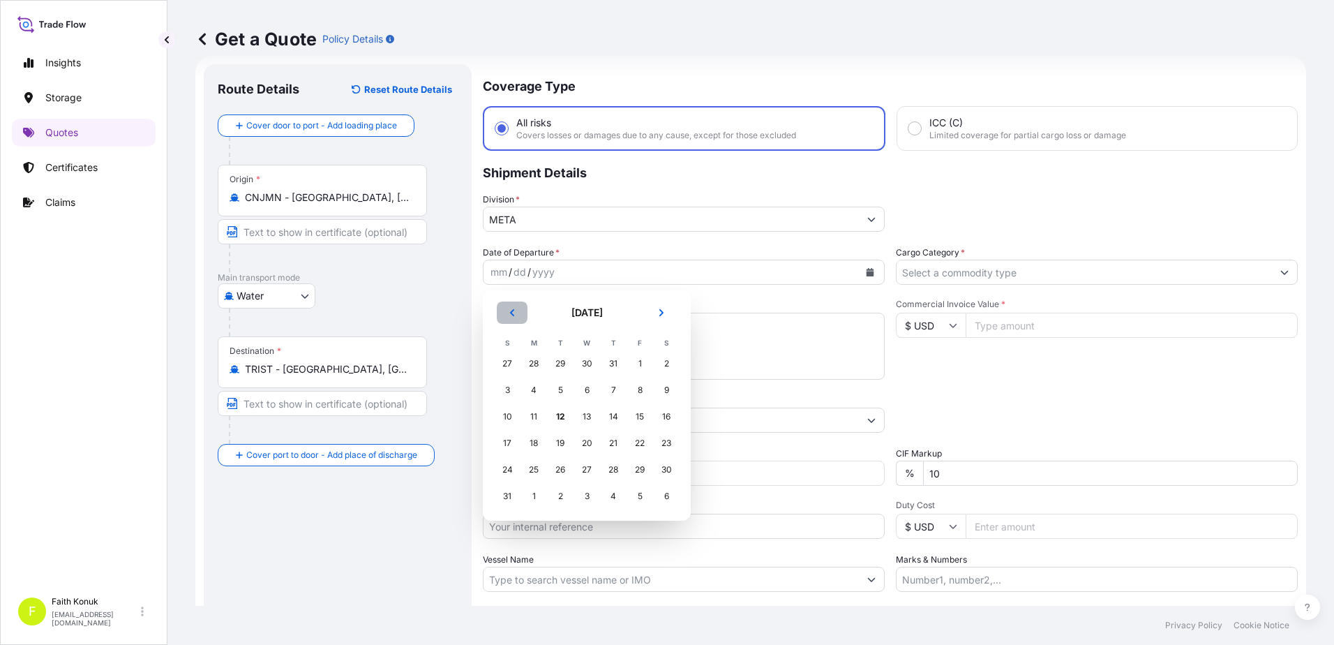
click at [511, 311] on icon "Previous" at bounding box center [512, 312] width 8 height 8
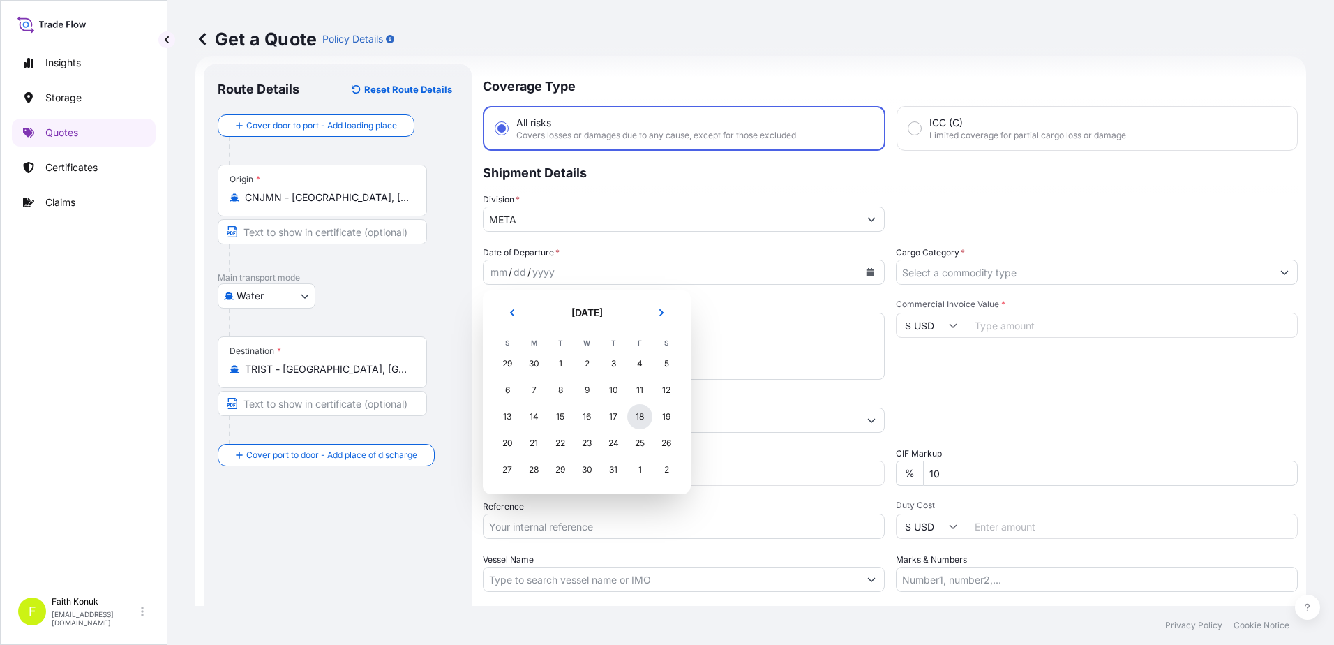
click at [640, 419] on div "18" at bounding box center [639, 416] width 25 height 25
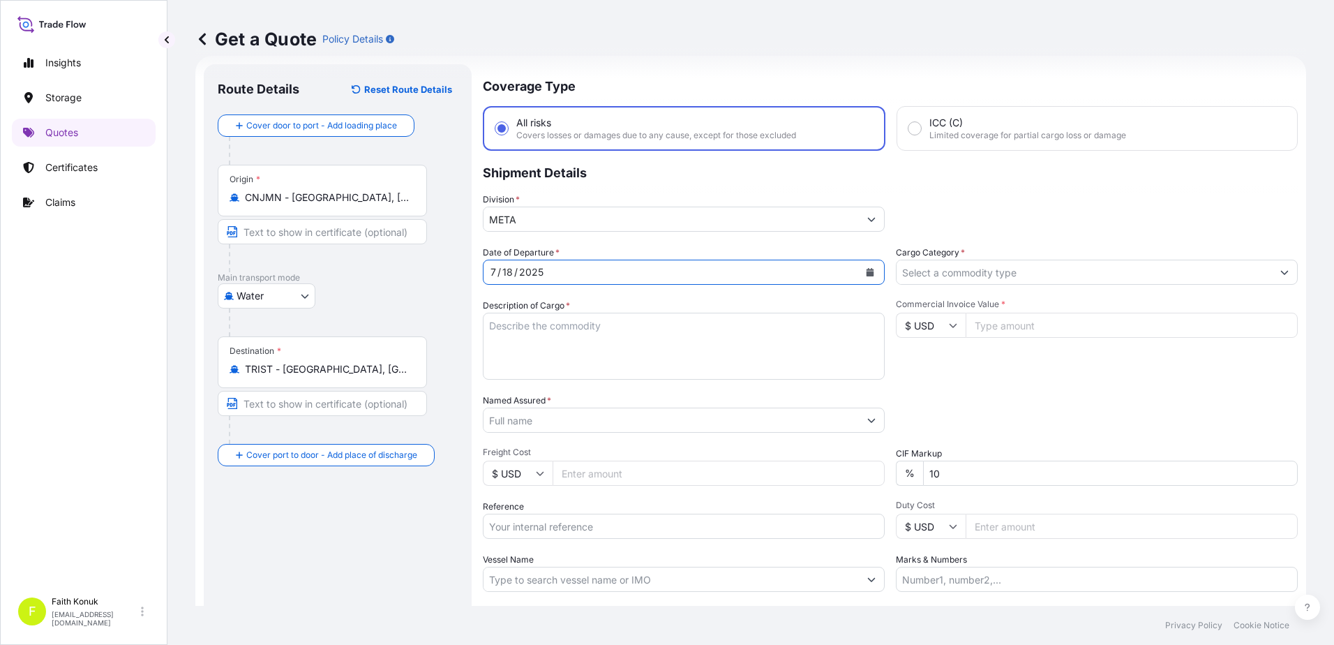
click at [564, 332] on textarea "Description of Cargo *" at bounding box center [684, 346] width 402 height 67
click at [548, 336] on textarea "Description of Cargo *" at bounding box center [684, 346] width 402 height 67
paste textarea "Mikrofon 851810000000 LCL // 87 Cartons // 570 KGS // 5.0340 CBM"
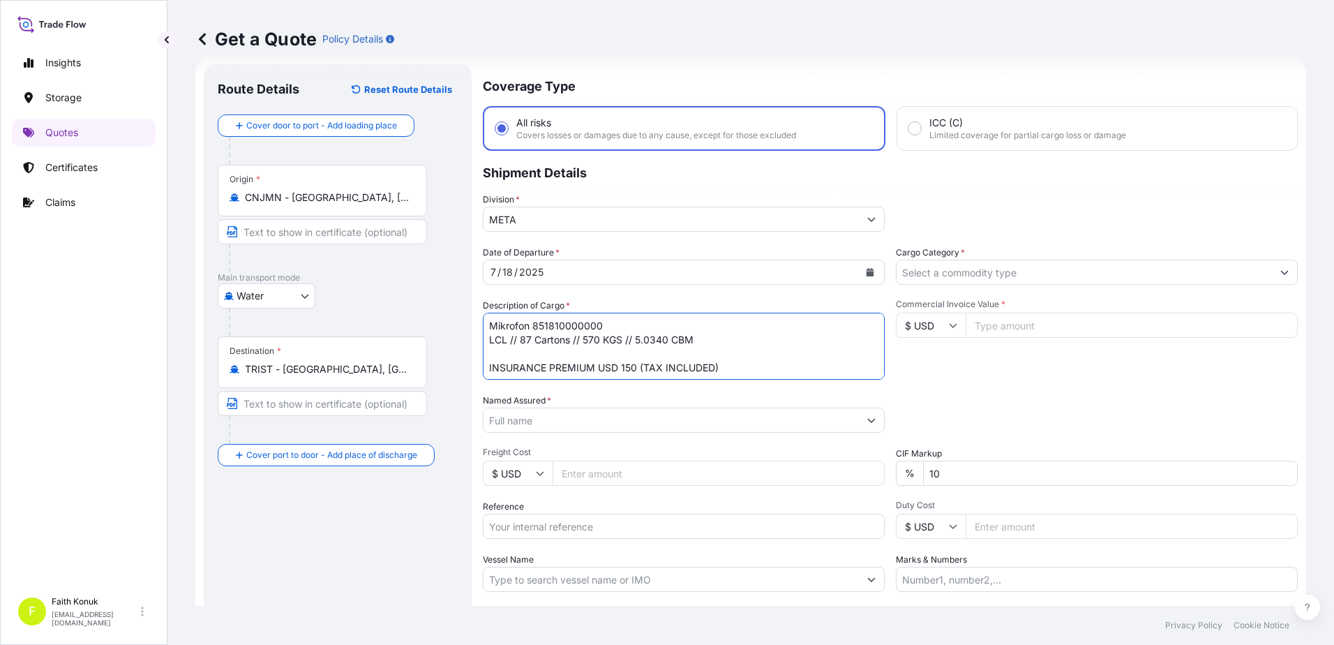
type textarea "Mikrofon 851810000000 LCL // 87 Cartons // 570 KGS // 5.0340 CBM INSURANCE PREM…"
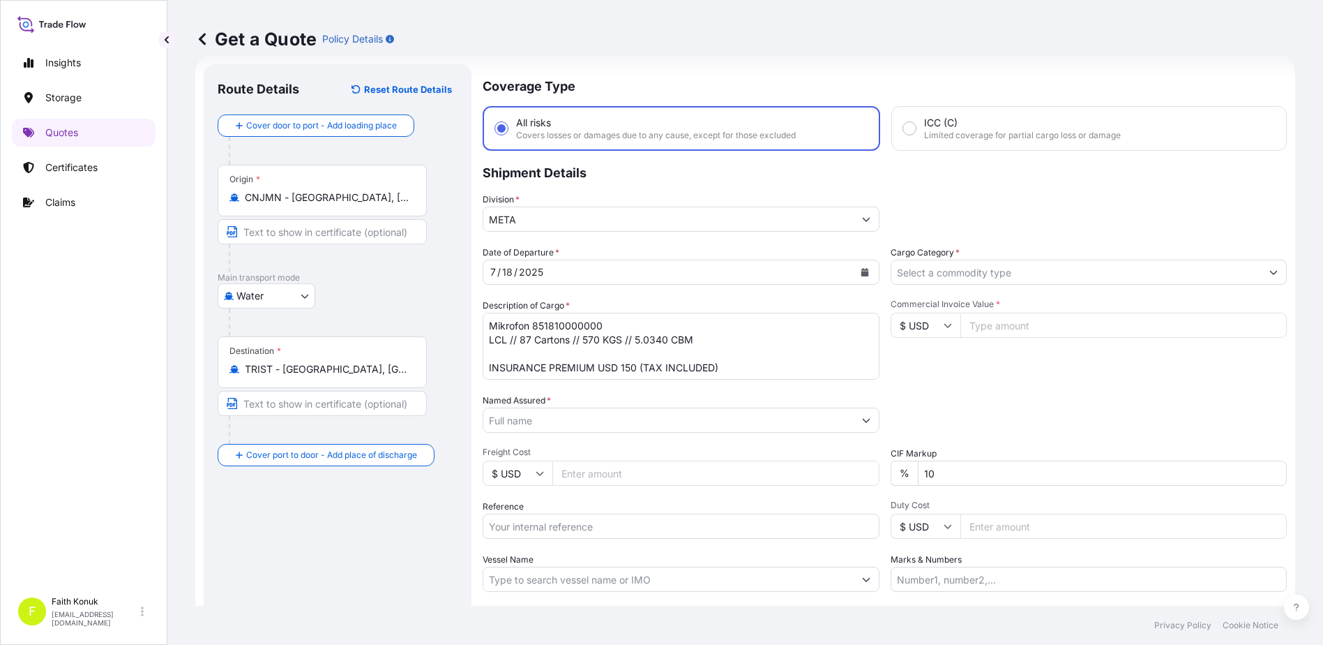
click at [555, 419] on input "Named Assured *" at bounding box center [668, 419] width 370 height 25
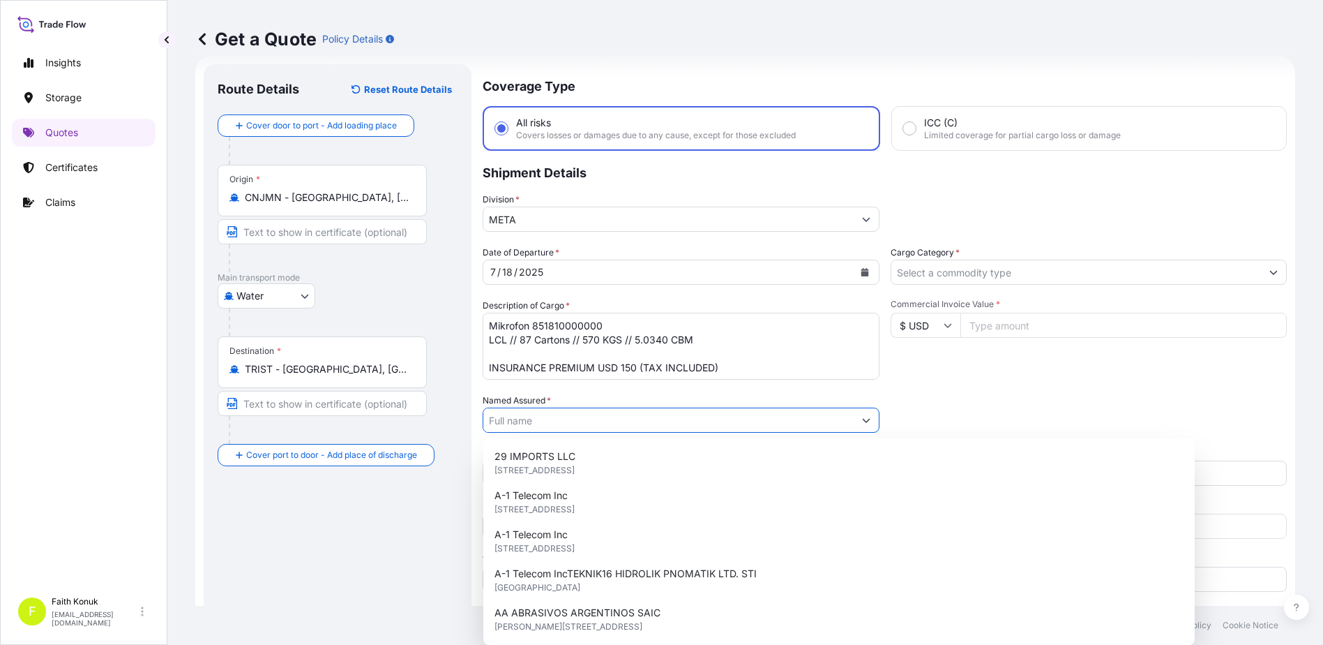
paste input "NUMEKO Bilişim Teknoloji San. Tic. A.Ş."
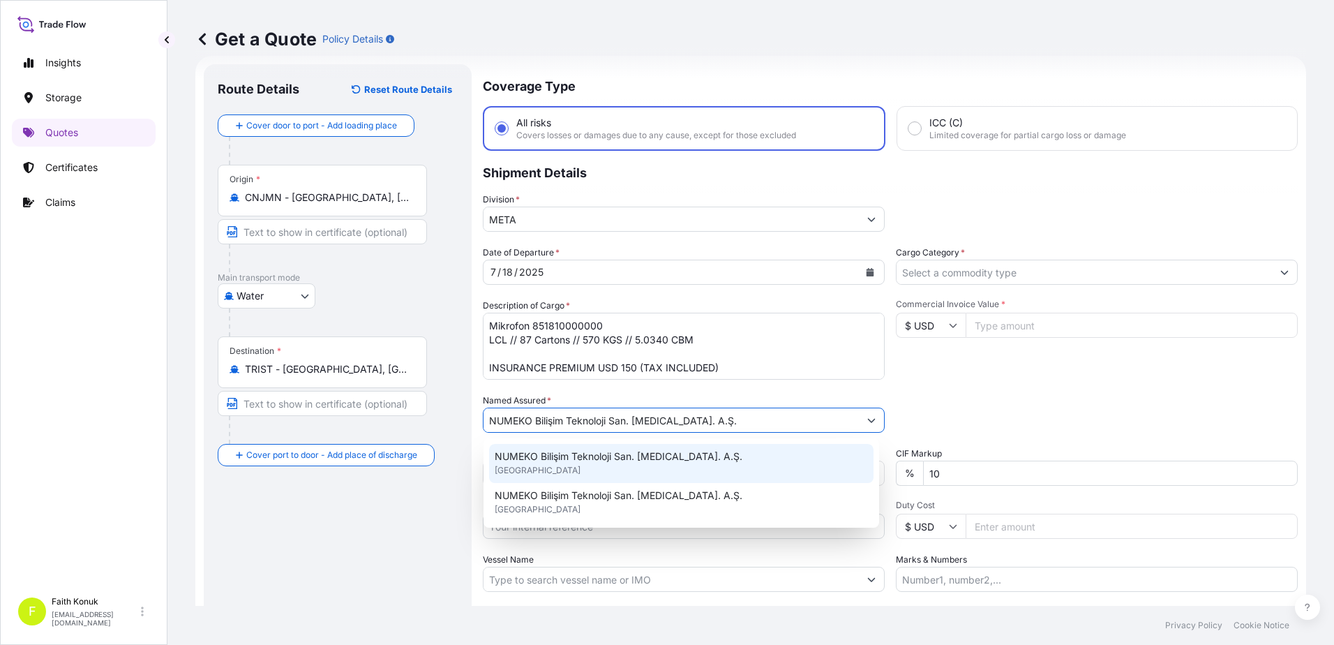
click at [562, 451] on span "NUMEKO Bilişim Teknoloji San. Tic. A.Ş." at bounding box center [619, 456] width 248 height 14
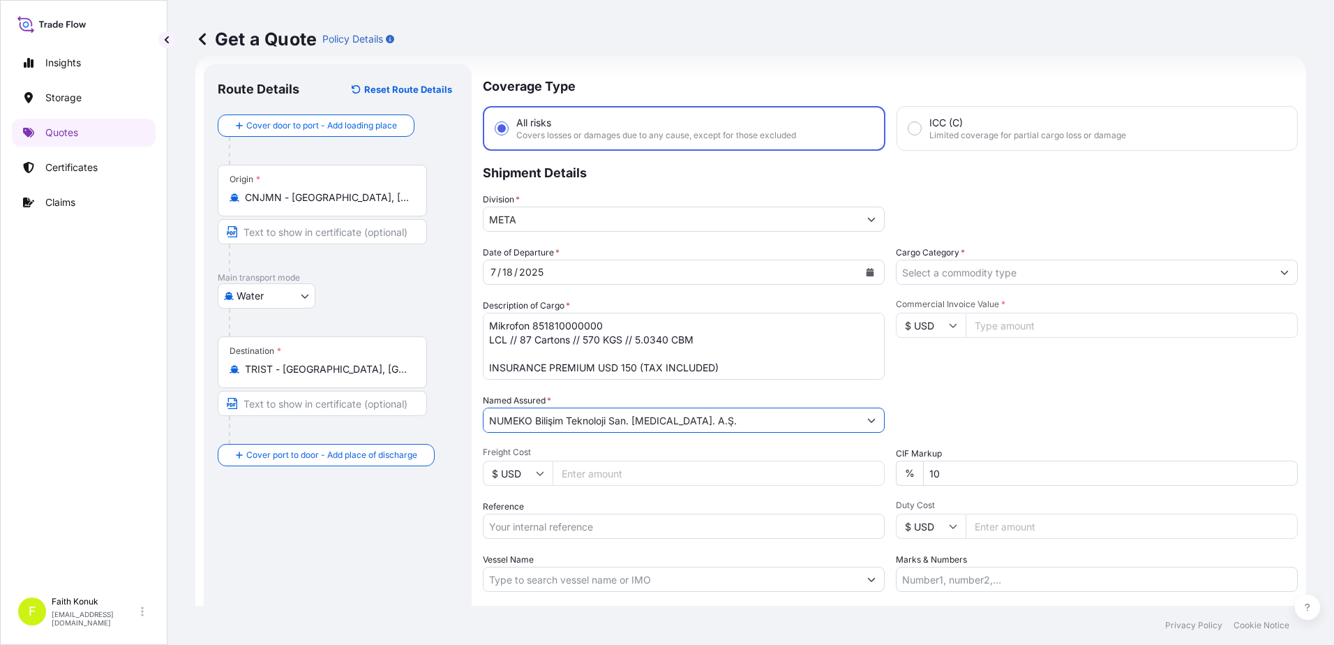
type input "NUMEKO Bilişim Teknoloji San. Tic. A.Ş."
click at [593, 394] on div "Named Assured * NUMEKO Bilişim Teknoloji San. Tic. A.Ş." at bounding box center [684, 412] width 402 height 39
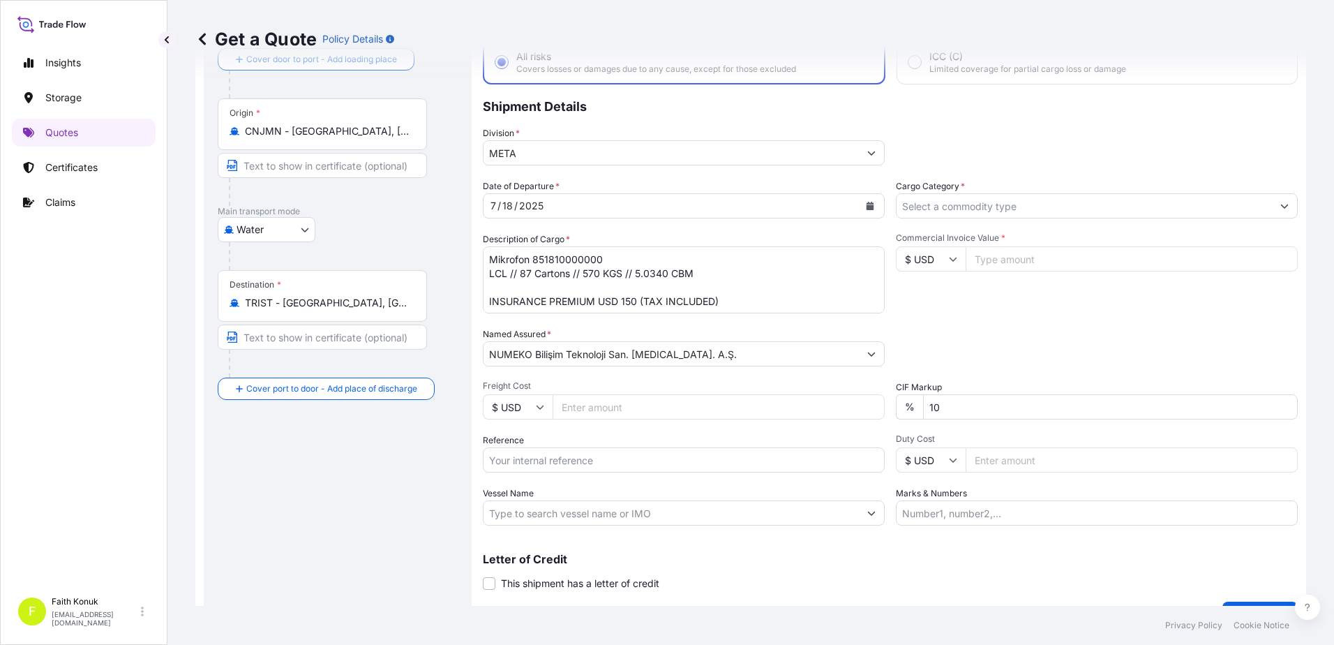
scroll to position [121, 0]
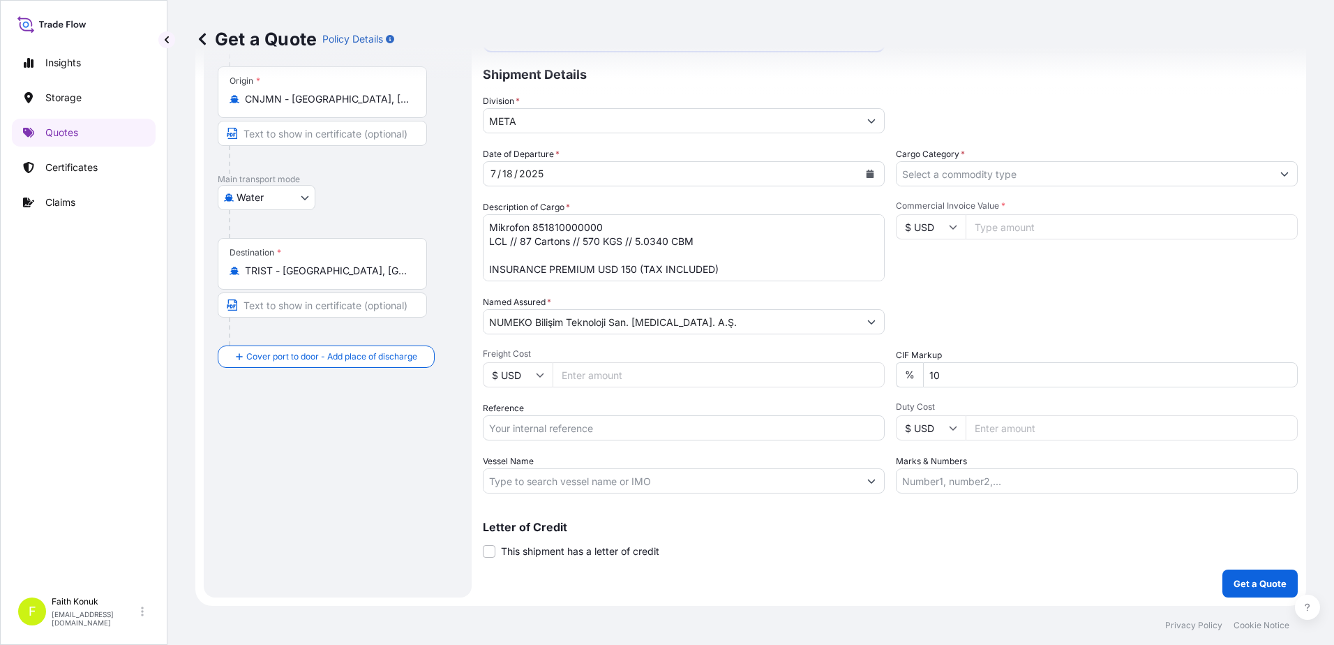
click at [937, 172] on input "Cargo Category *" at bounding box center [1083, 173] width 375 height 25
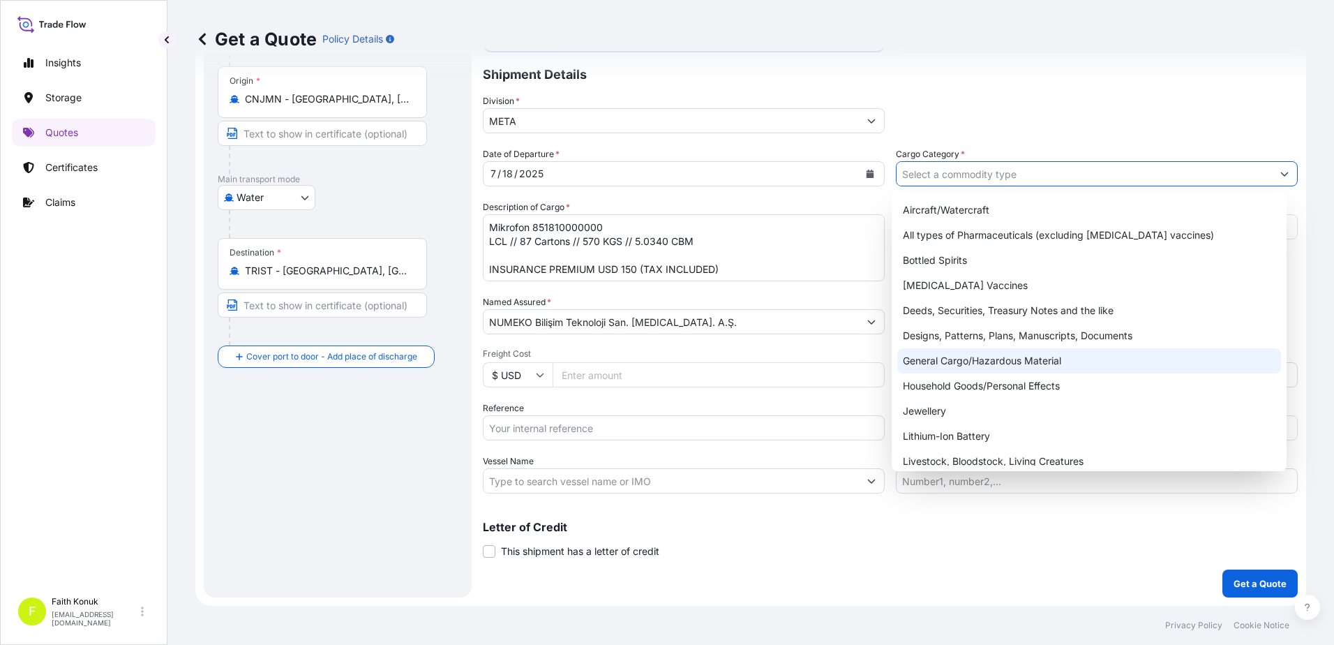
click at [934, 350] on div "General Cargo/Hazardous Material" at bounding box center [1089, 360] width 384 height 25
type input "General Cargo/Hazardous Material"
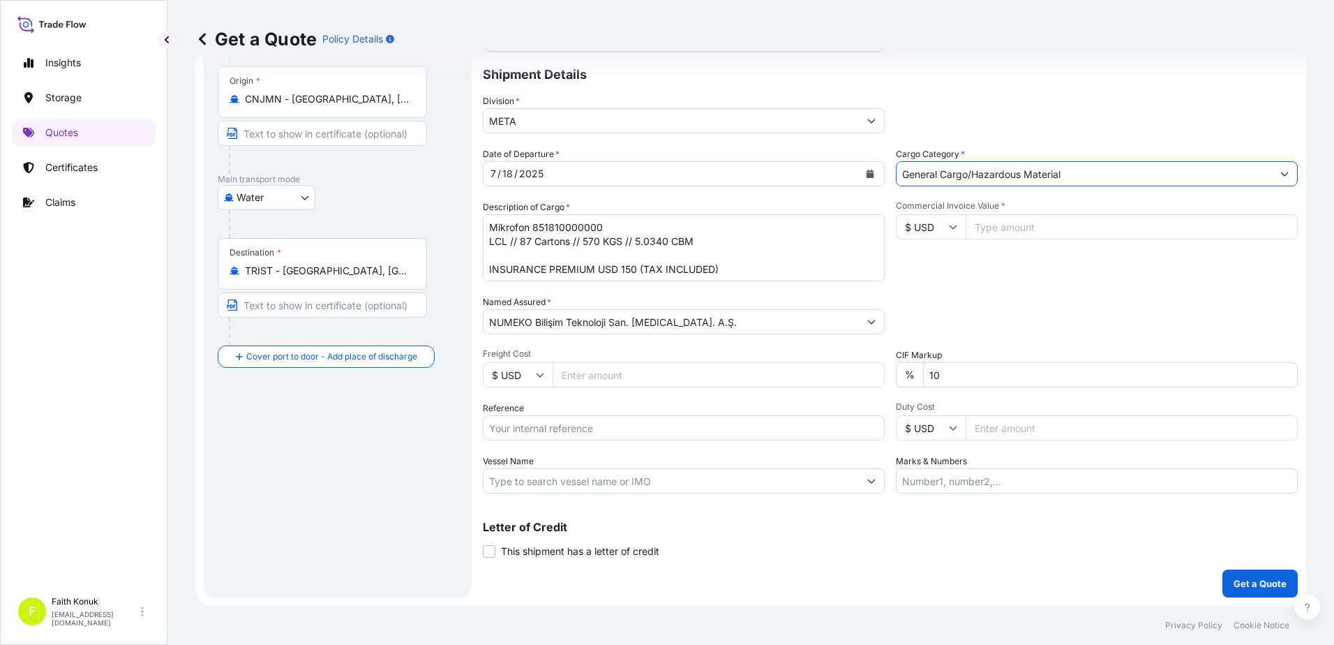
click at [968, 257] on div "Commercial Invoice Value * $ USD" at bounding box center [1097, 240] width 402 height 81
click at [974, 225] on input "Commercial Invoice Value *" at bounding box center [1131, 226] width 332 height 25
type input "20350"
click at [977, 268] on div "Commercial Invoice Value * $ USD 20350" at bounding box center [1097, 240] width 402 height 81
drag, startPoint x: 964, startPoint y: 370, endPoint x: 863, endPoint y: 373, distance: 101.2
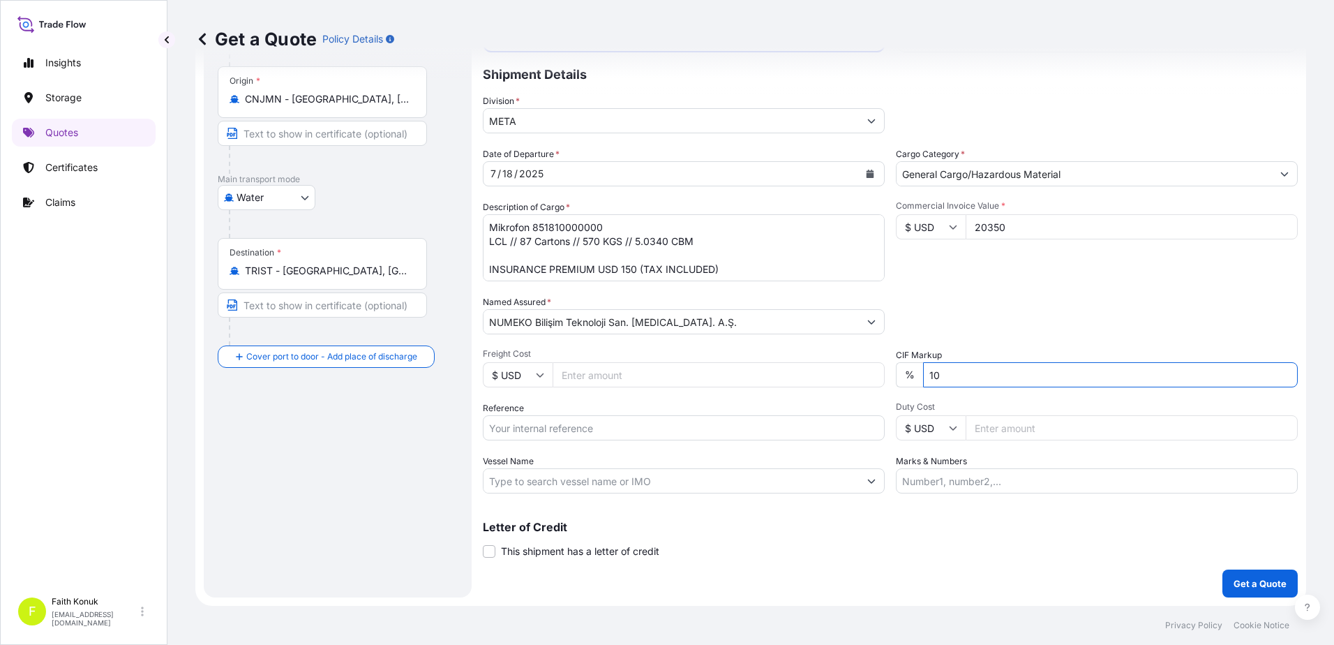
click at [863, 373] on div "Date of Departure * 7 / 18 / 2025 Cargo Category * General Cargo/Hazardous Mate…" at bounding box center [890, 320] width 815 height 346
type input "0"
click at [1243, 574] on button "Get a Quote" at bounding box center [1259, 583] width 75 height 28
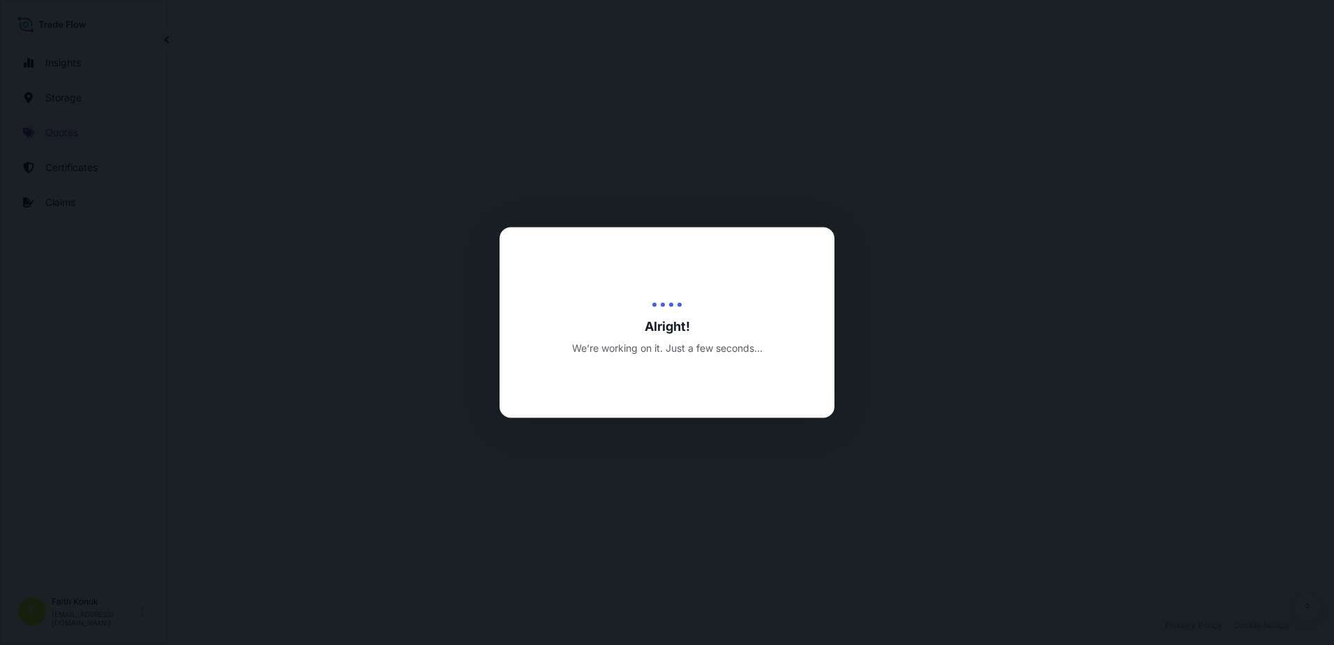
select select "Water"
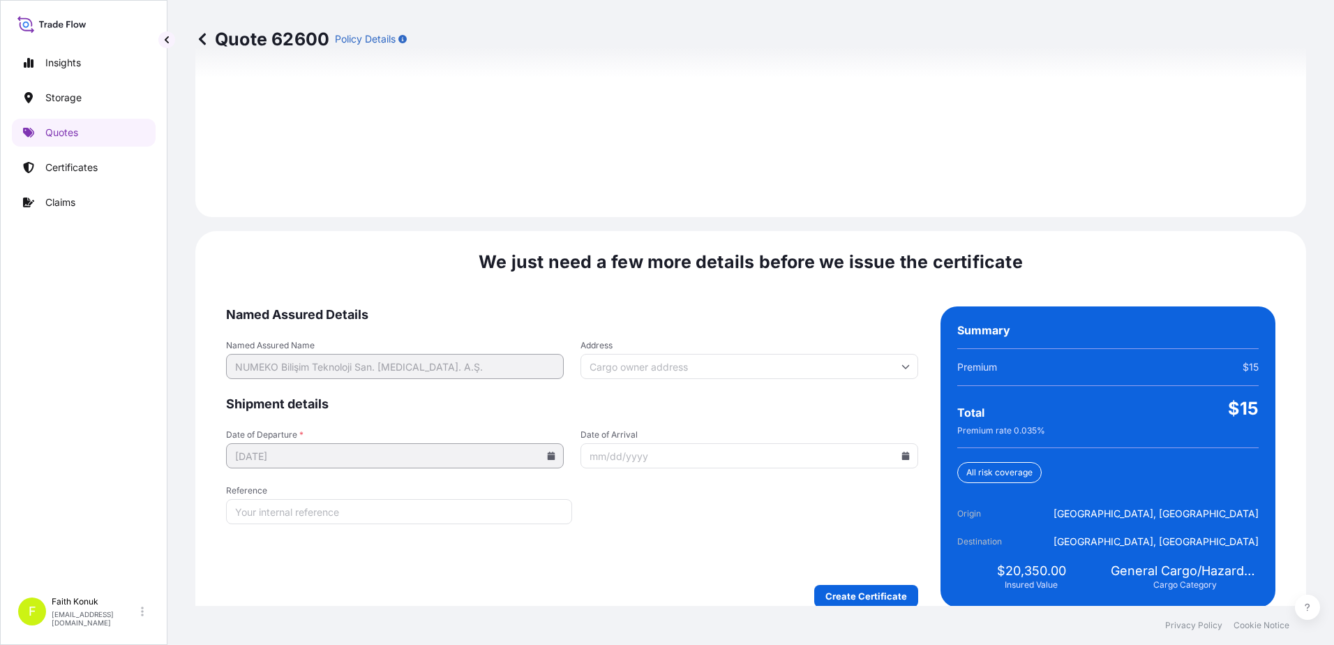
scroll to position [1985, 0]
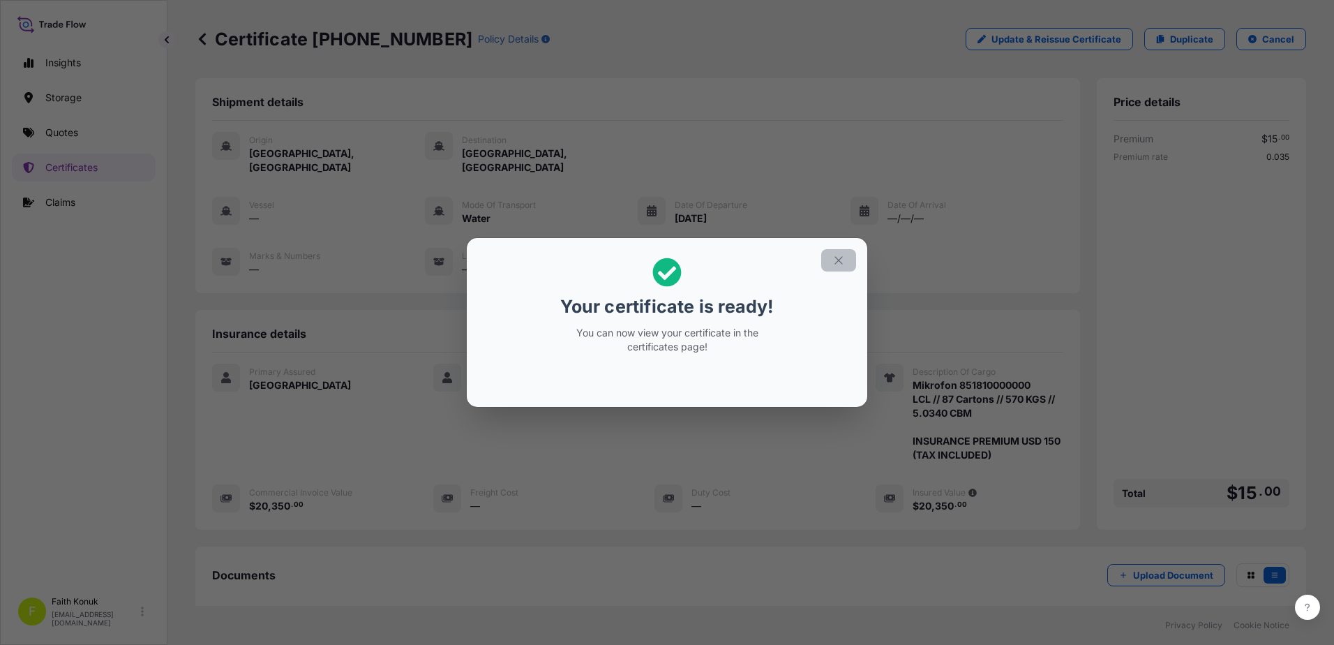
click at [836, 257] on icon "button" at bounding box center [838, 260] width 13 height 13
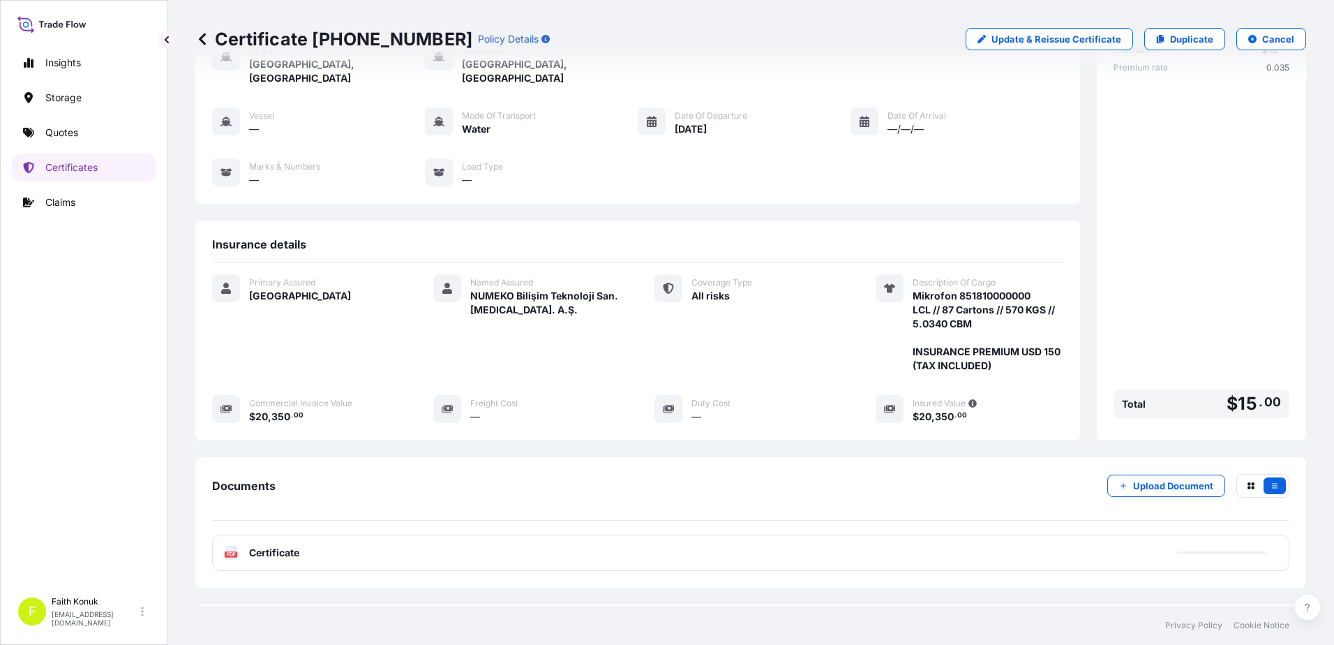
scroll to position [144, 0]
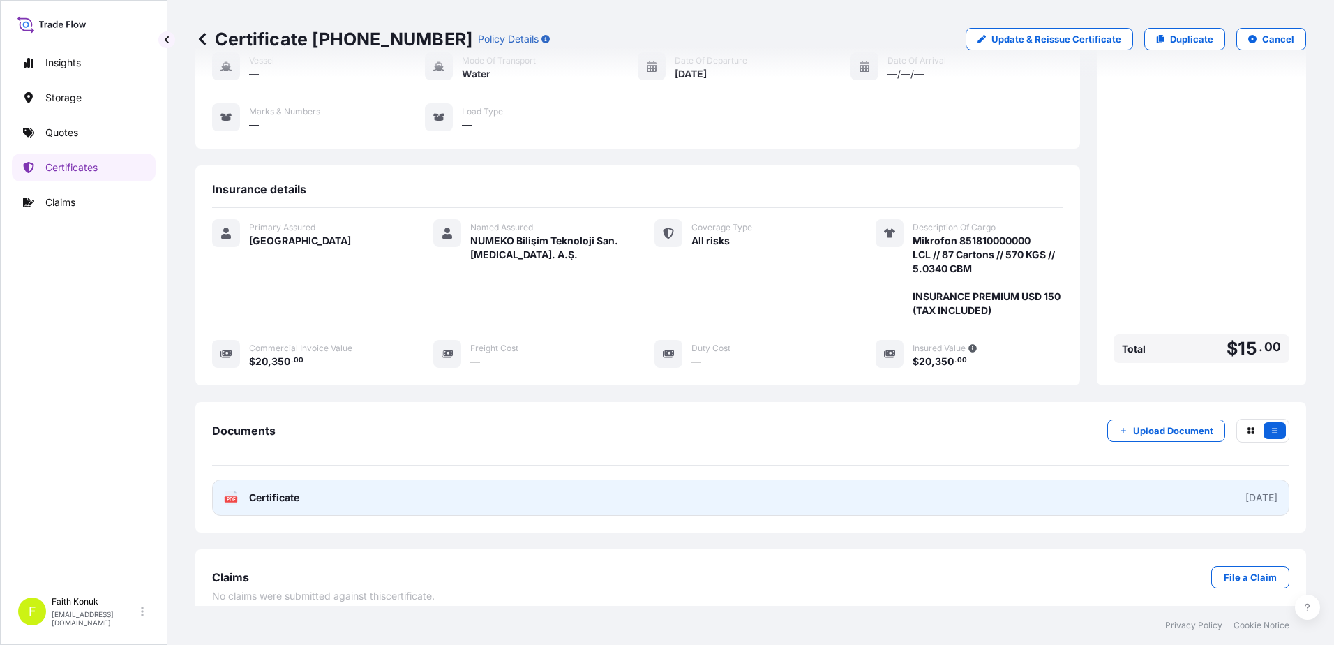
click at [280, 490] on span "Certificate" at bounding box center [274, 497] width 50 height 14
